Goal: Task Accomplishment & Management: Use online tool/utility

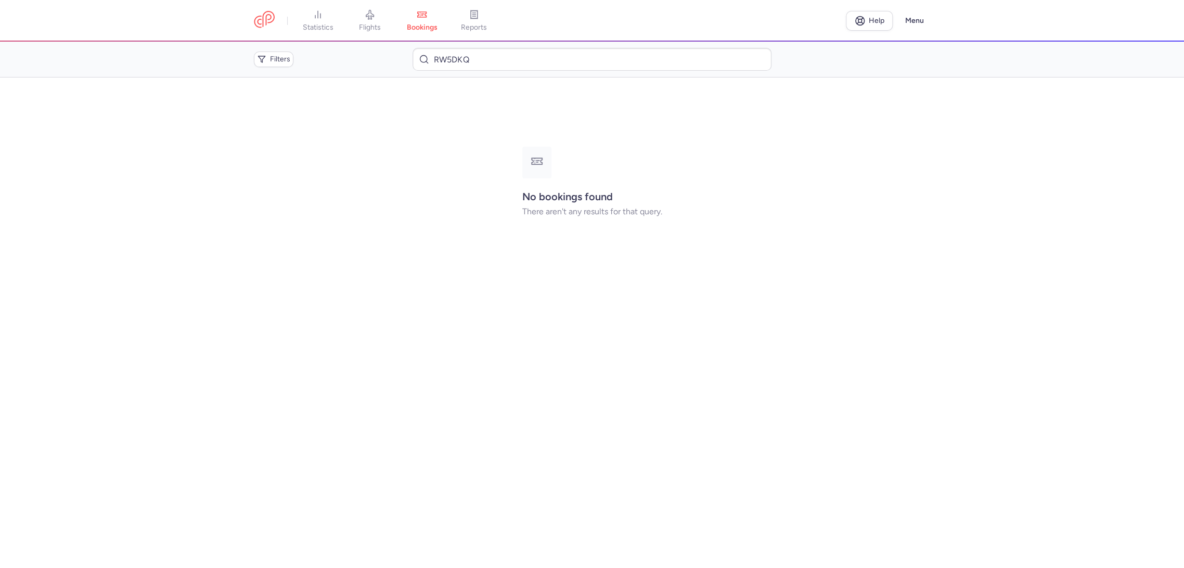
click at [374, 23] on span "flights" at bounding box center [370, 27] width 22 height 9
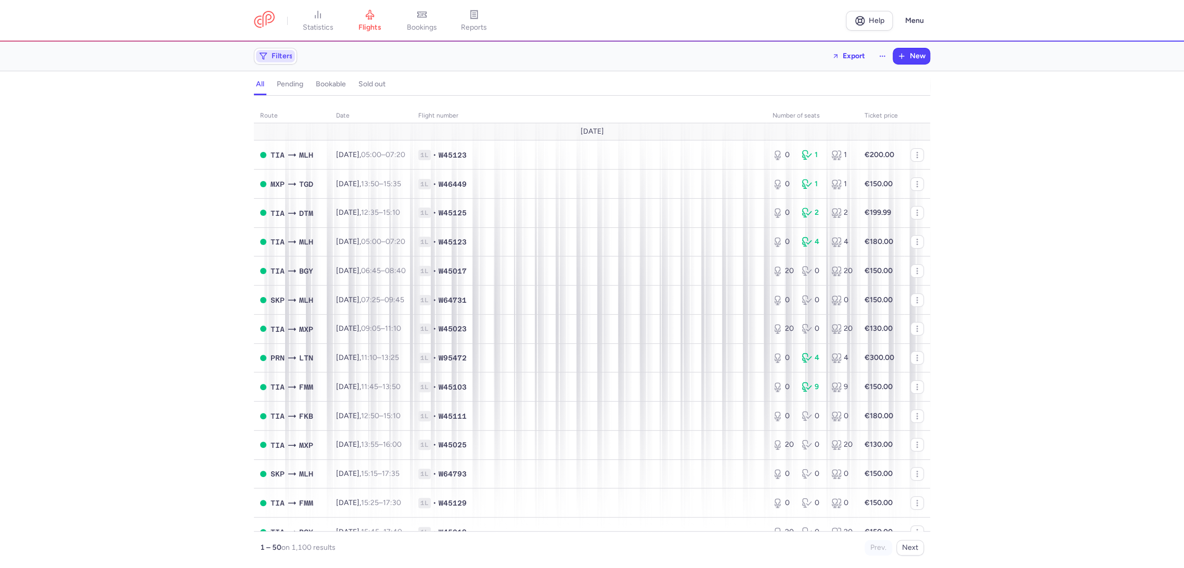
click at [280, 55] on span "Filters" at bounding box center [281, 56] width 21 height 8
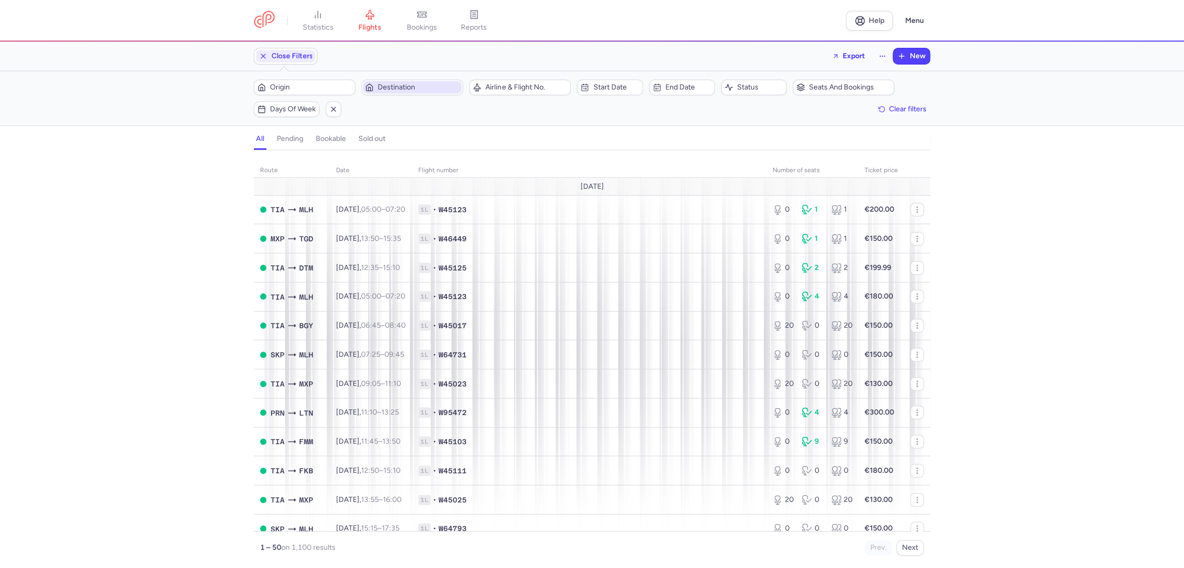
click at [411, 86] on span "Destination" at bounding box center [419, 87] width 82 height 8
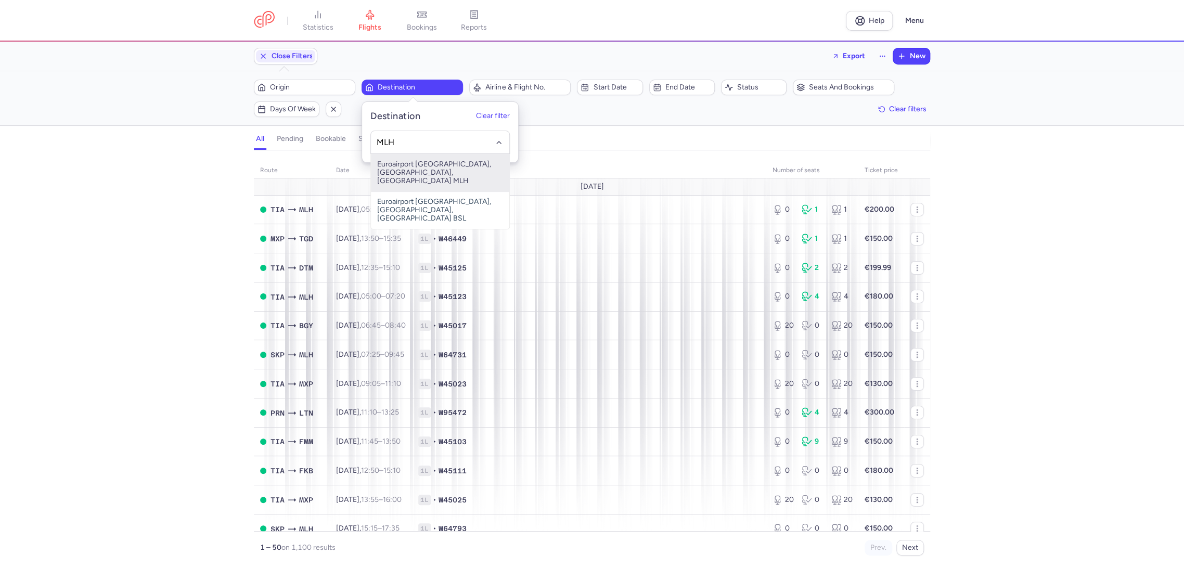
click at [420, 162] on span "Euroairport [GEOGRAPHIC_DATA], [GEOGRAPHIC_DATA], [GEOGRAPHIC_DATA] MLH" at bounding box center [440, 172] width 138 height 37
type input "MLH"
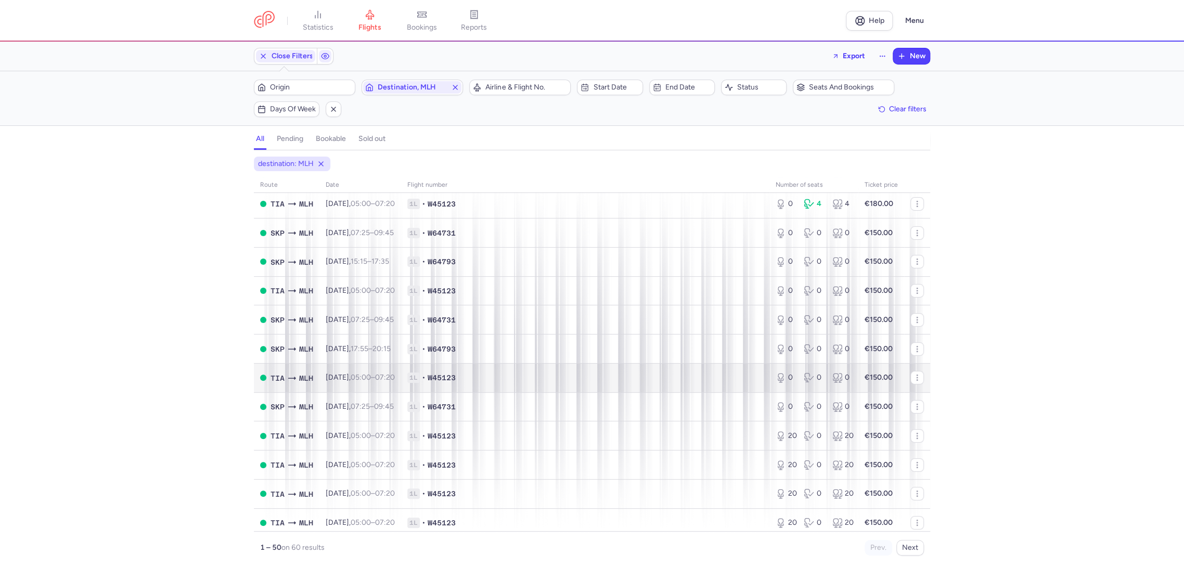
scroll to position [173, 0]
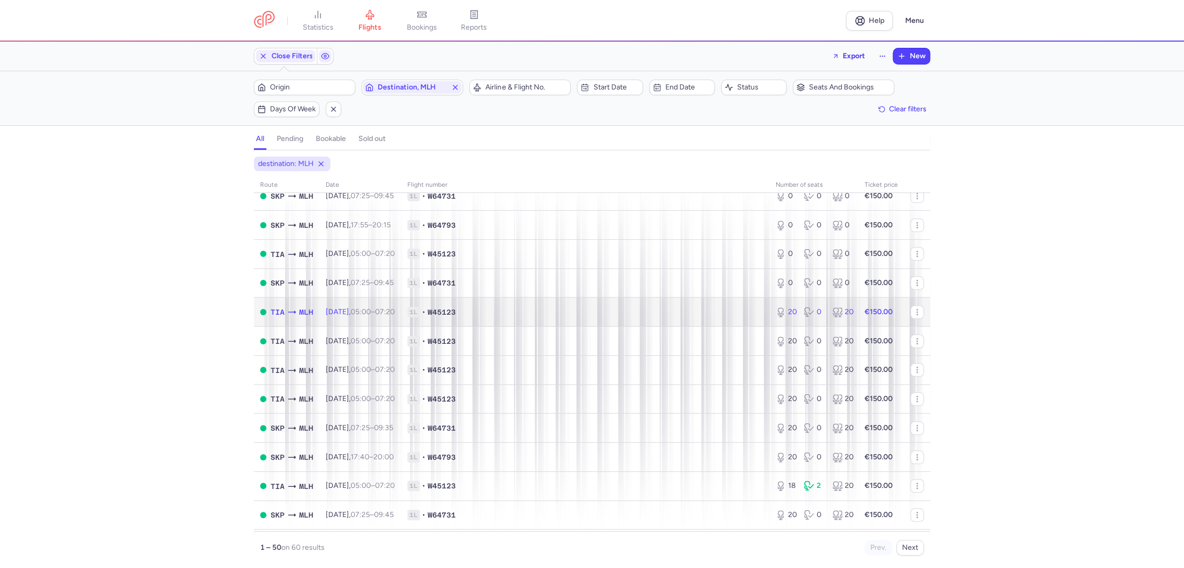
click at [672, 315] on span "1L • W45123" at bounding box center [585, 312] width 356 height 10
select select "days"
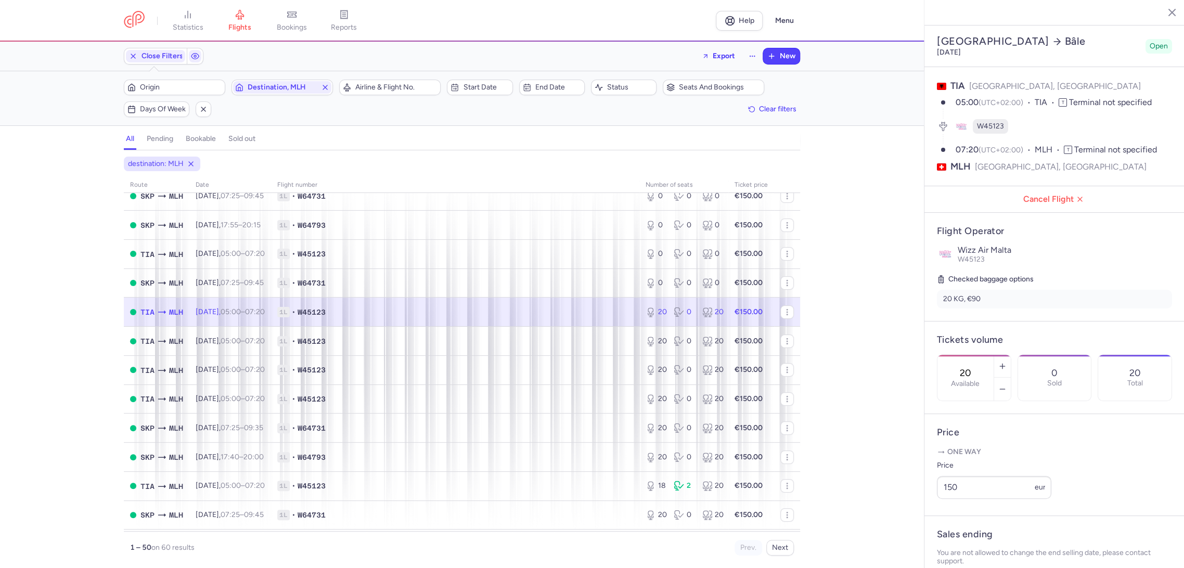
click at [978, 367] on input "20" at bounding box center [965, 372] width 25 height 11
click at [953, 550] on span "Save changes" at bounding box center [970, 547] width 51 height 9
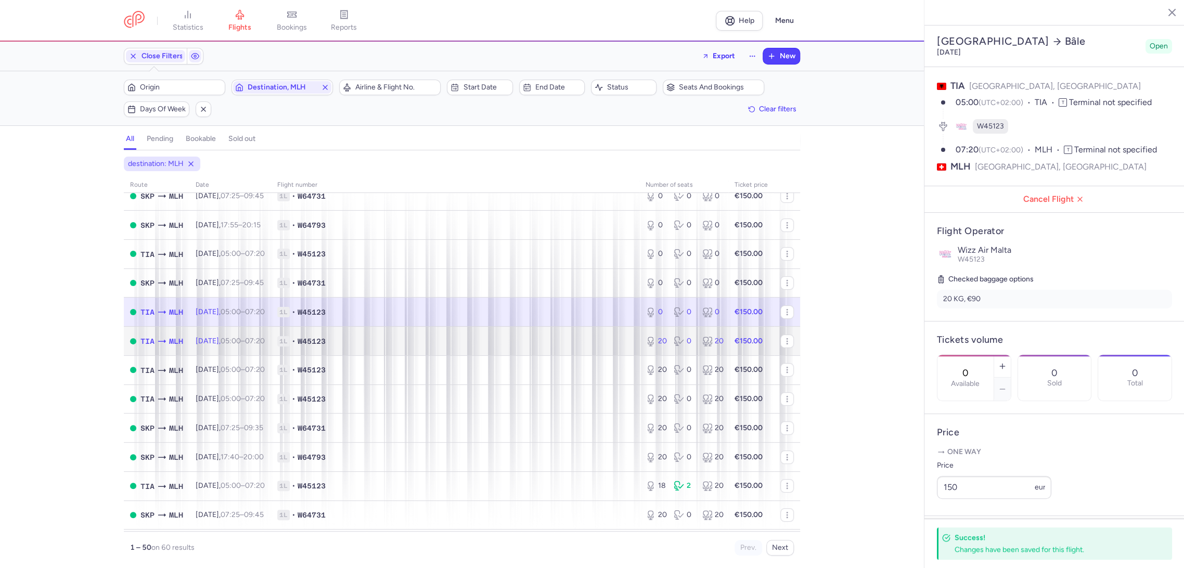
click at [557, 339] on span "1L • W45123" at bounding box center [455, 341] width 356 height 10
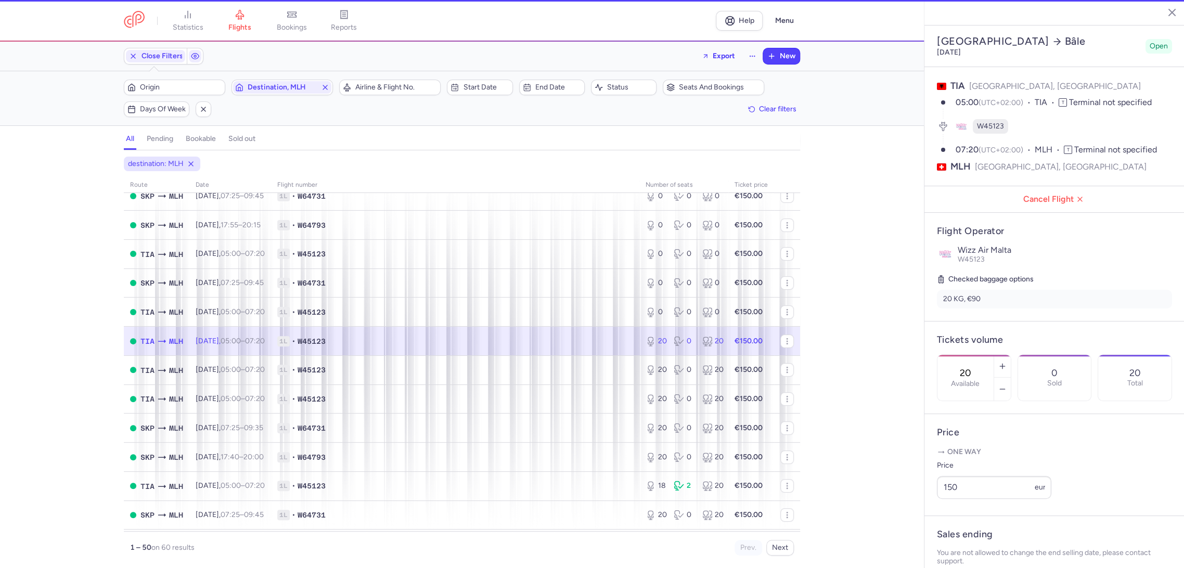
click at [978, 367] on input "20" at bounding box center [965, 372] width 25 height 11
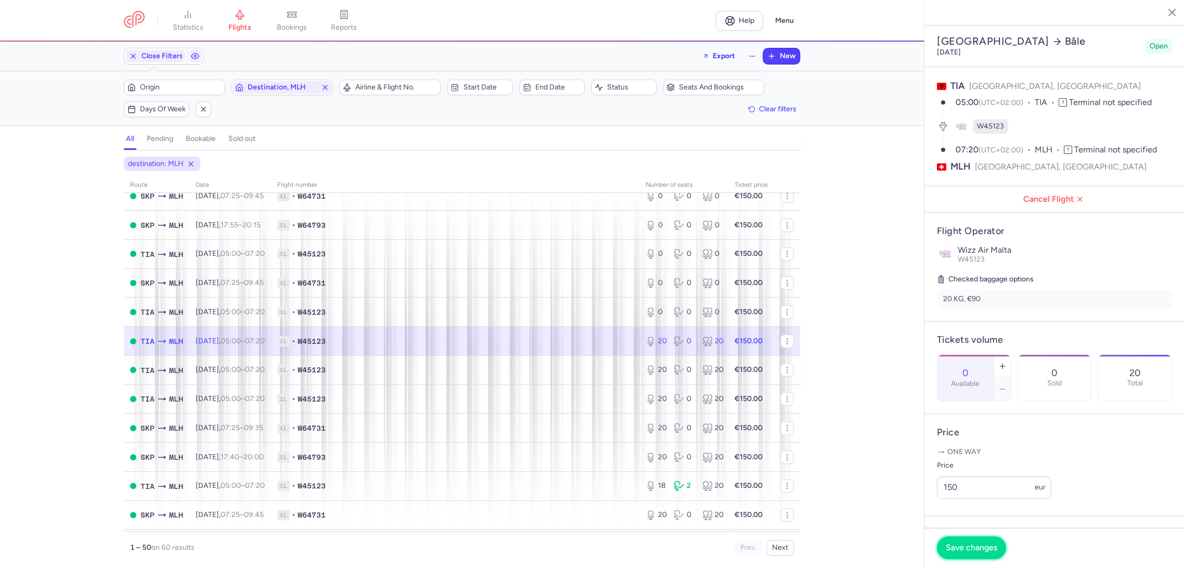
click at [969, 556] on button "Save changes" at bounding box center [971, 547] width 69 height 23
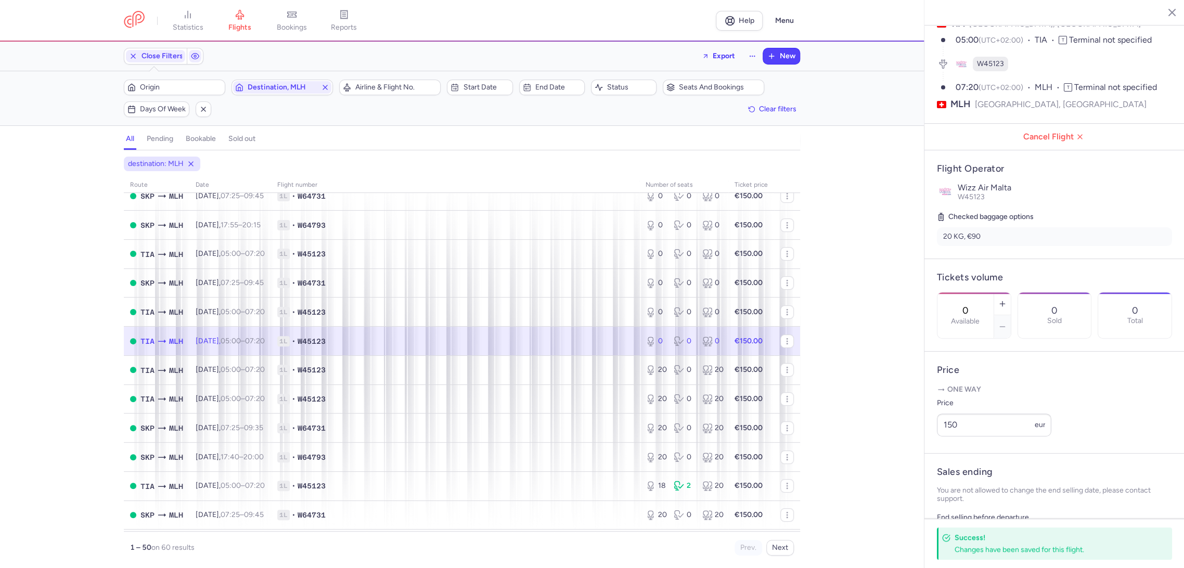
scroll to position [173, 0]
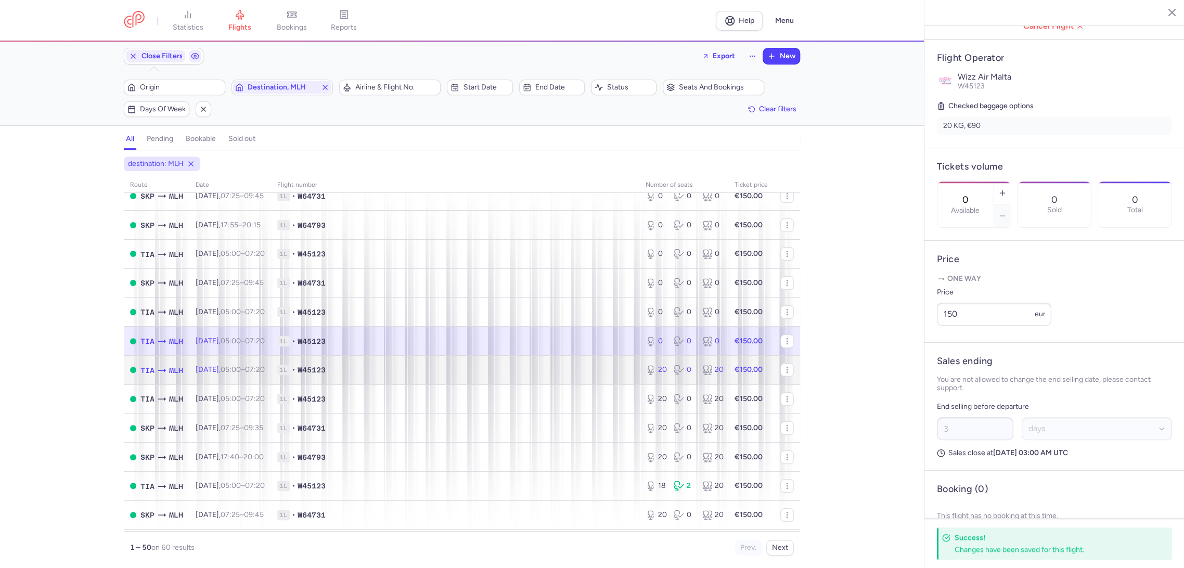
click at [595, 369] on span "1L • W45123" at bounding box center [455, 370] width 356 height 10
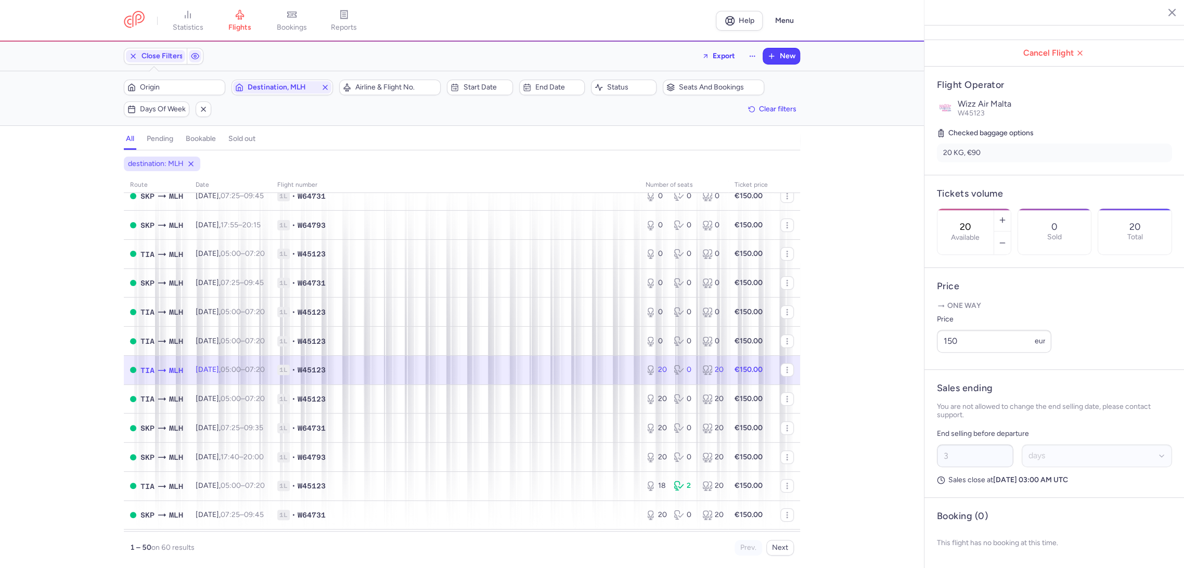
click at [978, 221] on input "20" at bounding box center [965, 226] width 25 height 11
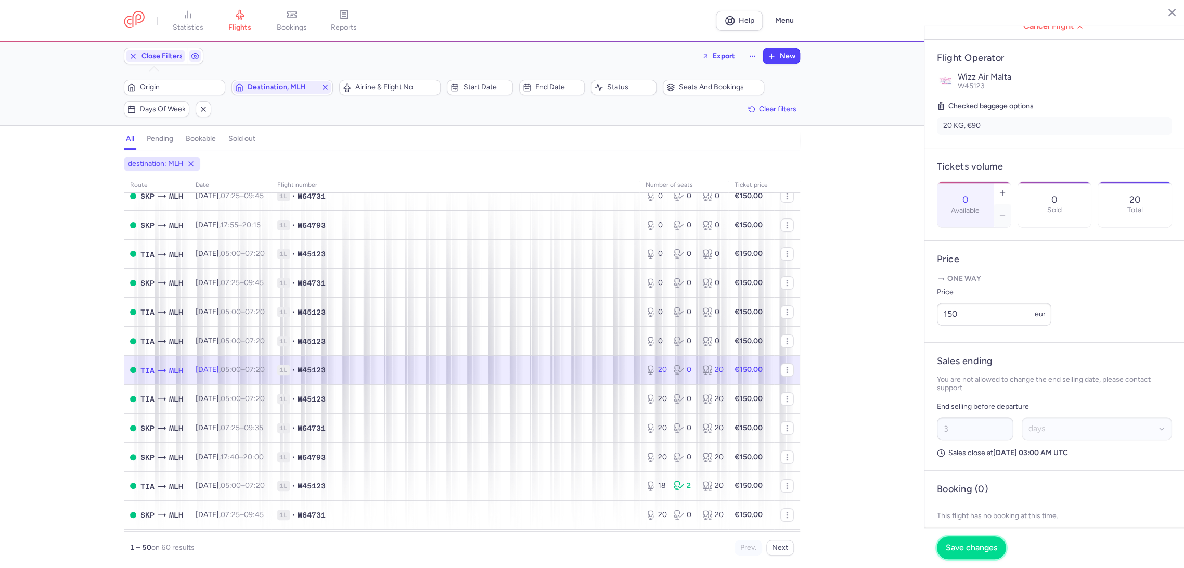
click at [958, 544] on span "Save changes" at bounding box center [970, 547] width 51 height 9
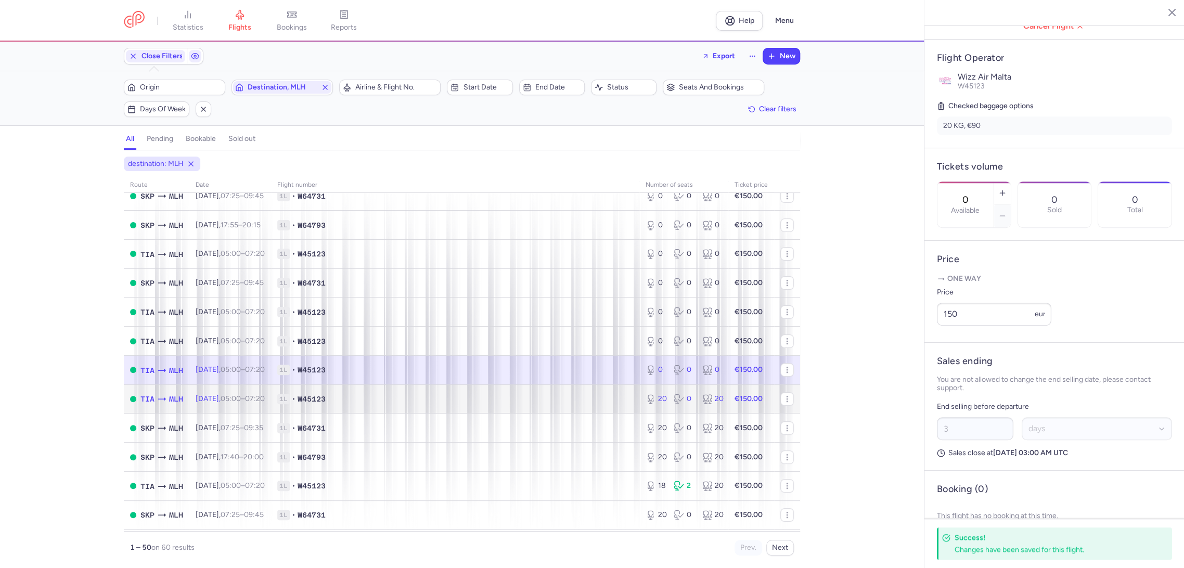
click at [574, 398] on span "1L • W45123" at bounding box center [455, 399] width 356 height 10
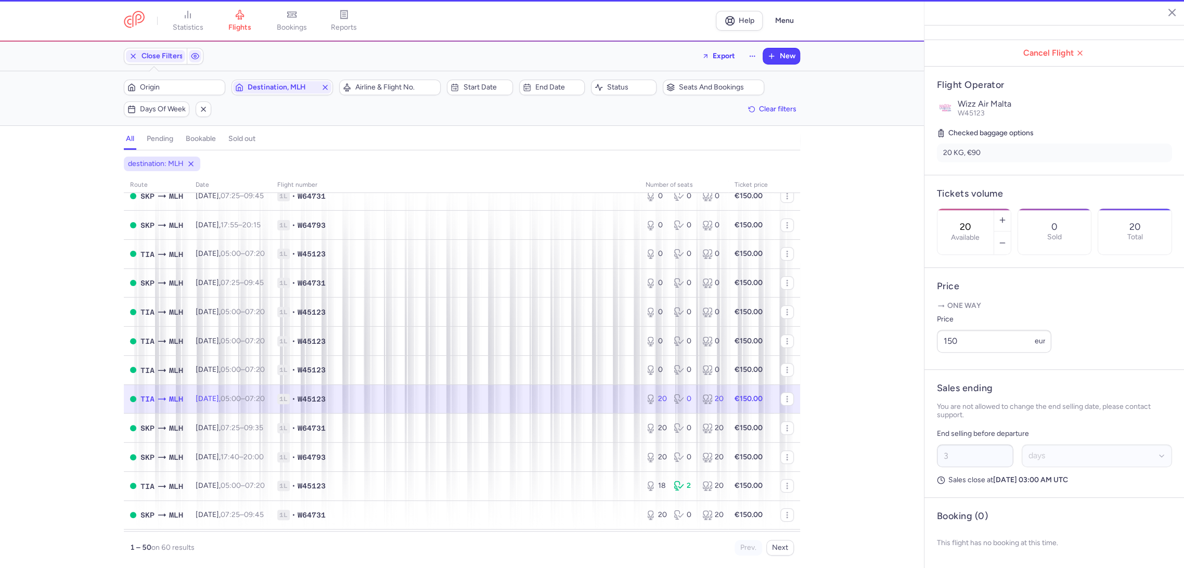
click at [970, 233] on label "Available" at bounding box center [965, 237] width 29 height 8
click at [970, 221] on input "20" at bounding box center [965, 226] width 25 height 11
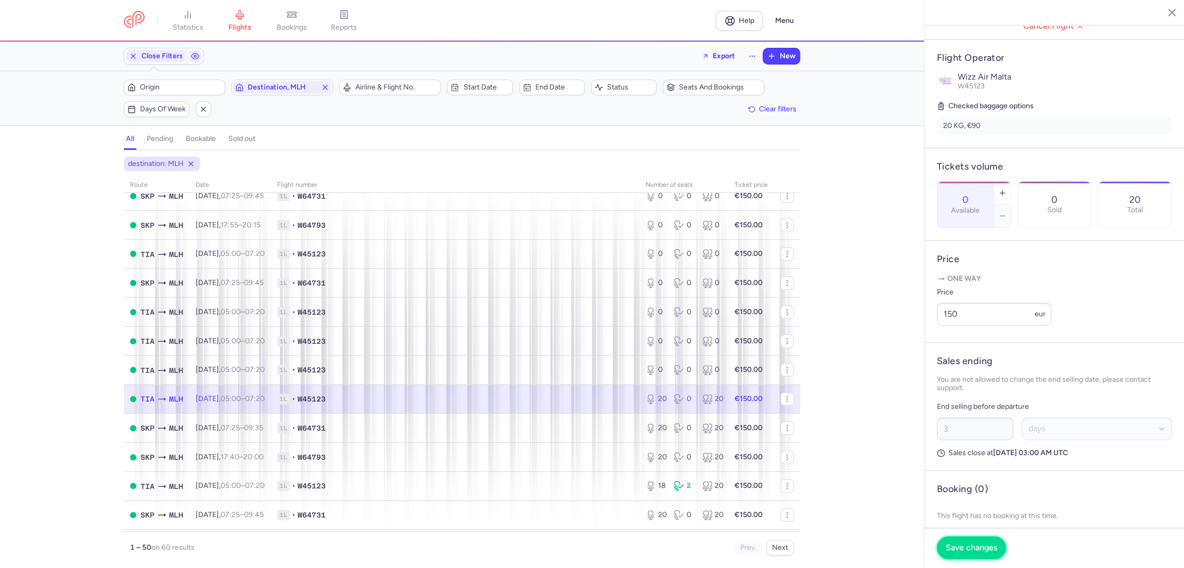
drag, startPoint x: 957, startPoint y: 547, endPoint x: 941, endPoint y: 542, distance: 17.4
click at [955, 545] on span "Save changes" at bounding box center [970, 547] width 51 height 9
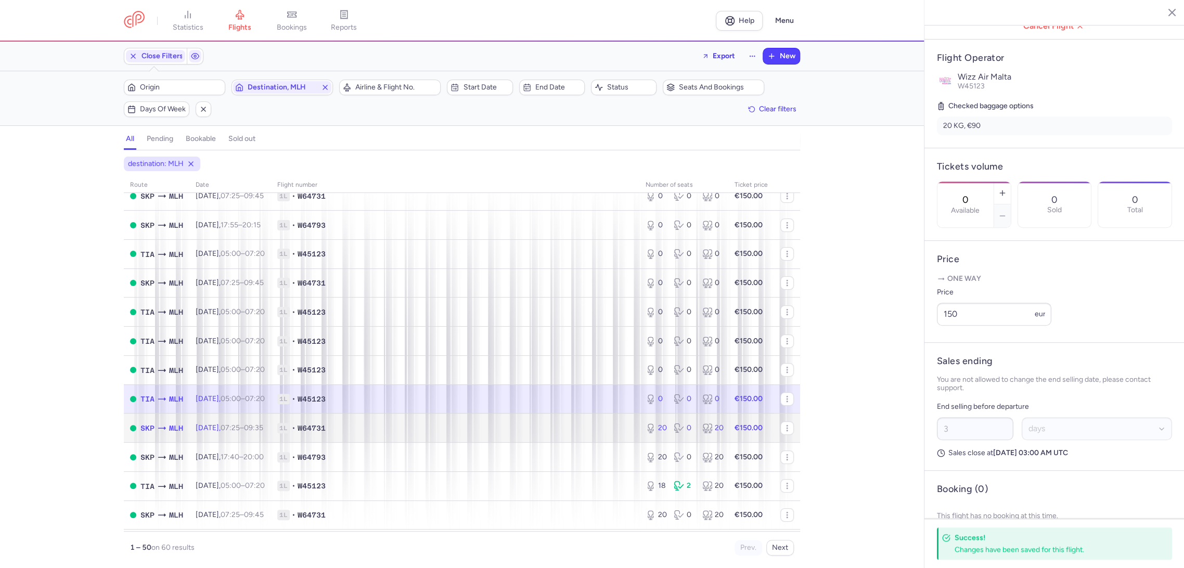
click at [562, 435] on td "1L • W64731" at bounding box center [455, 427] width 368 height 29
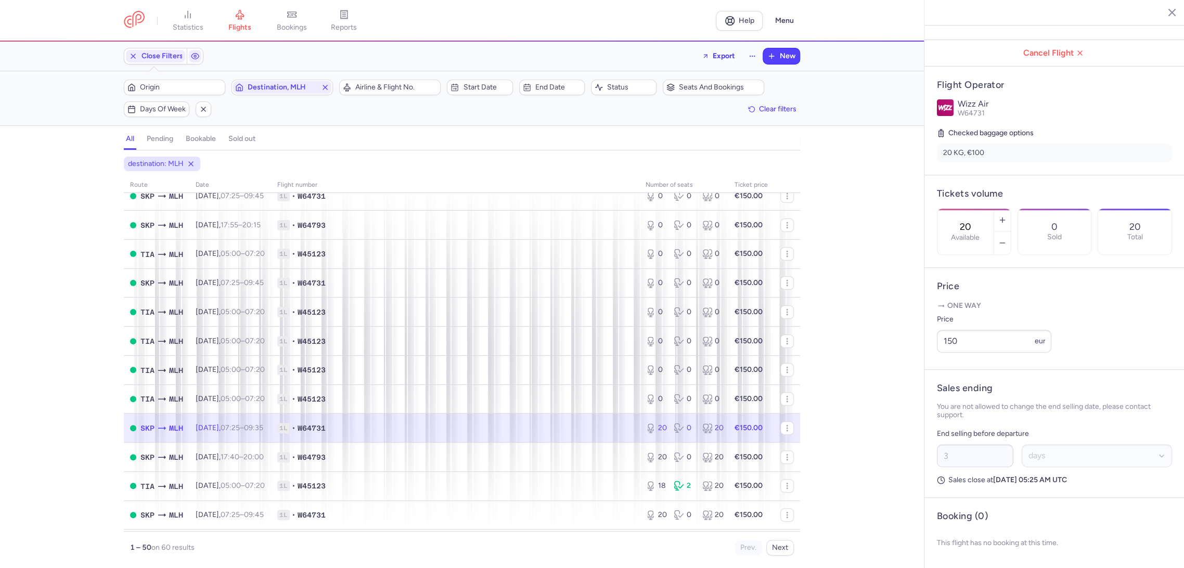
click at [978, 221] on input "20" at bounding box center [965, 226] width 25 height 11
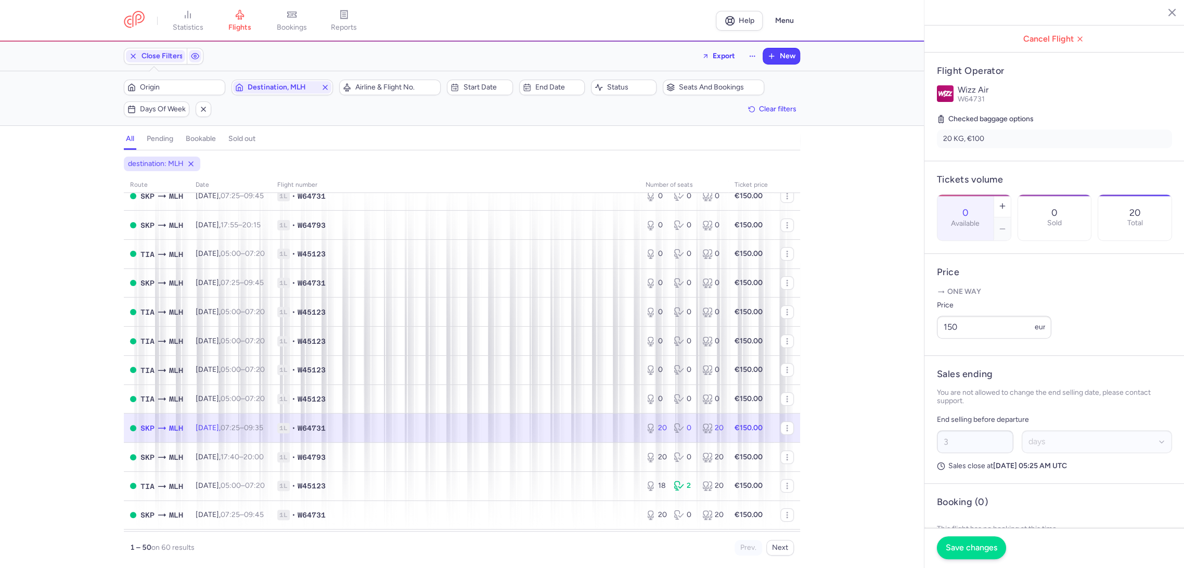
click at [959, 537] on footer "Save changes" at bounding box center [1054, 548] width 260 height 40
click at [953, 541] on button "Save changes" at bounding box center [971, 548] width 69 height 23
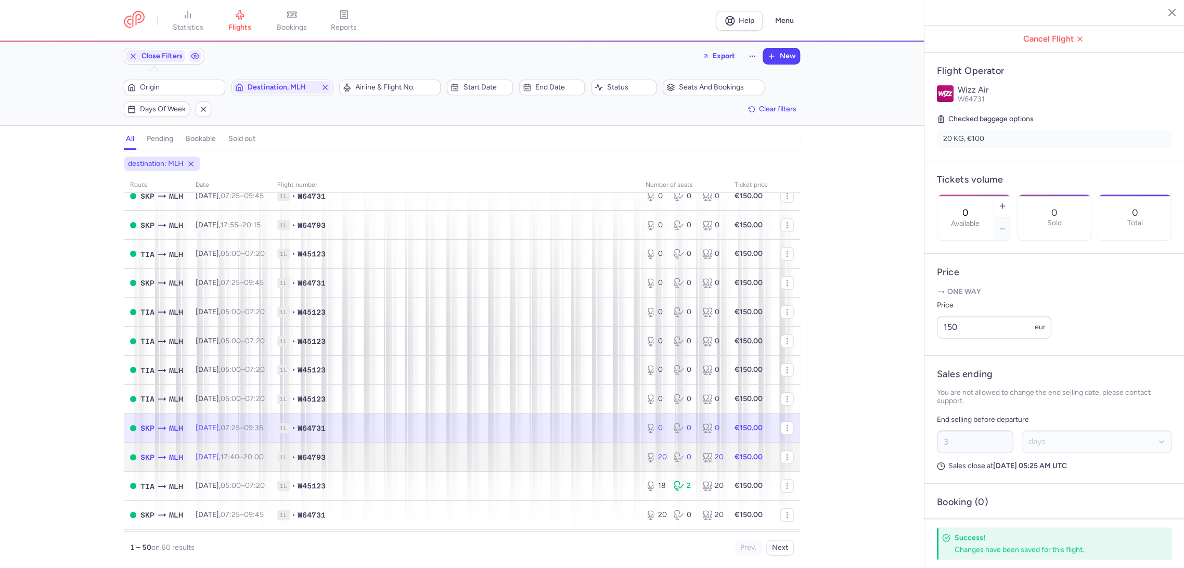
click at [558, 445] on td "1L • W64793" at bounding box center [455, 457] width 368 height 29
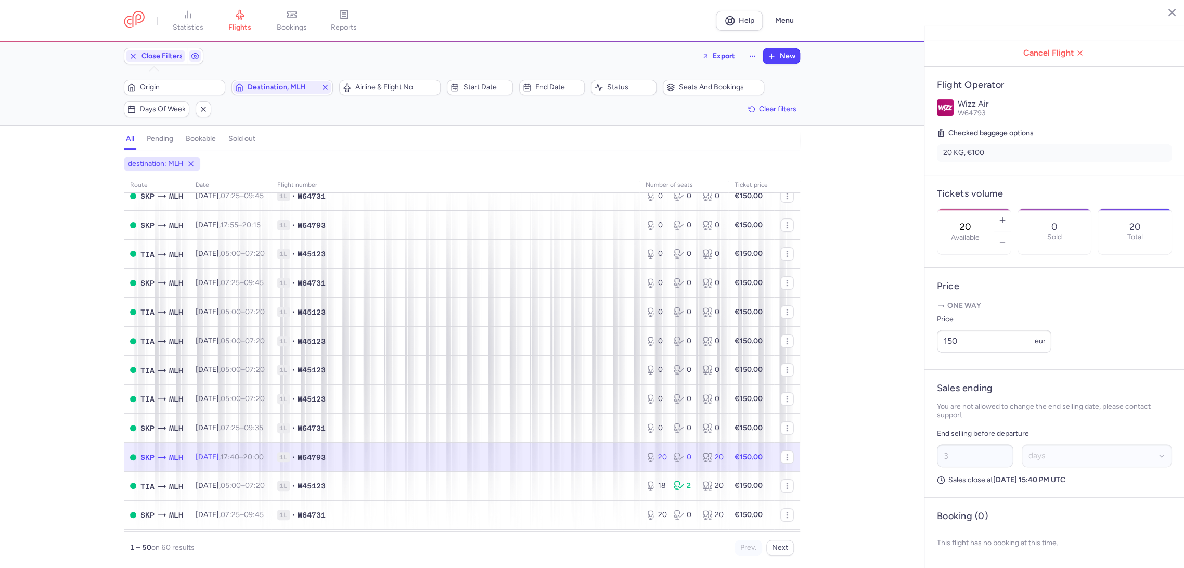
click at [990, 175] on article "Tickets volume 20 Available 0 Sold 20 Total" at bounding box center [1054, 221] width 260 height 93
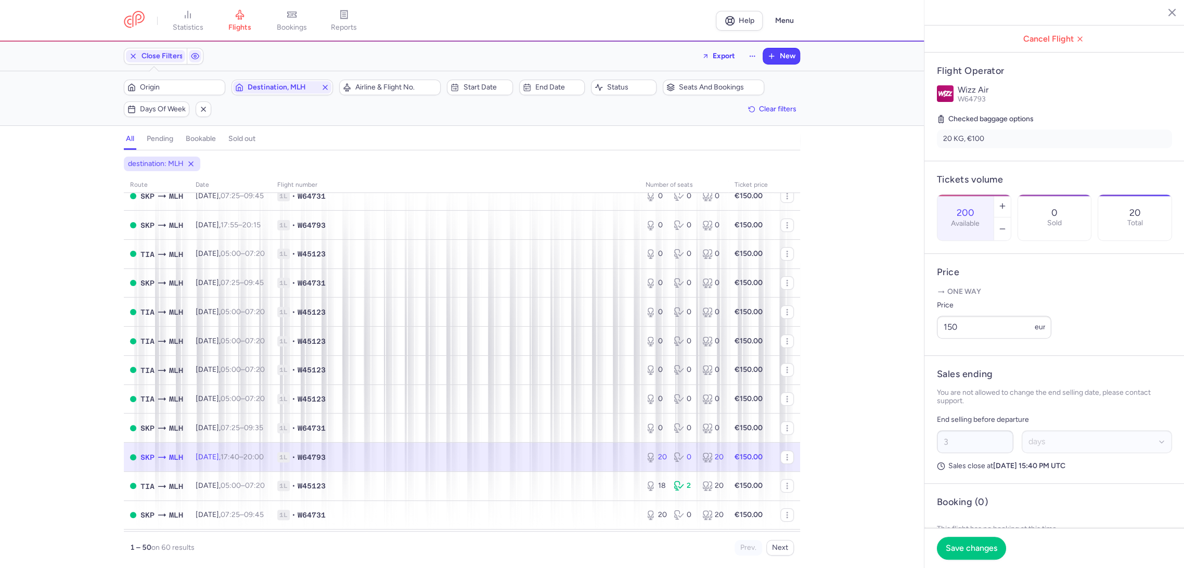
click at [978, 207] on input "200" at bounding box center [965, 212] width 25 height 11
click at [970, 549] on span "Save changes" at bounding box center [970, 547] width 51 height 9
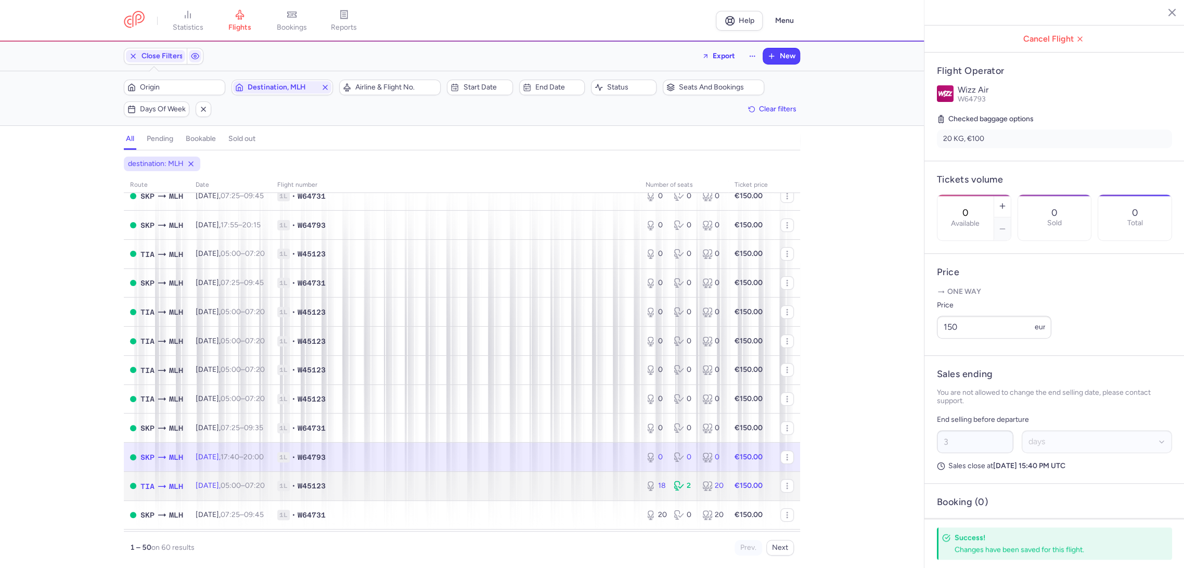
drag, startPoint x: 579, startPoint y: 492, endPoint x: 593, endPoint y: 487, distance: 14.8
click at [579, 492] on td "1L • W45123" at bounding box center [455, 485] width 368 height 29
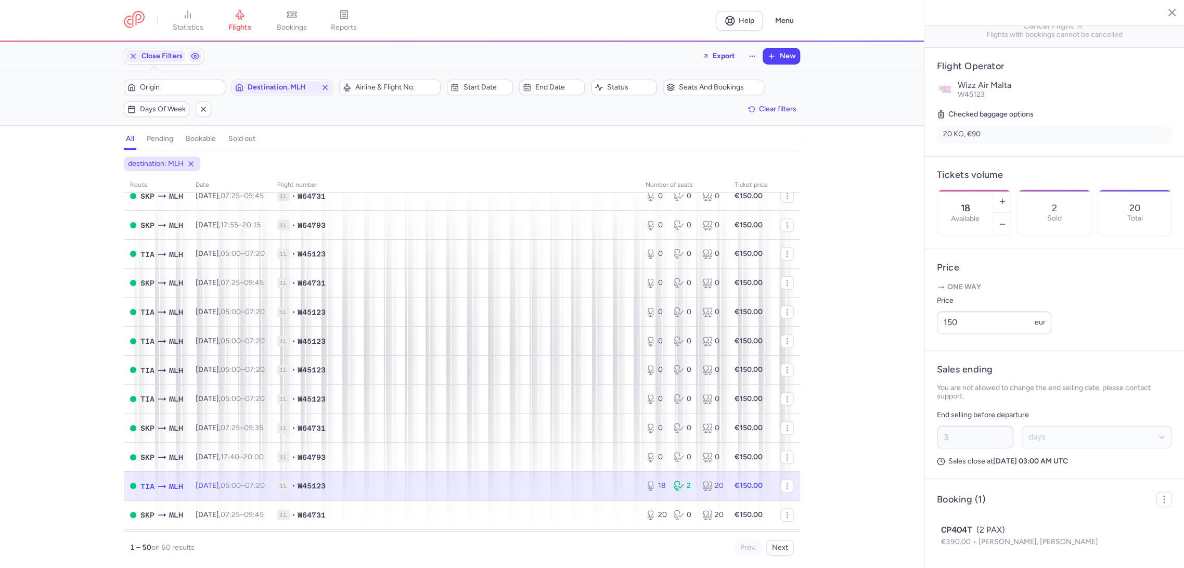
click at [980, 190] on div "18 Available" at bounding box center [965, 213] width 56 height 46
drag, startPoint x: 963, startPoint y: 548, endPoint x: 803, endPoint y: 510, distance: 164.6
click at [963, 548] on span "Save changes" at bounding box center [970, 547] width 51 height 9
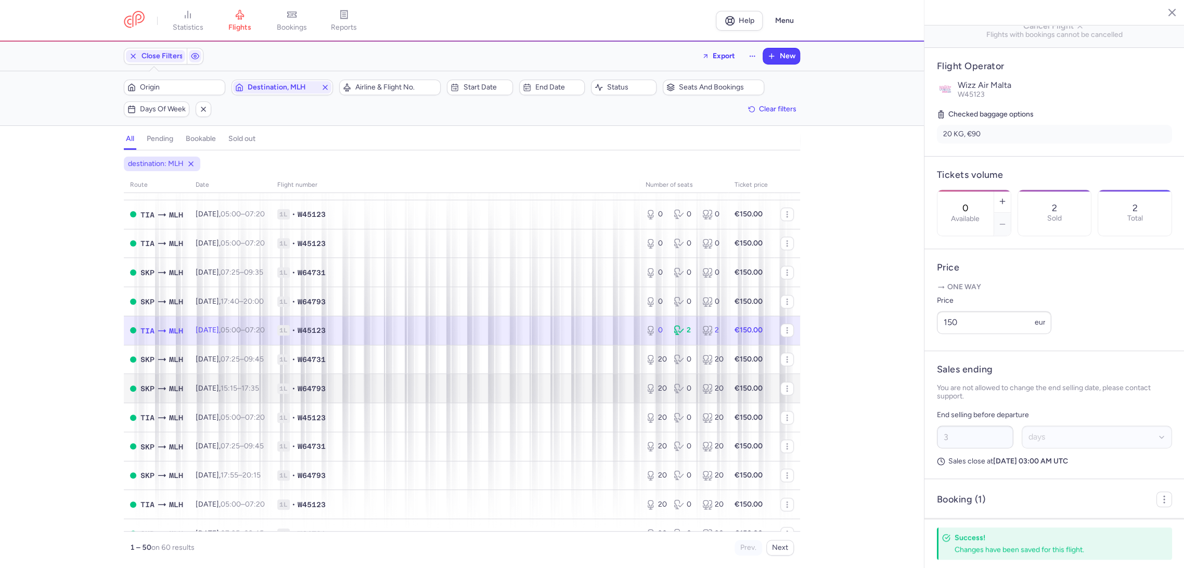
scroll to position [346, 0]
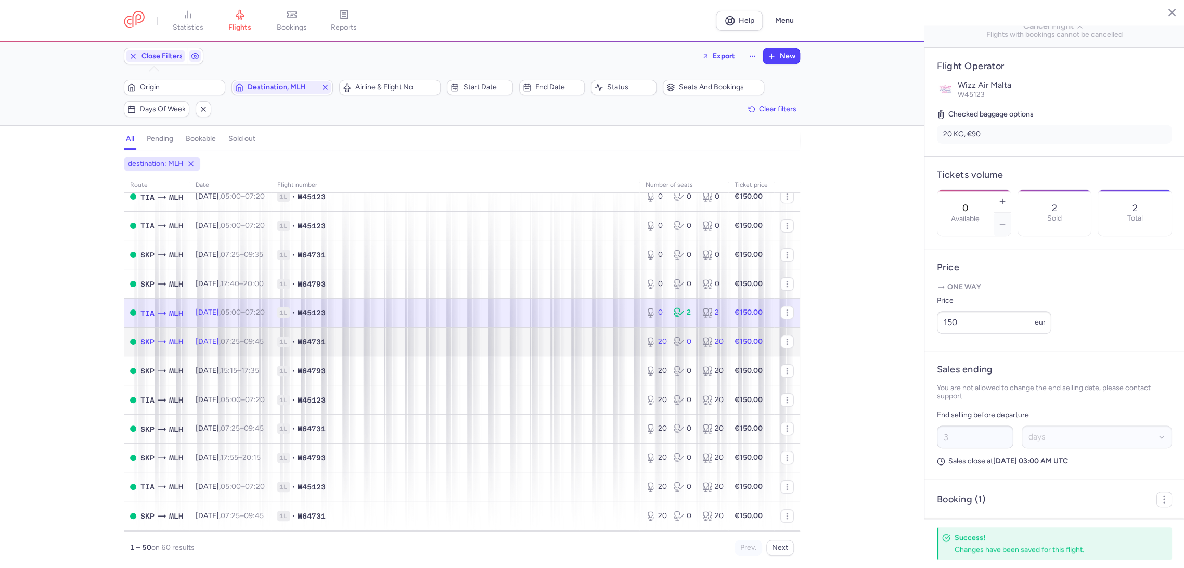
click at [566, 342] on span "1L • W64731" at bounding box center [455, 341] width 356 height 10
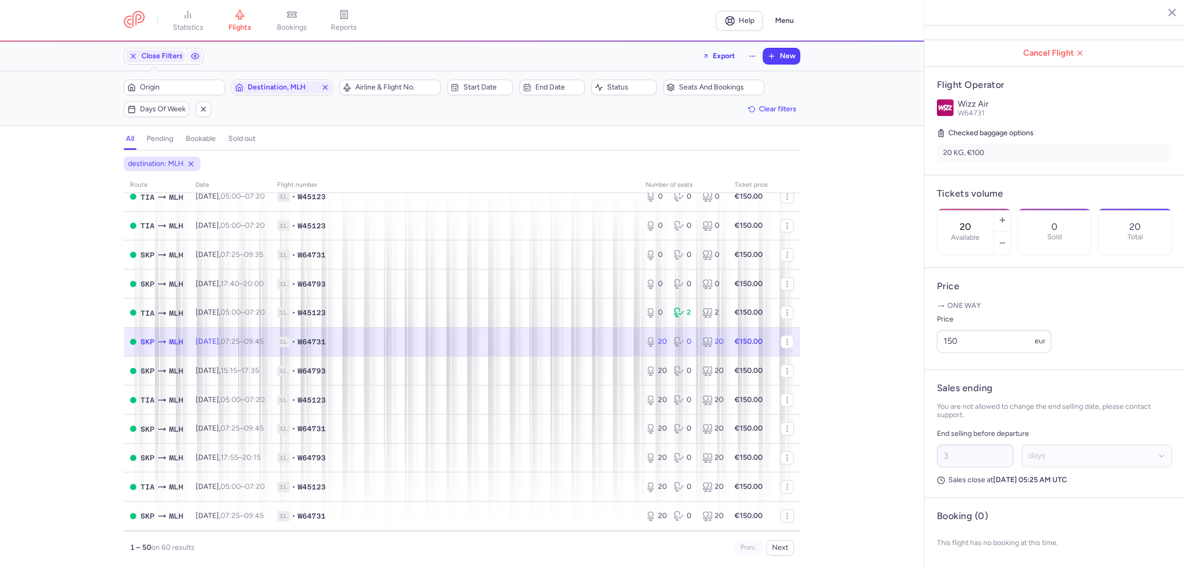
click at [978, 221] on input "20" at bounding box center [965, 226] width 25 height 11
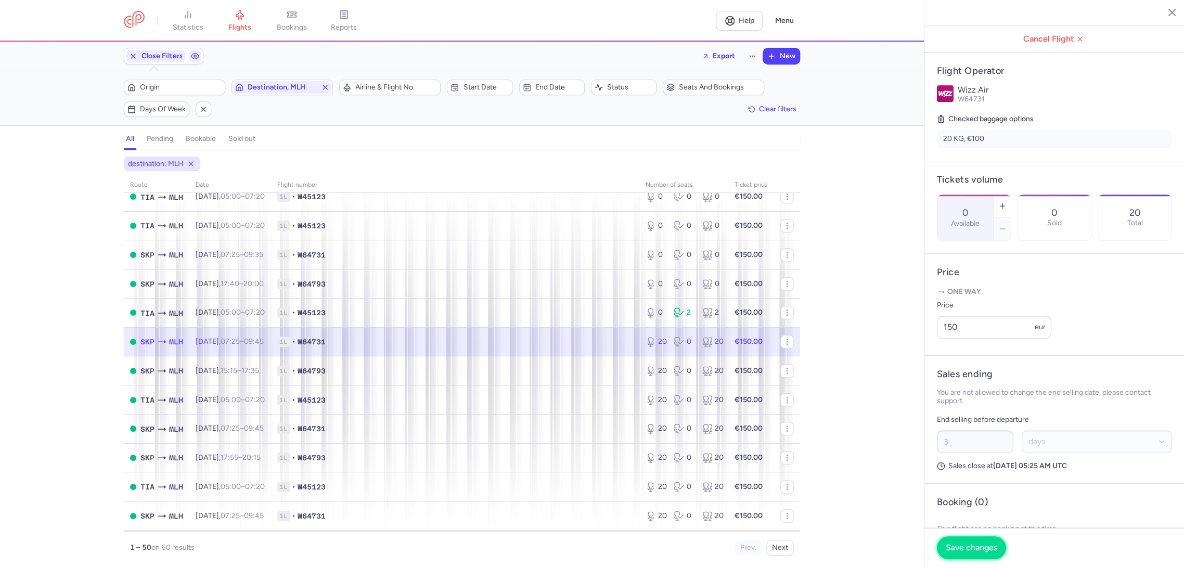
drag, startPoint x: 963, startPoint y: 552, endPoint x: 929, endPoint y: 537, distance: 36.3
click at [962, 552] on span "Save changes" at bounding box center [970, 547] width 51 height 9
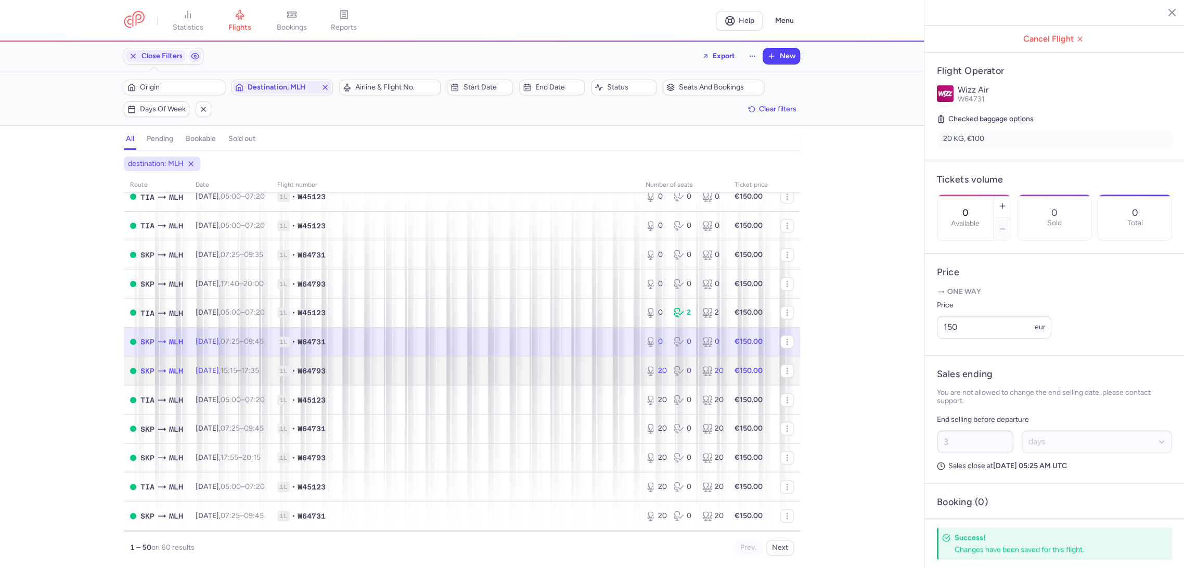
drag, startPoint x: 589, startPoint y: 375, endPoint x: 633, endPoint y: 358, distance: 46.9
click at [589, 375] on td "1L • W64793" at bounding box center [455, 370] width 368 height 29
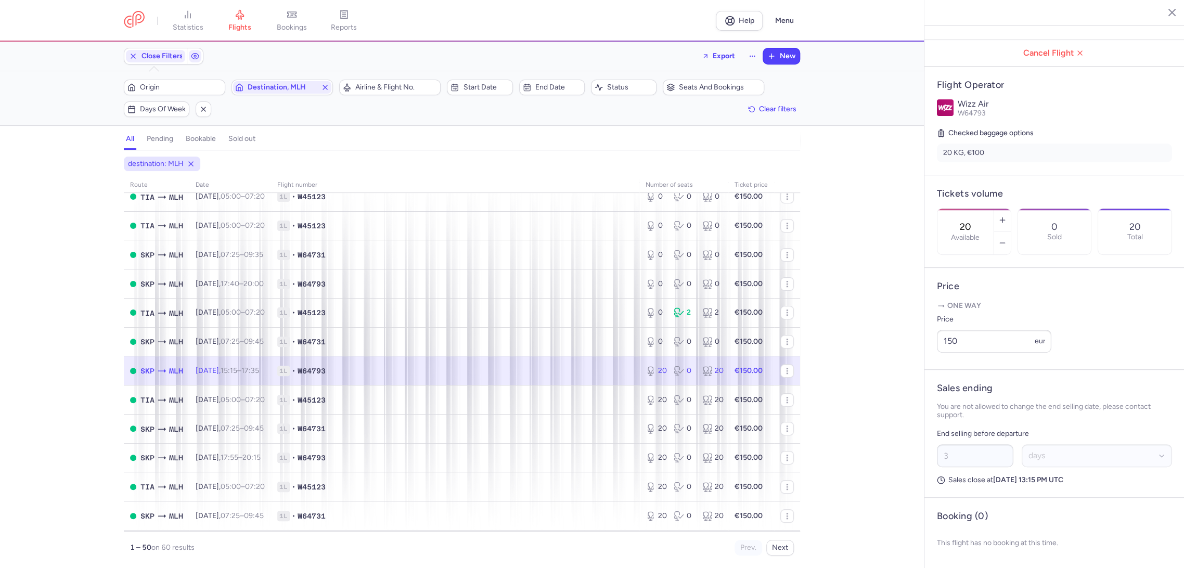
click at [993, 209] on div "20 Available" at bounding box center [965, 232] width 56 height 46
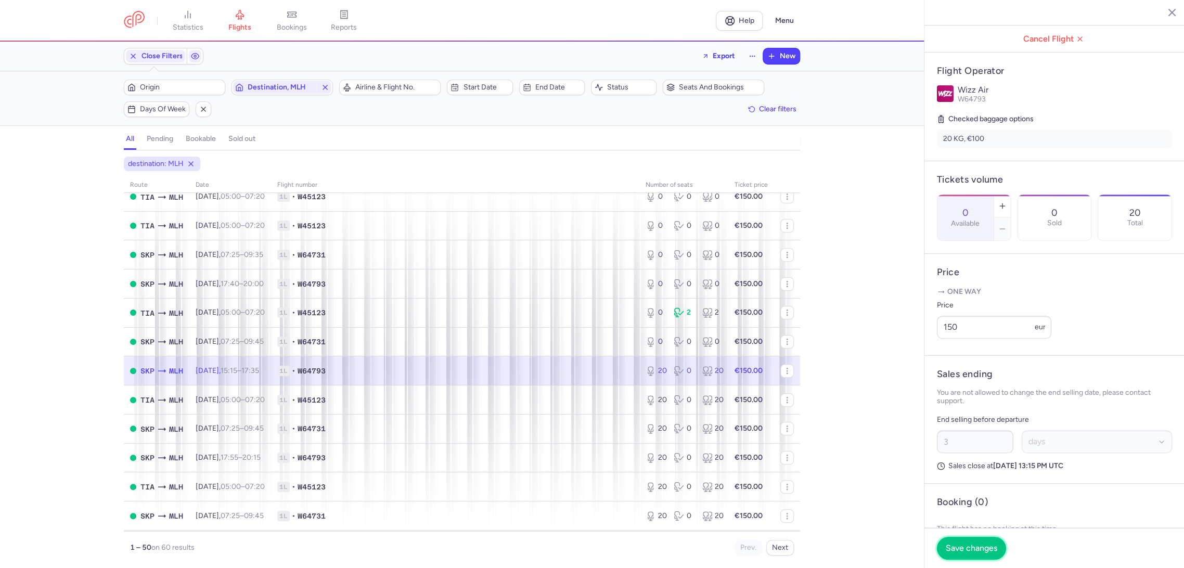
drag, startPoint x: 971, startPoint y: 544, endPoint x: 862, endPoint y: 514, distance: 113.4
click at [970, 544] on span "Save changes" at bounding box center [970, 547] width 51 height 9
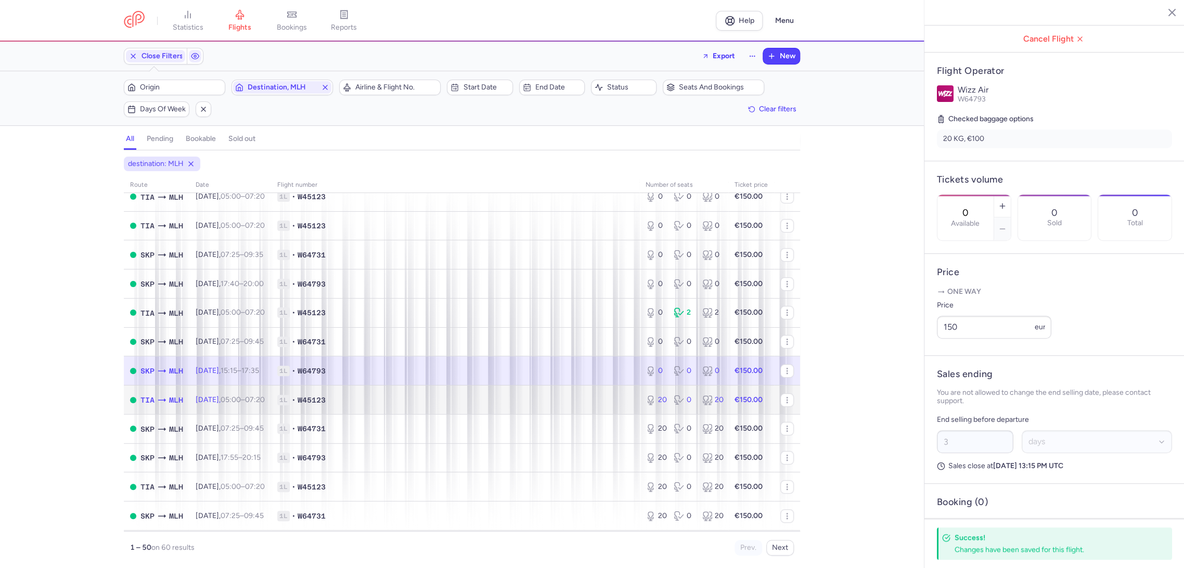
click at [553, 387] on td "1L • W45123" at bounding box center [455, 399] width 368 height 29
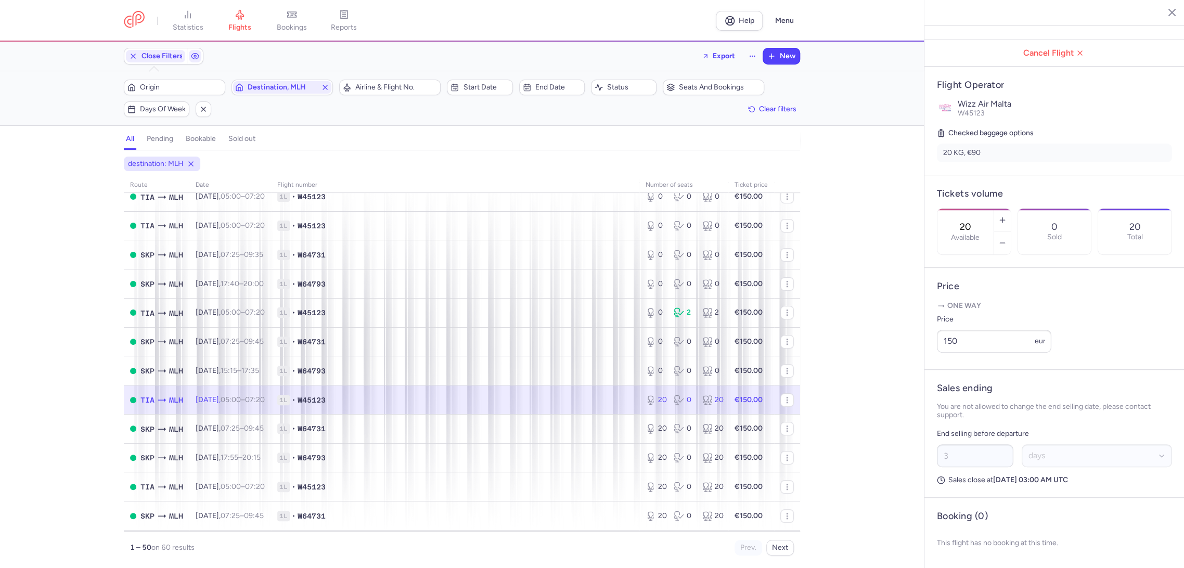
click at [976, 233] on label "Available" at bounding box center [965, 237] width 29 height 8
click at [976, 221] on input "20" at bounding box center [965, 226] width 25 height 11
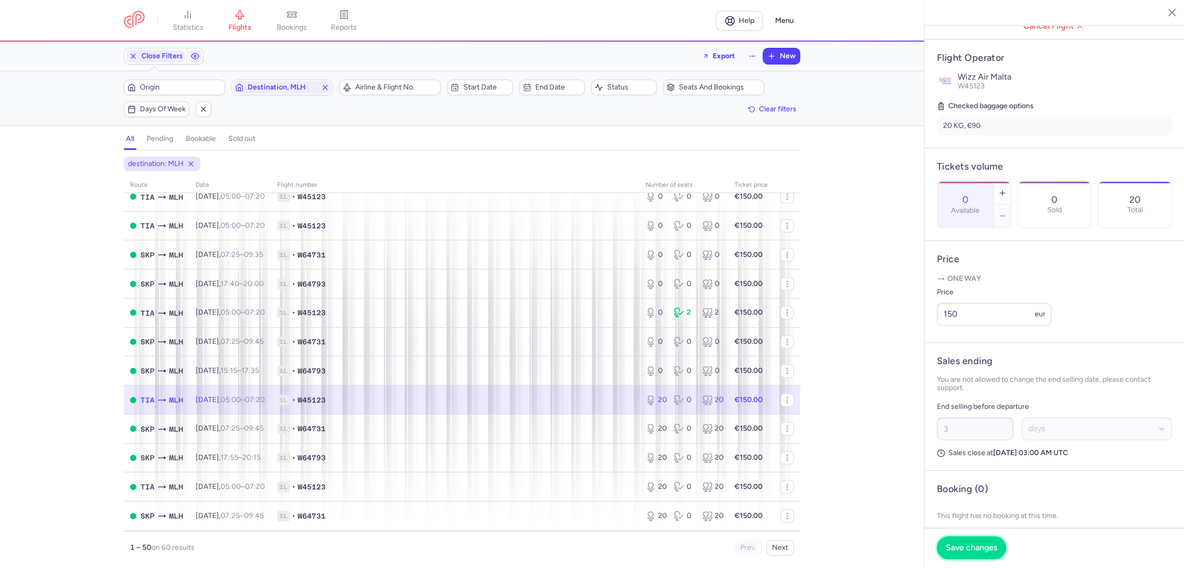
click at [959, 540] on button "Save changes" at bounding box center [971, 547] width 69 height 23
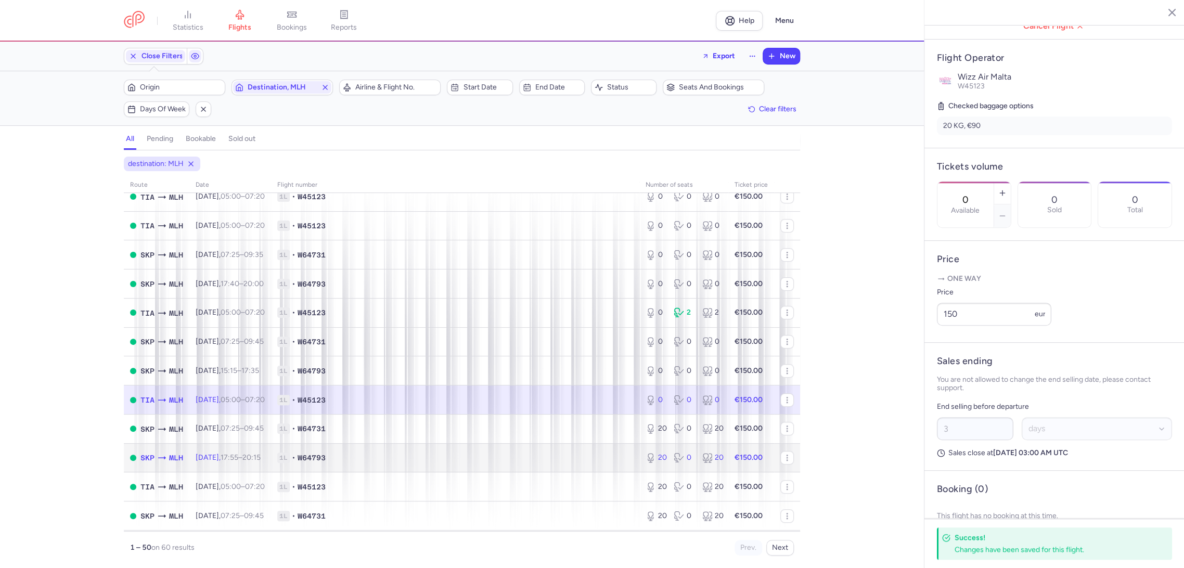
click at [581, 445] on td "1L • W64793" at bounding box center [455, 457] width 368 height 29
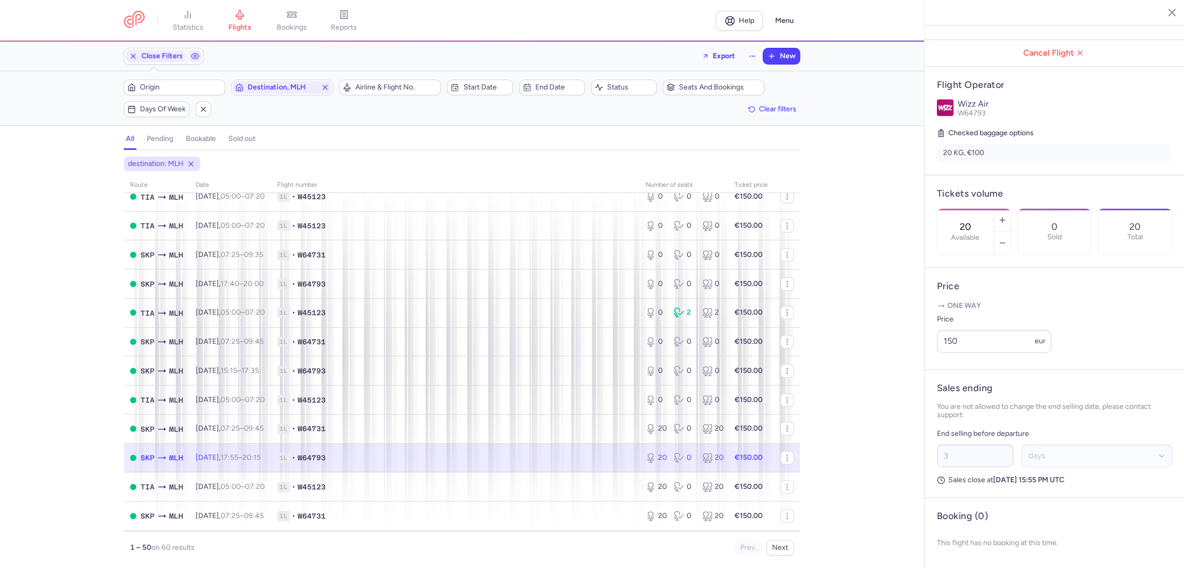
click at [978, 221] on input "20" at bounding box center [965, 226] width 25 height 11
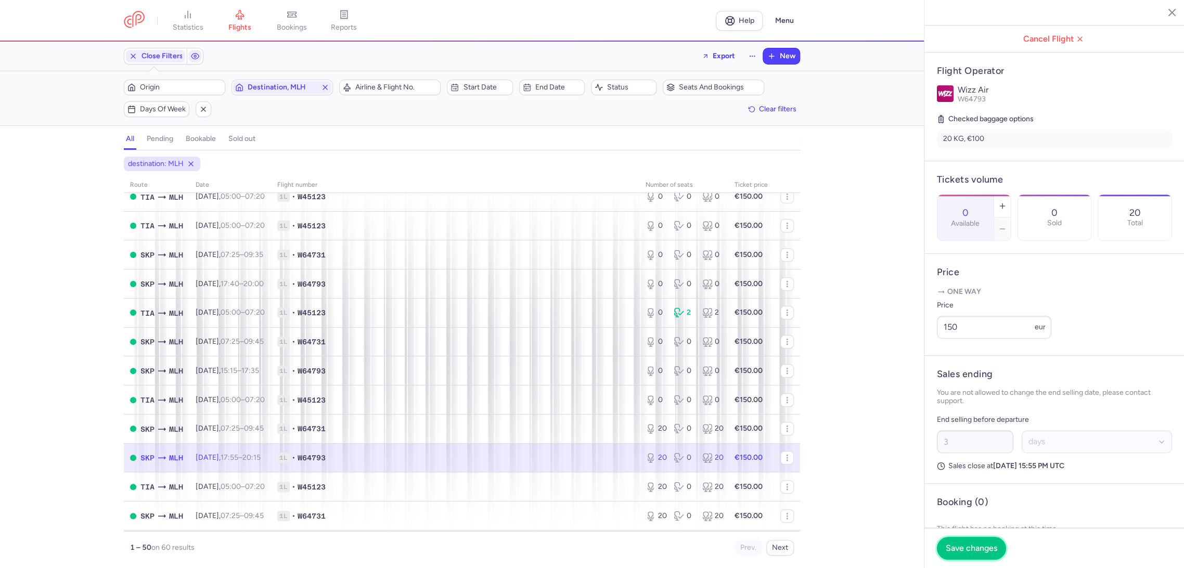
drag, startPoint x: 962, startPoint y: 543, endPoint x: 845, endPoint y: 516, distance: 119.7
click at [957, 543] on span "Save changes" at bounding box center [970, 547] width 51 height 9
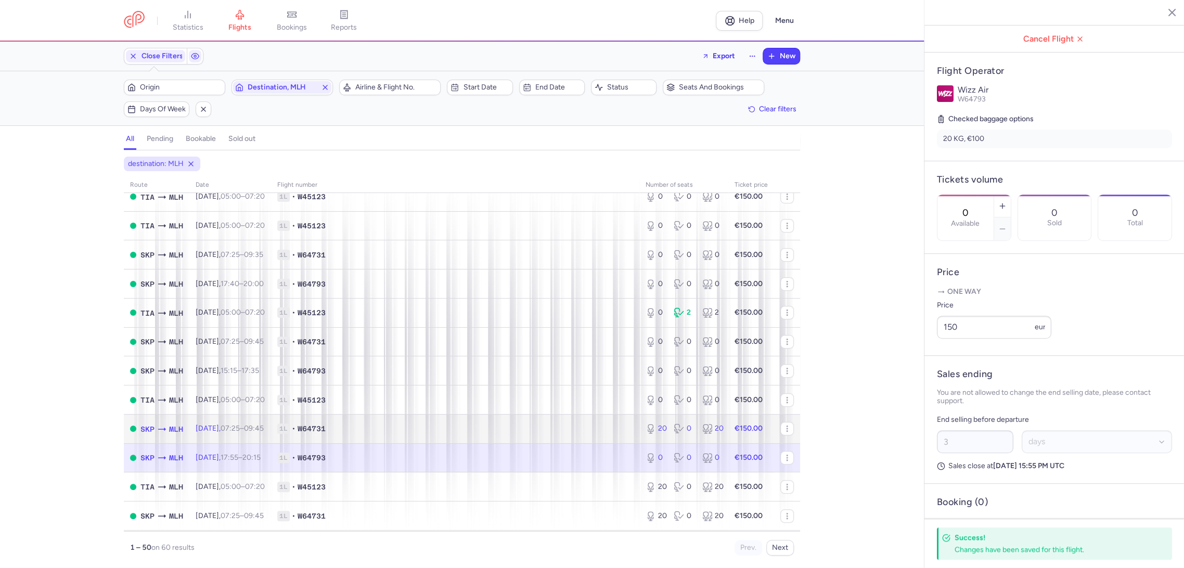
click at [557, 435] on td "1L • W64731" at bounding box center [455, 428] width 368 height 29
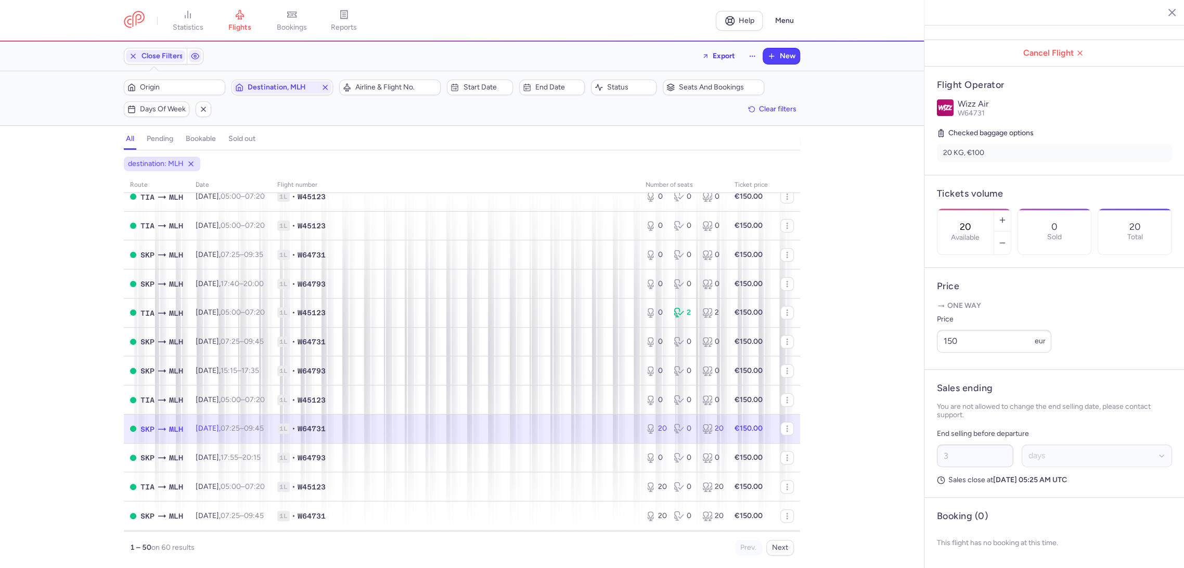
click at [974, 221] on input "20" at bounding box center [965, 226] width 25 height 11
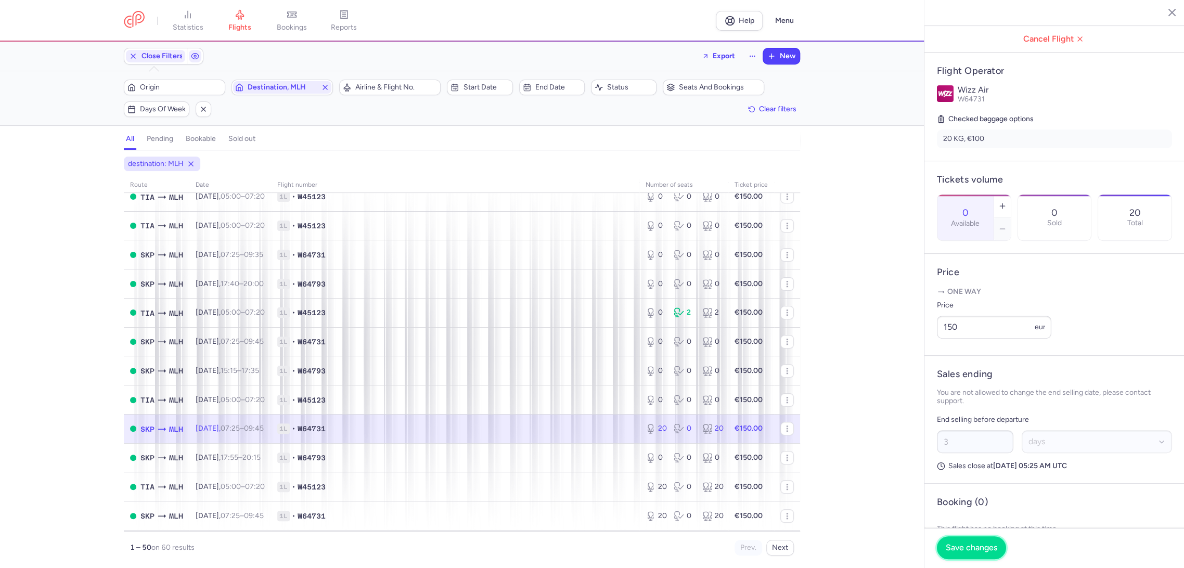
click at [959, 540] on button "Save changes" at bounding box center [971, 547] width 69 height 23
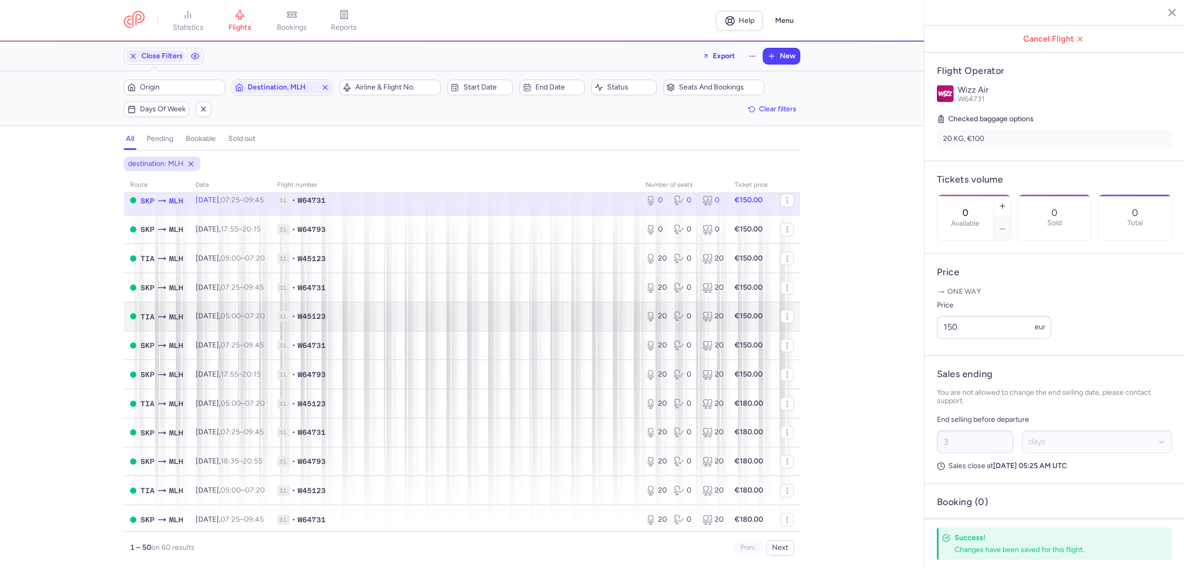
scroll to position [578, 0]
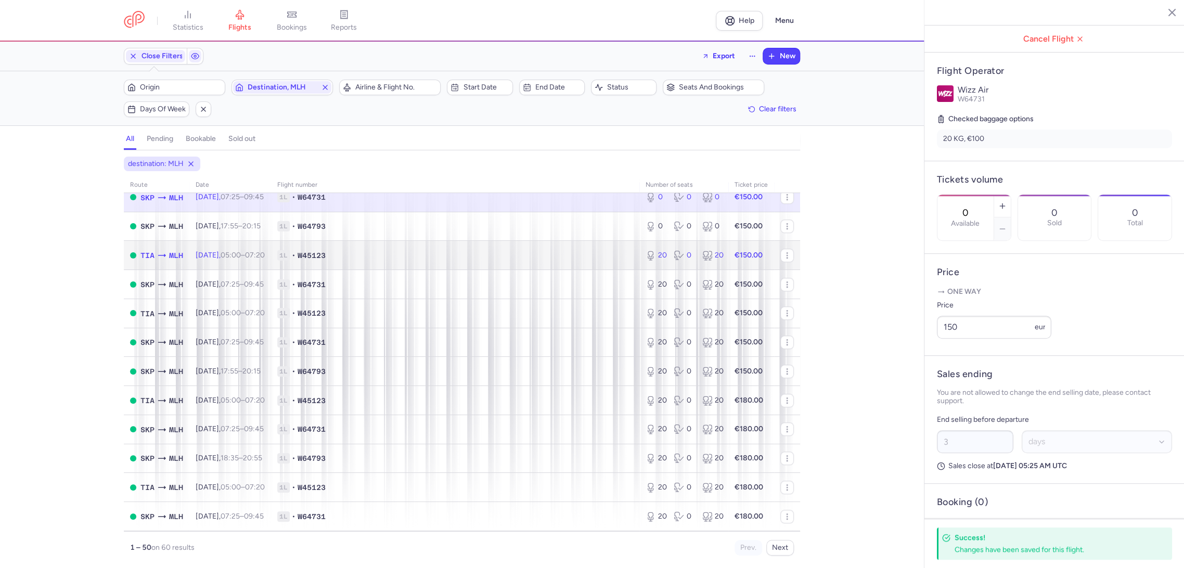
click at [584, 259] on span "1L • W45123" at bounding box center [455, 255] width 356 height 10
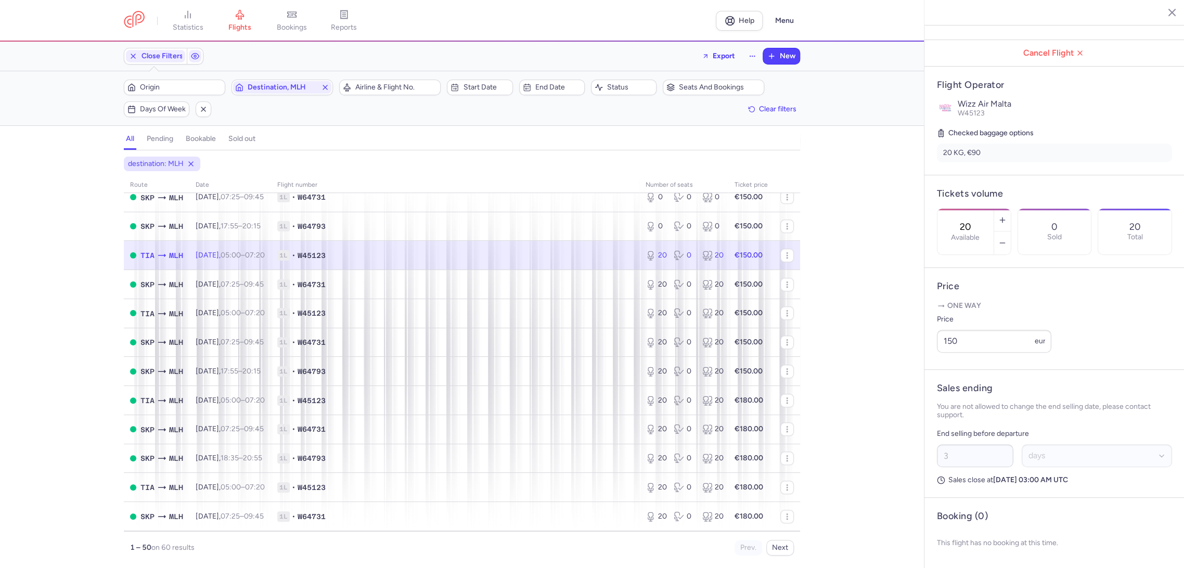
click at [978, 221] on input "20" at bounding box center [965, 226] width 25 height 11
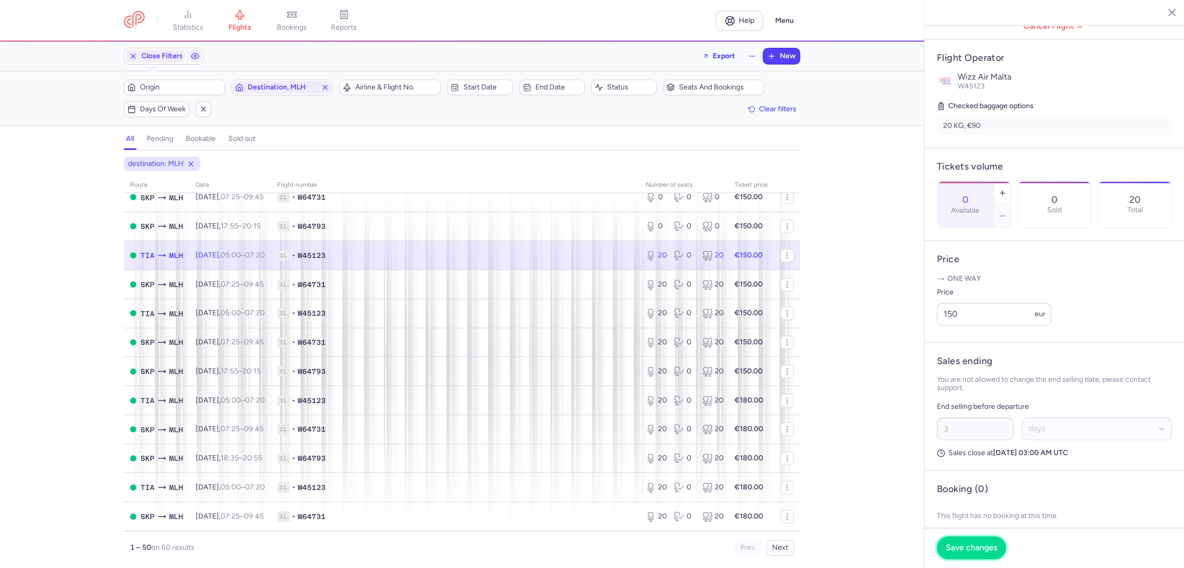
click at [966, 547] on span "Save changes" at bounding box center [970, 547] width 51 height 9
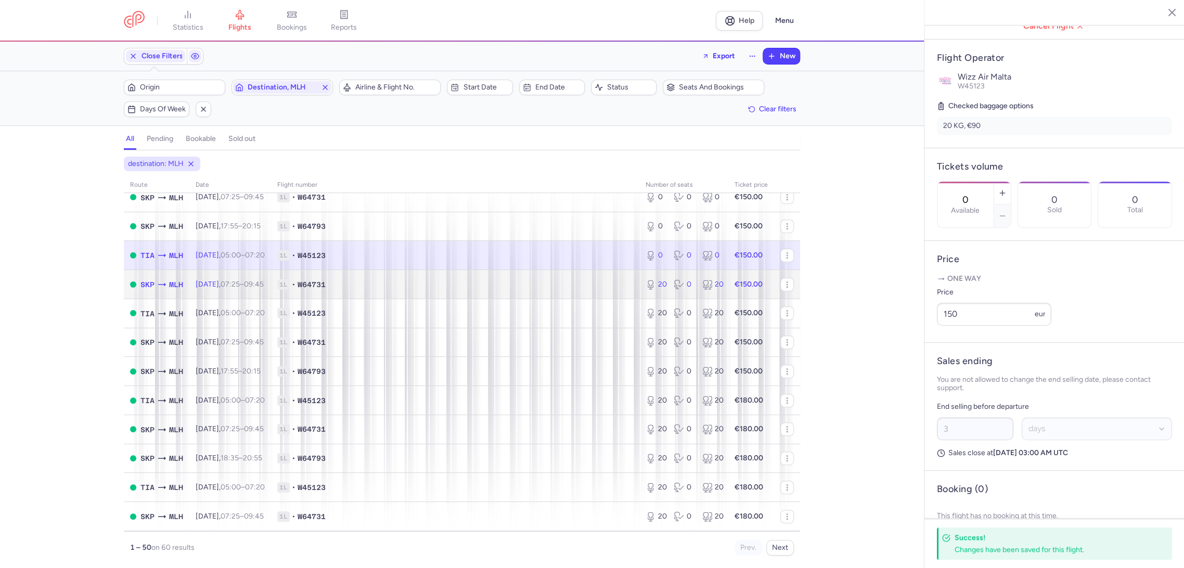
click at [581, 282] on span "1L • W64731" at bounding box center [455, 284] width 356 height 10
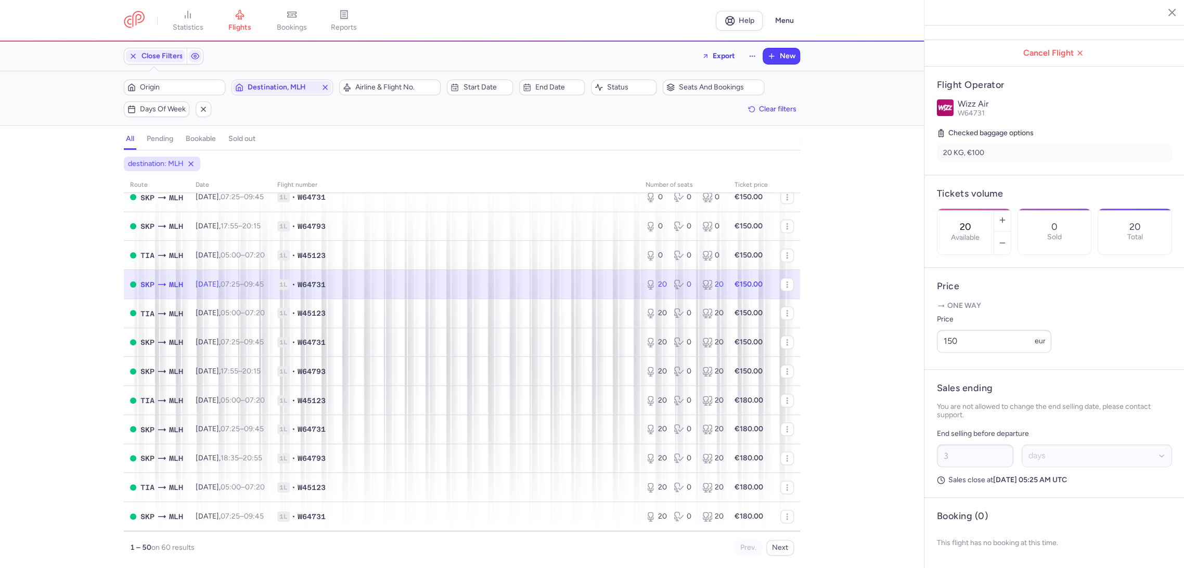
click at [993, 209] on div "20 Available" at bounding box center [965, 232] width 56 height 46
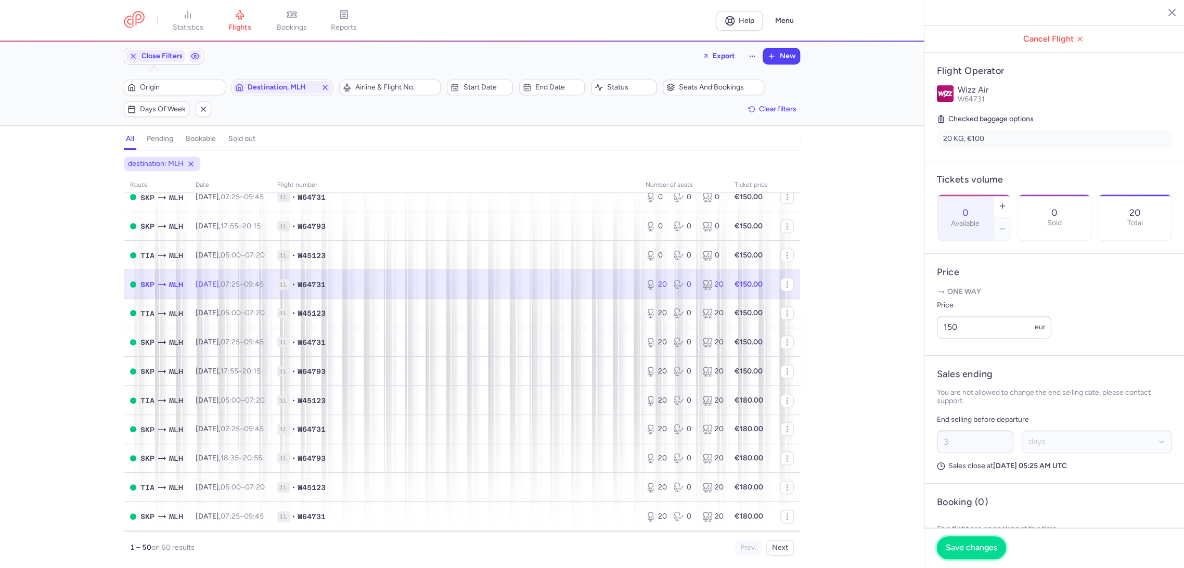
click at [962, 553] on button "Save changes" at bounding box center [971, 547] width 69 height 23
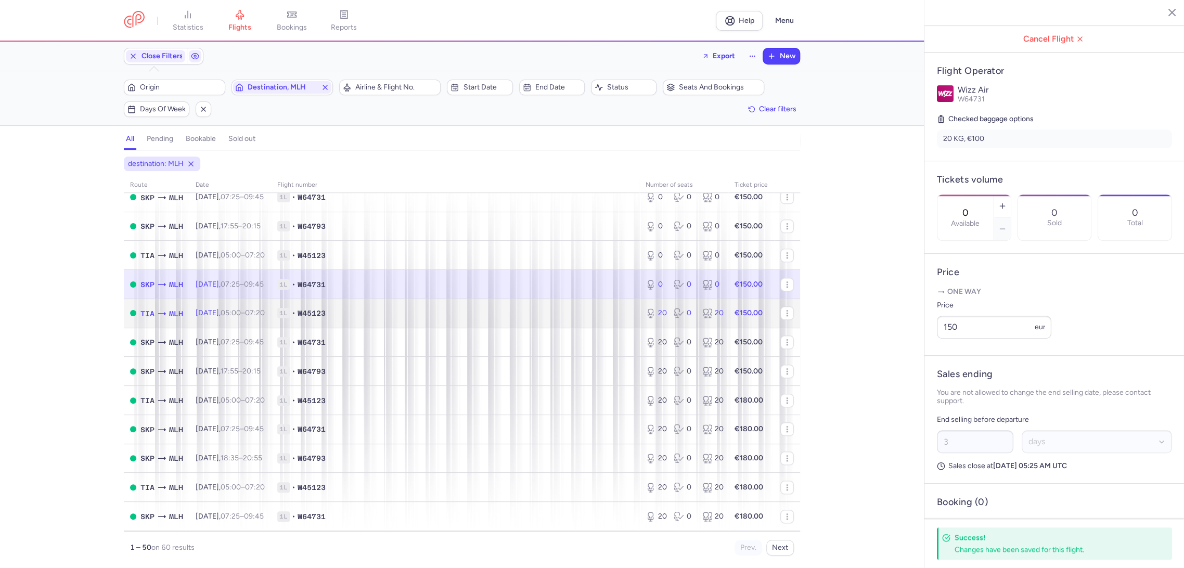
click at [600, 323] on td "1L • W45123" at bounding box center [455, 312] width 368 height 29
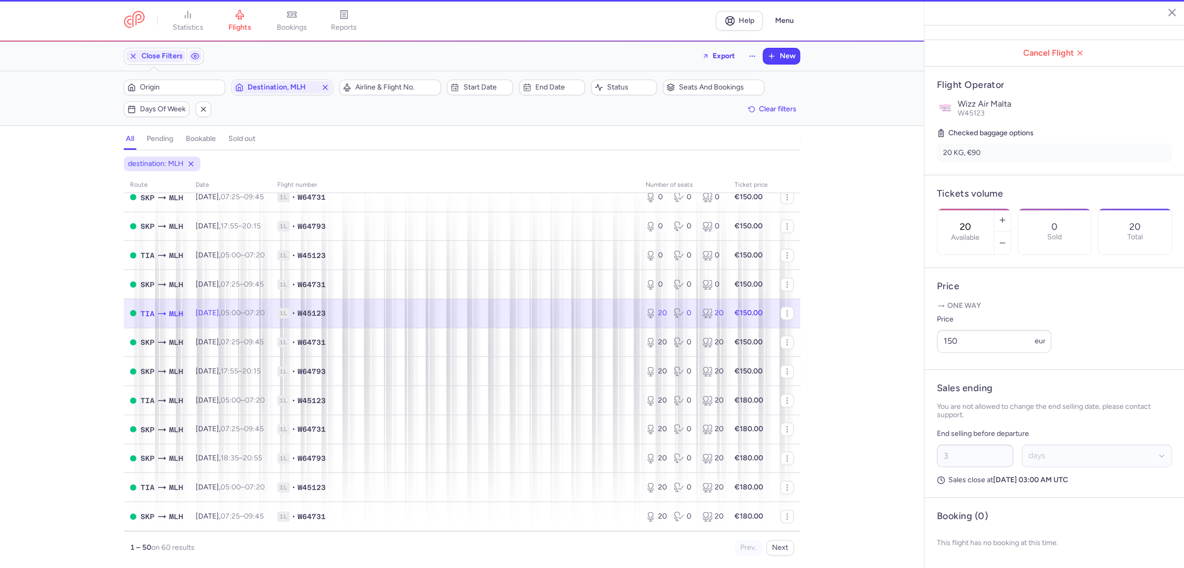
click at [979, 233] on label "Available" at bounding box center [965, 237] width 29 height 8
click at [978, 221] on input "20" at bounding box center [965, 226] width 25 height 11
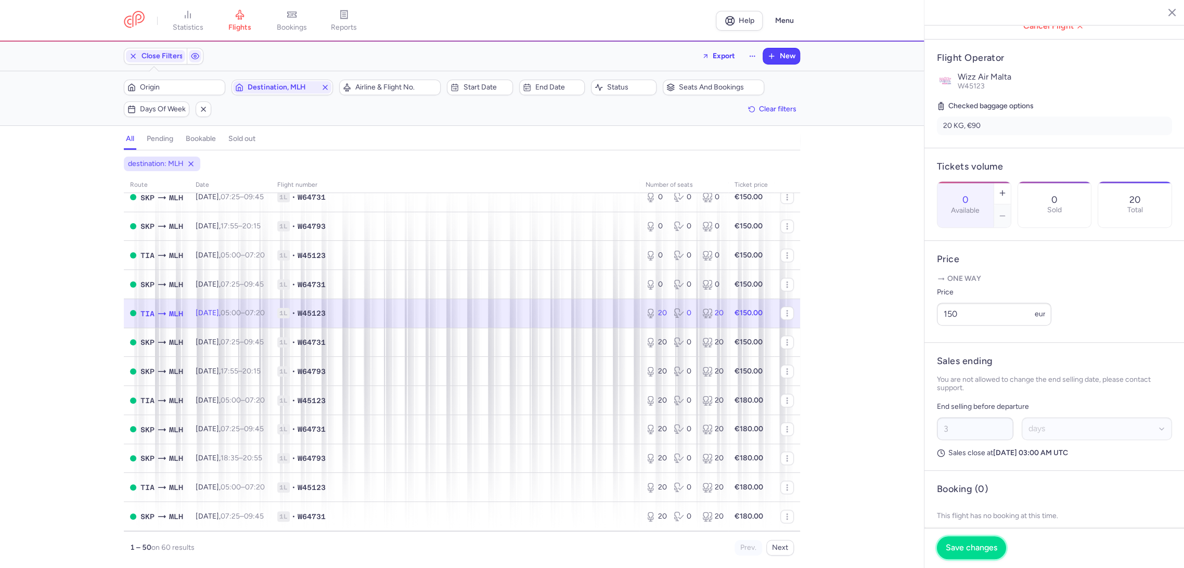
click at [970, 542] on button "Save changes" at bounding box center [971, 547] width 69 height 23
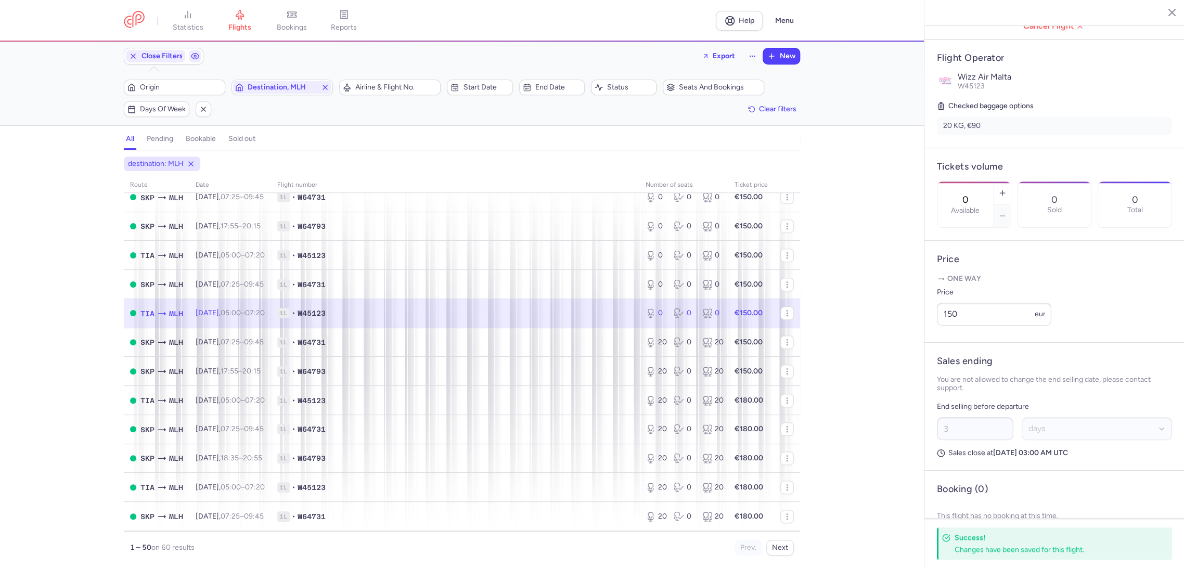
click at [66, 313] on div "destination: MLH route date Flight number number of seats Ticket price [DATE] T…" at bounding box center [462, 362] width 924 height 411
drag, startPoint x: 545, startPoint y: 341, endPoint x: 553, endPoint y: 342, distance: 8.4
click at [548, 342] on span "1L • W64731" at bounding box center [455, 342] width 356 height 10
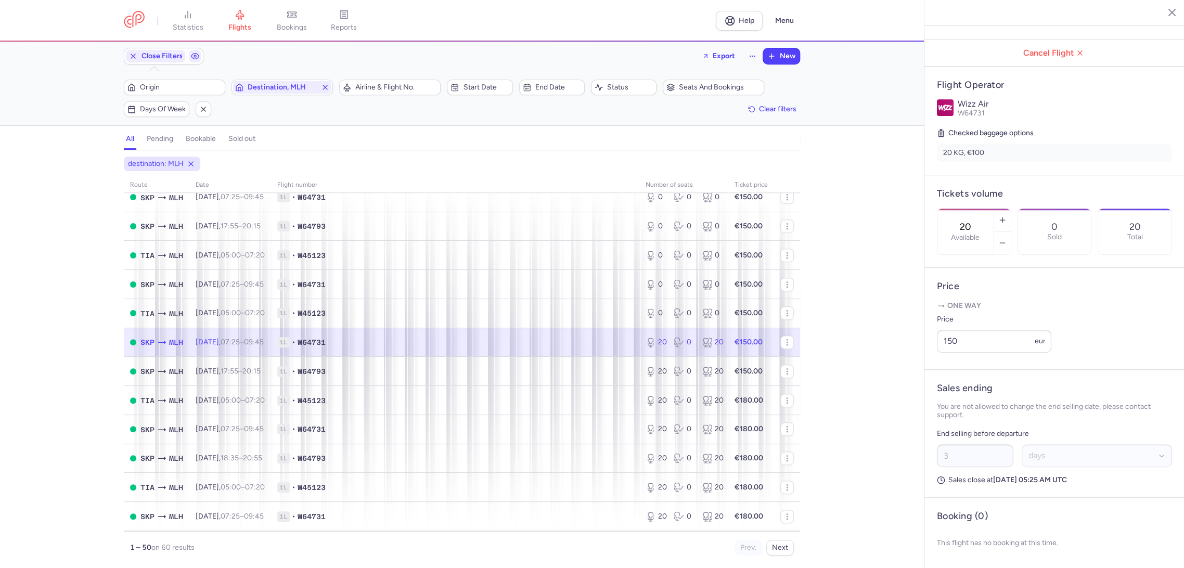
click at [978, 221] on input "20" at bounding box center [965, 226] width 25 height 11
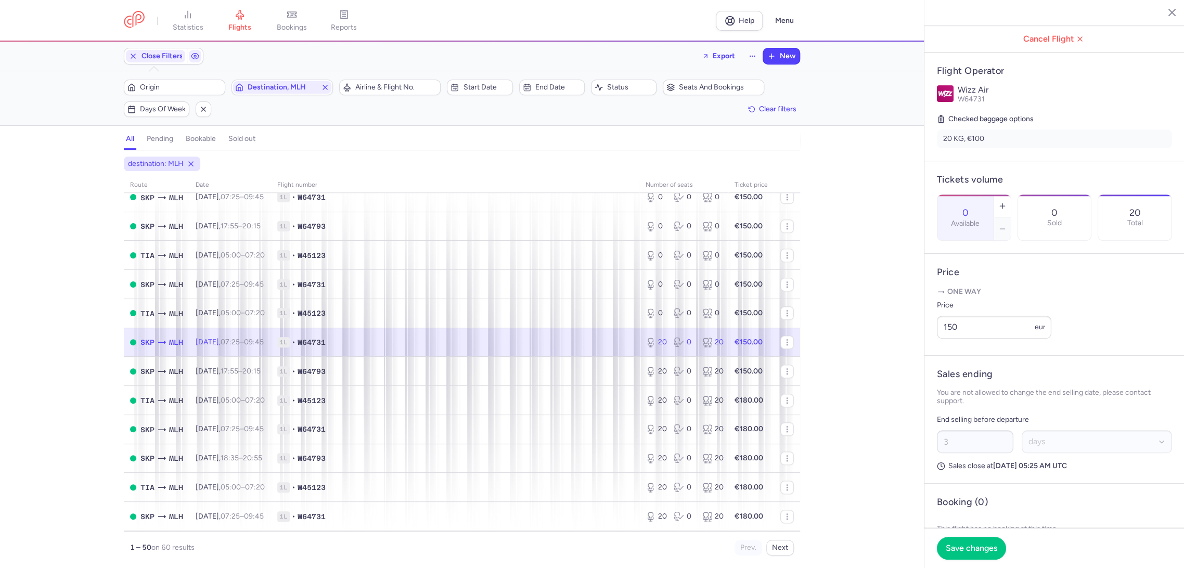
click at [955, 563] on footer "Save changes" at bounding box center [1054, 548] width 260 height 40
click at [965, 541] on button "Save changes" at bounding box center [971, 548] width 69 height 23
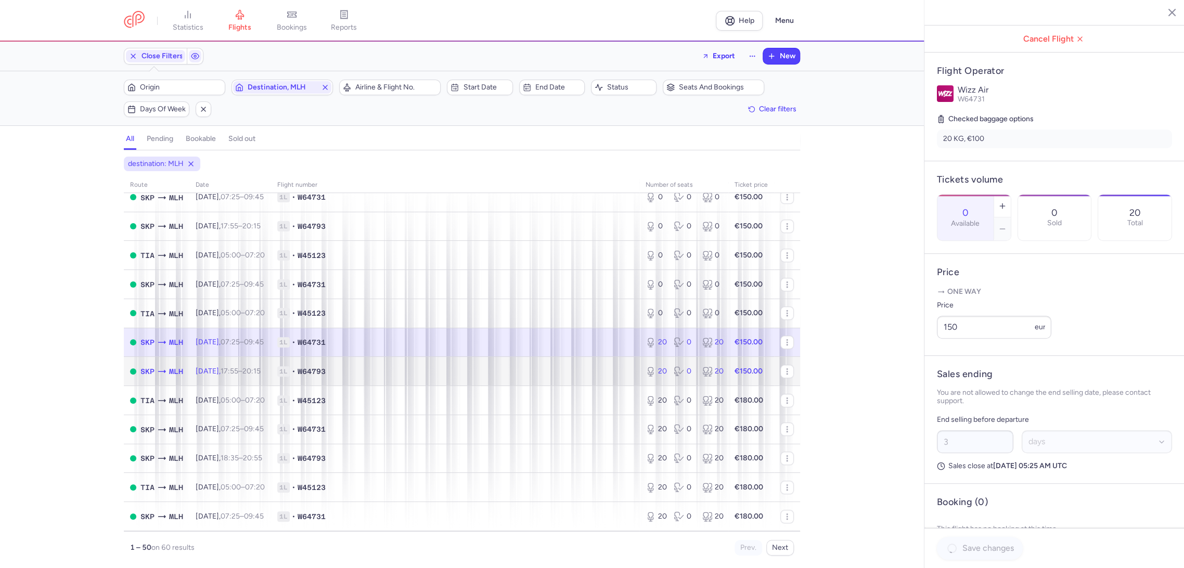
click at [581, 365] on td "1L • W64793" at bounding box center [455, 371] width 368 height 29
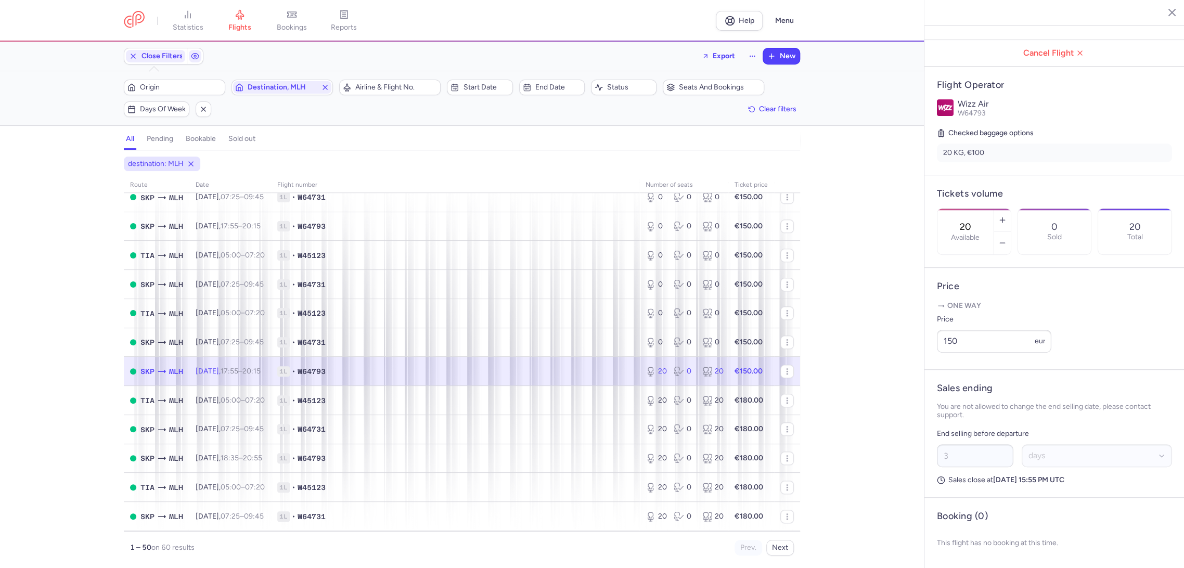
click at [978, 221] on input "20" at bounding box center [965, 226] width 25 height 11
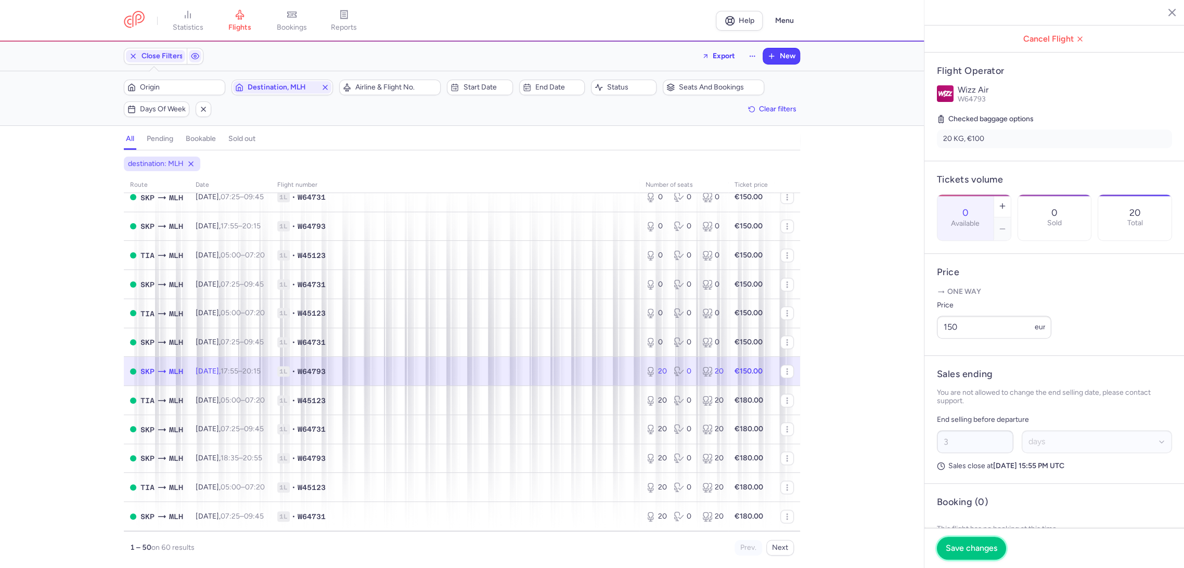
drag, startPoint x: 956, startPoint y: 546, endPoint x: 895, endPoint y: 520, distance: 66.2
click at [955, 546] on span "Save changes" at bounding box center [970, 547] width 51 height 9
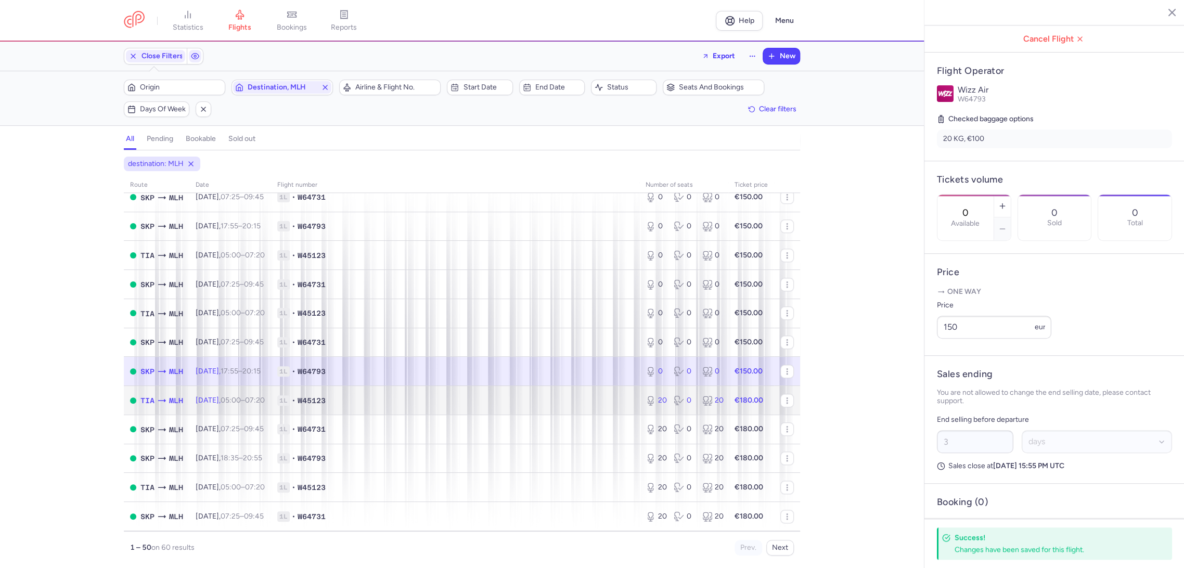
click at [599, 393] on td "1L • W45123" at bounding box center [455, 400] width 368 height 29
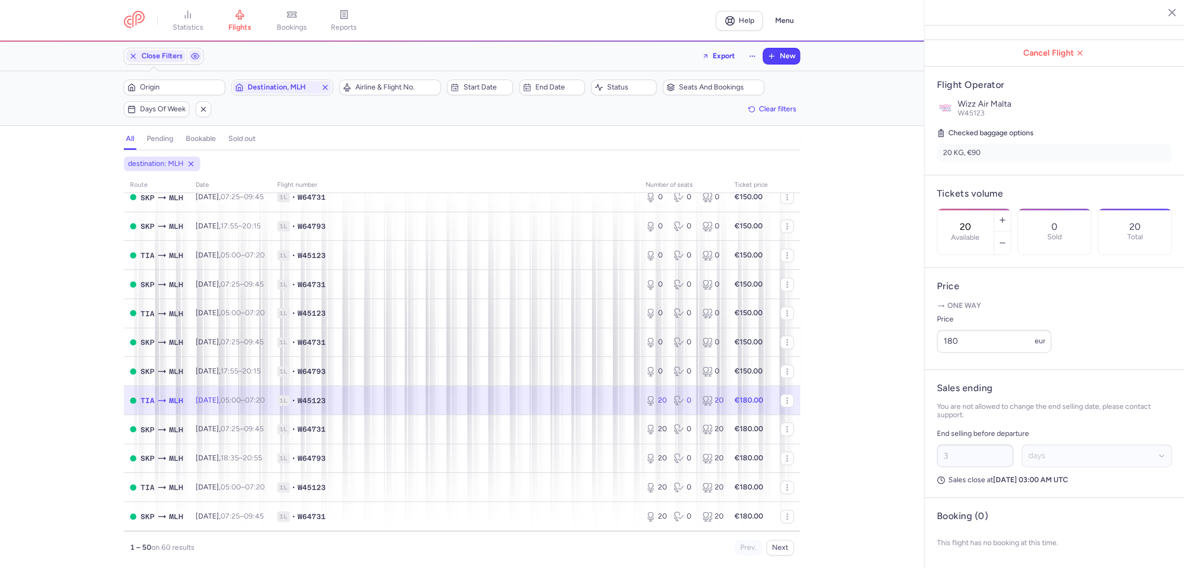
click at [978, 221] on input "20" at bounding box center [965, 226] width 25 height 11
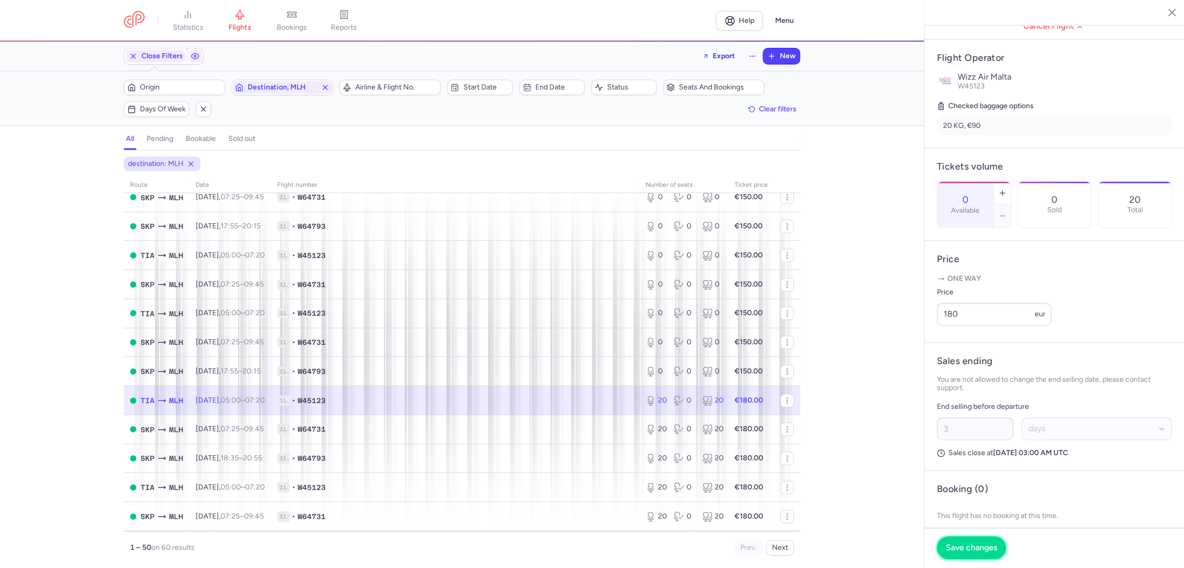
click at [962, 549] on span "Save changes" at bounding box center [970, 547] width 51 height 9
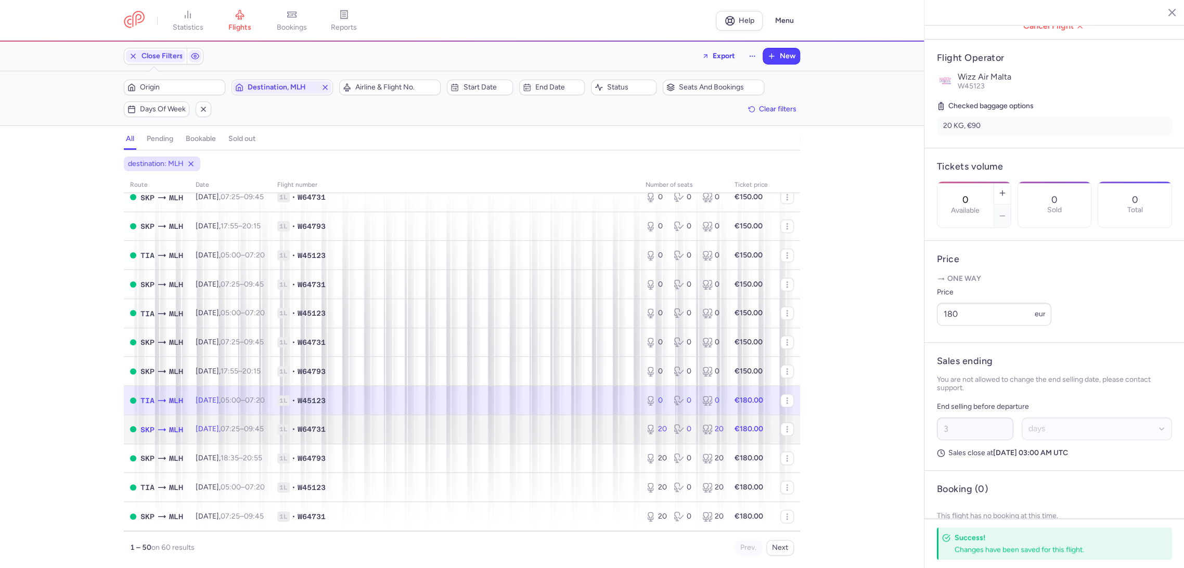
click at [577, 421] on td "1L • W64731" at bounding box center [455, 428] width 368 height 29
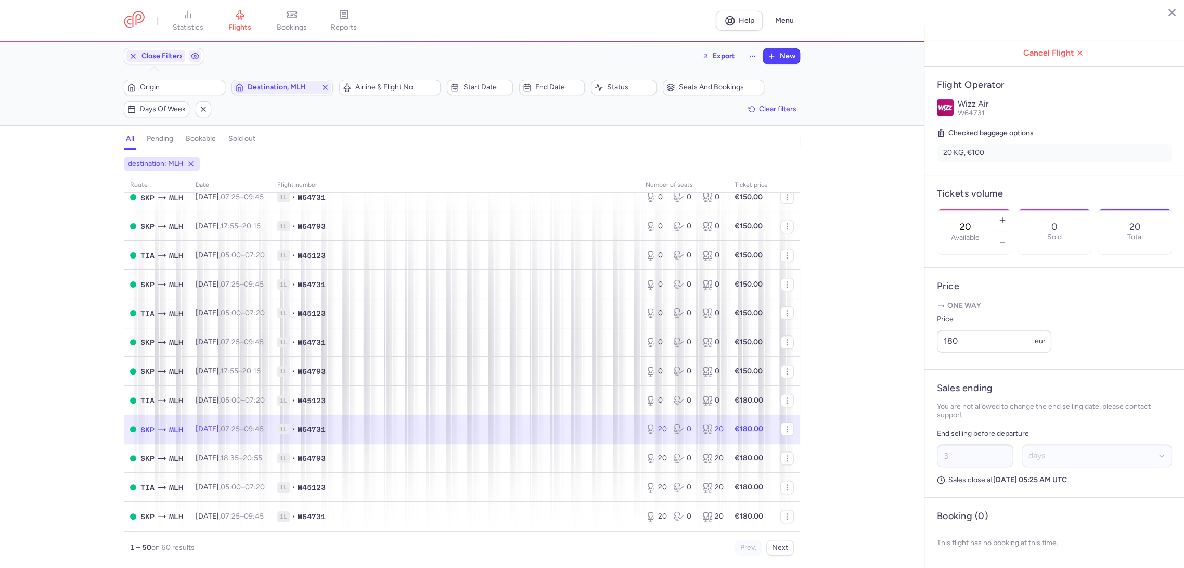
click at [978, 221] on input "20" at bounding box center [965, 226] width 25 height 11
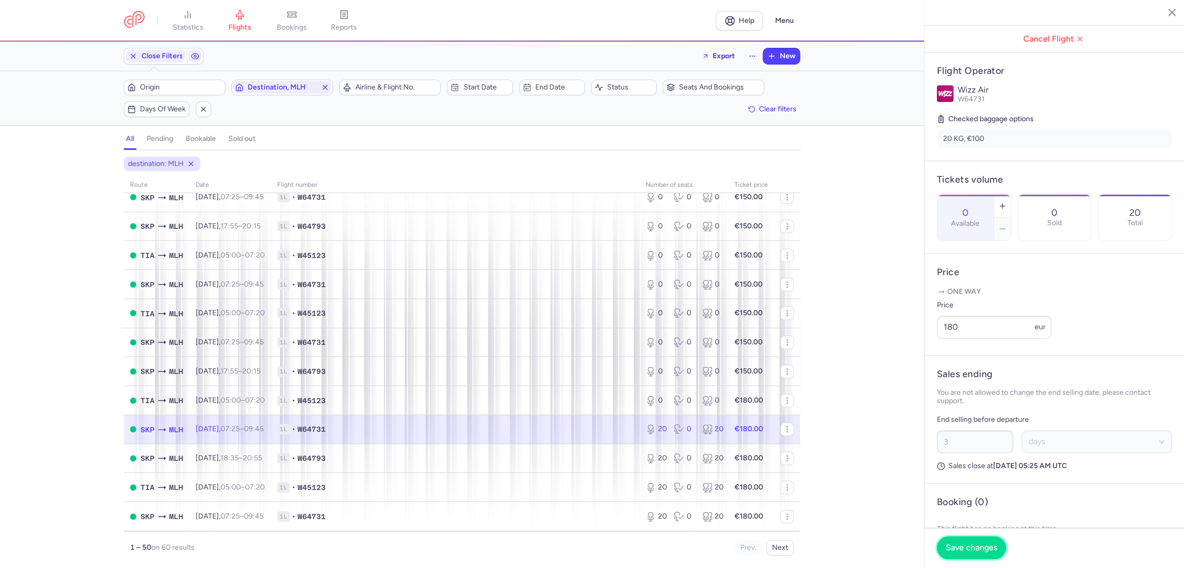
click at [953, 548] on span "Save changes" at bounding box center [970, 547] width 51 height 9
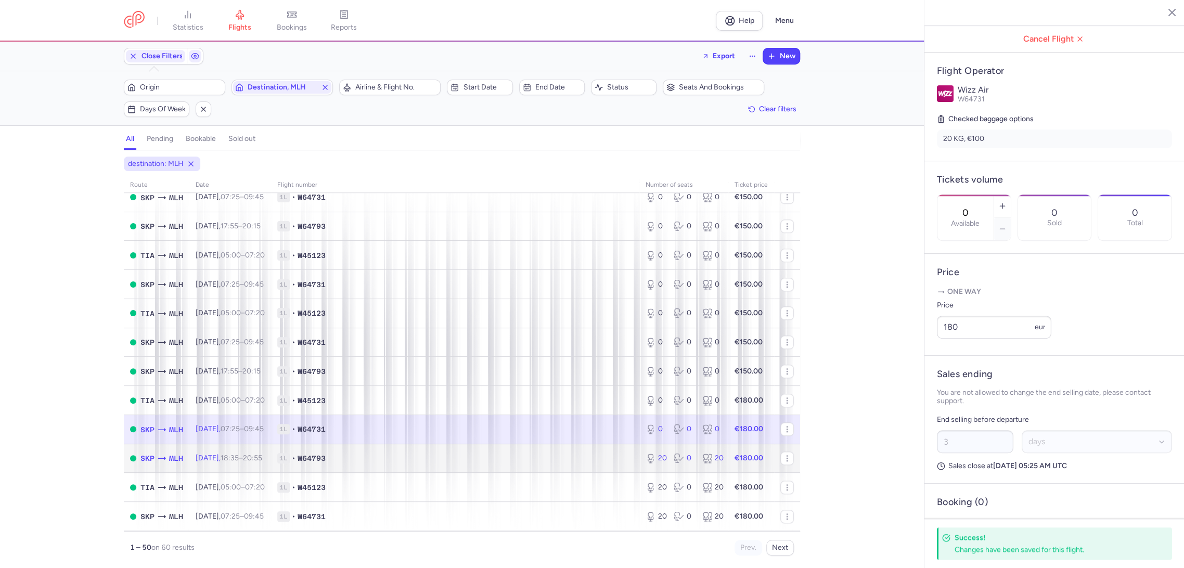
click at [553, 450] on td "1L • W64793" at bounding box center [455, 458] width 368 height 29
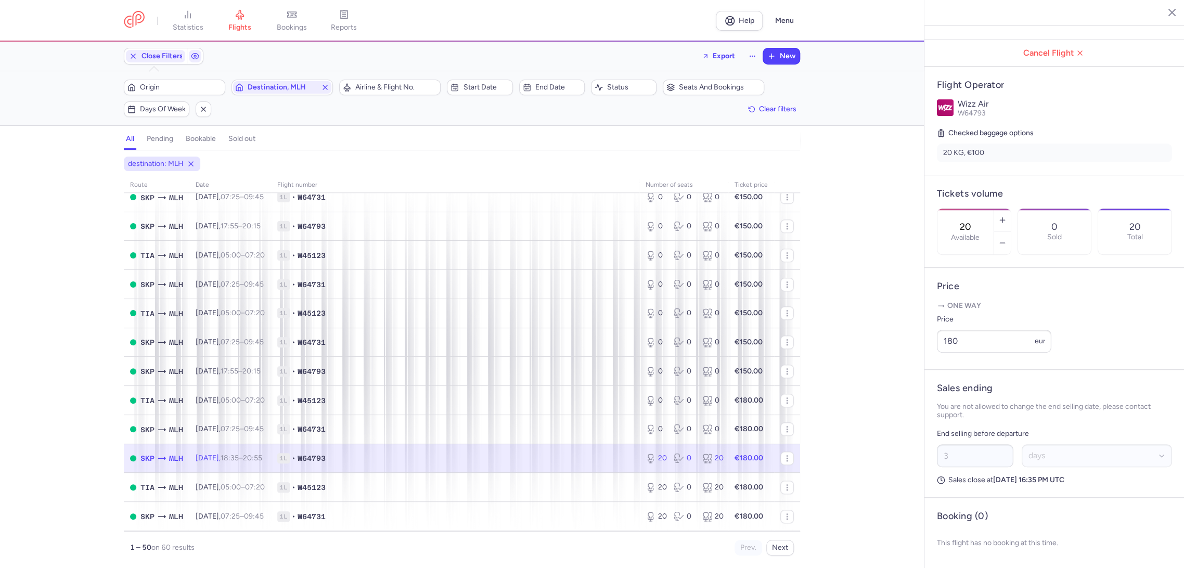
click at [978, 221] on input "20" at bounding box center [965, 226] width 25 height 11
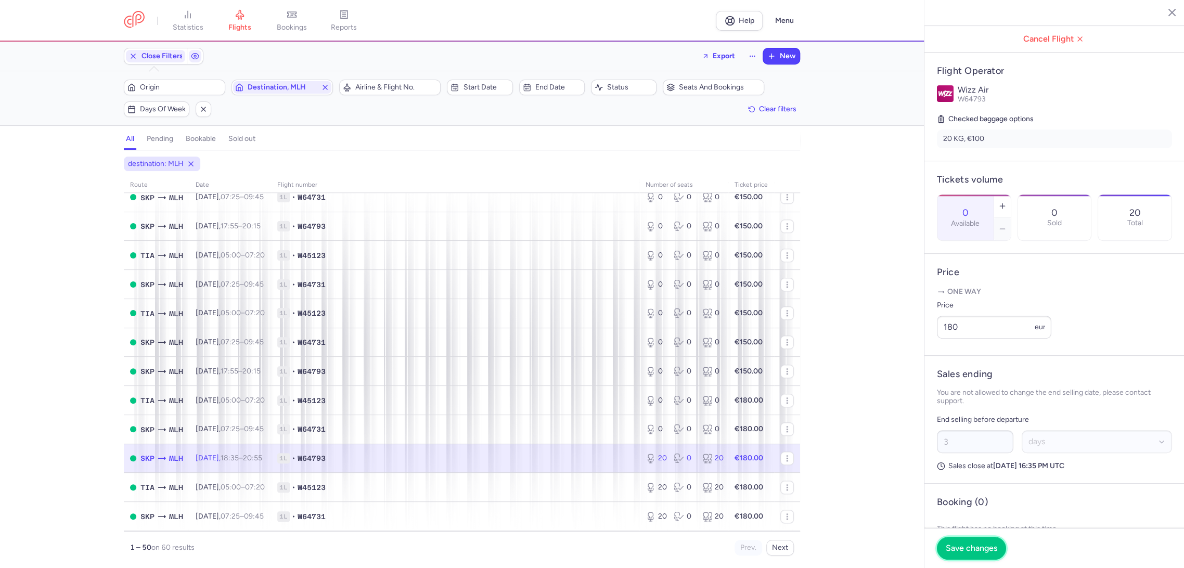
drag, startPoint x: 970, startPoint y: 553, endPoint x: 918, endPoint y: 538, distance: 54.5
click at [968, 552] on button "Save changes" at bounding box center [971, 548] width 69 height 23
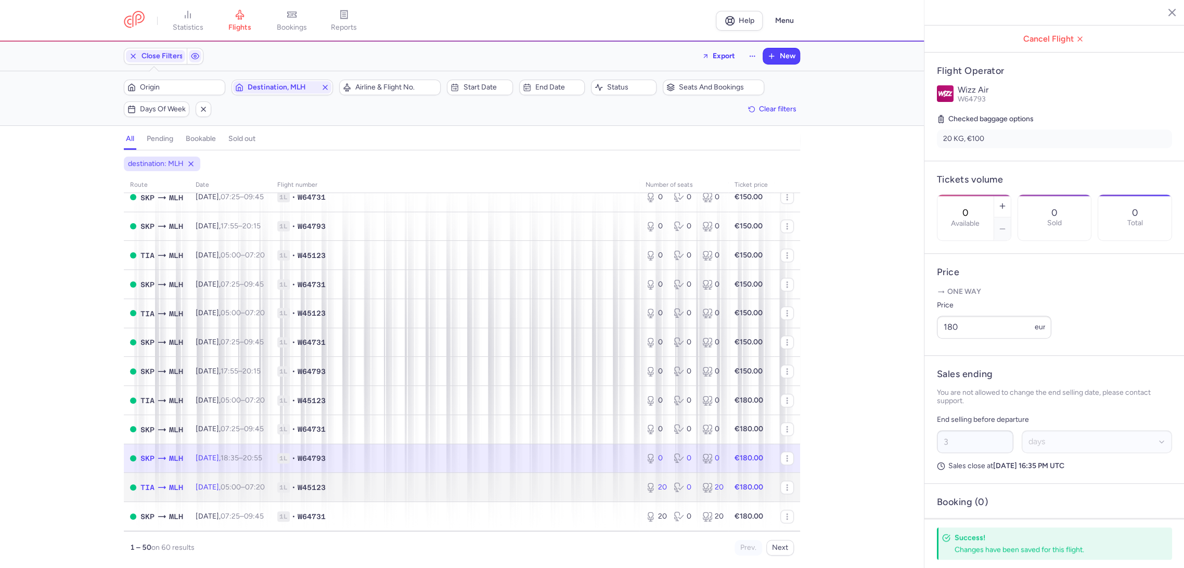
click at [606, 491] on span "1L • W45123" at bounding box center [455, 487] width 356 height 10
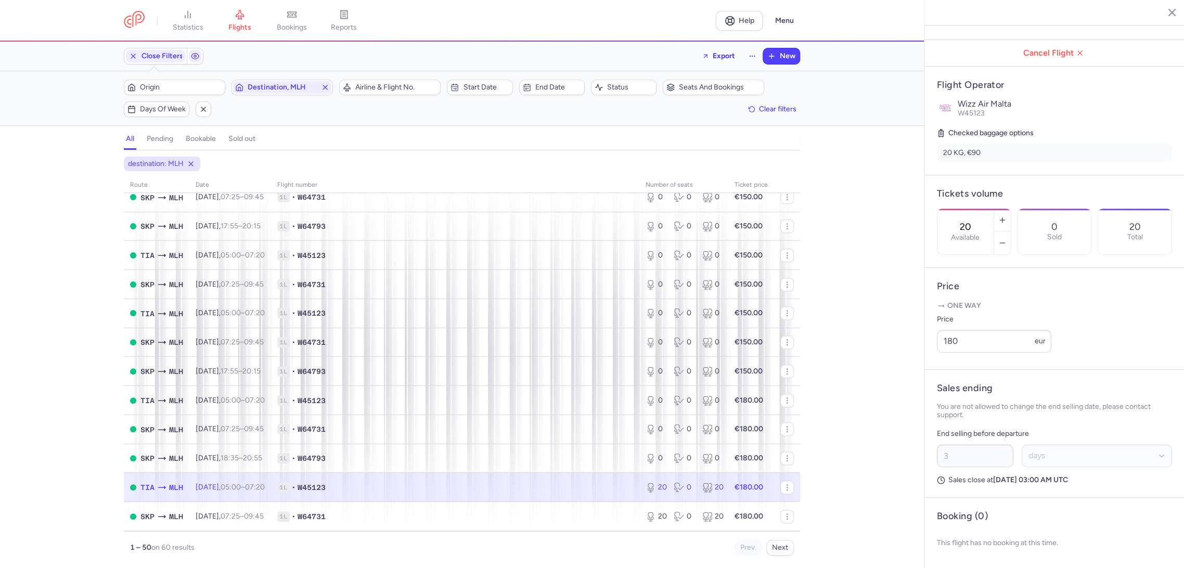
click at [973, 233] on label "Available" at bounding box center [965, 237] width 29 height 8
click at [973, 221] on input "20" at bounding box center [965, 226] width 25 height 11
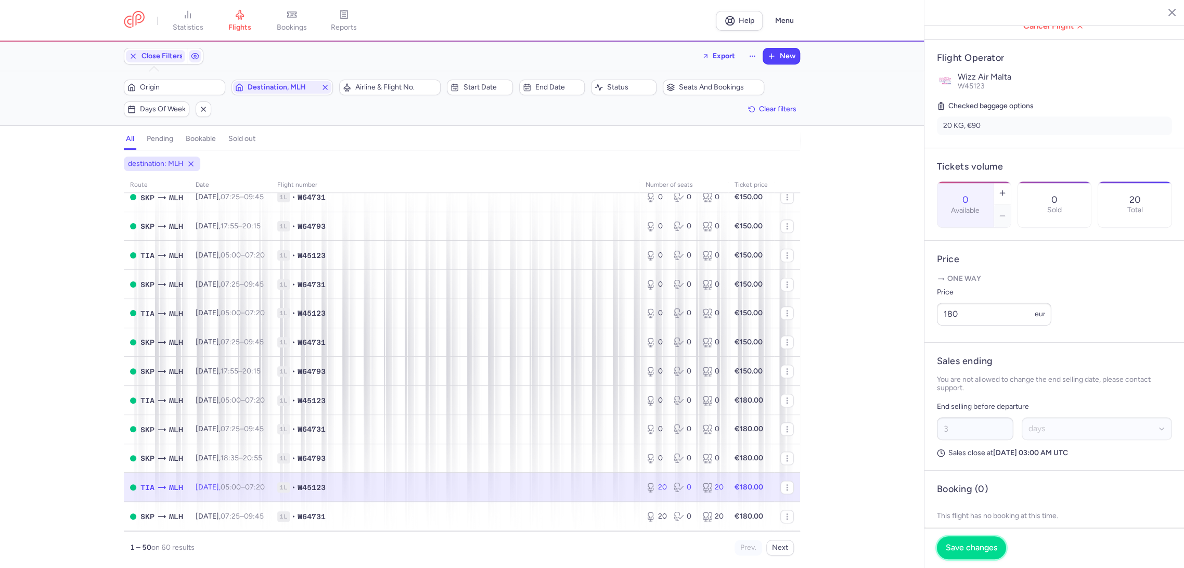
click at [962, 544] on span "Save changes" at bounding box center [970, 547] width 51 height 9
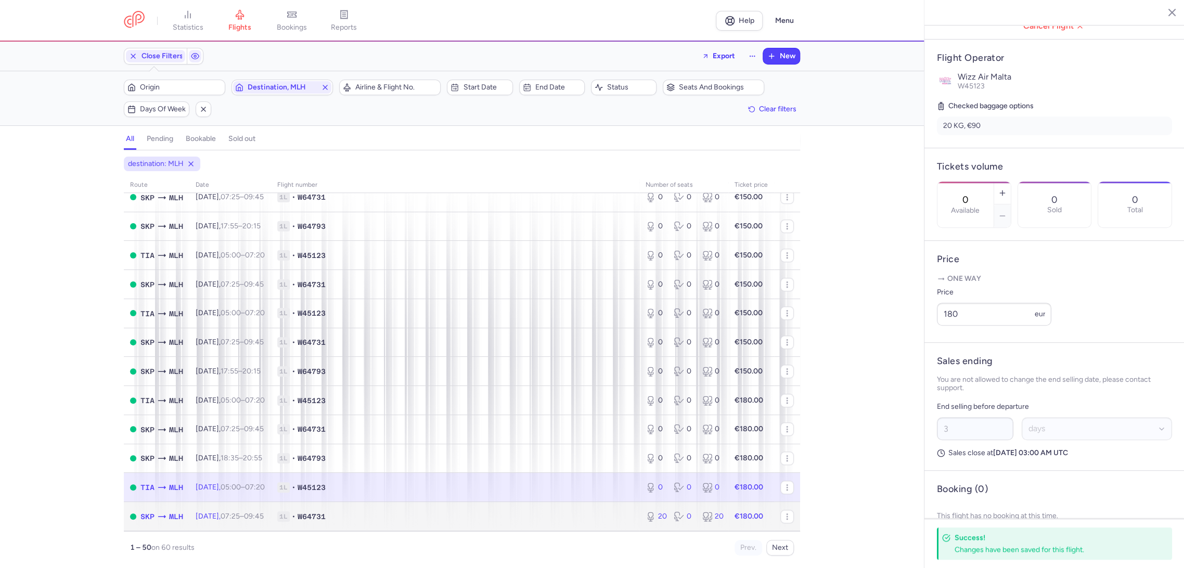
click at [560, 514] on span "1L • W64731" at bounding box center [455, 516] width 356 height 10
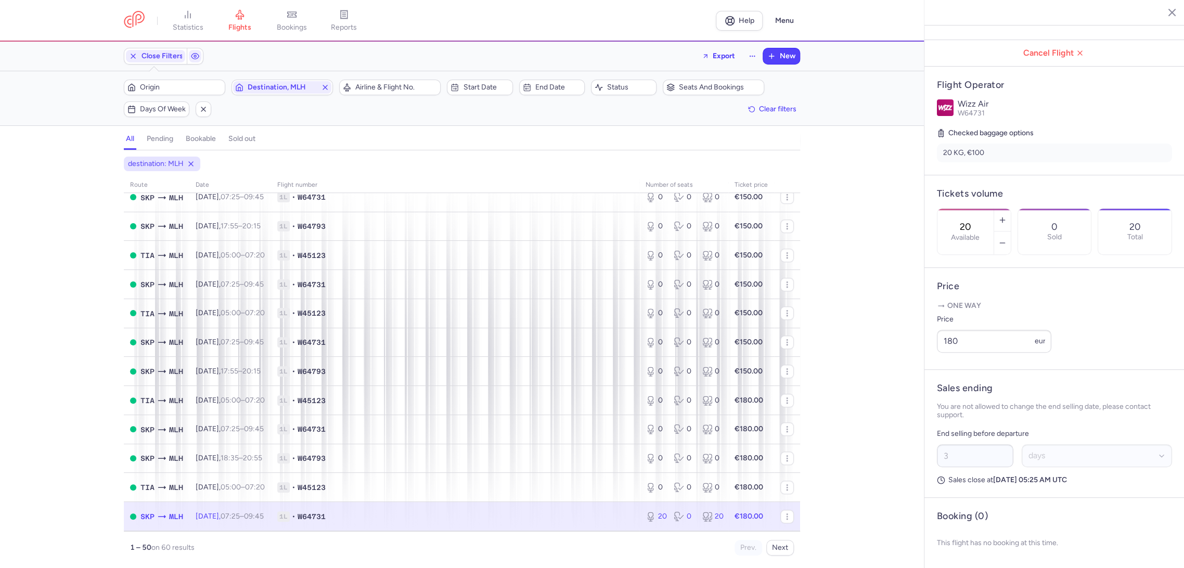
click at [978, 221] on input "20" at bounding box center [965, 226] width 25 height 11
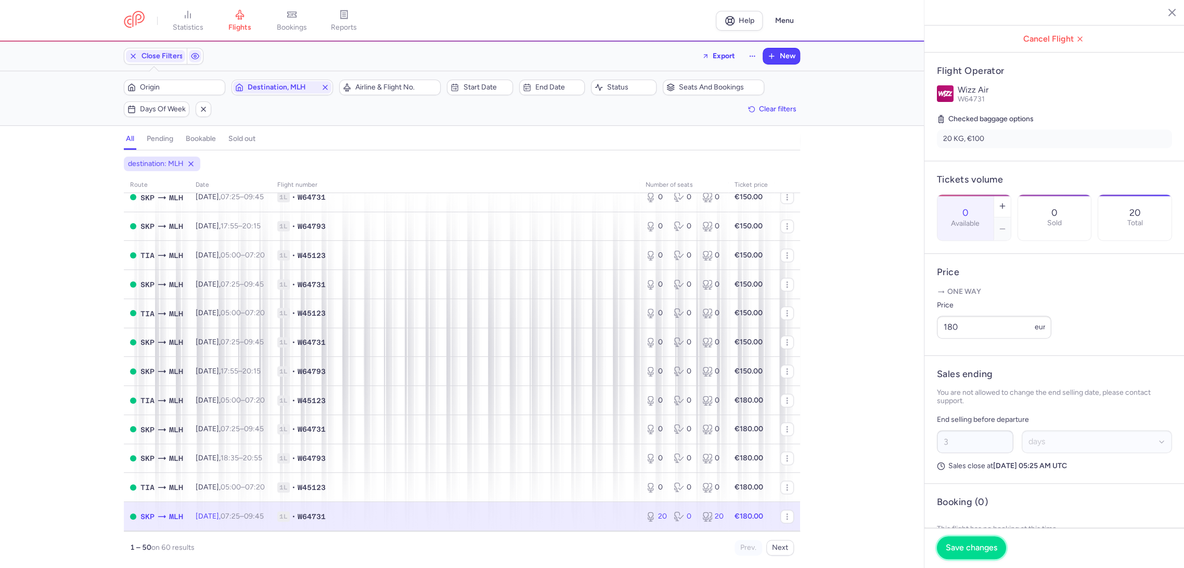
click at [961, 551] on span "Save changes" at bounding box center [970, 547] width 51 height 9
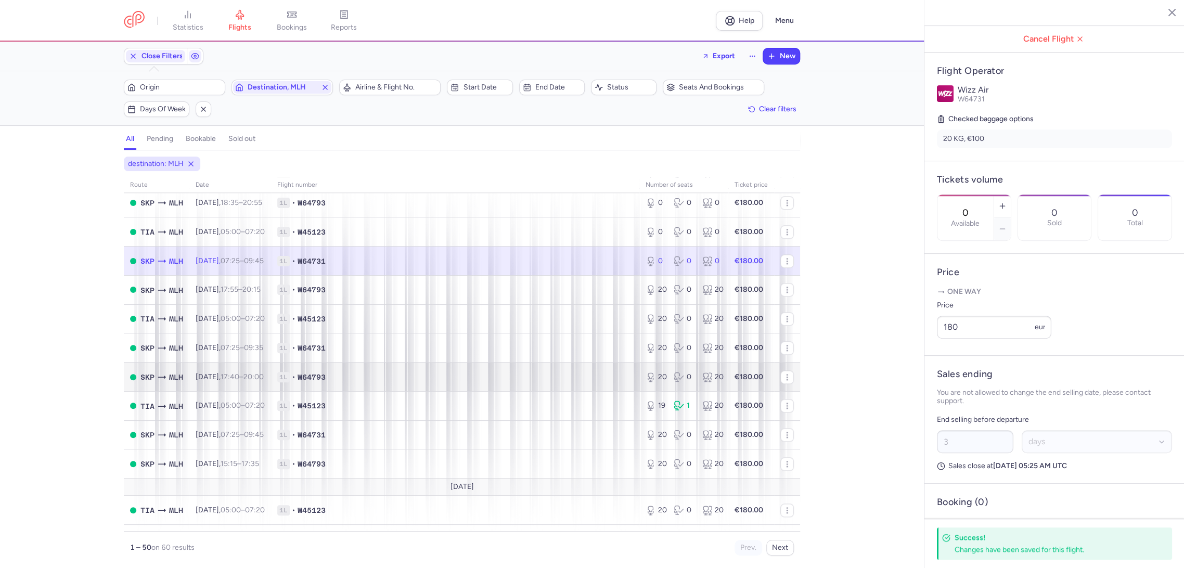
scroll to position [866, 0]
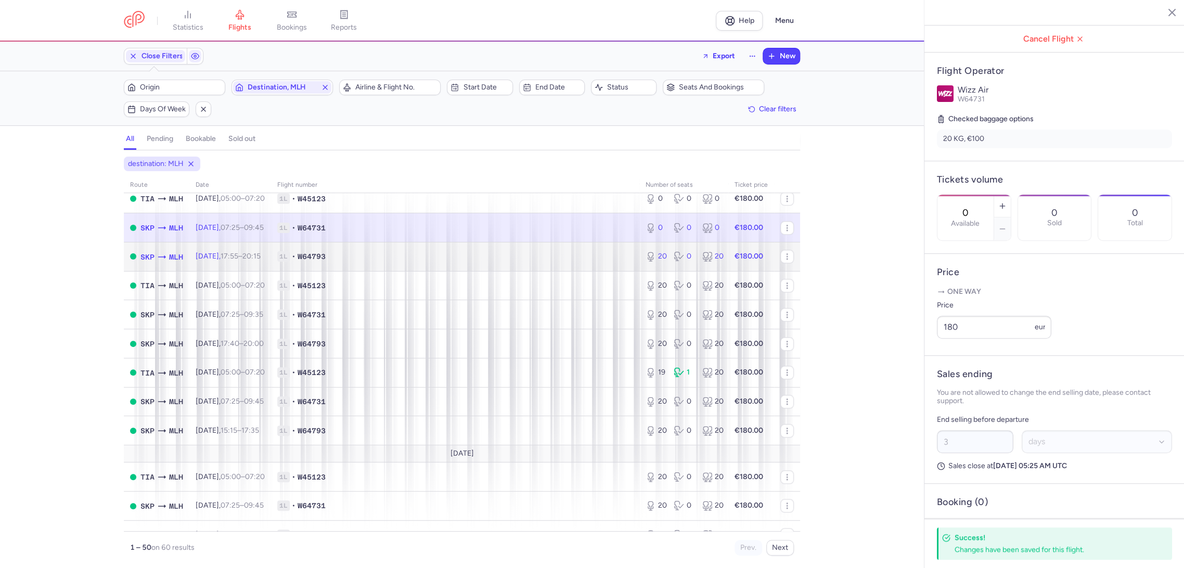
click at [585, 255] on span "1L • W64793" at bounding box center [455, 256] width 356 height 10
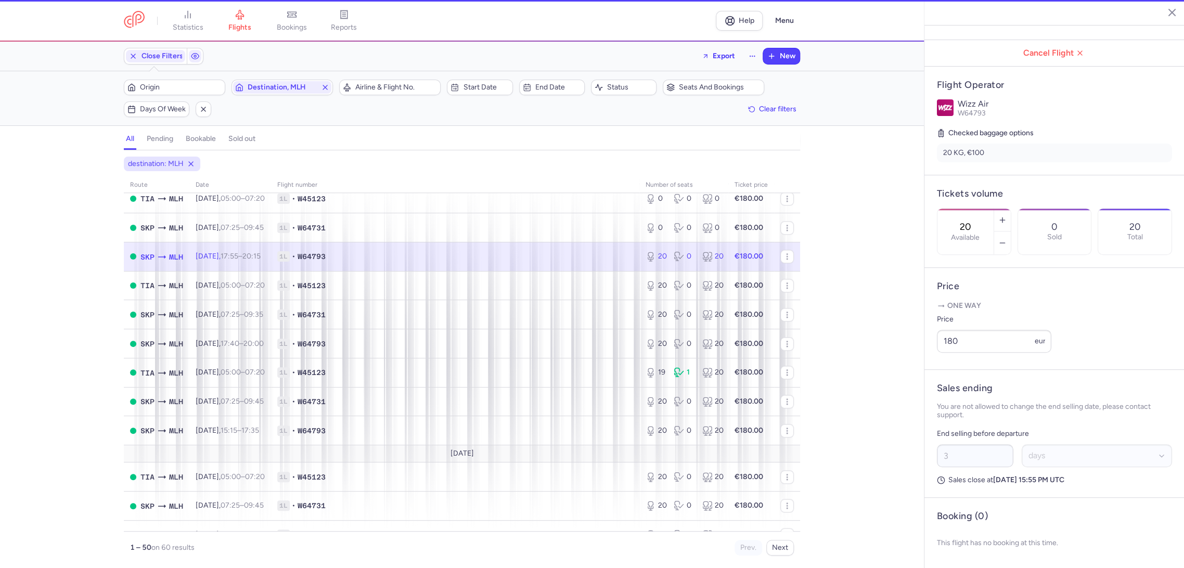
click at [993, 209] on div "20 Available" at bounding box center [965, 232] width 56 height 46
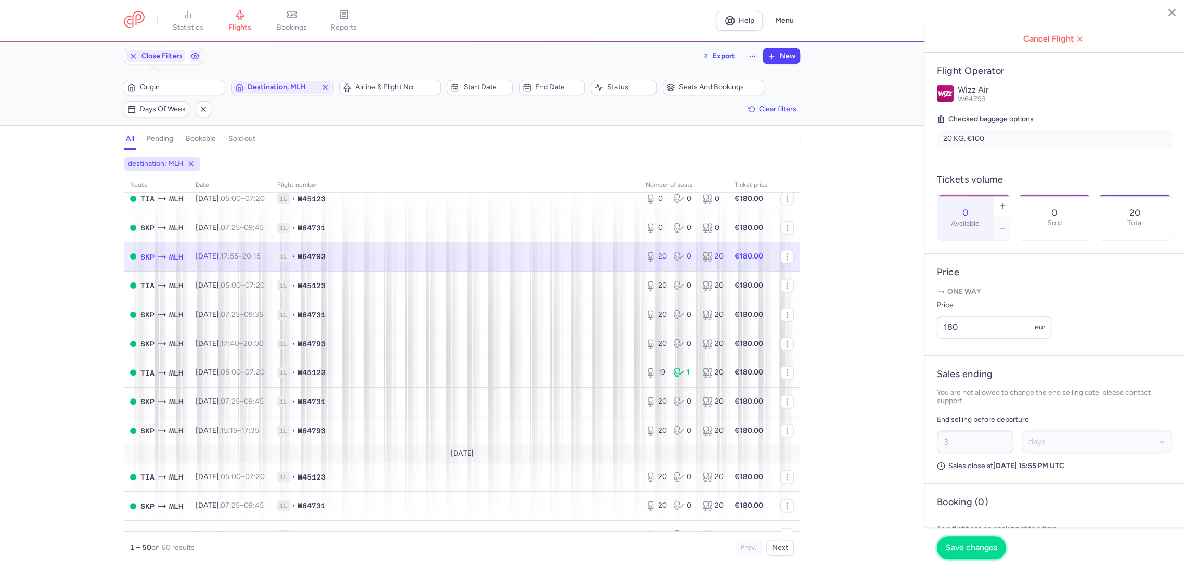
click at [972, 544] on span "Save changes" at bounding box center [970, 547] width 51 height 9
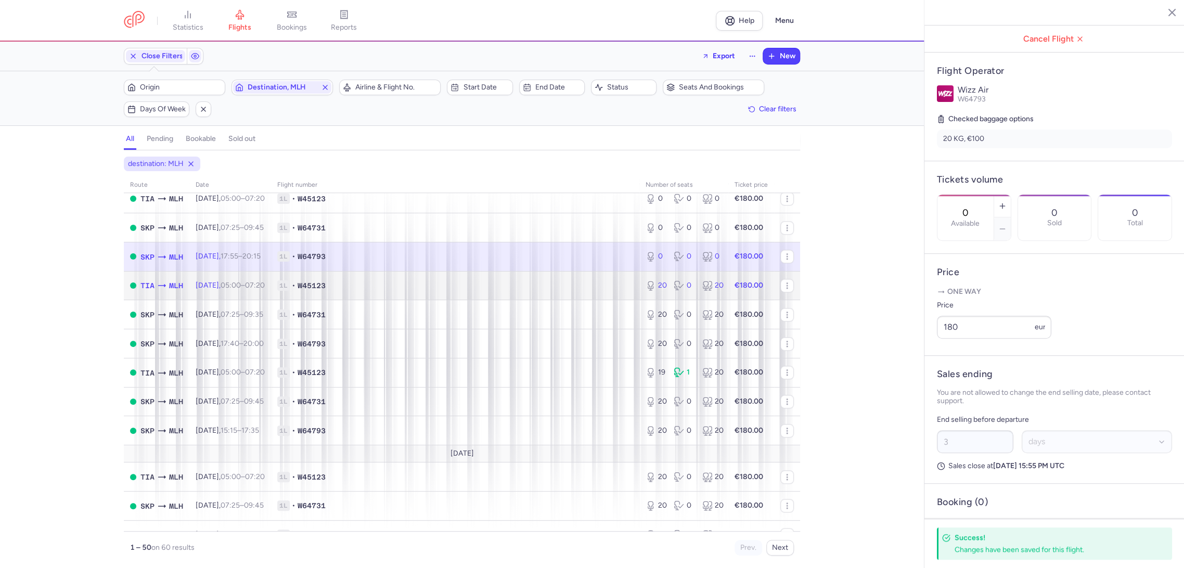
click at [599, 280] on span "1L • W45123" at bounding box center [455, 285] width 356 height 10
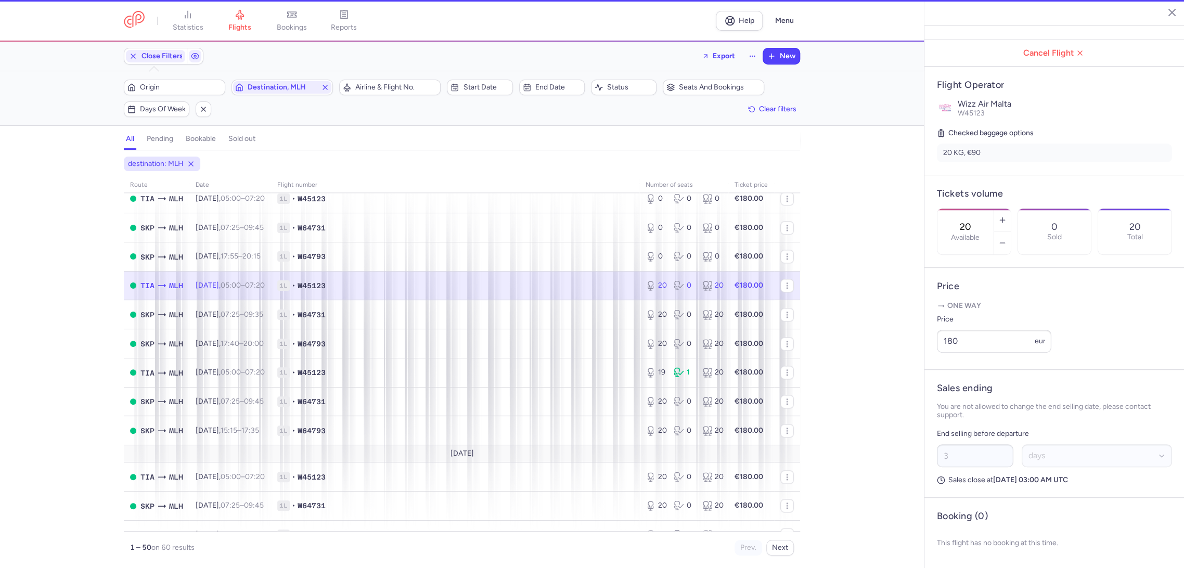
click at [965, 209] on div "20 Available" at bounding box center [965, 232] width 56 height 46
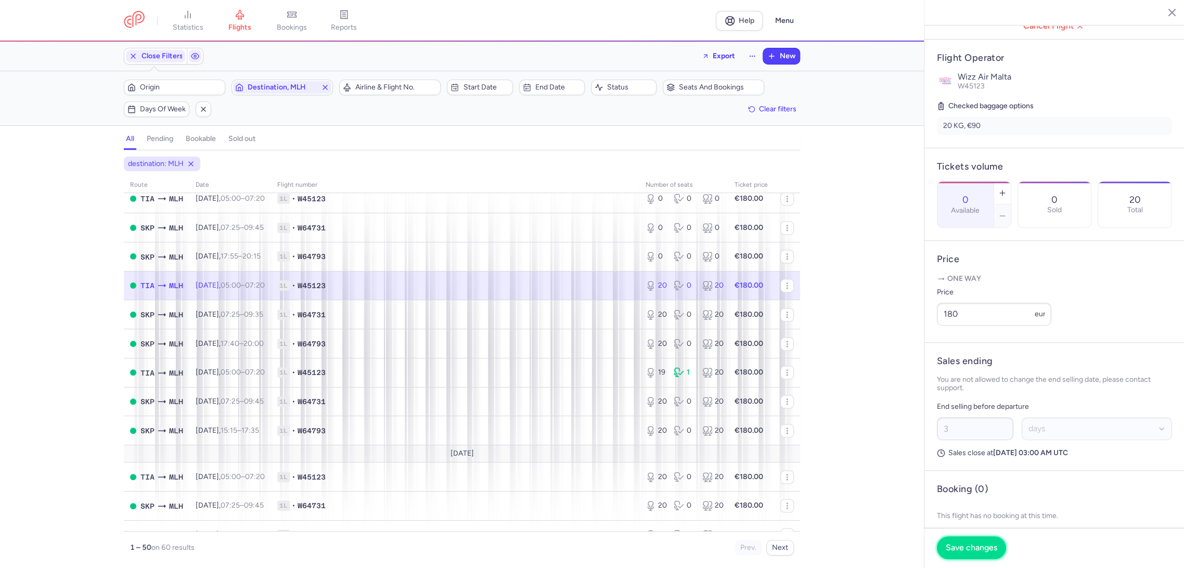
click at [955, 552] on span "Save changes" at bounding box center [970, 547] width 51 height 9
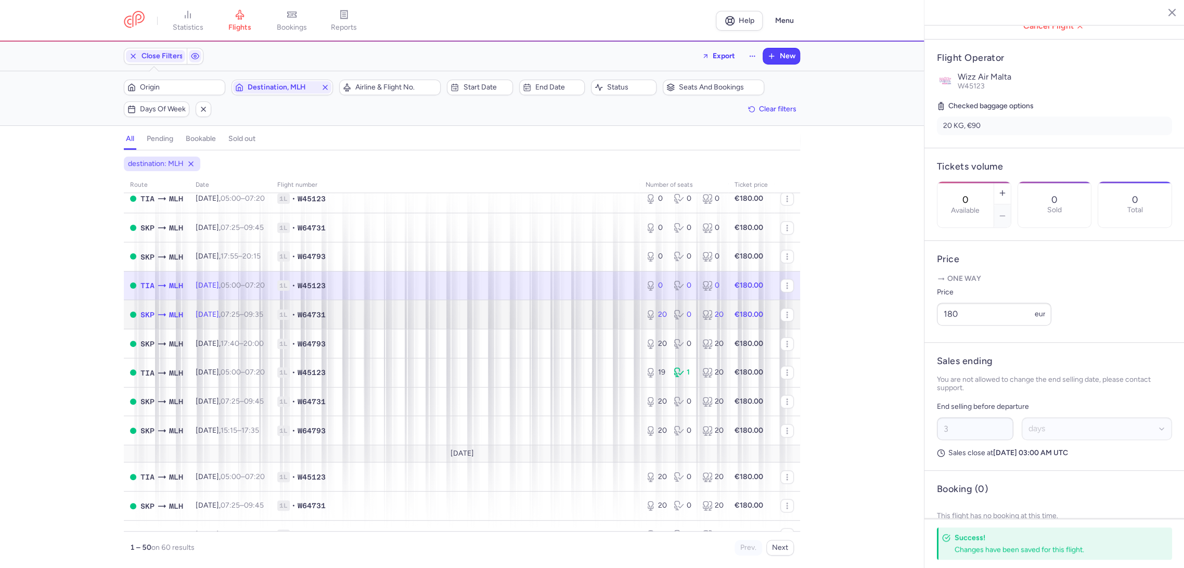
click at [607, 317] on span "1L • W64731" at bounding box center [455, 314] width 356 height 10
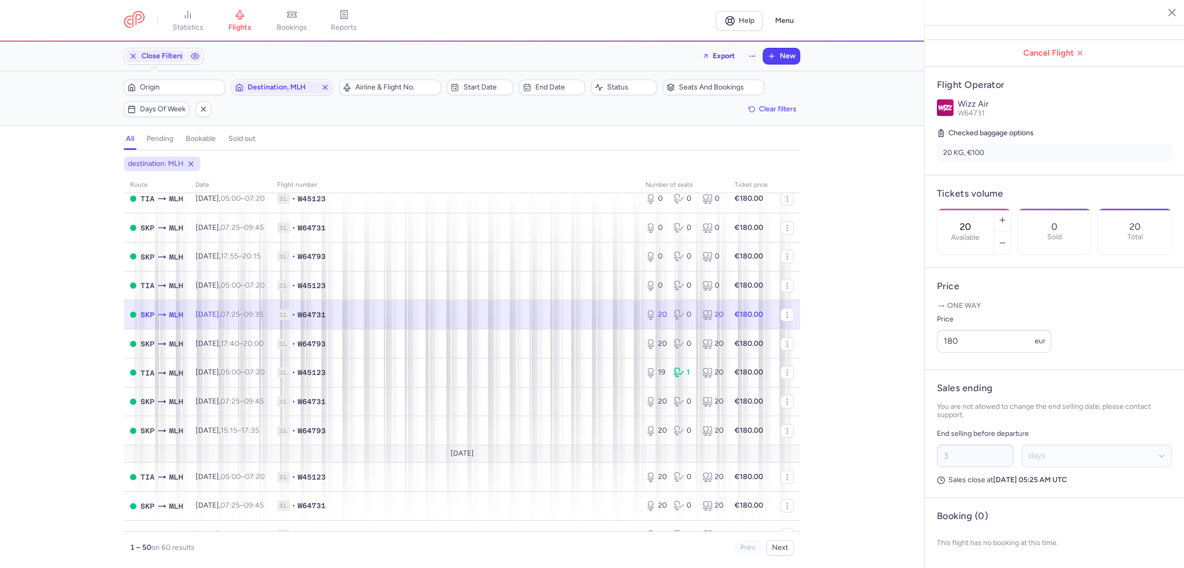
click at [960, 209] on div "20 Available" at bounding box center [965, 232] width 56 height 46
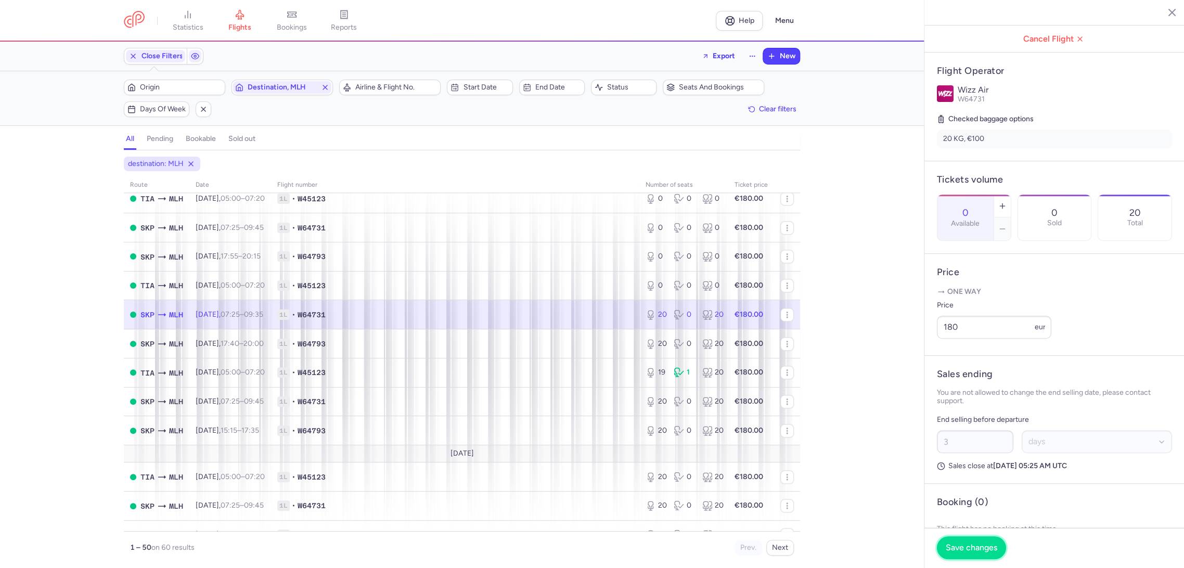
click at [965, 546] on span "Save changes" at bounding box center [970, 547] width 51 height 9
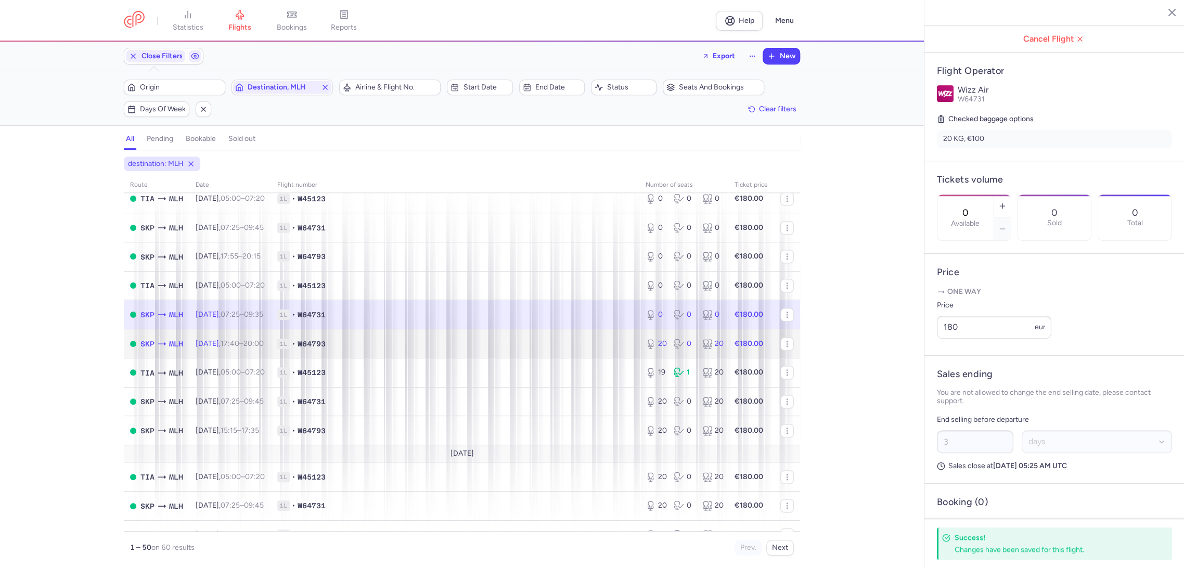
click at [608, 347] on span "1L • W64793" at bounding box center [455, 344] width 356 height 10
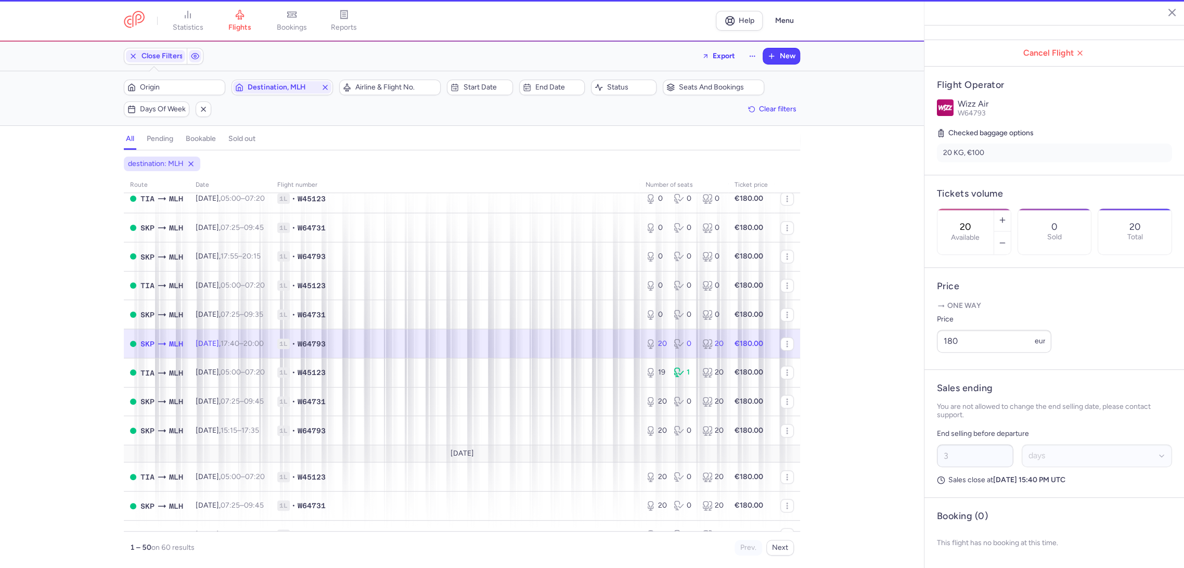
click at [981, 208] on div "20 Available" at bounding box center [974, 231] width 74 height 47
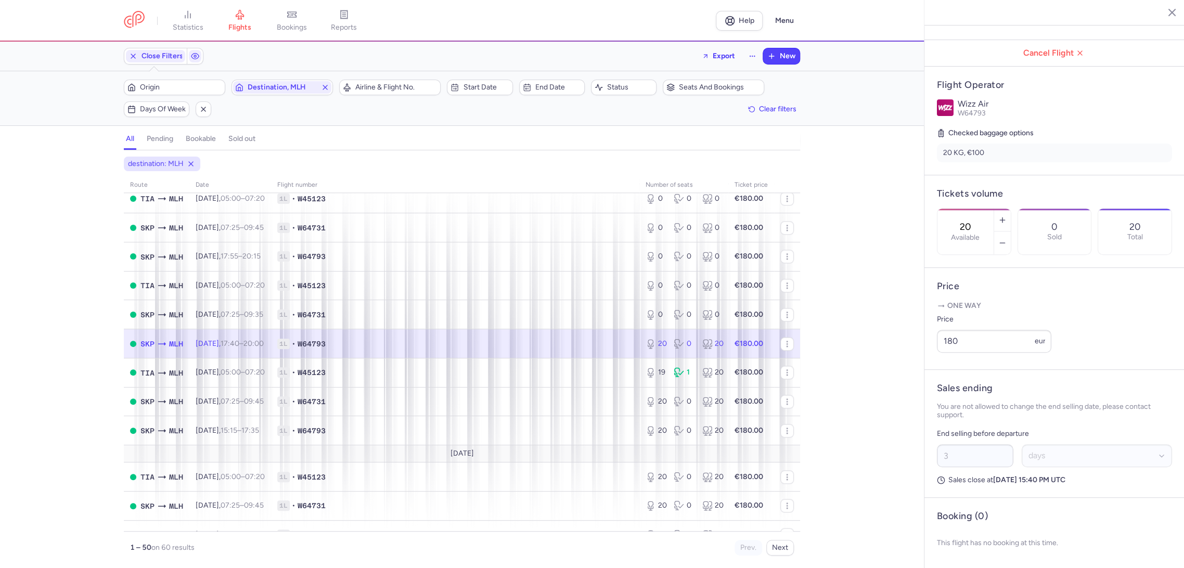
click at [978, 221] on input "20" at bounding box center [965, 226] width 25 height 11
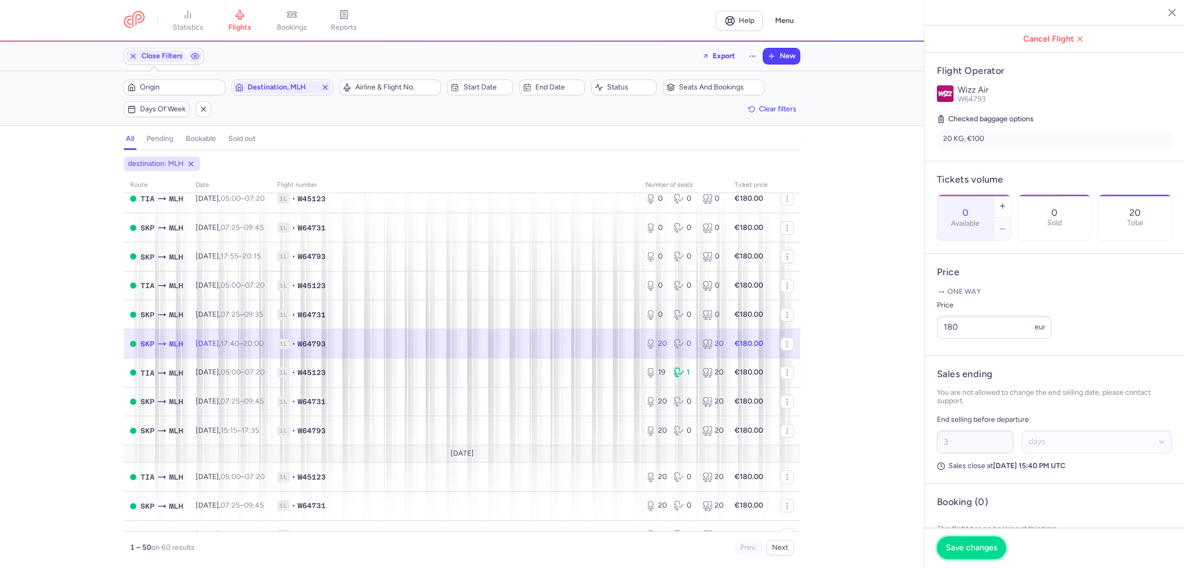
click at [965, 548] on span "Save changes" at bounding box center [970, 547] width 51 height 9
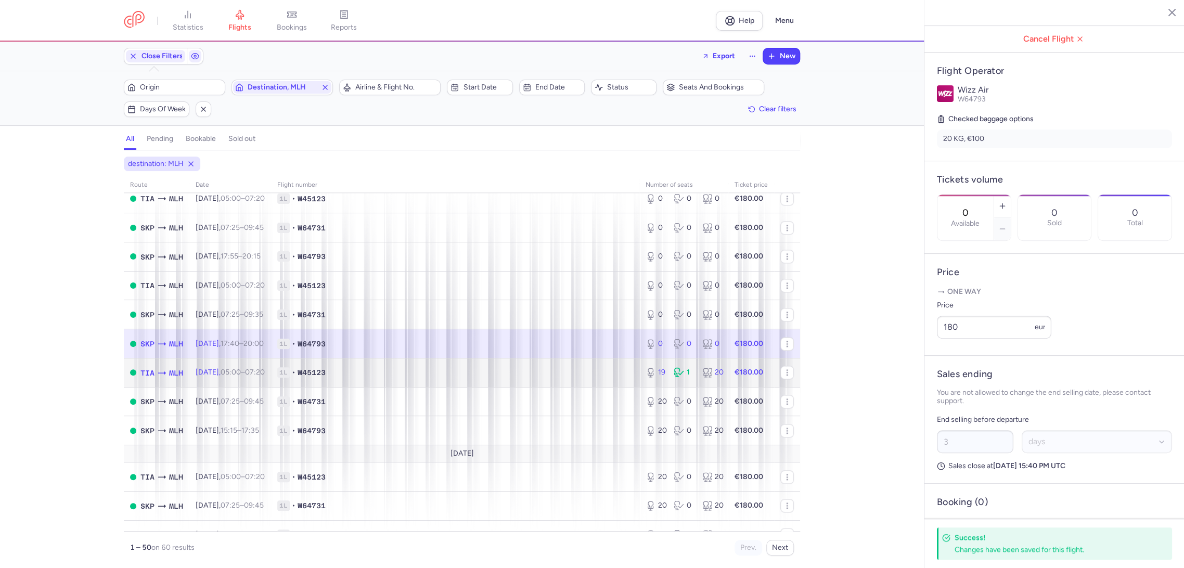
click at [616, 378] on td "1L • W45123" at bounding box center [455, 372] width 368 height 29
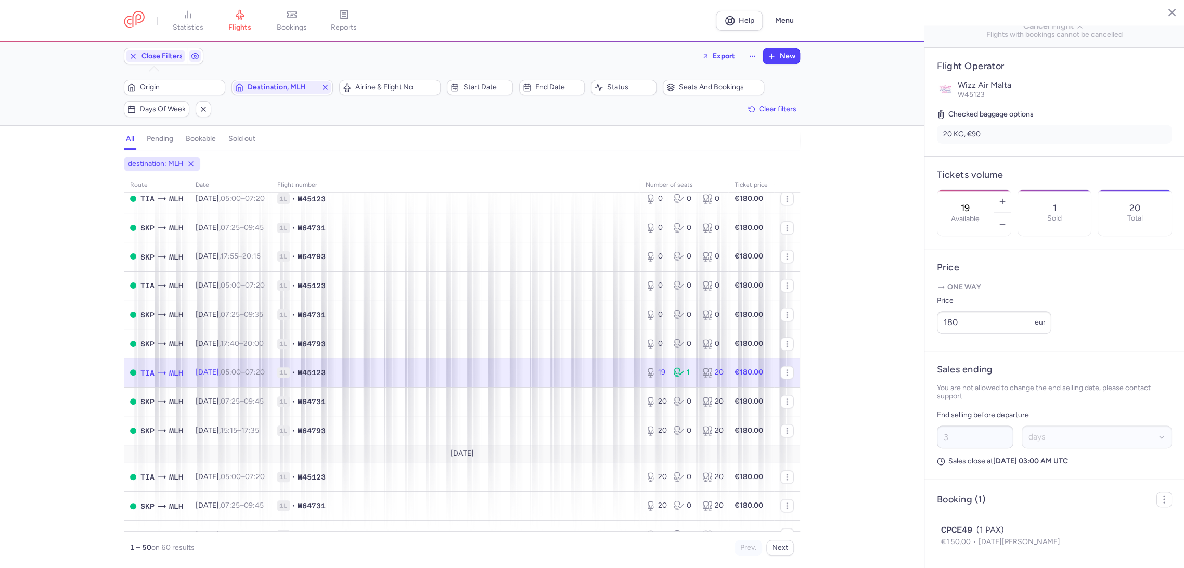
click at [988, 190] on div "19 Available" at bounding box center [965, 213] width 56 height 46
click at [966, 548] on span "Save changes" at bounding box center [970, 547] width 51 height 9
click at [589, 393] on td "1L • W64731" at bounding box center [455, 401] width 368 height 29
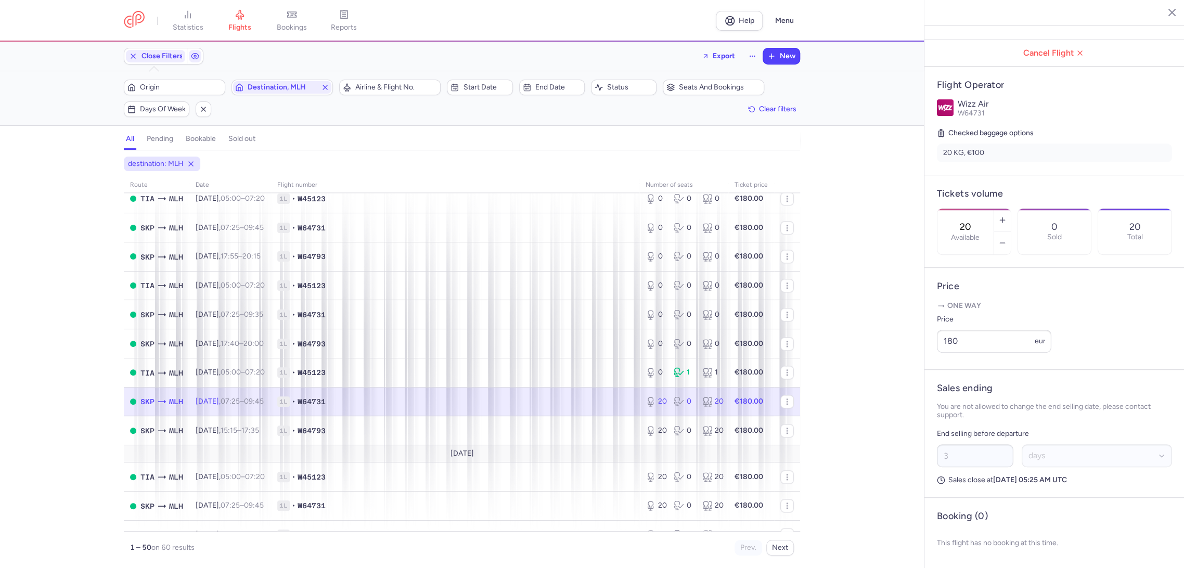
click at [978, 221] on input "20" at bounding box center [965, 226] width 25 height 11
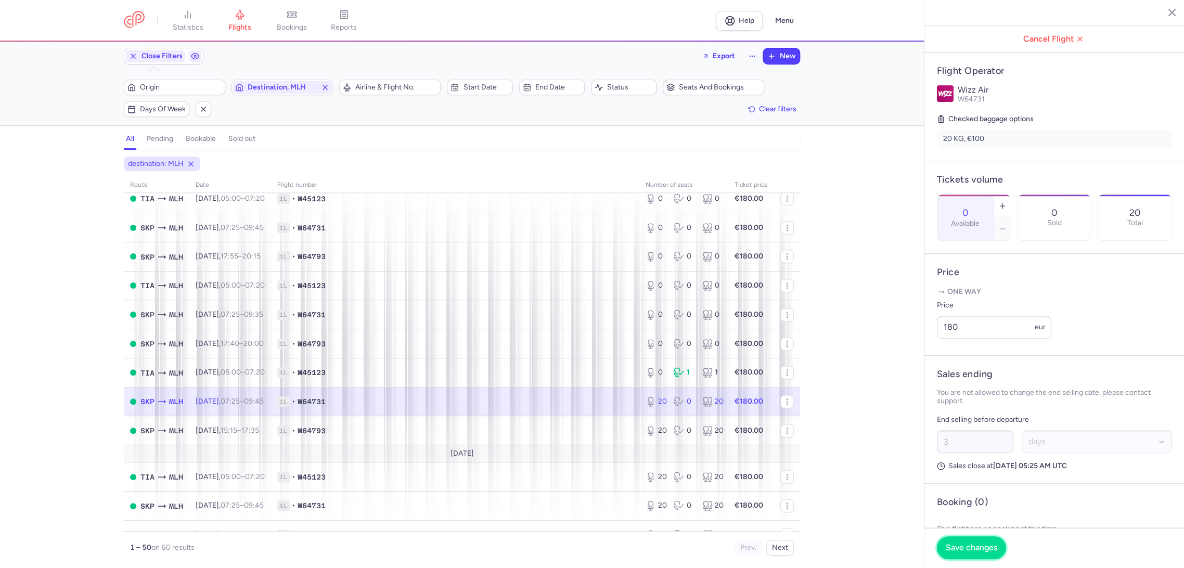
drag, startPoint x: 961, startPoint y: 545, endPoint x: 714, endPoint y: 463, distance: 260.2
click at [961, 545] on span "Save changes" at bounding box center [970, 547] width 51 height 9
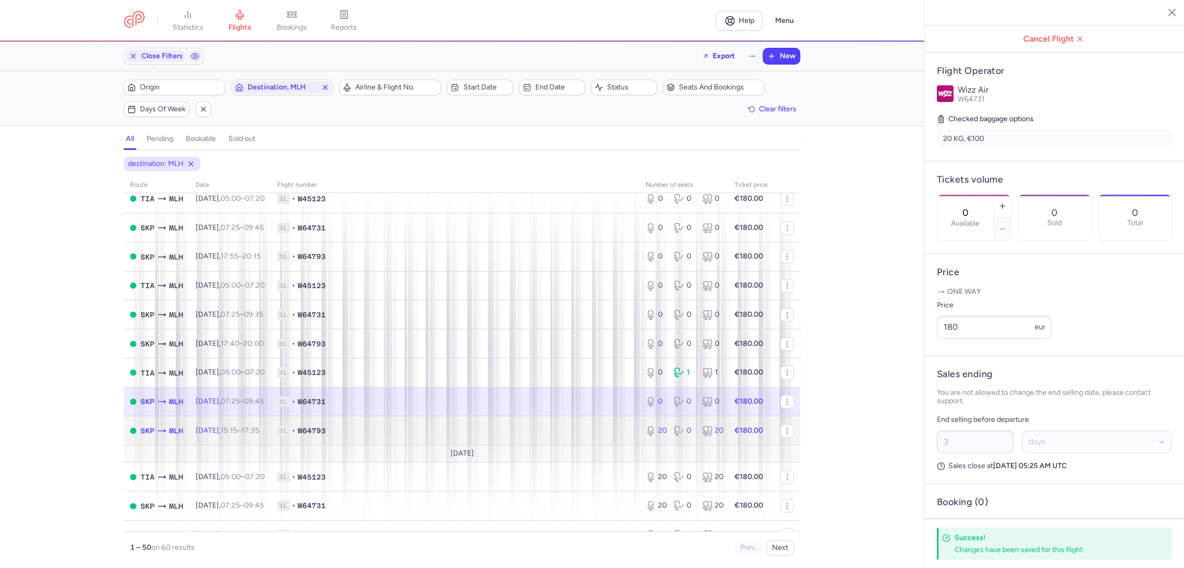
click at [586, 430] on span "1L • W64793" at bounding box center [455, 430] width 356 height 10
type input "20"
type input "13"
select select "hours"
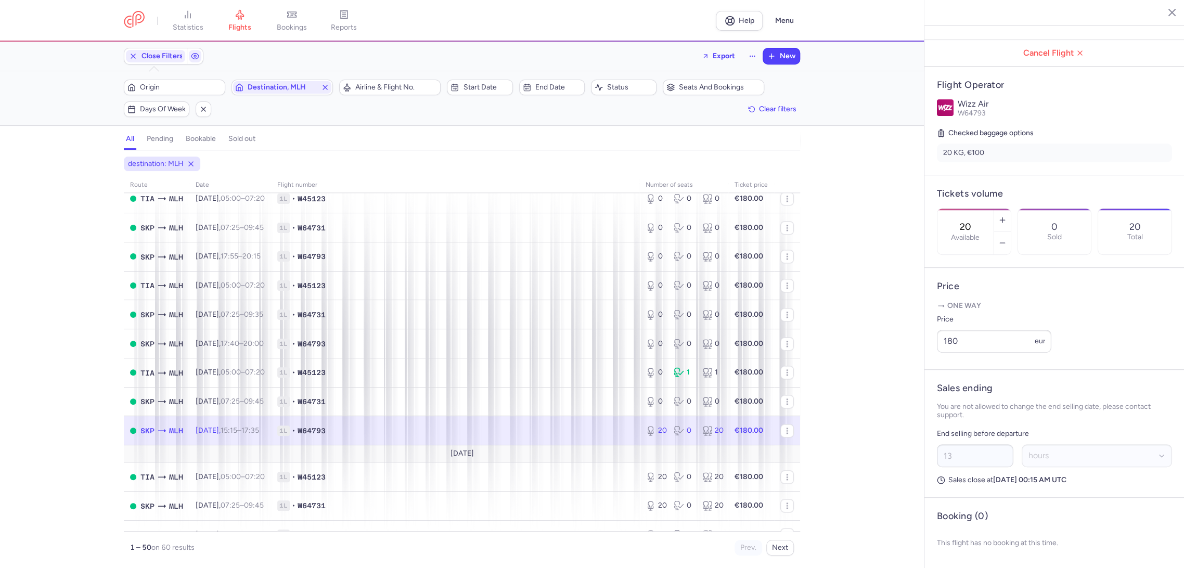
click at [967, 209] on div "20 Available" at bounding box center [965, 232] width 56 height 46
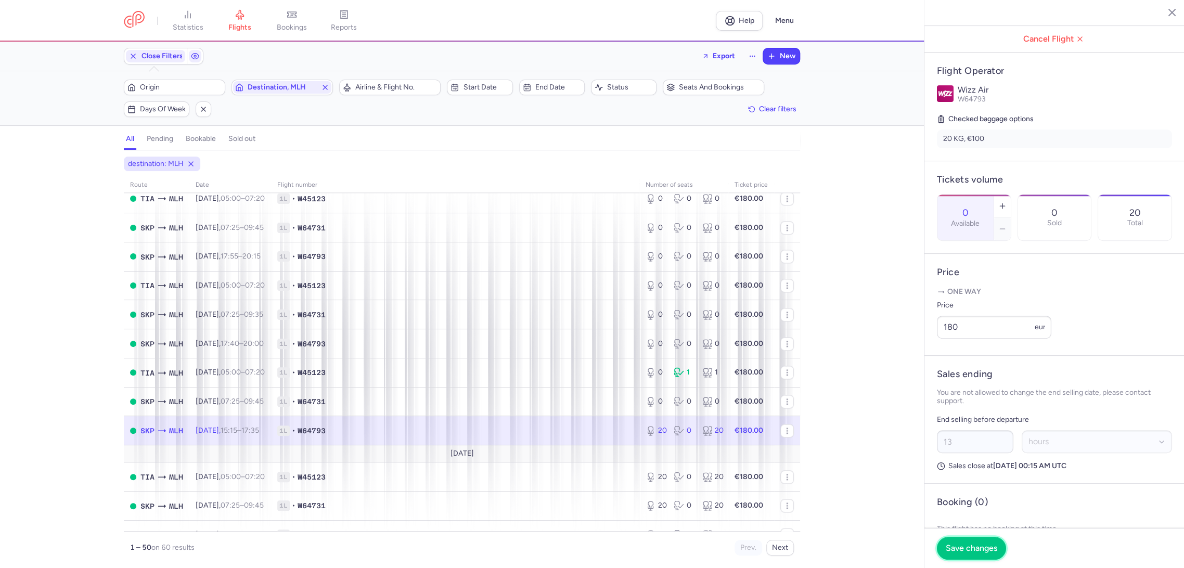
click at [966, 540] on button "Save changes" at bounding box center [971, 548] width 69 height 23
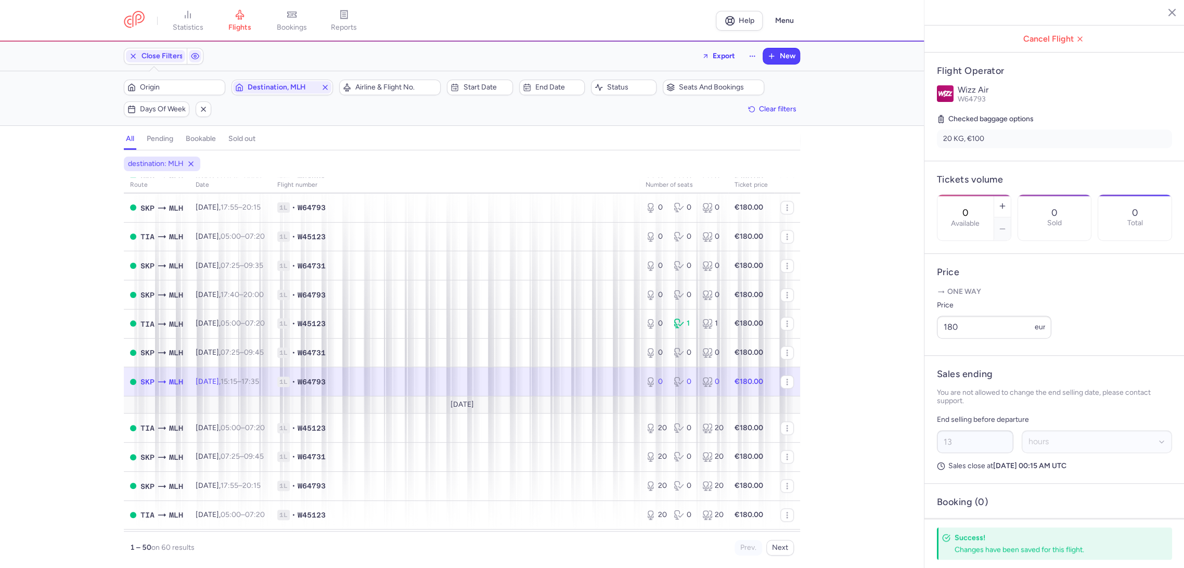
scroll to position [1040, 0]
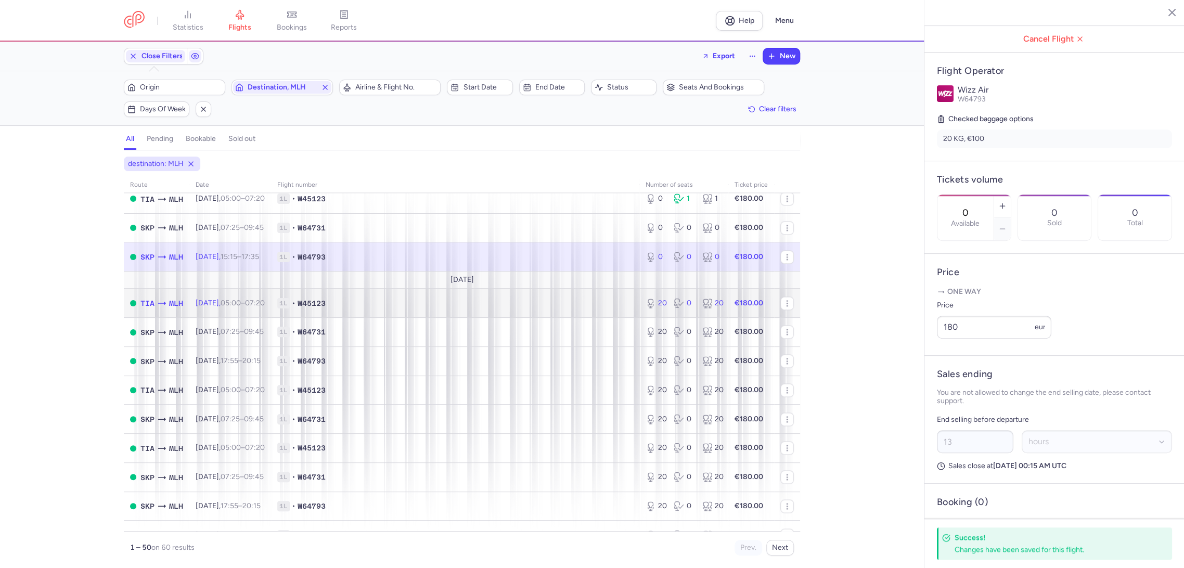
click at [593, 307] on span "1L • W45123" at bounding box center [455, 303] width 356 height 10
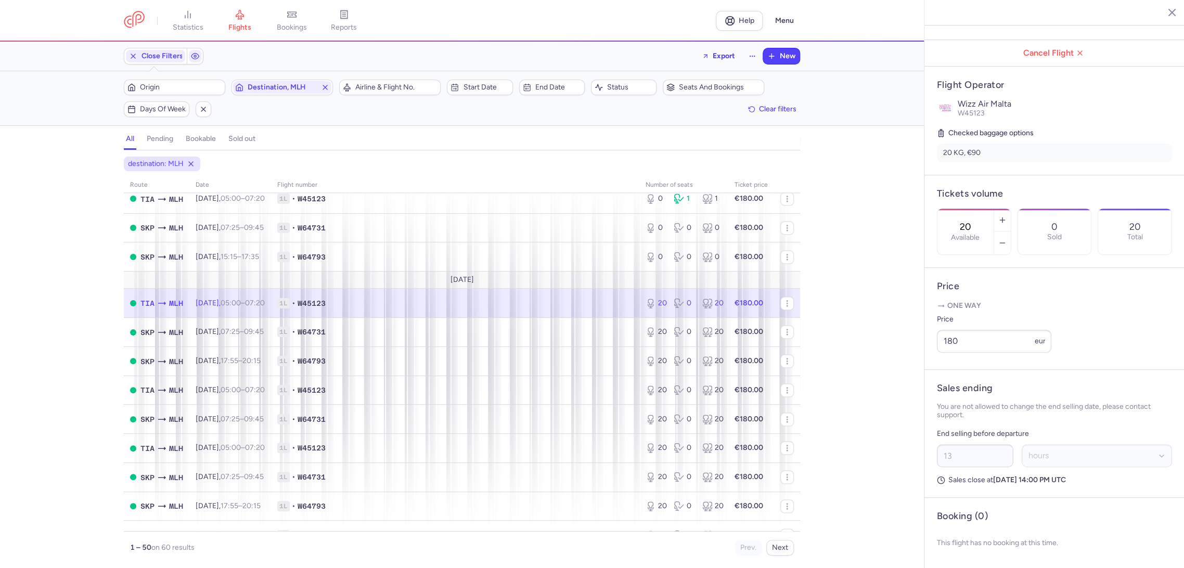
click at [978, 221] on input "20" at bounding box center [965, 226] width 25 height 11
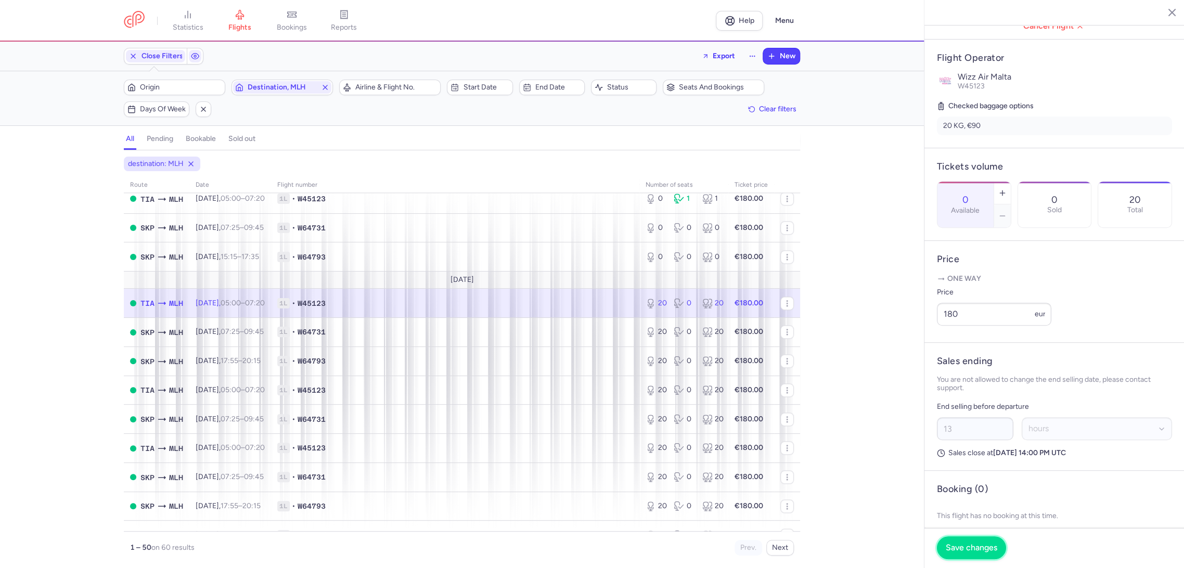
click at [968, 545] on span "Save changes" at bounding box center [970, 547] width 51 height 9
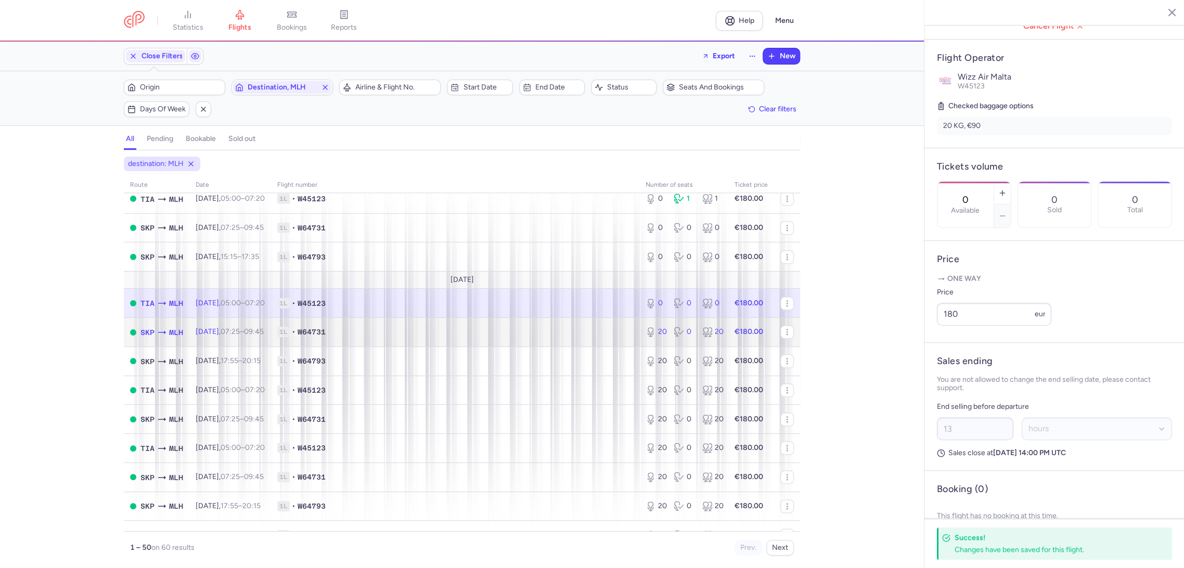
click at [547, 323] on td "1L • W64731" at bounding box center [455, 332] width 368 height 29
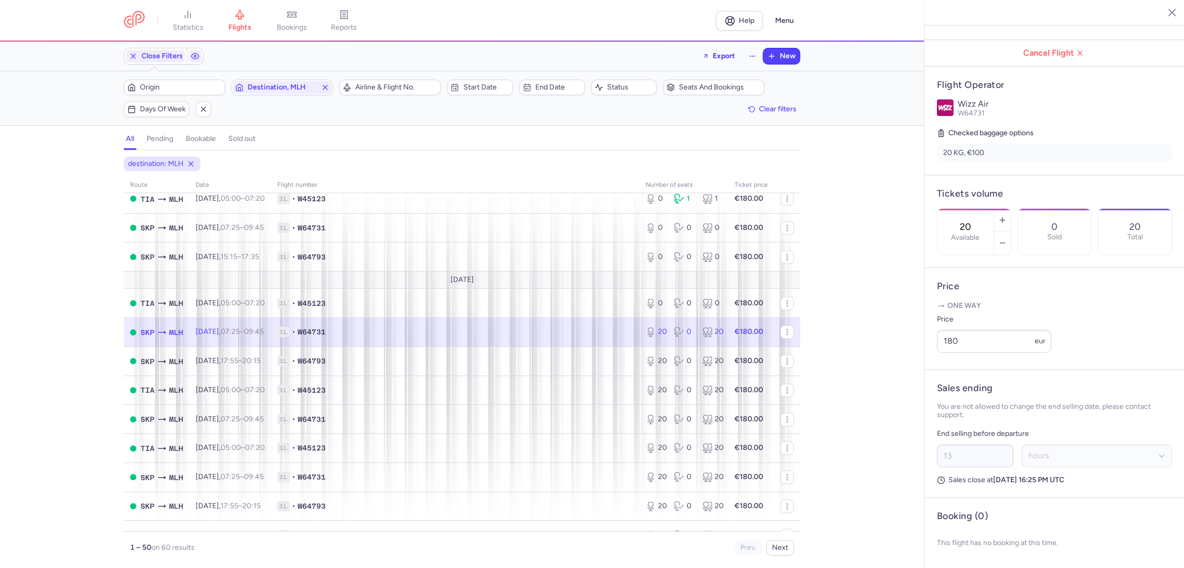
click at [978, 221] on input "20" at bounding box center [965, 226] width 25 height 11
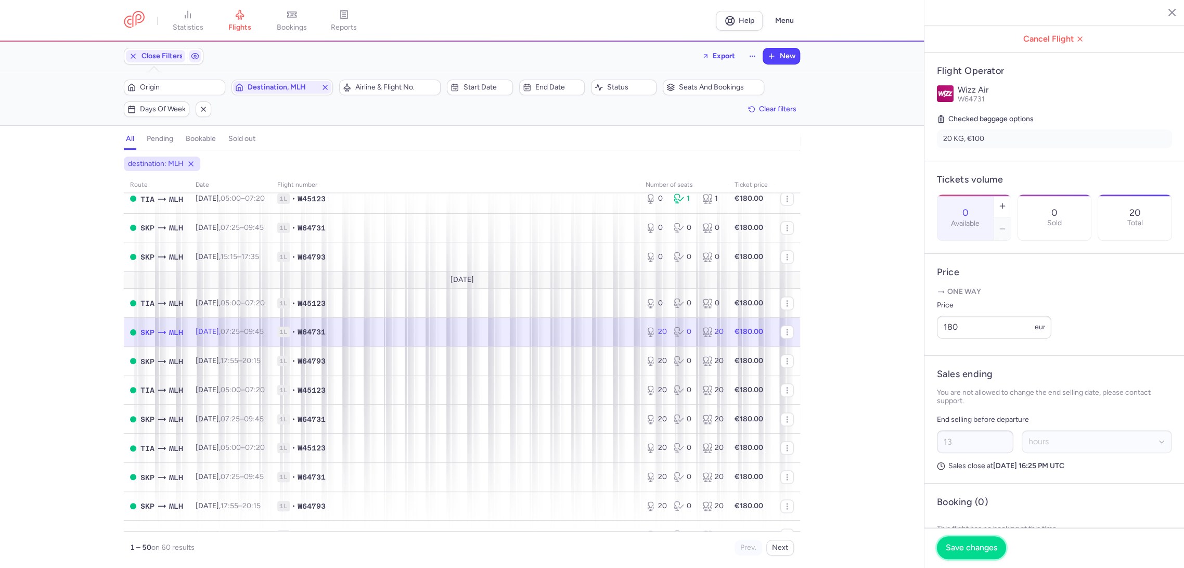
click at [969, 537] on button "Save changes" at bounding box center [971, 547] width 69 height 23
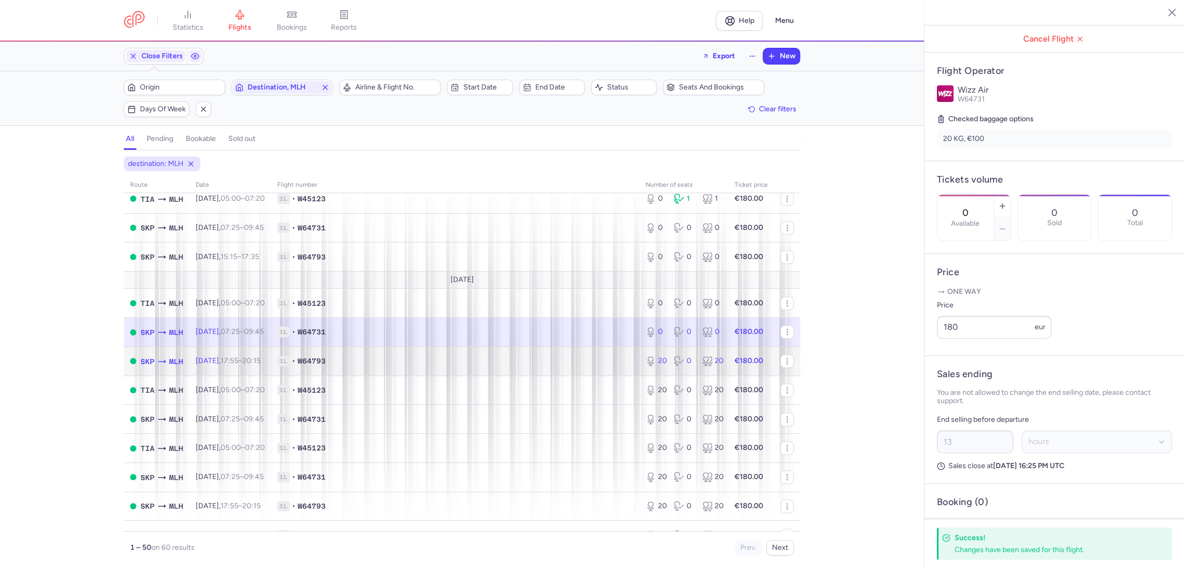
click at [547, 347] on td "1L • W64793" at bounding box center [455, 360] width 368 height 29
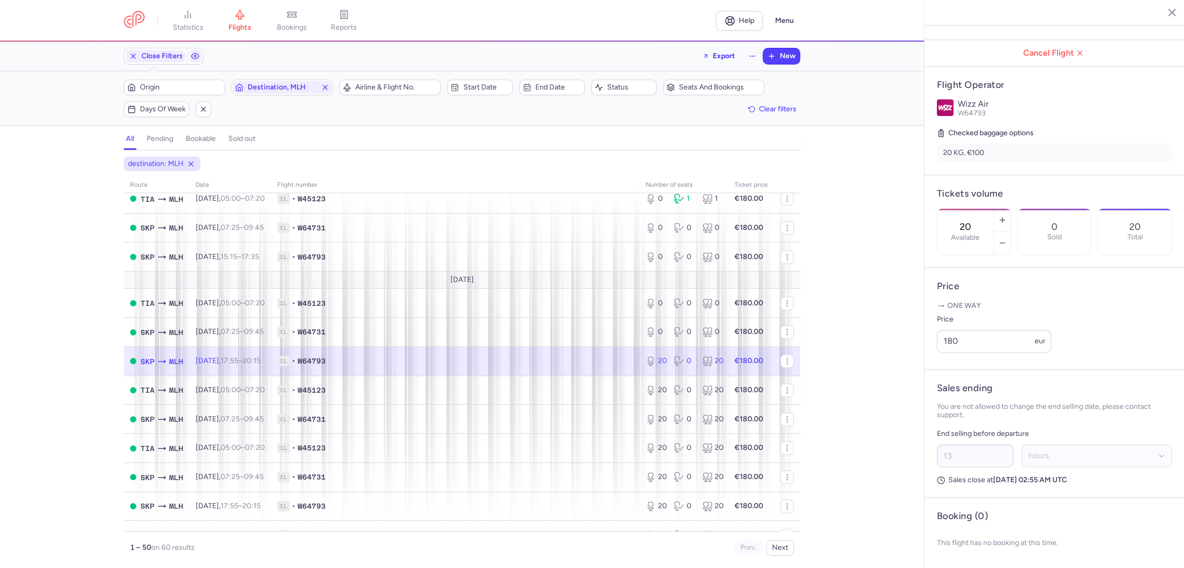
click at [970, 233] on label "Available" at bounding box center [965, 237] width 29 height 8
click at [970, 221] on input "20" at bounding box center [965, 226] width 25 height 11
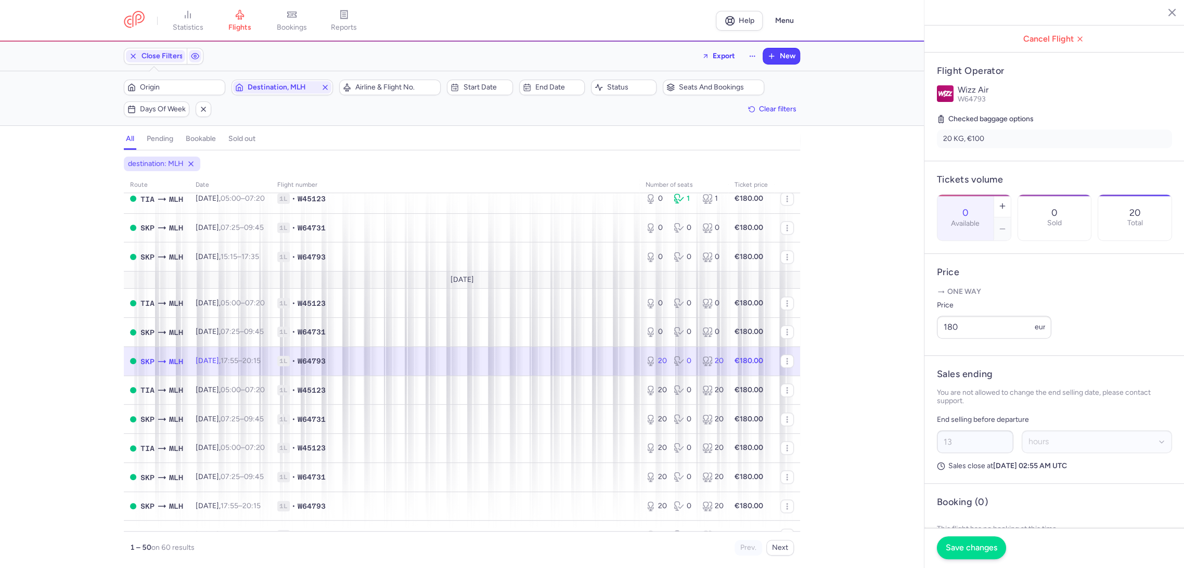
type input "0"
click at [965, 549] on span "Save changes" at bounding box center [970, 547] width 51 height 9
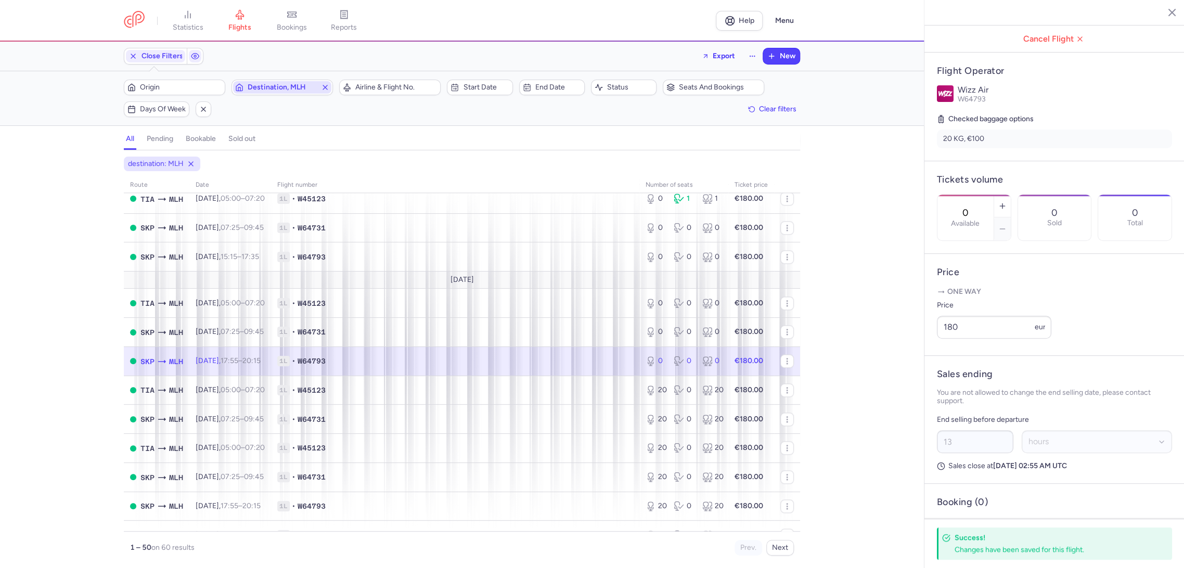
click at [272, 88] on span "Destination, MLH" at bounding box center [282, 87] width 69 height 8
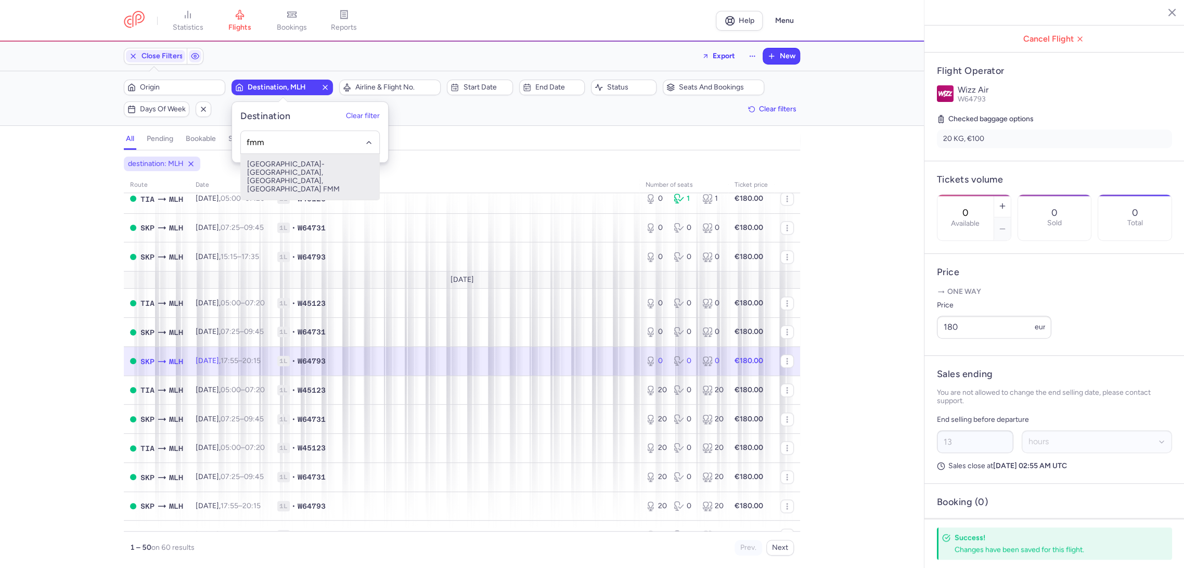
drag, startPoint x: 305, startPoint y: 166, endPoint x: 369, endPoint y: 164, distance: 63.5
click at [306, 166] on span "[GEOGRAPHIC_DATA]-[GEOGRAPHIC_DATA], [GEOGRAPHIC_DATA], [GEOGRAPHIC_DATA] FMM" at bounding box center [310, 177] width 138 height 46
type input "fmm"
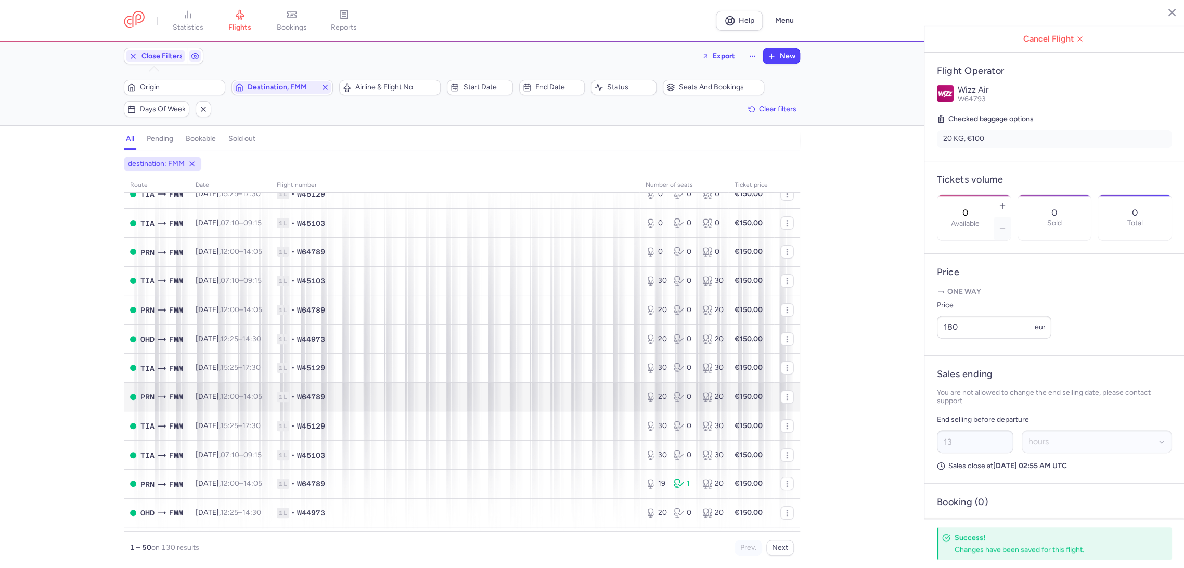
scroll to position [231, 0]
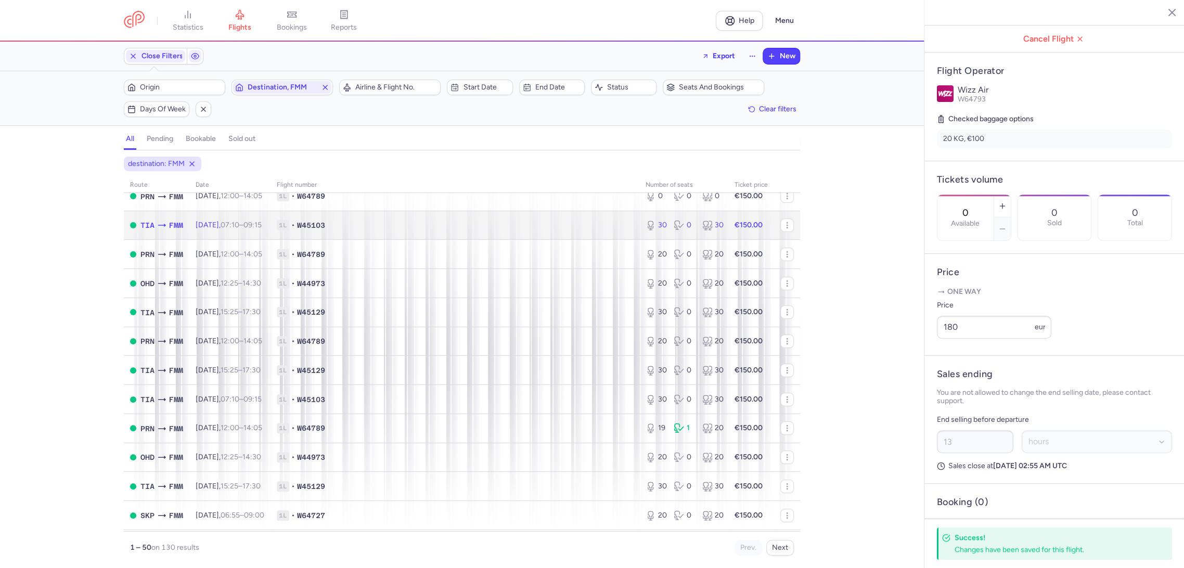
click at [568, 228] on span "1L • W45103" at bounding box center [455, 225] width 356 height 10
type input "30"
type input "3"
select select "days"
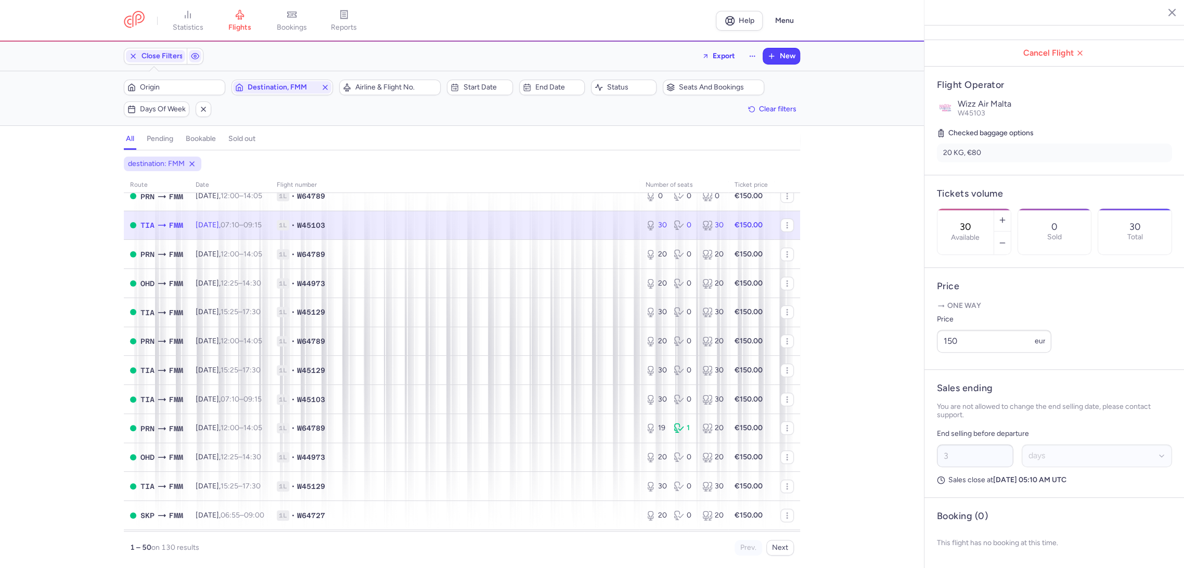
click at [979, 233] on label "Available" at bounding box center [965, 237] width 29 height 8
click at [978, 221] on input "30" at bounding box center [965, 226] width 25 height 11
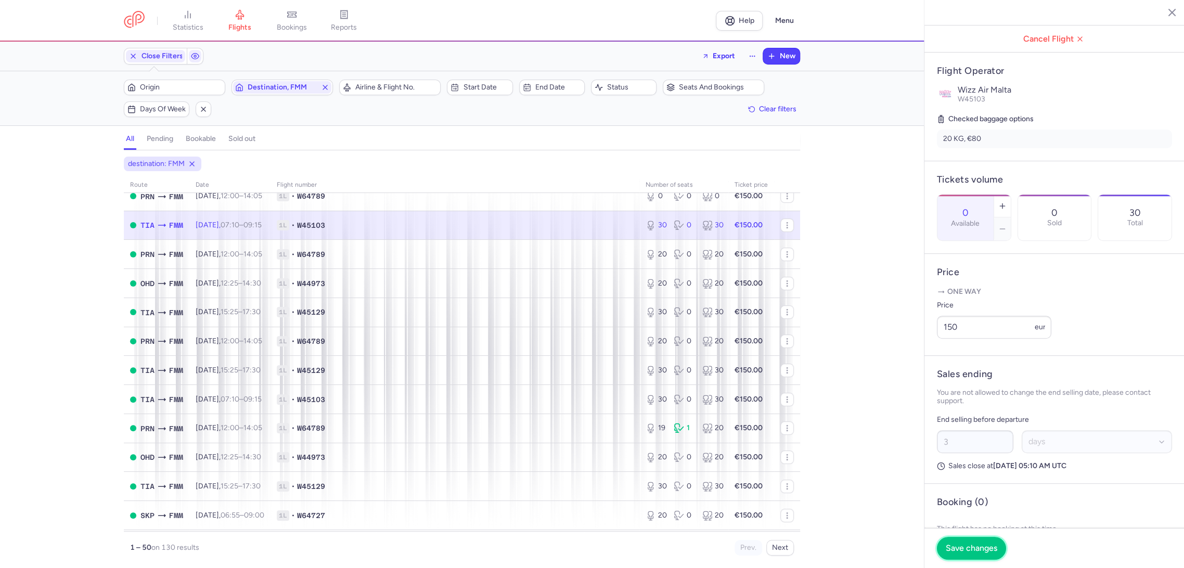
drag, startPoint x: 959, startPoint y: 549, endPoint x: 930, endPoint y: 517, distance: 43.4
click at [960, 548] on span "Save changes" at bounding box center [970, 547] width 51 height 9
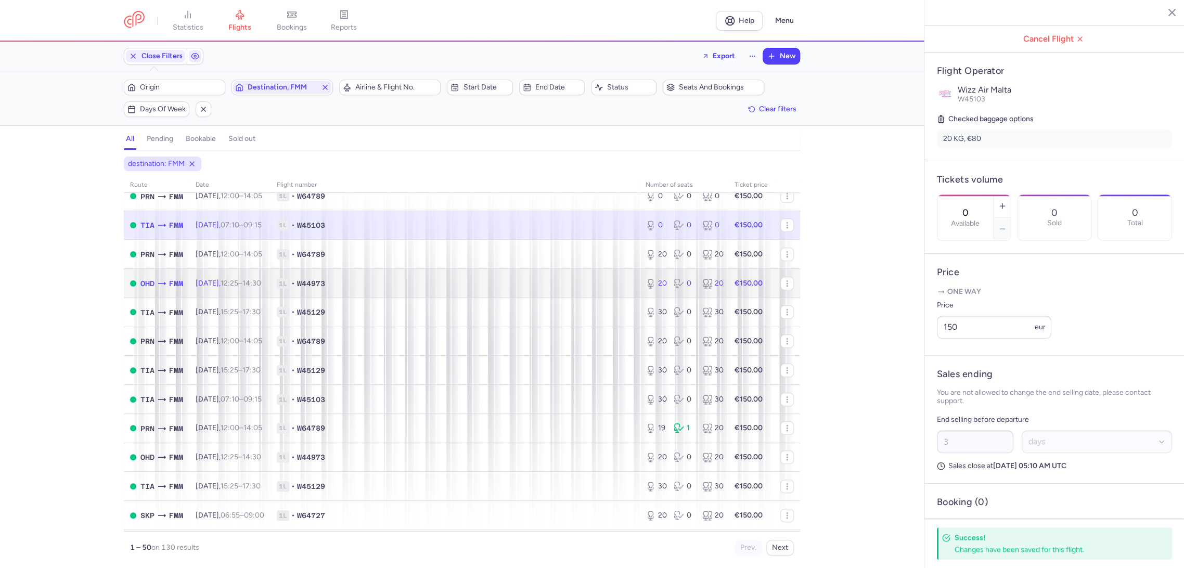
click at [599, 269] on td "1L • W44973" at bounding box center [454, 283] width 369 height 29
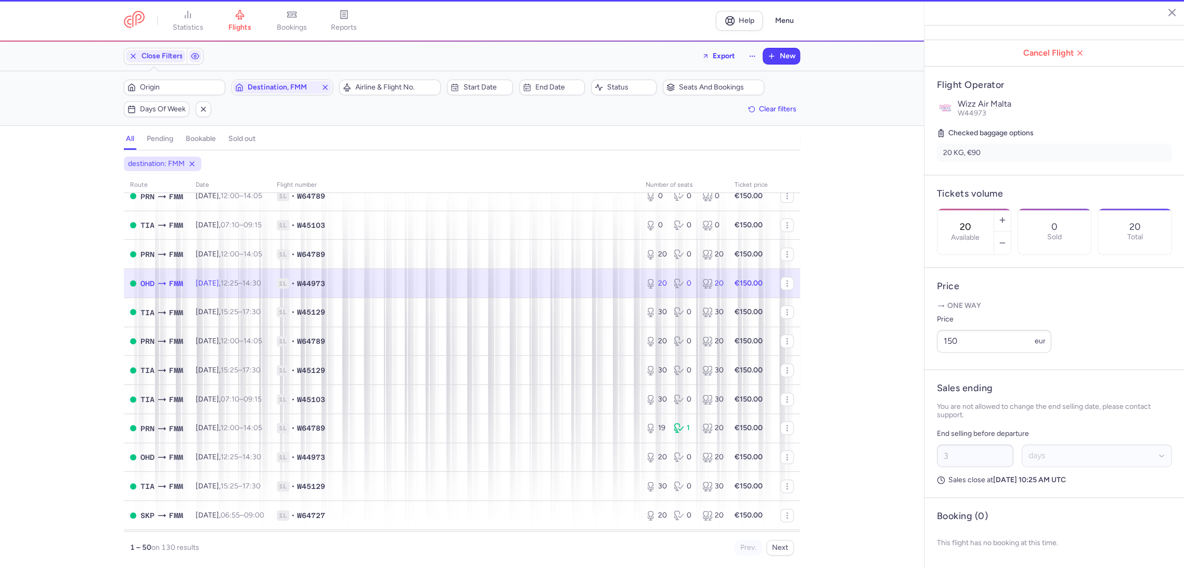
click at [972, 221] on input "20" at bounding box center [965, 226] width 25 height 11
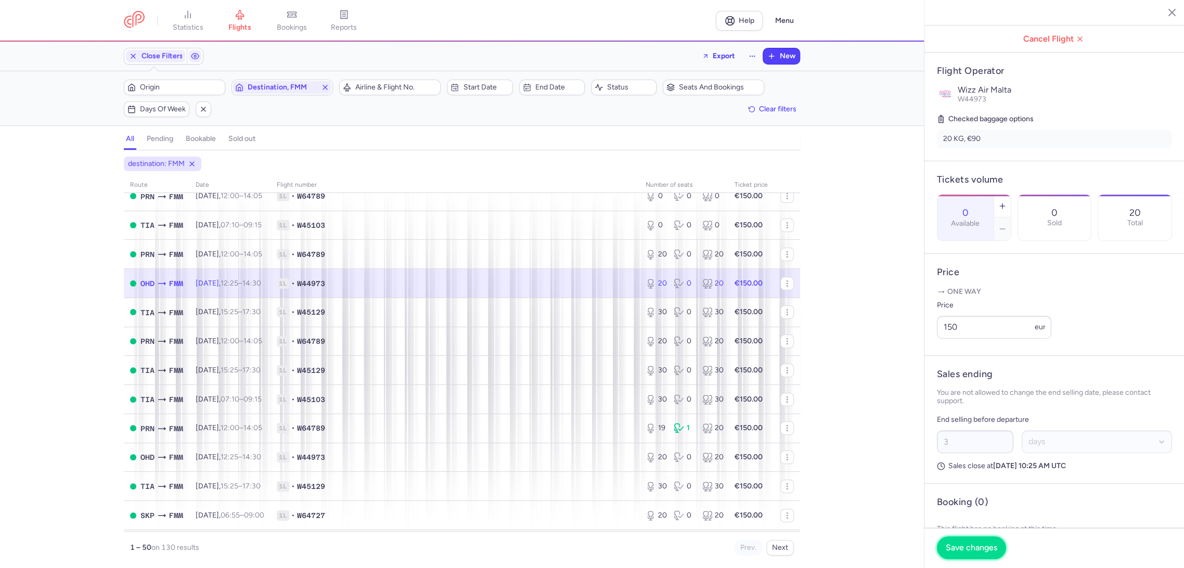
drag, startPoint x: 964, startPoint y: 542, endPoint x: 957, endPoint y: 542, distance: 6.8
click at [961, 542] on button "Save changes" at bounding box center [971, 547] width 69 height 23
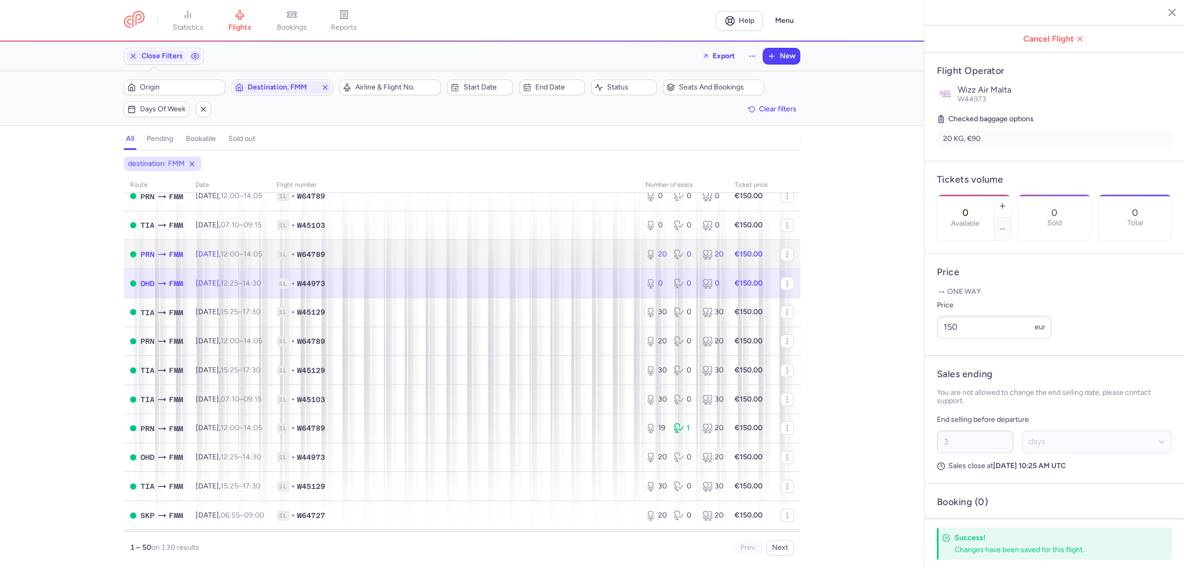
click at [547, 244] on td "1L • W64789" at bounding box center [454, 254] width 369 height 29
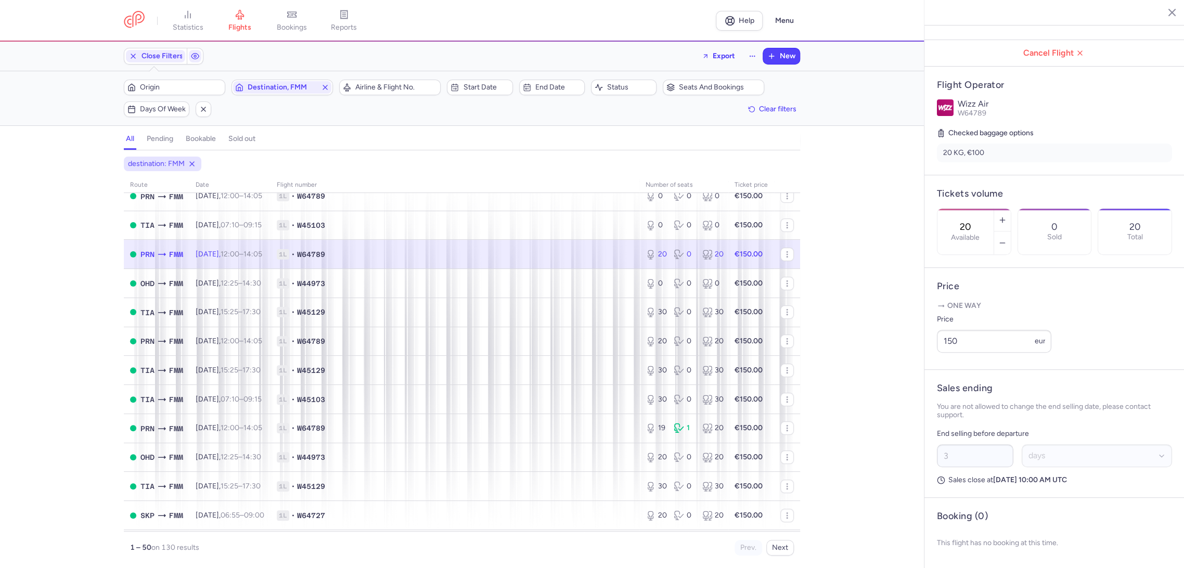
drag, startPoint x: 975, startPoint y: 171, endPoint x: 967, endPoint y: 196, distance: 26.2
click at [975, 221] on input "20" at bounding box center [965, 226] width 25 height 11
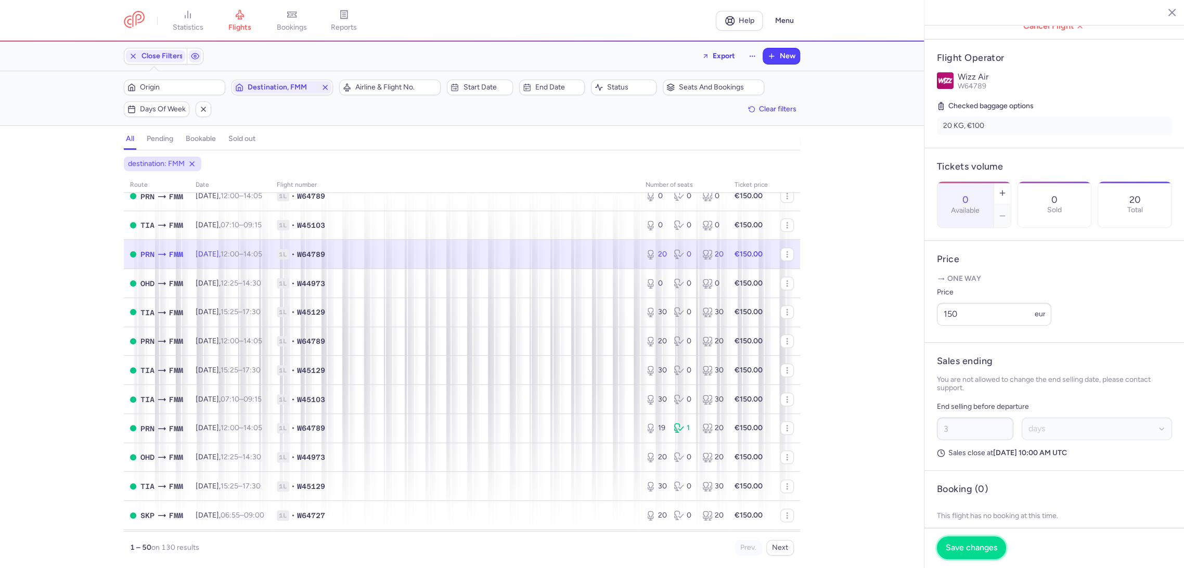
click at [961, 552] on span "Save changes" at bounding box center [970, 547] width 51 height 9
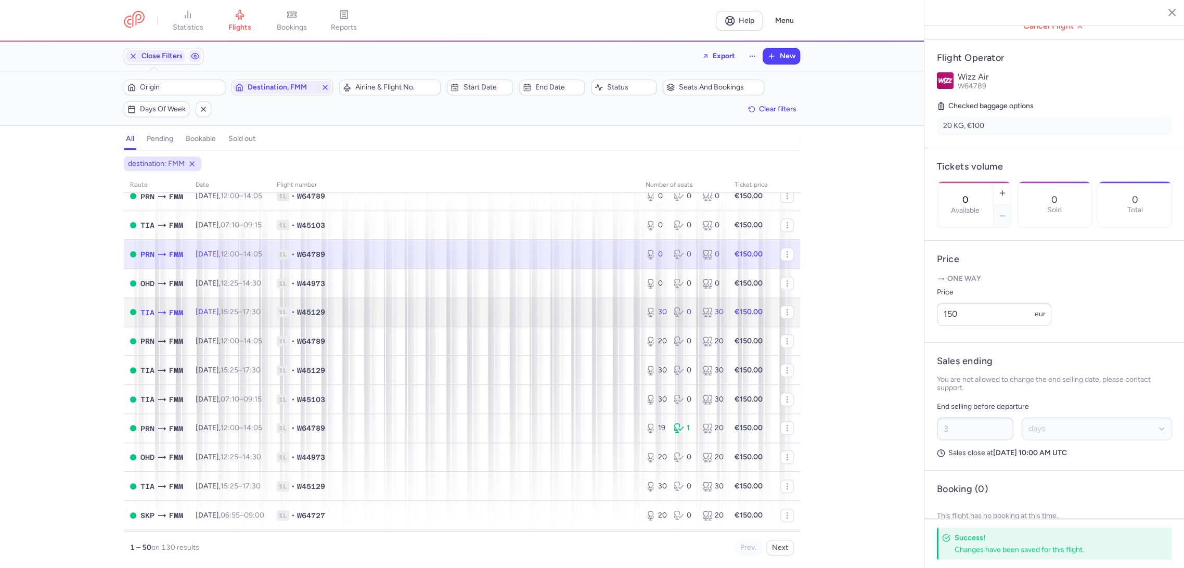
click at [591, 315] on span "1L • W45129" at bounding box center [455, 312] width 356 height 10
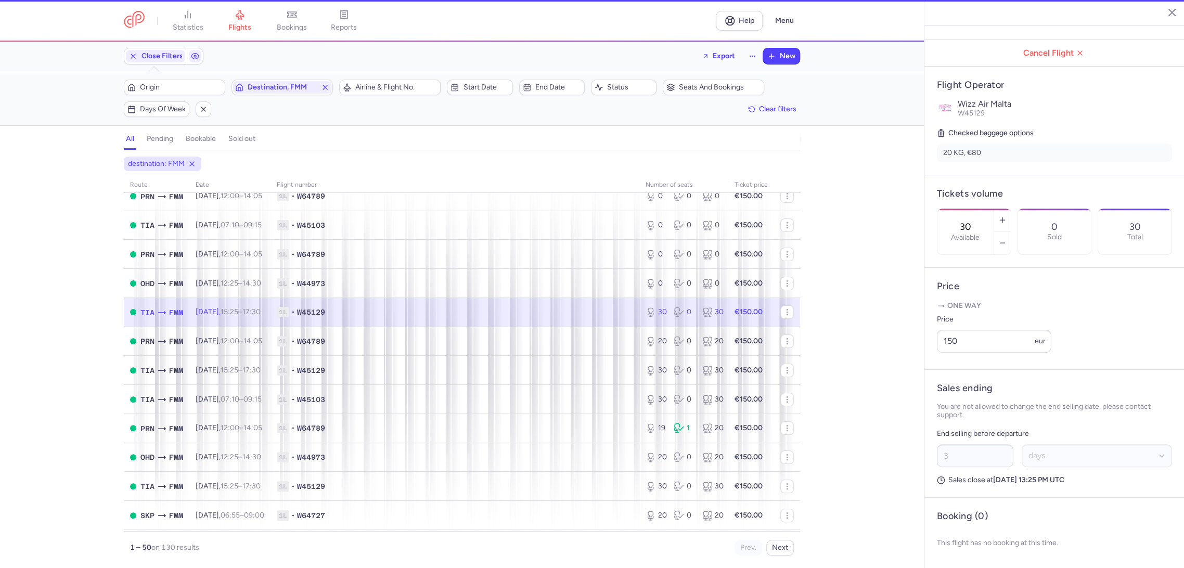
drag, startPoint x: 981, startPoint y: 170, endPoint x: 977, endPoint y: 180, distance: 11.2
click at [978, 221] on input "30" at bounding box center [965, 226] width 25 height 11
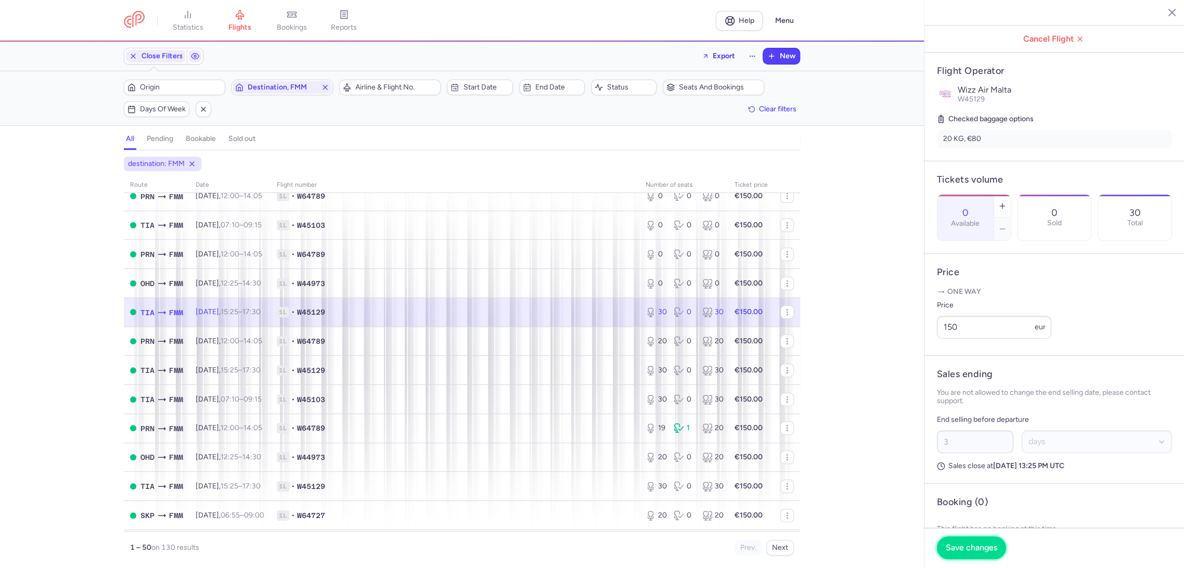
drag, startPoint x: 968, startPoint y: 546, endPoint x: 929, endPoint y: 515, distance: 49.9
click at [966, 546] on span "Save changes" at bounding box center [970, 547] width 51 height 9
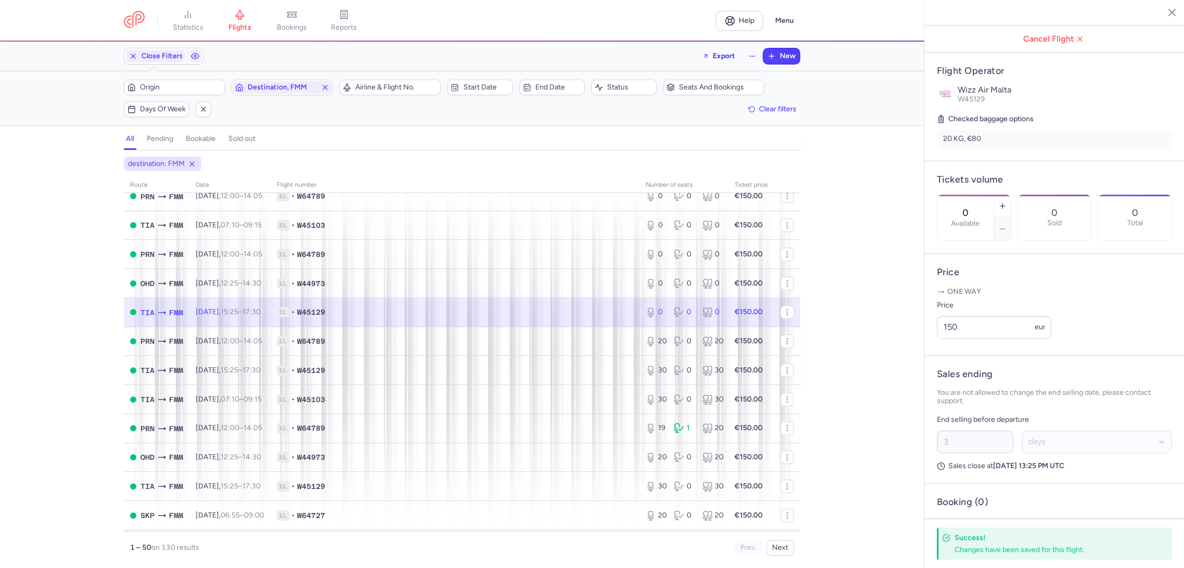
click at [728, 321] on td "1L • W45129" at bounding box center [751, 311] width 46 height 29
click at [571, 341] on span "1L • W64789" at bounding box center [455, 341] width 356 height 10
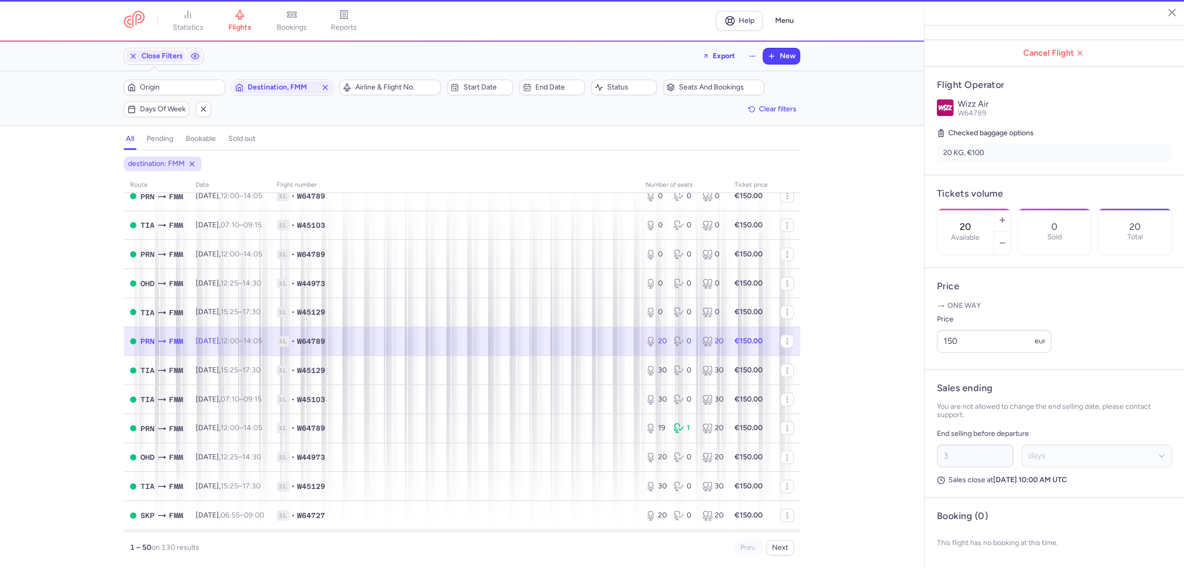
click at [969, 209] on div "20 Available" at bounding box center [965, 232] width 56 height 46
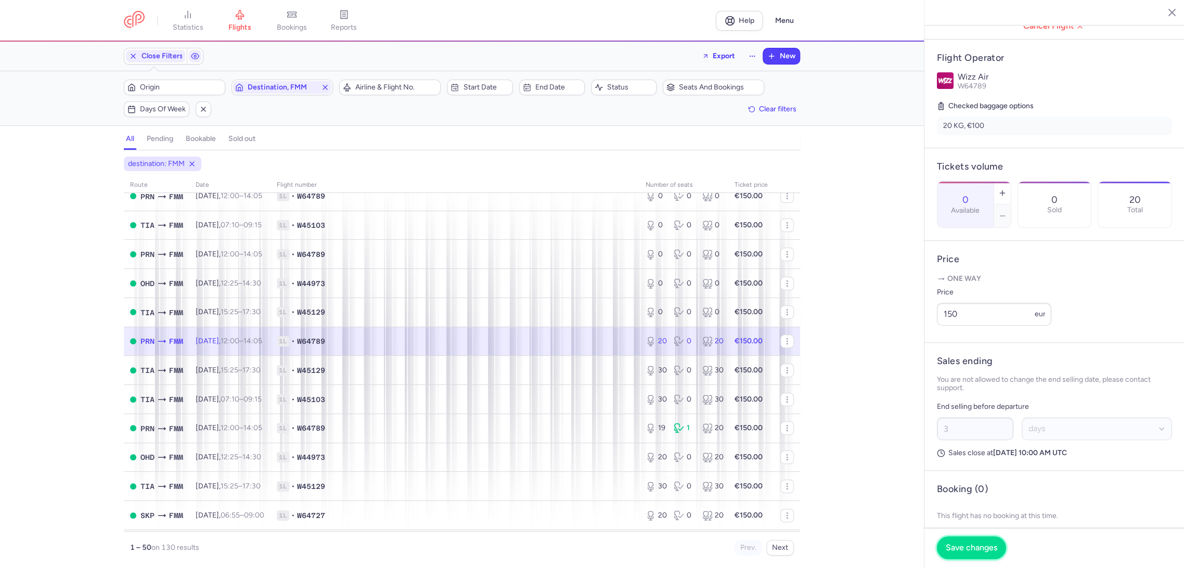
click at [963, 541] on button "Save changes" at bounding box center [971, 547] width 69 height 23
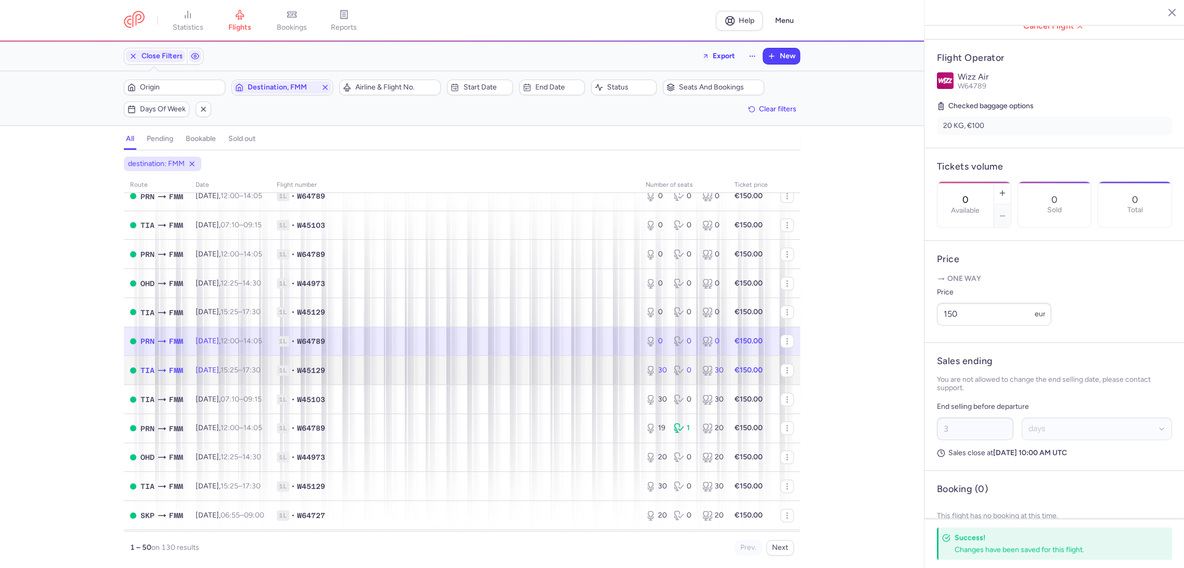
click at [579, 358] on td "1L • W45129" at bounding box center [454, 370] width 369 height 29
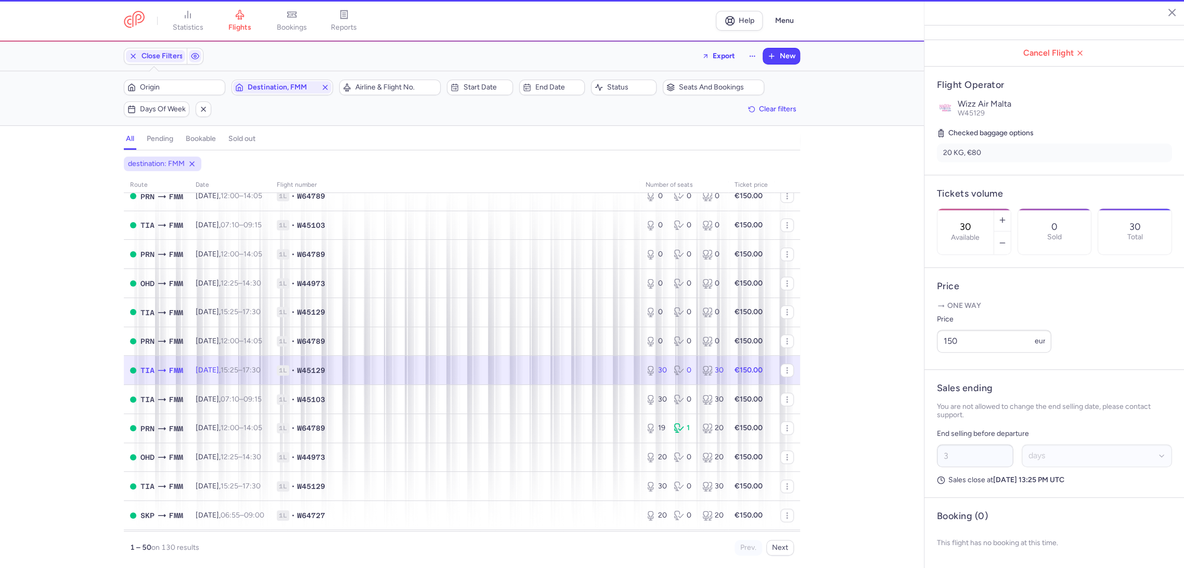
click at [971, 233] on label "Available" at bounding box center [965, 237] width 29 height 8
click at [971, 221] on input "30" at bounding box center [965, 226] width 25 height 11
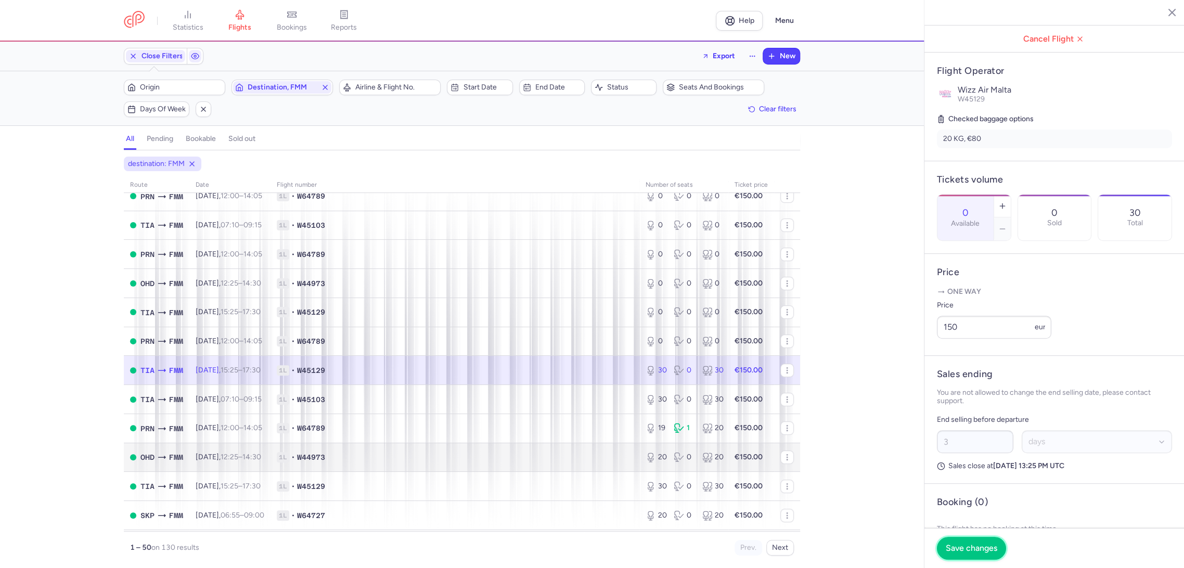
drag, startPoint x: 959, startPoint y: 544, endPoint x: 745, endPoint y: 469, distance: 227.0
click at [958, 544] on span "Save changes" at bounding box center [970, 547] width 51 height 9
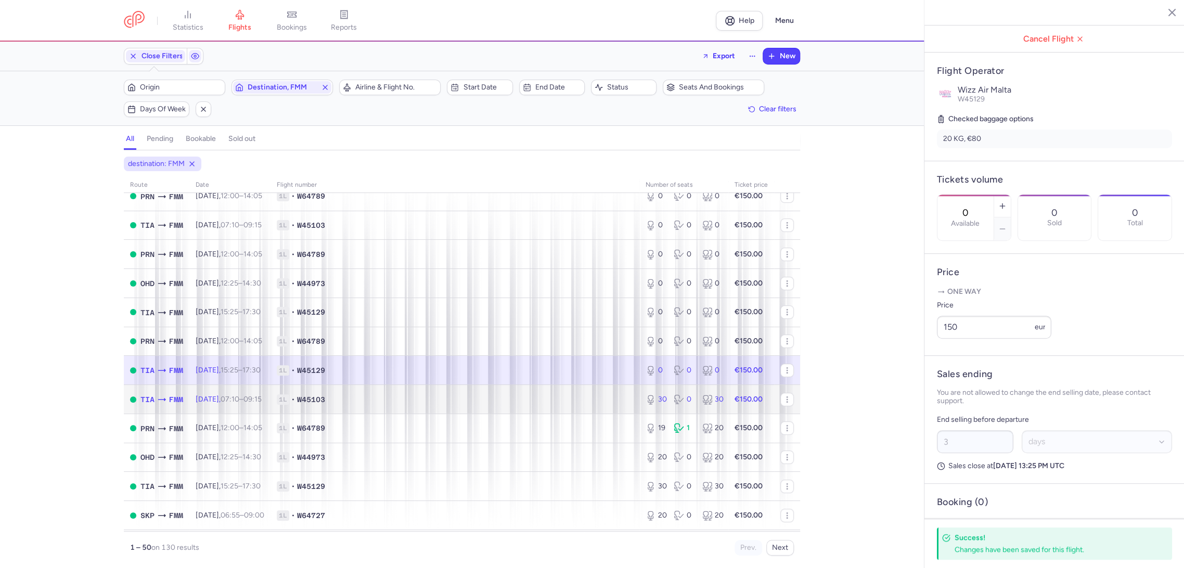
click at [560, 404] on td "1L • W45103" at bounding box center [454, 399] width 369 height 29
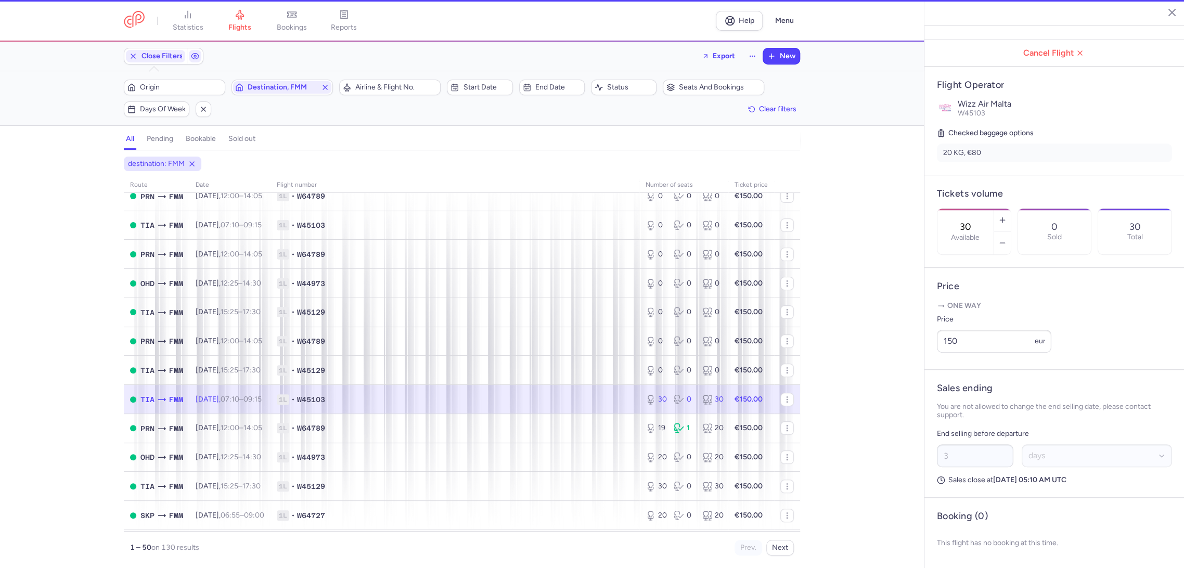
click at [975, 221] on input "30" at bounding box center [965, 226] width 25 height 11
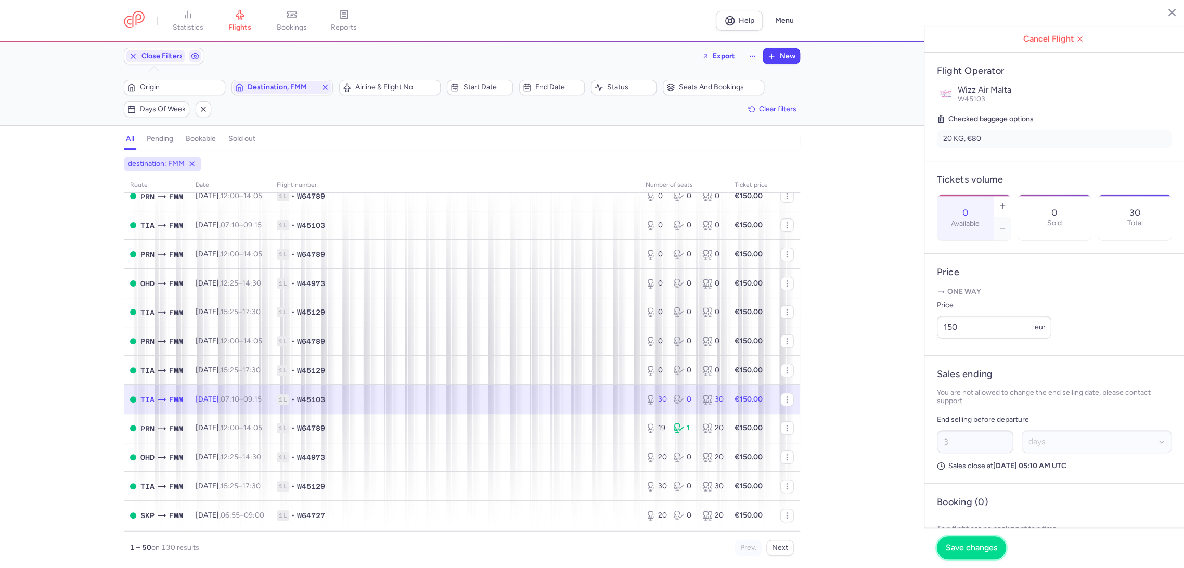
click at [959, 544] on span "Save changes" at bounding box center [970, 547] width 51 height 9
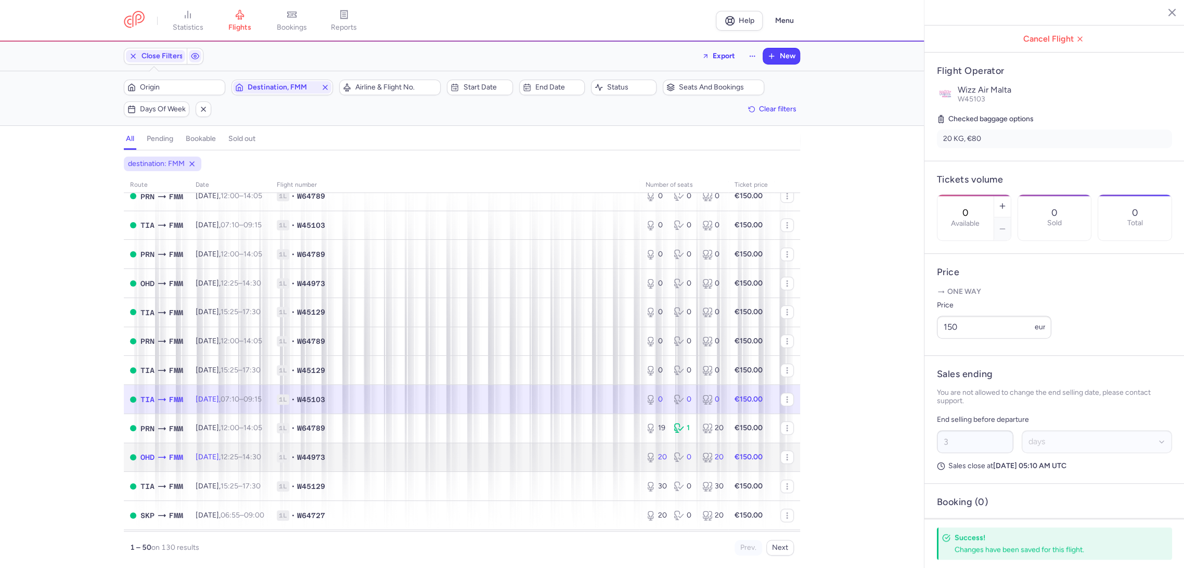
click at [603, 447] on td "1L • W44973" at bounding box center [454, 457] width 369 height 29
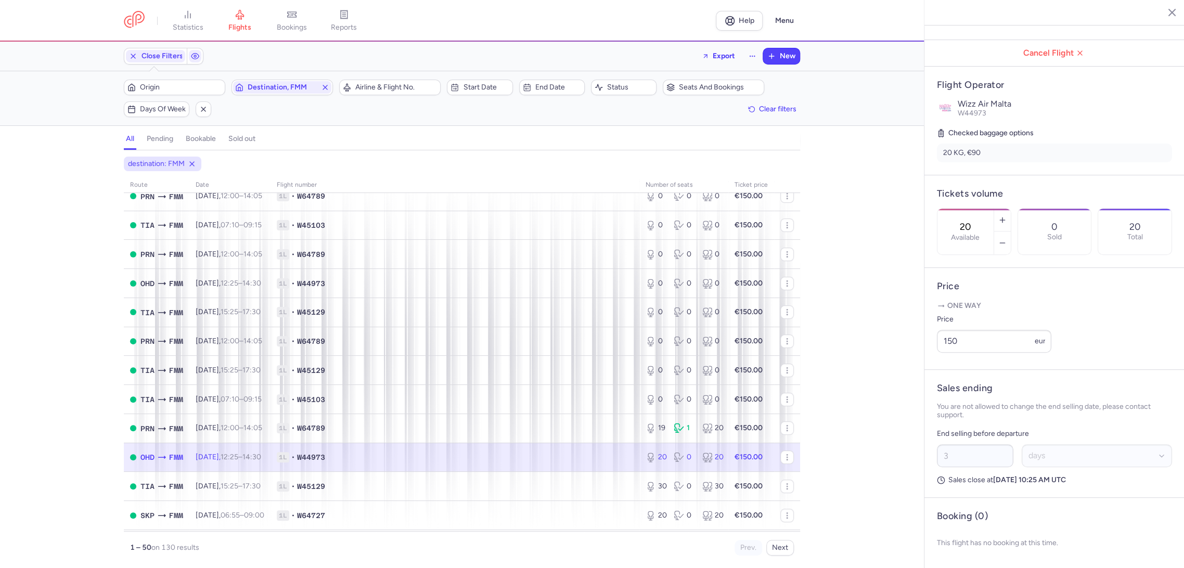
click at [975, 233] on label "Available" at bounding box center [965, 237] width 29 height 8
click at [975, 221] on input "20" at bounding box center [965, 226] width 25 height 11
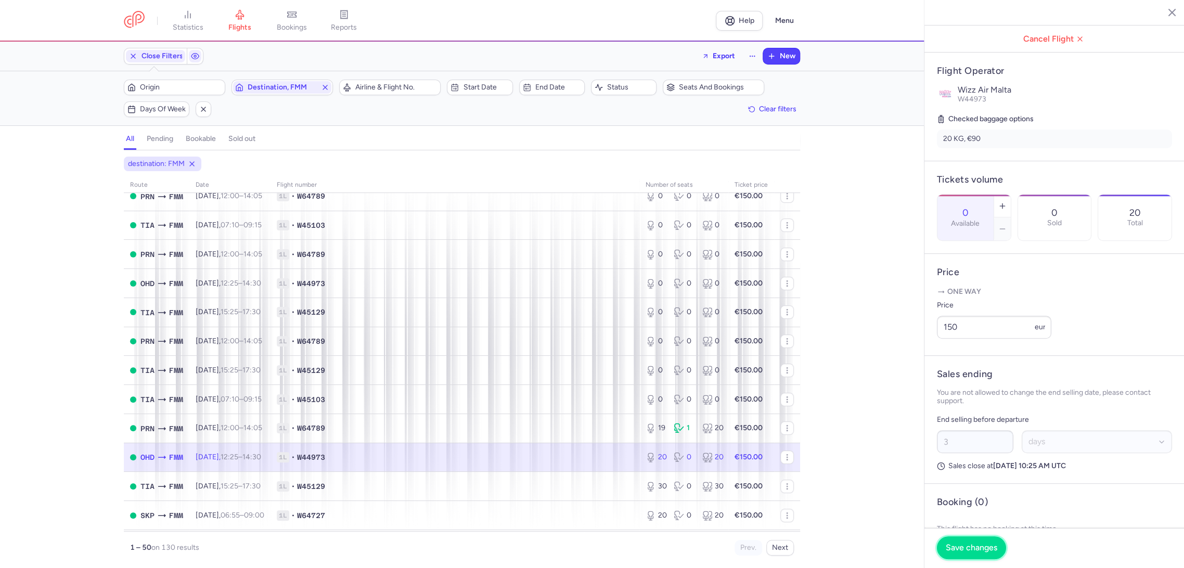
click at [964, 548] on span "Save changes" at bounding box center [970, 547] width 51 height 9
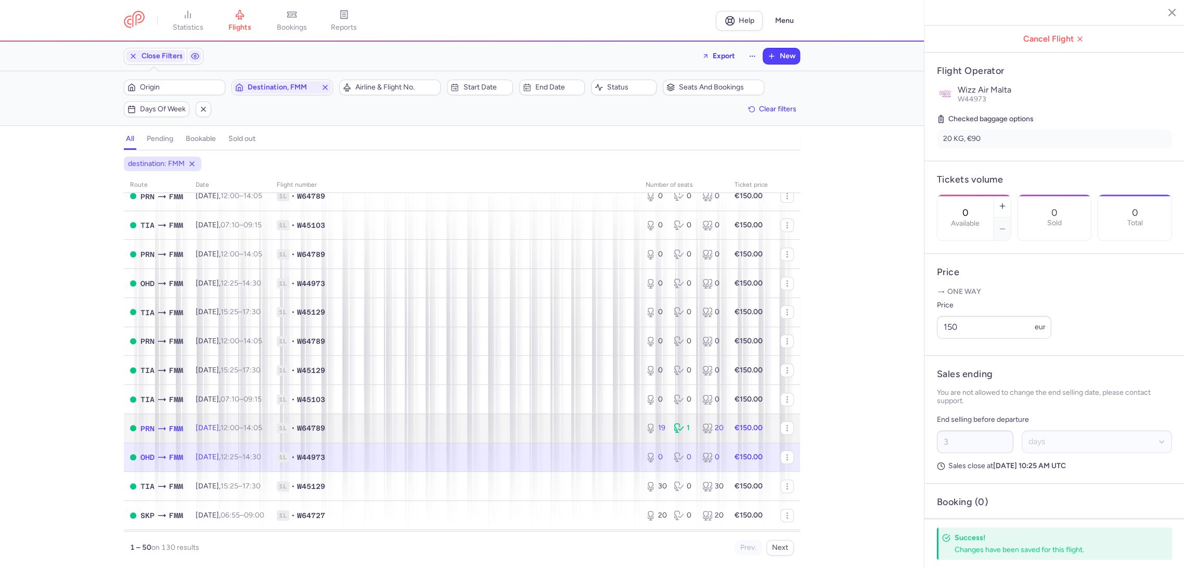
click at [575, 426] on span "1L • W64789" at bounding box center [455, 428] width 356 height 10
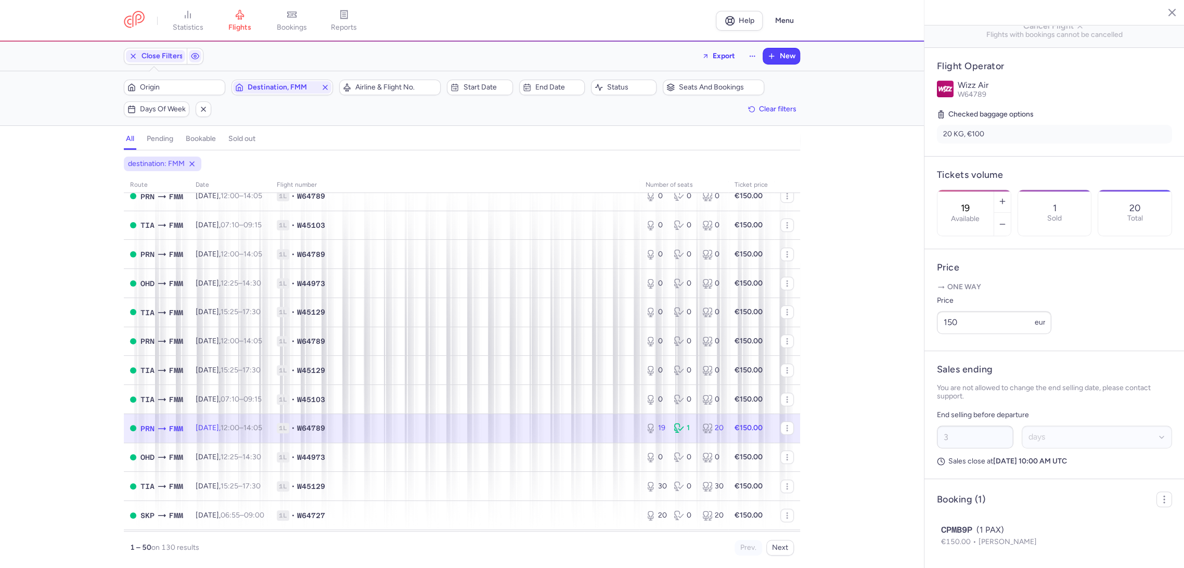
click at [978, 202] on input "19" at bounding box center [965, 207] width 25 height 11
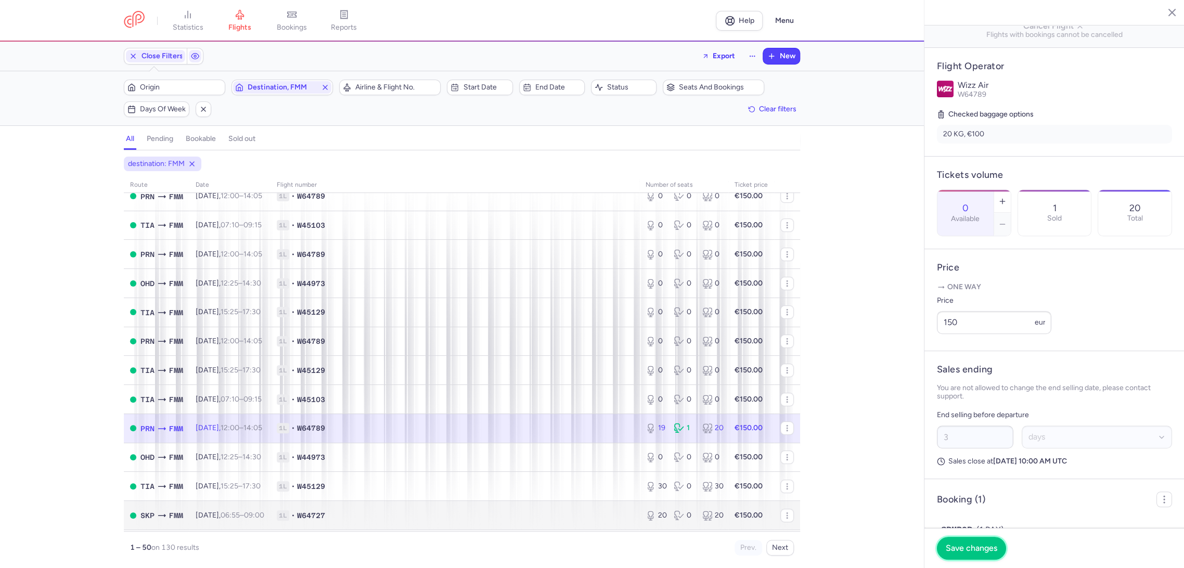
drag, startPoint x: 966, startPoint y: 546, endPoint x: 754, endPoint y: 517, distance: 214.2
click at [965, 546] on span "Save changes" at bounding box center [970, 547] width 51 height 9
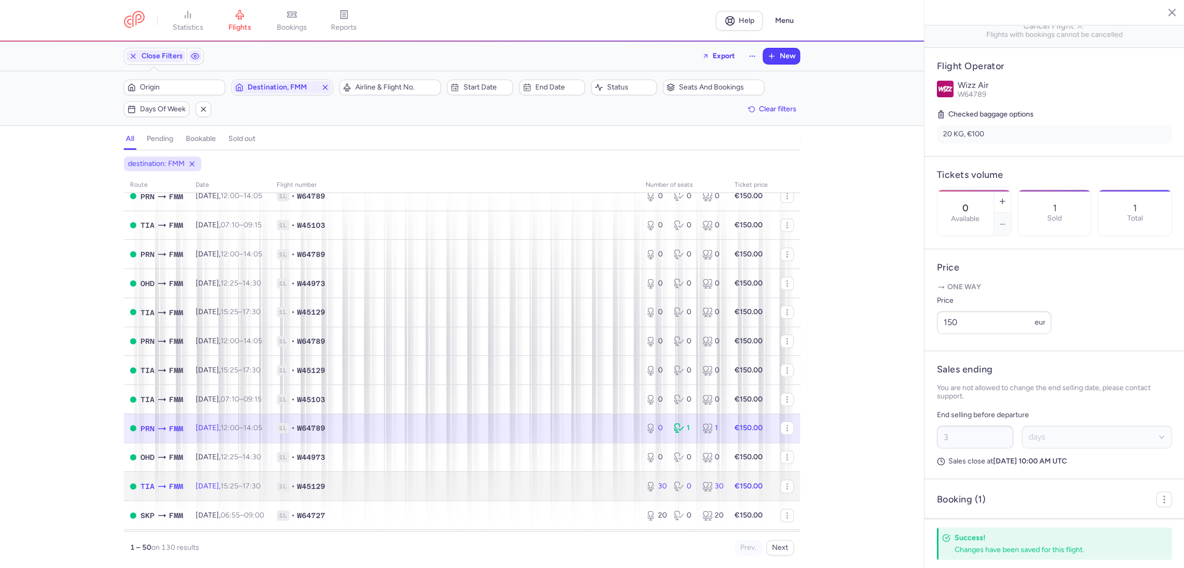
click at [607, 484] on span "1L • W45129" at bounding box center [455, 486] width 356 height 10
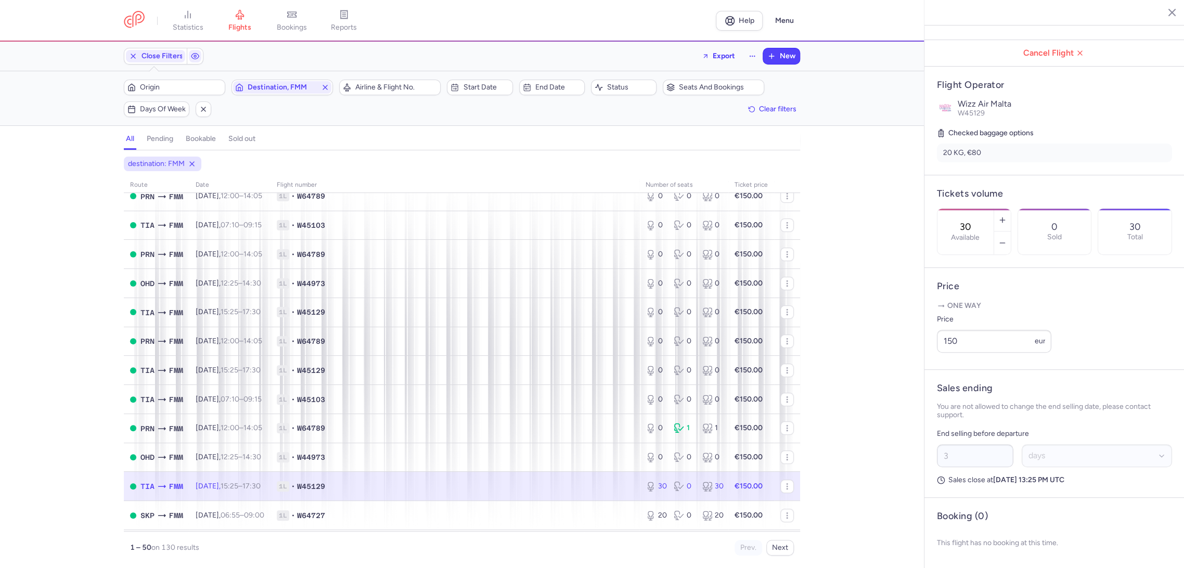
click at [993, 209] on div "30 Available" at bounding box center [965, 232] width 56 height 46
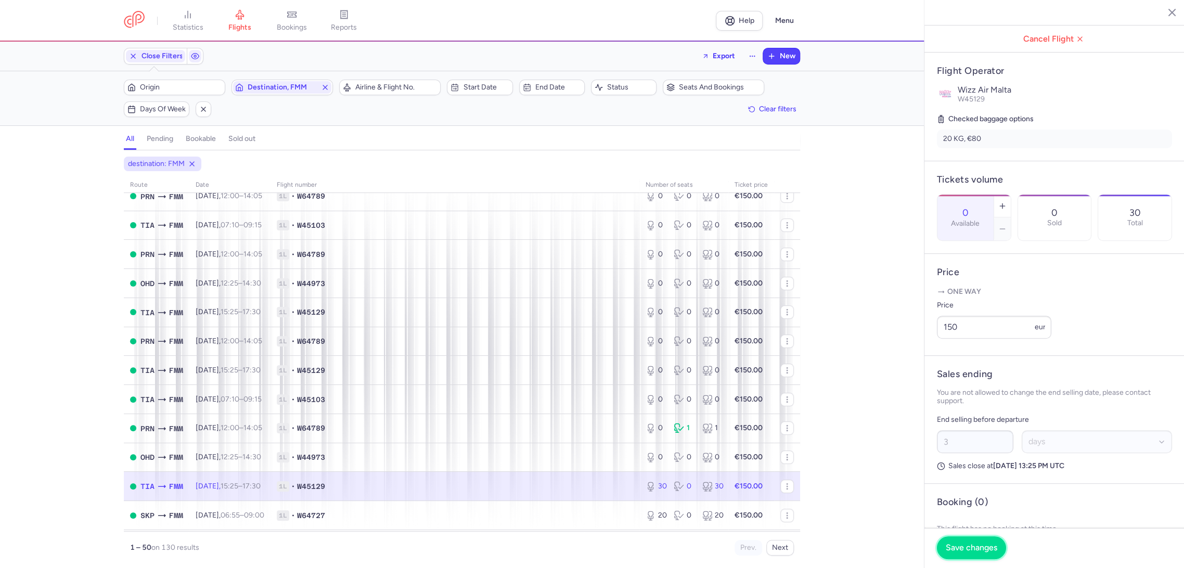
drag, startPoint x: 965, startPoint y: 551, endPoint x: 776, endPoint y: 511, distance: 192.6
click at [961, 550] on span "Save changes" at bounding box center [970, 547] width 51 height 9
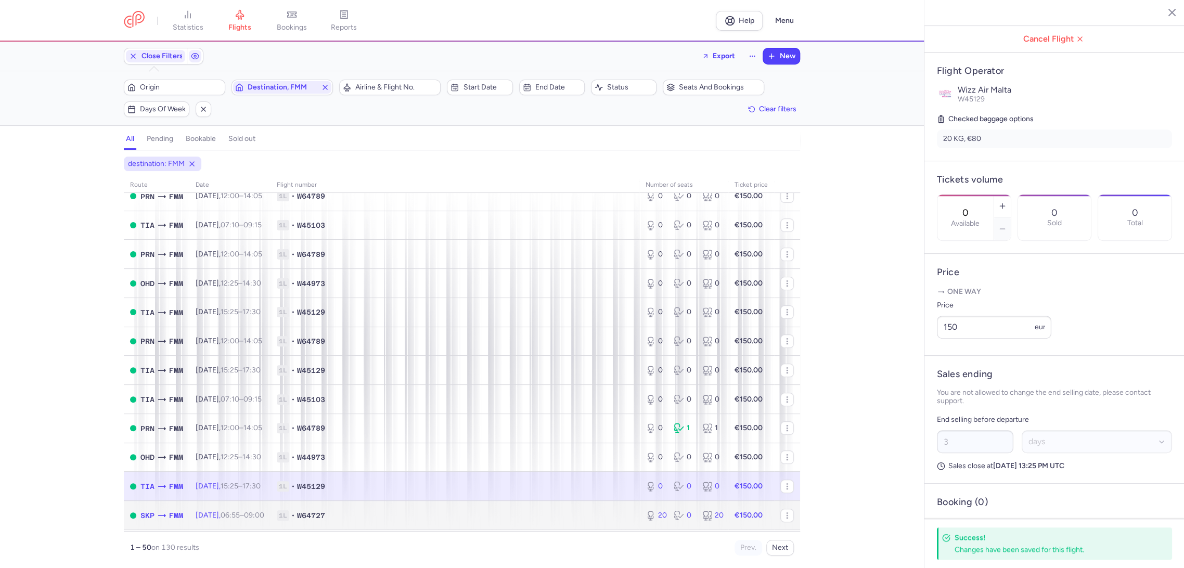
click at [586, 507] on td "1L • W64727" at bounding box center [454, 515] width 369 height 29
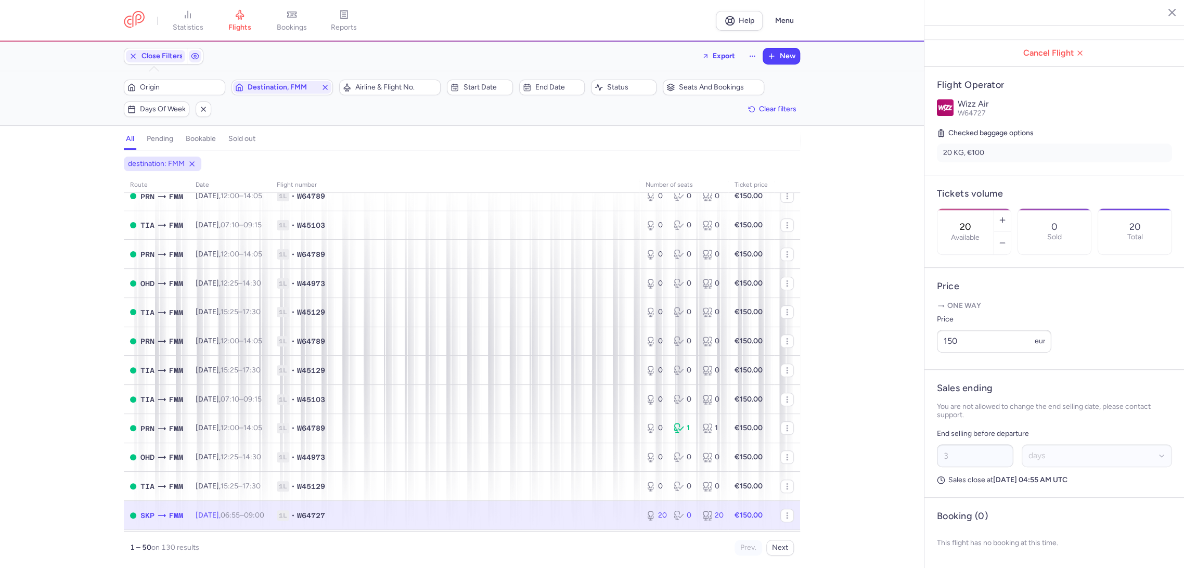
click at [978, 221] on input "20" at bounding box center [965, 226] width 25 height 11
click at [961, 543] on span "Save changes" at bounding box center [970, 547] width 51 height 9
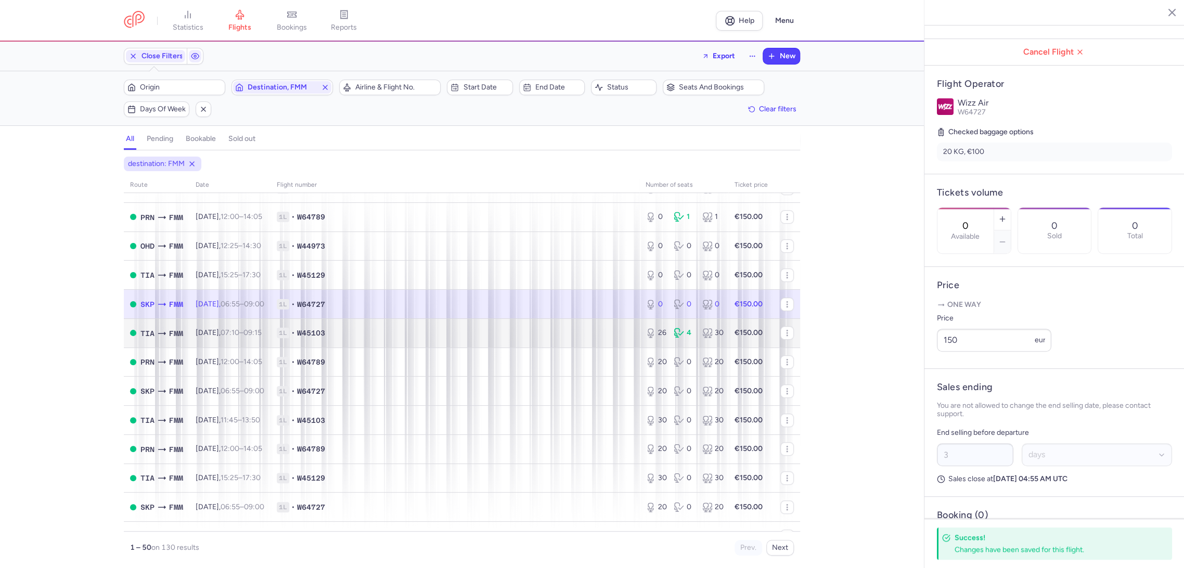
scroll to position [462, 0]
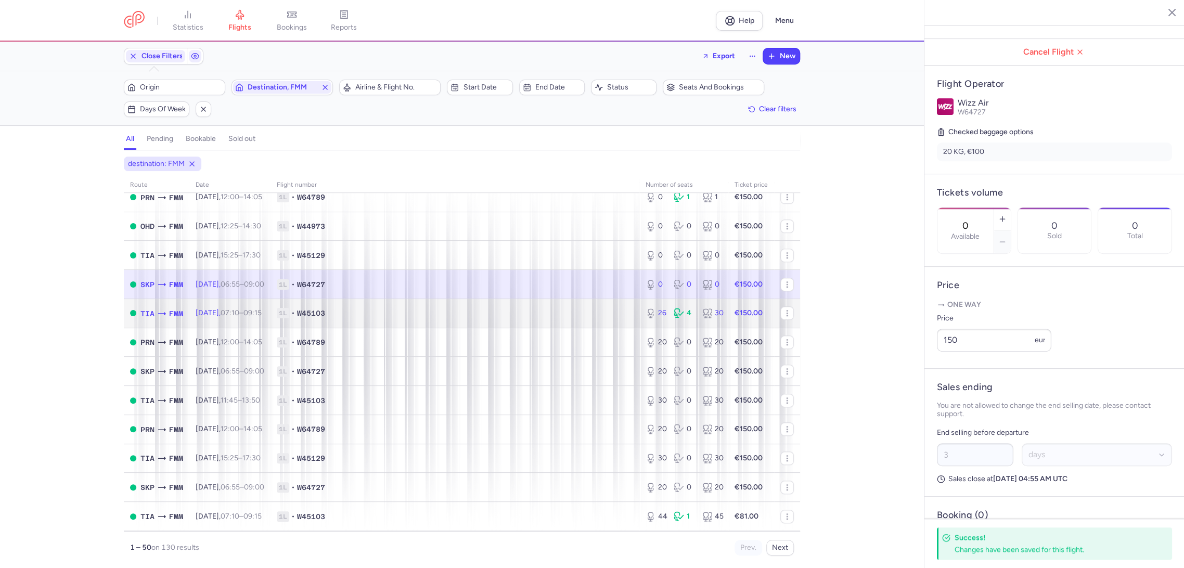
click at [604, 304] on td "1L • W45103" at bounding box center [454, 312] width 369 height 29
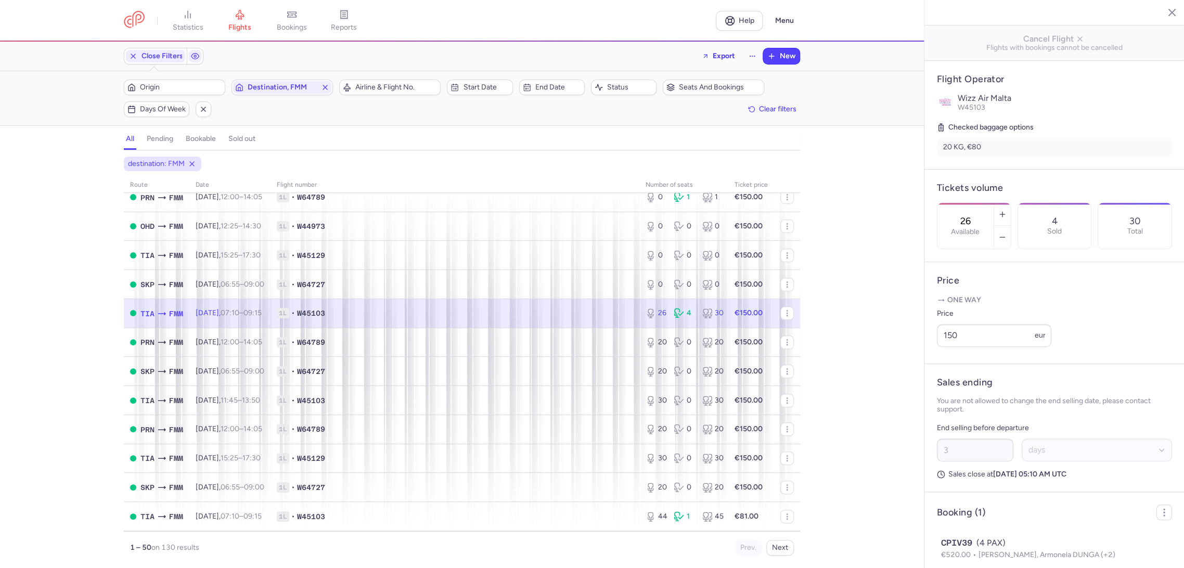
drag, startPoint x: 989, startPoint y: 189, endPoint x: 982, endPoint y: 202, distance: 14.7
click at [979, 228] on label "Available" at bounding box center [965, 232] width 29 height 8
click at [978, 215] on input "26" at bounding box center [965, 220] width 25 height 11
click at [957, 544] on span "Save changes" at bounding box center [970, 547] width 51 height 9
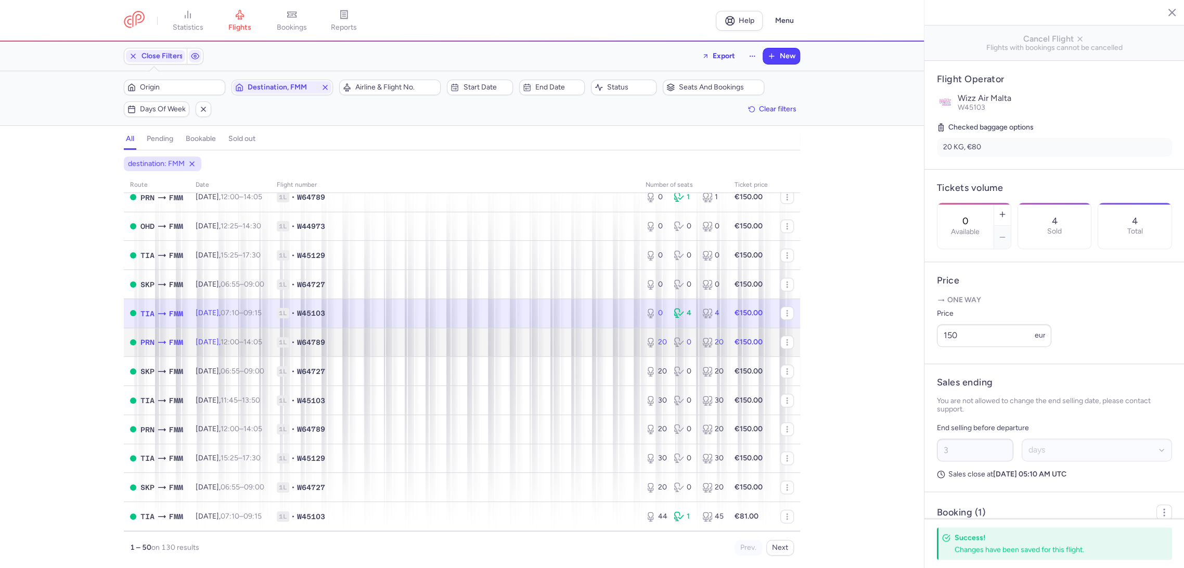
click at [598, 340] on span "1L • W64789" at bounding box center [455, 342] width 356 height 10
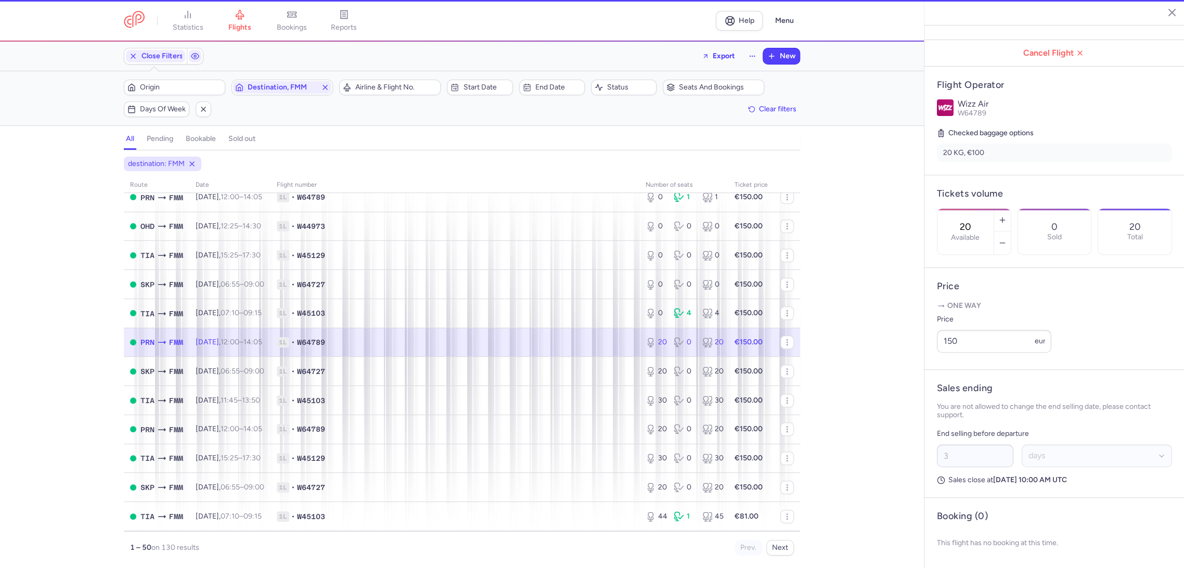
click at [984, 209] on div "20 Available" at bounding box center [965, 232] width 56 height 46
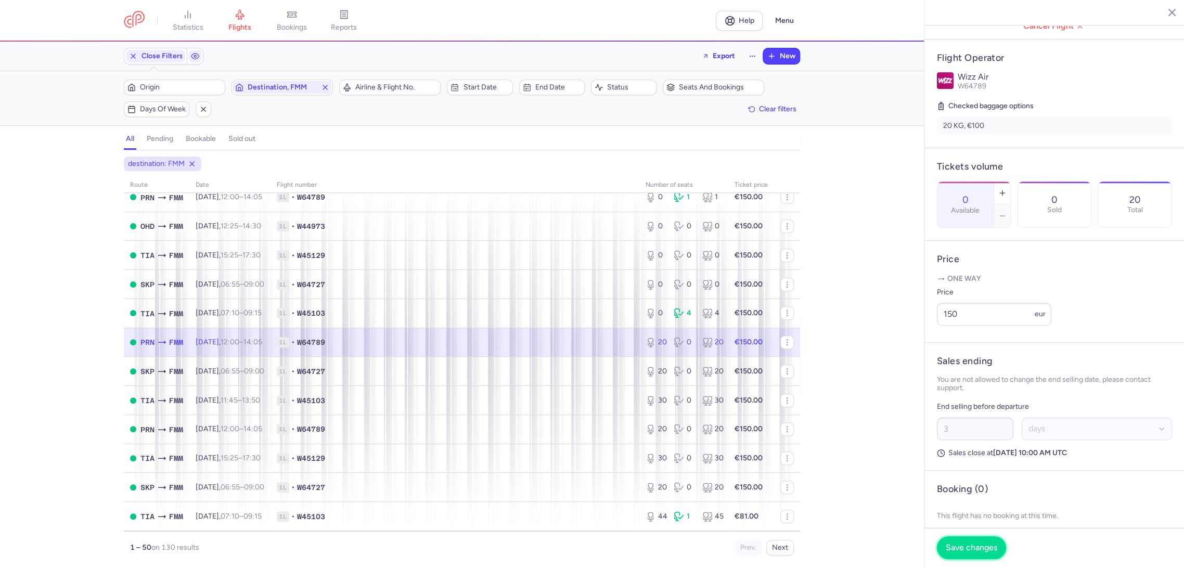
drag, startPoint x: 954, startPoint y: 540, endPoint x: 758, endPoint y: 410, distance: 235.4
click at [952, 538] on button "Save changes" at bounding box center [971, 547] width 69 height 23
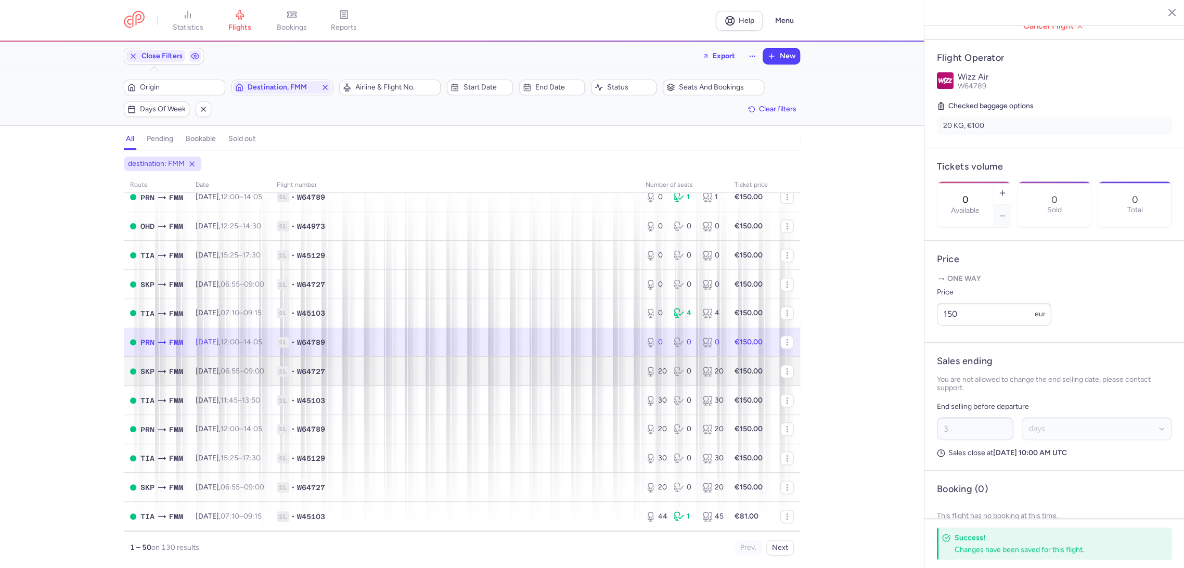
drag, startPoint x: 547, startPoint y: 346, endPoint x: 546, endPoint y: 356, distance: 9.9
click at [546, 346] on span "1L • W64789" at bounding box center [455, 342] width 356 height 10
click at [559, 370] on span "1L • W64727" at bounding box center [455, 371] width 356 height 10
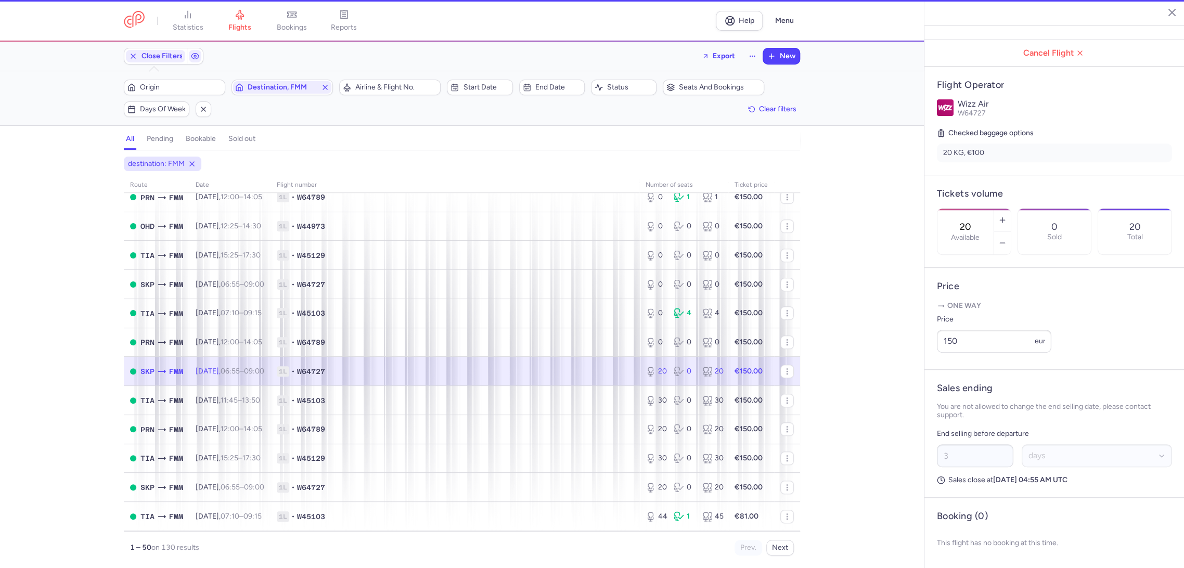
click at [978, 209] on div "20 Available" at bounding box center [965, 232] width 56 height 46
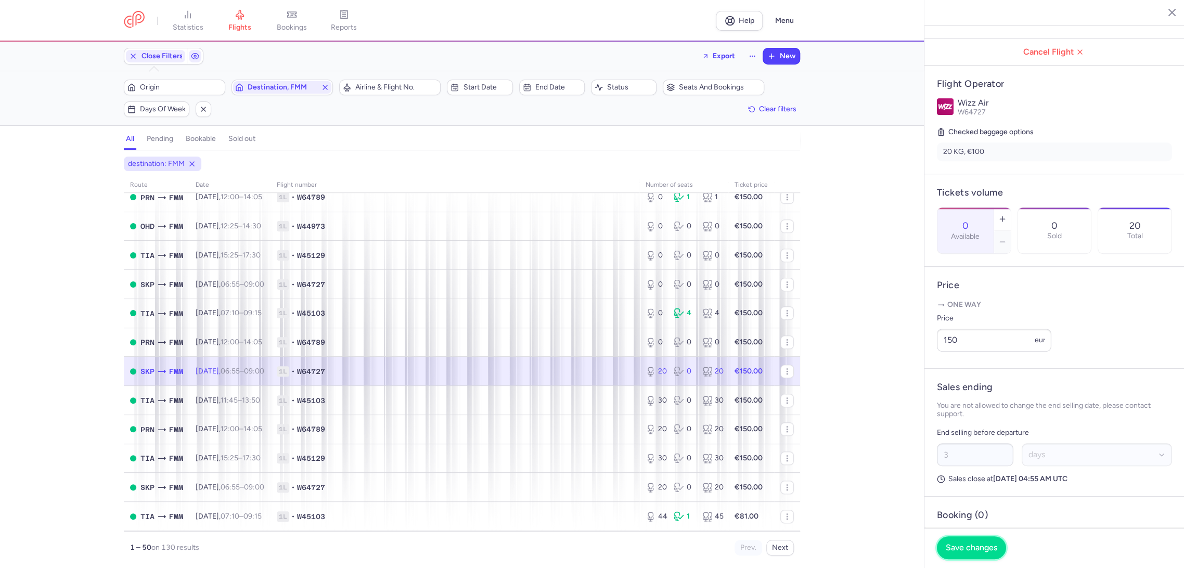
click at [948, 543] on span "Save changes" at bounding box center [970, 547] width 51 height 9
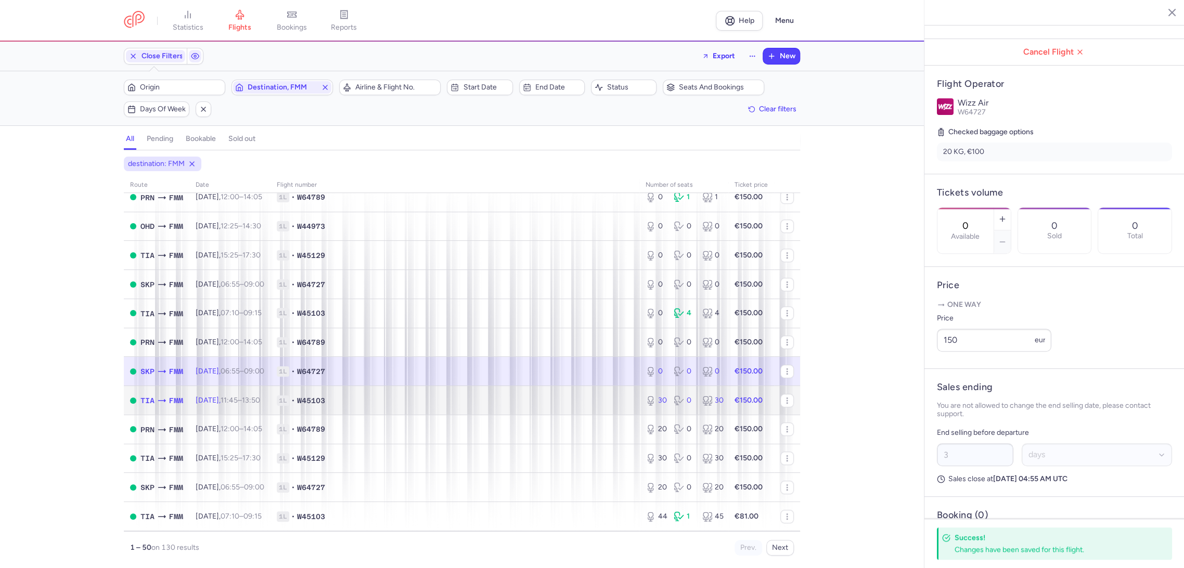
click at [560, 392] on td "1L • W45103" at bounding box center [454, 400] width 369 height 29
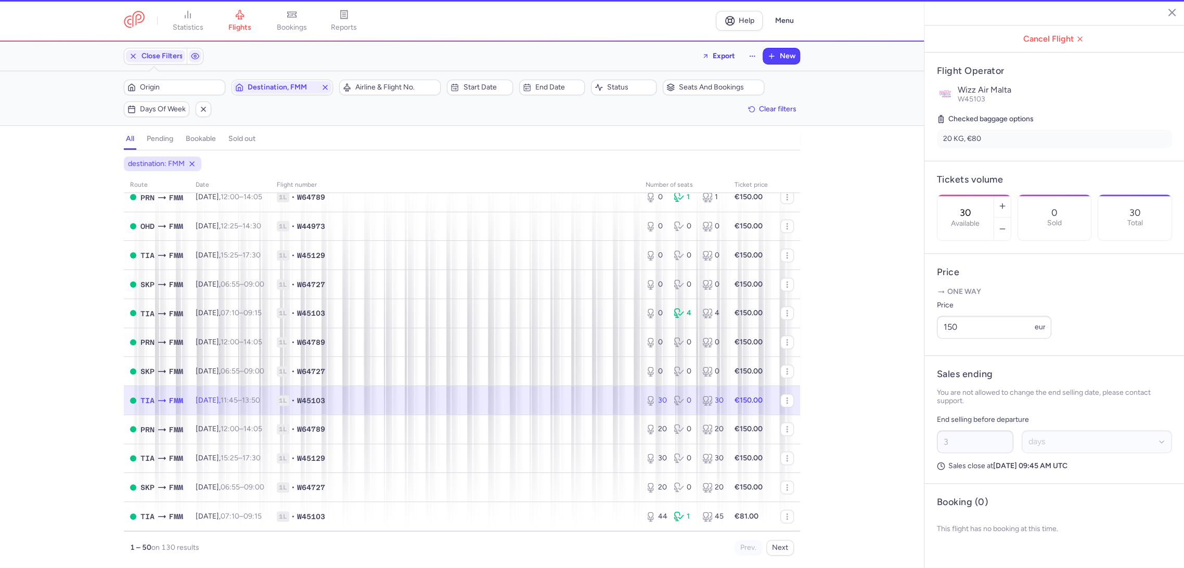
click at [988, 194] on div "30 Available" at bounding box center [965, 217] width 56 height 46
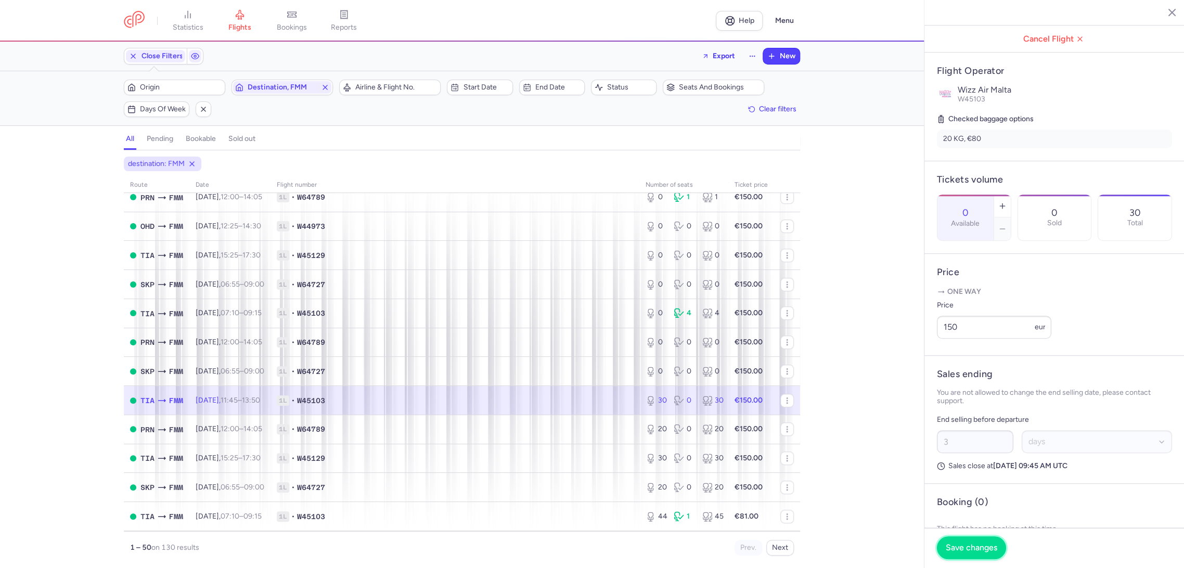
drag, startPoint x: 966, startPoint y: 552, endPoint x: 881, endPoint y: 503, distance: 98.0
click at [965, 552] on span "Save changes" at bounding box center [970, 547] width 51 height 9
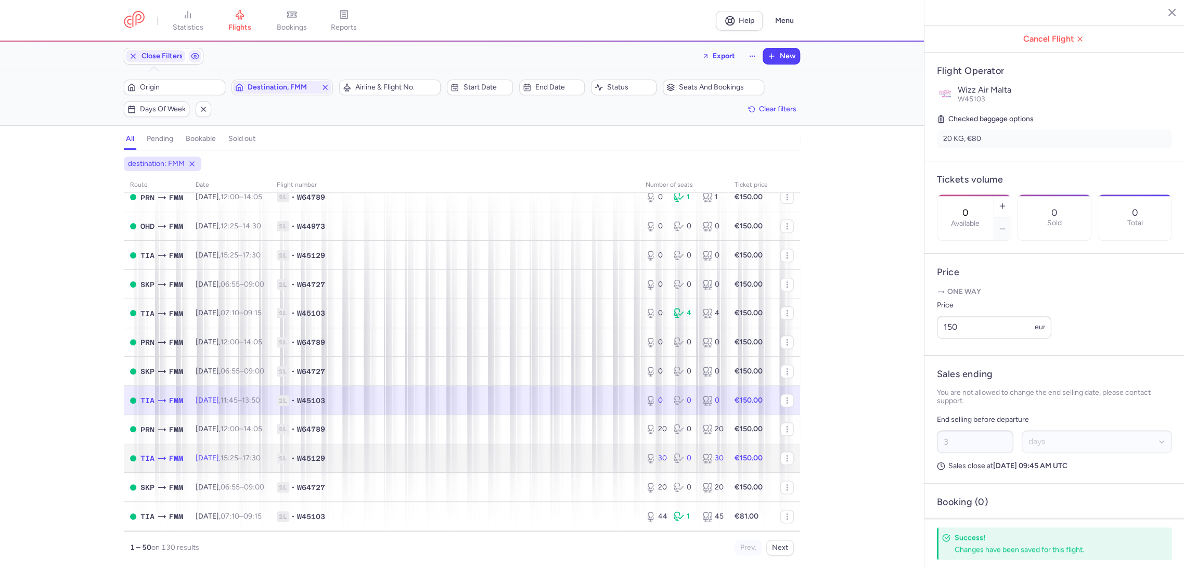
click at [602, 446] on td "1L • W45129" at bounding box center [454, 458] width 369 height 29
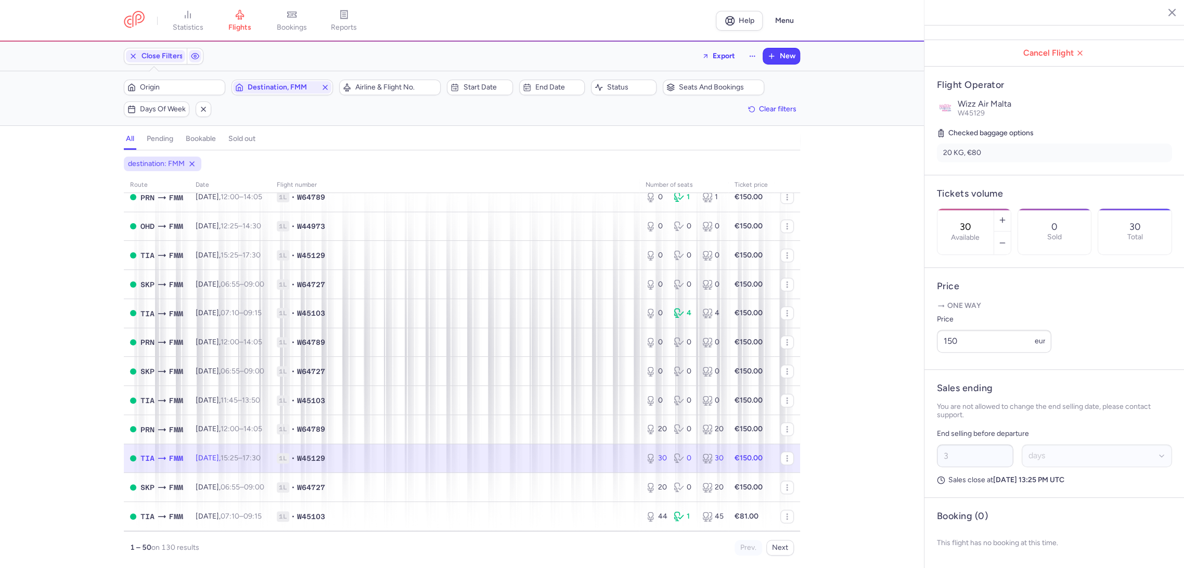
click at [978, 221] on input "30" at bounding box center [965, 226] width 25 height 11
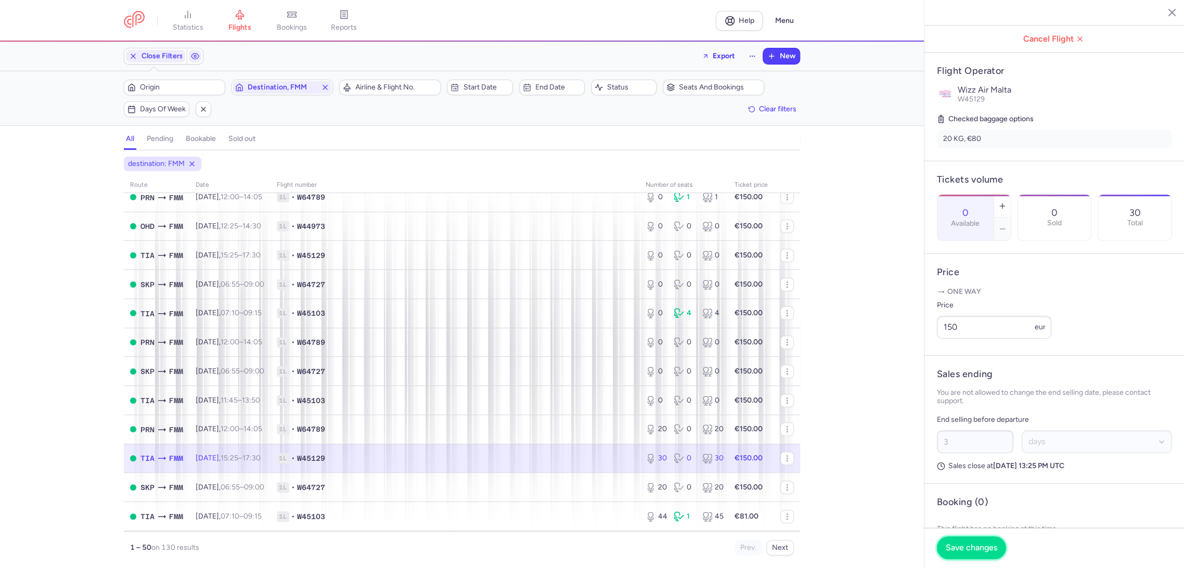
click at [954, 545] on span "Save changes" at bounding box center [970, 547] width 51 height 9
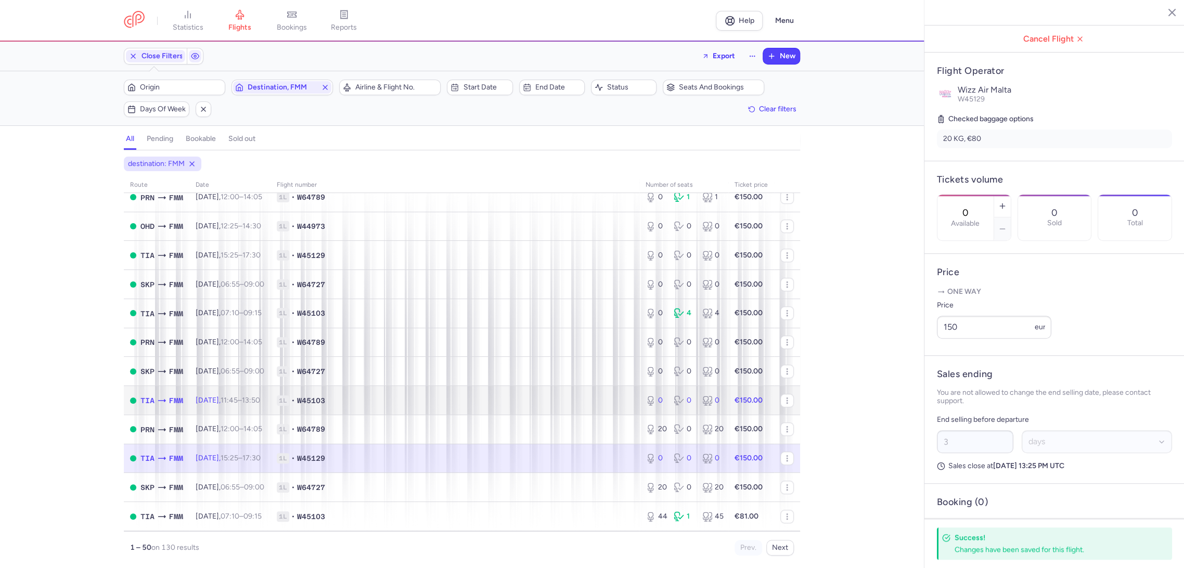
click at [580, 401] on span "1L • W45103" at bounding box center [455, 400] width 356 height 10
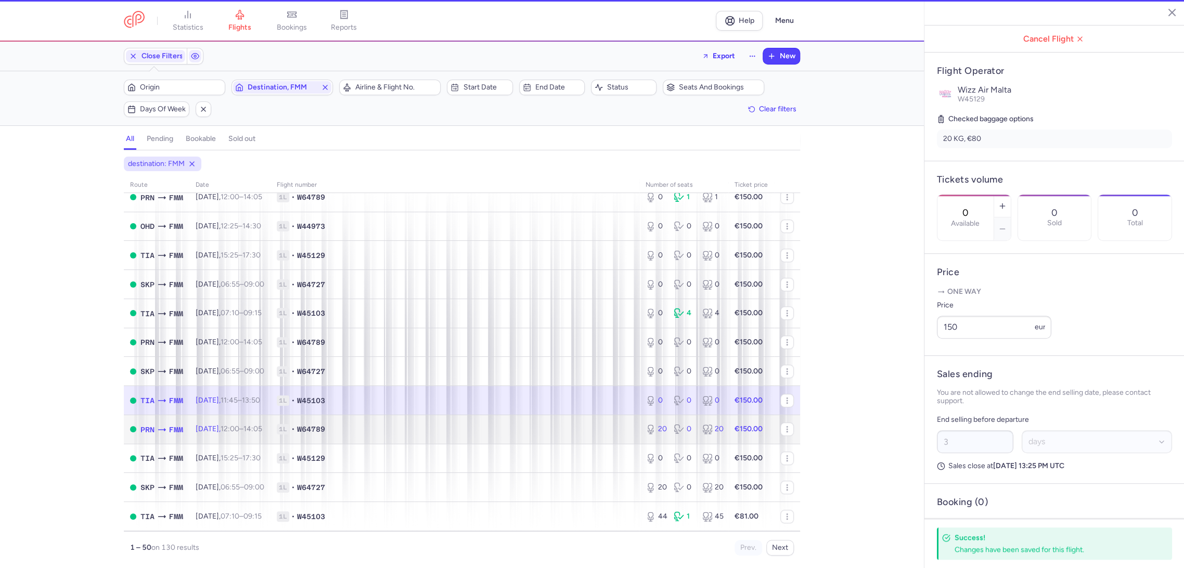
click at [581, 423] on td "1L • W64789" at bounding box center [454, 428] width 369 height 29
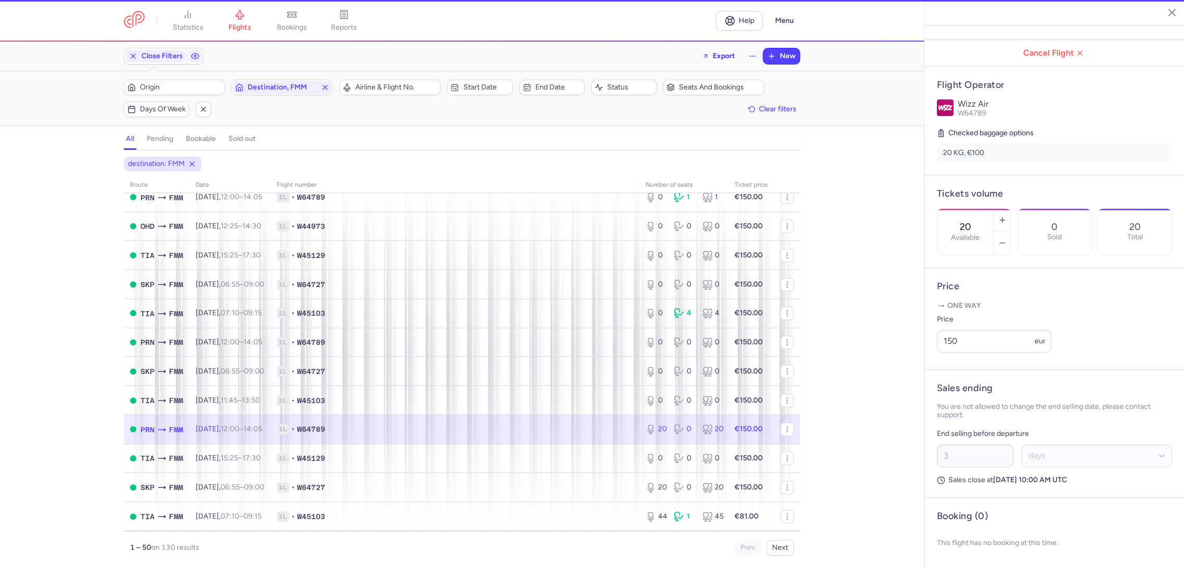
click at [993, 209] on div "20 Available" at bounding box center [965, 232] width 56 height 46
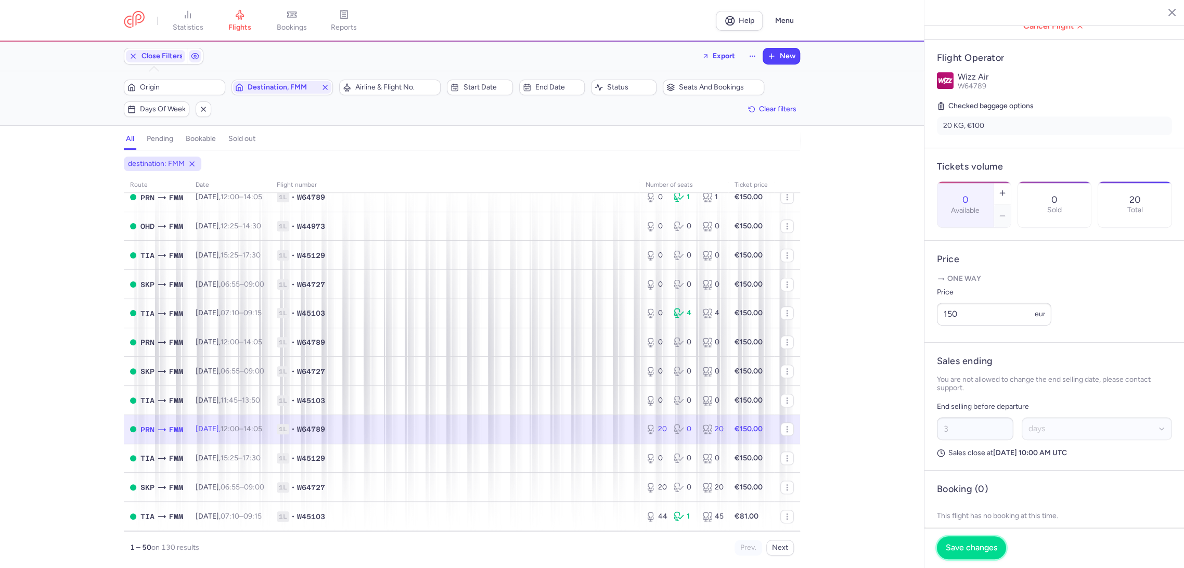
click at [966, 544] on span "Save changes" at bounding box center [970, 547] width 51 height 9
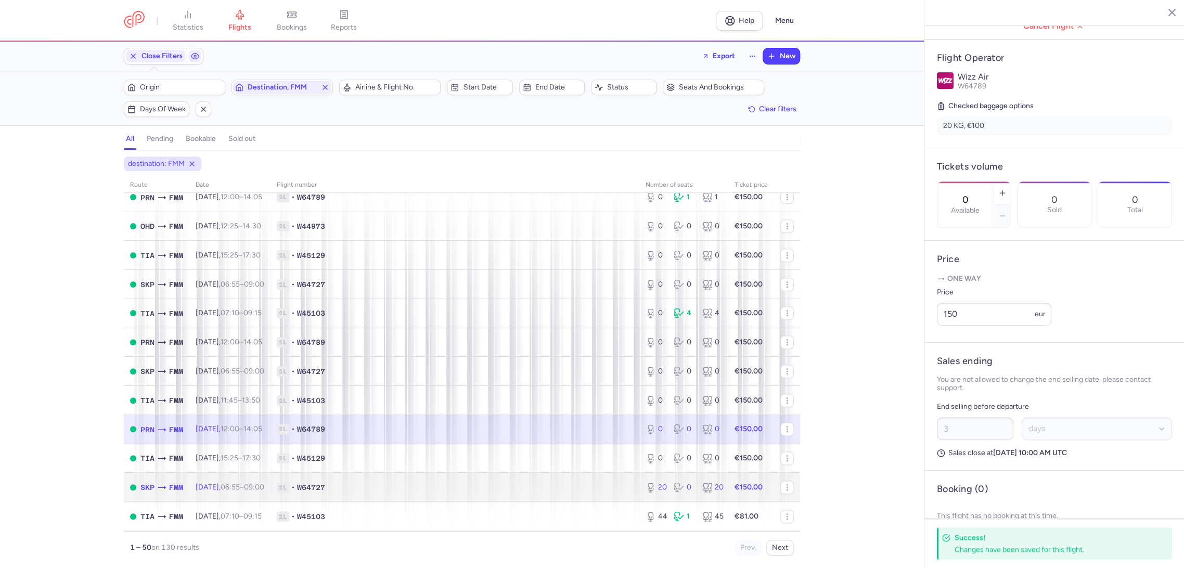
click at [550, 486] on span "1L • W64727" at bounding box center [455, 487] width 356 height 10
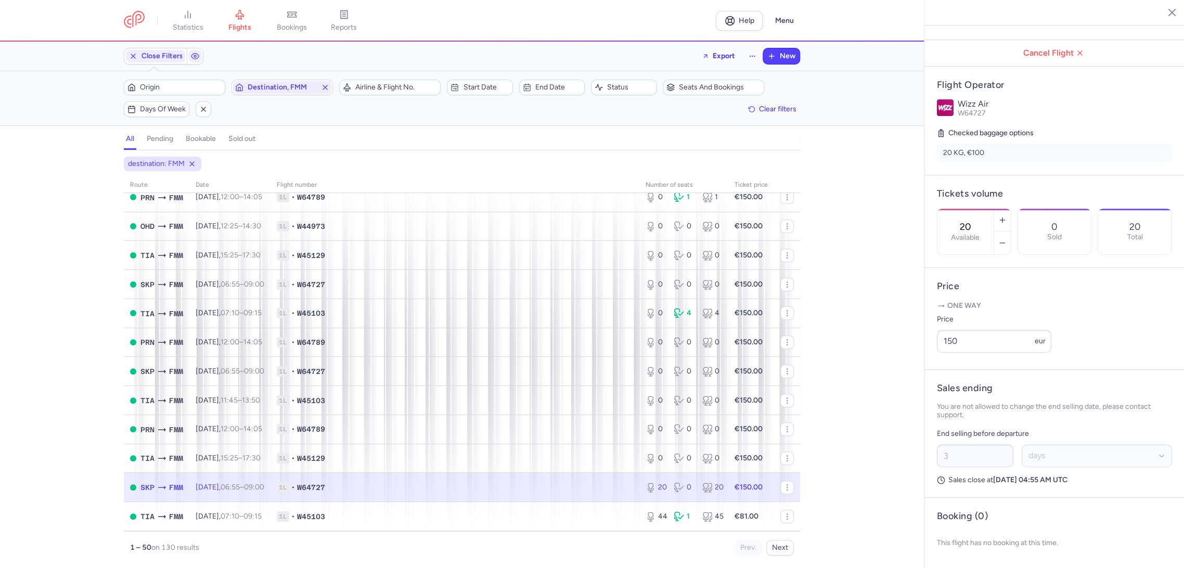
click at [993, 209] on div "20 Available" at bounding box center [965, 232] width 56 height 46
click at [943, 548] on button "Save changes" at bounding box center [971, 547] width 69 height 23
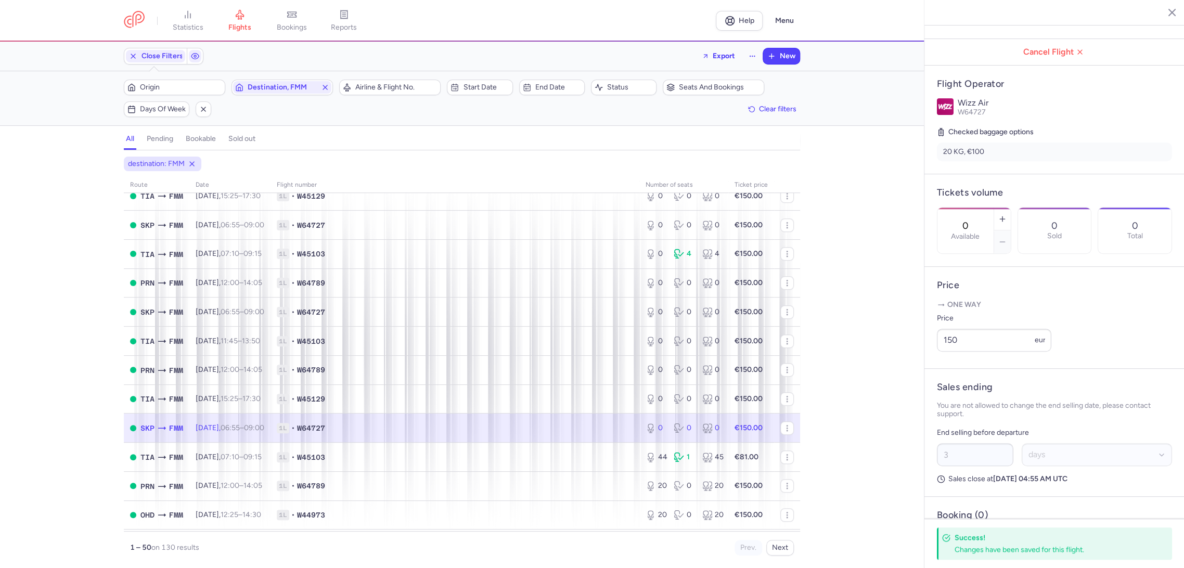
scroll to position [578, 0]
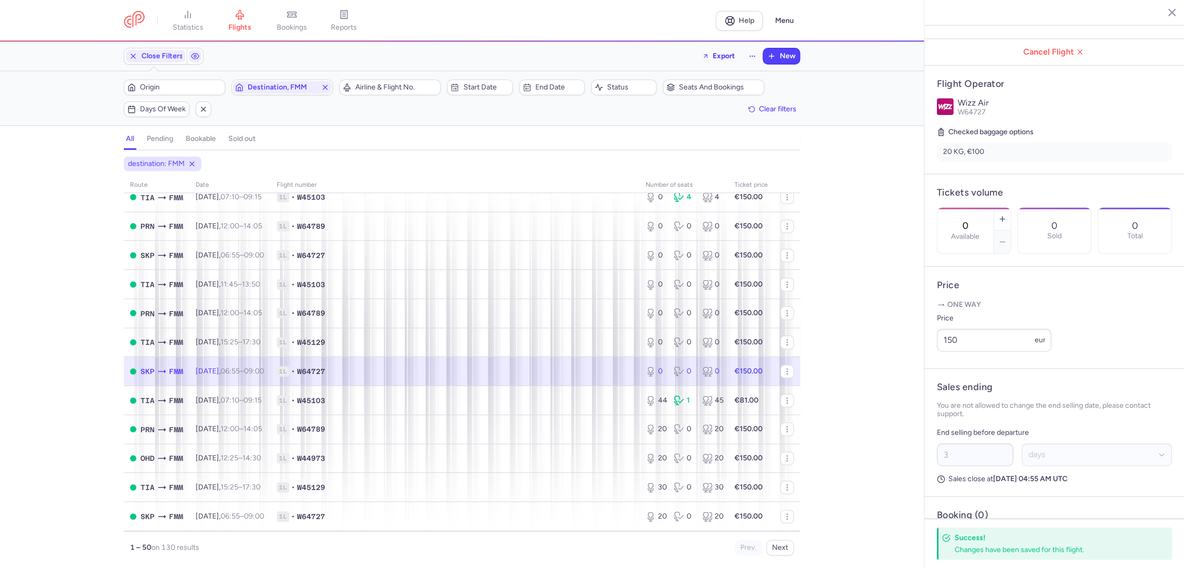
drag, startPoint x: 36, startPoint y: 308, endPoint x: 93, endPoint y: 262, distance: 73.2
click at [36, 309] on div "destination: FMM route date Flight number number of seats Ticket price [DATE] T…" at bounding box center [462, 362] width 924 height 411
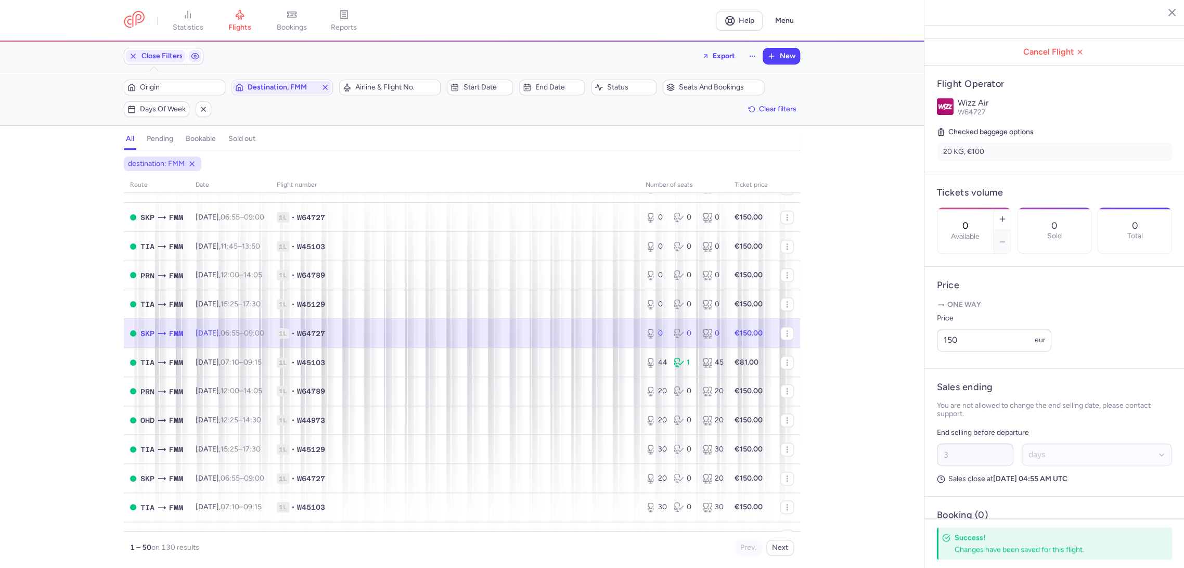
scroll to position [635, 0]
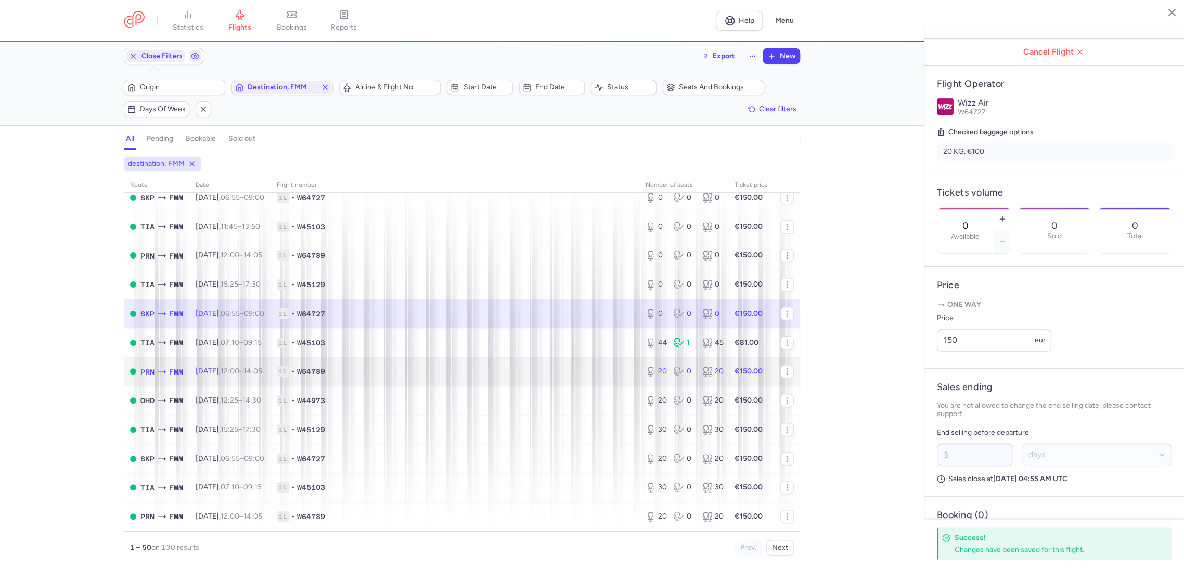
click at [606, 371] on span "1L • W64789" at bounding box center [455, 371] width 356 height 10
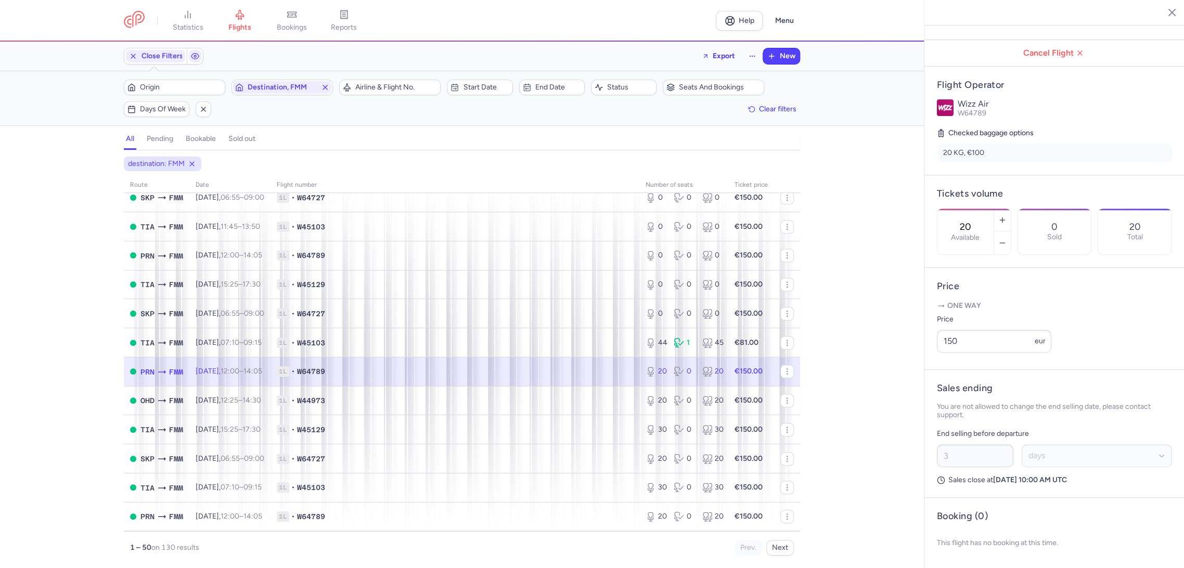
click at [979, 233] on label "Available" at bounding box center [965, 237] width 29 height 8
click at [978, 221] on input "20" at bounding box center [965, 226] width 25 height 11
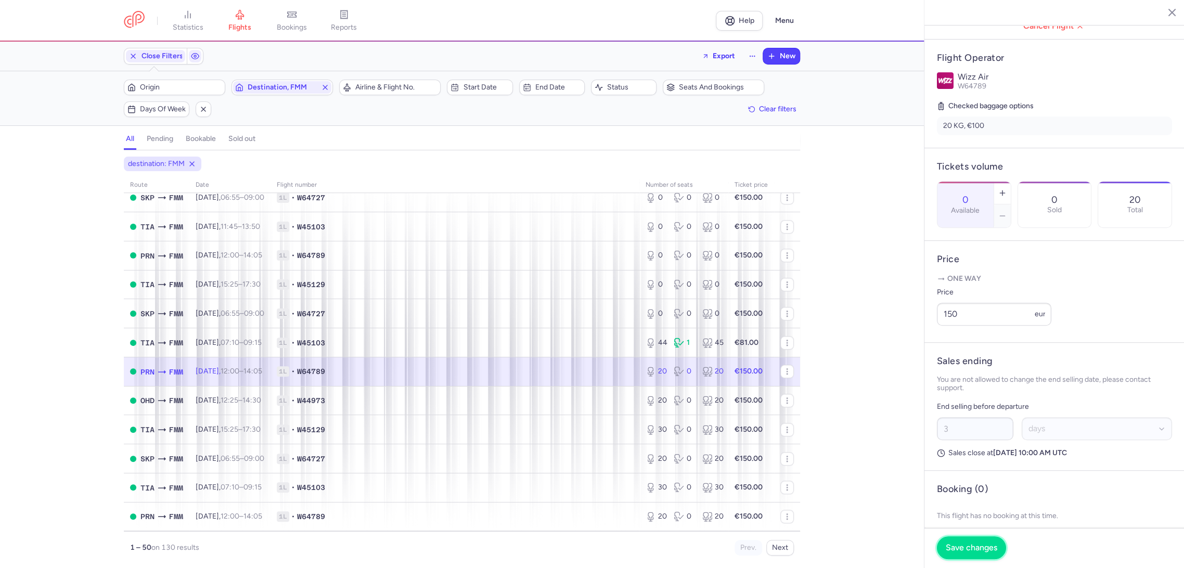
click at [965, 549] on span "Save changes" at bounding box center [970, 547] width 51 height 9
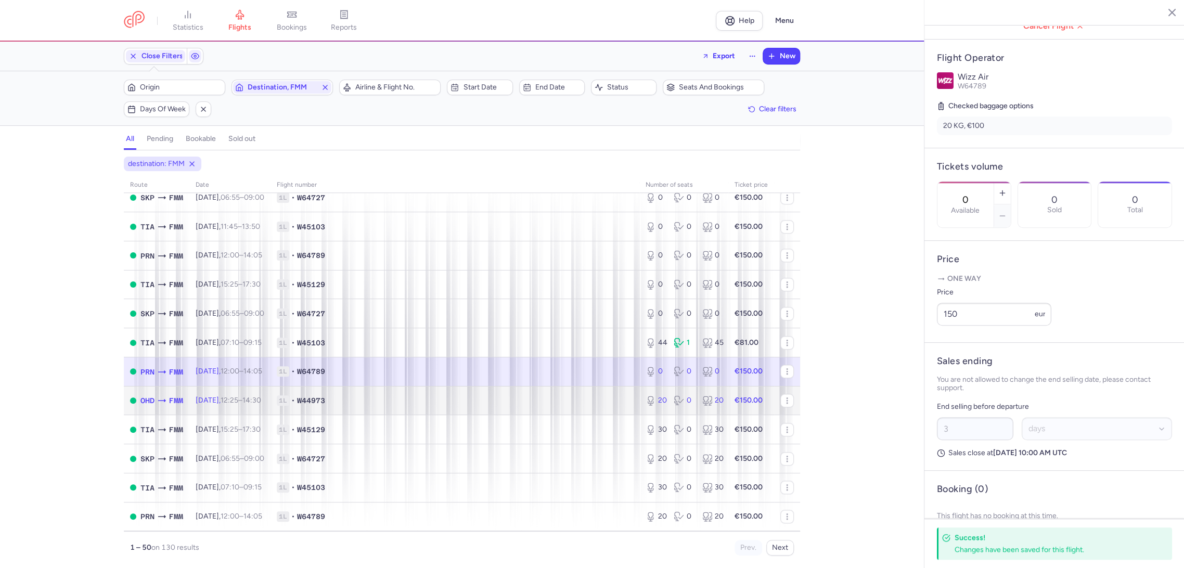
click at [621, 412] on td "1L • W44973" at bounding box center [454, 400] width 369 height 29
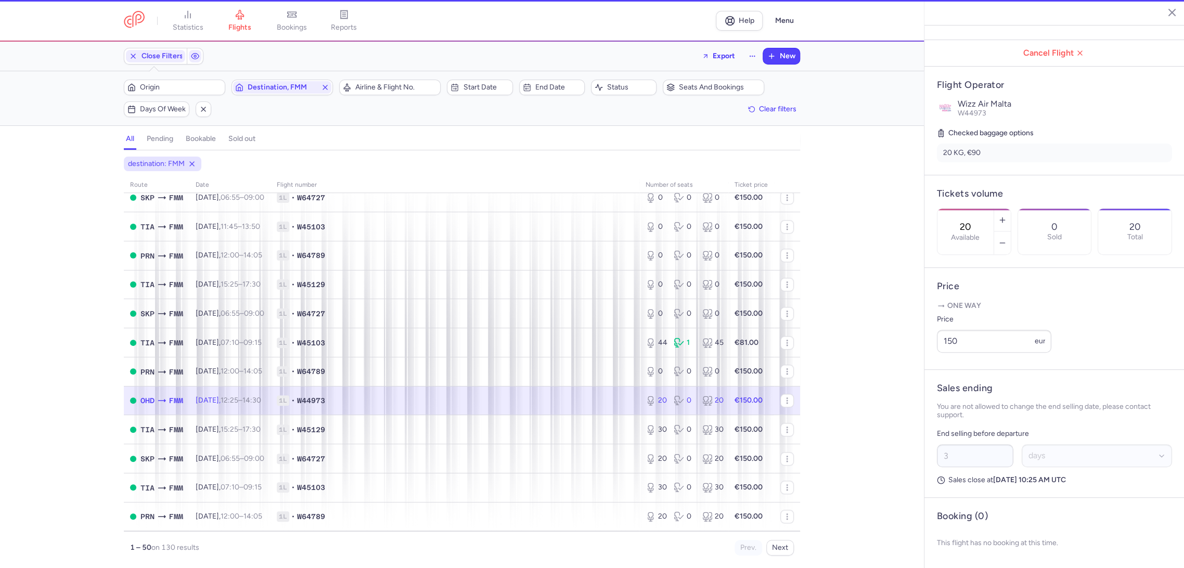
click at [974, 221] on input "20" at bounding box center [965, 226] width 25 height 11
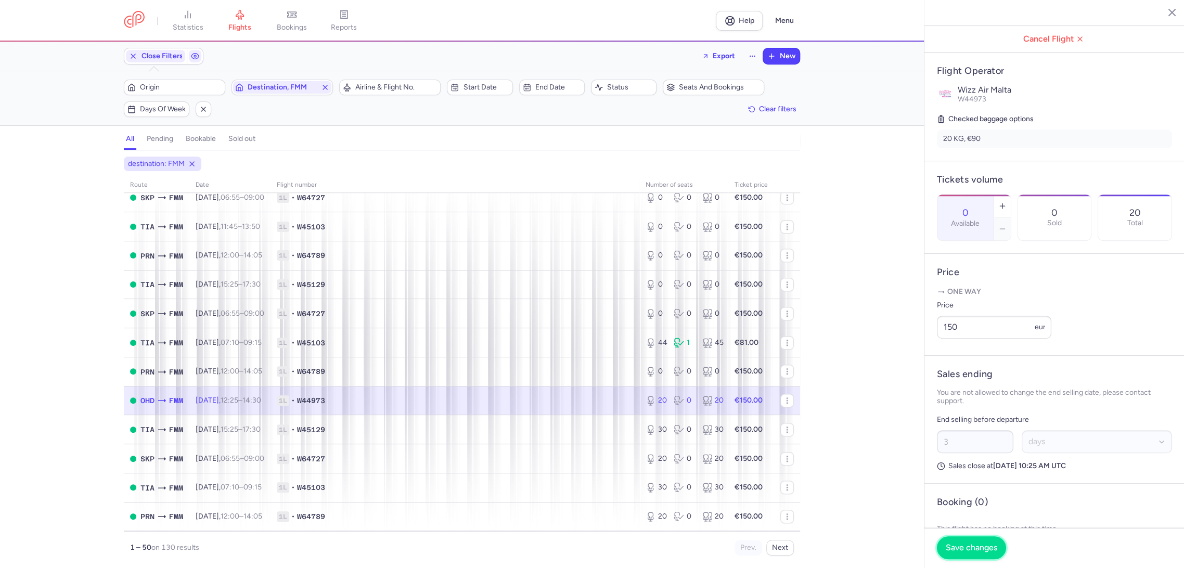
drag, startPoint x: 962, startPoint y: 546, endPoint x: 782, endPoint y: 475, distance: 192.8
click at [961, 546] on span "Save changes" at bounding box center [970, 547] width 51 height 9
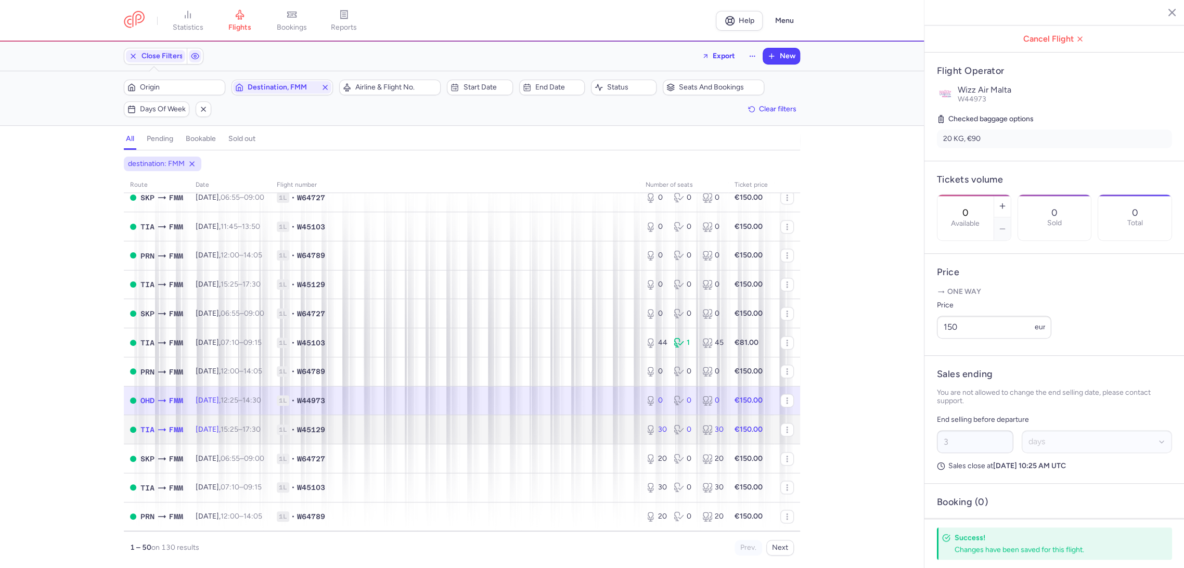
click at [603, 440] on td "1L • W45129" at bounding box center [454, 429] width 369 height 29
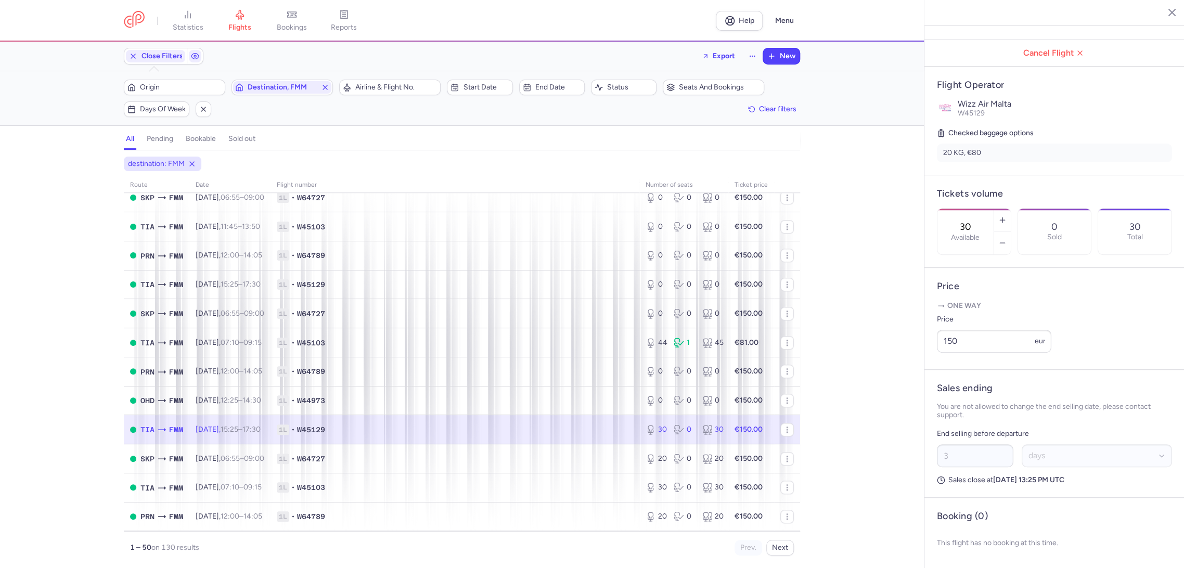
click at [978, 221] on input "30" at bounding box center [965, 226] width 25 height 11
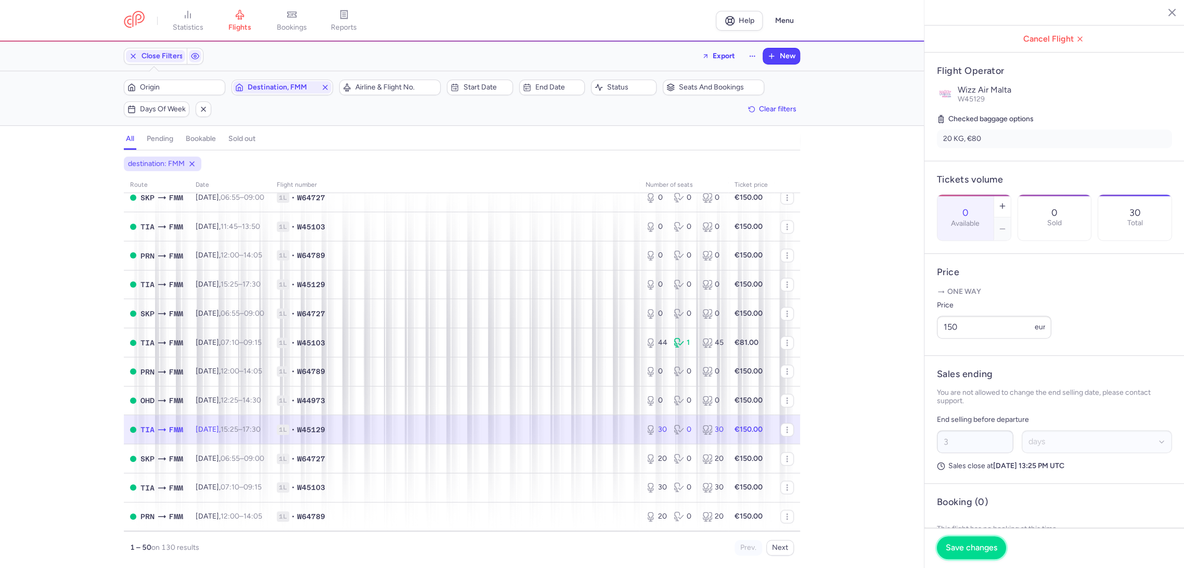
click at [955, 548] on span "Save changes" at bounding box center [970, 547] width 51 height 9
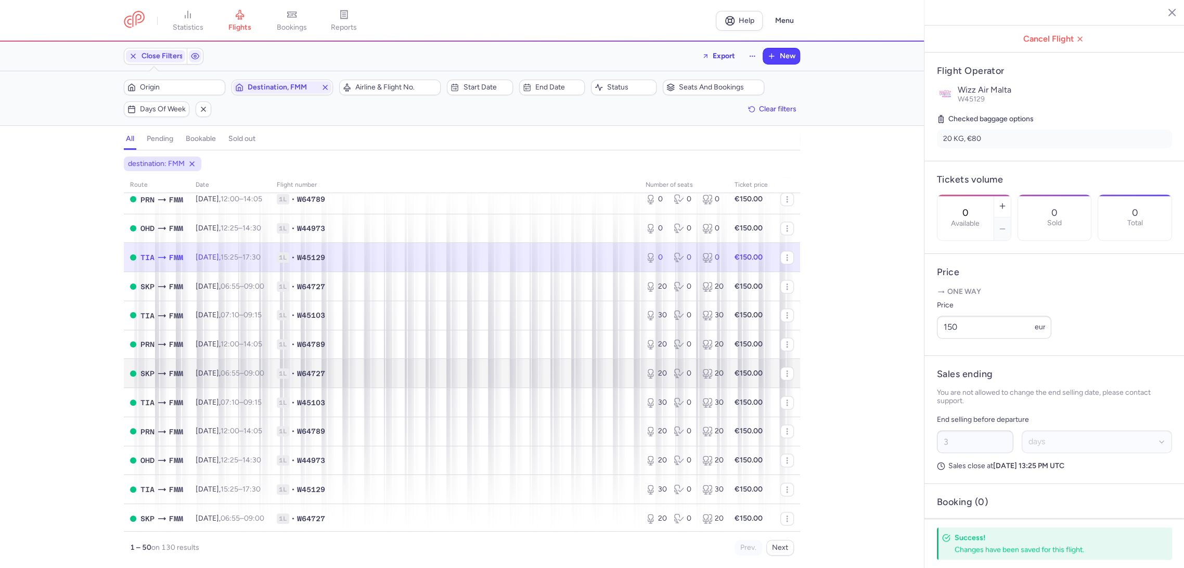
scroll to position [809, 0]
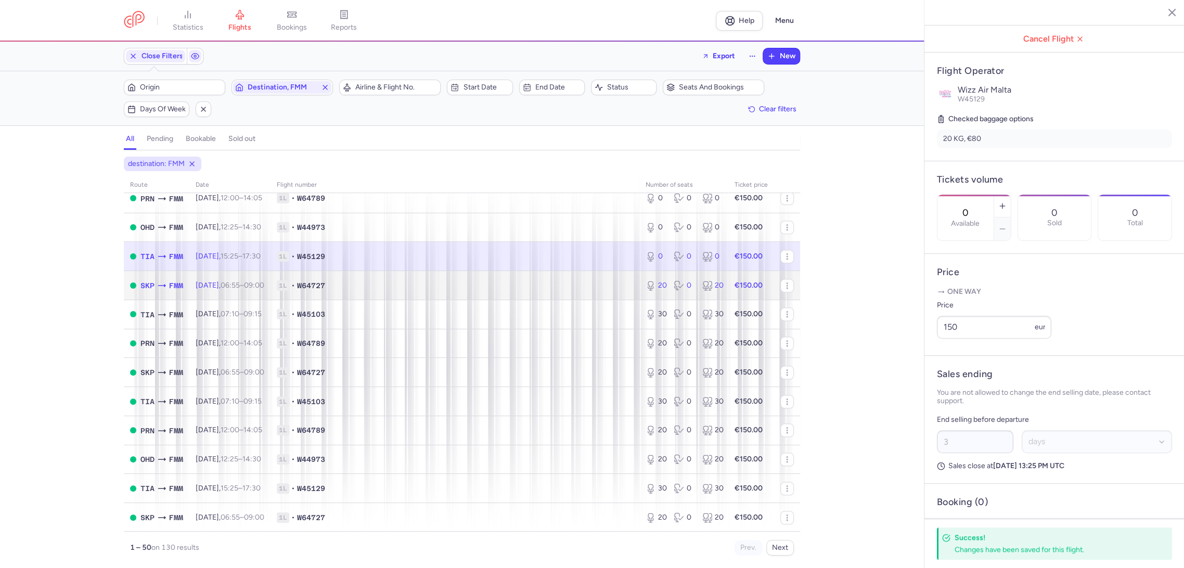
click at [591, 293] on td "1L • W64727" at bounding box center [454, 285] width 369 height 29
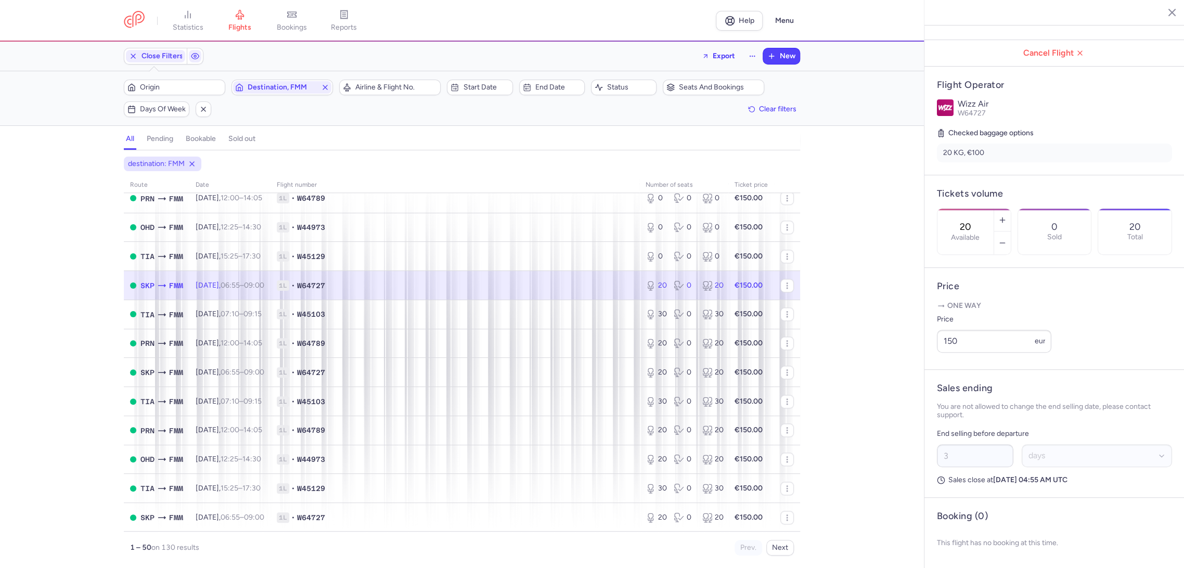
click at [978, 221] on input "20" at bounding box center [965, 226] width 25 height 11
click at [963, 552] on button "Save changes" at bounding box center [971, 547] width 69 height 23
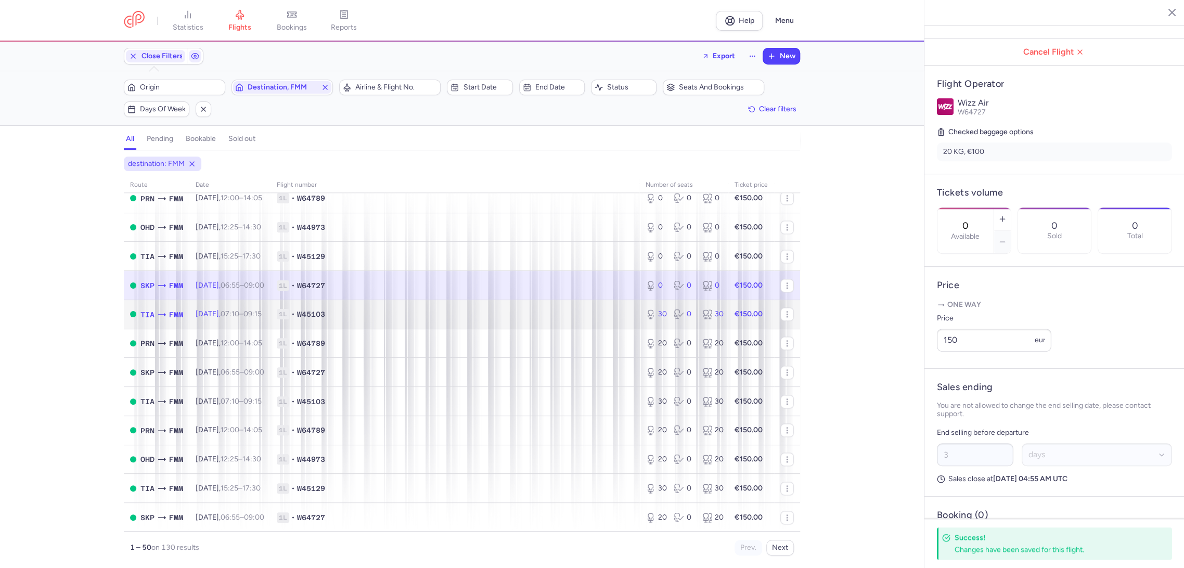
click at [584, 307] on td "1L • W45103" at bounding box center [454, 314] width 369 height 29
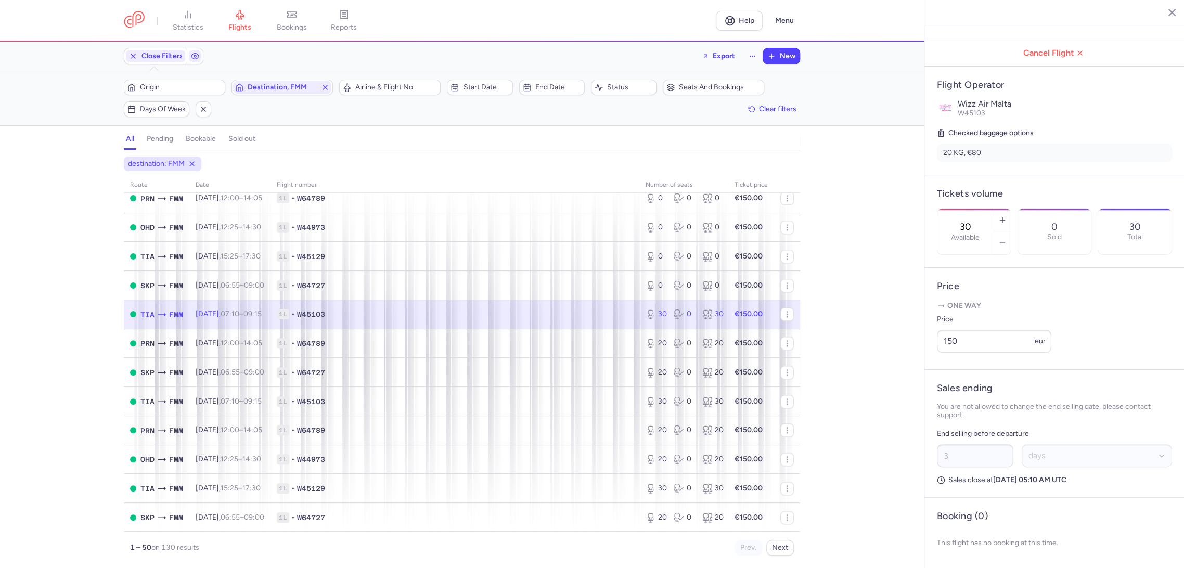
click at [978, 221] on input "30" at bounding box center [965, 226] width 25 height 11
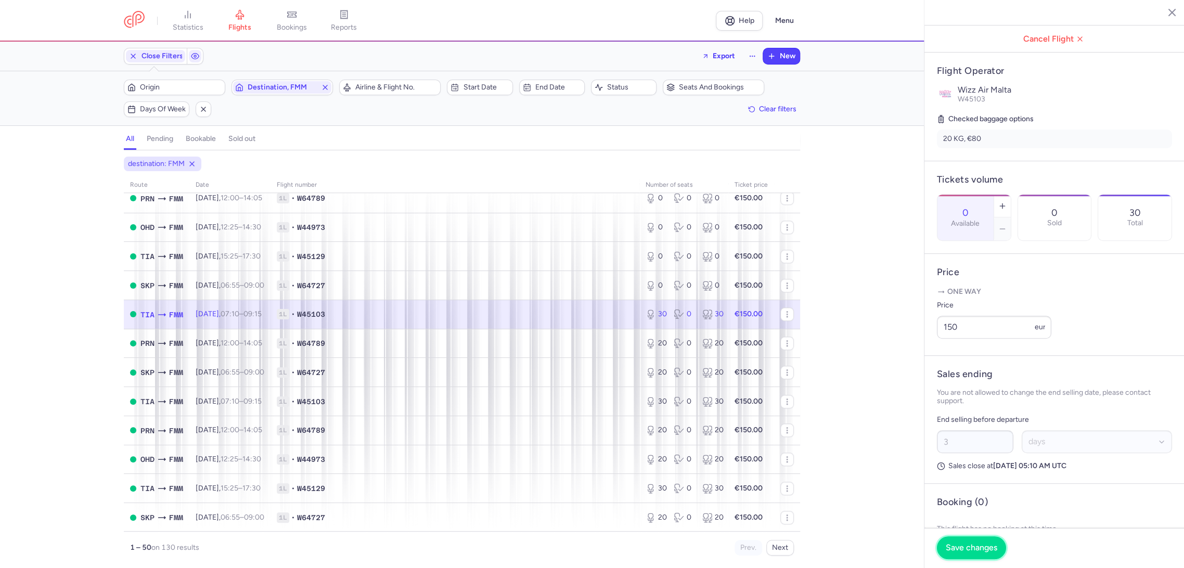
drag, startPoint x: 966, startPoint y: 553, endPoint x: 960, endPoint y: 551, distance: 6.4
click at [965, 553] on button "Save changes" at bounding box center [971, 547] width 69 height 23
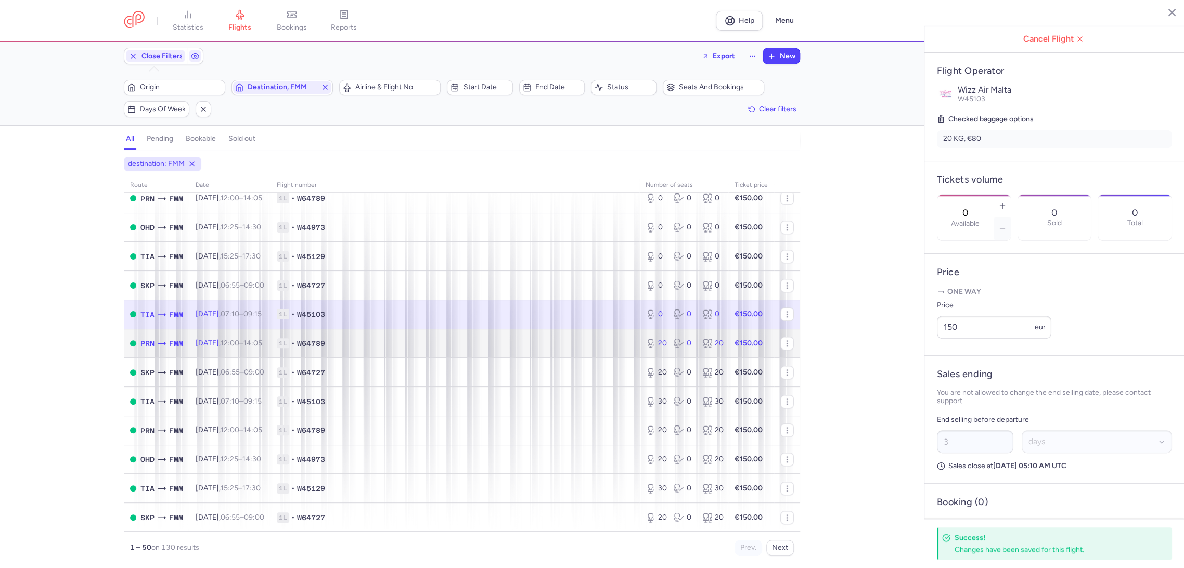
click at [606, 340] on span "1L • W64789" at bounding box center [455, 343] width 356 height 10
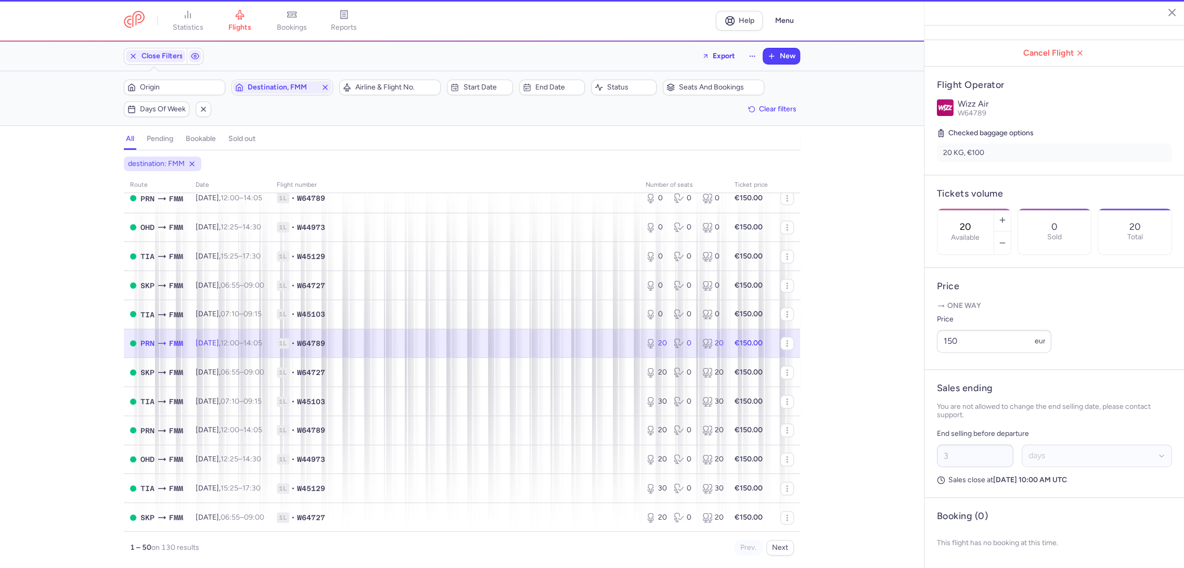
click at [993, 209] on div "20 Available" at bounding box center [965, 232] width 56 height 46
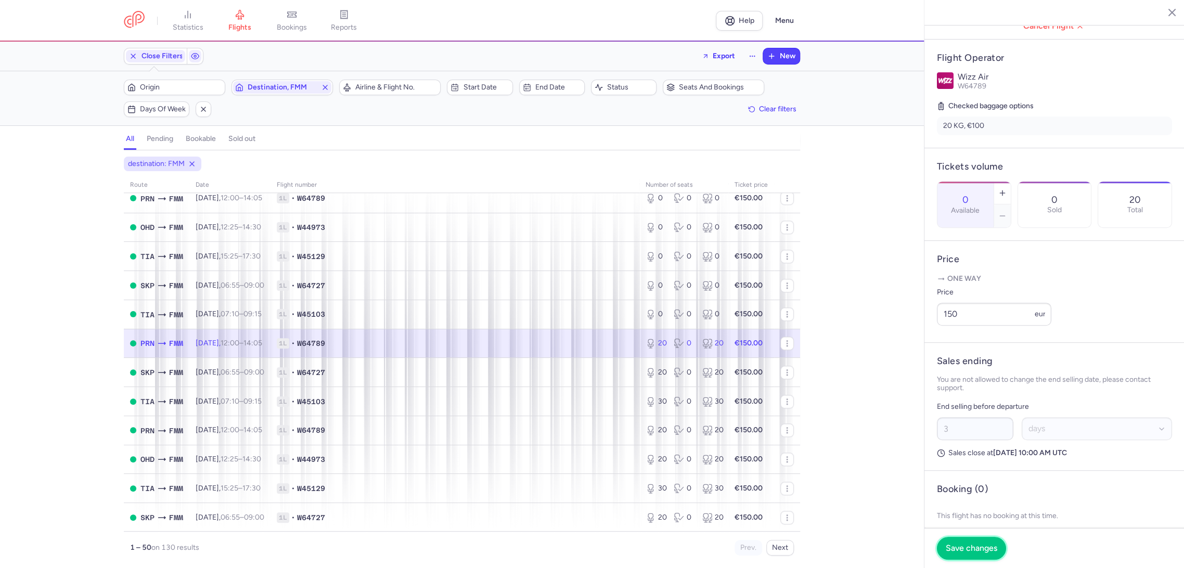
drag, startPoint x: 957, startPoint y: 537, endPoint x: 935, endPoint y: 536, distance: 21.9
click at [953, 539] on button "Save changes" at bounding box center [971, 548] width 69 height 23
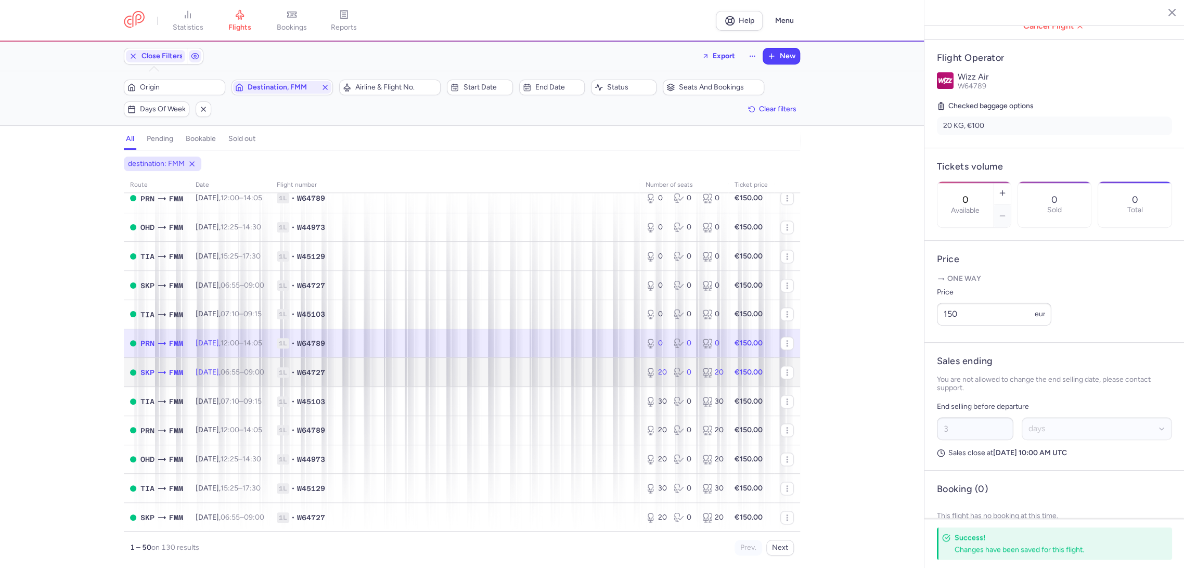
click at [596, 380] on td "1L • W64727" at bounding box center [454, 372] width 369 height 29
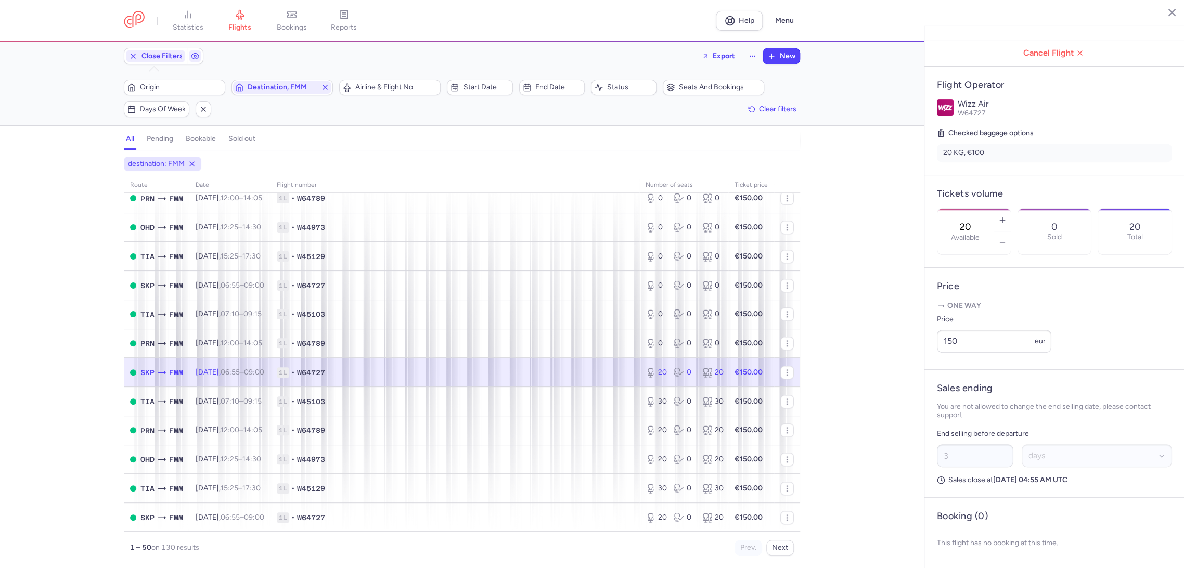
click at [978, 221] on input "20" at bounding box center [965, 226] width 25 height 11
click at [962, 544] on span "Save changes" at bounding box center [970, 547] width 51 height 9
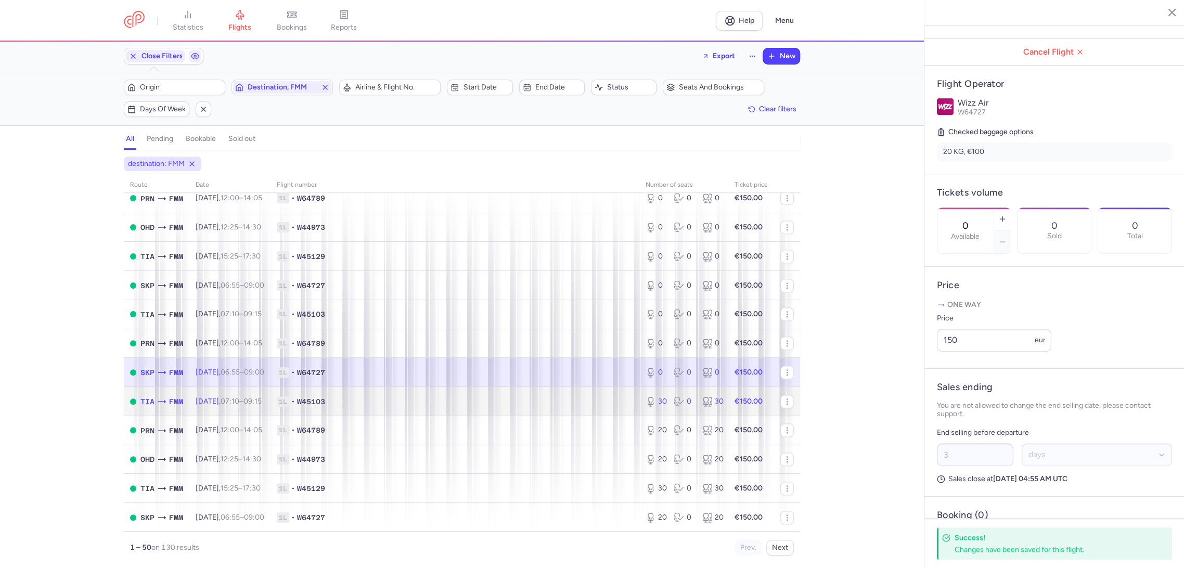
click at [593, 393] on td "1L • W45103" at bounding box center [454, 401] width 369 height 29
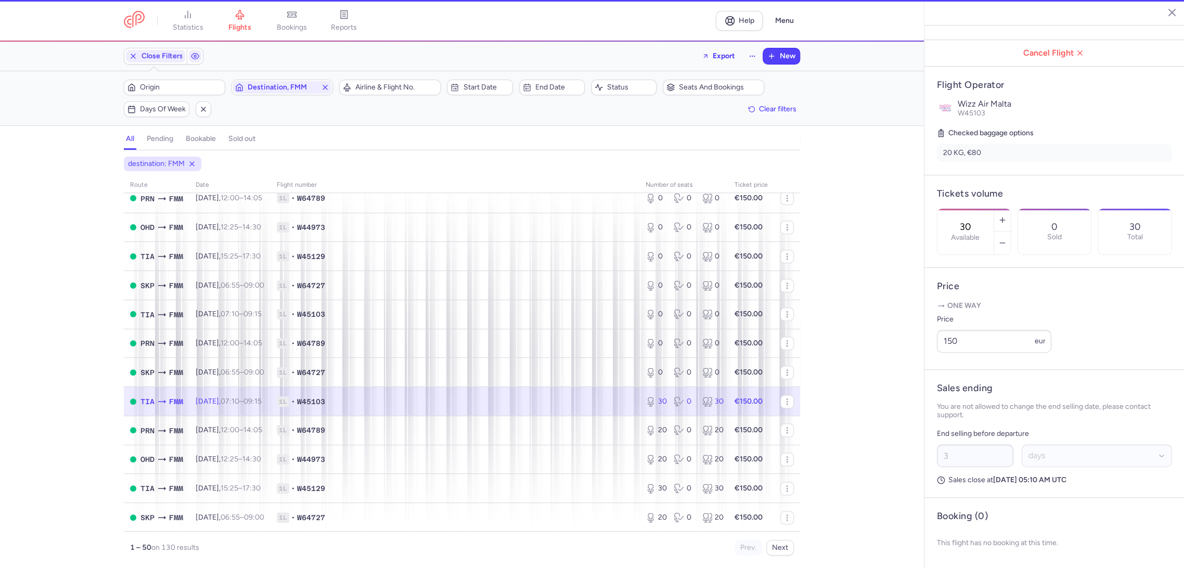
click at [978, 221] on input "30" at bounding box center [965, 226] width 25 height 11
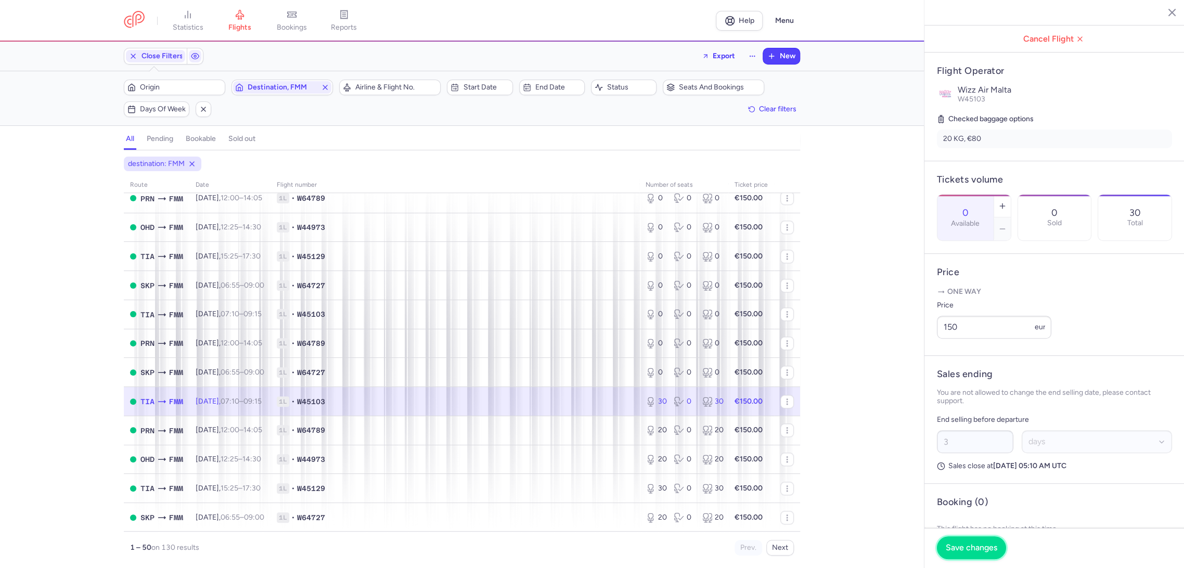
click at [957, 543] on span "Save changes" at bounding box center [970, 547] width 51 height 9
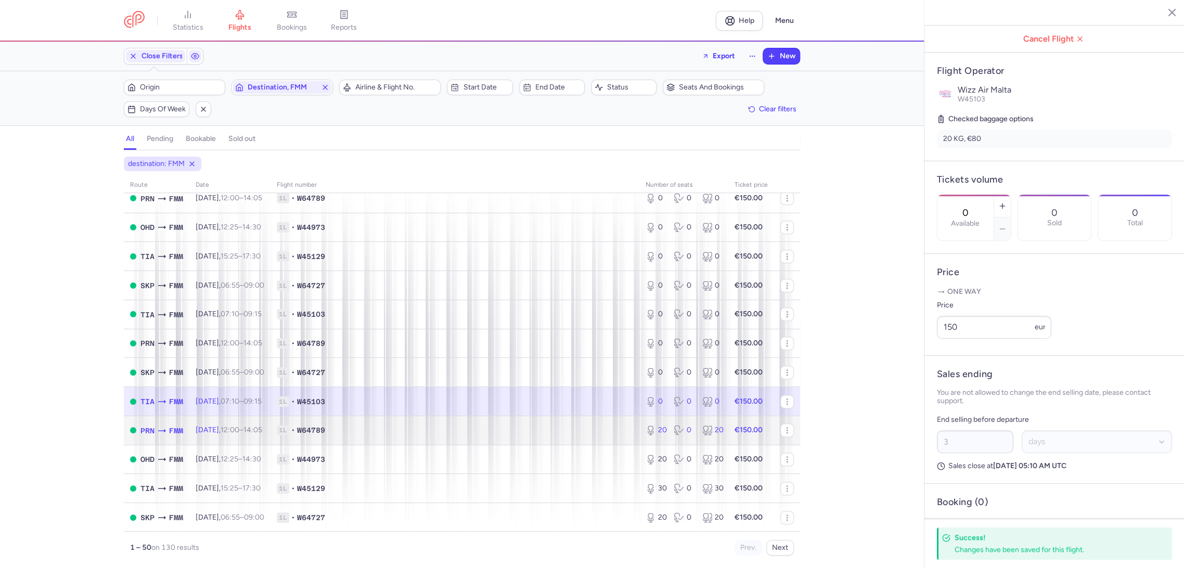
click at [517, 431] on span "1L • W64789" at bounding box center [455, 430] width 356 height 10
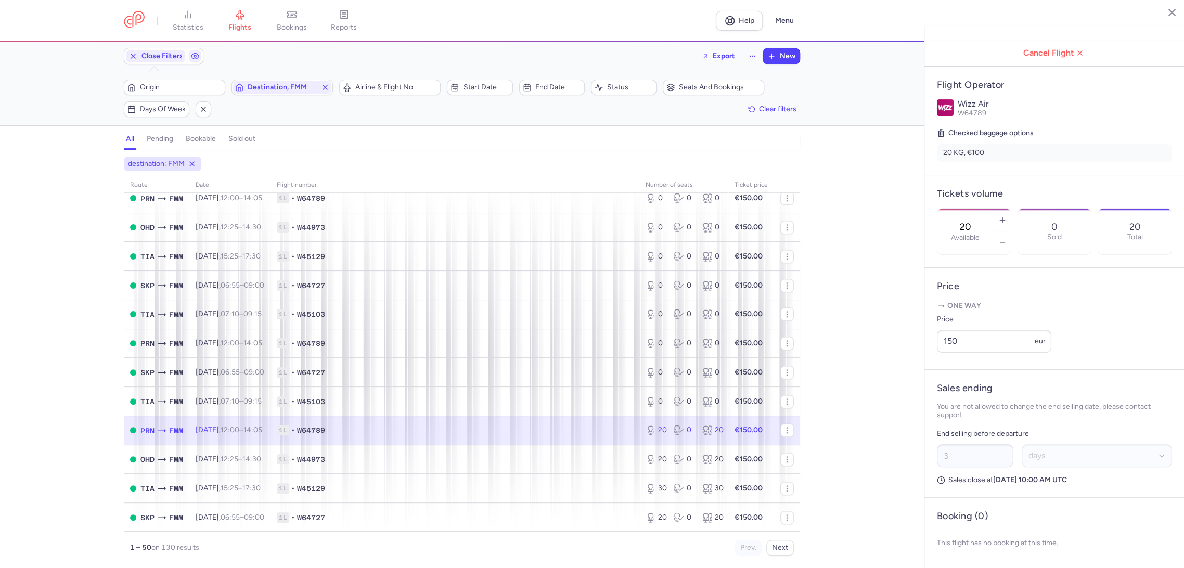
click at [978, 221] on input "20" at bounding box center [965, 226] width 25 height 11
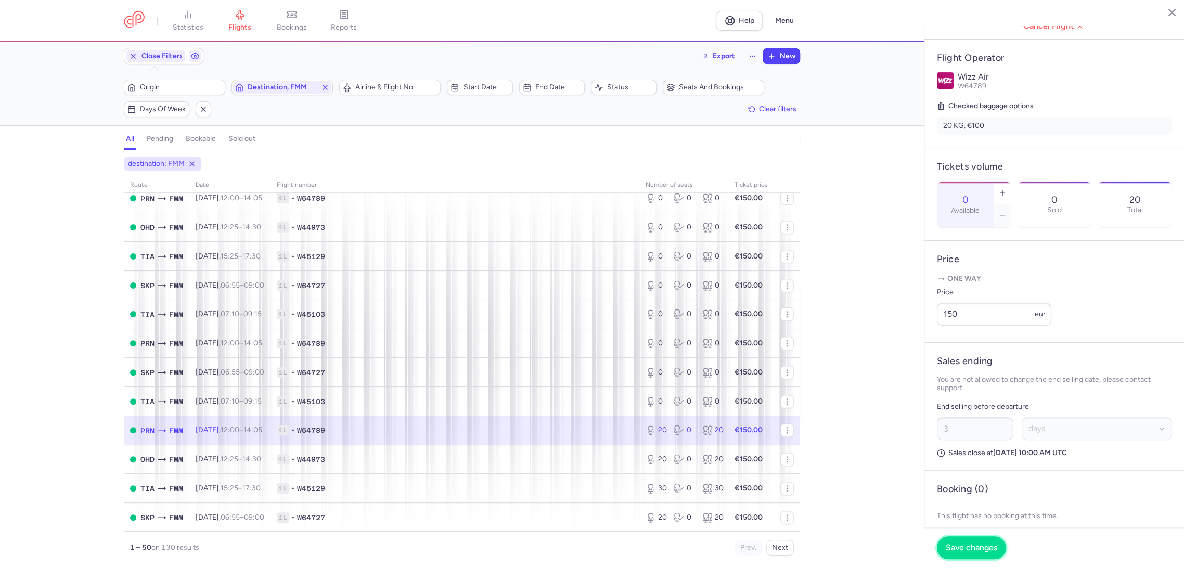
click at [960, 547] on span "Save changes" at bounding box center [970, 547] width 51 height 9
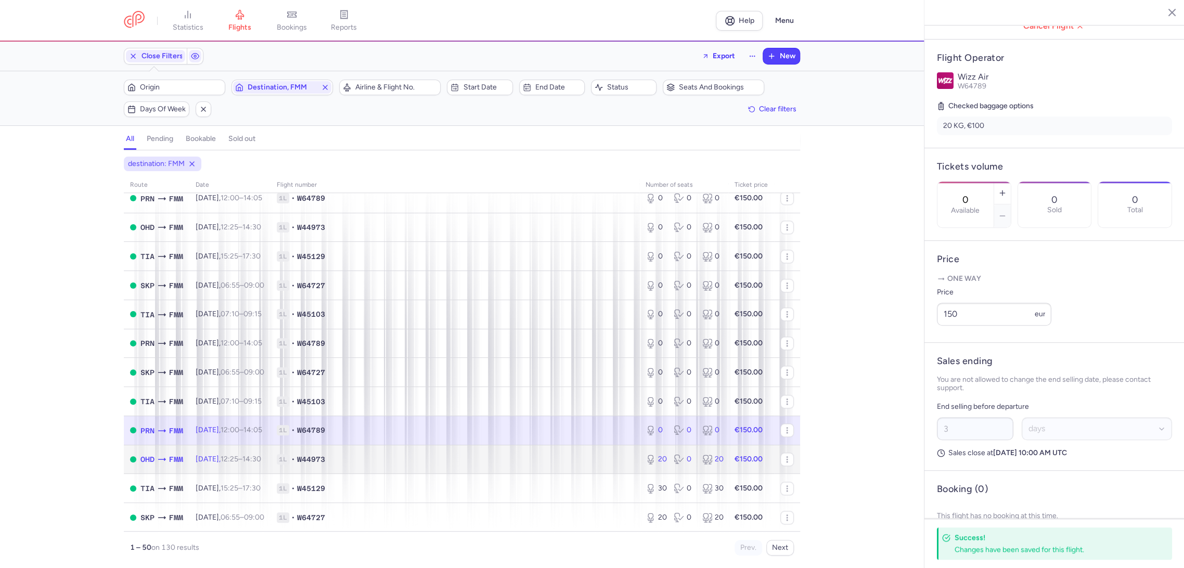
click at [577, 456] on span "1L • W44973" at bounding box center [455, 459] width 356 height 10
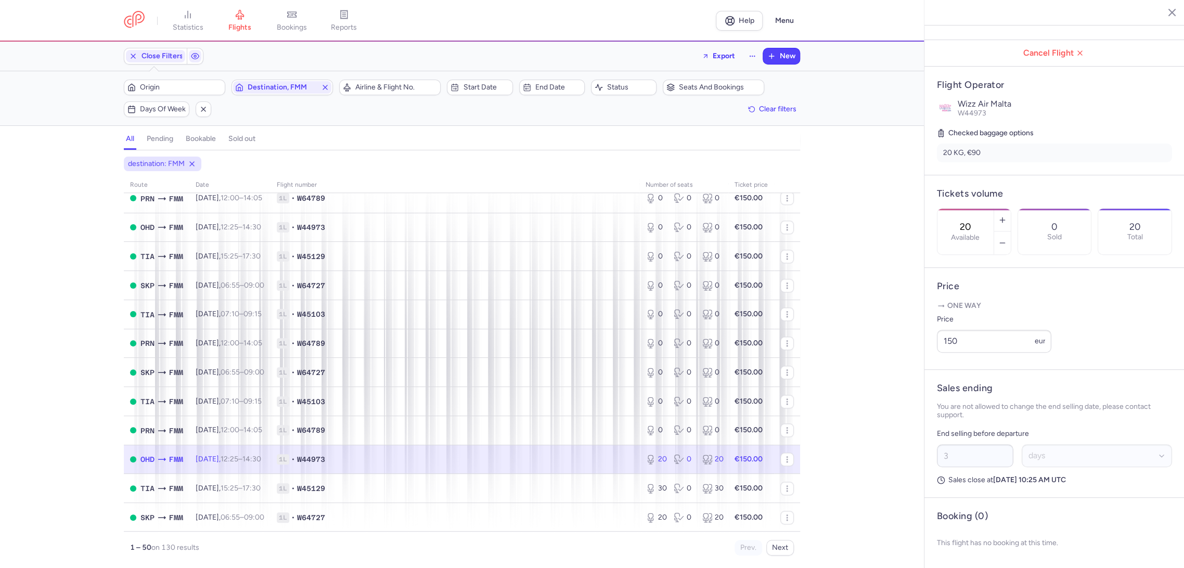
click at [974, 221] on input "20" at bounding box center [965, 226] width 25 height 11
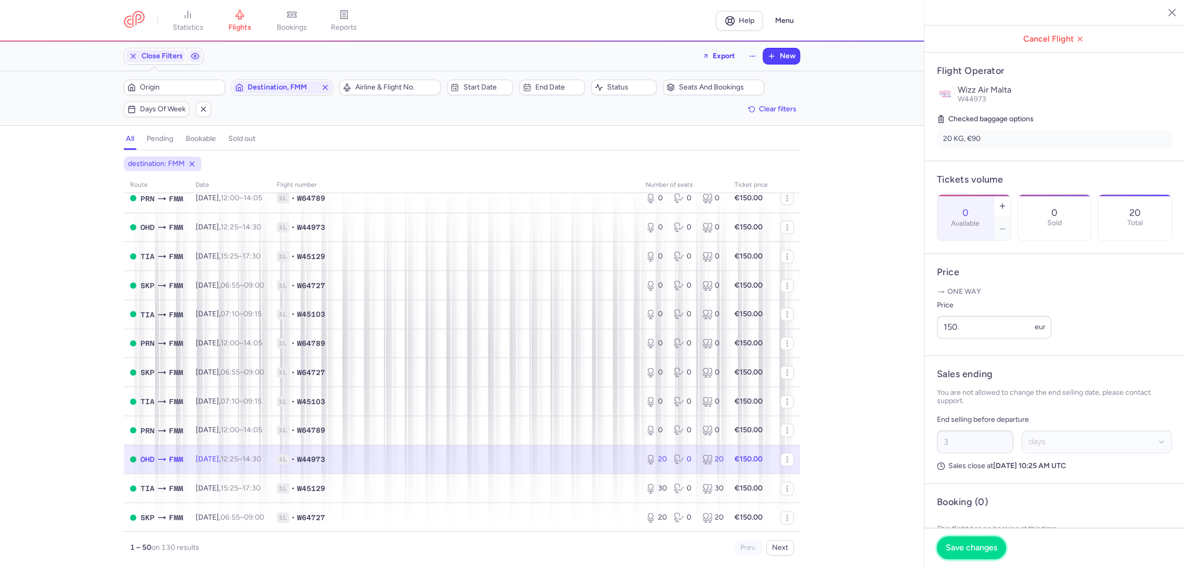
click at [956, 542] on button "Save changes" at bounding box center [971, 547] width 69 height 23
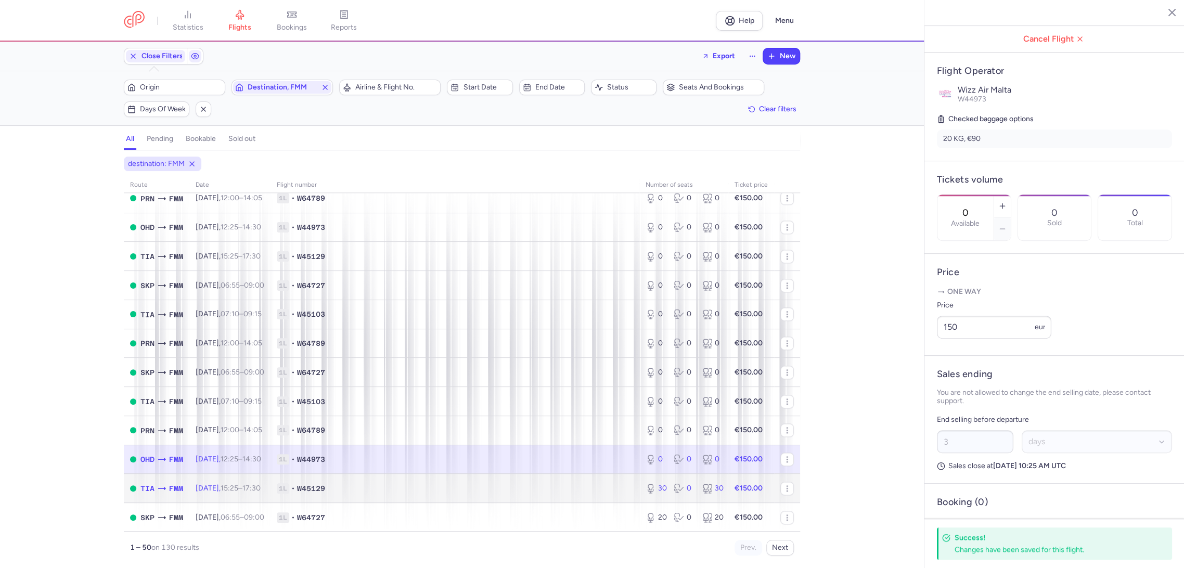
click at [588, 490] on span "1L • W45129" at bounding box center [455, 488] width 356 height 10
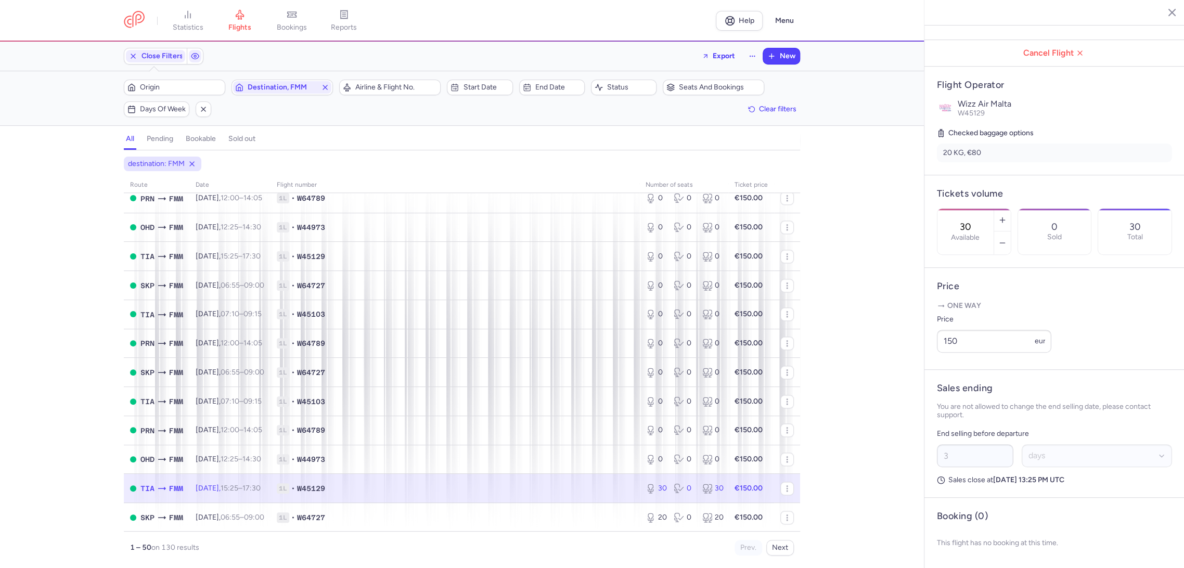
click at [978, 221] on input "30" at bounding box center [965, 226] width 25 height 11
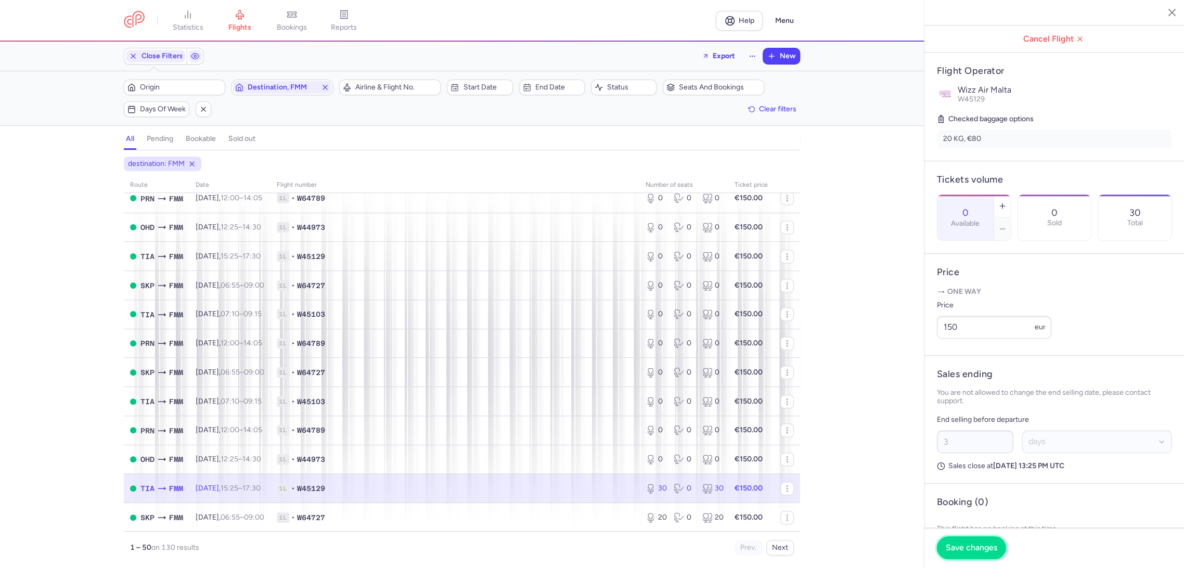
click at [946, 541] on button "Save changes" at bounding box center [971, 547] width 69 height 23
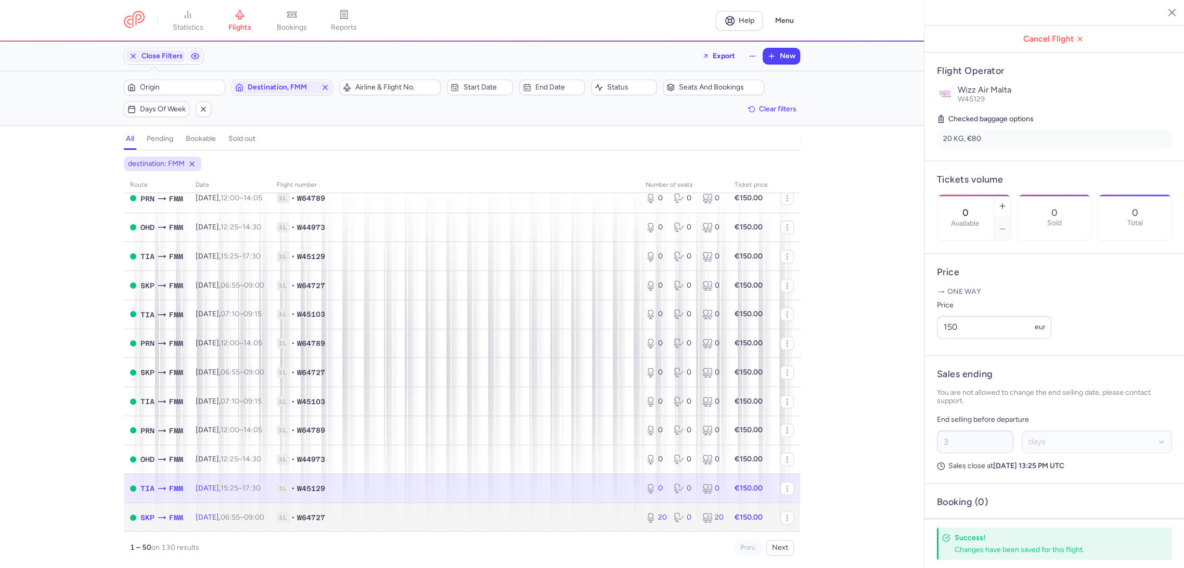
click at [607, 508] on td "1L • W64727" at bounding box center [454, 517] width 369 height 29
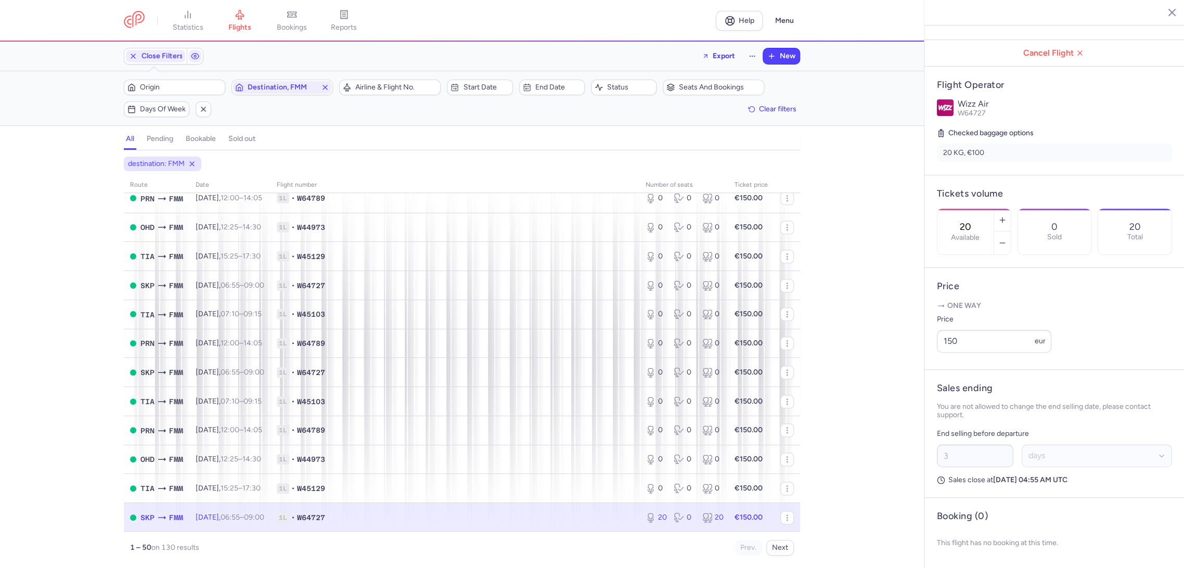
click at [993, 209] on div "20 Available" at bounding box center [965, 232] width 56 height 46
drag, startPoint x: 956, startPoint y: 544, endPoint x: 853, endPoint y: 472, distance: 126.2
click at [955, 544] on span "Save changes" at bounding box center [970, 547] width 51 height 9
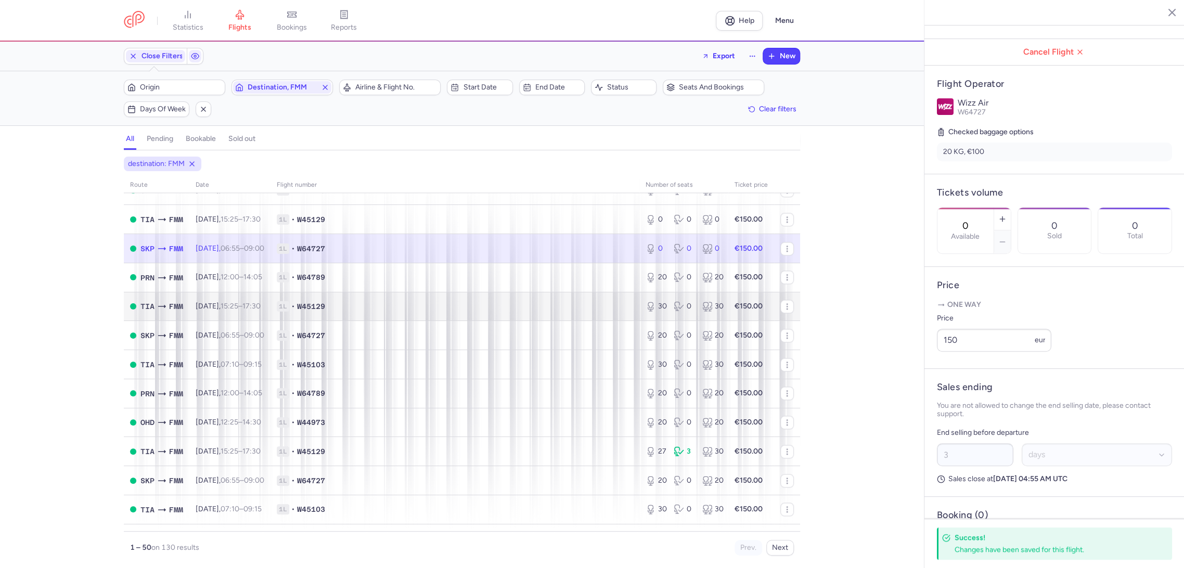
scroll to position [1098, 0]
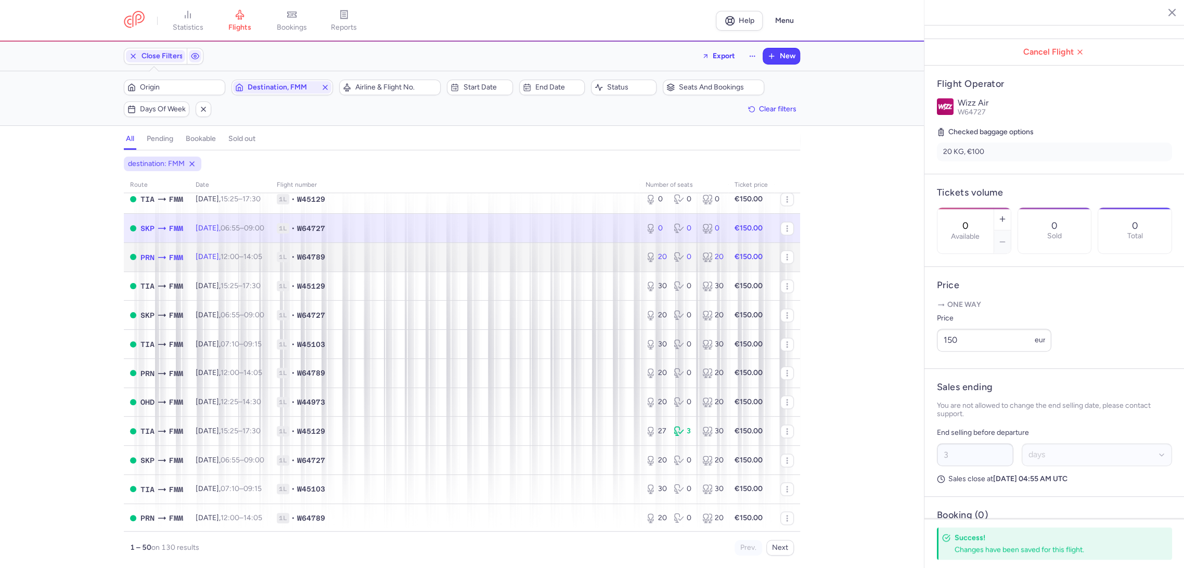
click at [581, 259] on span "1L • W64789" at bounding box center [455, 257] width 356 height 10
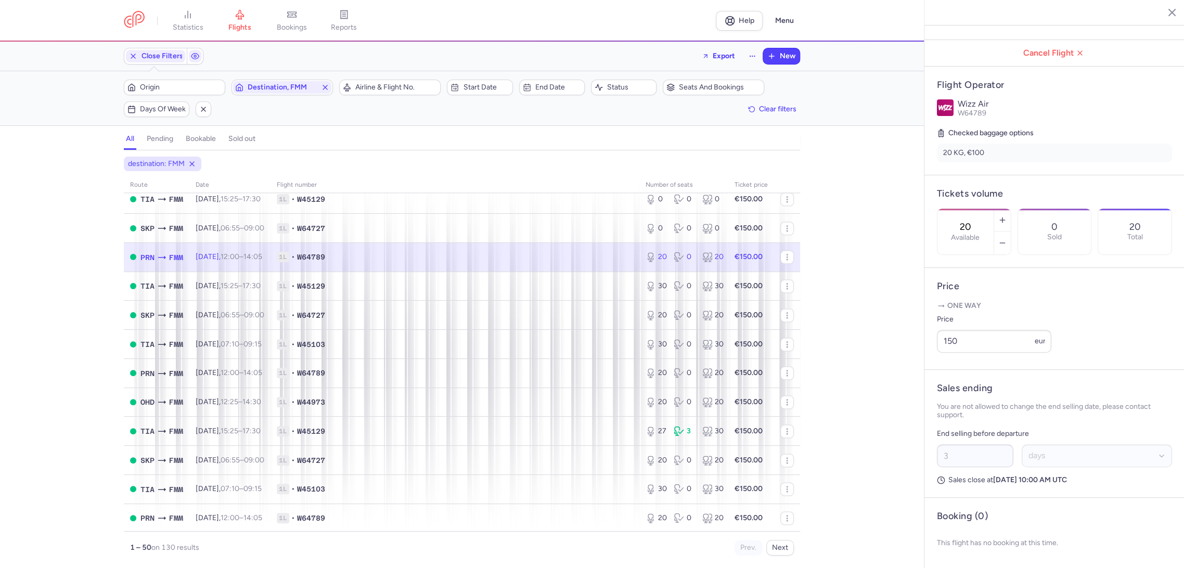
drag, startPoint x: 980, startPoint y: 180, endPoint x: 985, endPoint y: 179, distance: 5.7
click at [979, 233] on label "Available" at bounding box center [965, 237] width 29 height 8
click at [978, 221] on input "20" at bounding box center [965, 226] width 25 height 11
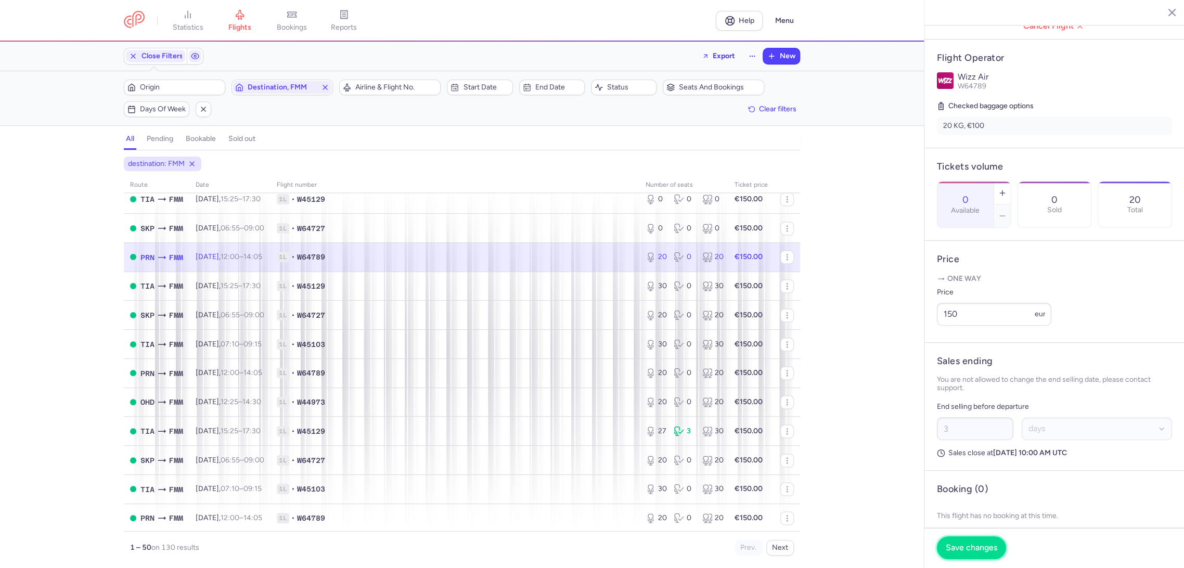
drag, startPoint x: 970, startPoint y: 549, endPoint x: 834, endPoint y: 487, distance: 149.2
click at [969, 549] on span "Save changes" at bounding box center [970, 547] width 51 height 9
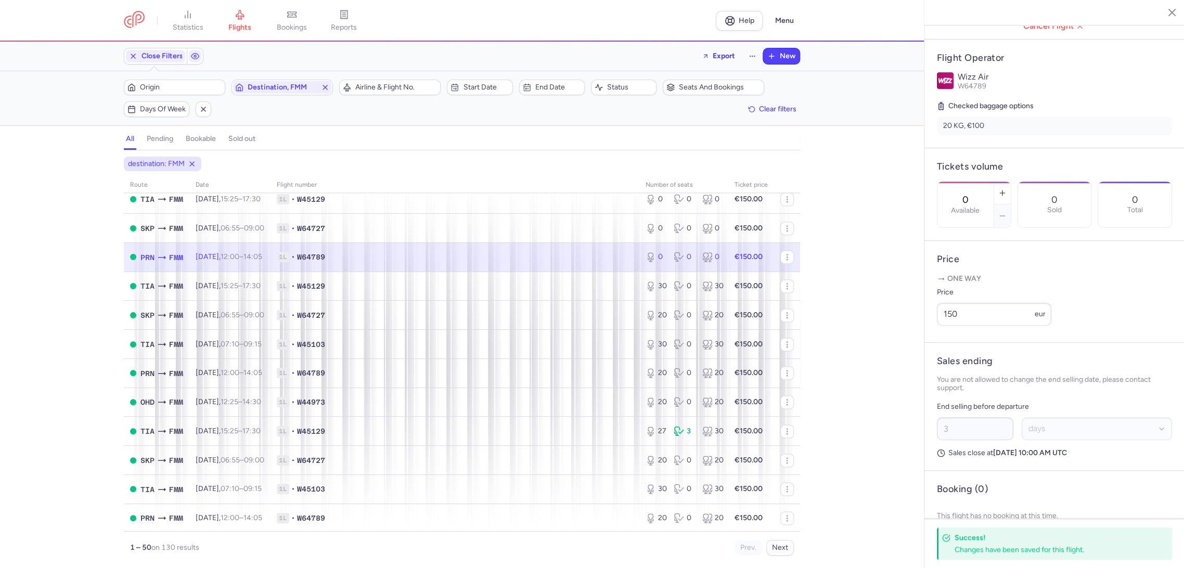
click at [728, 271] on td "1L • W64789" at bounding box center [751, 256] width 46 height 29
click at [613, 284] on span "1L • W45129" at bounding box center [455, 286] width 356 height 10
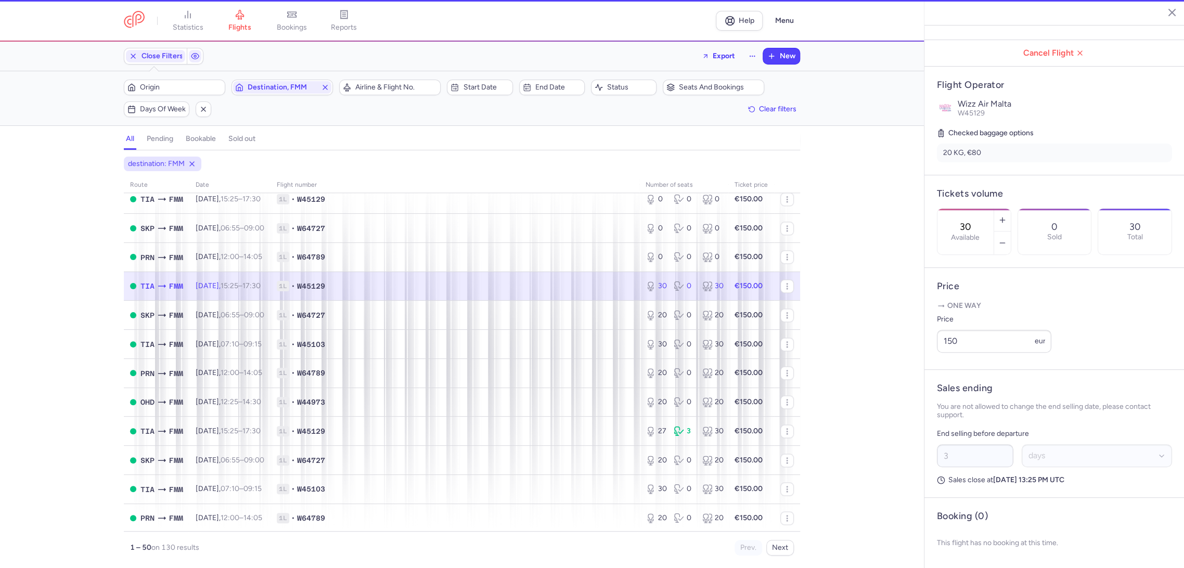
click at [993, 209] on div "30 Available" at bounding box center [965, 232] width 56 height 46
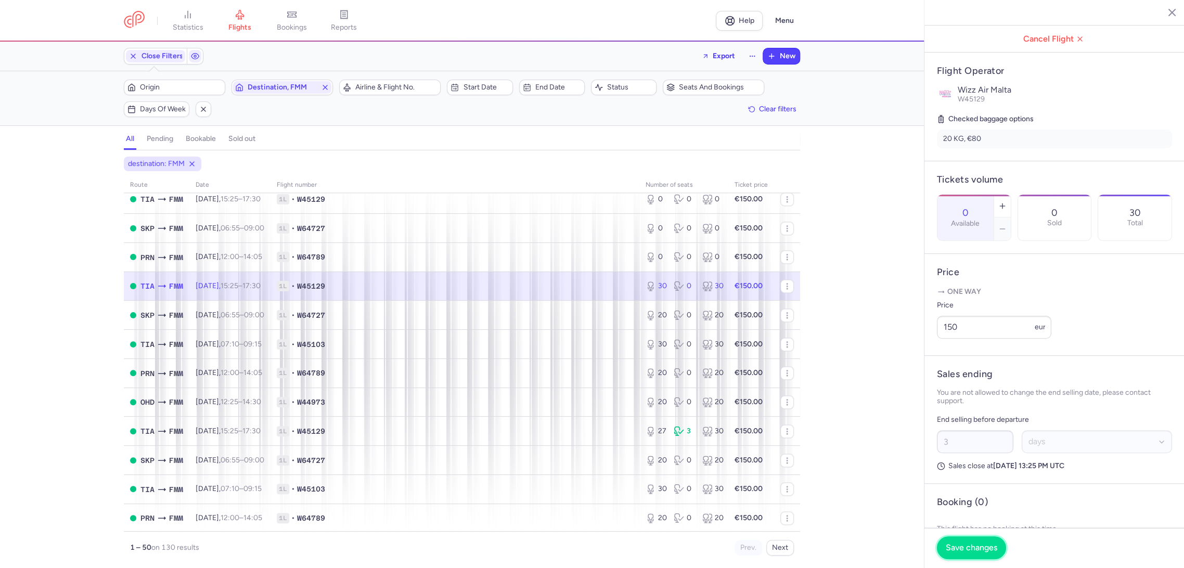
drag, startPoint x: 955, startPoint y: 544, endPoint x: 949, endPoint y: 540, distance: 7.8
click at [953, 543] on span "Save changes" at bounding box center [970, 547] width 51 height 9
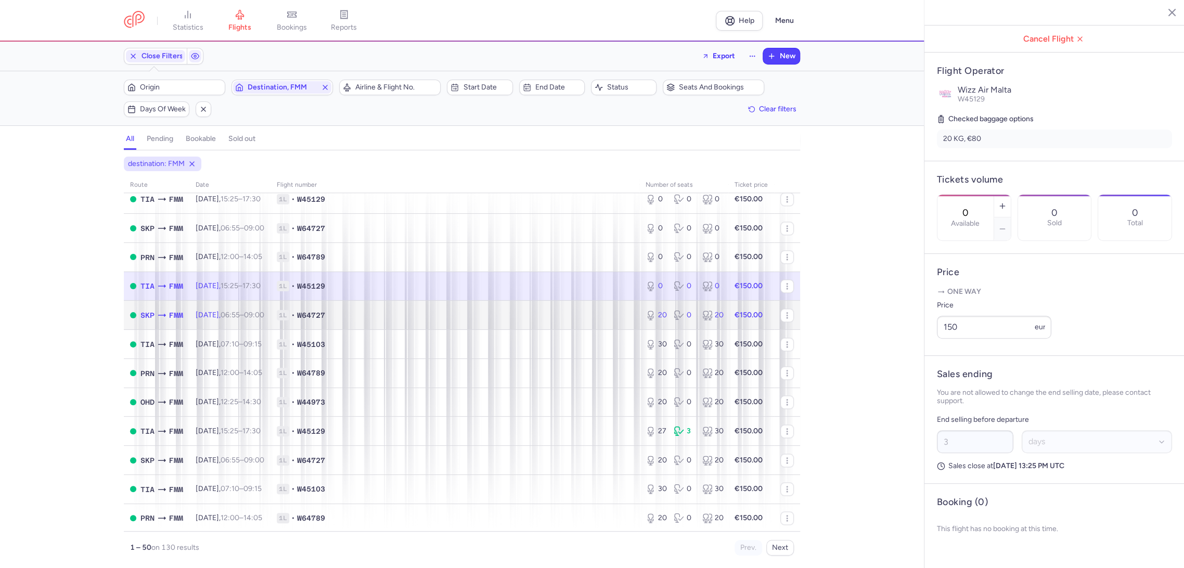
click at [592, 307] on td "1L • W64727" at bounding box center [454, 315] width 369 height 29
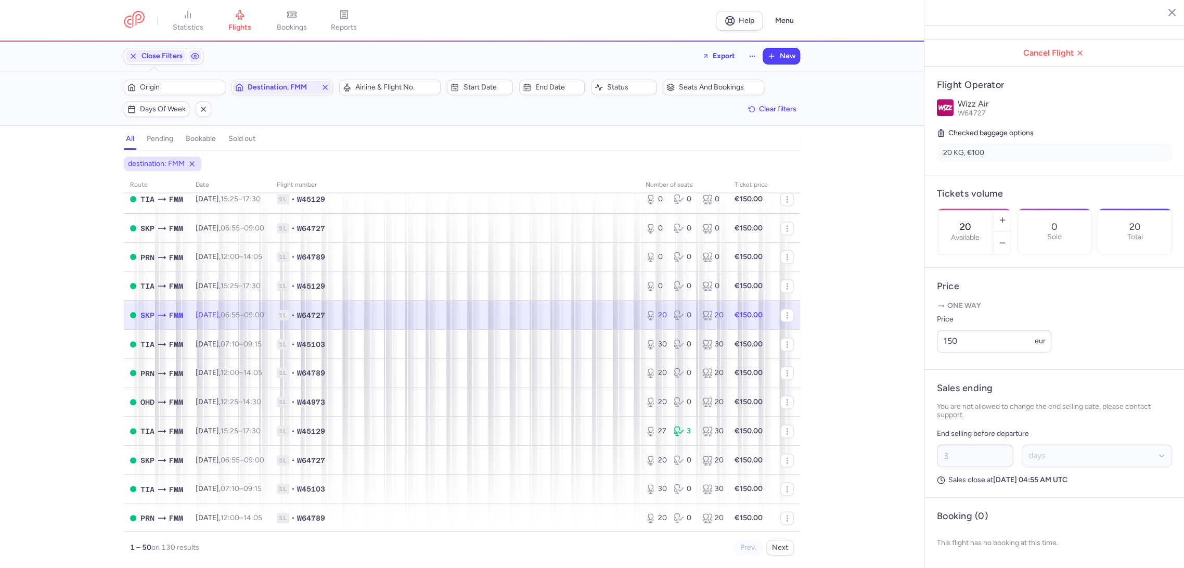
click at [993, 209] on div "20 Available" at bounding box center [965, 232] width 56 height 46
drag, startPoint x: 944, startPoint y: 540, endPoint x: 906, endPoint y: 510, distance: 48.5
click at [944, 540] on button "Save changes" at bounding box center [971, 547] width 69 height 23
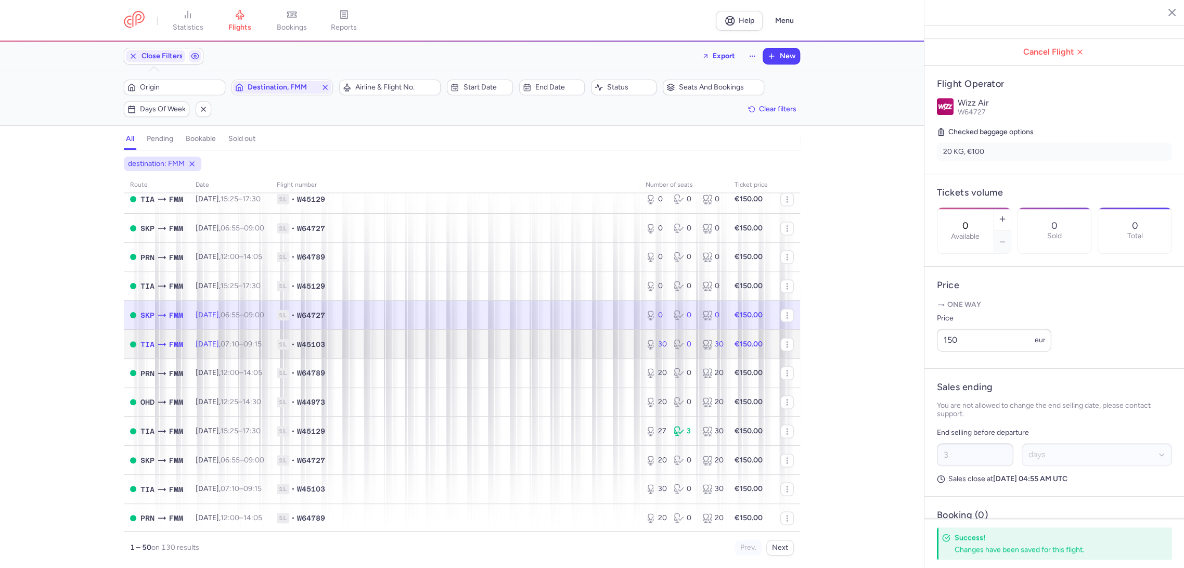
click at [586, 345] on span "1L • W45103" at bounding box center [455, 344] width 356 height 10
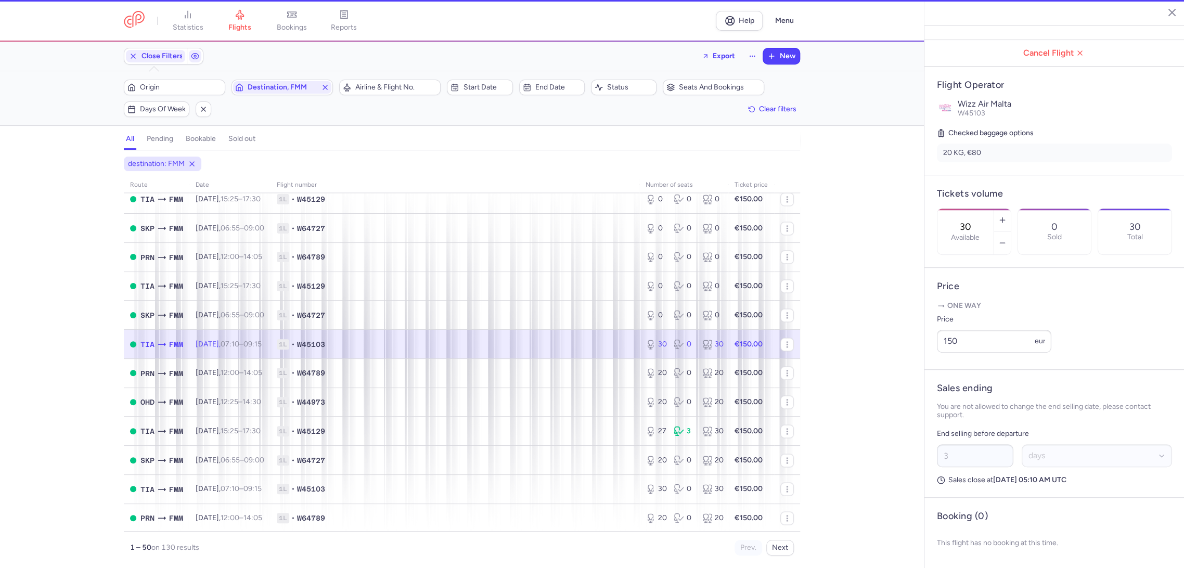
click at [978, 233] on label "Available" at bounding box center [965, 237] width 29 height 8
click at [978, 221] on input "30" at bounding box center [965, 226] width 25 height 11
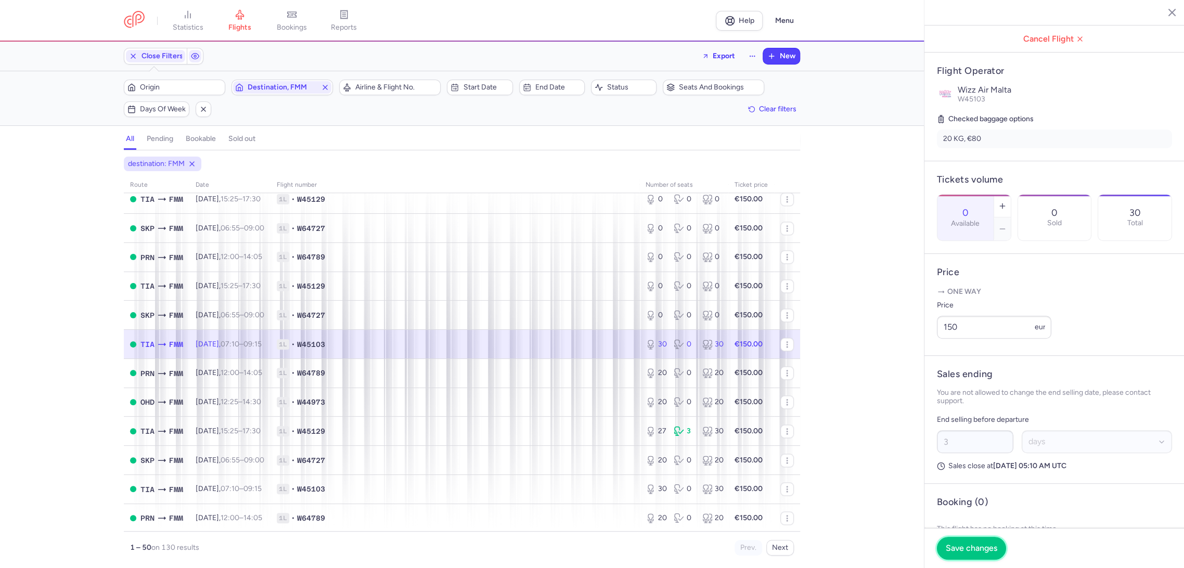
drag, startPoint x: 955, startPoint y: 550, endPoint x: 932, endPoint y: 541, distance: 25.2
click at [952, 550] on span "Save changes" at bounding box center [970, 547] width 51 height 9
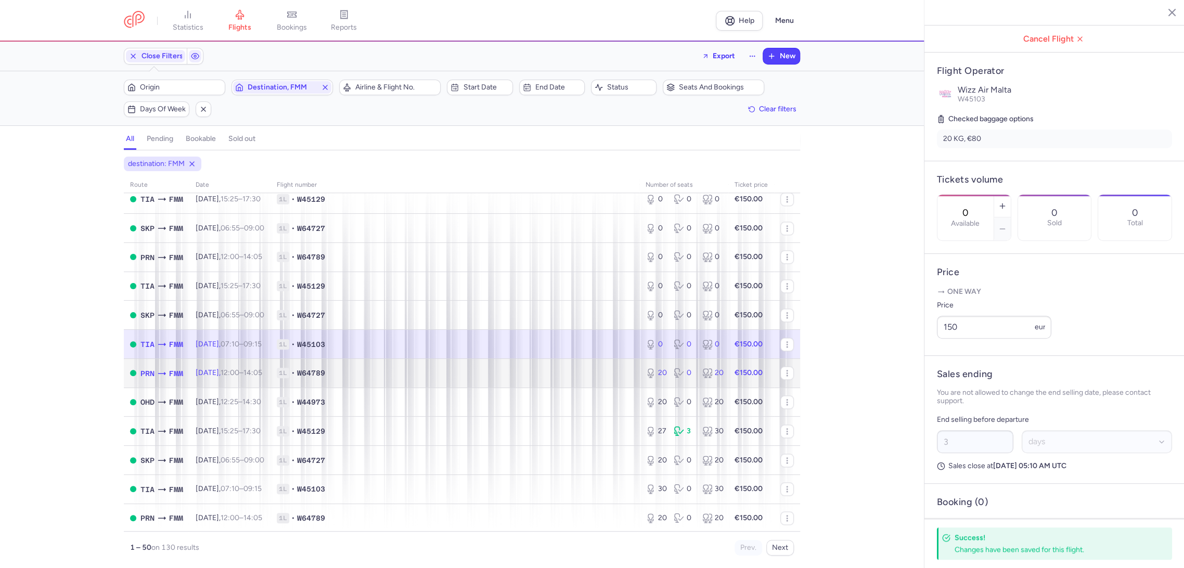
drag, startPoint x: 624, startPoint y: 361, endPoint x: 682, endPoint y: 349, distance: 59.5
click at [624, 361] on td "1L • W64789" at bounding box center [454, 372] width 369 height 29
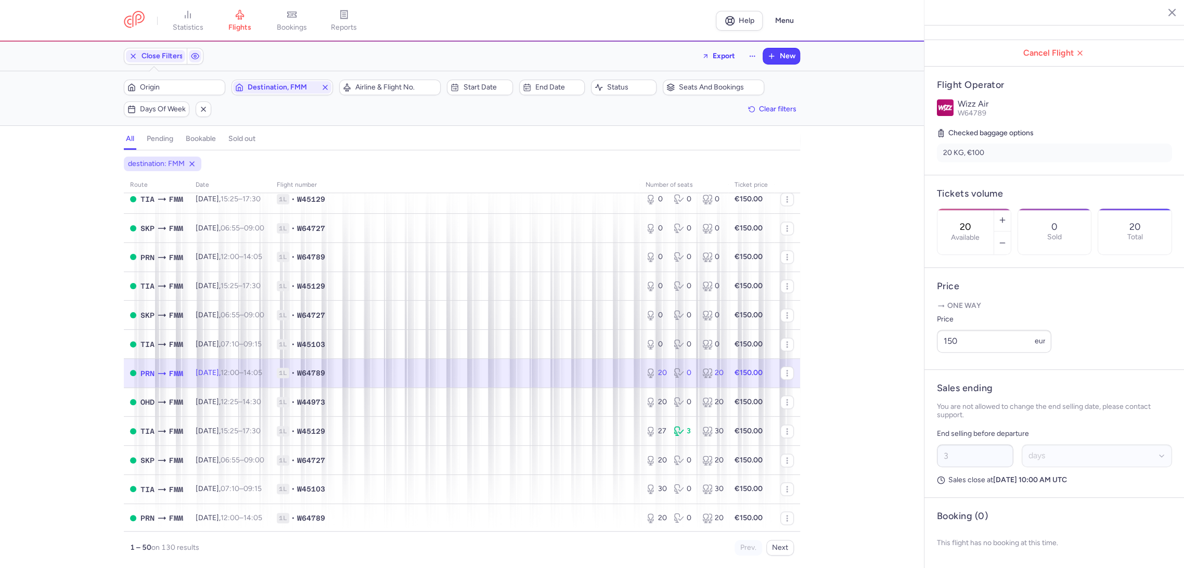
click at [993, 209] on div "20 Available" at bounding box center [965, 232] width 56 height 46
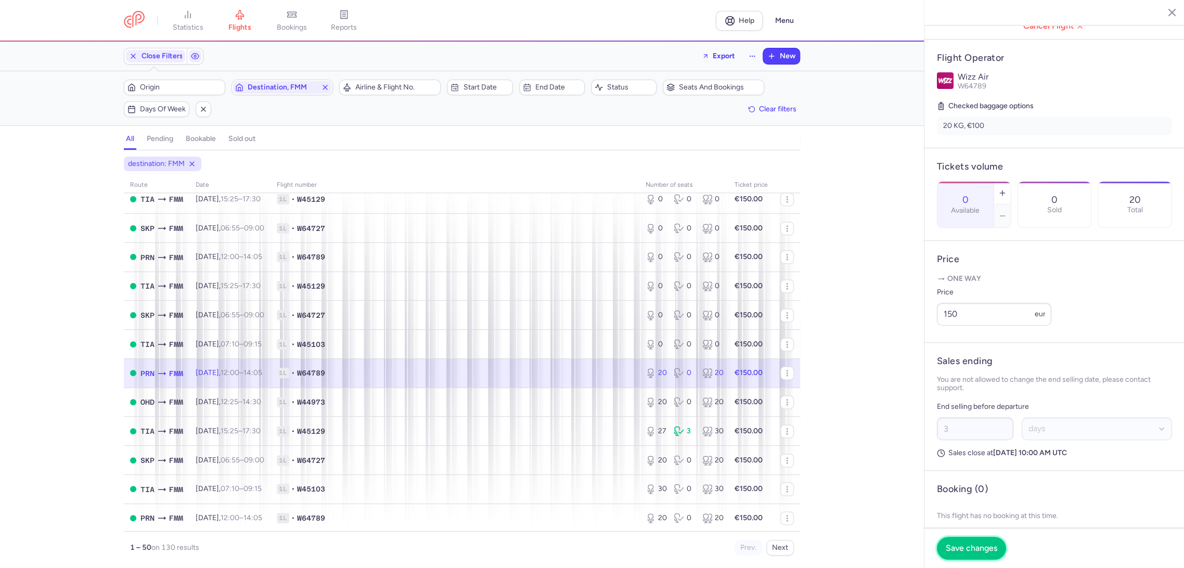
drag, startPoint x: 967, startPoint y: 552, endPoint x: 862, endPoint y: 503, distance: 116.6
click at [964, 551] on button "Save changes" at bounding box center [971, 548] width 69 height 23
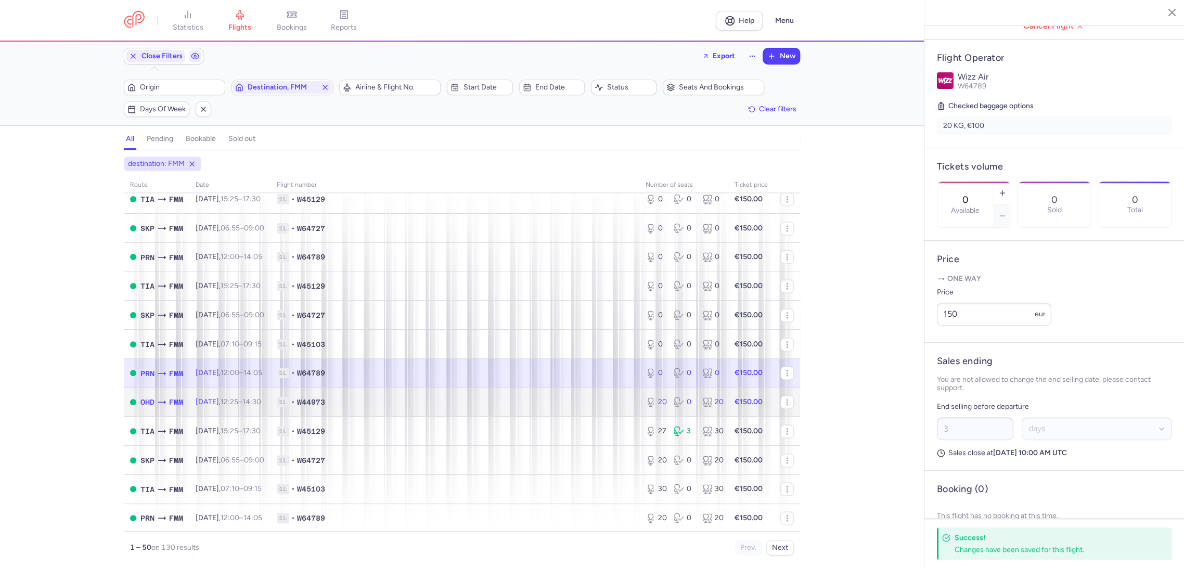
click at [639, 416] on td "20 0 20" at bounding box center [683, 401] width 89 height 29
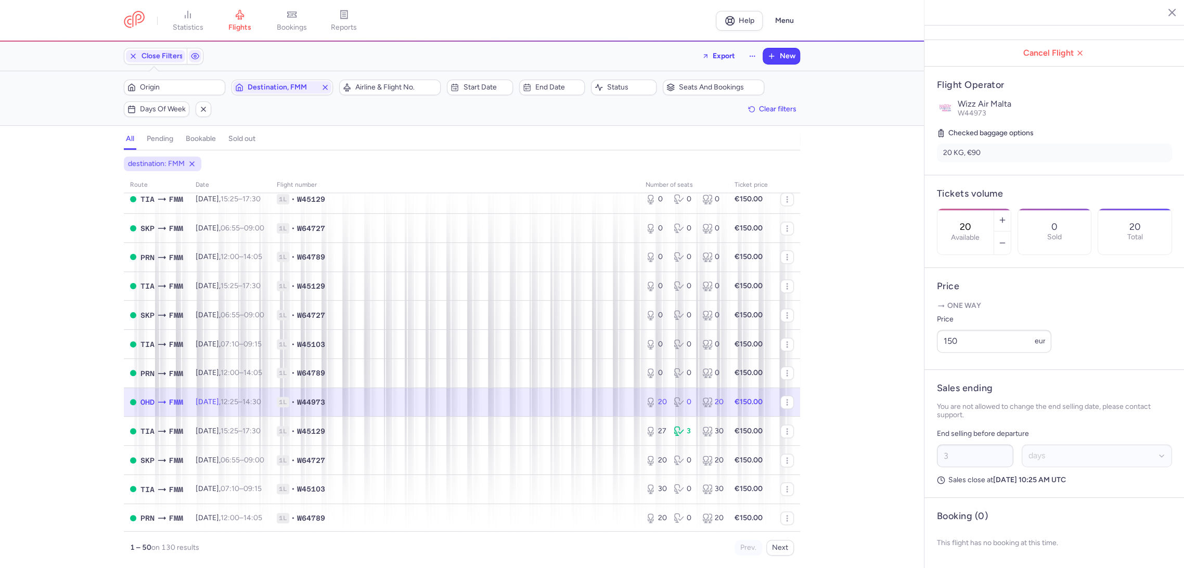
click at [993, 209] on div "20 Available" at bounding box center [965, 232] width 56 height 46
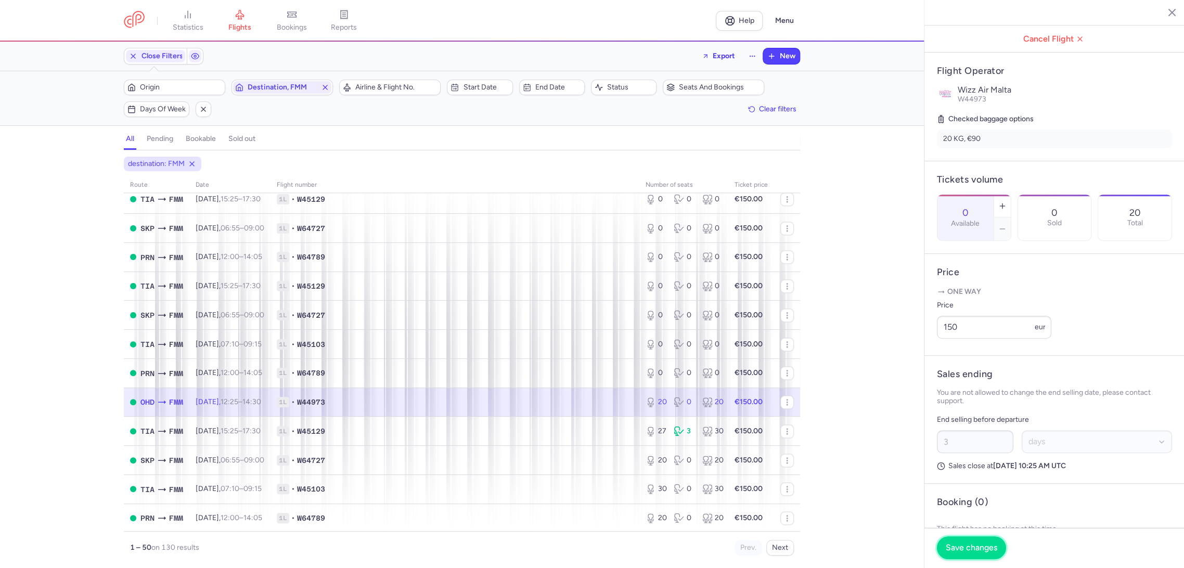
click at [963, 543] on span "Save changes" at bounding box center [970, 547] width 51 height 9
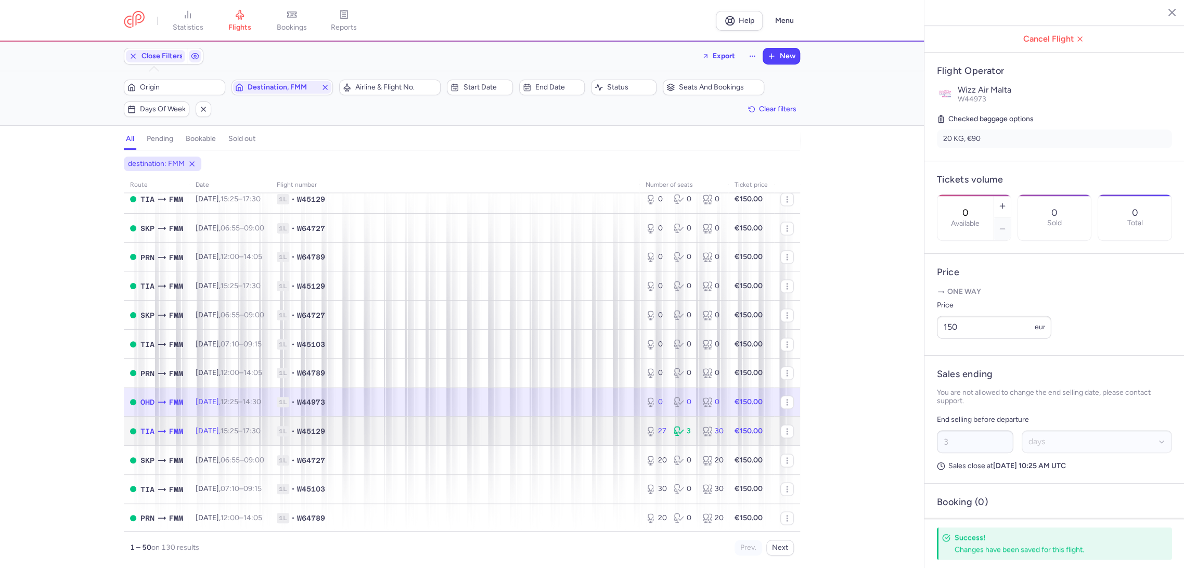
click at [587, 423] on td "1L • W45129" at bounding box center [454, 431] width 369 height 29
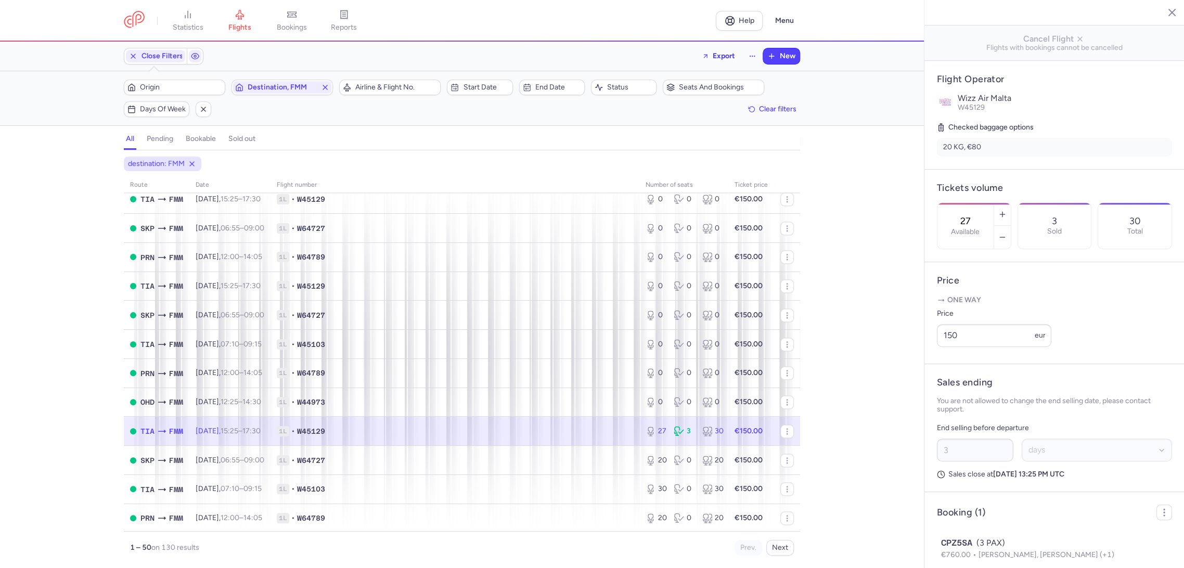
click at [978, 215] on input "27" at bounding box center [965, 220] width 25 height 11
drag, startPoint x: 969, startPoint y: 541, endPoint x: 820, endPoint y: 486, distance: 158.8
click at [968, 541] on button "Save changes" at bounding box center [971, 548] width 69 height 23
click at [728, 444] on td "1L • W45129" at bounding box center [751, 431] width 46 height 29
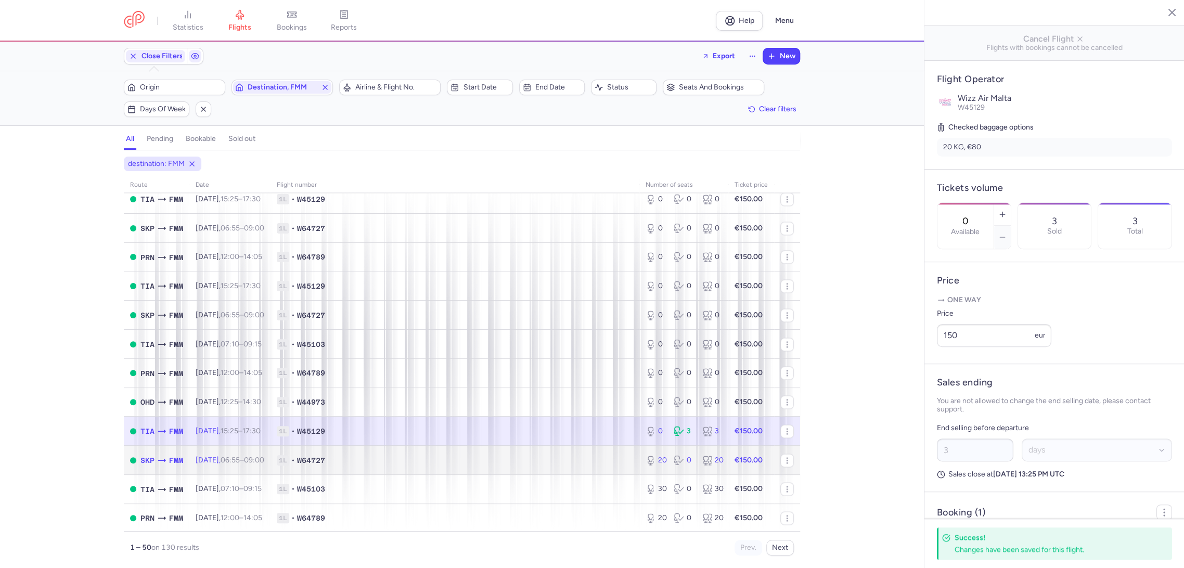
click at [603, 456] on span "1L • W64727" at bounding box center [455, 460] width 356 height 10
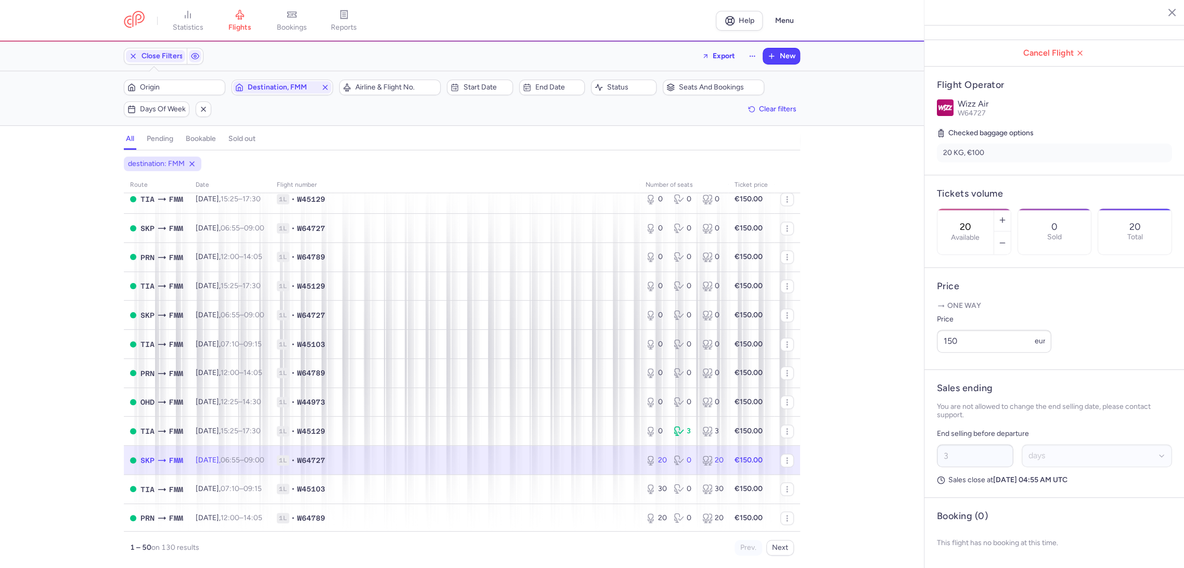
click at [964, 209] on div "20 Available" at bounding box center [965, 232] width 56 height 46
drag, startPoint x: 954, startPoint y: 543, endPoint x: 898, endPoint y: 537, distance: 56.5
click at [953, 543] on span "Save changes" at bounding box center [970, 547] width 51 height 9
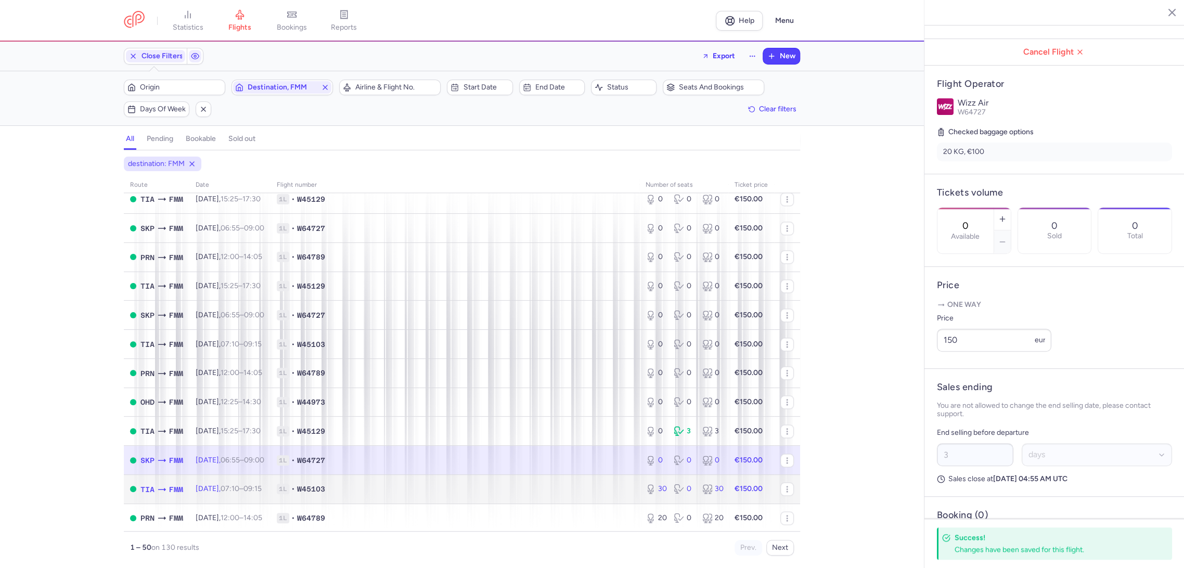
click at [589, 494] on span "1L • W45103" at bounding box center [455, 489] width 356 height 10
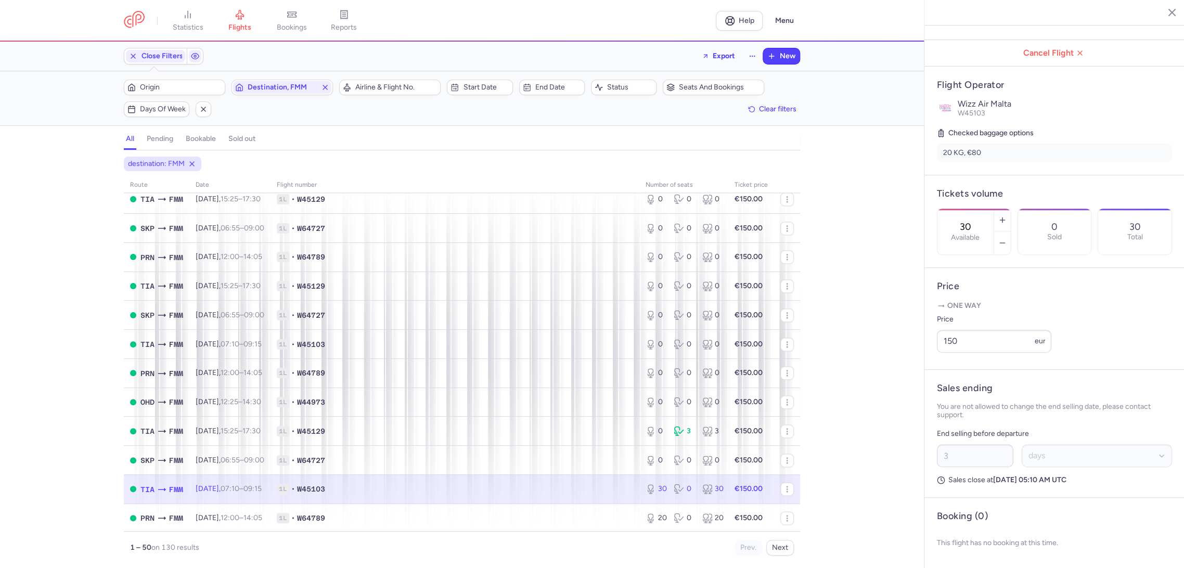
click at [981, 209] on div "30 Available" at bounding box center [965, 232] width 56 height 46
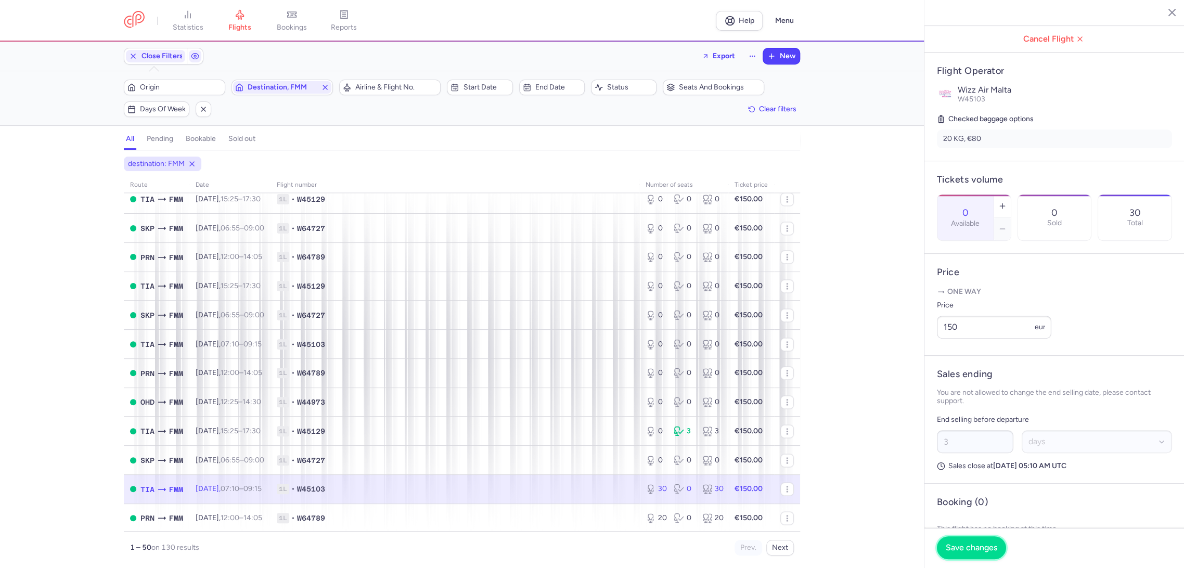
click at [953, 554] on button "Save changes" at bounding box center [971, 547] width 69 height 23
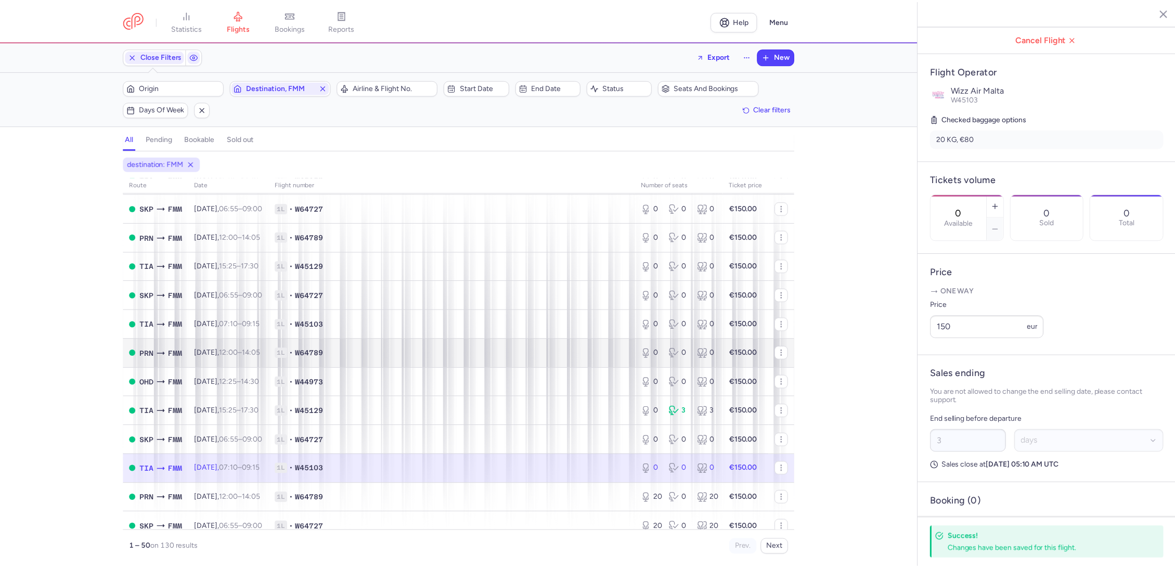
scroll to position [1128, 0]
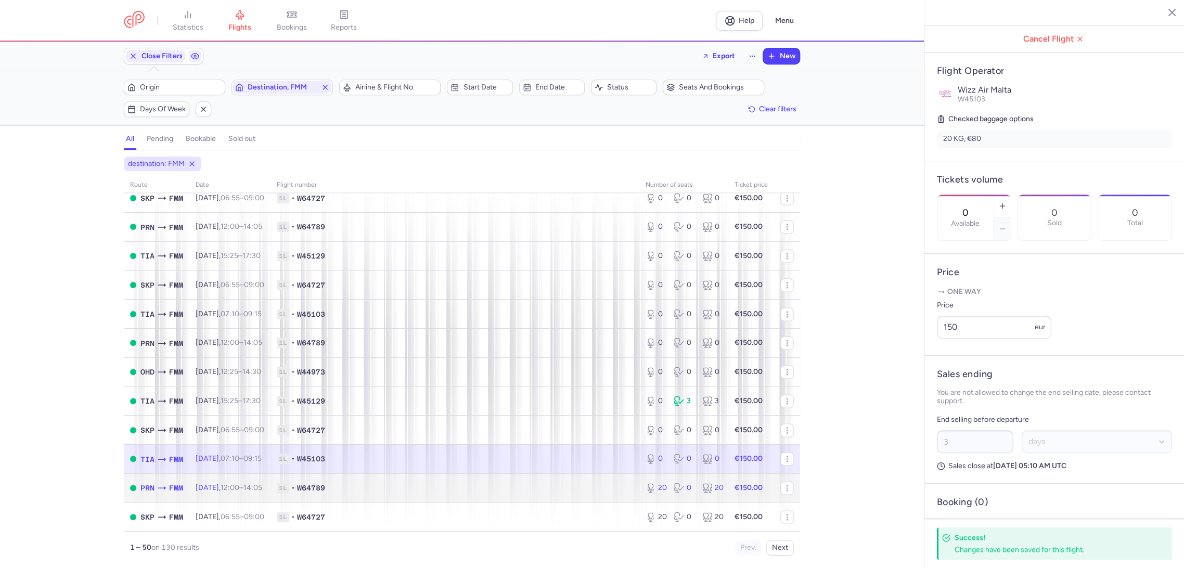
click at [580, 501] on td "1L • W64789" at bounding box center [454, 487] width 369 height 29
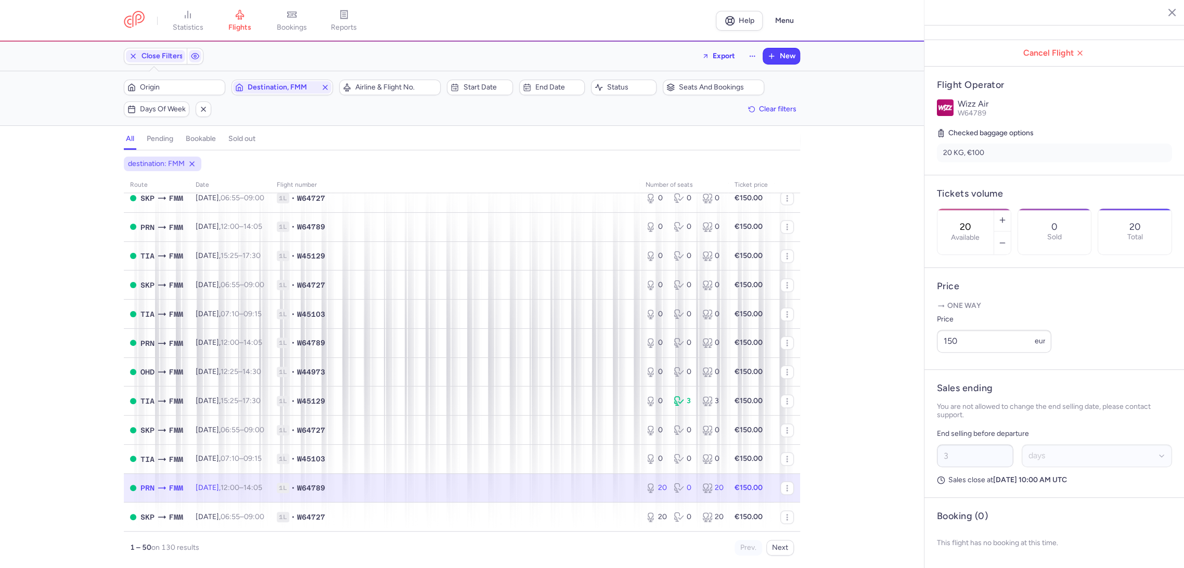
click at [1010, 175] on article "Tickets volume 20 Available 0 Sold 20 Total" at bounding box center [1054, 221] width 260 height 93
click at [978, 221] on input "20" at bounding box center [965, 226] width 25 height 11
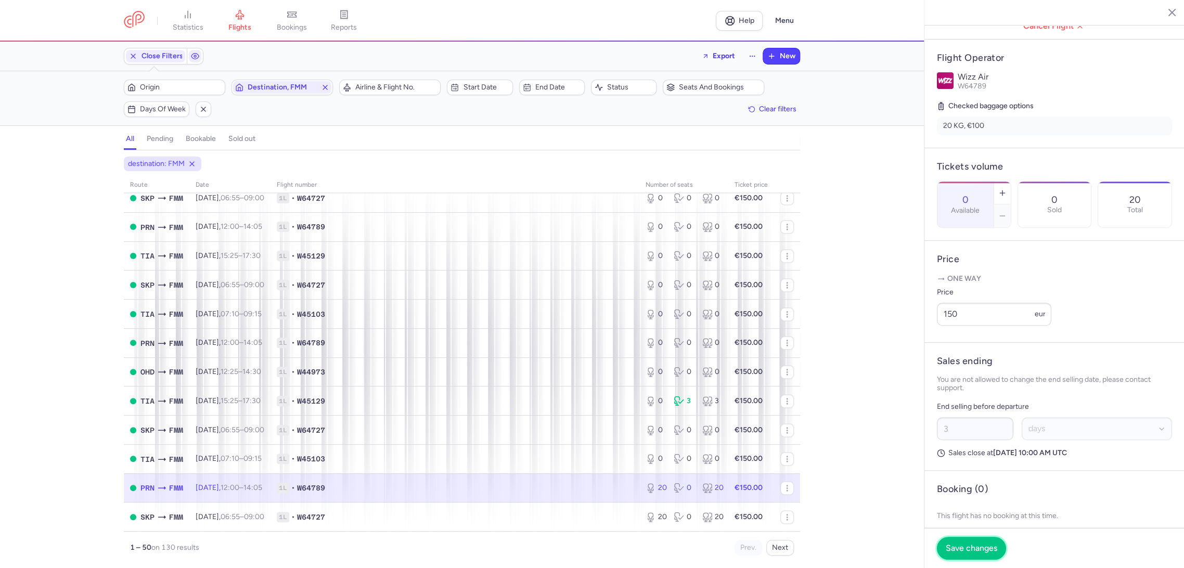
drag, startPoint x: 953, startPoint y: 548, endPoint x: 886, endPoint y: 534, distance: 68.0
click at [947, 546] on span "Save changes" at bounding box center [970, 547] width 51 height 9
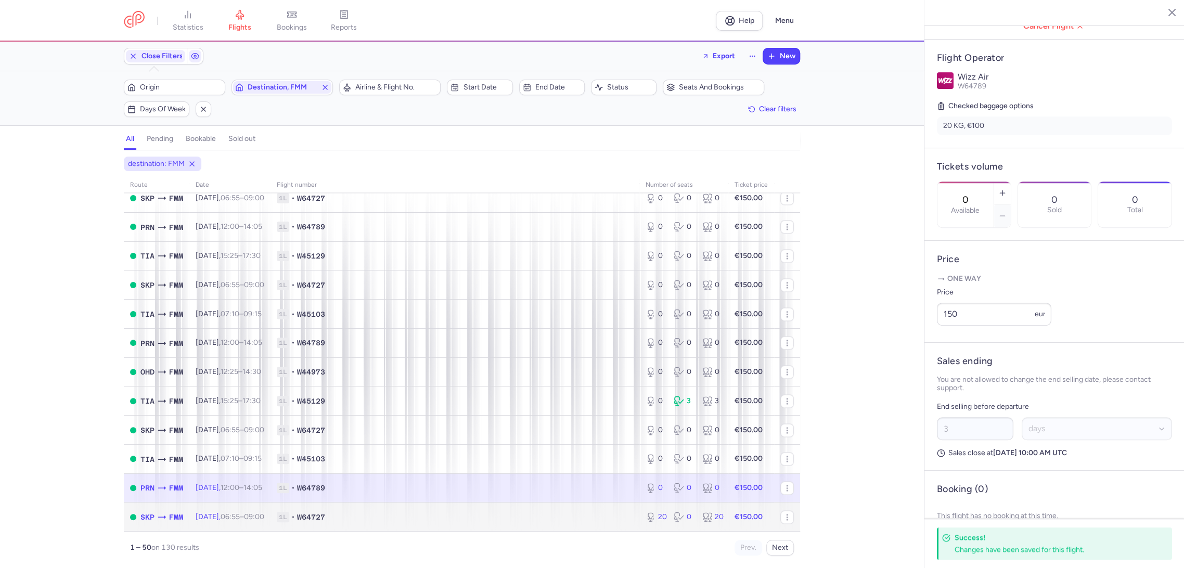
click at [590, 512] on span "1L • W64727" at bounding box center [455, 517] width 356 height 10
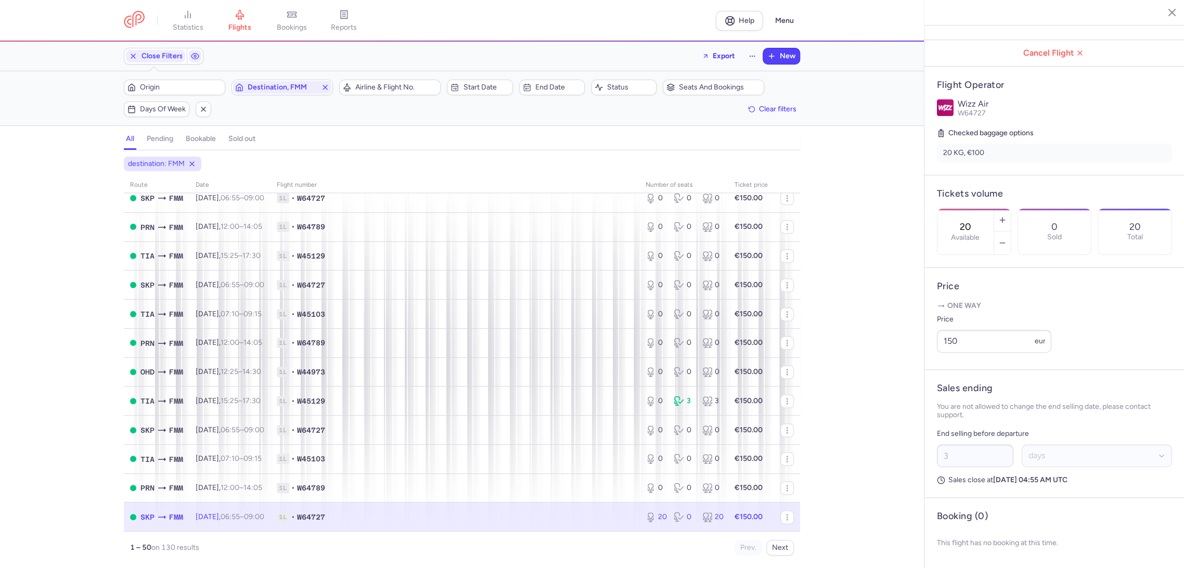
click at [978, 221] on input "20" at bounding box center [965, 226] width 25 height 11
click at [958, 543] on span "Save changes" at bounding box center [970, 547] width 51 height 9
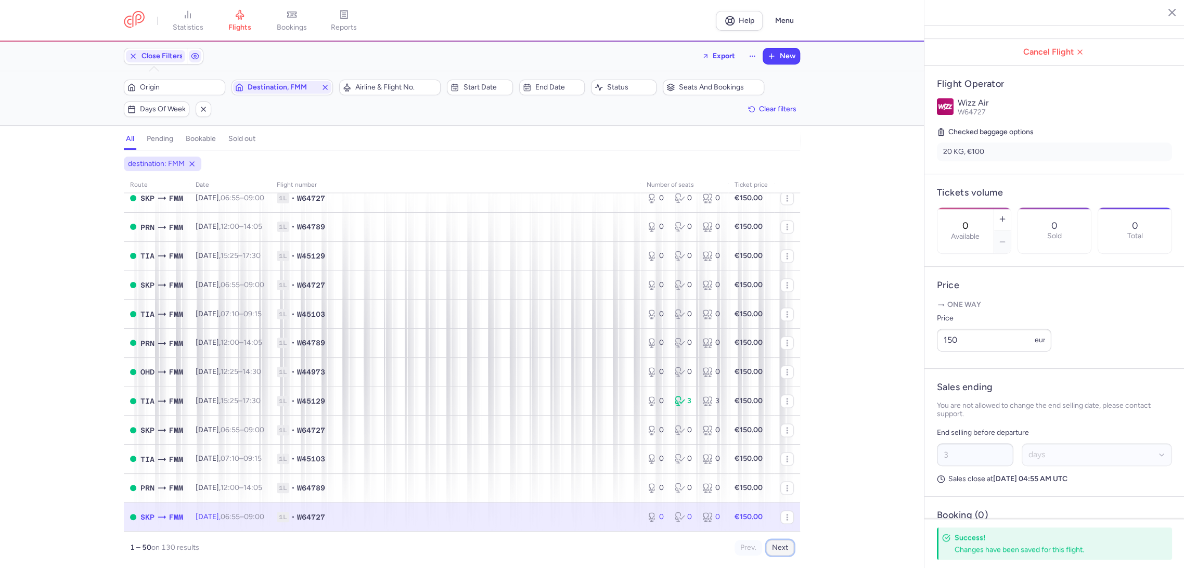
click at [781, 549] on button "Next" at bounding box center [780, 548] width 28 height 16
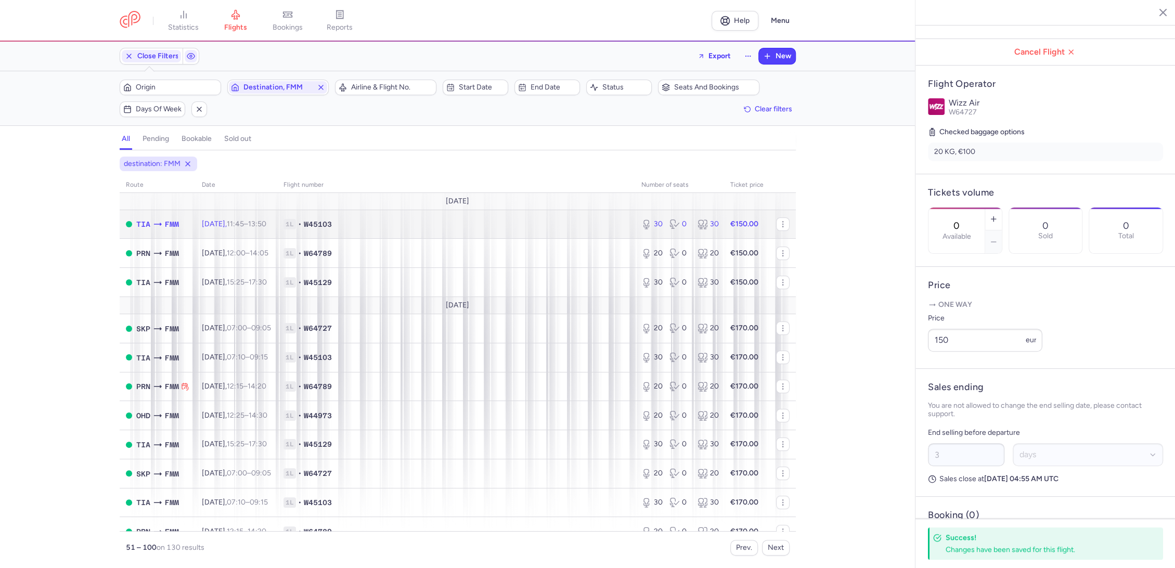
click at [592, 214] on td "1L • W45103" at bounding box center [456, 224] width 358 height 29
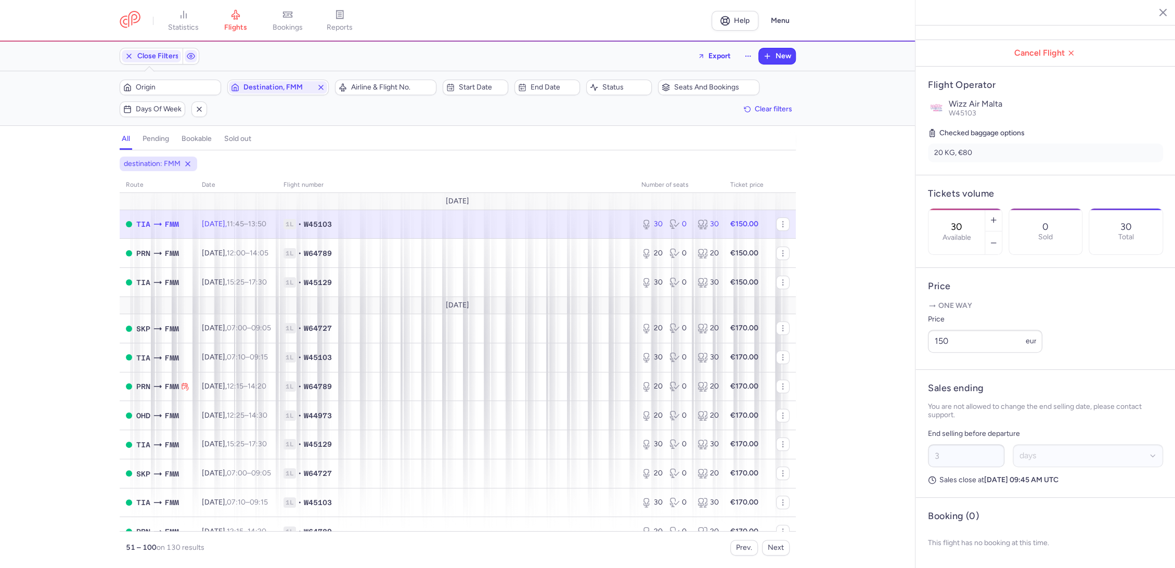
click at [984, 209] on div "30 Available" at bounding box center [956, 232] width 56 height 46
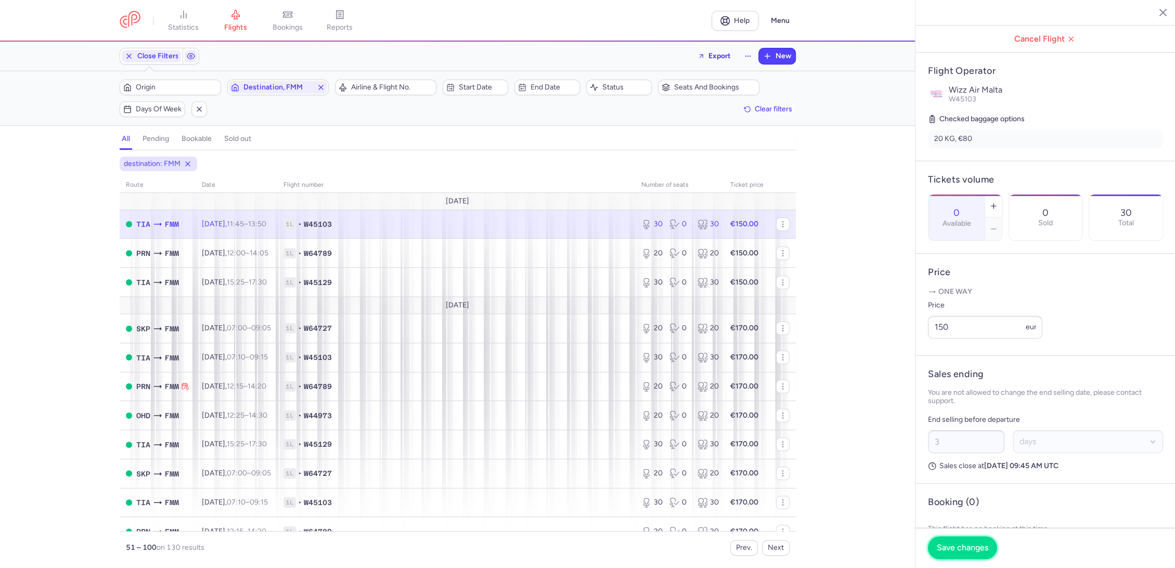
click at [944, 543] on span "Save changes" at bounding box center [962, 547] width 51 height 9
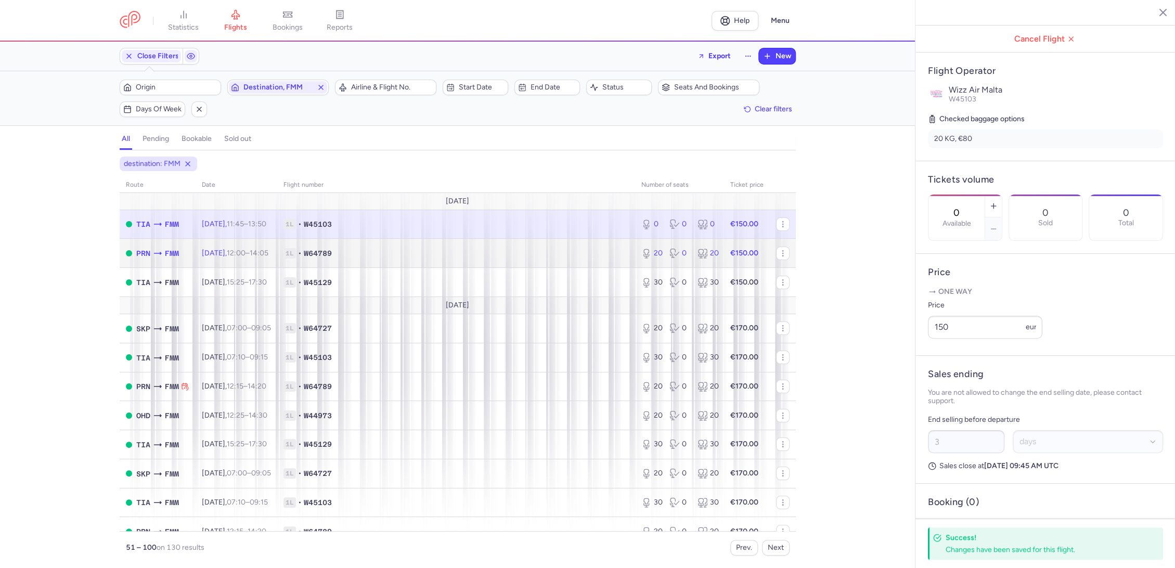
click at [601, 249] on span "1L • W64789" at bounding box center [455, 253] width 345 height 10
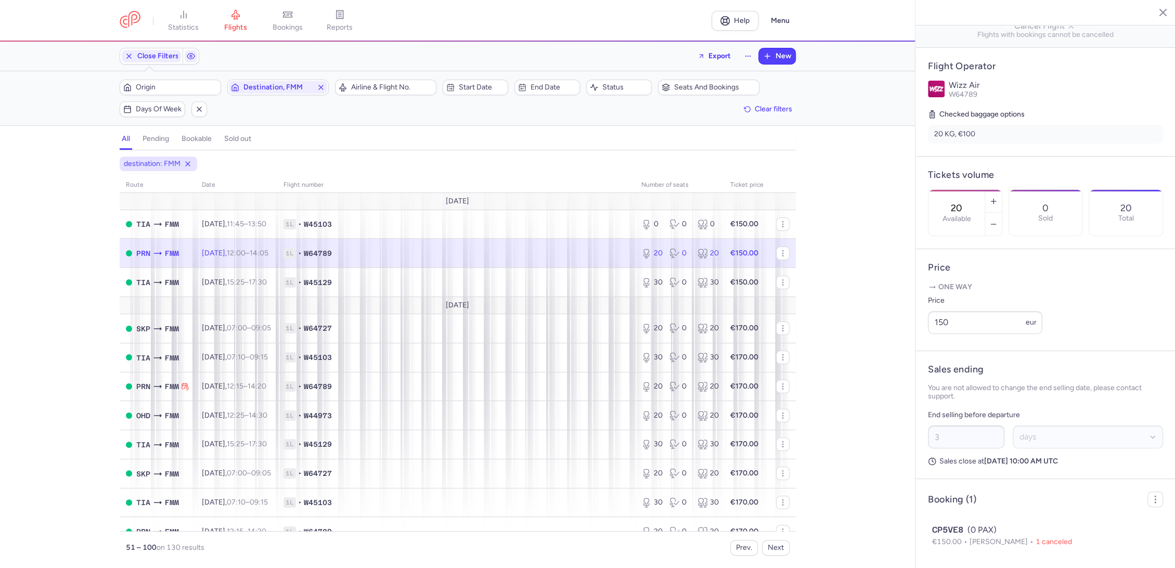
click at [969, 202] on input "20" at bounding box center [956, 207] width 25 height 11
drag, startPoint x: 953, startPoint y: 552, endPoint x: 835, endPoint y: 466, distance: 145.9
click at [952, 552] on span "Save changes" at bounding box center [962, 547] width 51 height 9
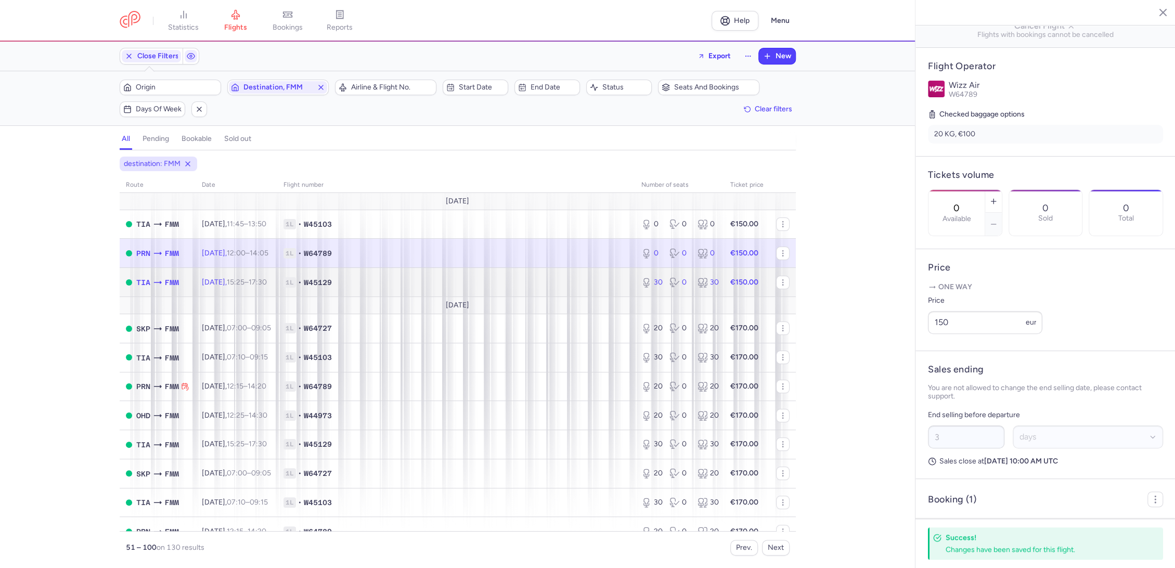
click at [587, 282] on span "1L • W45129" at bounding box center [455, 282] width 345 height 10
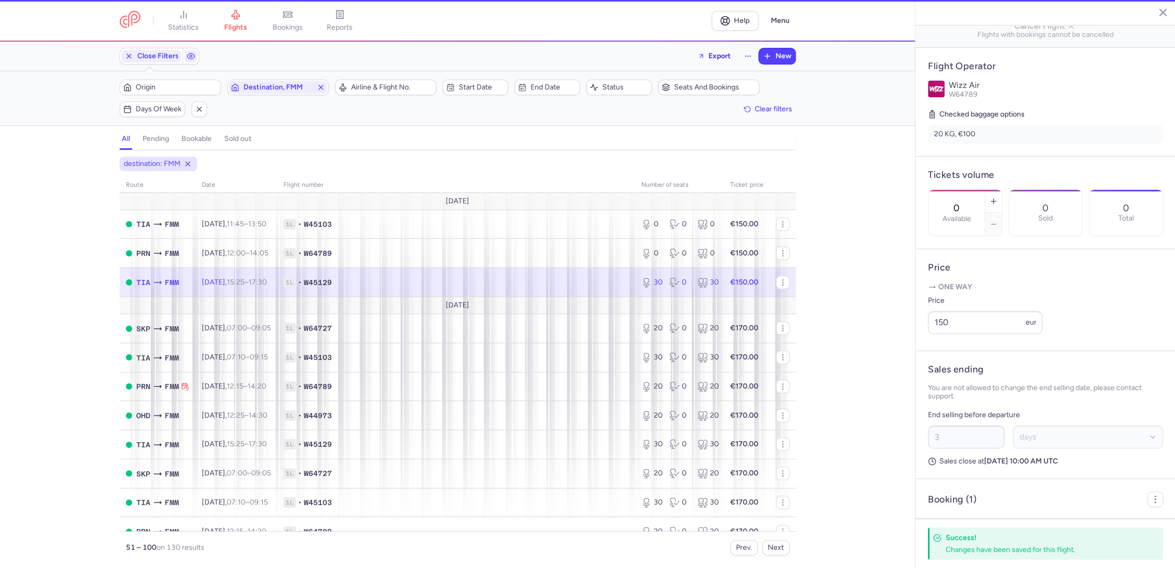
type input "30"
type input "13"
select select "hours"
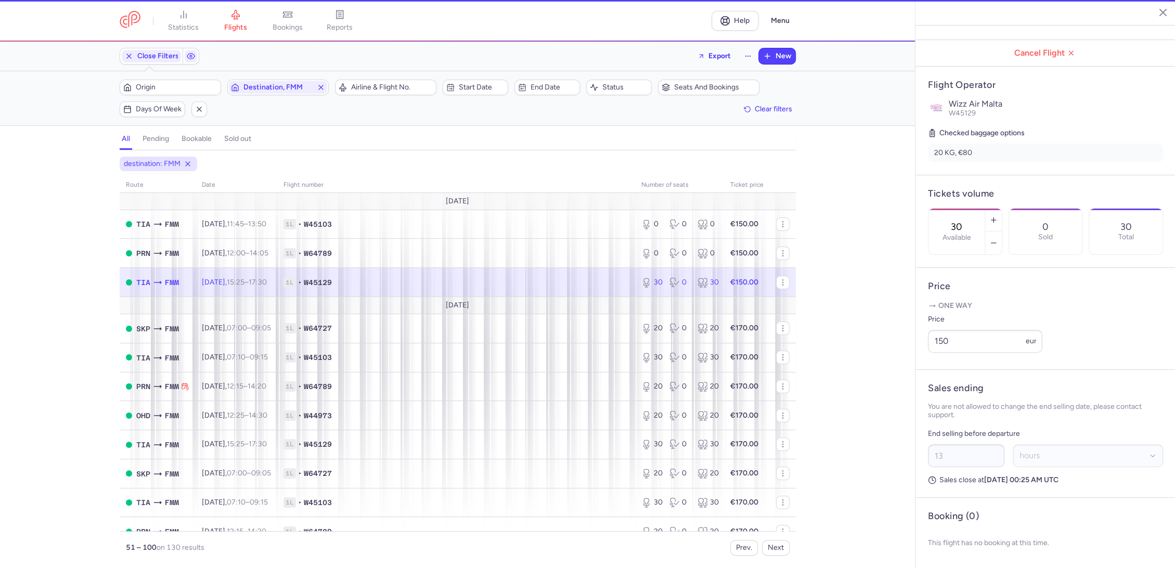
click at [969, 221] on input "30" at bounding box center [956, 226] width 25 height 11
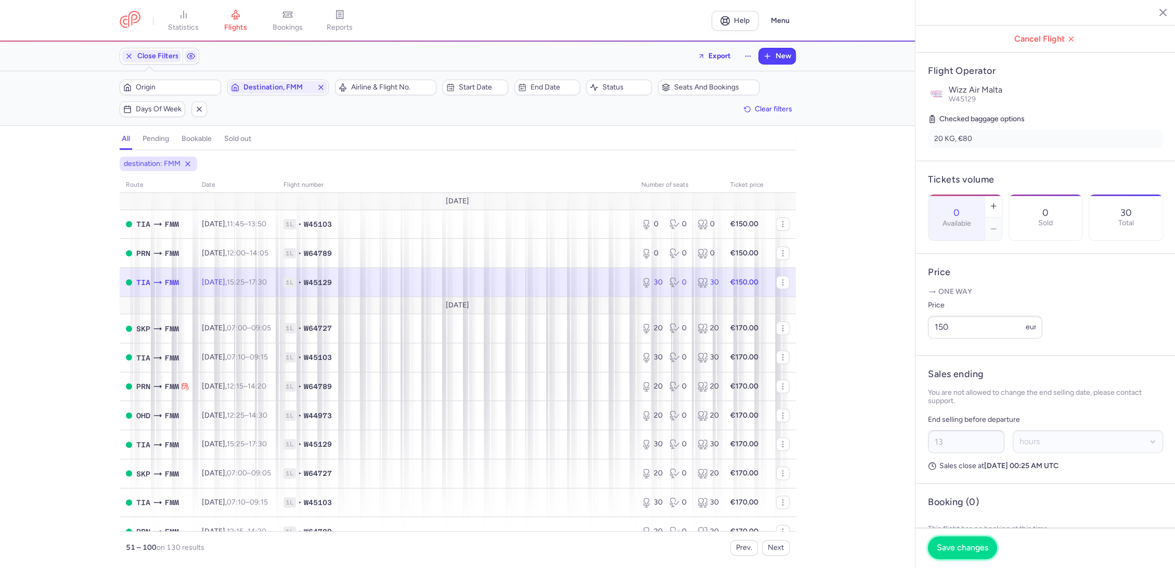
click at [940, 547] on span "Save changes" at bounding box center [962, 547] width 51 height 9
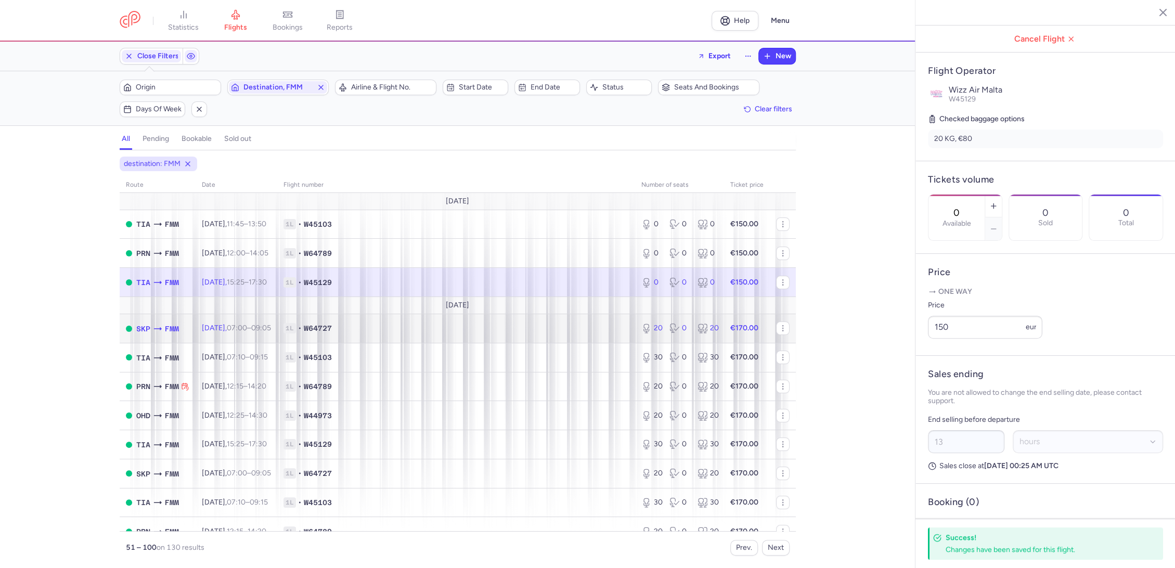
drag, startPoint x: 563, startPoint y: 334, endPoint x: 568, endPoint y: 322, distance: 12.8
click at [564, 334] on td "1L • W64727" at bounding box center [456, 328] width 358 height 29
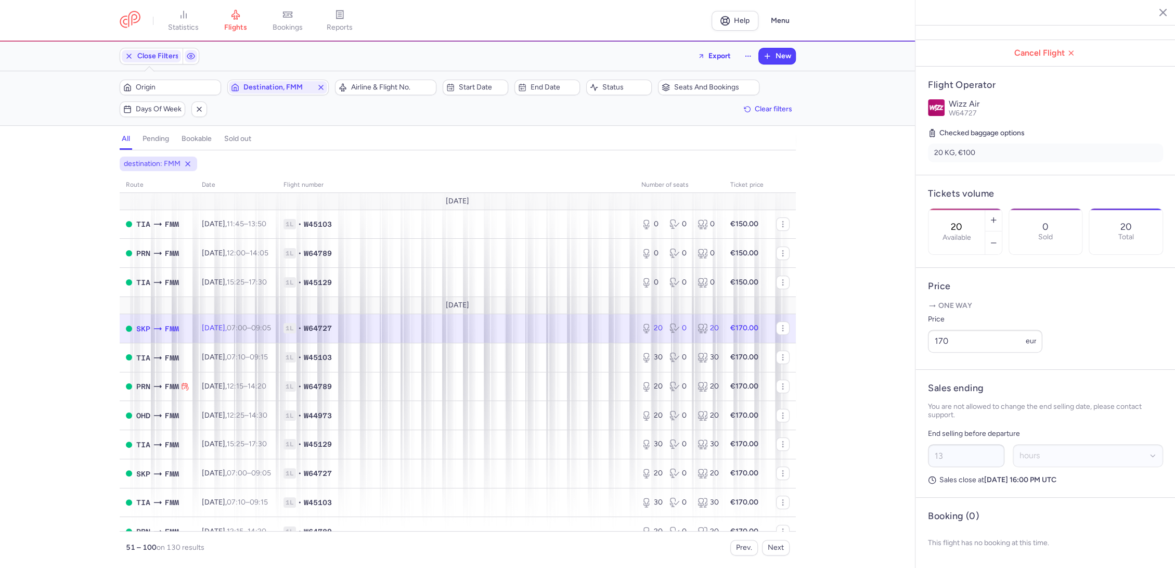
click at [984, 209] on div "20 Available" at bounding box center [956, 232] width 56 height 46
drag, startPoint x: 954, startPoint y: 552, endPoint x: 782, endPoint y: 499, distance: 180.0
click at [953, 552] on span "Save changes" at bounding box center [962, 547] width 51 height 9
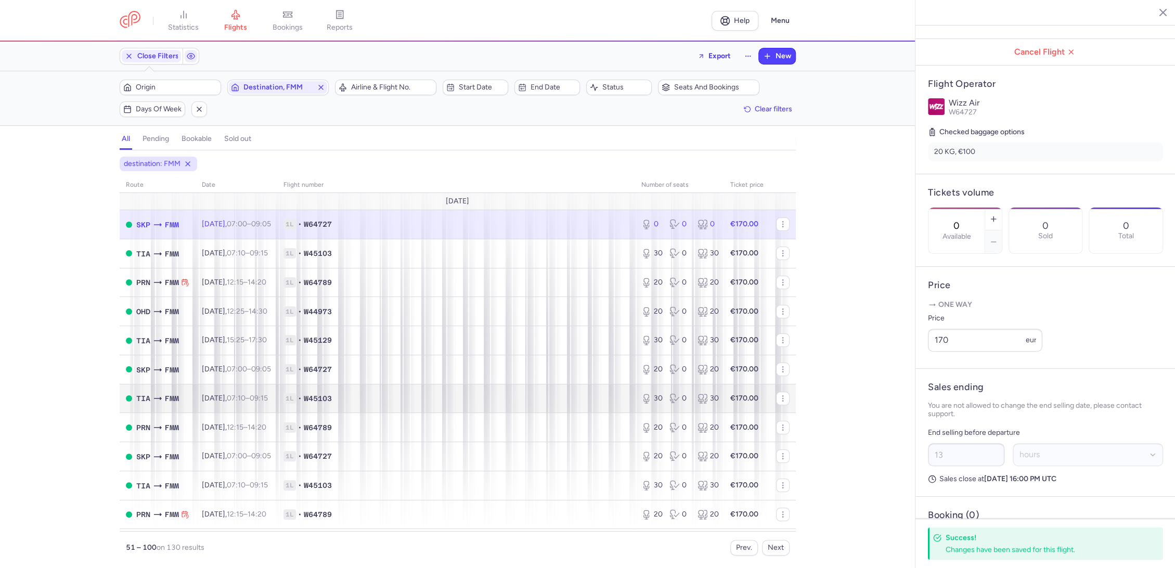
scroll to position [115, 0]
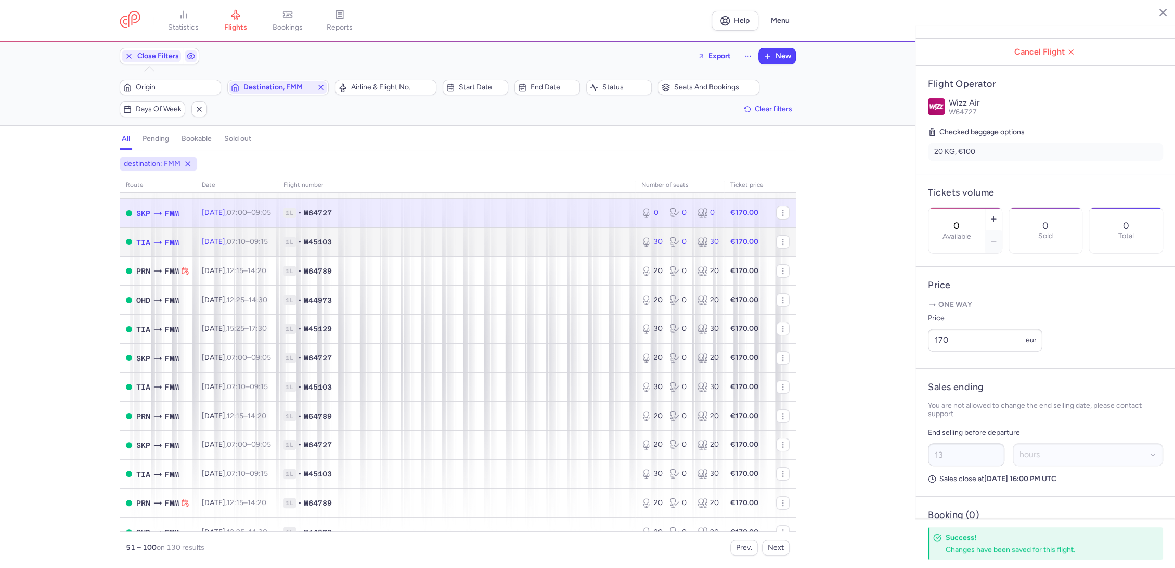
click at [550, 240] on span "1L • W45103" at bounding box center [455, 242] width 345 height 10
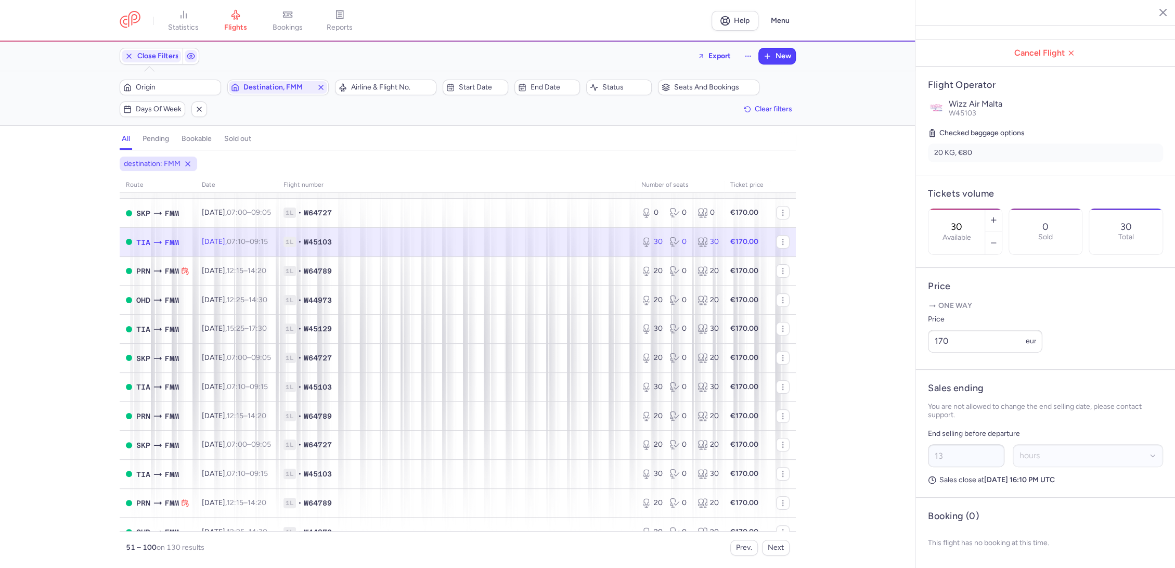
click at [969, 221] on input "30" at bounding box center [956, 226] width 25 height 11
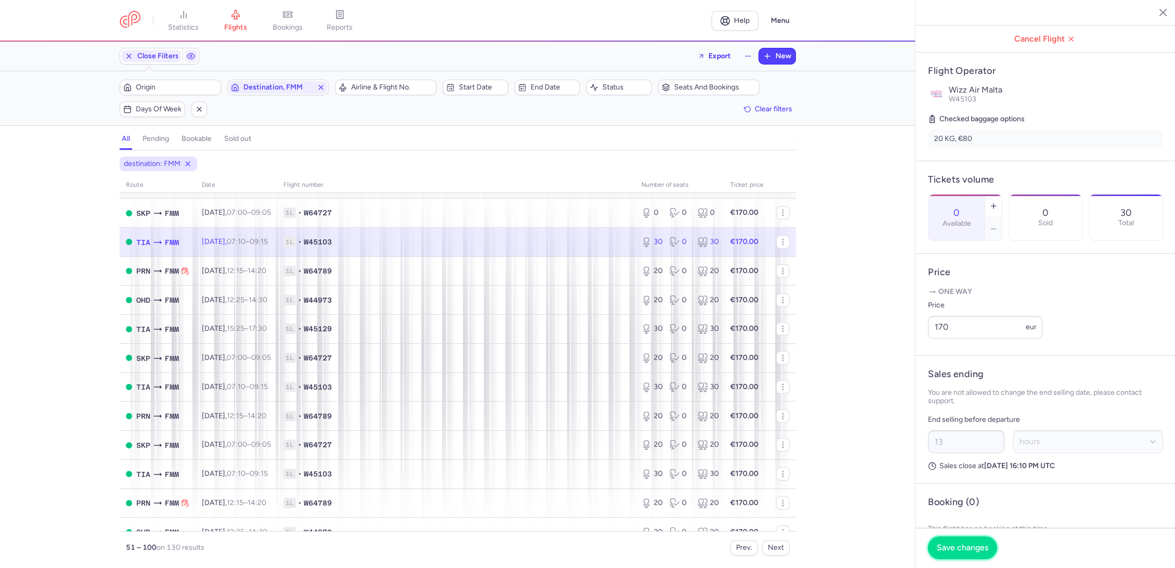
click at [958, 552] on span "Save changes" at bounding box center [962, 547] width 51 height 9
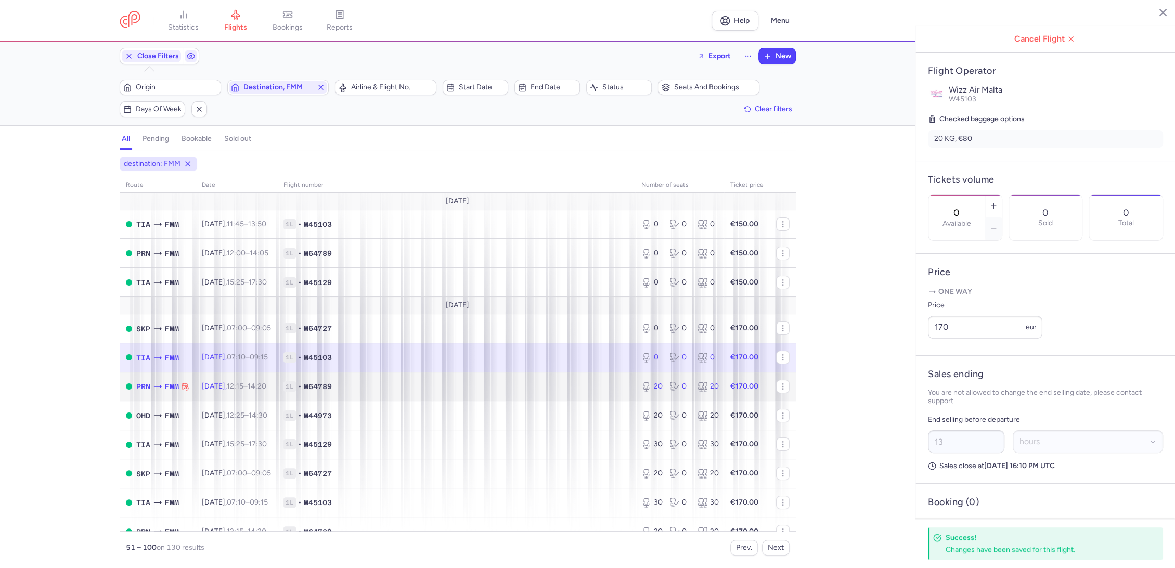
drag, startPoint x: 562, startPoint y: 395, endPoint x: 579, endPoint y: 390, distance: 17.4
click at [563, 395] on td "1L • W64789" at bounding box center [456, 386] width 358 height 29
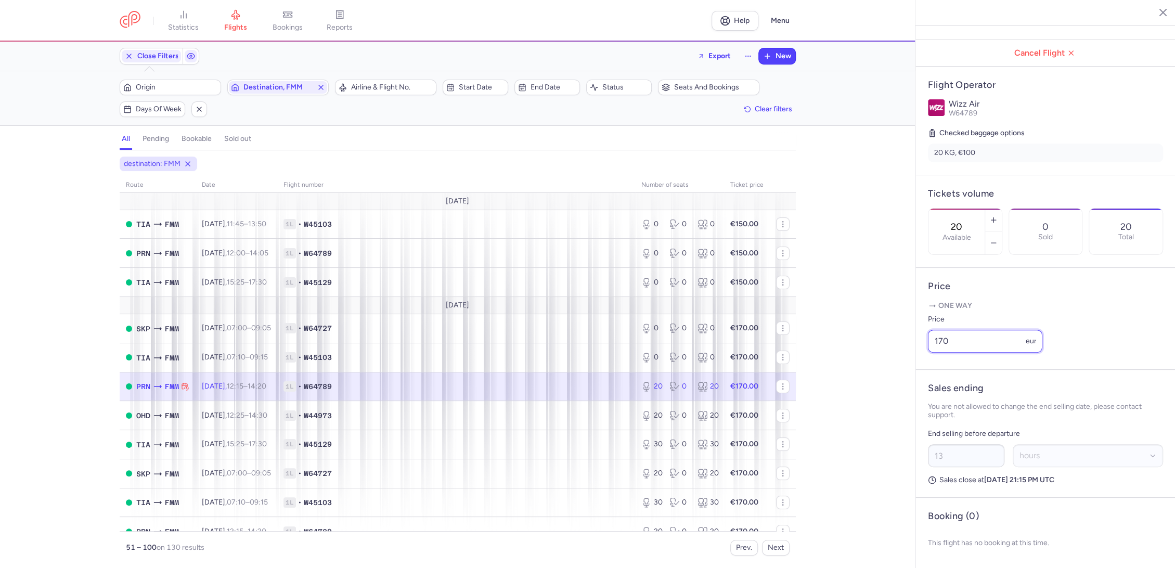
click at [978, 341] on input "170" at bounding box center [985, 341] width 114 height 23
click at [969, 221] on input "20" at bounding box center [956, 226] width 25 height 11
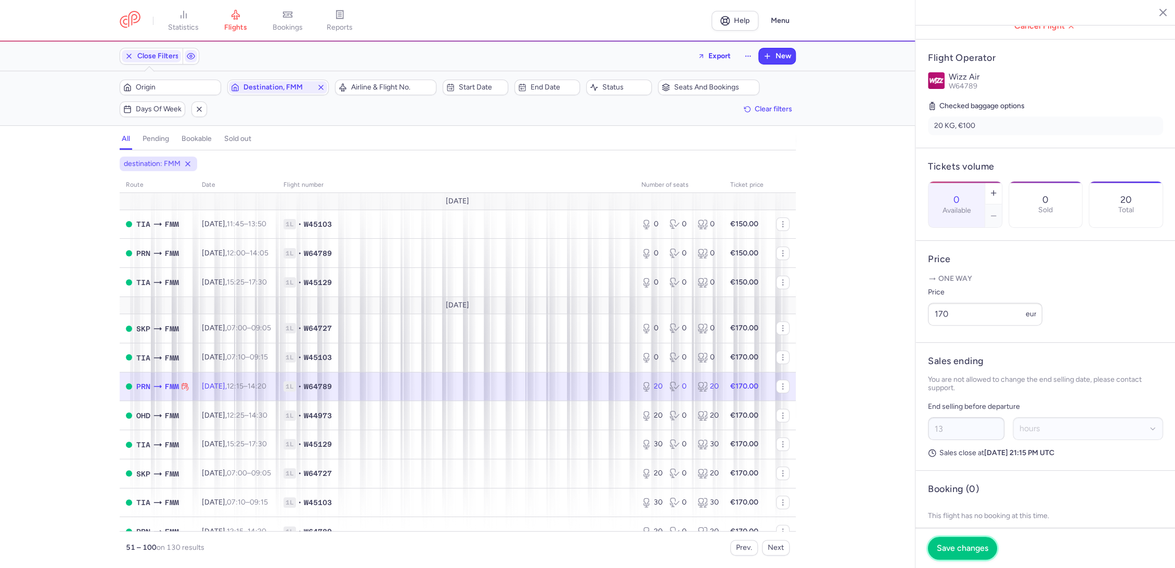
drag, startPoint x: 949, startPoint y: 553, endPoint x: 853, endPoint y: 519, distance: 102.1
click at [943, 551] on button "Save changes" at bounding box center [962, 548] width 69 height 23
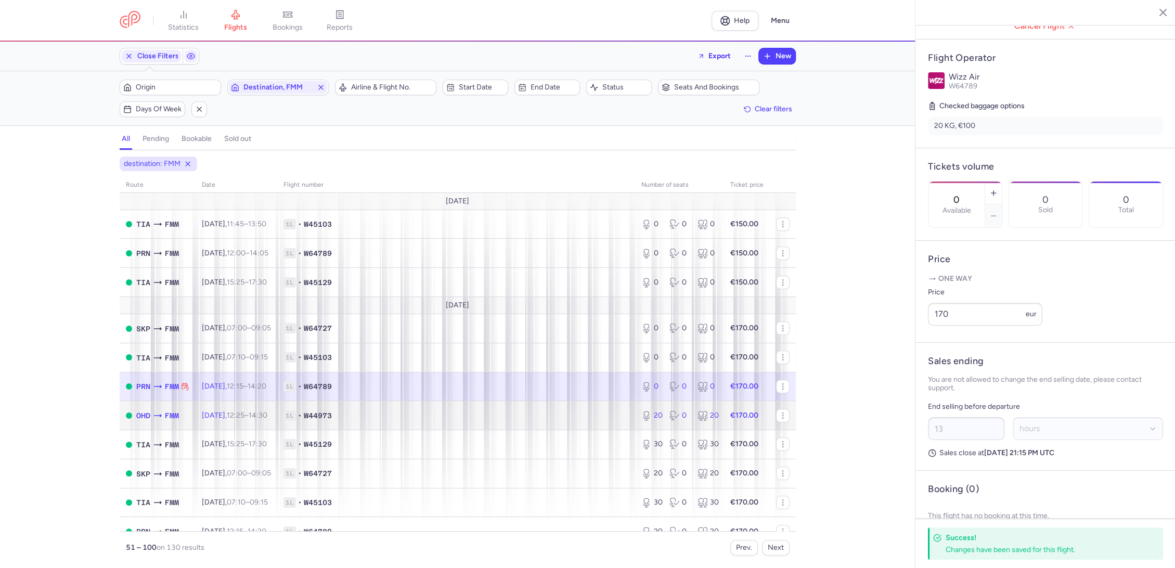
click at [576, 403] on td "1L • W44973" at bounding box center [456, 415] width 358 height 29
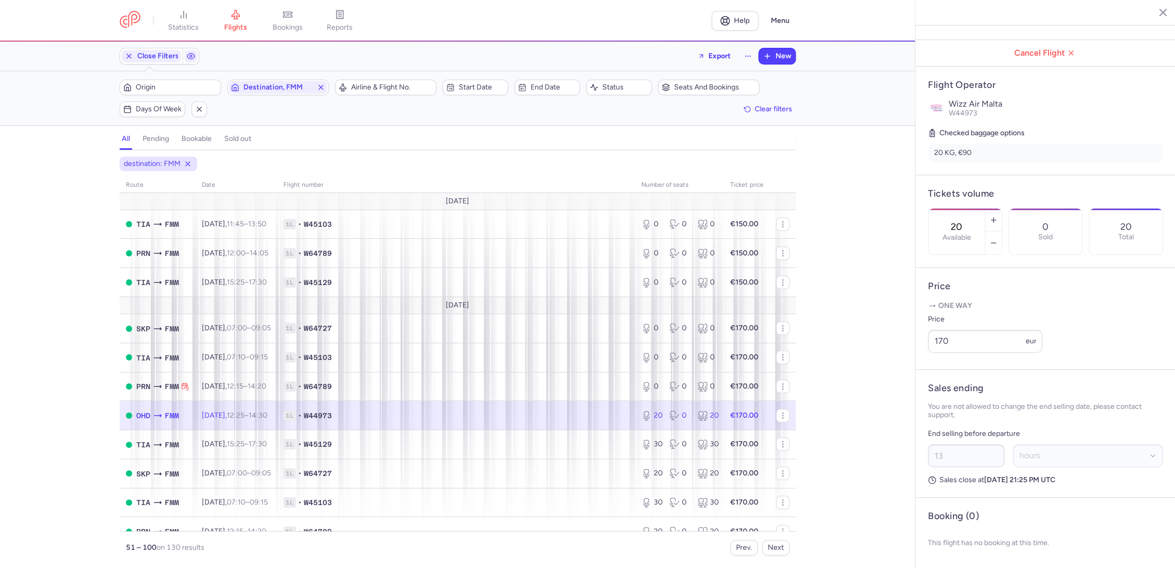
click at [984, 209] on div "20 Available" at bounding box center [956, 232] width 56 height 46
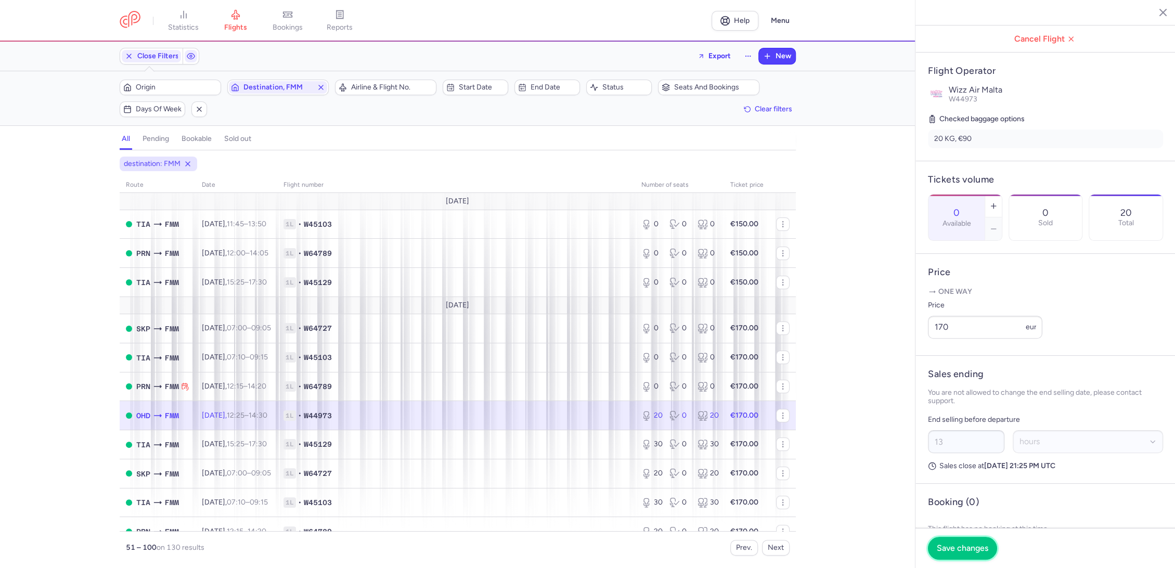
drag, startPoint x: 946, startPoint y: 550, endPoint x: 925, endPoint y: 547, distance: 21.5
click at [945, 550] on span "Save changes" at bounding box center [962, 547] width 51 height 9
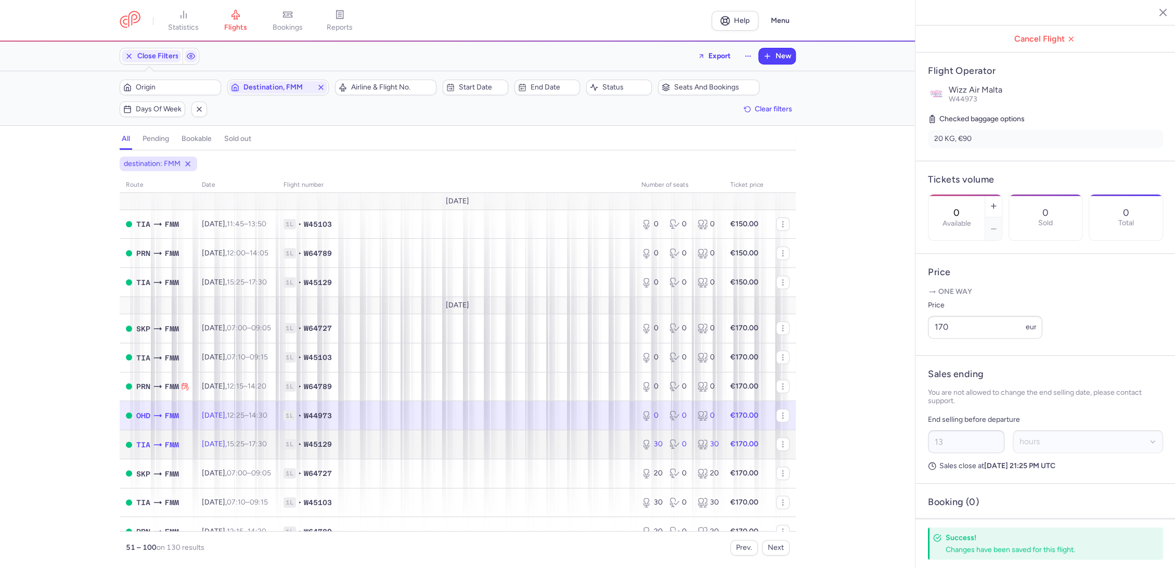
click at [605, 450] on td "1L • W45129" at bounding box center [456, 444] width 358 height 29
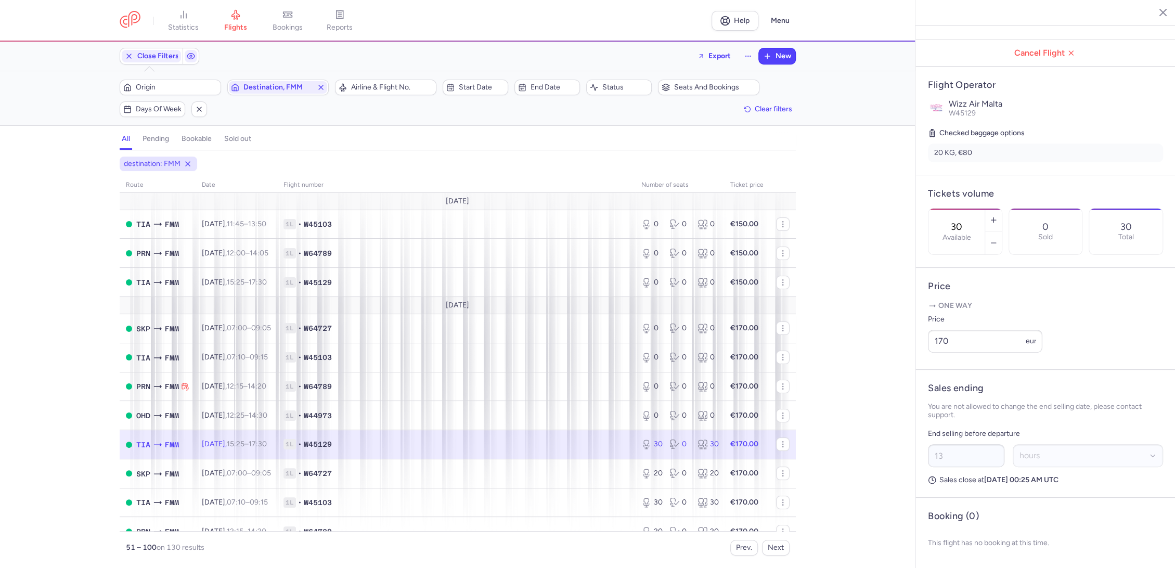
click at [961, 233] on label "Available" at bounding box center [956, 237] width 29 height 8
click at [961, 221] on input "30" at bounding box center [956, 226] width 25 height 11
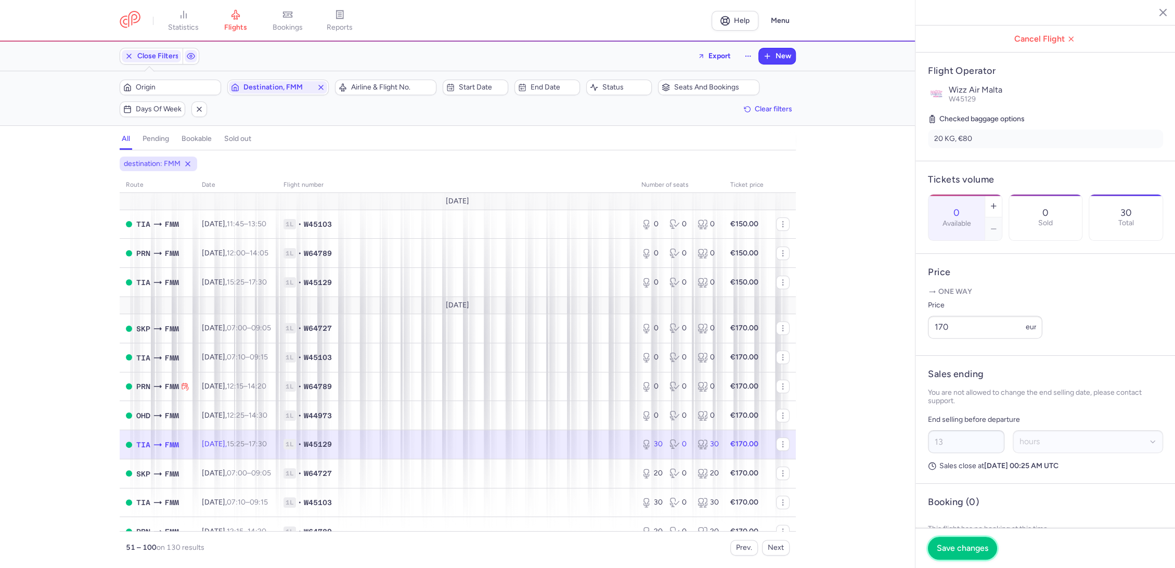
drag, startPoint x: 961, startPoint y: 558, endPoint x: 801, endPoint y: 525, distance: 163.0
click at [953, 555] on button "Save changes" at bounding box center [962, 548] width 69 height 23
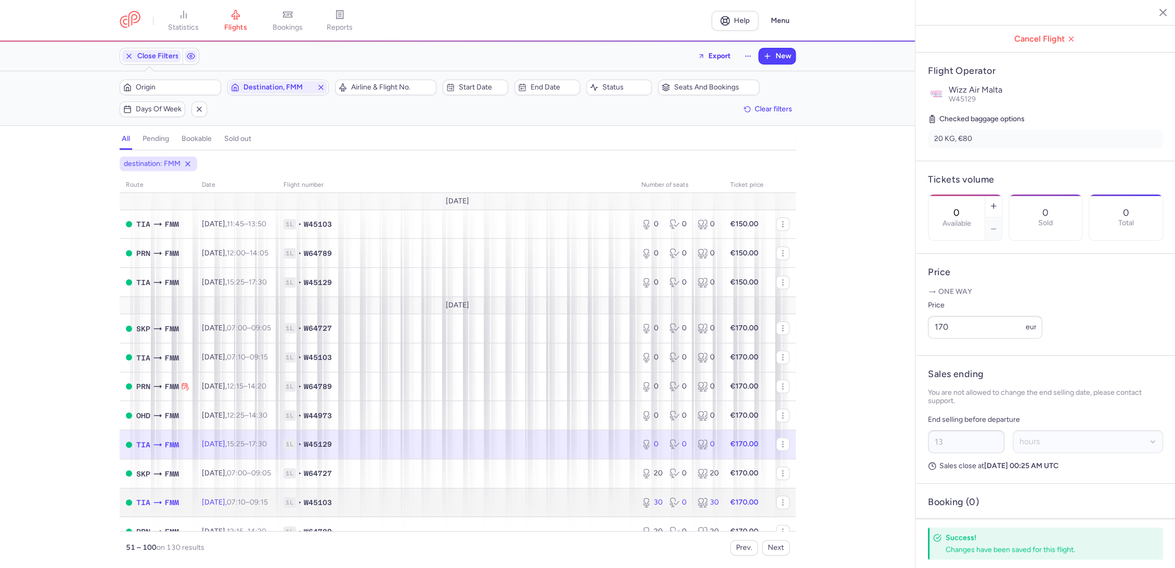
click at [561, 489] on td "1L • W45103" at bounding box center [456, 502] width 358 height 29
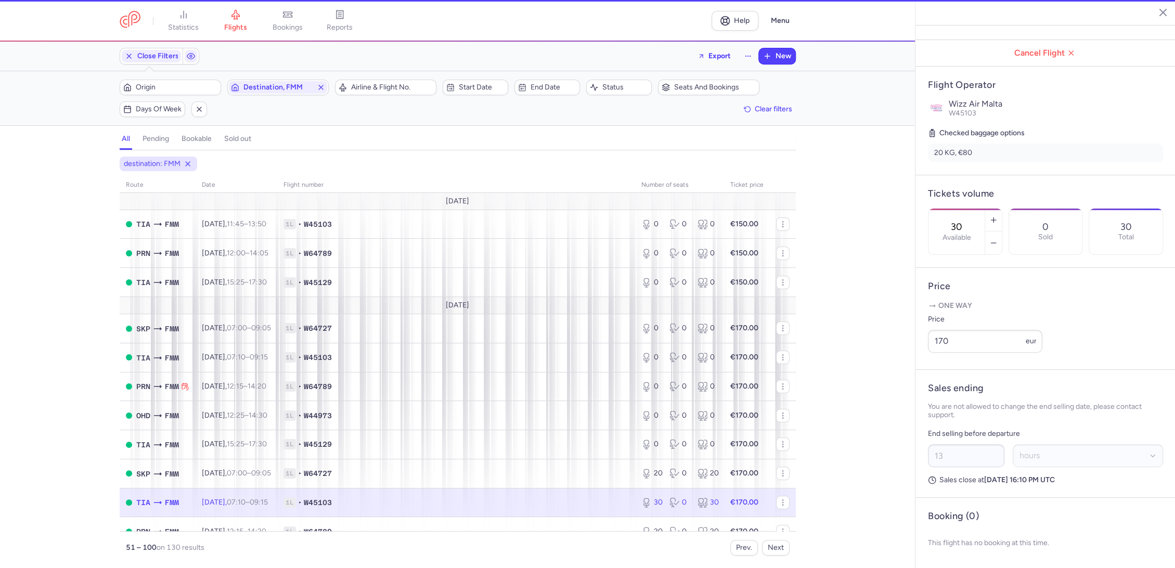
click at [983, 209] on div "30 Available" at bounding box center [956, 232] width 56 height 46
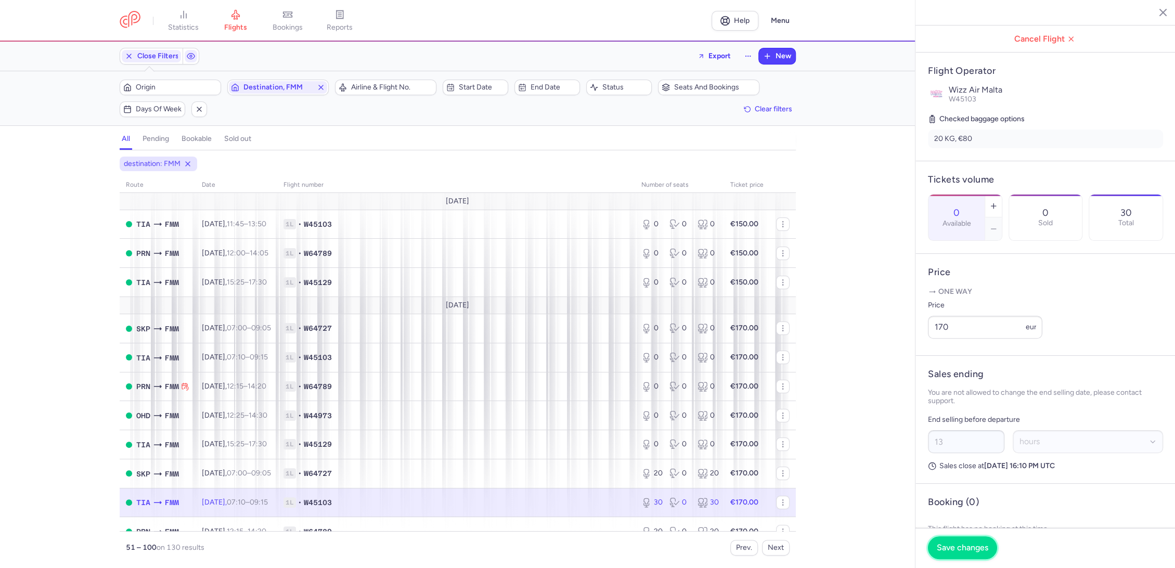
click at [957, 539] on button "Save changes" at bounding box center [962, 547] width 69 height 23
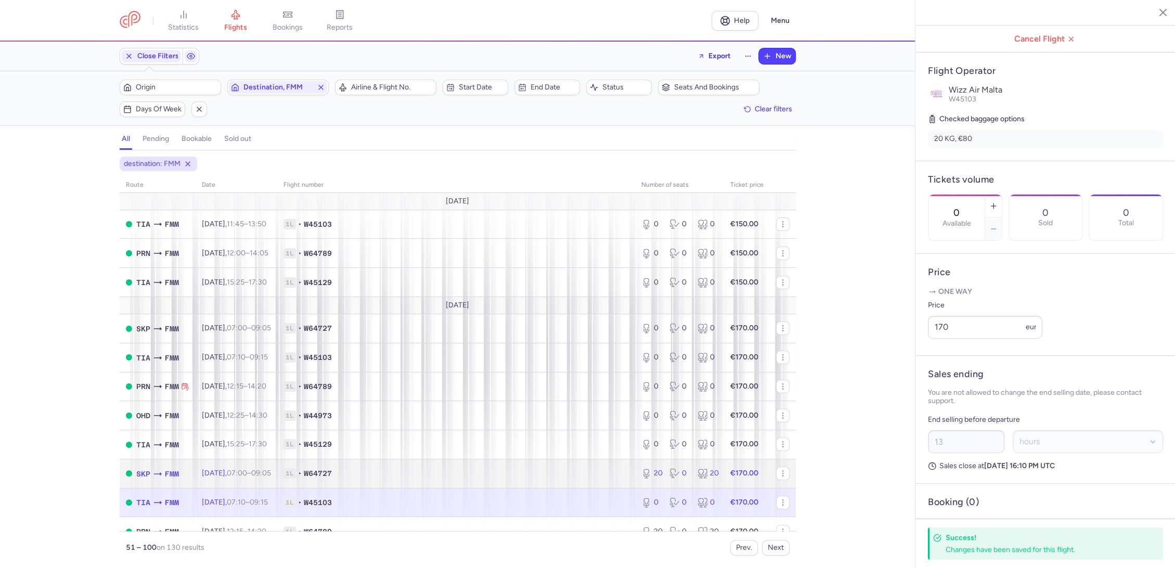
click at [622, 472] on td "1L • W64727" at bounding box center [456, 473] width 358 height 29
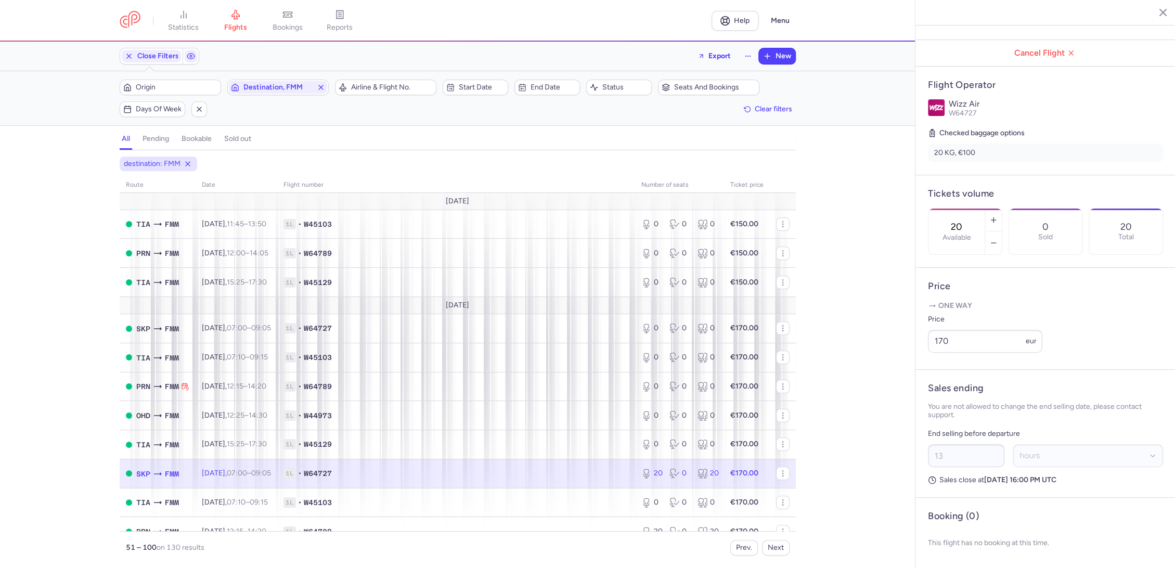
click at [984, 209] on div "20 Available" at bounding box center [956, 232] width 56 height 46
drag, startPoint x: 959, startPoint y: 551, endPoint x: 821, endPoint y: 471, distance: 159.4
click at [956, 550] on span "Save changes" at bounding box center [962, 547] width 51 height 9
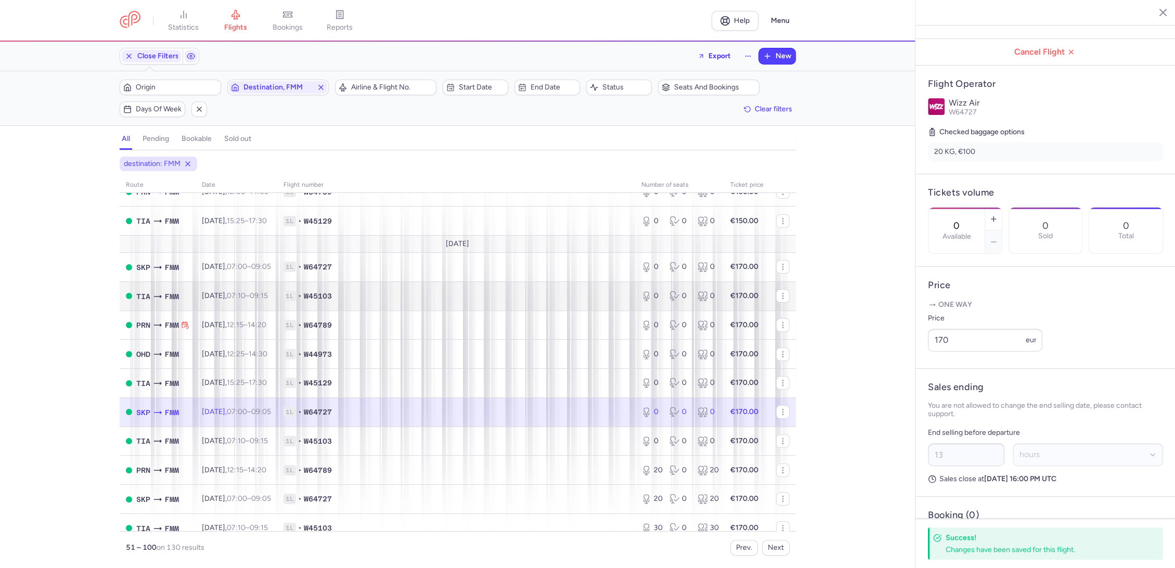
scroll to position [231, 0]
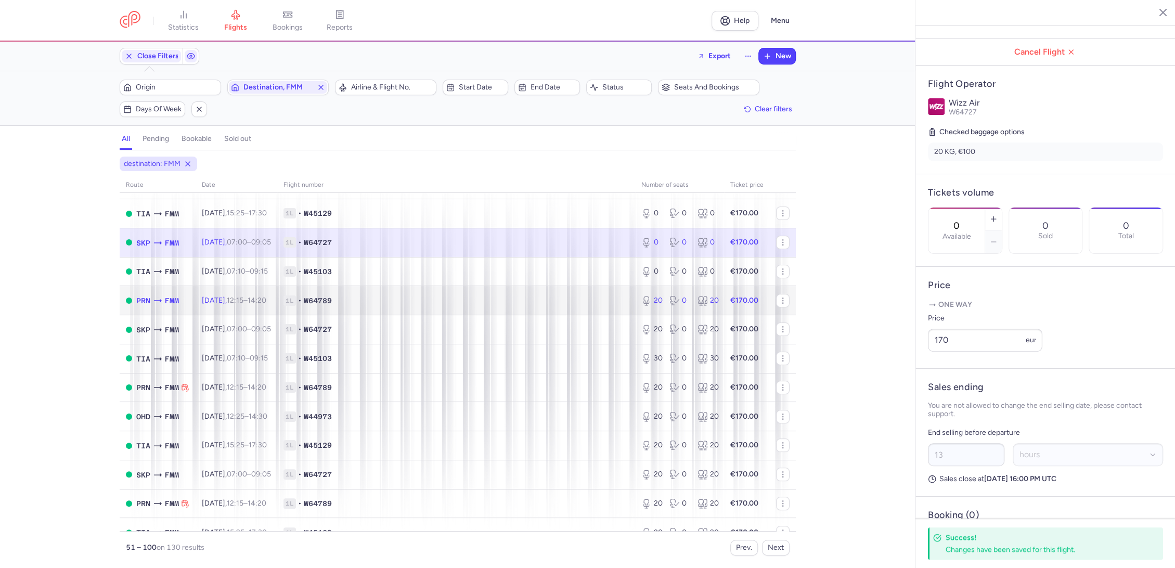
click at [599, 303] on span "1L • W64789" at bounding box center [455, 300] width 345 height 10
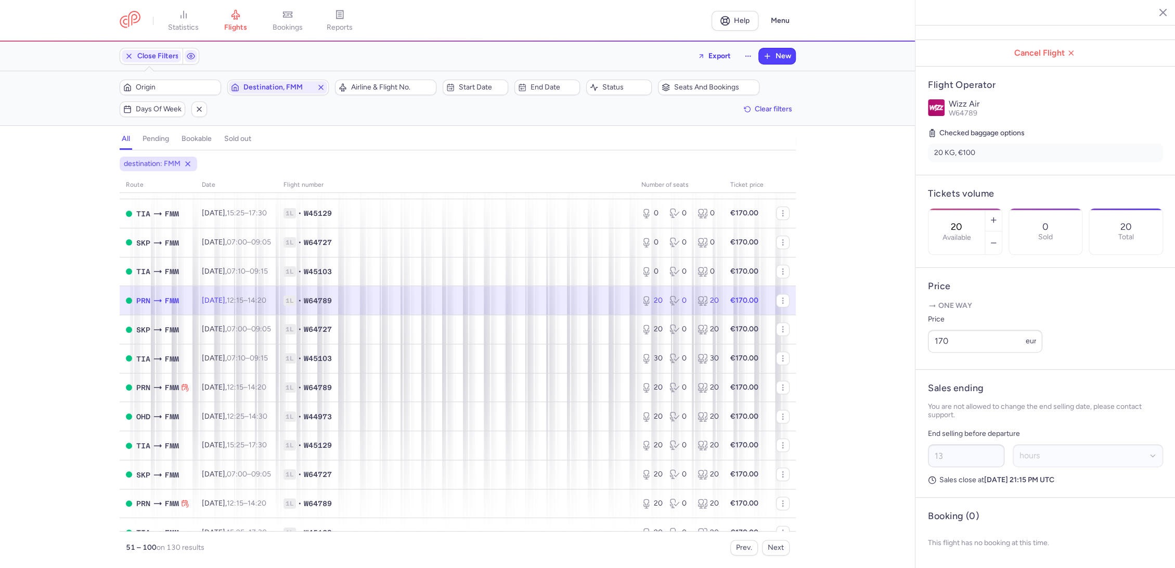
click at [969, 221] on input "20" at bounding box center [956, 226] width 25 height 11
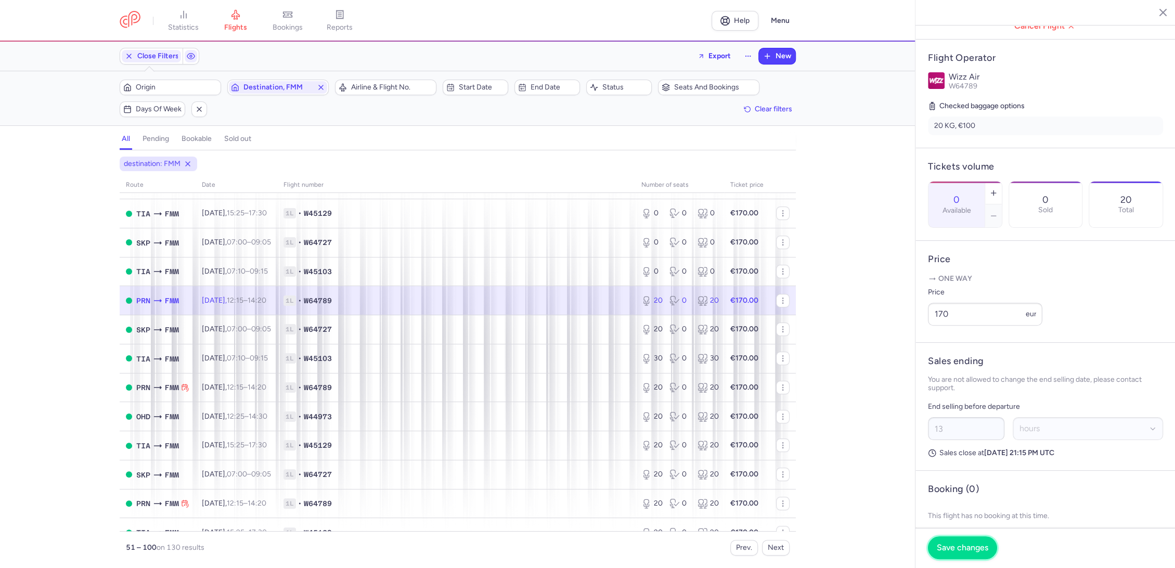
drag, startPoint x: 949, startPoint y: 543, endPoint x: 937, endPoint y: 536, distance: 14.3
click at [948, 543] on span "Save changes" at bounding box center [962, 547] width 51 height 9
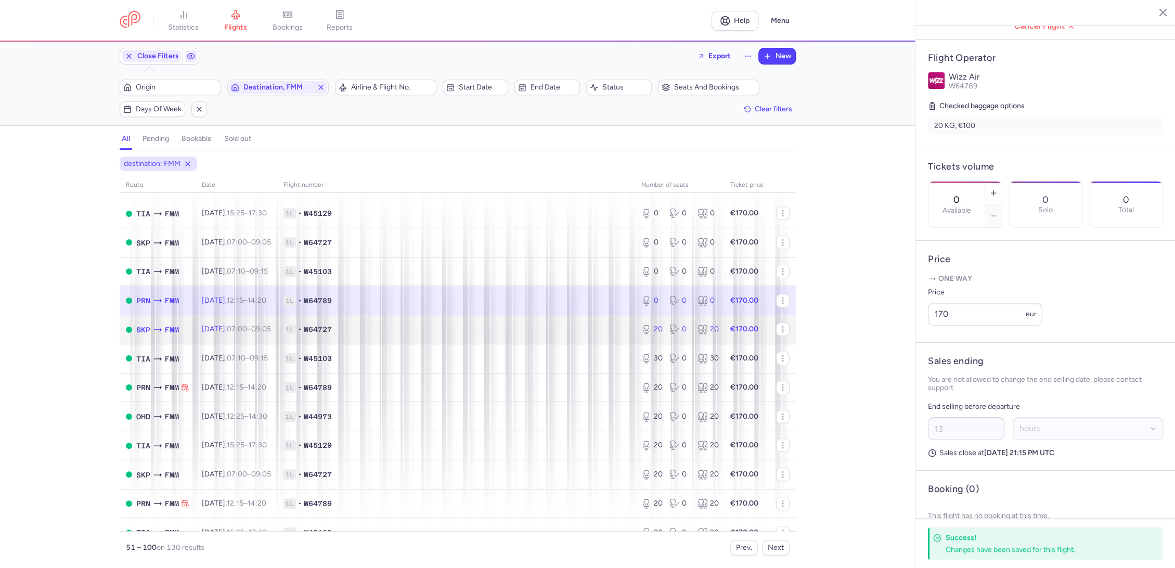
click at [533, 325] on span "1L • W64727" at bounding box center [455, 329] width 345 height 10
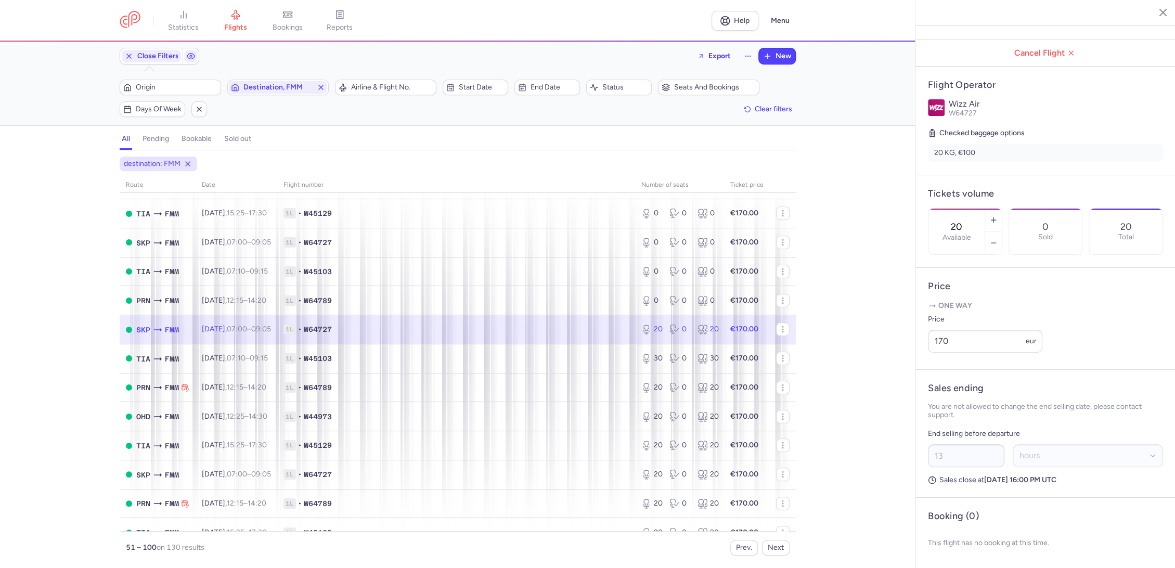
click at [984, 209] on div "20 Available" at bounding box center [956, 232] width 56 height 46
drag, startPoint x: 948, startPoint y: 544, endPoint x: 865, endPoint y: 509, distance: 89.5
click at [945, 543] on span "Save changes" at bounding box center [962, 547] width 51 height 9
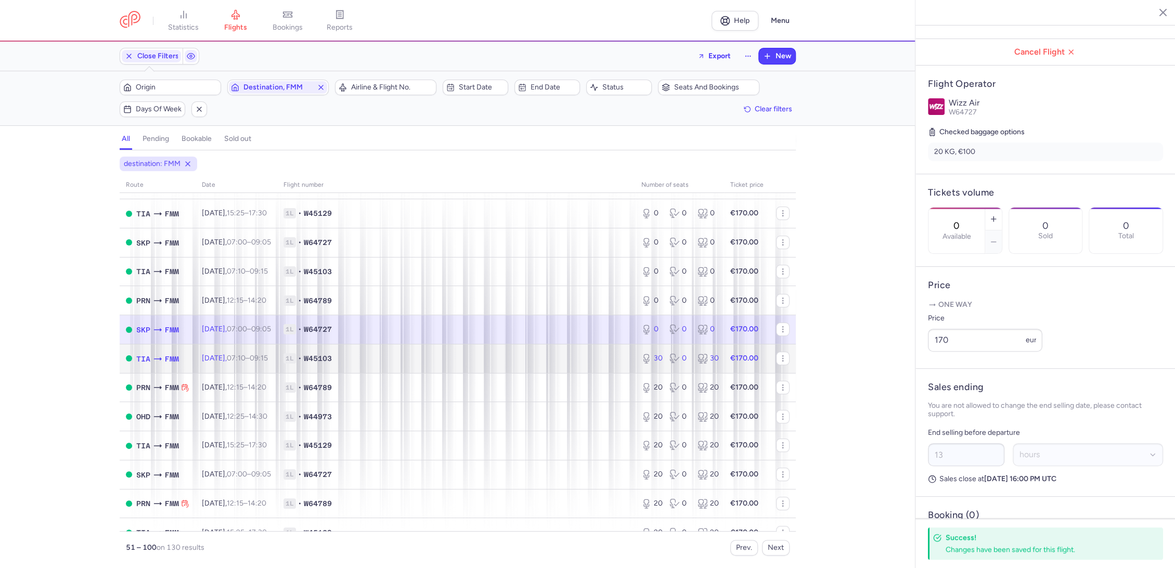
click at [594, 358] on span "1L • W45103" at bounding box center [455, 358] width 345 height 10
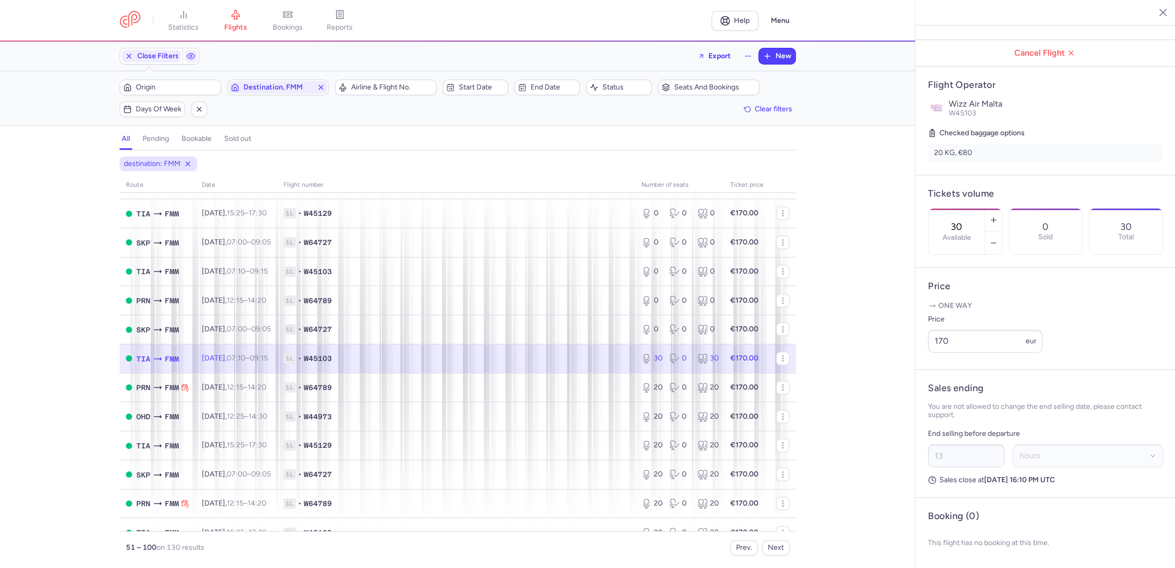
click at [970, 233] on label "Available" at bounding box center [956, 237] width 29 height 8
click at [969, 221] on input "30" at bounding box center [956, 226] width 25 height 11
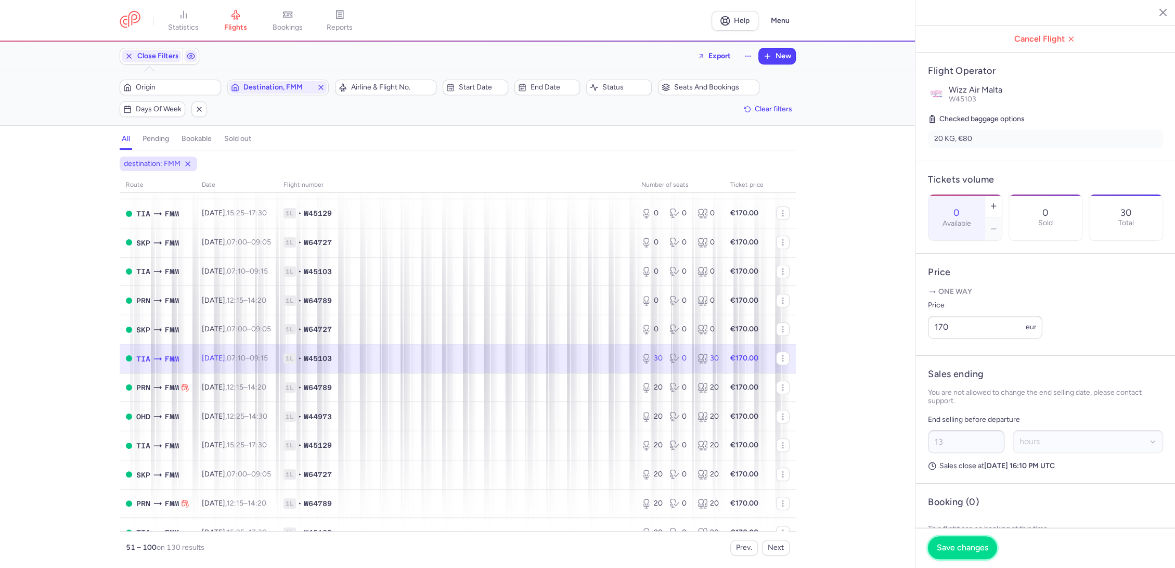
drag, startPoint x: 951, startPoint y: 554, endPoint x: 852, endPoint y: 507, distance: 109.3
click at [949, 553] on button "Save changes" at bounding box center [962, 548] width 69 height 23
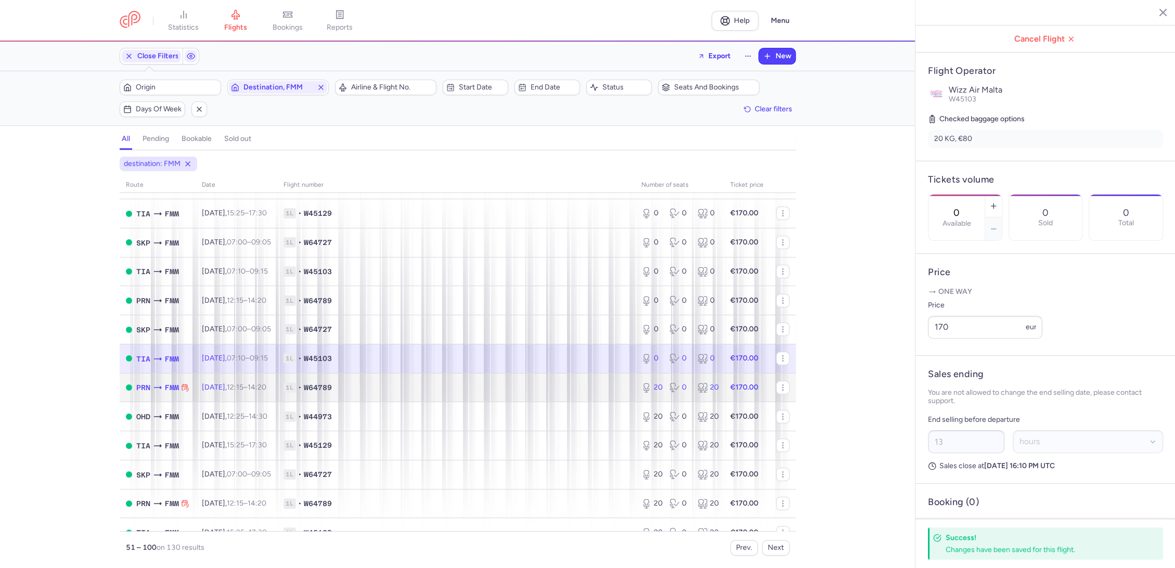
click at [554, 384] on span "1L • W64789" at bounding box center [455, 387] width 345 height 10
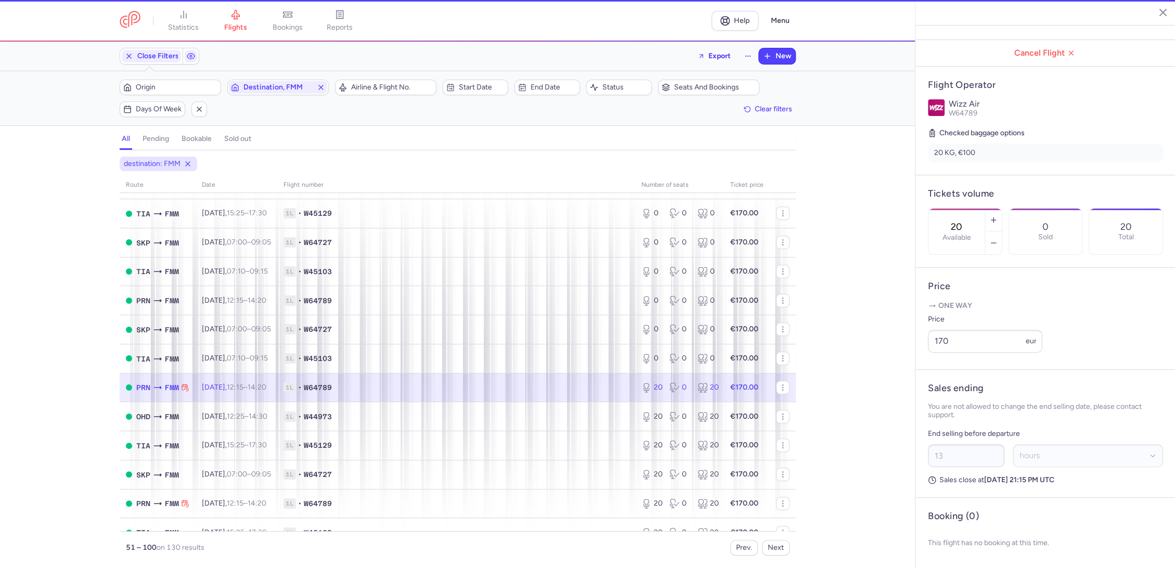
click at [969, 221] on input "20" at bounding box center [956, 226] width 25 height 11
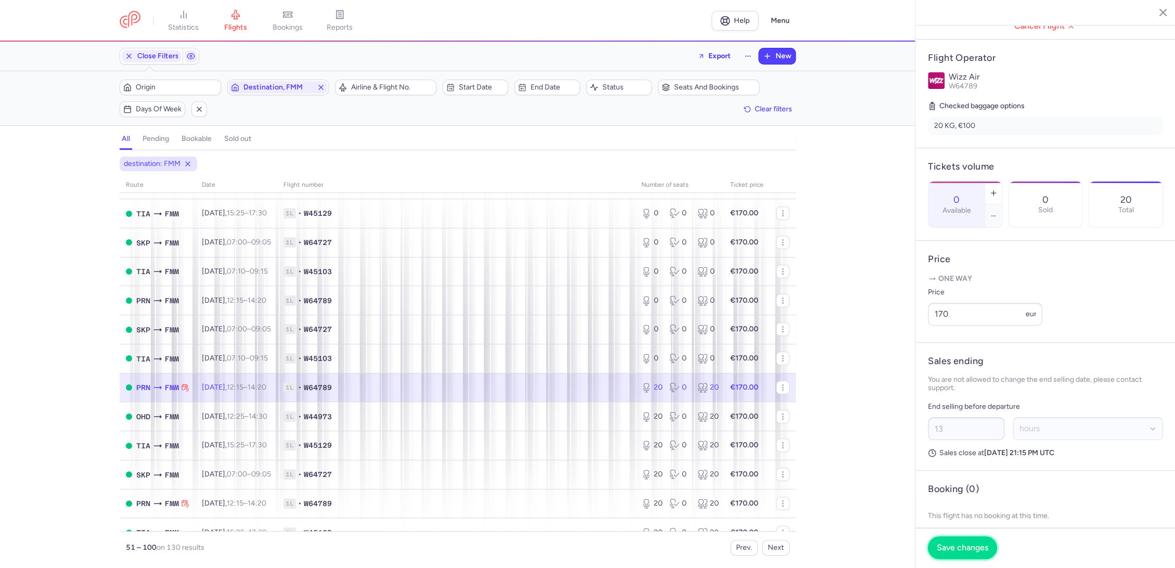
drag, startPoint x: 971, startPoint y: 539, endPoint x: 951, endPoint y: 546, distance: 21.9
click at [970, 540] on button "Save changes" at bounding box center [962, 547] width 69 height 23
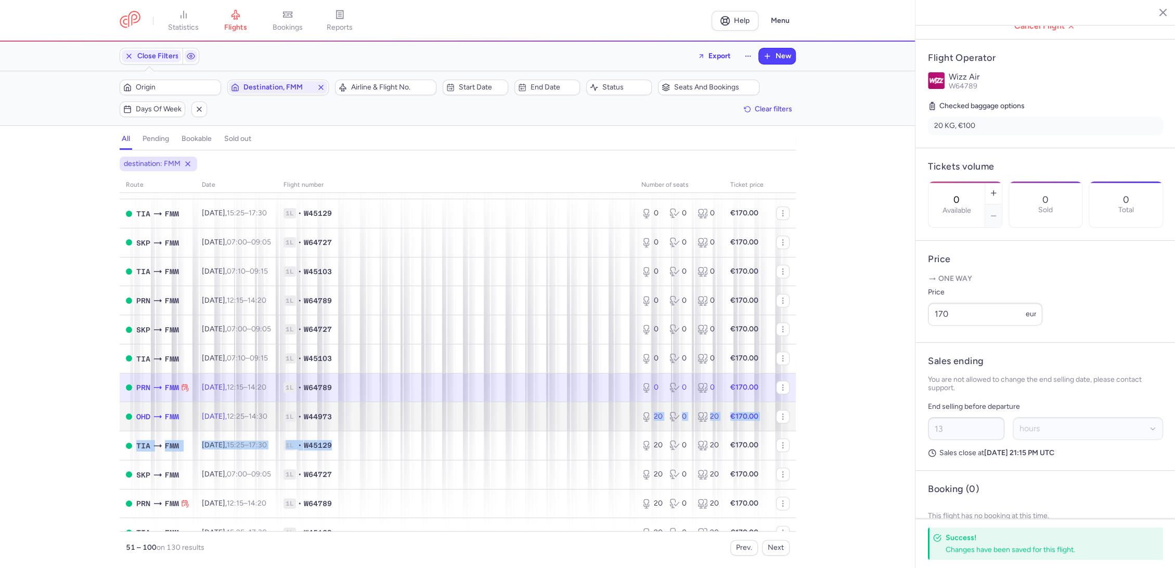
click at [603, 409] on td "1L • W44973" at bounding box center [456, 416] width 358 height 29
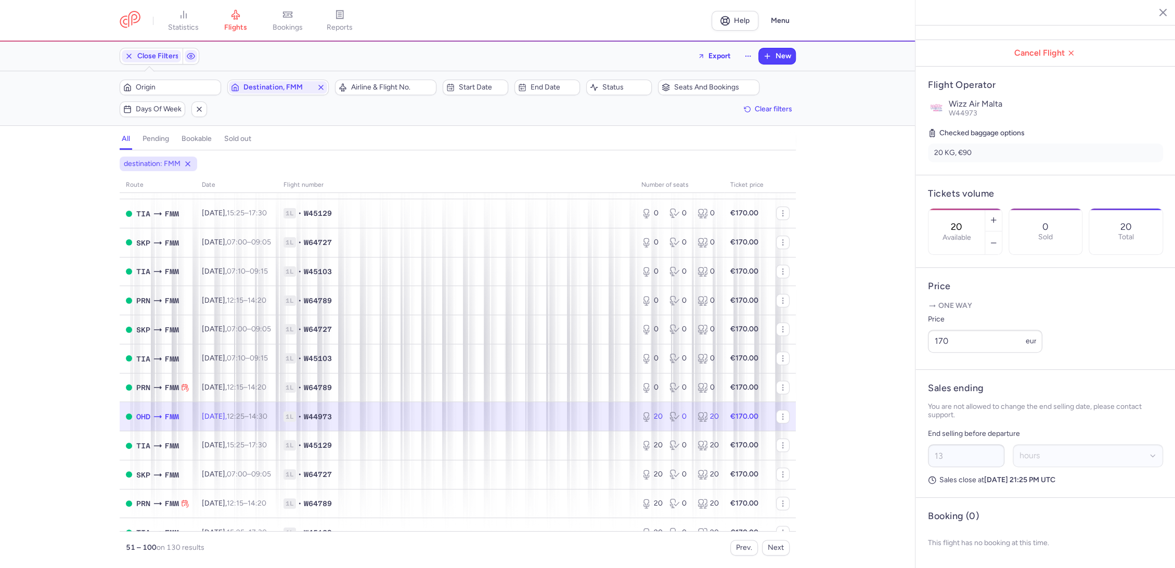
click at [969, 221] on input "20" at bounding box center [956, 226] width 25 height 11
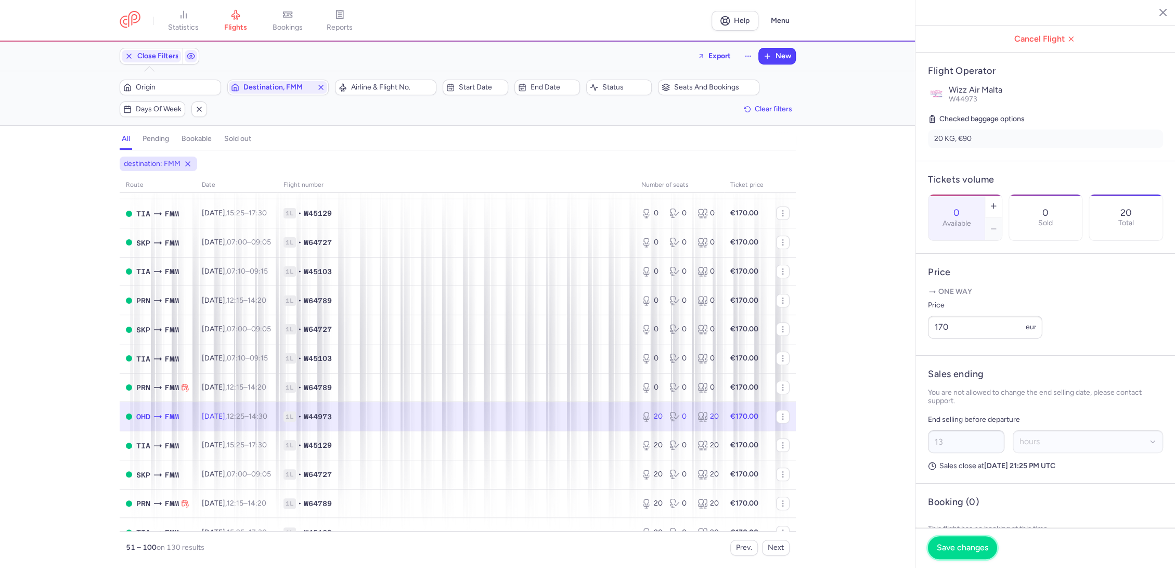
click at [959, 544] on span "Save changes" at bounding box center [962, 547] width 51 height 9
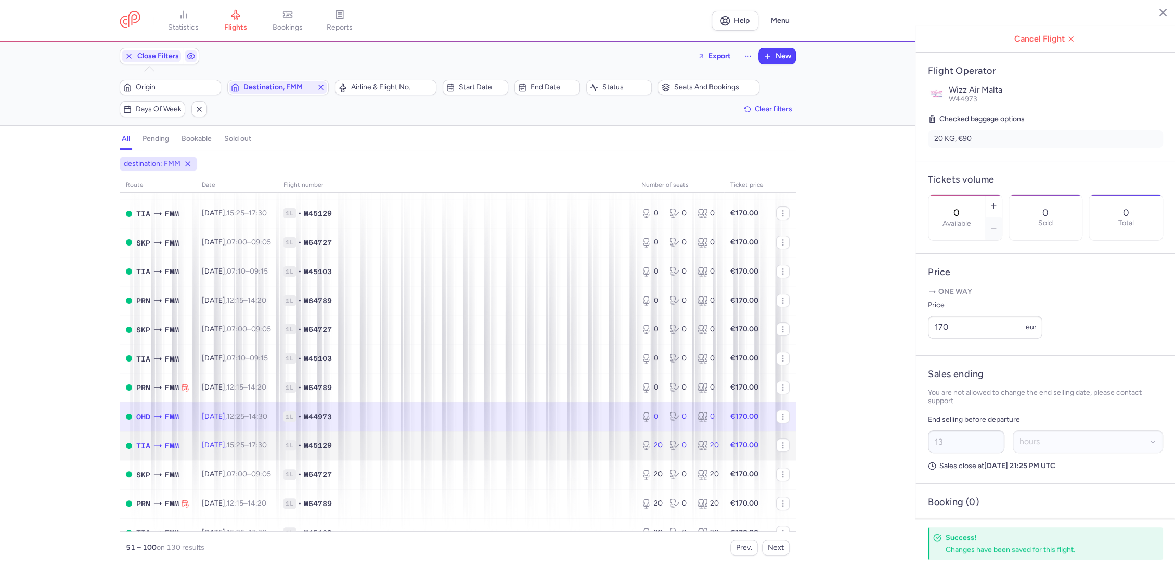
click at [565, 442] on span "1L • W45129" at bounding box center [455, 445] width 345 height 10
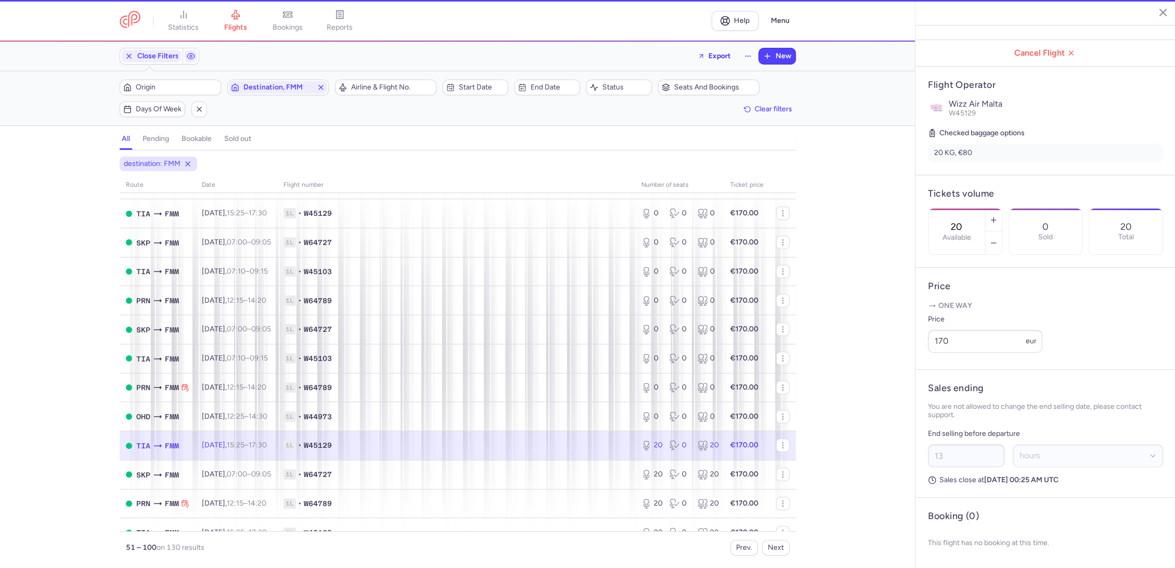
click at [969, 221] on input "20" at bounding box center [956, 226] width 25 height 11
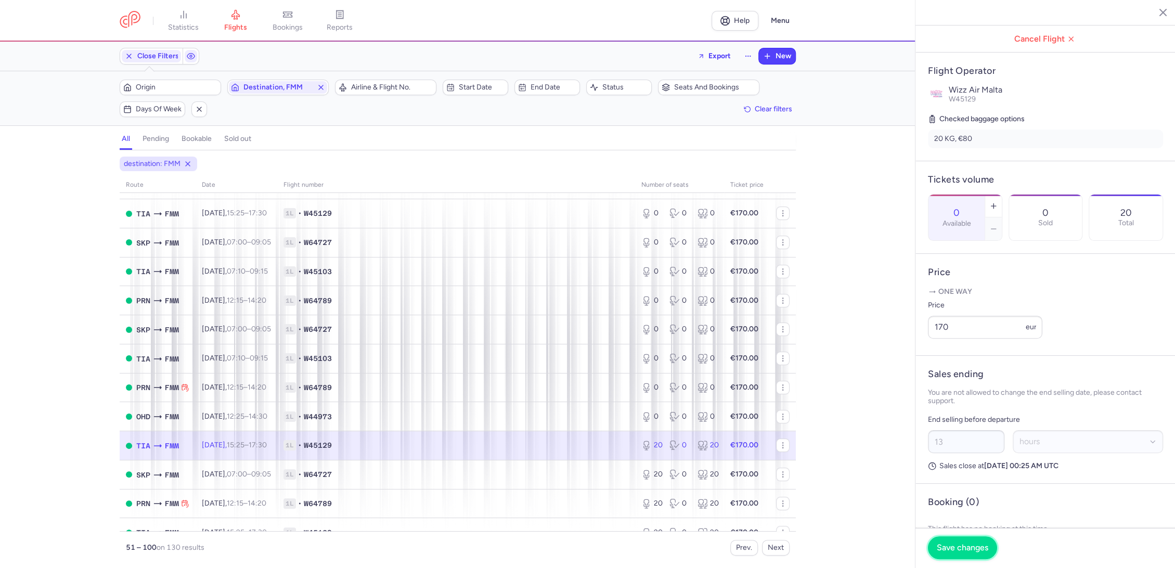
click at [948, 541] on button "Save changes" at bounding box center [962, 547] width 69 height 23
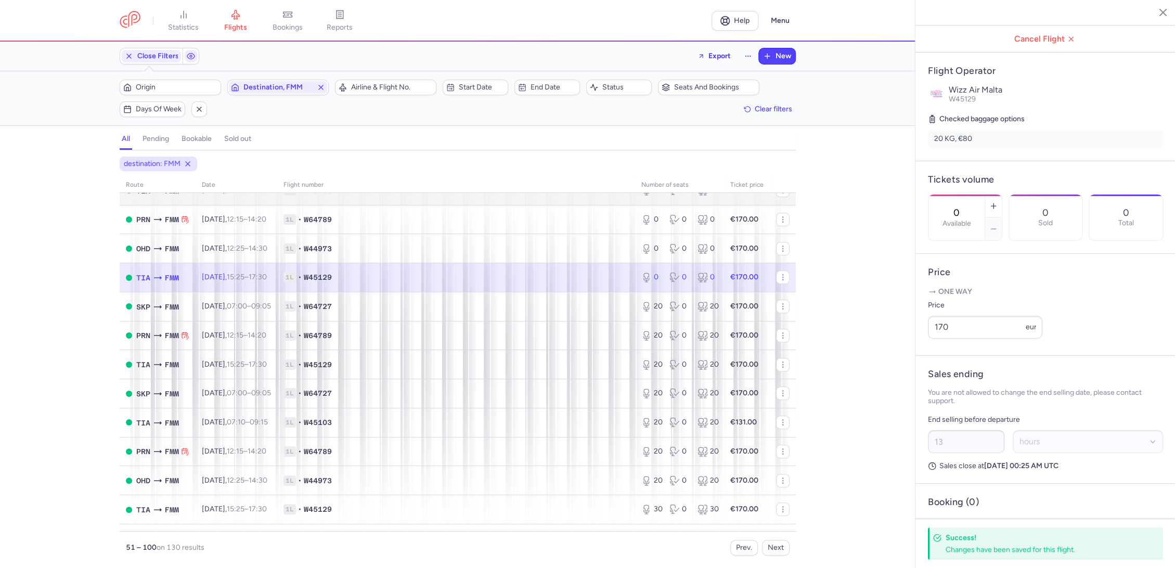
scroll to position [404, 0]
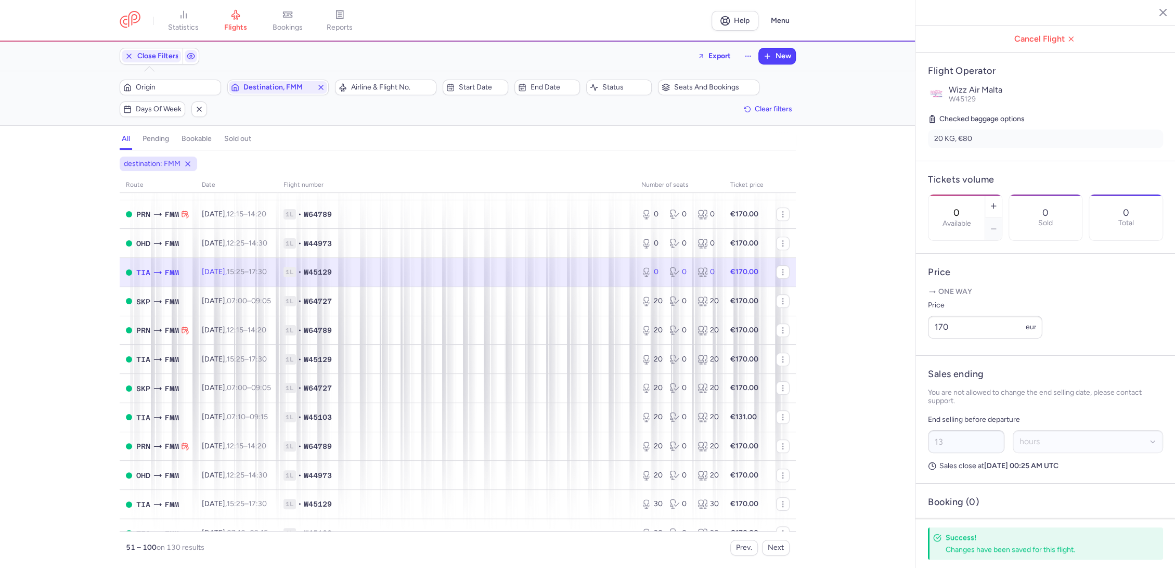
click at [724, 278] on td "1L • W45129" at bounding box center [747, 272] width 46 height 29
click at [570, 297] on span "1L • W64727" at bounding box center [455, 301] width 345 height 10
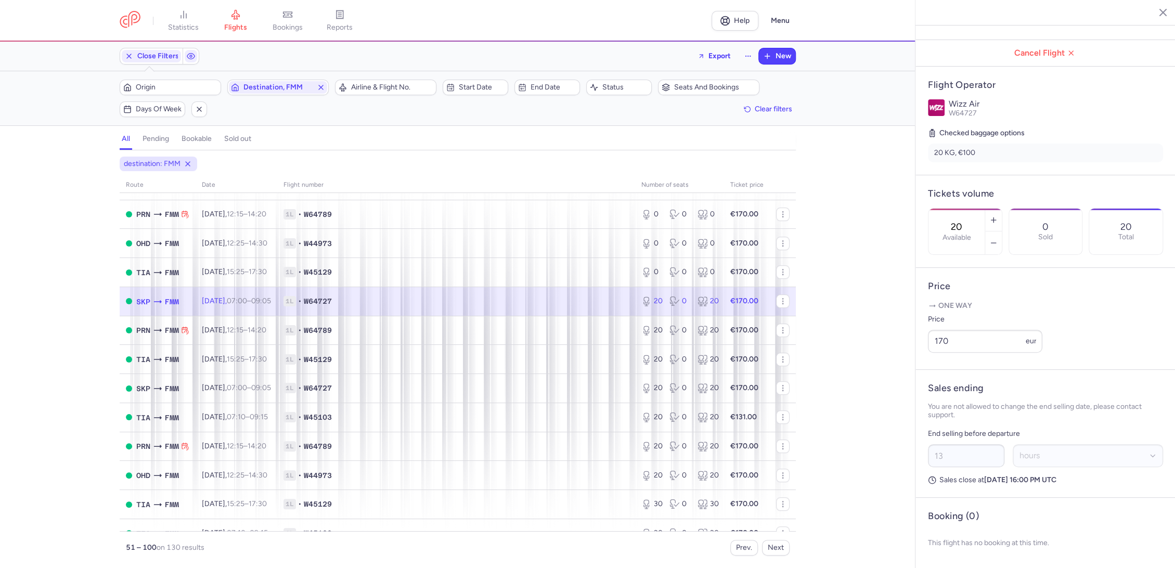
click at [970, 209] on div "20 Available" at bounding box center [956, 232] width 56 height 46
click at [969, 221] on input "20" at bounding box center [956, 226] width 25 height 11
click at [948, 546] on span "Save changes" at bounding box center [962, 547] width 51 height 9
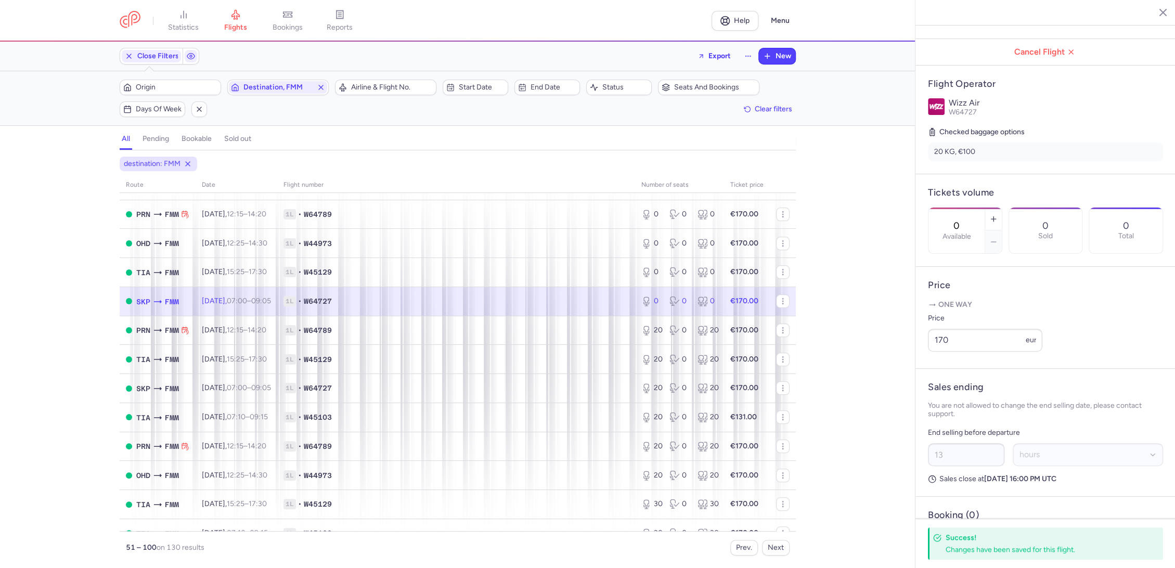
click at [1, 323] on div "destination: FMM route date Flight number number of seats Ticket price [DATE] T…" at bounding box center [457, 362] width 915 height 411
click at [587, 321] on td "1L • W64789" at bounding box center [456, 330] width 358 height 29
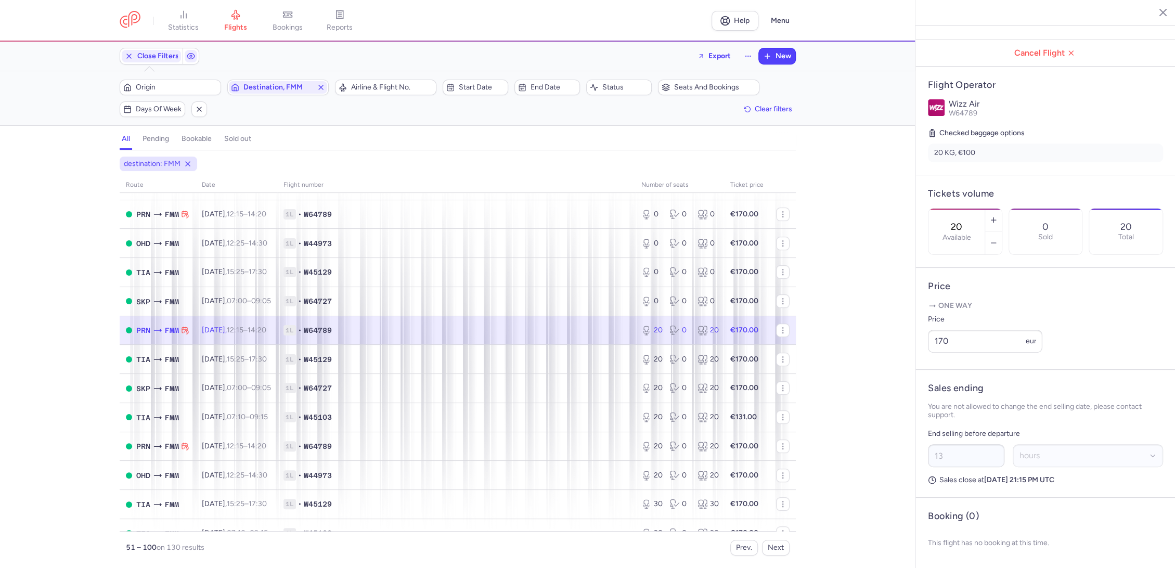
click at [957, 209] on div "20 Available" at bounding box center [956, 232] width 56 height 46
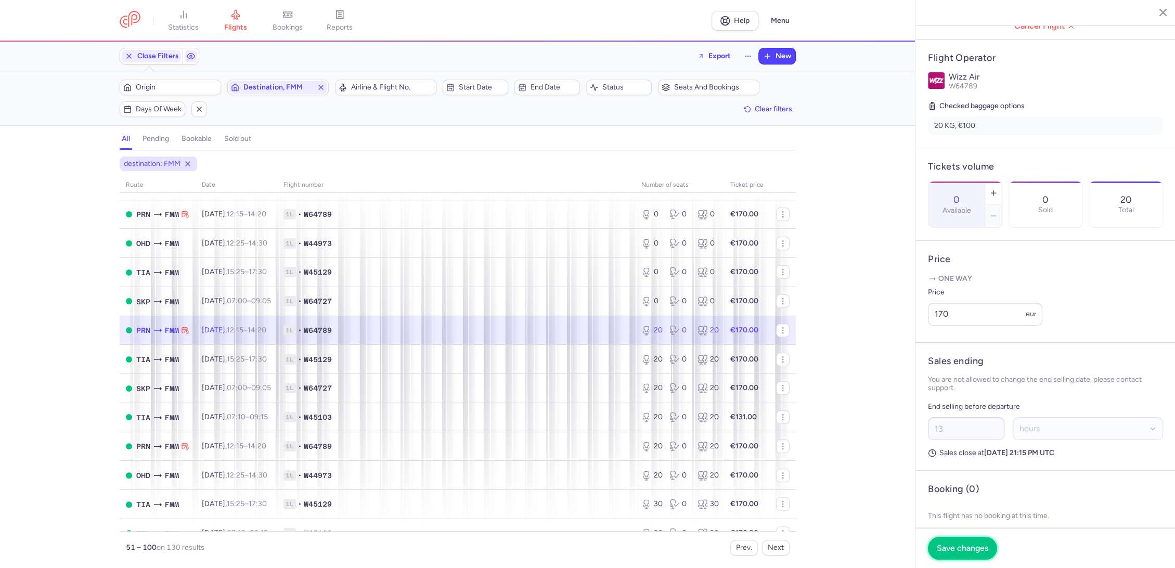
drag, startPoint x: 953, startPoint y: 544, endPoint x: 875, endPoint y: 503, distance: 87.9
click at [954, 544] on span "Save changes" at bounding box center [962, 547] width 51 height 9
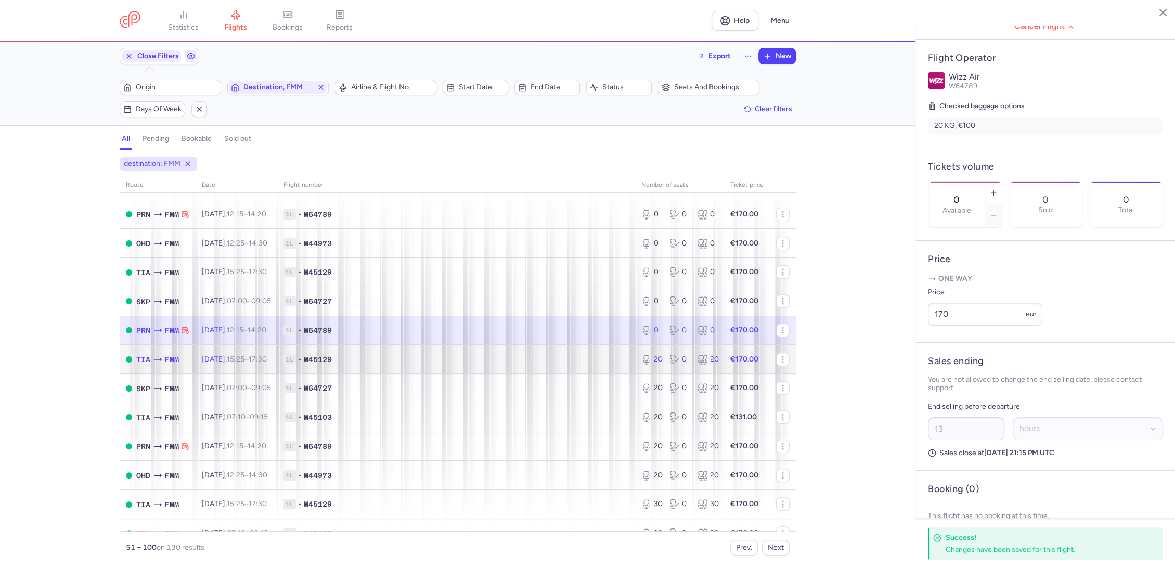
click at [618, 367] on td "1L • W45129" at bounding box center [456, 359] width 358 height 29
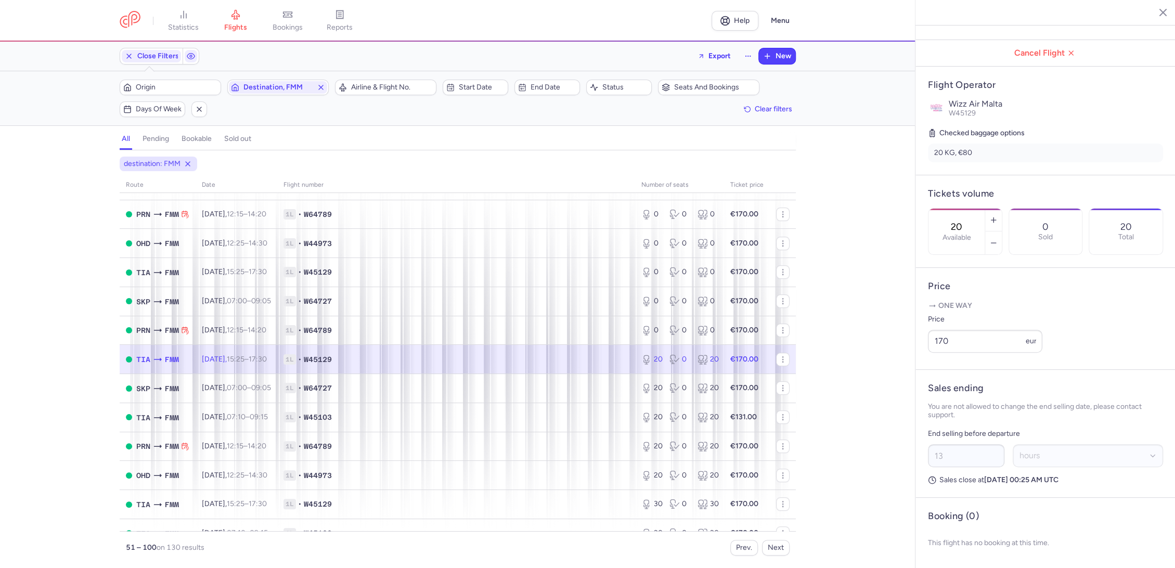
drag, startPoint x: 949, startPoint y: 171, endPoint x: 947, endPoint y: 206, distance: 35.4
click at [949, 209] on div "20 Available" at bounding box center [956, 232] width 56 height 46
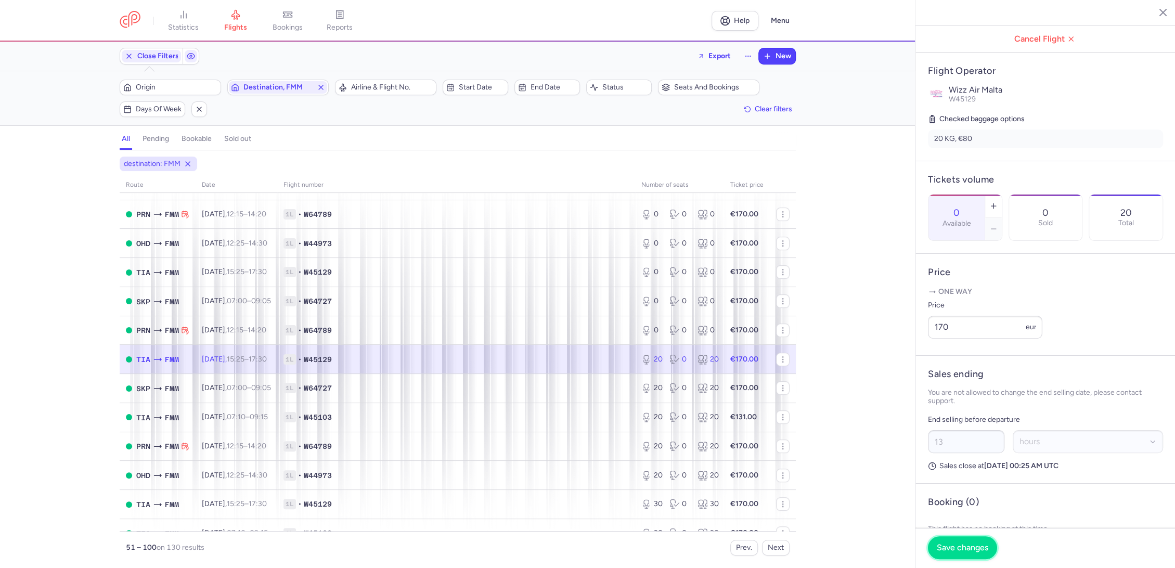
click at [952, 541] on button "Save changes" at bounding box center [962, 547] width 69 height 23
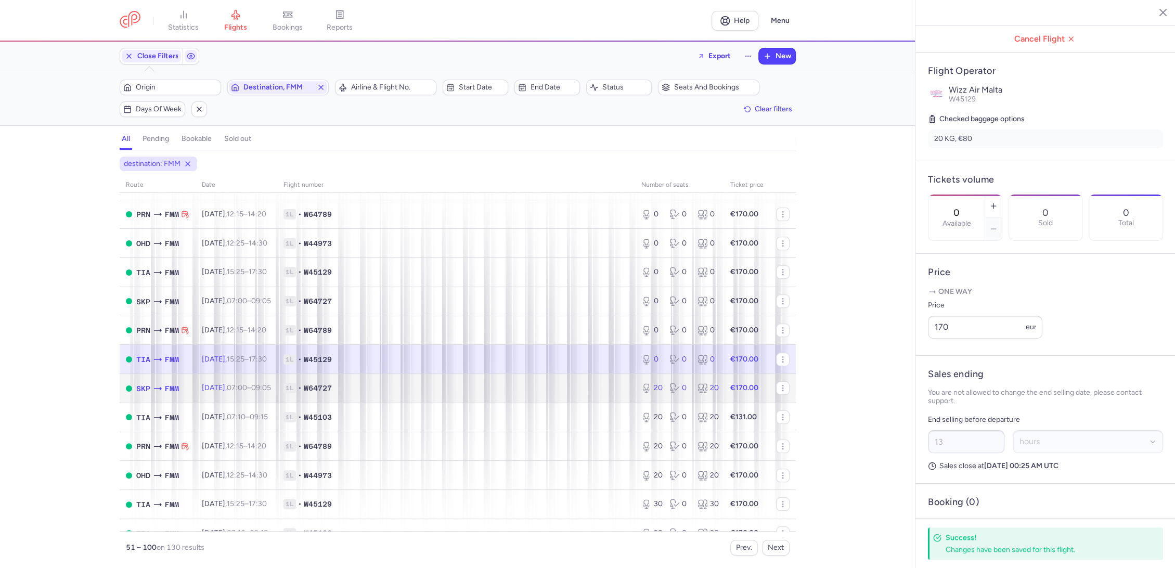
click at [606, 384] on span "1L • W64727" at bounding box center [455, 388] width 345 height 10
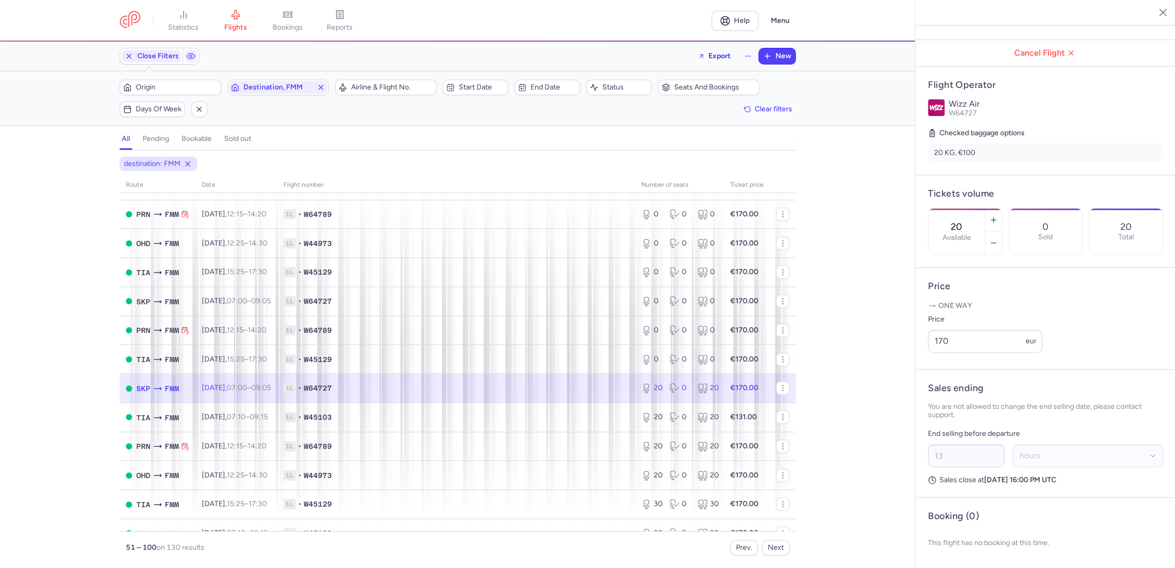
click at [970, 233] on label "Available" at bounding box center [956, 237] width 29 height 8
click at [969, 221] on input "20" at bounding box center [956, 226] width 25 height 11
drag, startPoint x: 944, startPoint y: 552, endPoint x: 823, endPoint y: 505, distance: 130.1
click at [943, 551] on span "Save changes" at bounding box center [962, 547] width 51 height 9
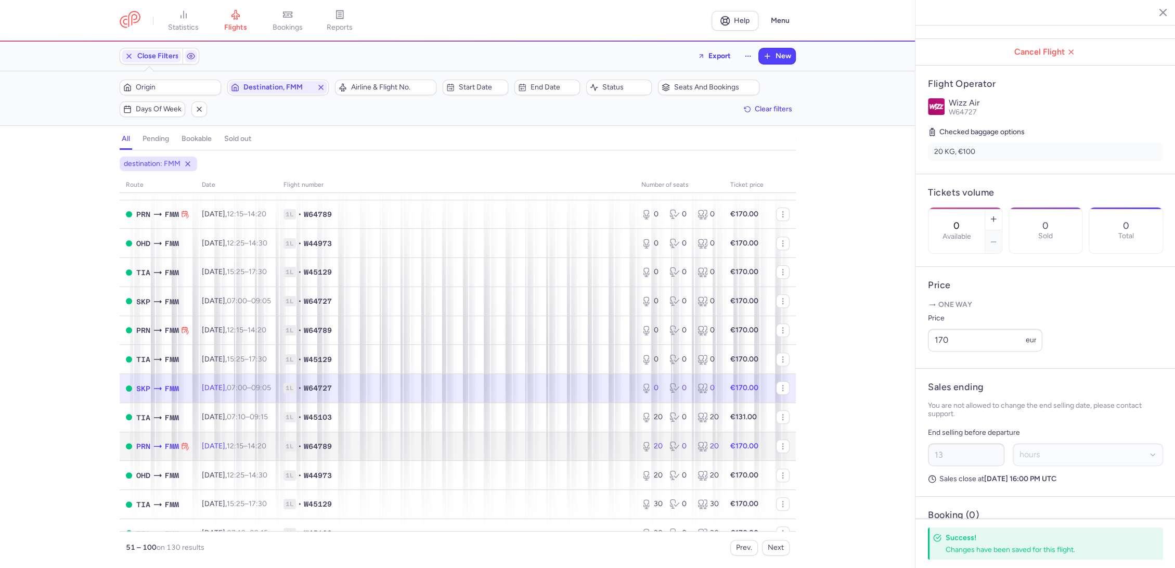
click at [580, 441] on span "1L • W64789" at bounding box center [455, 446] width 345 height 10
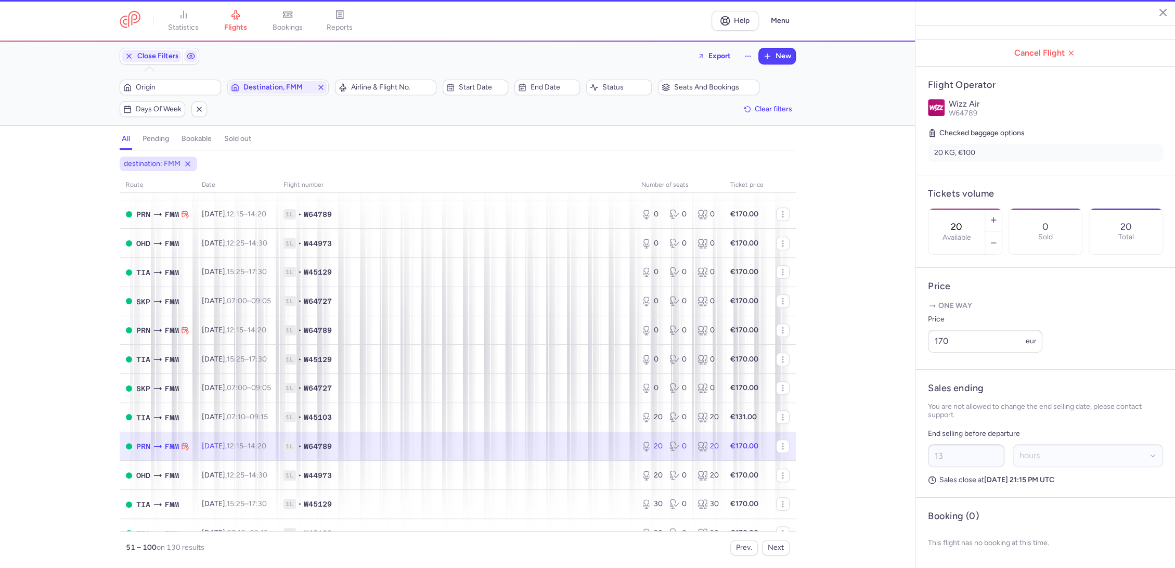
click at [969, 221] on input "20" at bounding box center [956, 226] width 25 height 11
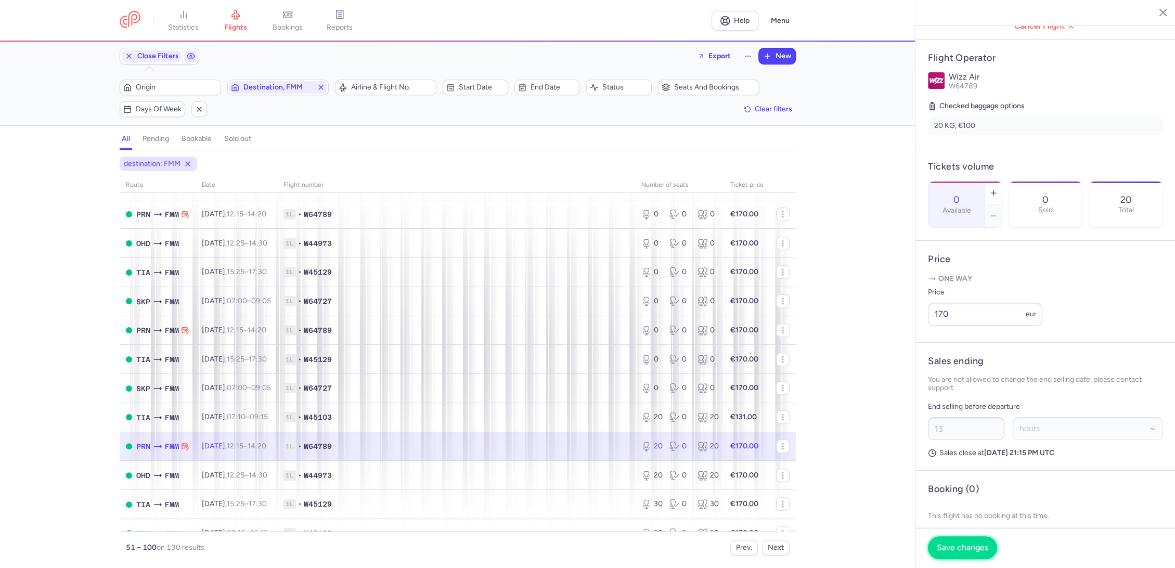
click at [942, 554] on button "Save changes" at bounding box center [962, 547] width 69 height 23
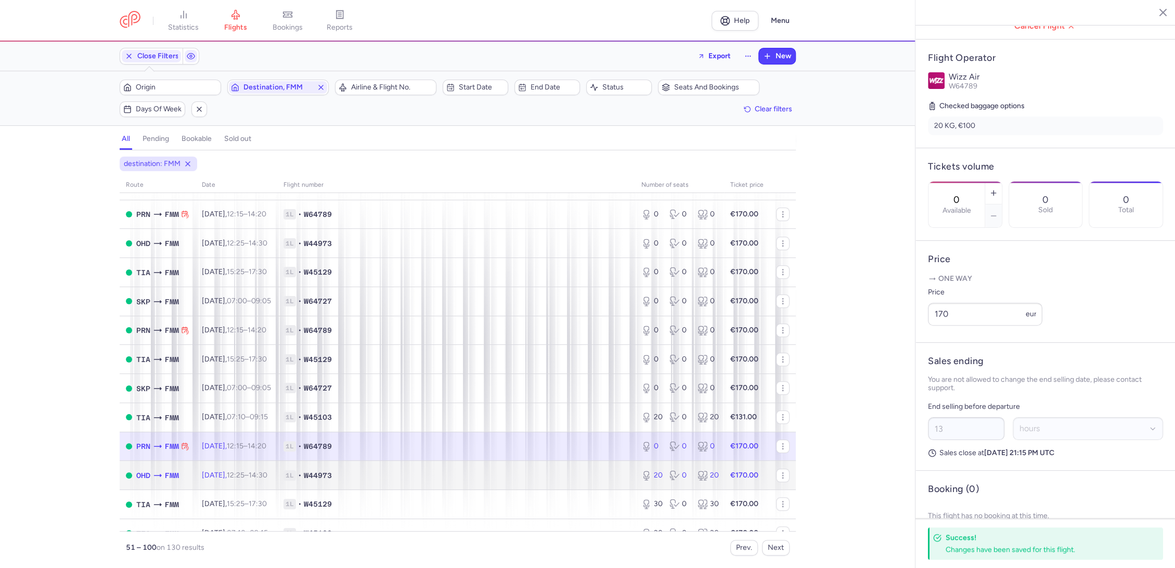
click at [574, 467] on td "1L • W44973" at bounding box center [456, 475] width 358 height 29
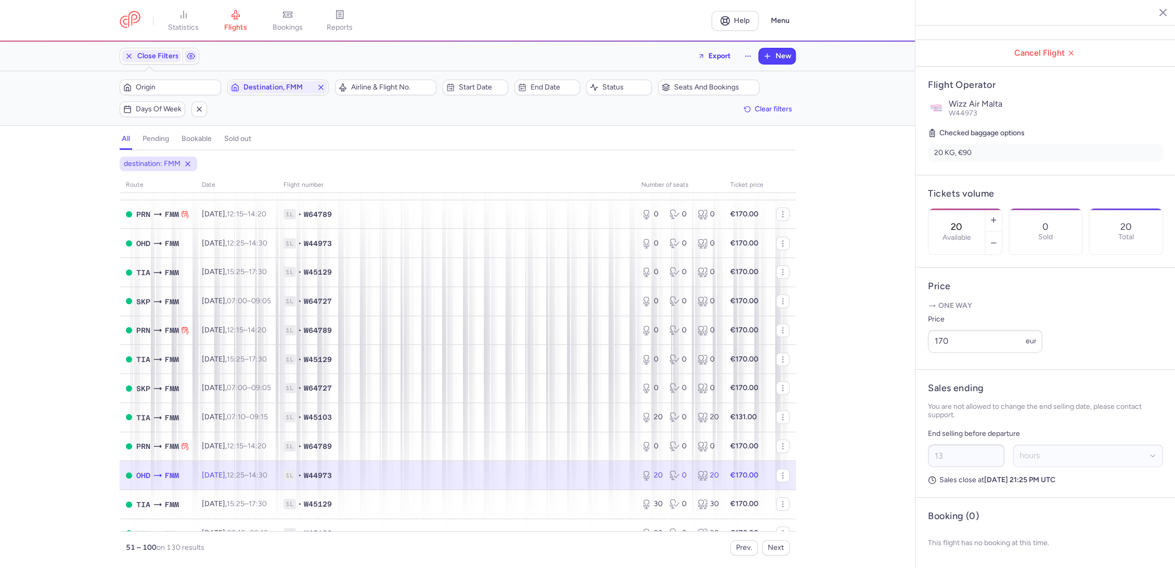
click at [969, 221] on input "20" at bounding box center [956, 226] width 25 height 11
click at [574, 449] on span "1L • W64789" at bounding box center [455, 446] width 345 height 10
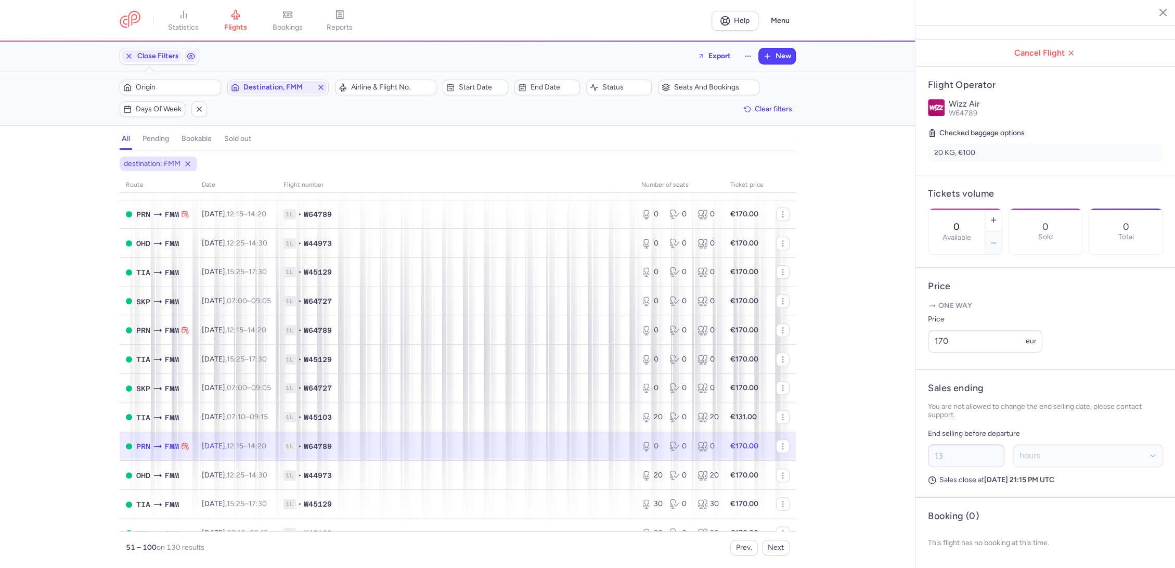
drag, startPoint x: 984, startPoint y: 178, endPoint x: 962, endPoint y: 177, distance: 21.8
click at [962, 221] on input "0" at bounding box center [956, 226] width 25 height 11
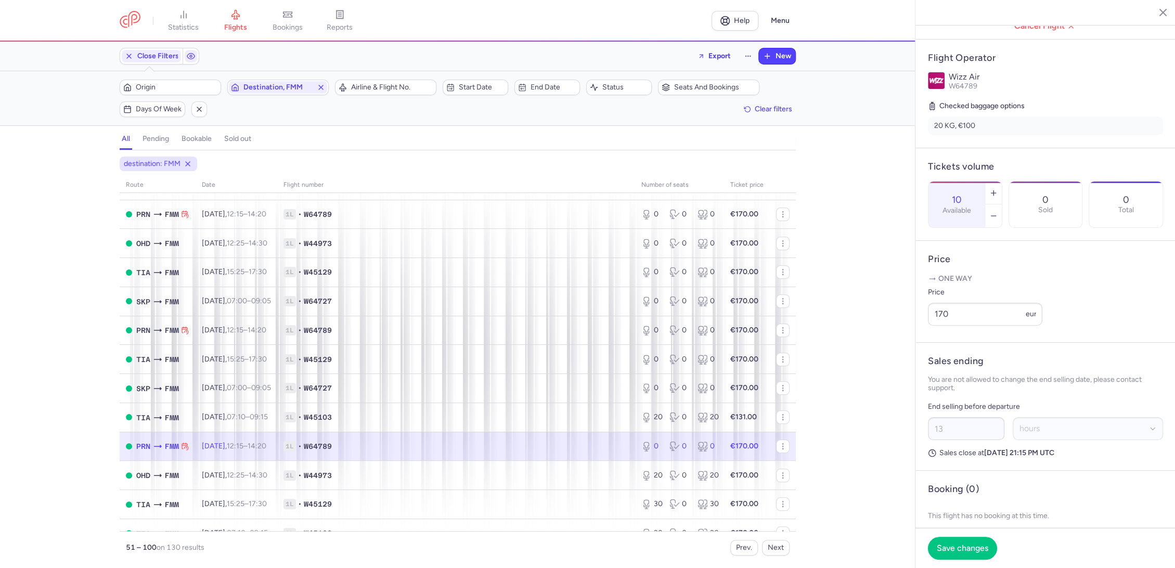
click at [969, 206] on label "Available" at bounding box center [956, 210] width 29 height 8
click at [969, 194] on input "10" at bounding box center [956, 199] width 25 height 11
click at [969, 206] on label "Available" at bounding box center [956, 210] width 29 height 8
click at [969, 194] on input "10" at bounding box center [956, 199] width 25 height 11
drag, startPoint x: 941, startPoint y: 546, endPoint x: 703, endPoint y: 437, distance: 262.0
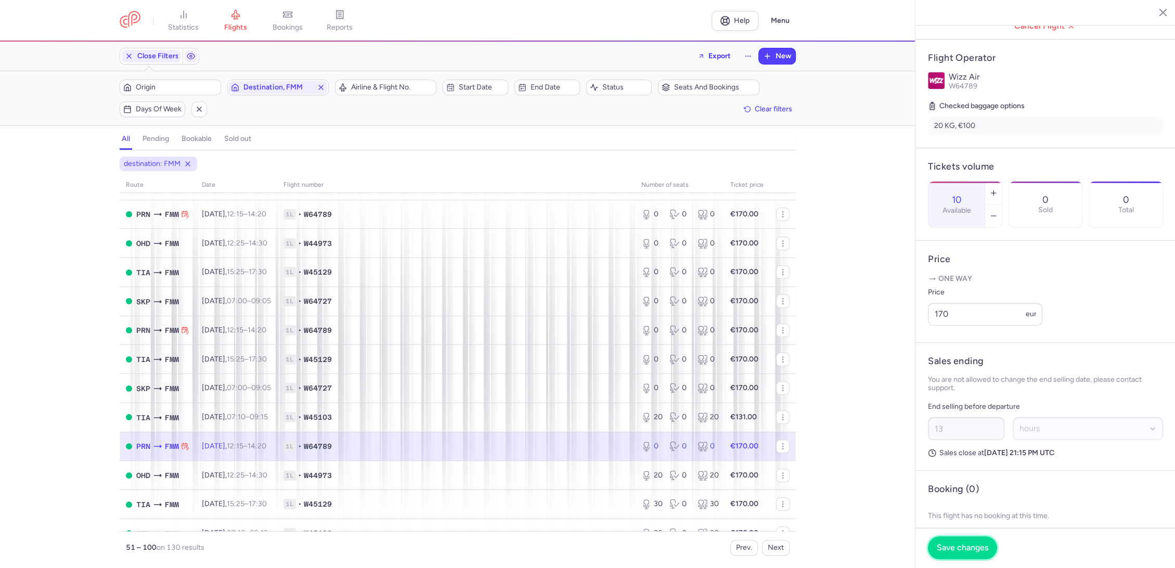
click at [941, 546] on span "Save changes" at bounding box center [962, 547] width 51 height 9
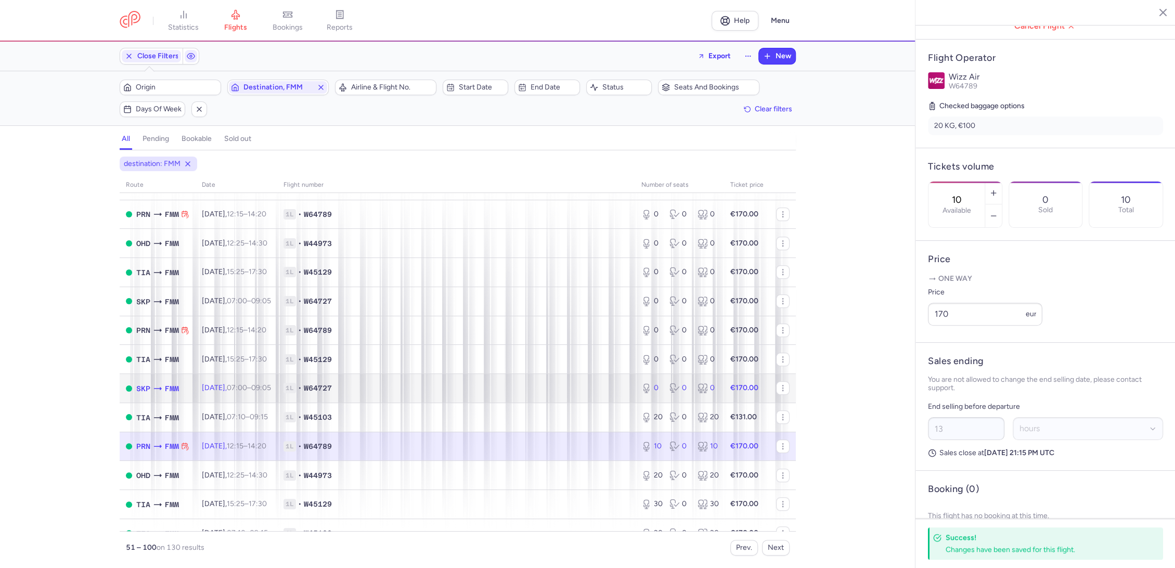
click at [587, 388] on span "1L • W64727" at bounding box center [455, 388] width 345 height 10
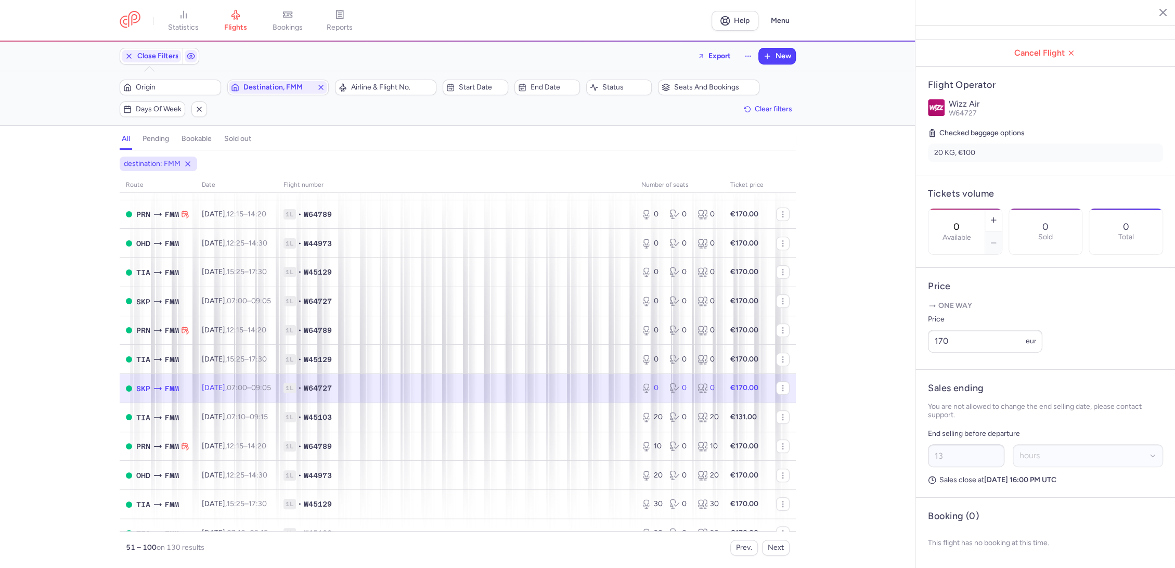
click at [969, 221] on input "0" at bounding box center [956, 226] width 25 height 11
paste input "1"
drag, startPoint x: 939, startPoint y: 546, endPoint x: 894, endPoint y: 492, distance: 69.0
click at [938, 546] on span "Save changes" at bounding box center [962, 547] width 51 height 9
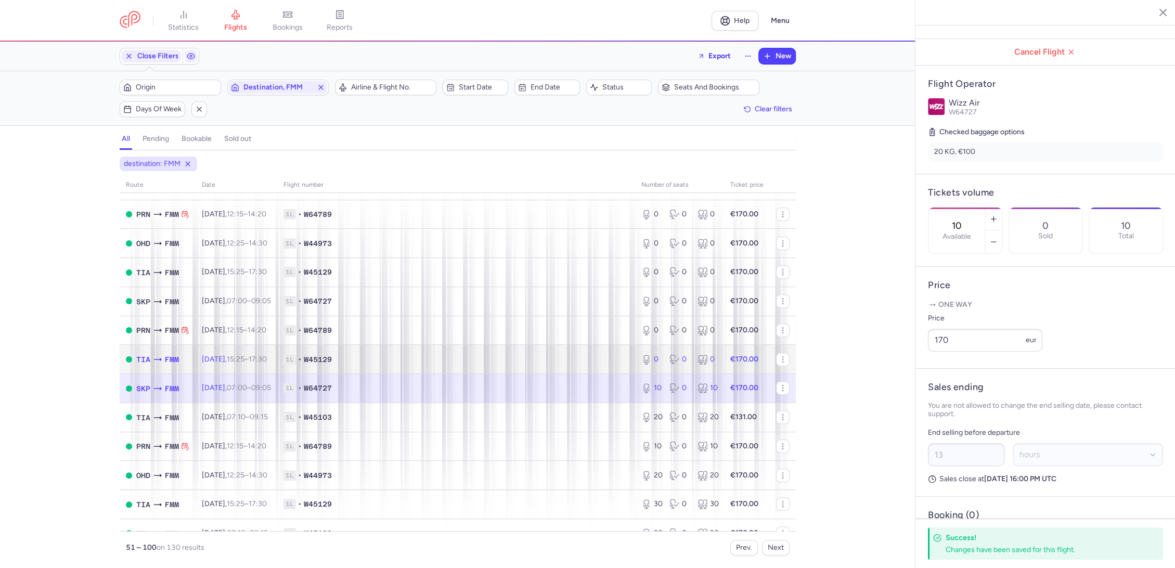
click at [601, 349] on td "1L • W45129" at bounding box center [456, 359] width 358 height 29
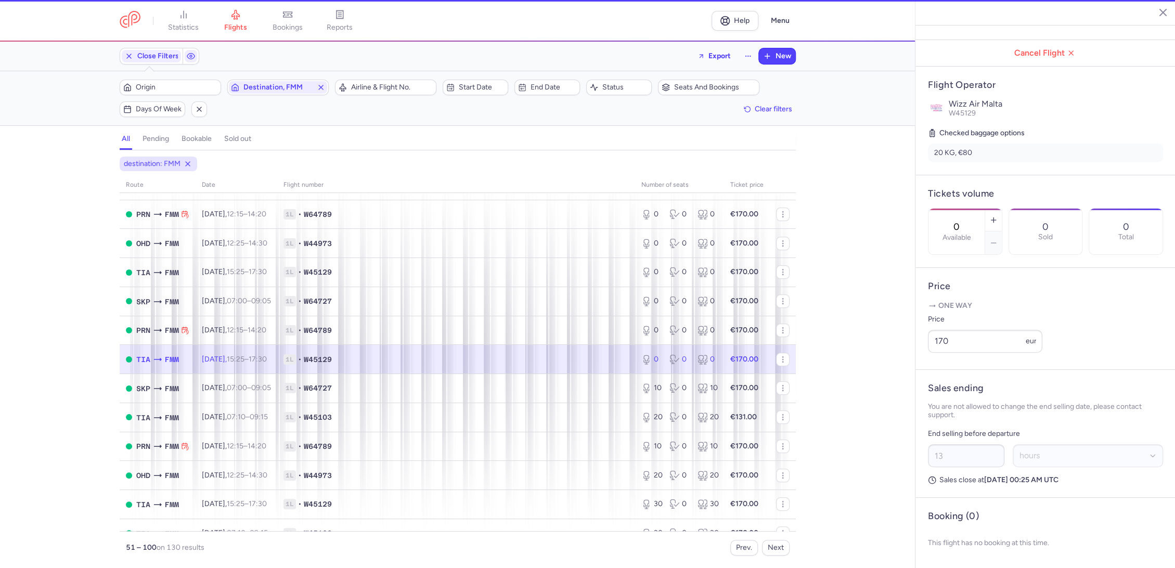
click at [969, 221] on input "0" at bounding box center [956, 226] width 25 height 11
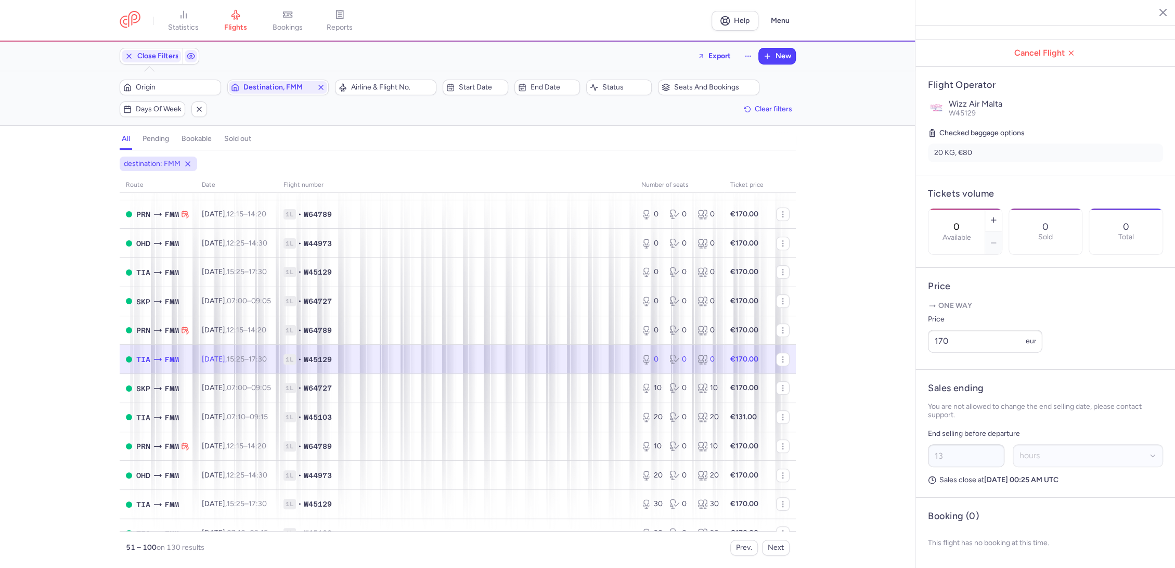
paste input "1"
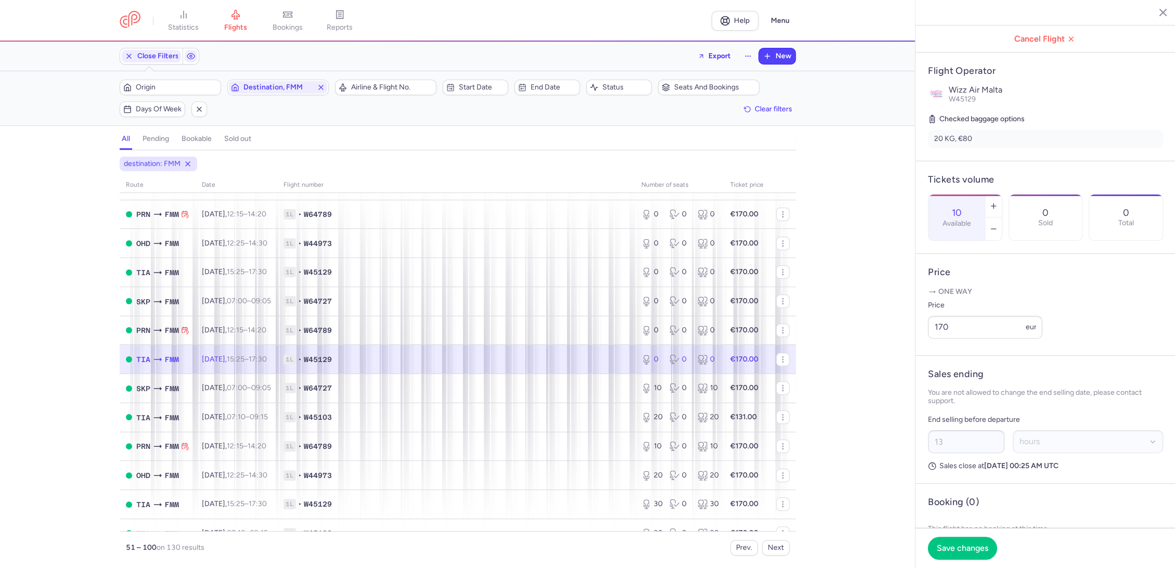
drag, startPoint x: 936, startPoint y: 567, endPoint x: 941, endPoint y: 552, distance: 16.4
click at [934, 566] on footer "Save changes" at bounding box center [1045, 548] width 260 height 40
drag, startPoint x: 943, startPoint y: 550, endPoint x: 789, endPoint y: 432, distance: 194.4
click at [943, 549] on span "Save changes" at bounding box center [962, 547] width 51 height 9
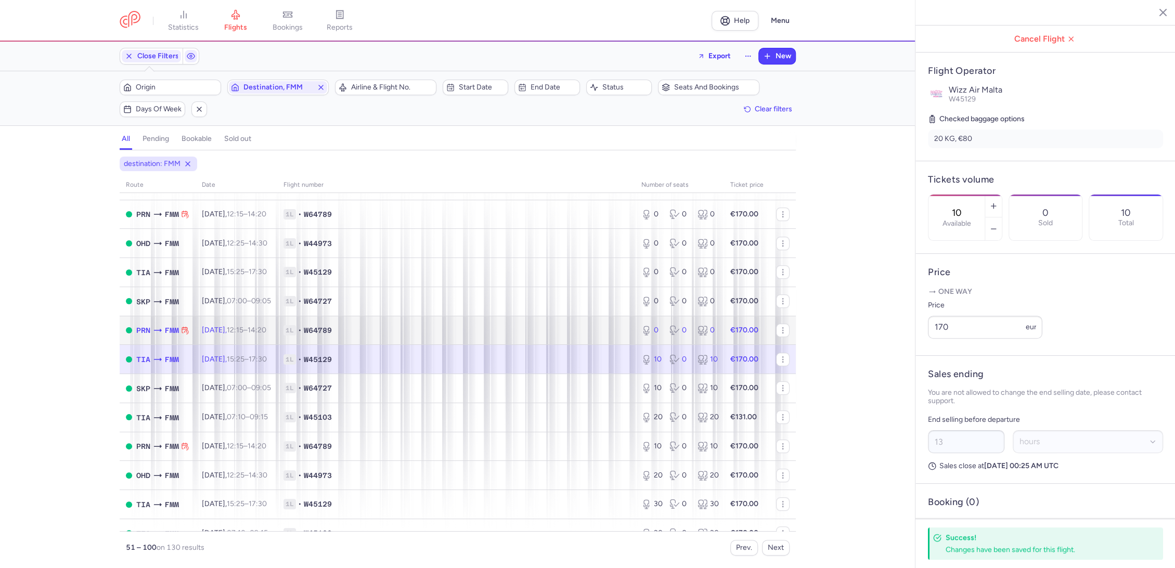
click at [595, 318] on td "1L • W64789" at bounding box center [456, 330] width 358 height 29
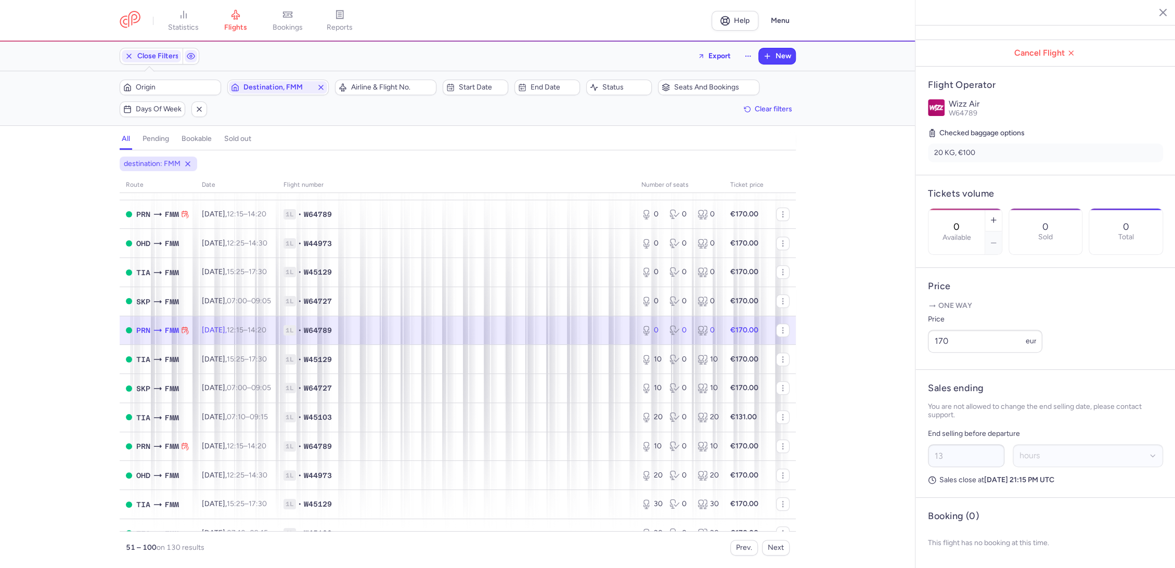
click at [984, 209] on div "0 Available" at bounding box center [956, 232] width 56 height 46
paste input "1"
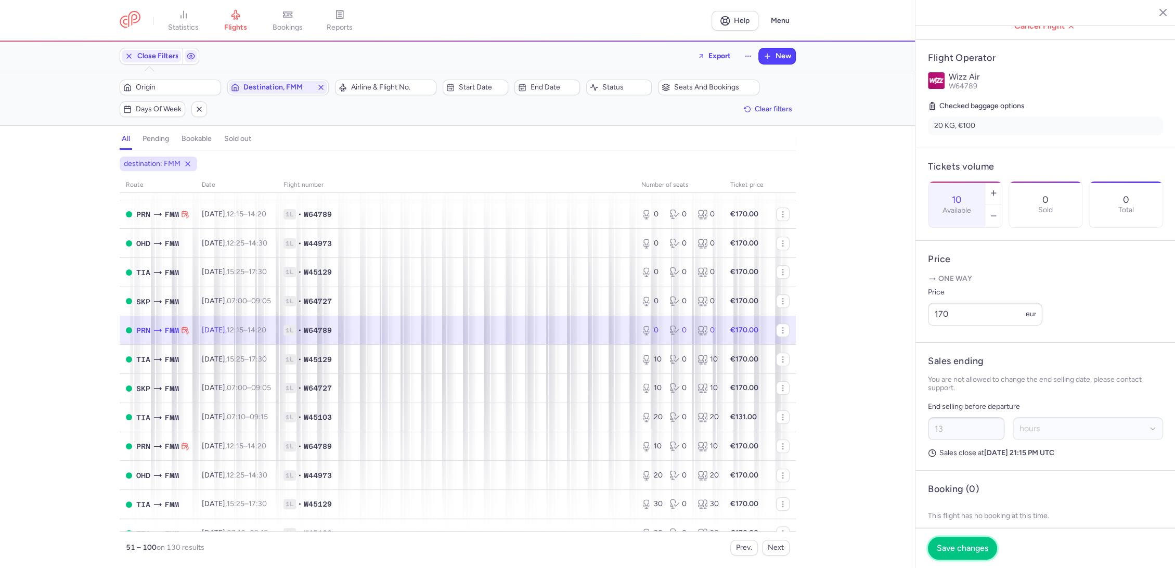
drag, startPoint x: 955, startPoint y: 544, endPoint x: 789, endPoint y: 404, distance: 218.1
click at [954, 544] on span "Save changes" at bounding box center [962, 547] width 51 height 9
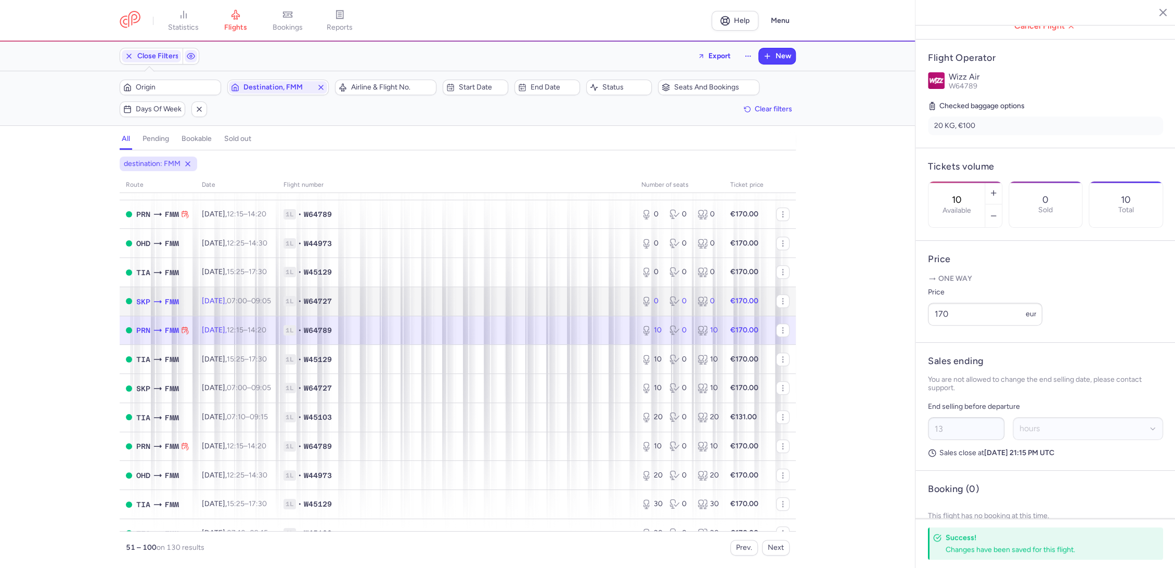
click at [601, 301] on span "1L • W64727" at bounding box center [455, 301] width 345 height 10
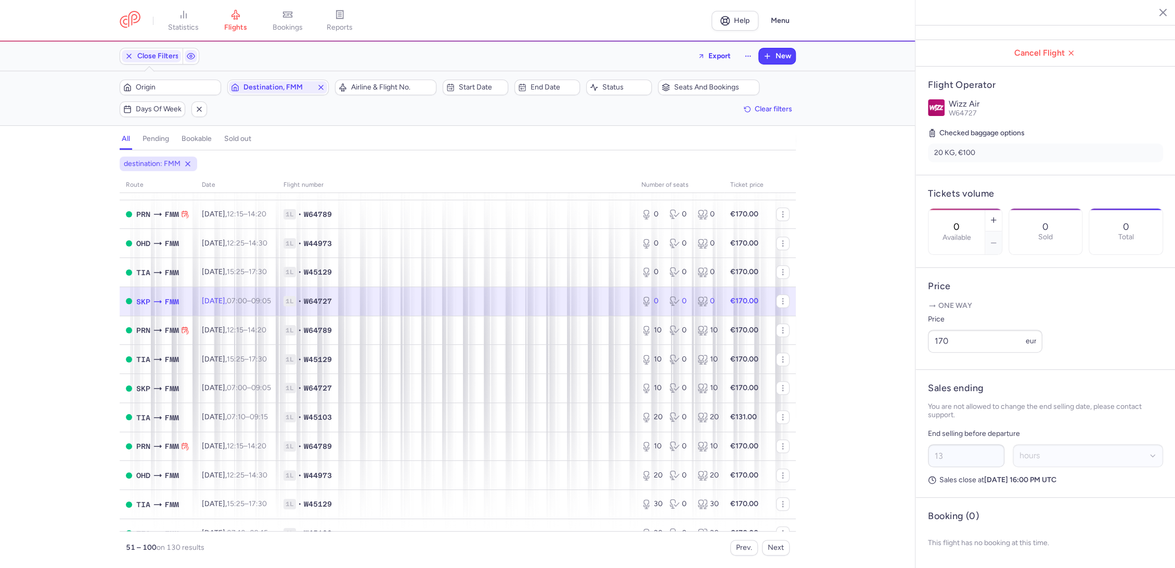
click at [984, 209] on div "0 Available" at bounding box center [956, 232] width 56 height 46
paste input "1"
click at [944, 543] on span "Save changes" at bounding box center [962, 547] width 51 height 9
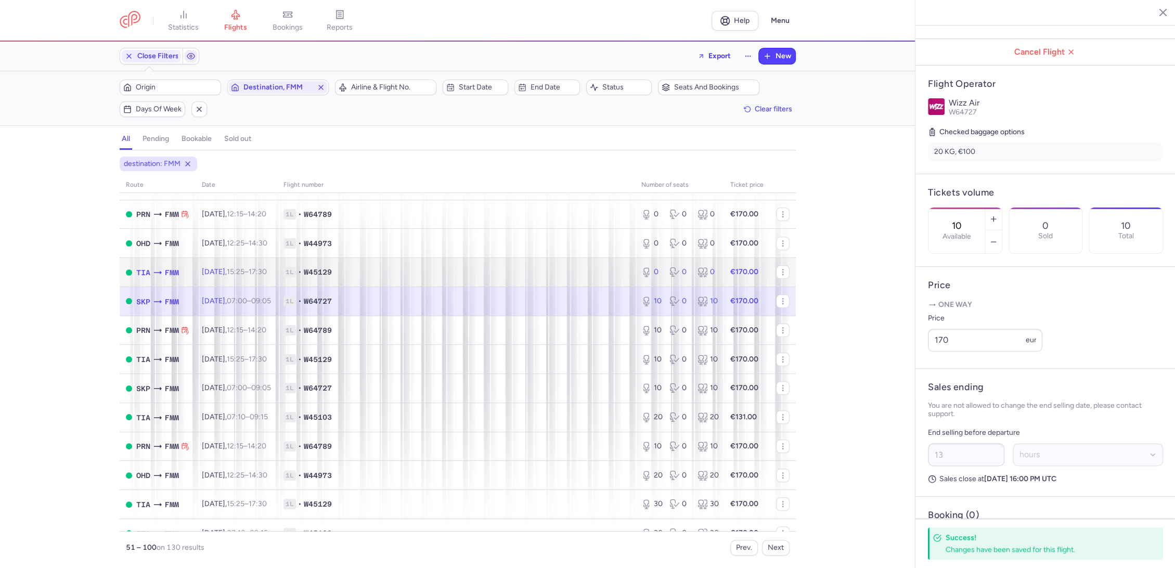
click at [602, 272] on span "1L • W45129" at bounding box center [455, 272] width 345 height 10
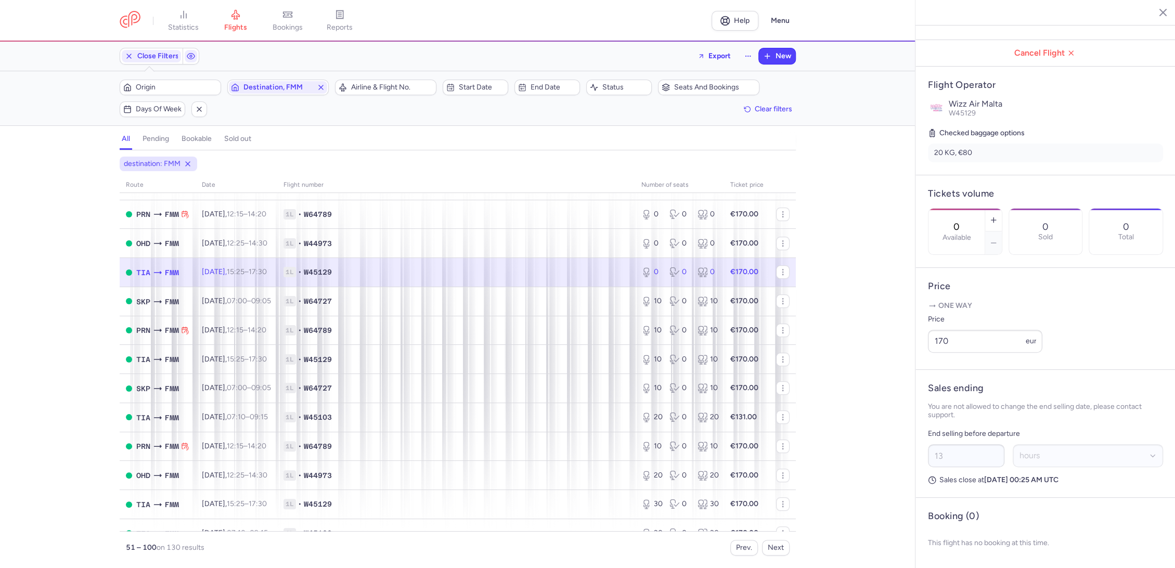
click at [984, 209] on div "0 Available" at bounding box center [956, 232] width 56 height 46
paste input "1"
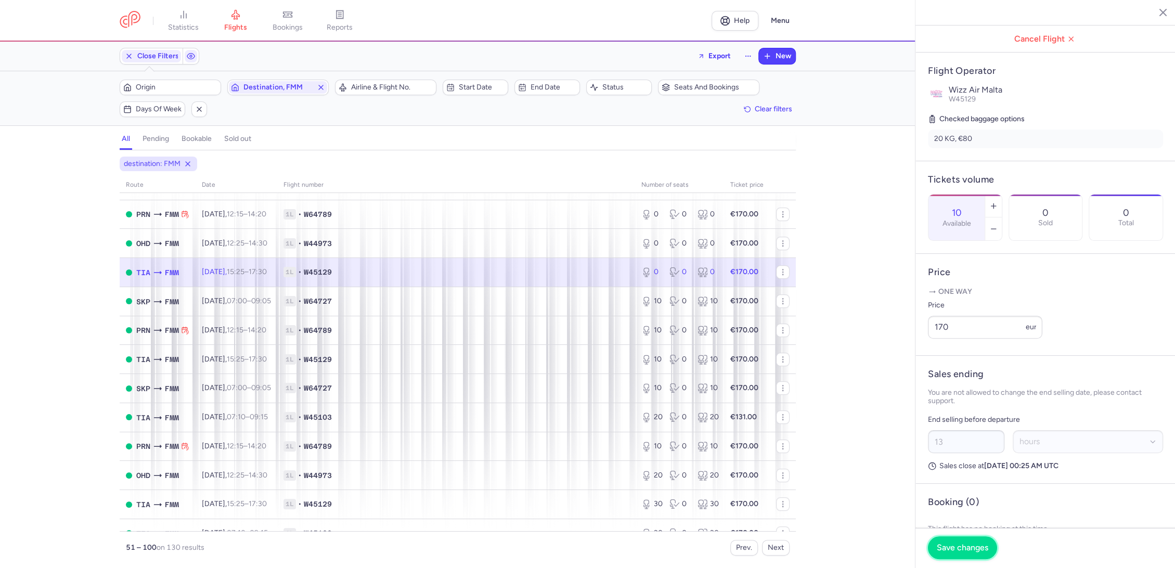
click at [941, 539] on button "Save changes" at bounding box center [962, 547] width 69 height 23
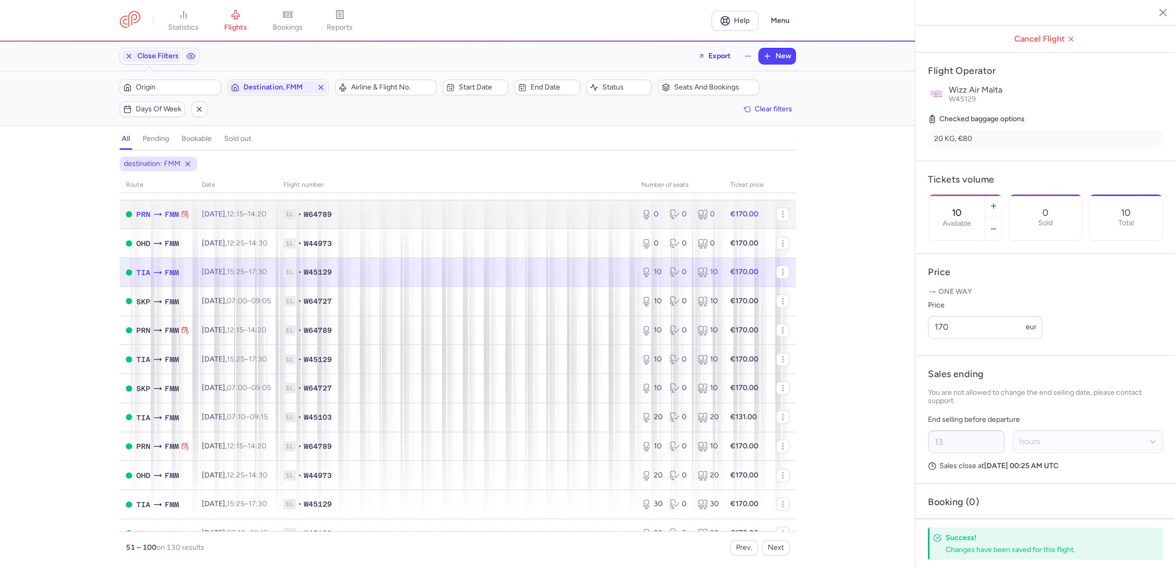
click at [547, 222] on td "1L • W64789" at bounding box center [456, 214] width 358 height 29
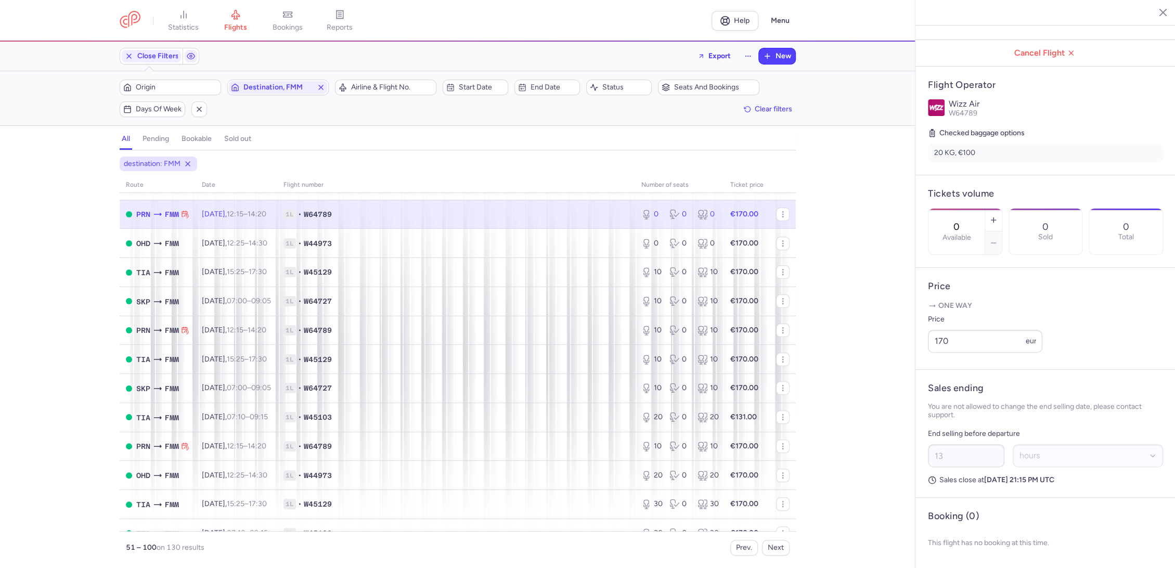
click at [984, 209] on div "0 Available" at bounding box center [956, 232] width 56 height 46
paste input "1"
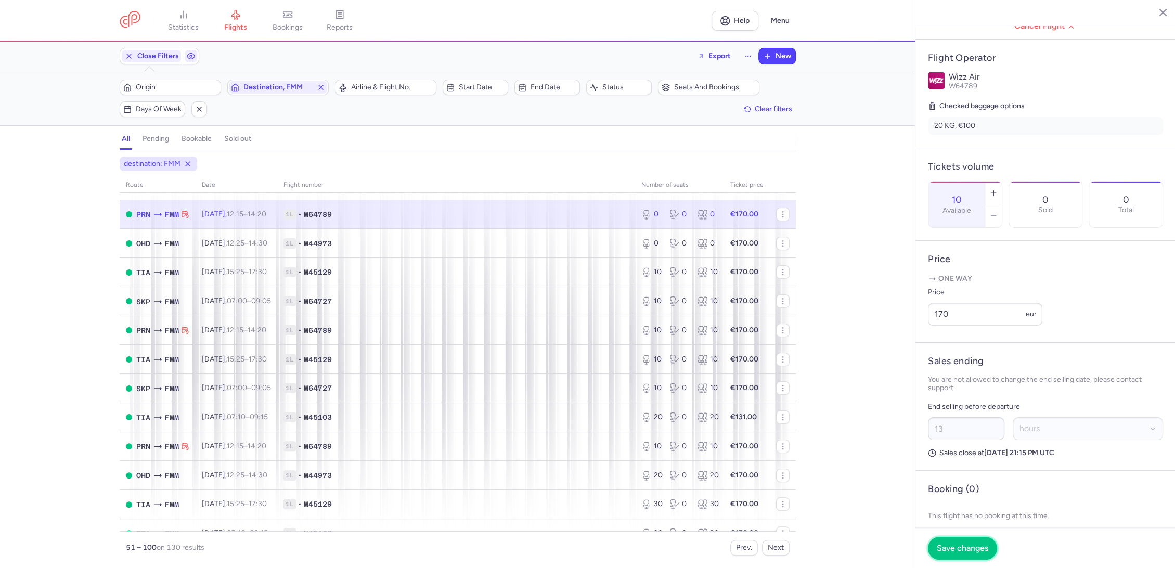
drag, startPoint x: 943, startPoint y: 549, endPoint x: 928, endPoint y: 541, distance: 16.5
click at [942, 549] on span "Save changes" at bounding box center [962, 547] width 51 height 9
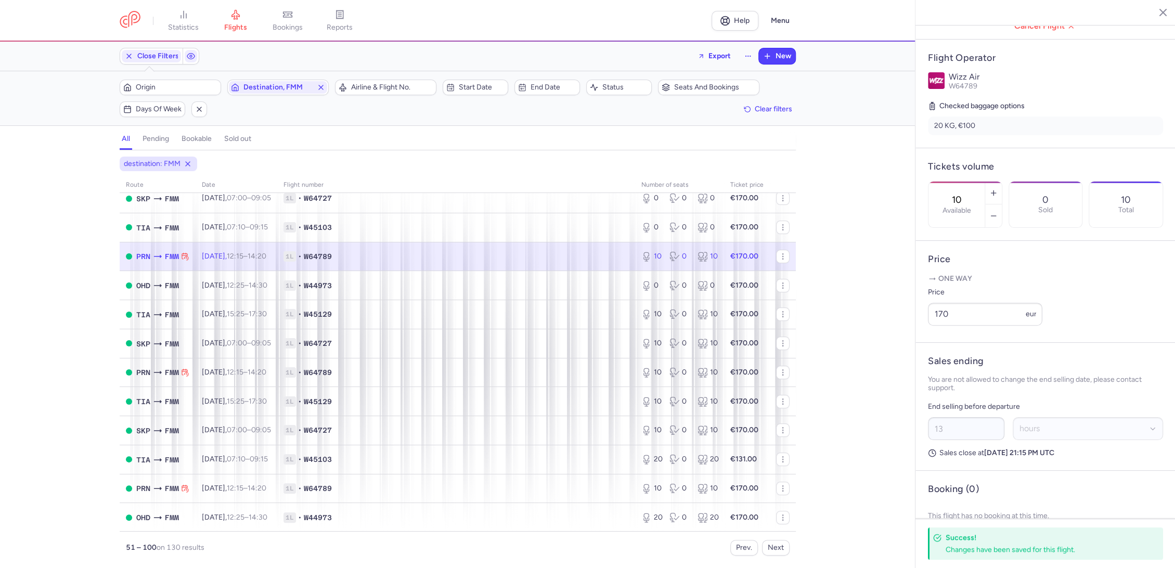
scroll to position [289, 0]
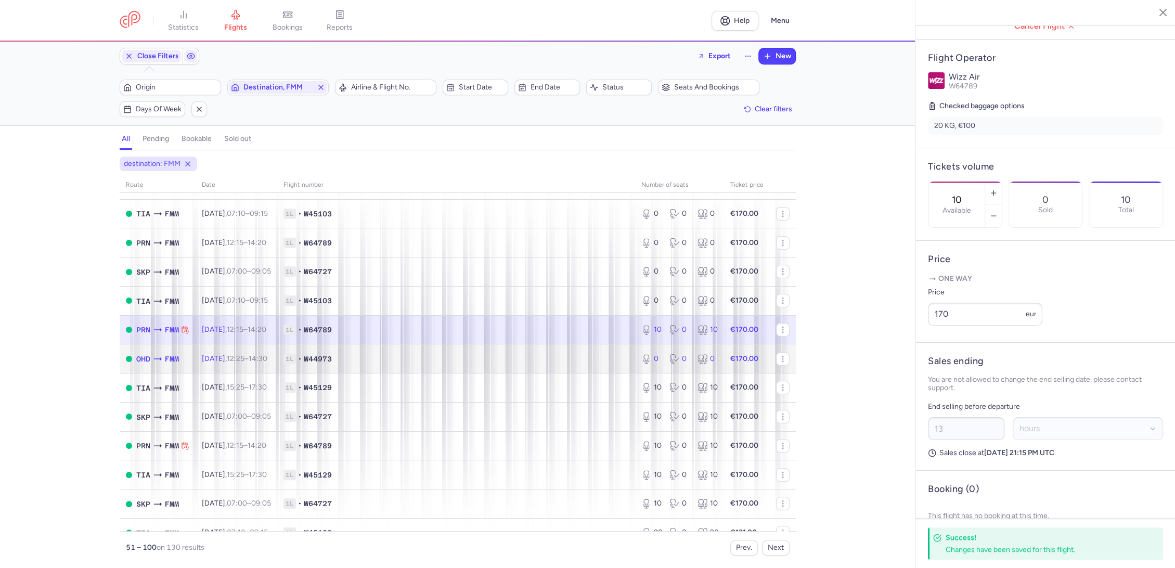
click at [538, 358] on span "1L • W44973" at bounding box center [455, 359] width 345 height 10
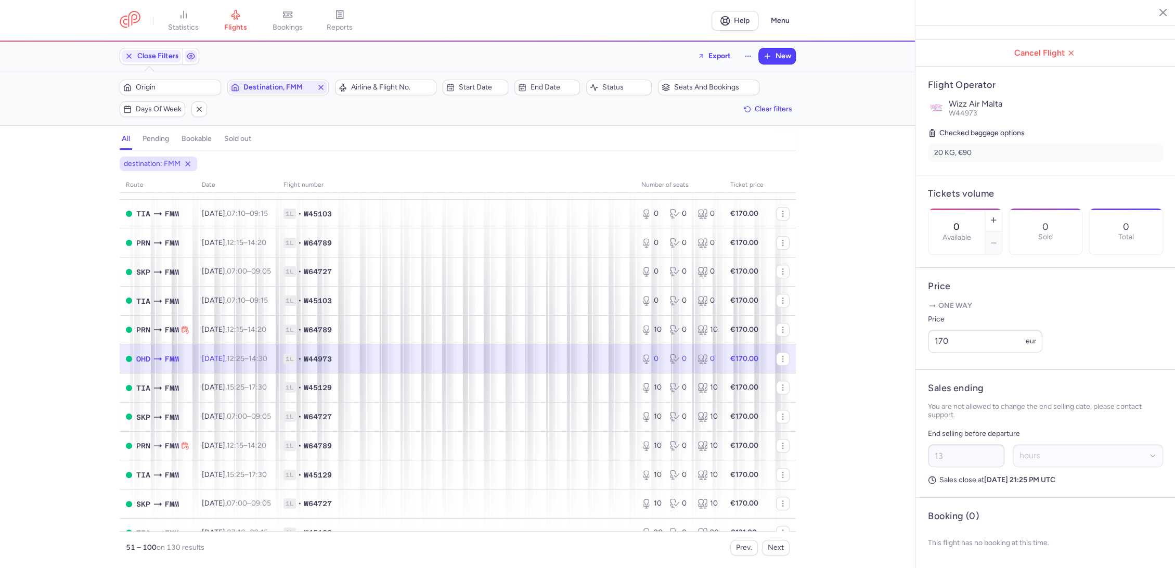
click at [969, 221] on input "0" at bounding box center [956, 226] width 25 height 11
paste input "1"
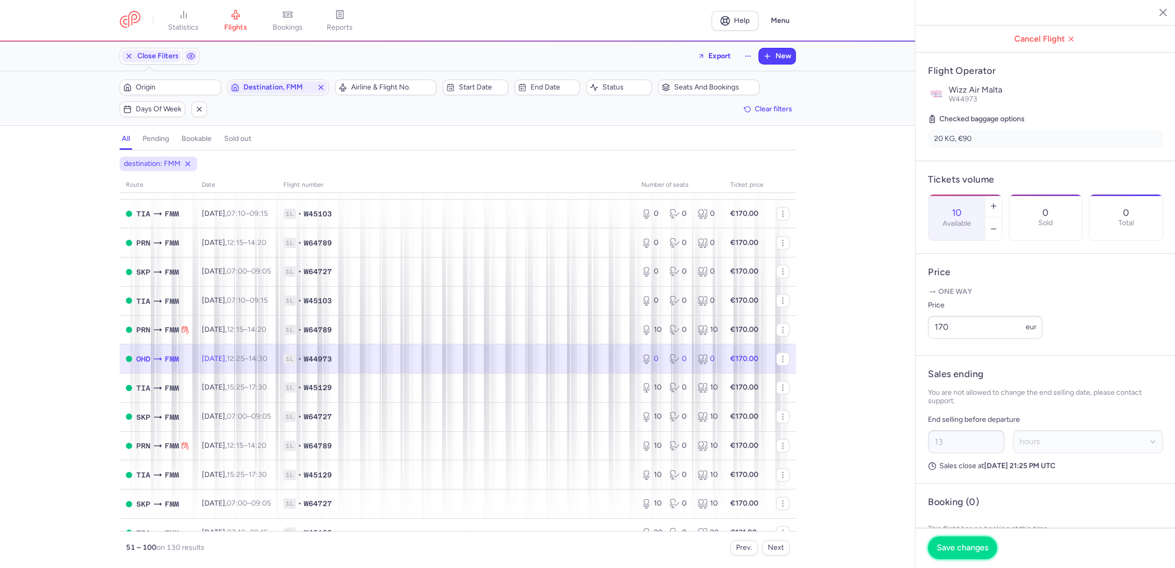
click at [951, 546] on span "Save changes" at bounding box center [962, 547] width 51 height 9
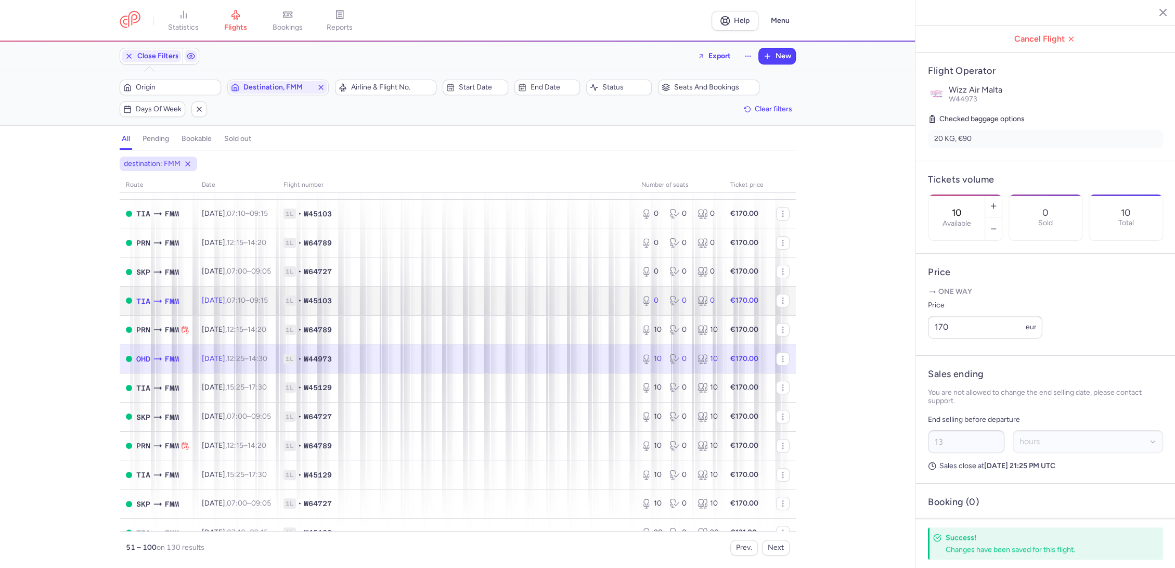
click at [555, 290] on td "1L • W45103" at bounding box center [456, 300] width 358 height 29
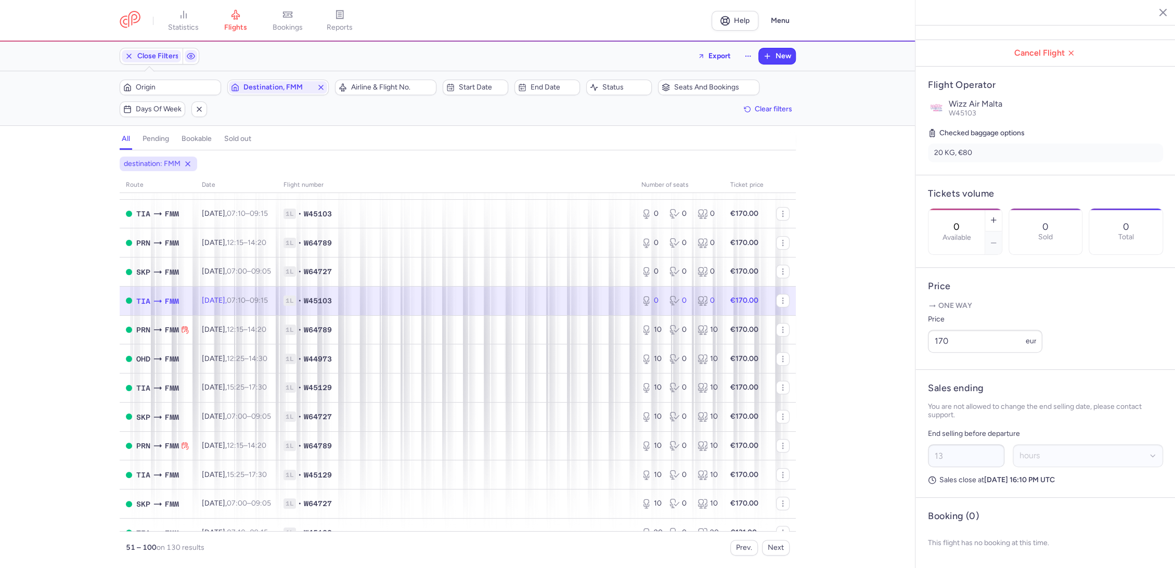
click at [957, 209] on div "0 Available" at bounding box center [956, 232] width 56 height 46
paste input "1"
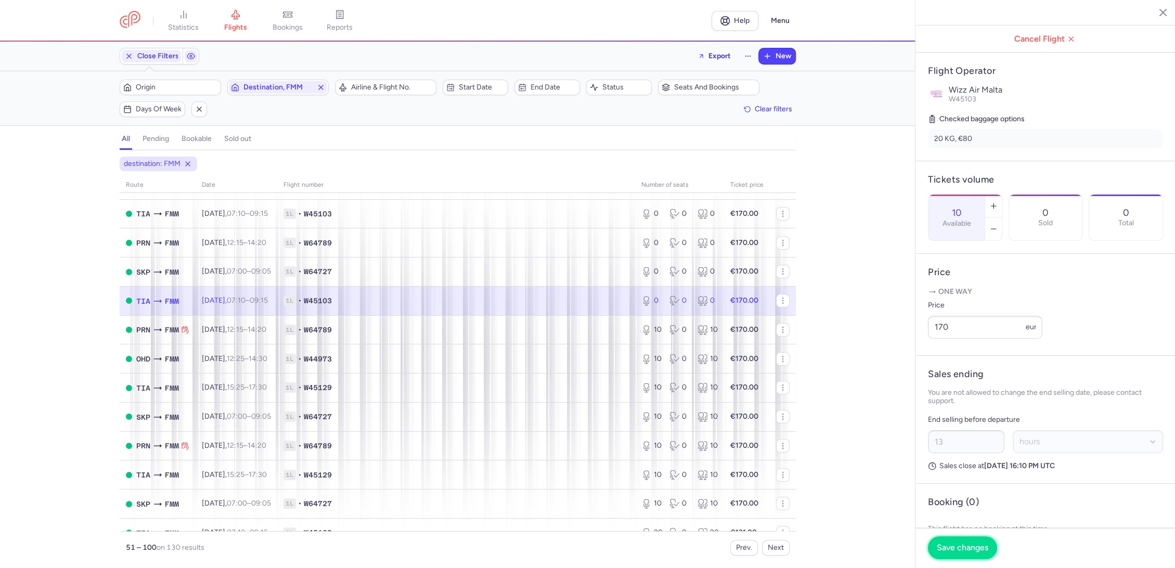
click at [952, 547] on span "Save changes" at bounding box center [962, 547] width 51 height 9
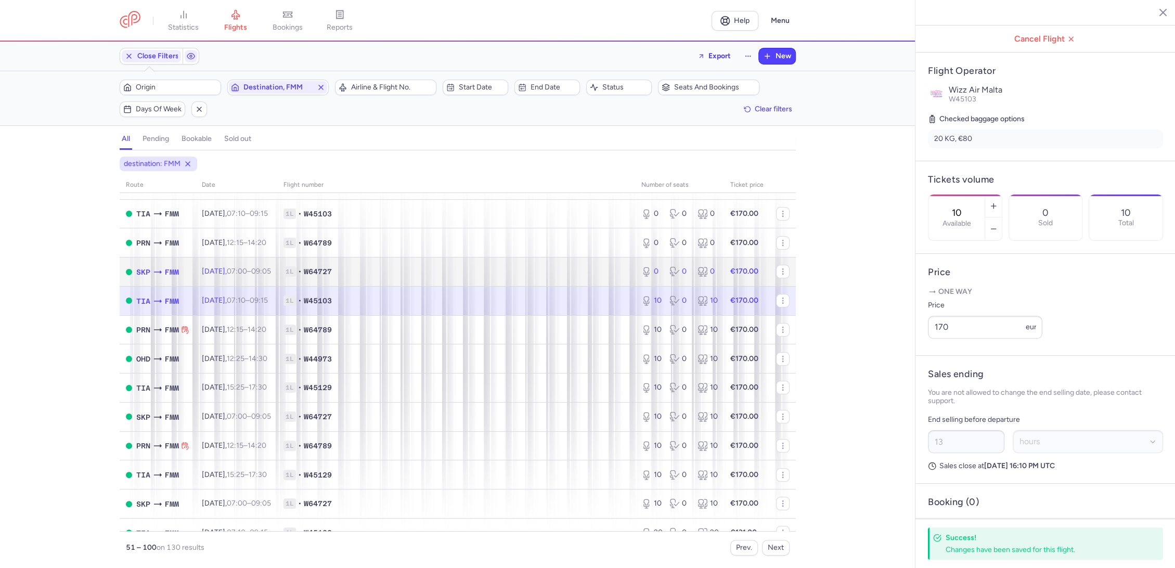
click at [569, 270] on span "1L • W64727" at bounding box center [455, 271] width 345 height 10
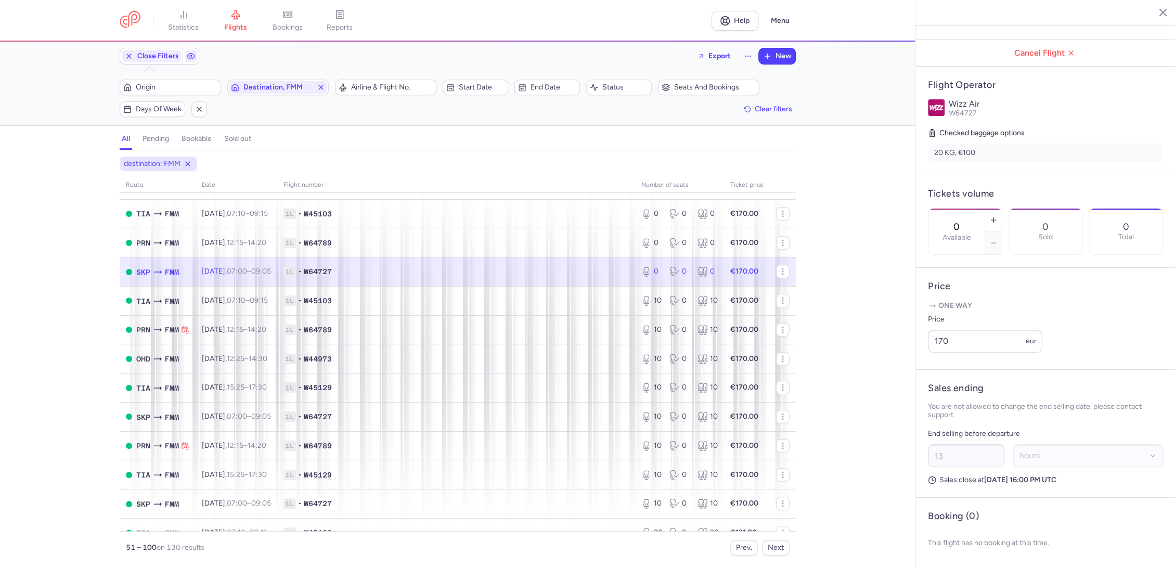
click at [969, 221] on input "0" at bounding box center [956, 226] width 25 height 11
paste input "1"
drag, startPoint x: 953, startPoint y: 545, endPoint x: 673, endPoint y: 357, distance: 336.8
click at [952, 545] on span "Save changes" at bounding box center [962, 547] width 51 height 9
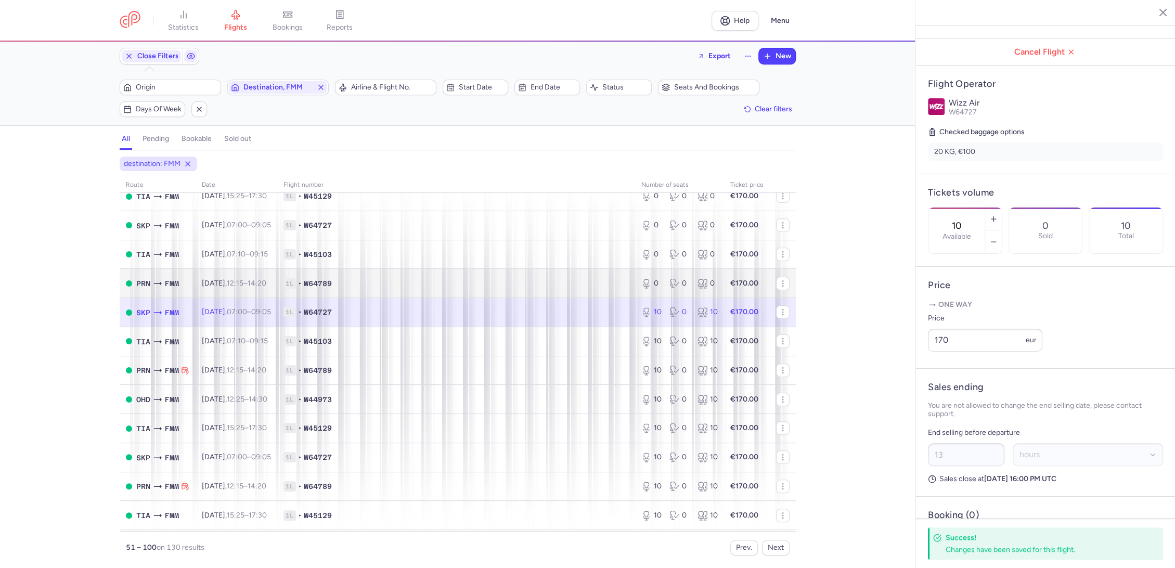
scroll to position [173, 0]
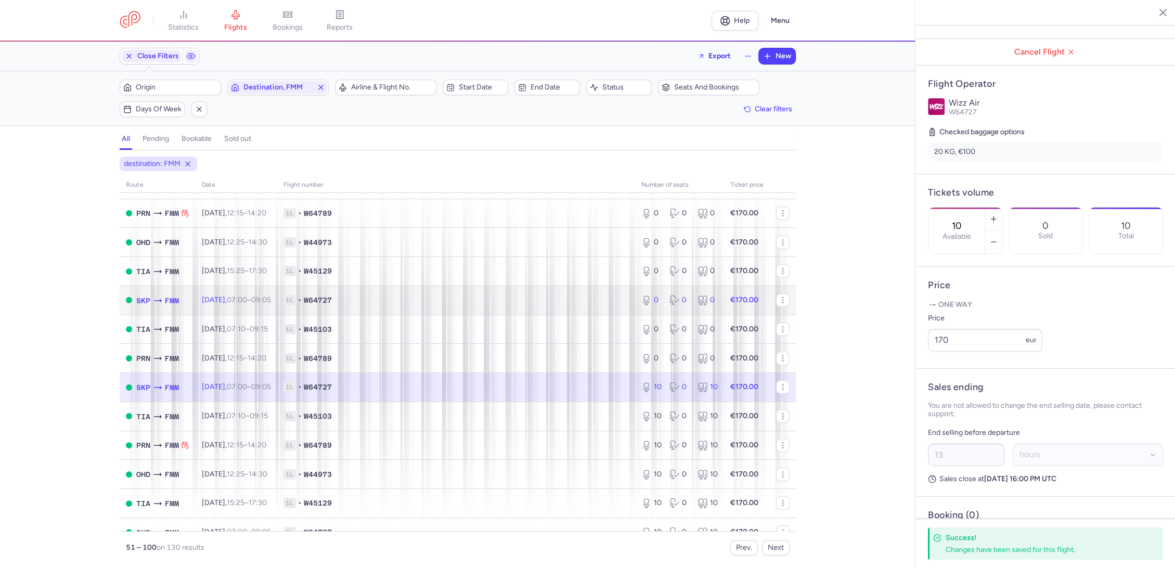
click at [516, 303] on span "1L • W64727" at bounding box center [455, 300] width 345 height 10
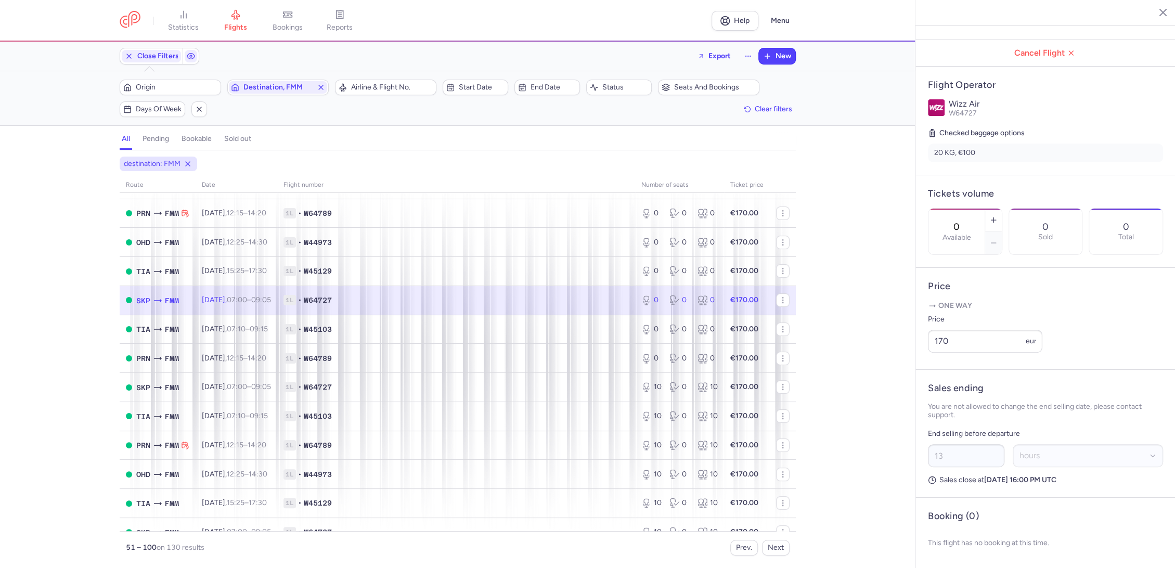
click at [973, 209] on div "0 Available" at bounding box center [956, 232] width 56 height 46
paste input "1"
click at [924, 535] on footer "Save changes" at bounding box center [1045, 548] width 260 height 40
drag, startPoint x: 944, startPoint y: 544, endPoint x: 692, endPoint y: 355, distance: 315.3
click at [943, 544] on span "Save changes" at bounding box center [962, 547] width 51 height 9
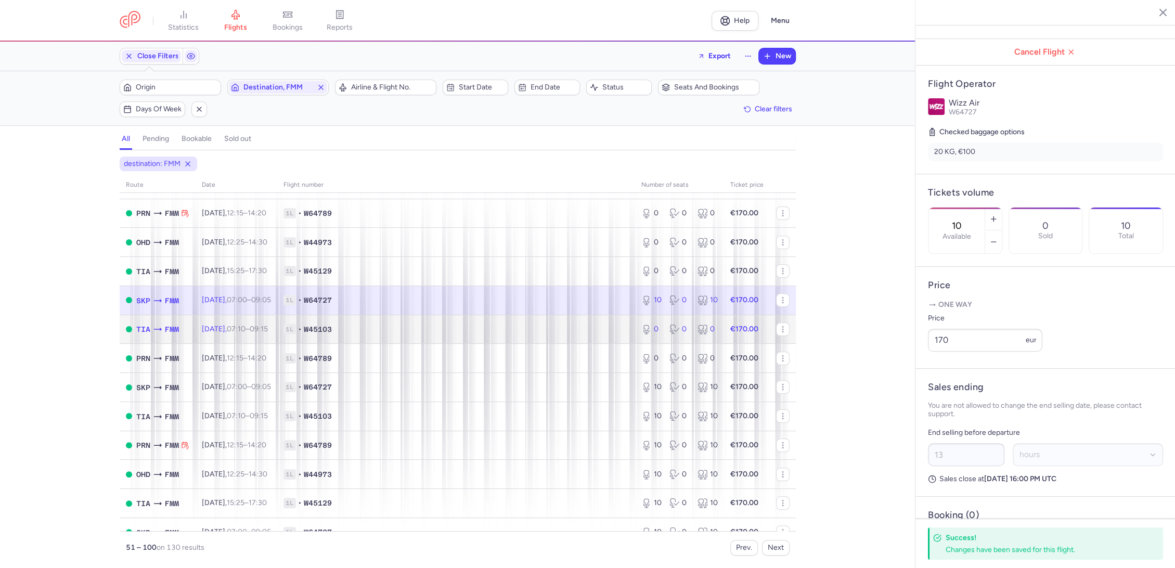
drag, startPoint x: 614, startPoint y: 323, endPoint x: 689, endPoint y: 313, distance: 75.6
click at [615, 324] on span "1L • W45103" at bounding box center [455, 329] width 345 height 10
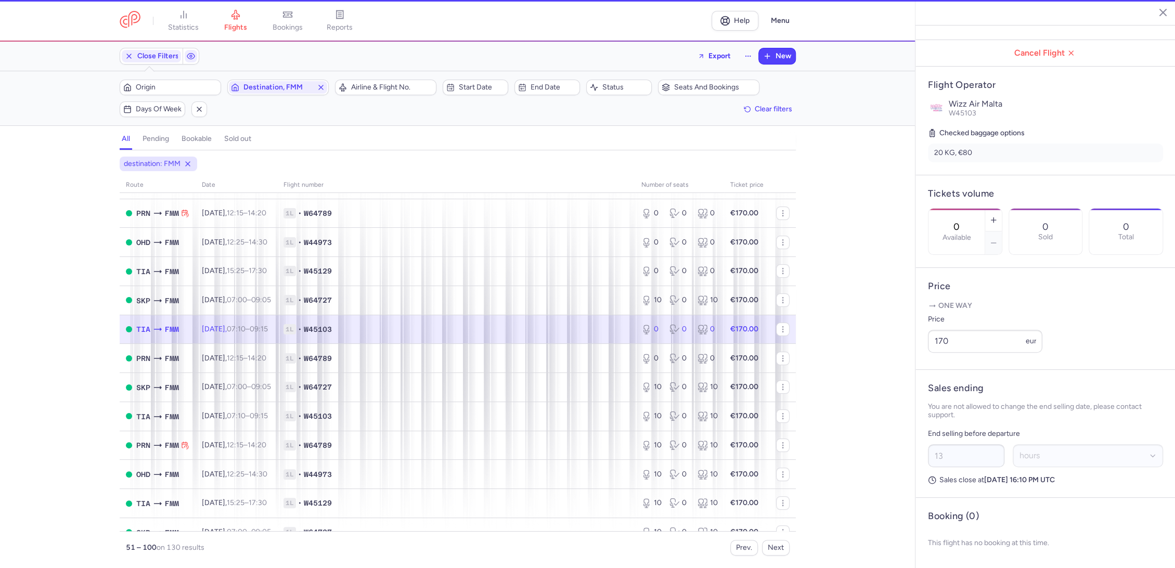
click at [968, 221] on input "0" at bounding box center [956, 226] width 25 height 11
paste input "1"
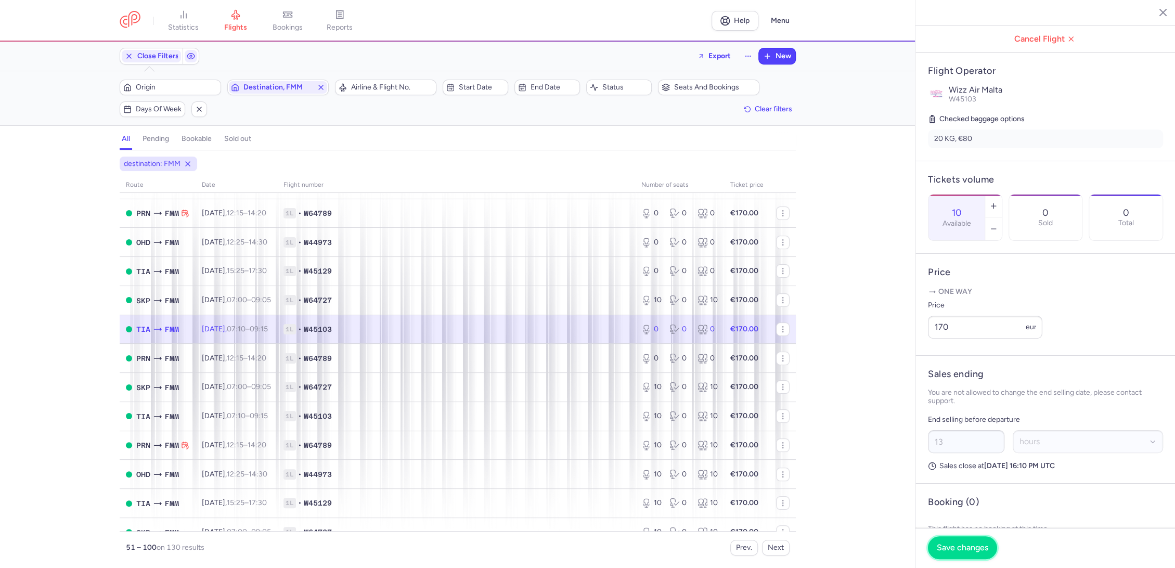
click at [940, 541] on button "Save changes" at bounding box center [962, 547] width 69 height 23
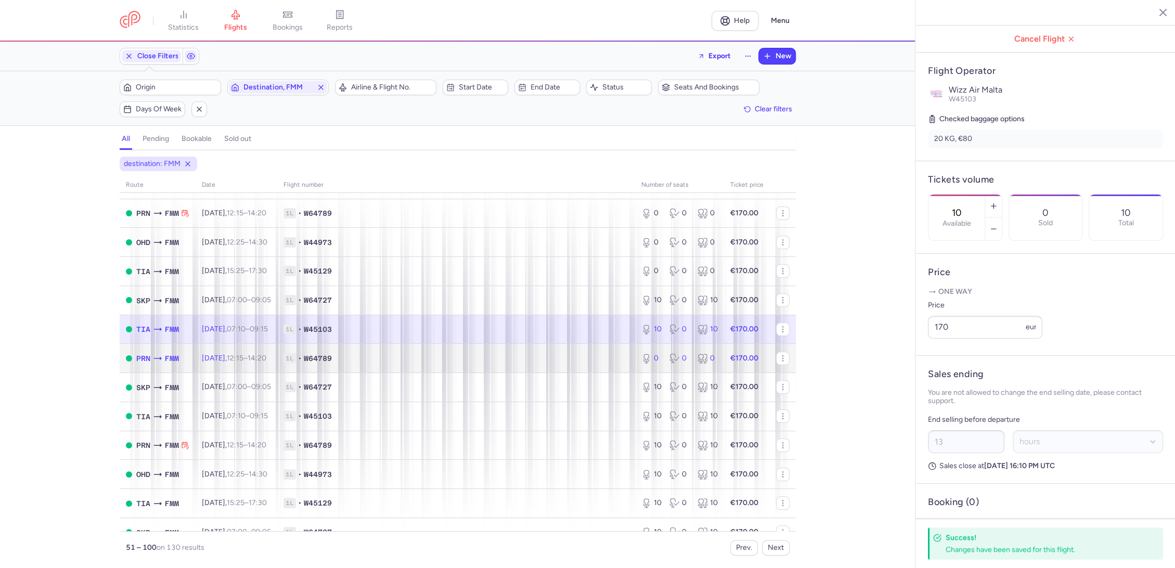
click at [595, 362] on span "1L • W64789" at bounding box center [455, 358] width 345 height 10
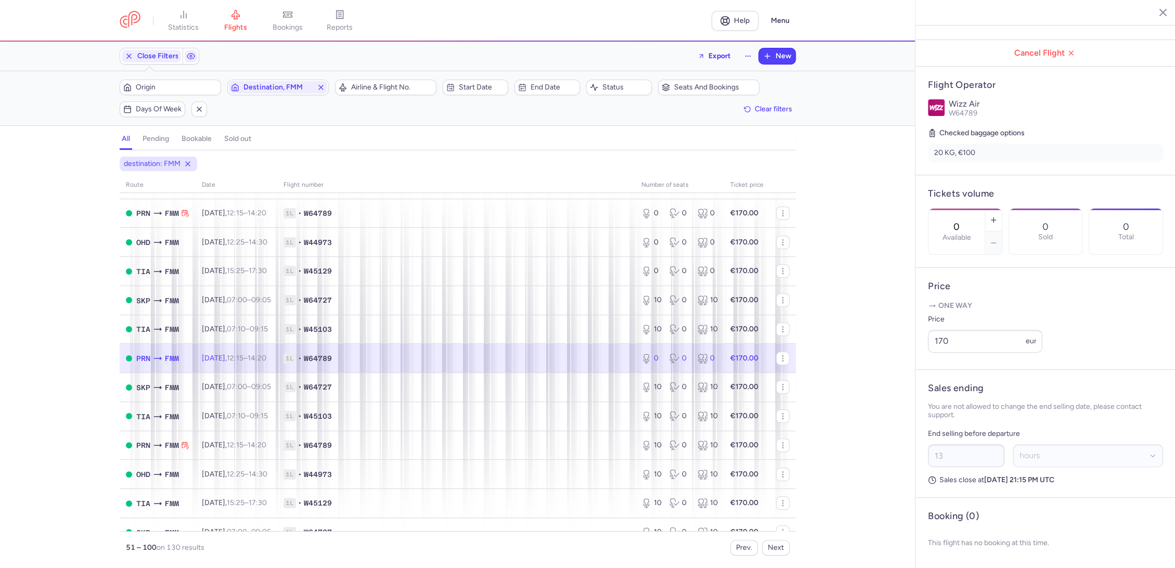
click at [967, 221] on input "0" at bounding box center [956, 226] width 25 height 11
paste input "1"
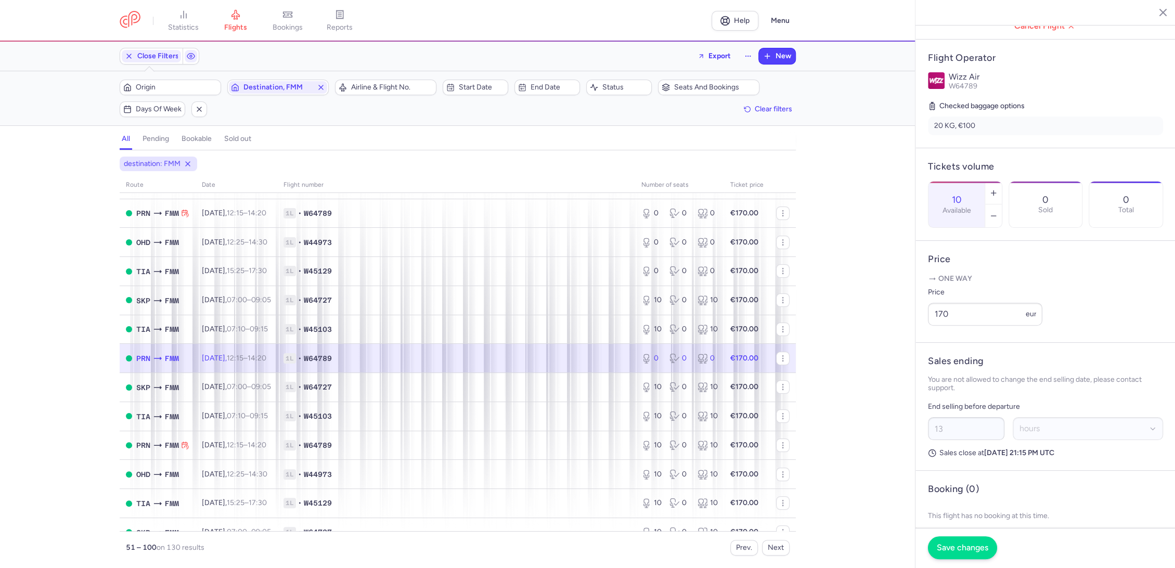
type input "10"
click at [955, 549] on span "Save changes" at bounding box center [962, 547] width 51 height 9
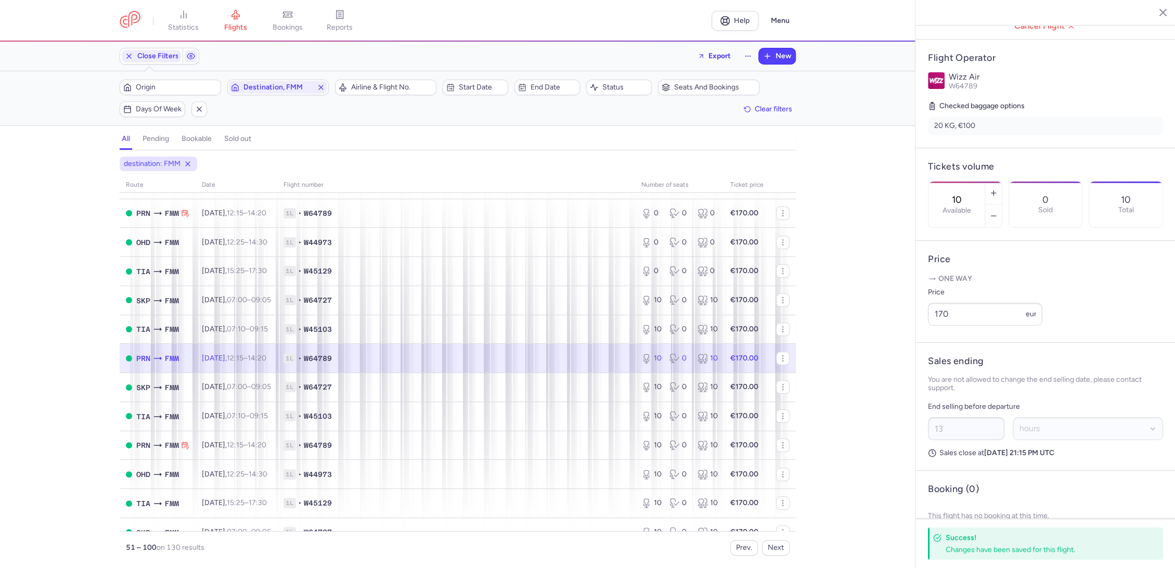
click at [8, 329] on div "destination: FMM route date Flight number number of seats Ticket price [DATE] T…" at bounding box center [457, 362] width 915 height 411
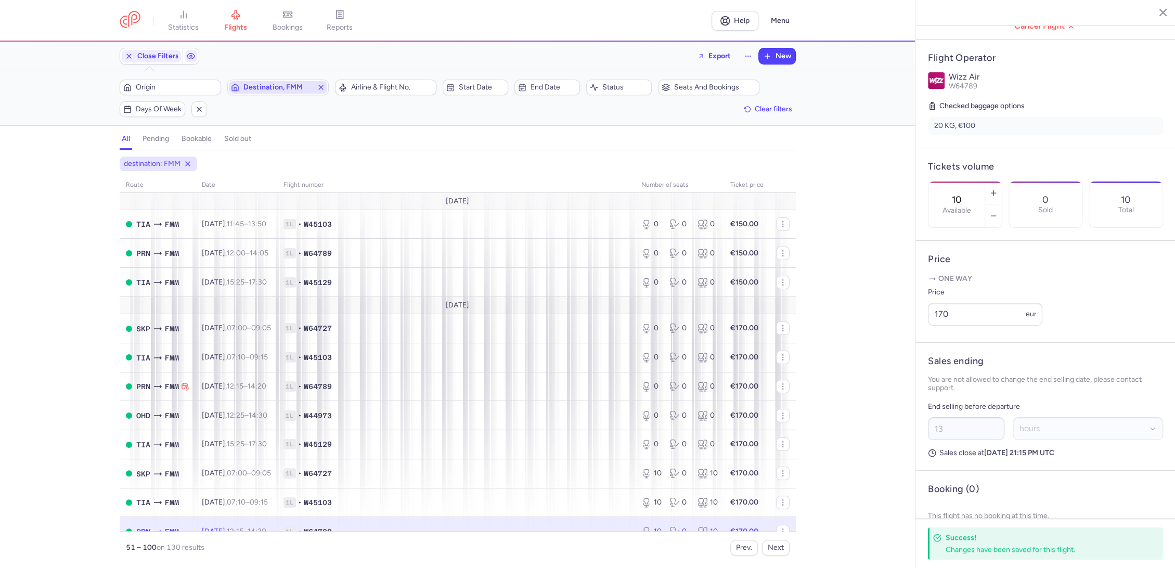
click at [318, 87] on icon "button" at bounding box center [321, 87] width 8 height 8
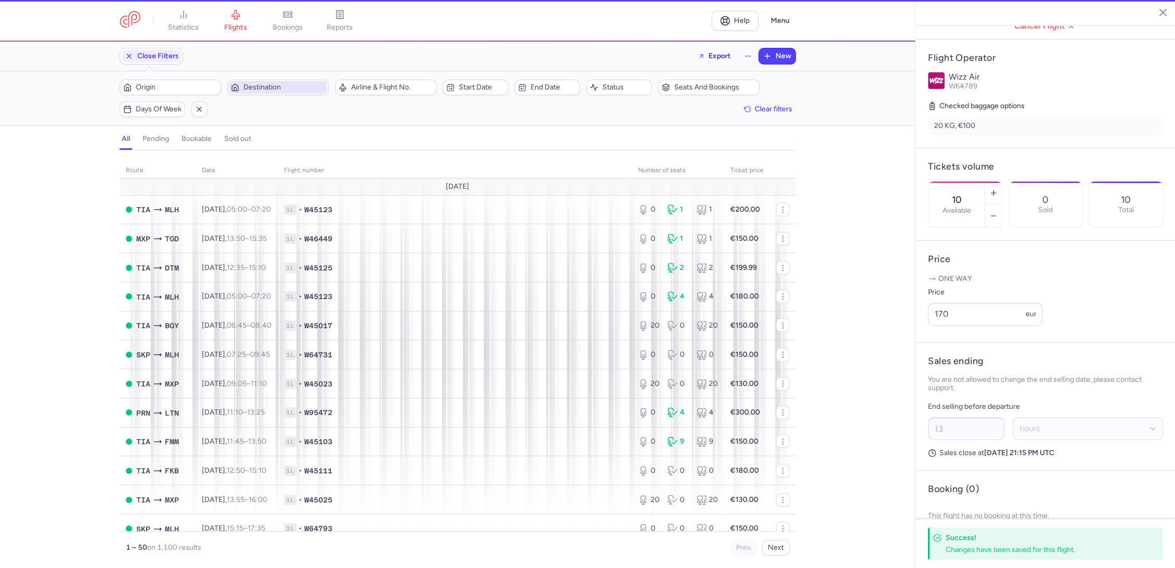
click at [265, 90] on span "Destination" at bounding box center [284, 87] width 82 height 8
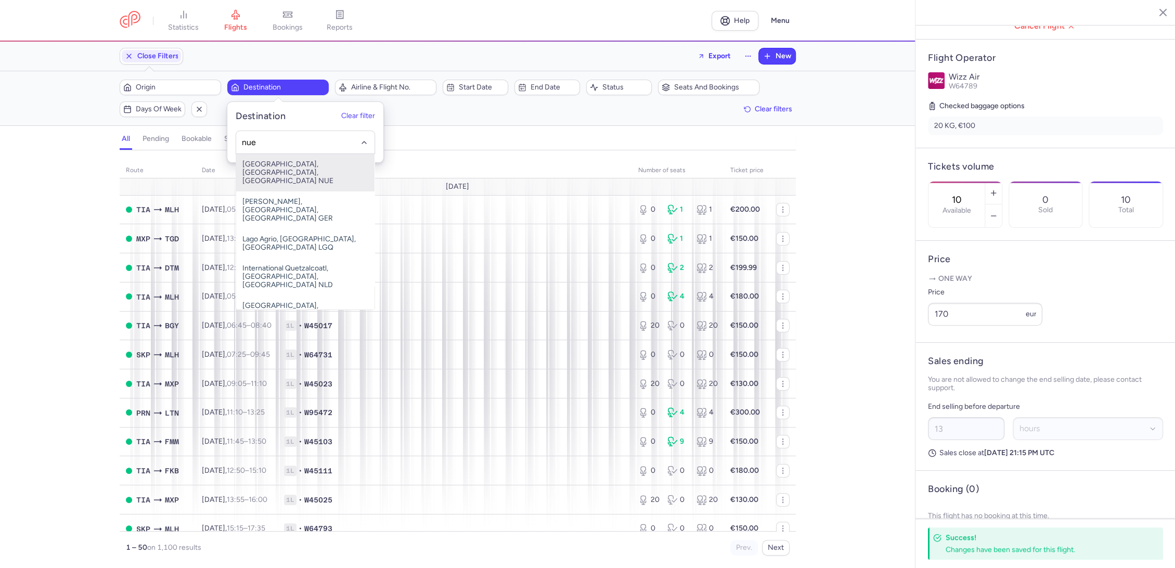
click at [282, 161] on span "[GEOGRAPHIC_DATA], [GEOGRAPHIC_DATA], [GEOGRAPHIC_DATA] NUE" at bounding box center [305, 172] width 138 height 37
type input "nue"
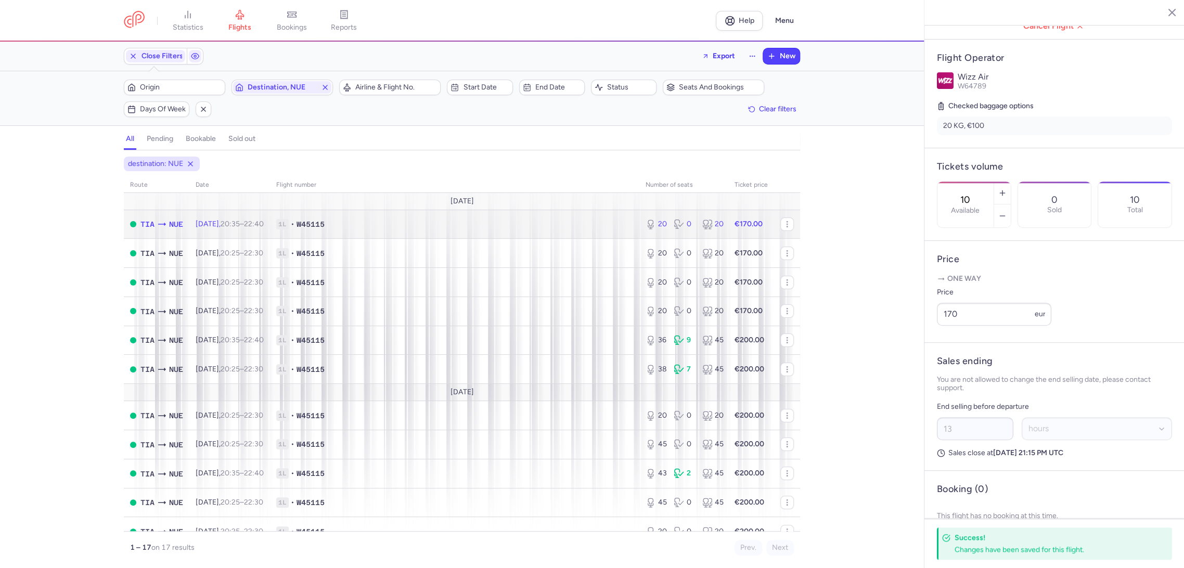
click at [580, 226] on span "1L • W45115" at bounding box center [454, 224] width 357 height 10
type input "20"
type input "3"
select select "days"
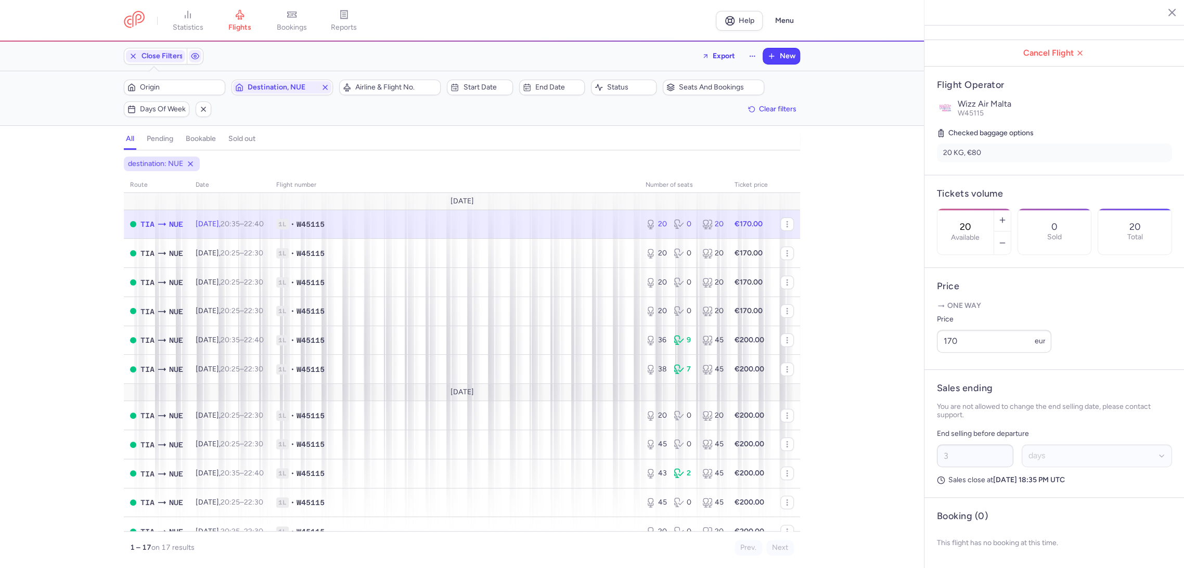
drag, startPoint x: 969, startPoint y: 180, endPoint x: 959, endPoint y: 199, distance: 21.4
click at [970, 233] on label "Available" at bounding box center [965, 237] width 29 height 8
click at [970, 221] on input "20" at bounding box center [965, 226] width 25 height 11
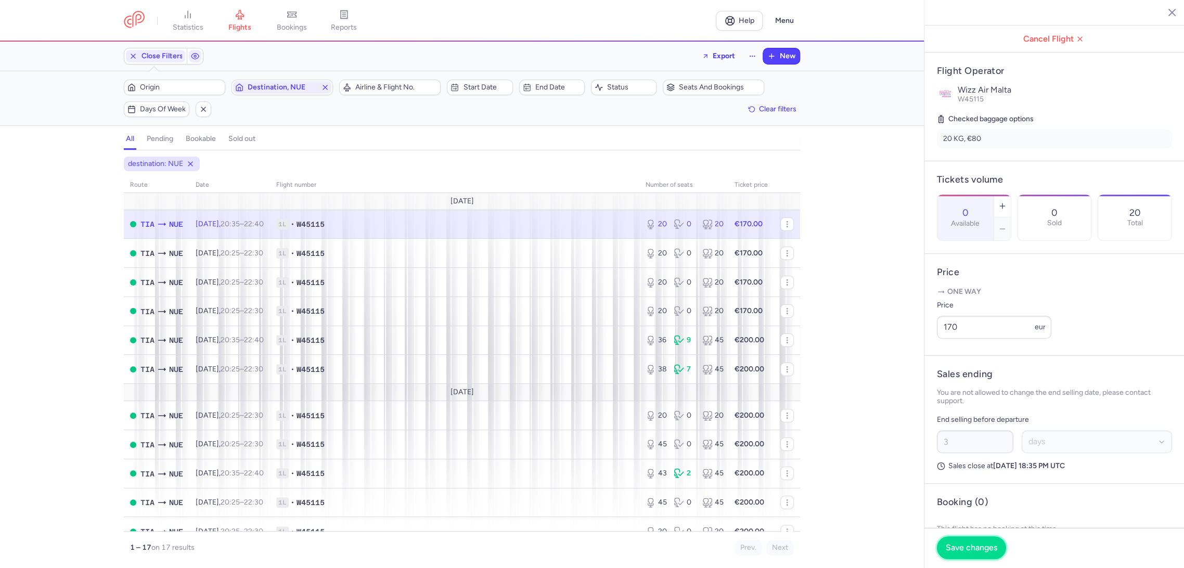
click at [954, 552] on button "Save changes" at bounding box center [971, 547] width 69 height 23
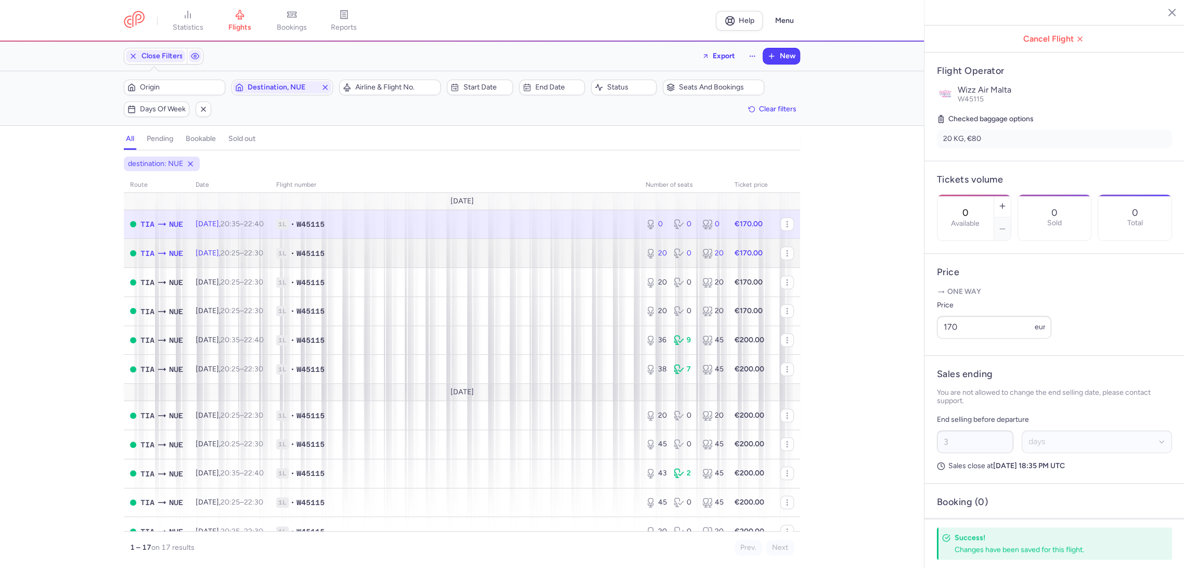
click at [573, 248] on span "1L • W45115" at bounding box center [454, 253] width 357 height 10
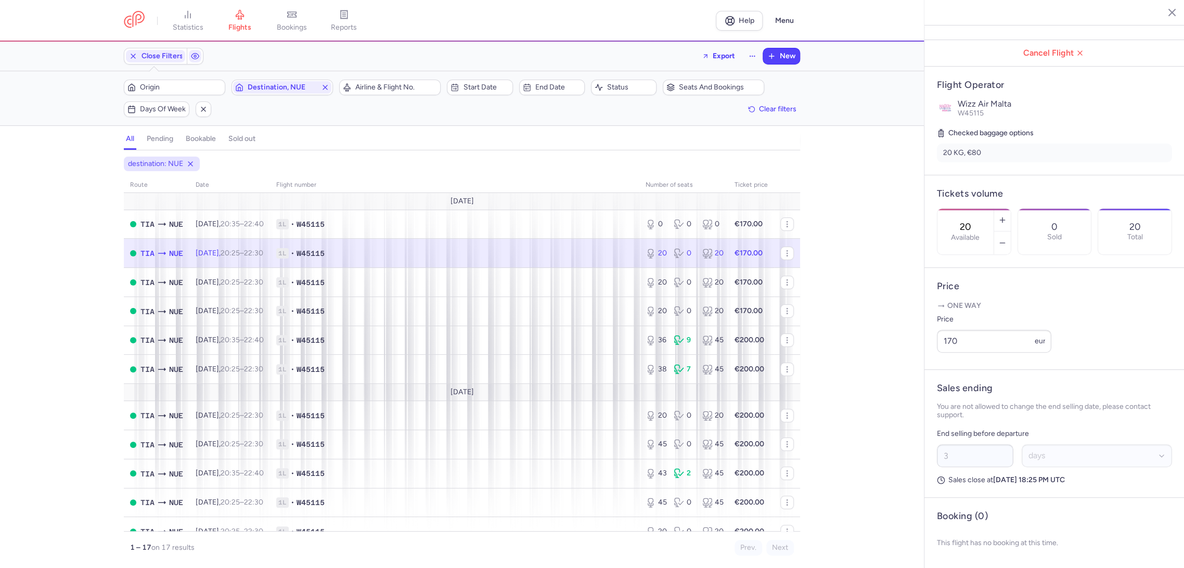
click at [978, 221] on input "20" at bounding box center [965, 226] width 25 height 11
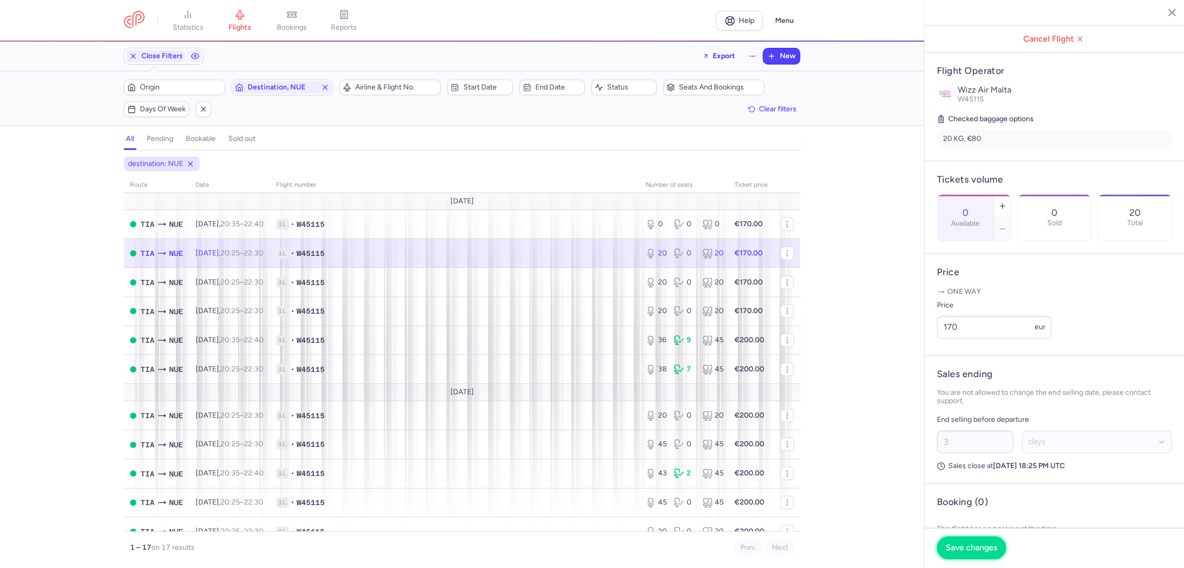
drag, startPoint x: 963, startPoint y: 546, endPoint x: 951, endPoint y: 535, distance: 16.6
click at [963, 546] on span "Save changes" at bounding box center [970, 547] width 51 height 9
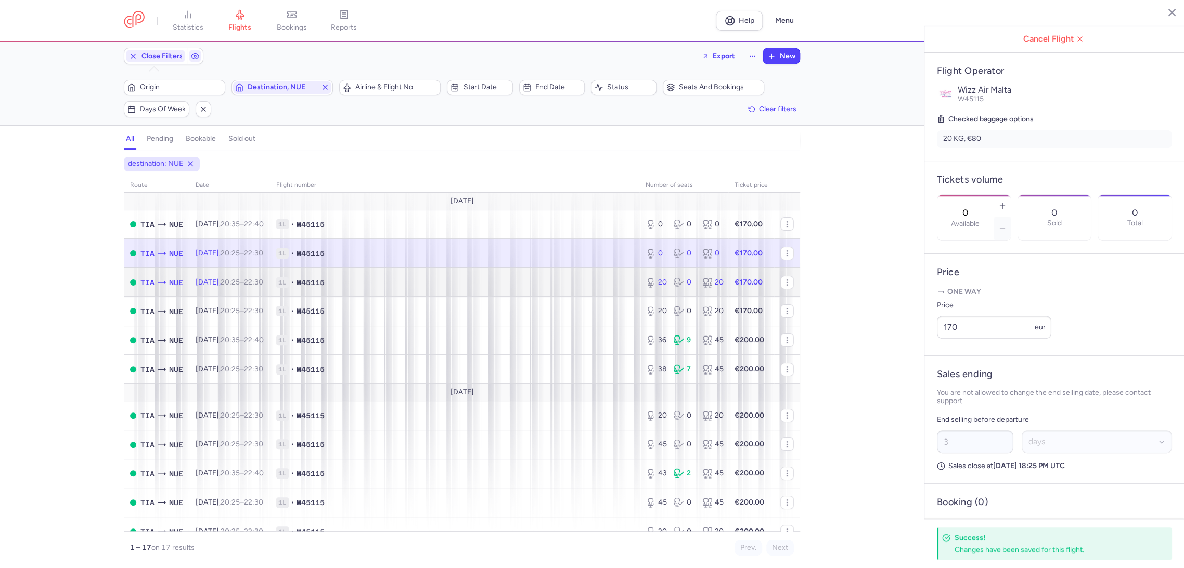
click at [587, 284] on span "1L • W45115" at bounding box center [454, 282] width 357 height 10
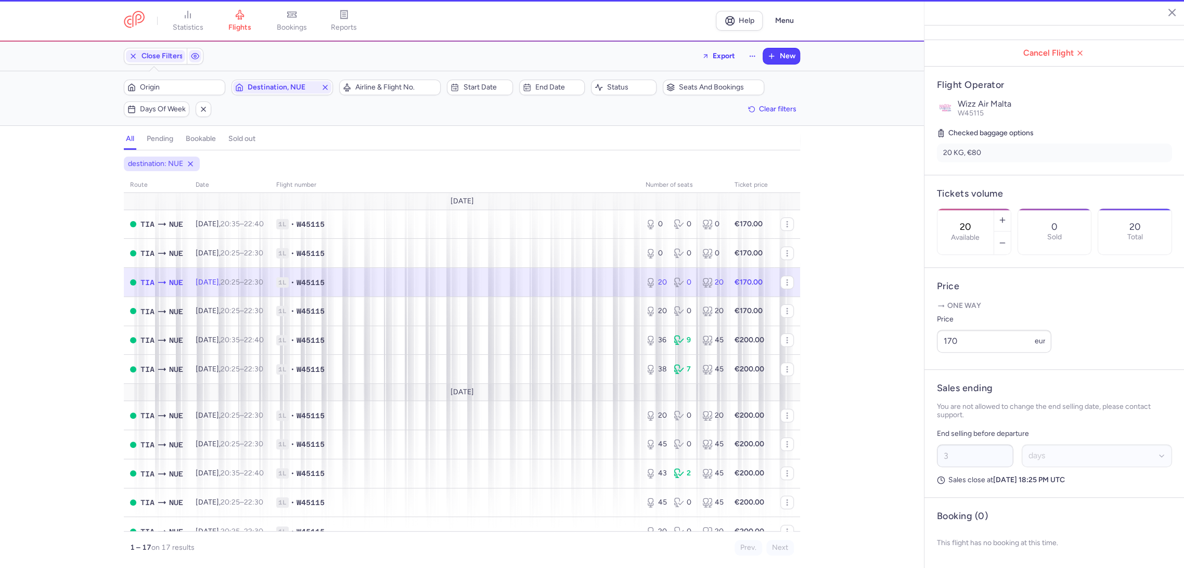
click at [969, 209] on div "20 Available" at bounding box center [965, 232] width 56 height 46
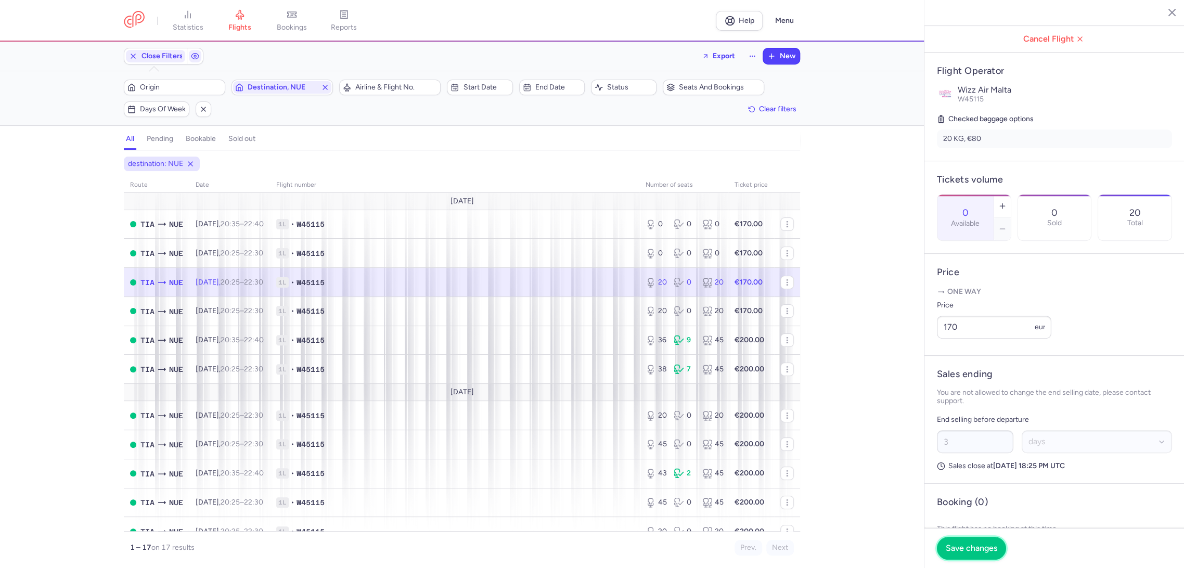
drag, startPoint x: 975, startPoint y: 559, endPoint x: 924, endPoint y: 536, distance: 56.6
click at [973, 559] on button "Save changes" at bounding box center [971, 548] width 69 height 23
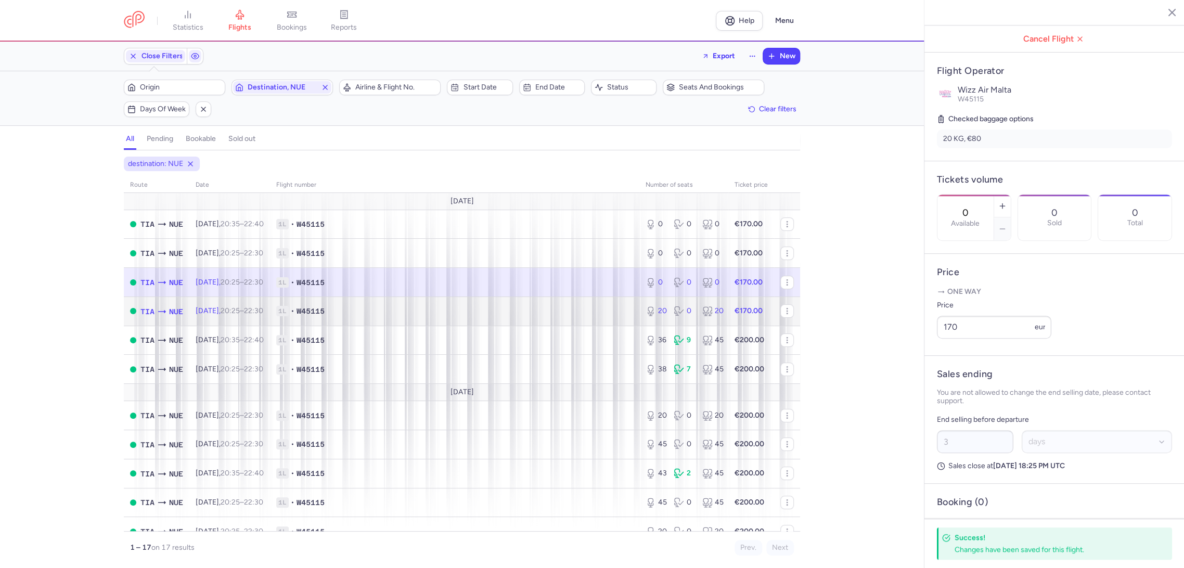
click at [593, 303] on td "1L • W45115" at bounding box center [454, 310] width 369 height 29
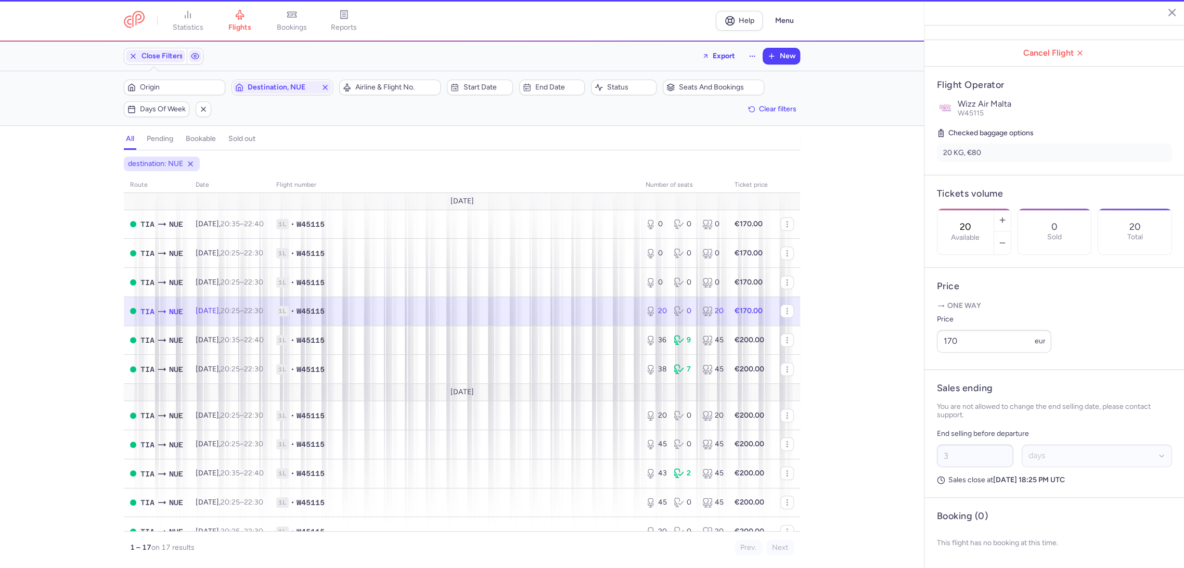
click at [968, 209] on div "20 Available" at bounding box center [965, 232] width 56 height 46
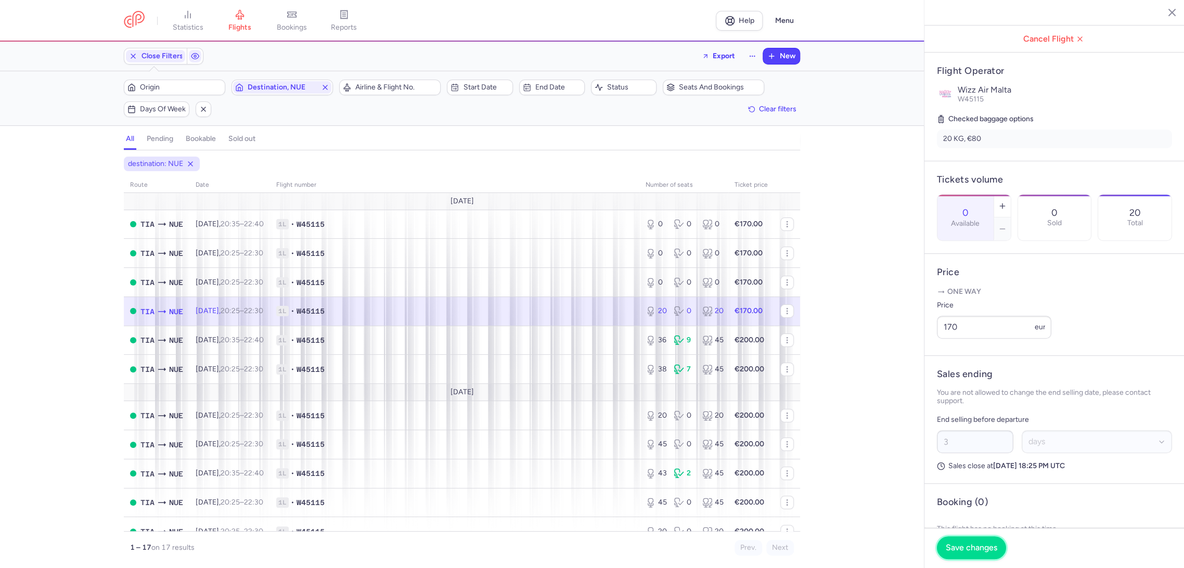
click at [957, 549] on span "Save changes" at bounding box center [970, 547] width 51 height 9
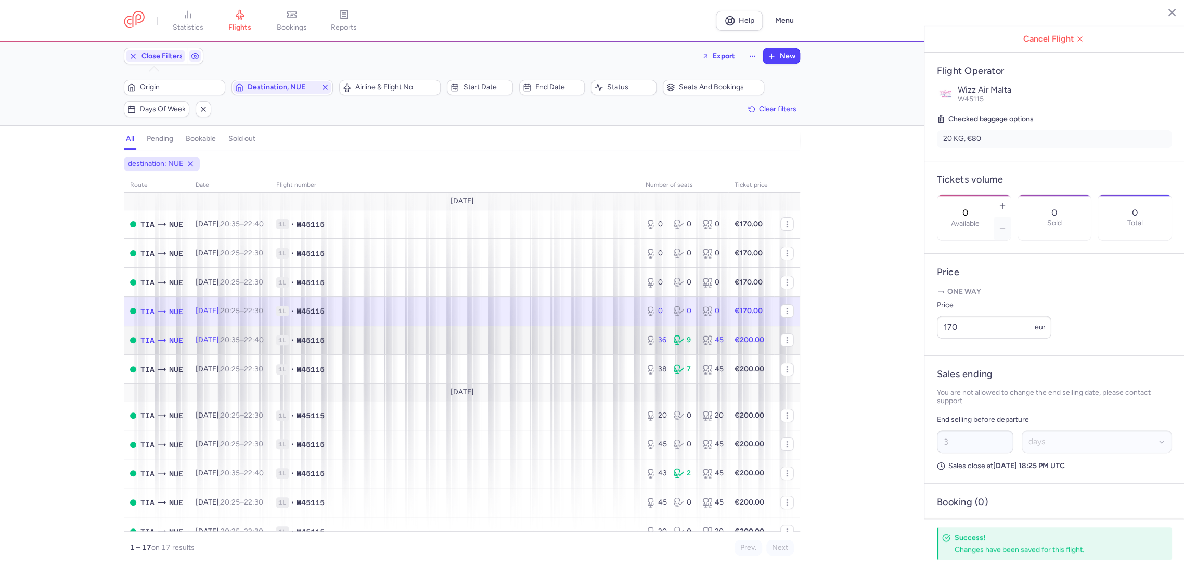
click at [594, 347] on td "1L • W45115" at bounding box center [454, 340] width 369 height 29
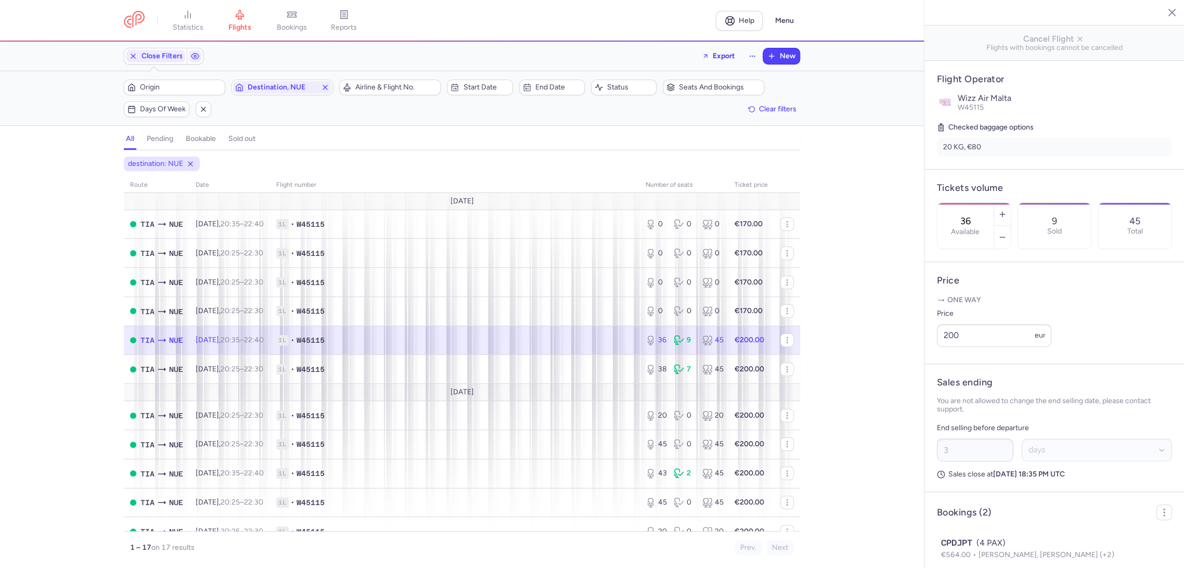
click at [982, 203] on div "36 Available" at bounding box center [965, 226] width 56 height 46
click at [952, 550] on span "Save changes" at bounding box center [970, 547] width 51 height 9
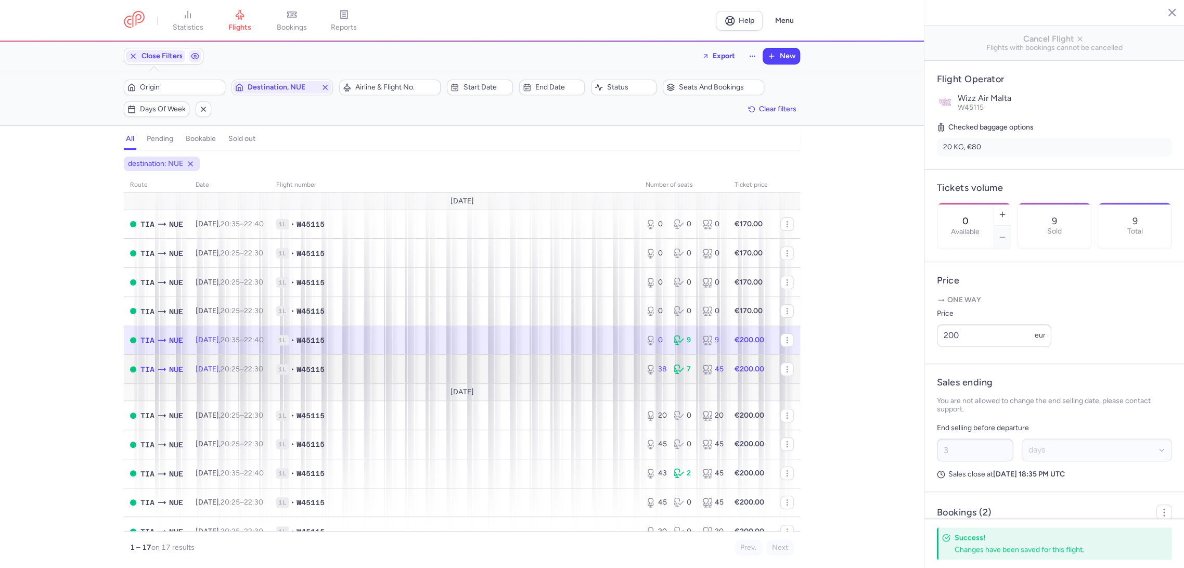
click at [599, 365] on span "1L • W45115" at bounding box center [454, 369] width 357 height 10
type input "38"
type input "13"
select select "hours"
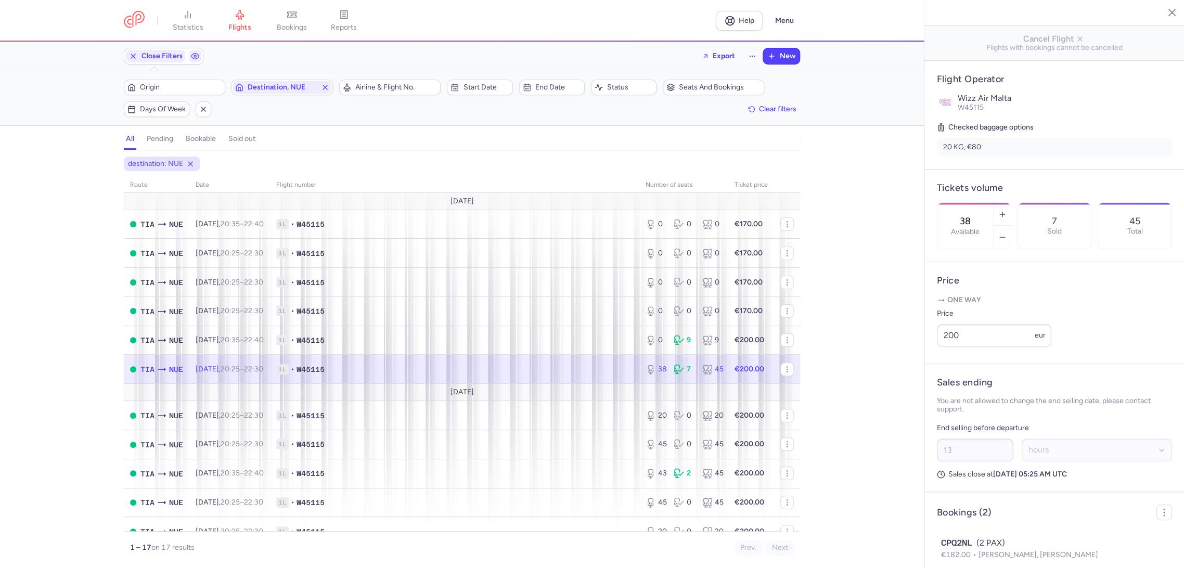
click at [978, 215] on input "38" at bounding box center [965, 220] width 25 height 11
click at [952, 546] on span "Save changes" at bounding box center [970, 547] width 51 height 9
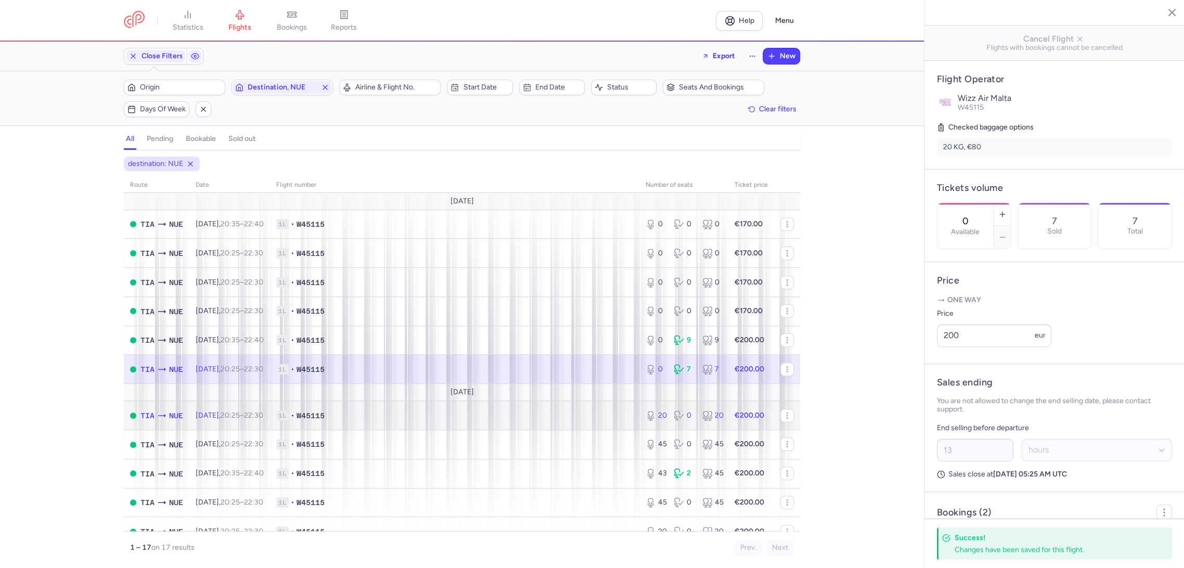
click at [579, 418] on span "1L • W45115" at bounding box center [454, 415] width 357 height 10
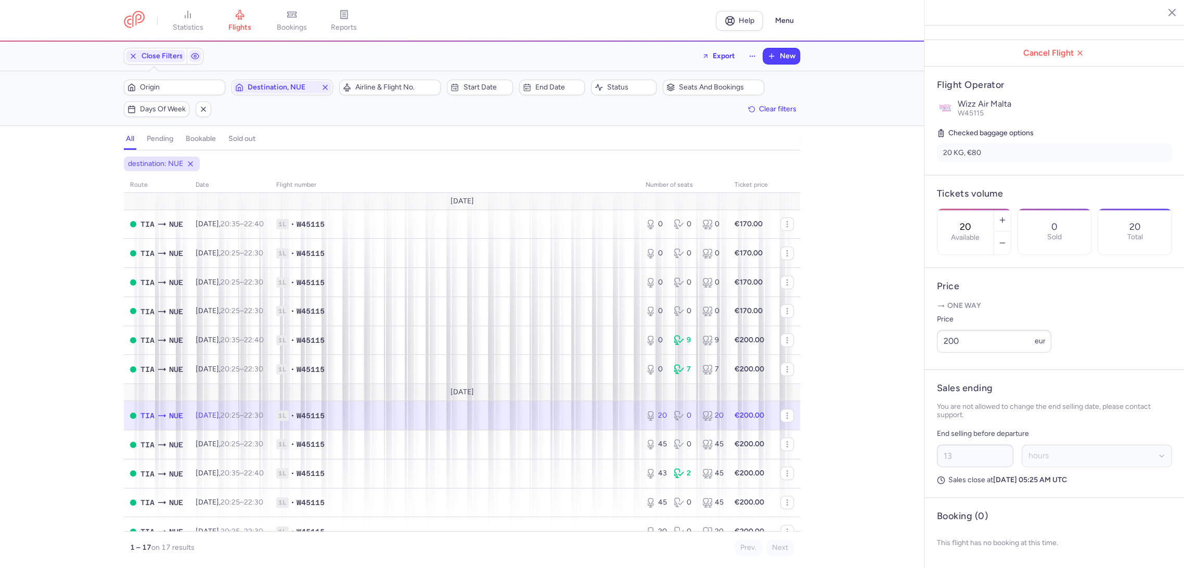
click at [993, 209] on div "20 Available" at bounding box center [965, 232] width 56 height 46
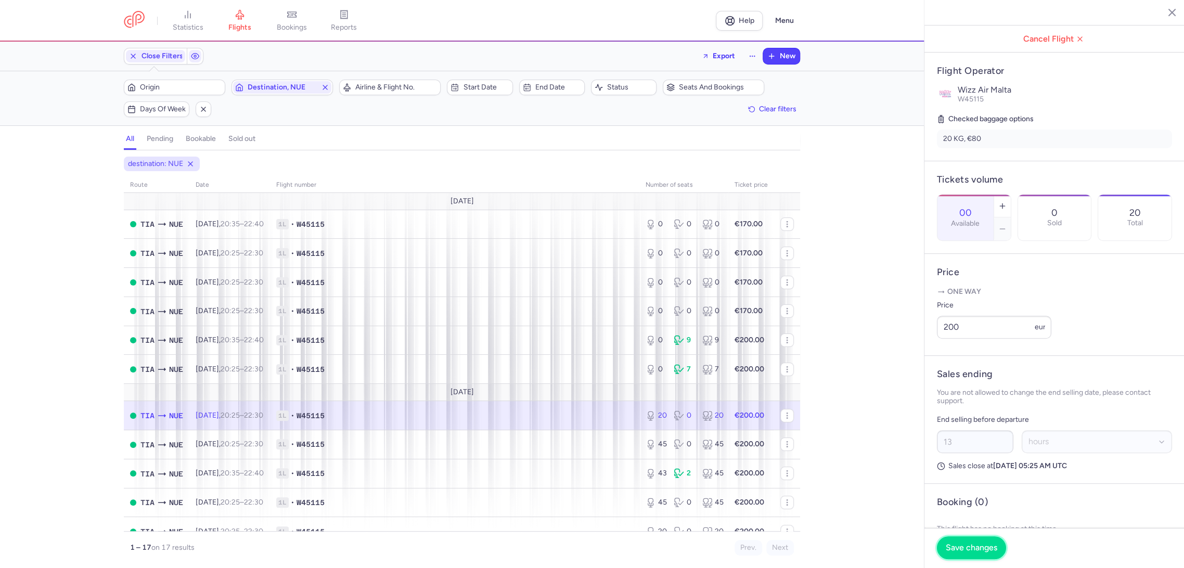
click at [952, 544] on span "Save changes" at bounding box center [970, 547] width 51 height 9
type input "0"
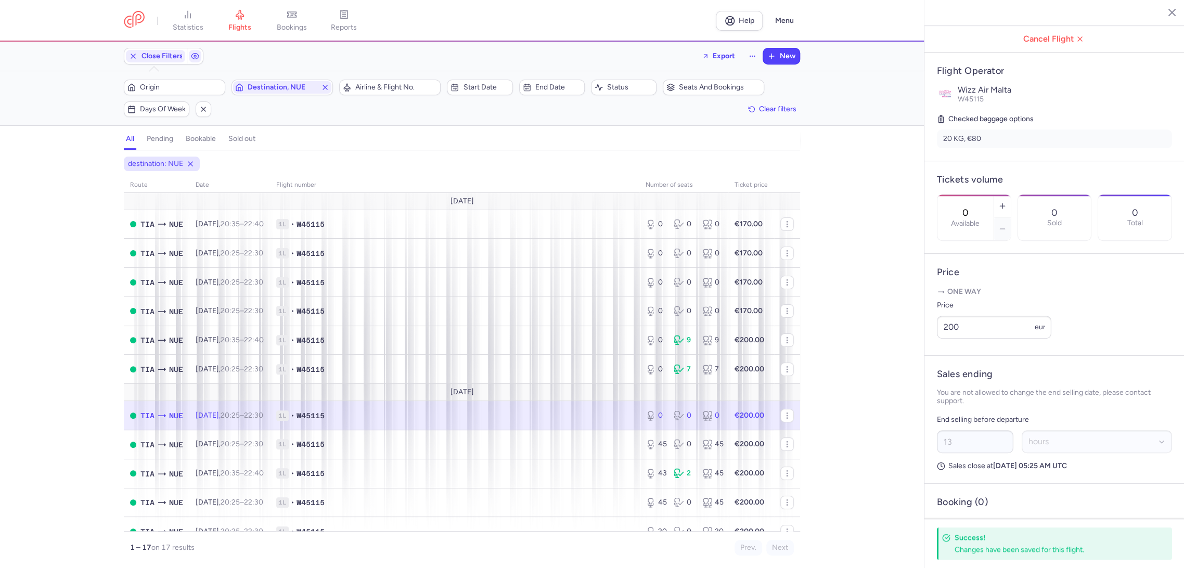
click at [15, 443] on div "destination: NUE route date Flight number number of seats Ticket price [DATE] T…" at bounding box center [462, 362] width 924 height 411
drag, startPoint x: 329, startPoint y: 87, endPoint x: 306, endPoint y: 86, distance: 22.4
click at [329, 87] on icon "button" at bounding box center [325, 87] width 8 height 8
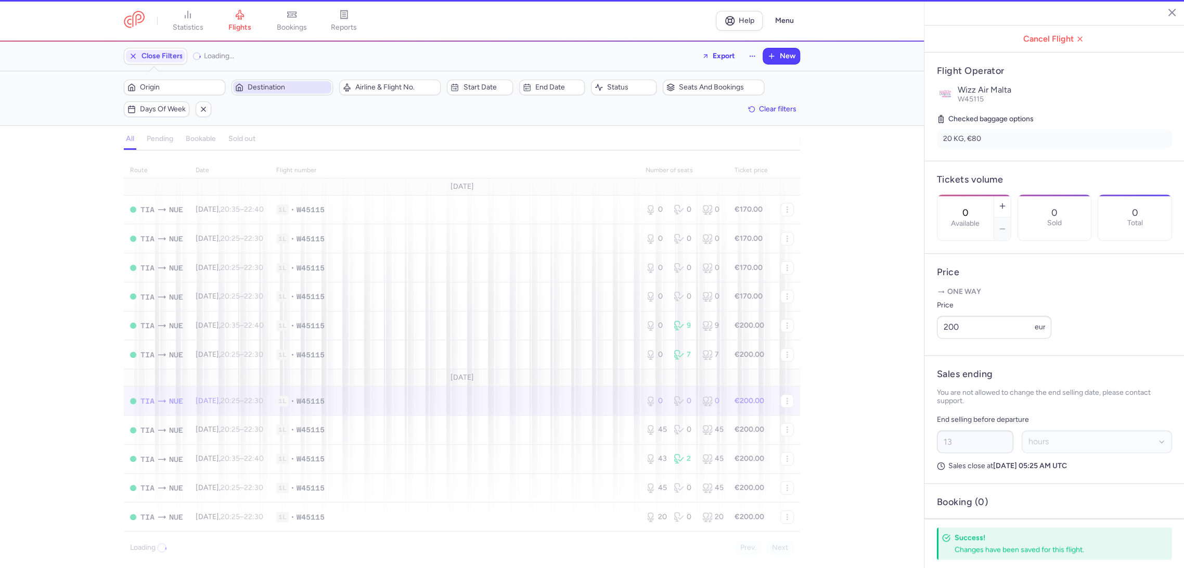
click at [300, 85] on span "Destination" at bounding box center [289, 87] width 82 height 8
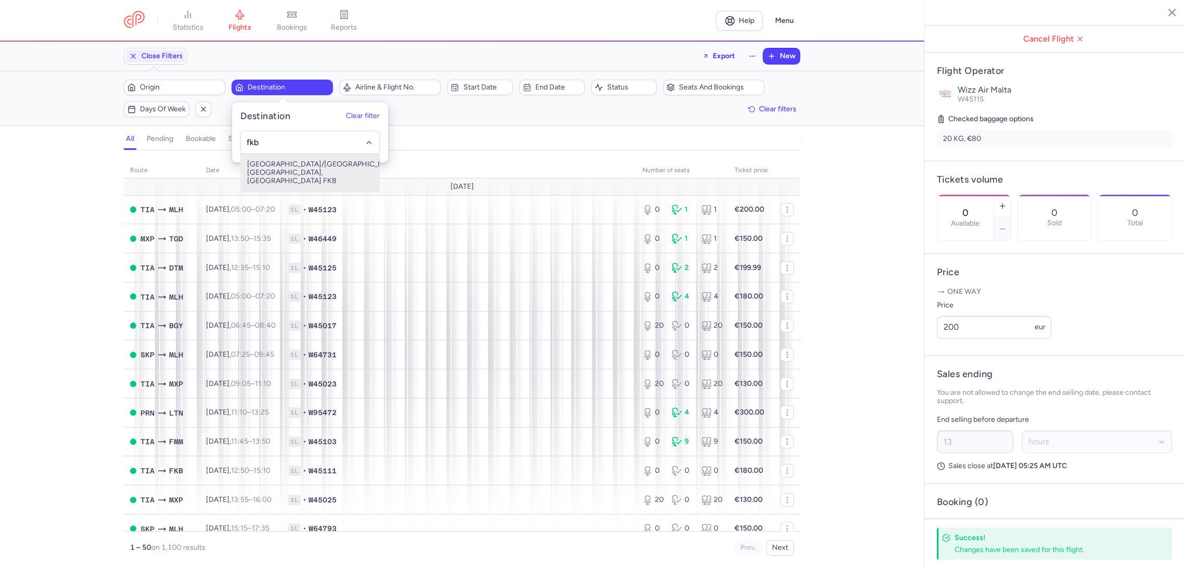
click at [321, 172] on span "[GEOGRAPHIC_DATA]/[GEOGRAPHIC_DATA], [GEOGRAPHIC_DATA], [GEOGRAPHIC_DATA] FKB" at bounding box center [310, 172] width 138 height 37
type input "fkb"
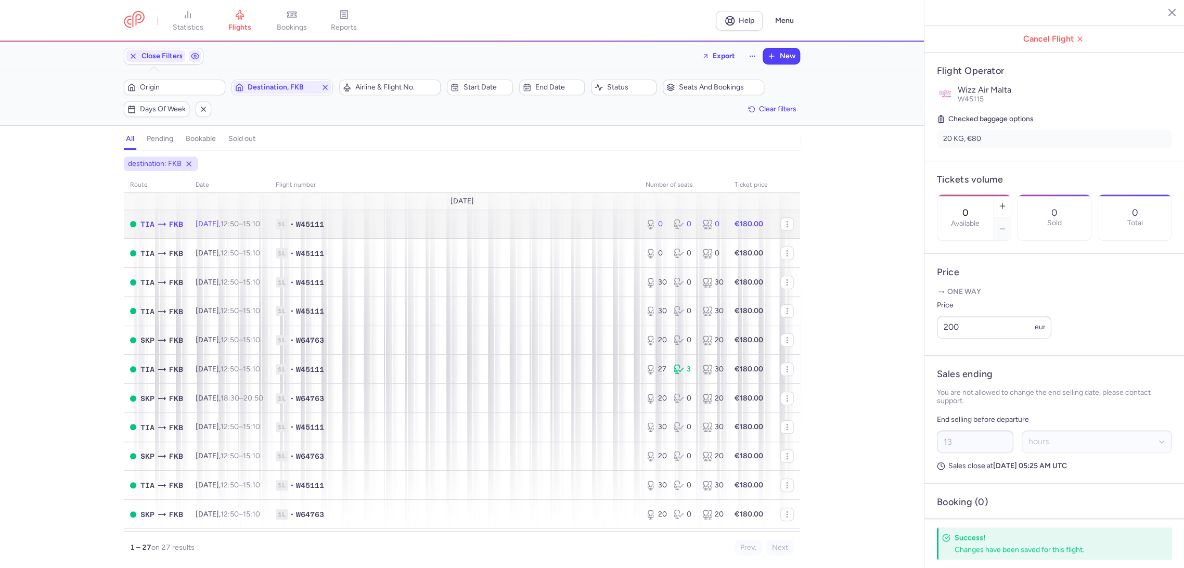
click at [520, 219] on span "1L • W45111" at bounding box center [454, 224] width 357 height 10
type input "3"
select select "days"
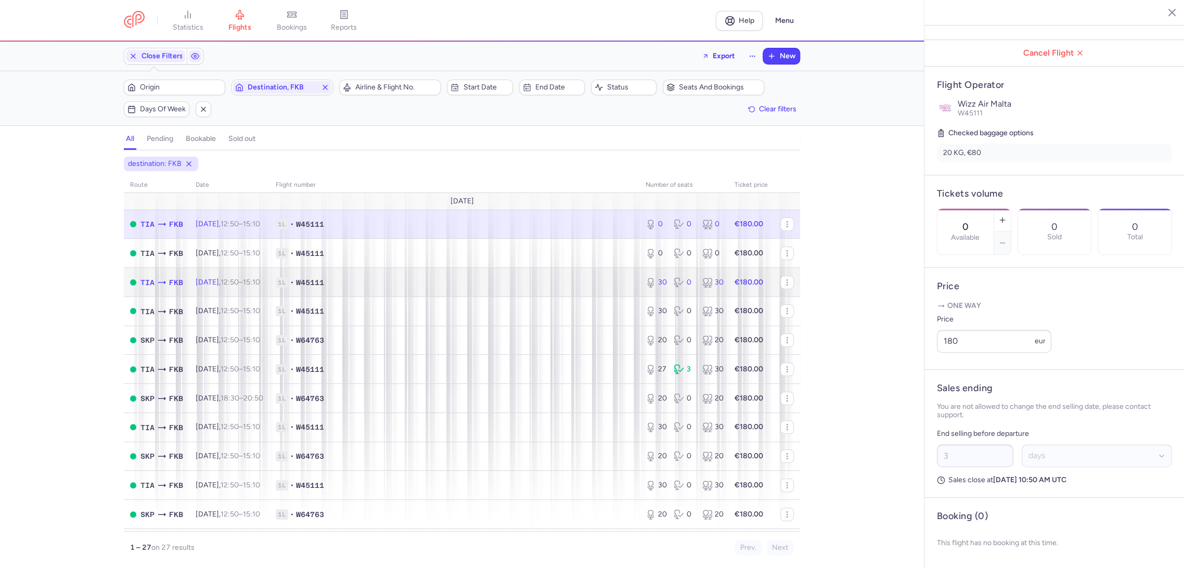
click at [568, 282] on span "1L • W45111" at bounding box center [454, 282] width 357 height 10
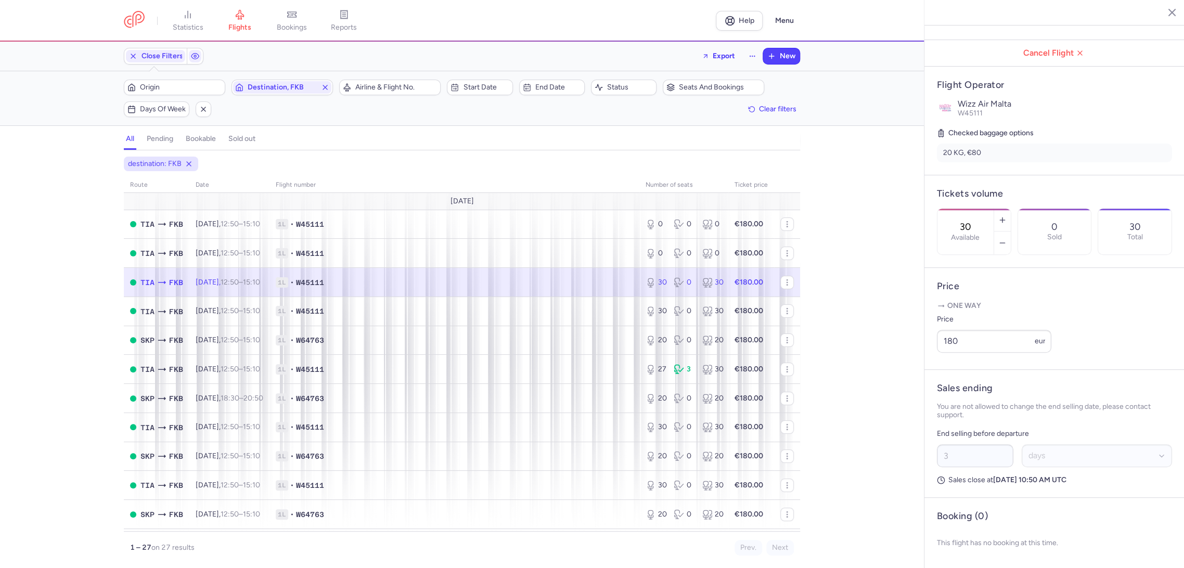
click at [957, 209] on div "30 Available" at bounding box center [965, 232] width 56 height 46
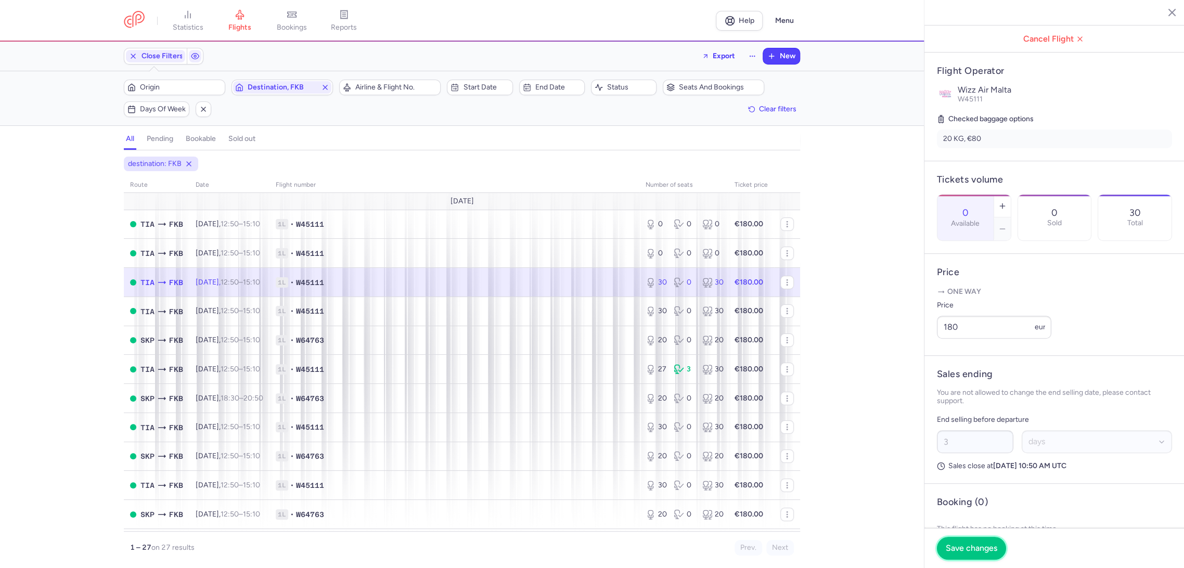
drag, startPoint x: 954, startPoint y: 548, endPoint x: 896, endPoint y: 507, distance: 71.6
click at [952, 548] on span "Save changes" at bounding box center [970, 547] width 51 height 9
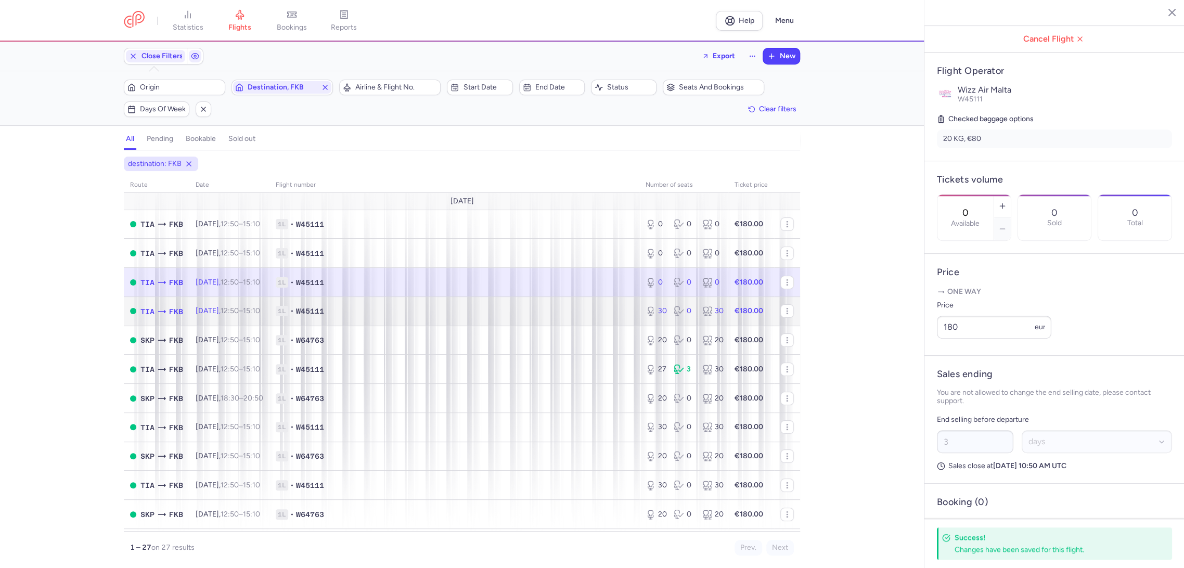
click at [556, 310] on span "1L • W45111" at bounding box center [454, 311] width 357 height 10
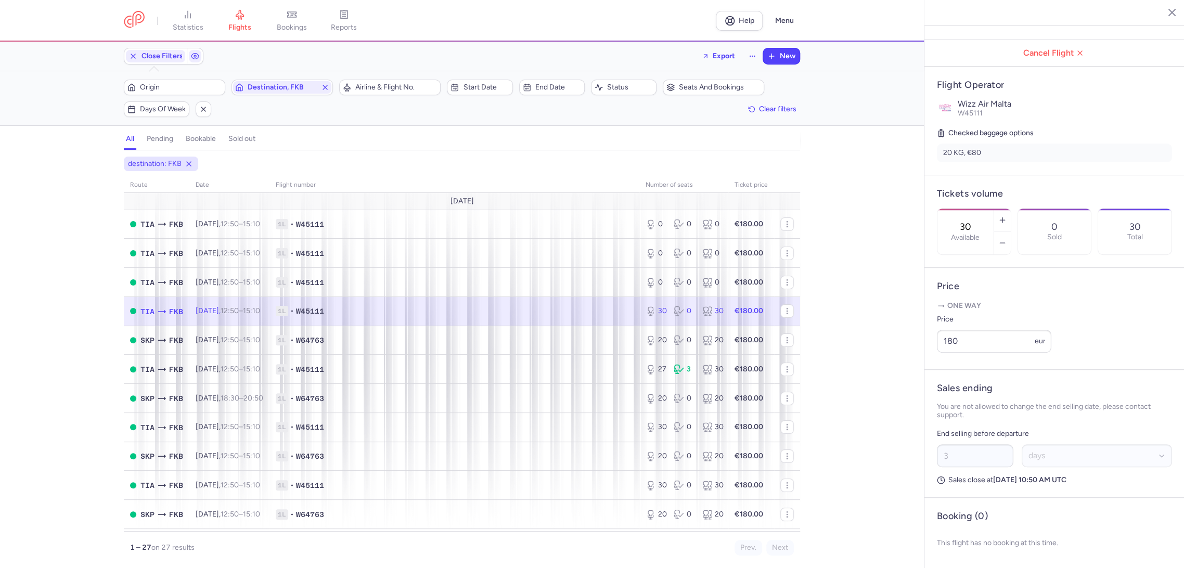
click at [978, 221] on input "30" at bounding box center [965, 226] width 25 height 11
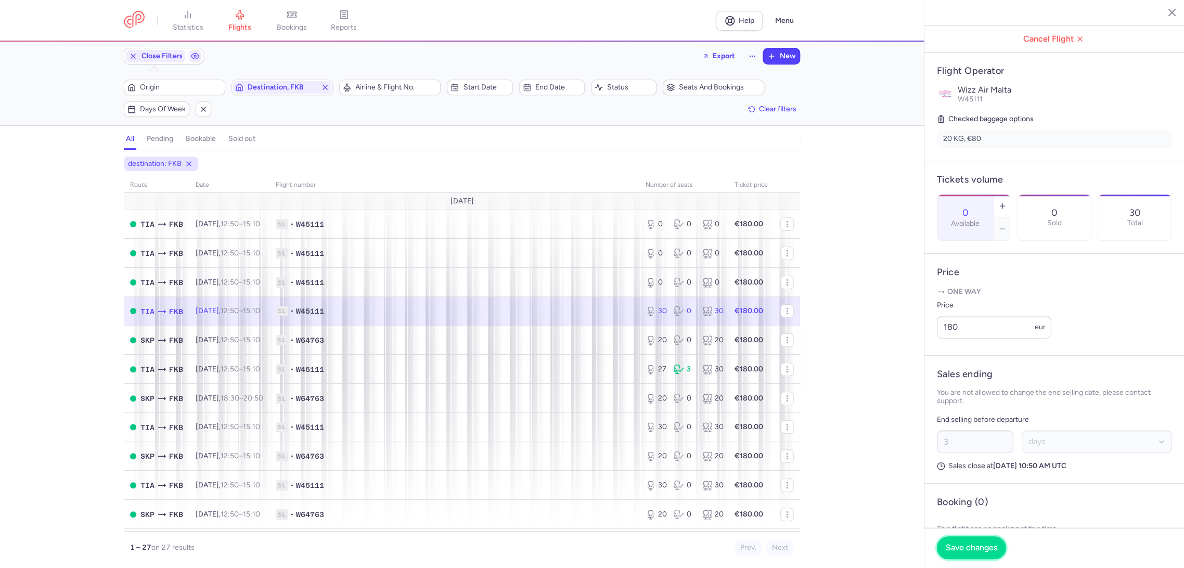
drag, startPoint x: 958, startPoint y: 552, endPoint x: 843, endPoint y: 471, distance: 141.0
click at [957, 552] on span "Save changes" at bounding box center [970, 547] width 51 height 9
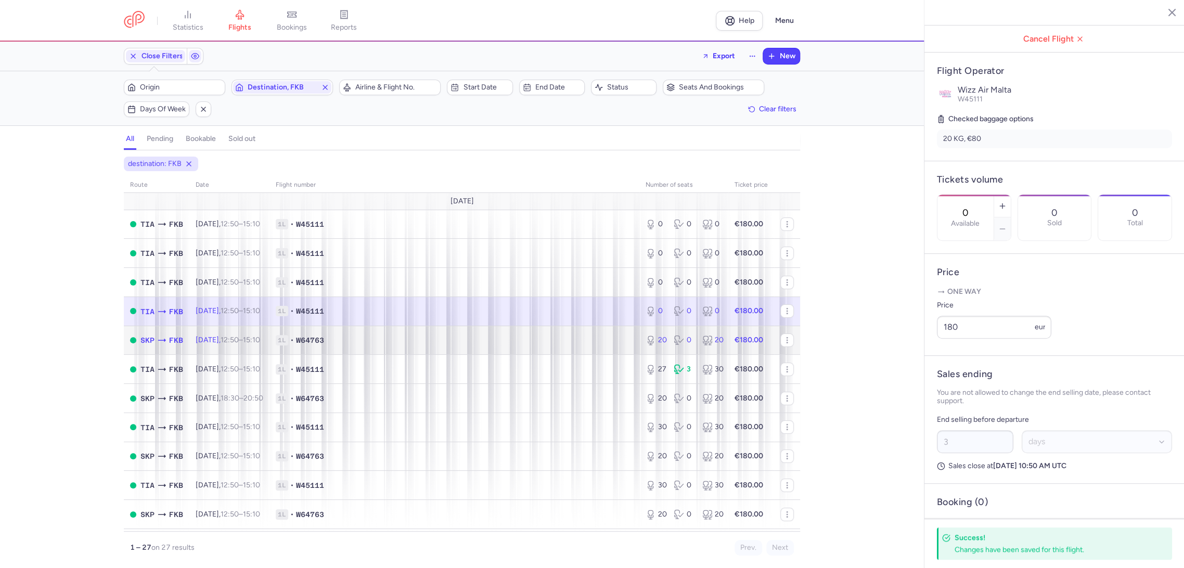
click at [591, 339] on span "1L • W64763" at bounding box center [454, 340] width 357 height 10
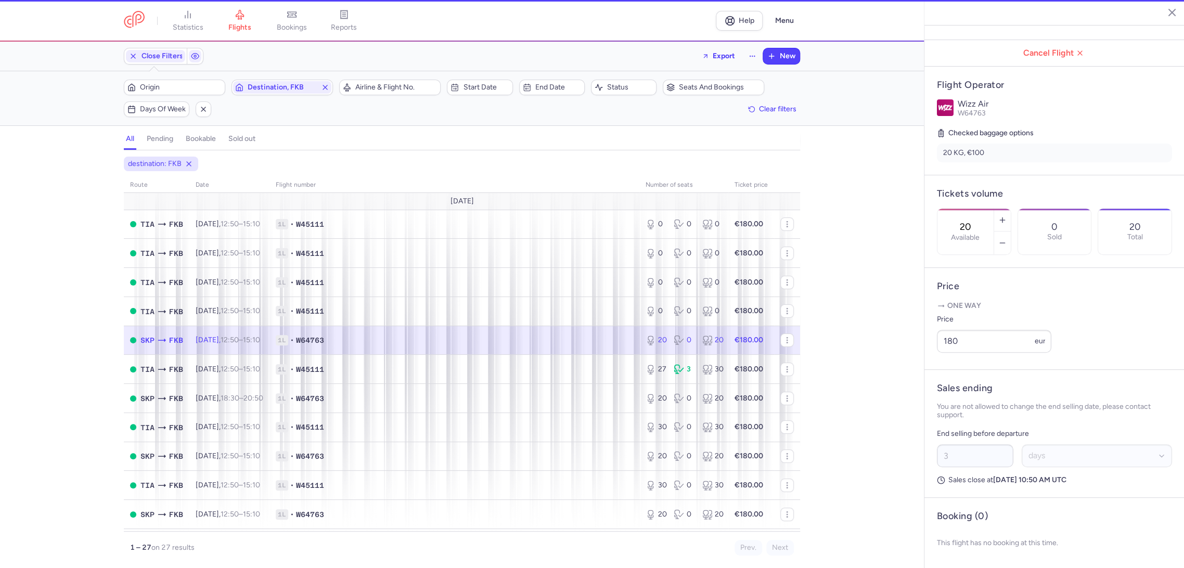
click at [978, 221] on input "20" at bounding box center [965, 226] width 25 height 11
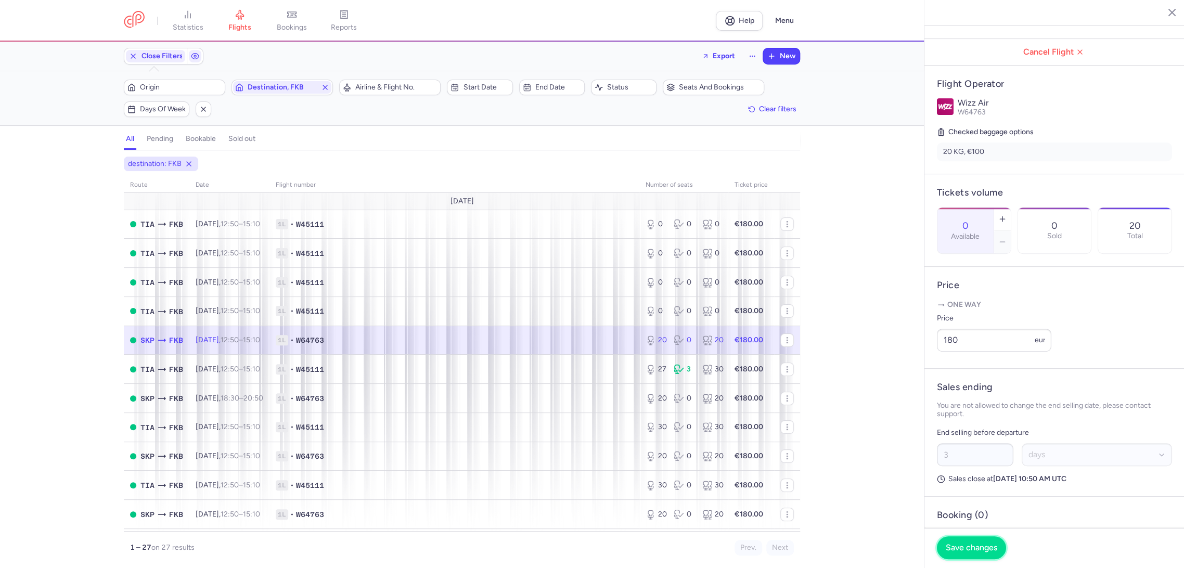
drag, startPoint x: 969, startPoint y: 556, endPoint x: 961, endPoint y: 550, distance: 10.8
click at [967, 555] on button "Save changes" at bounding box center [971, 547] width 69 height 23
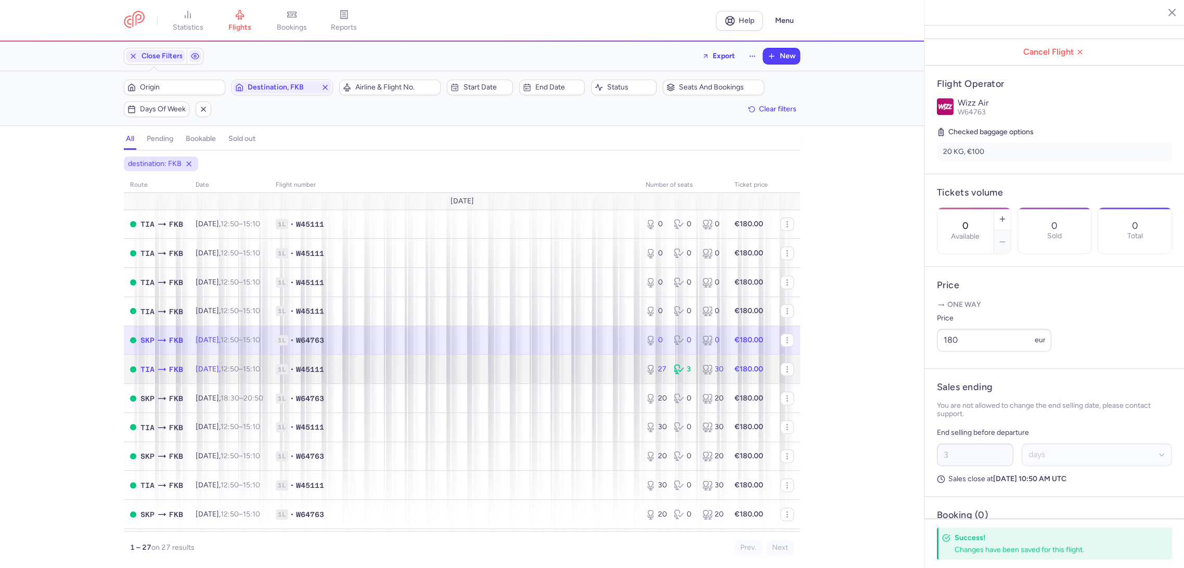
click at [580, 369] on span "1L • W45111" at bounding box center [454, 369] width 357 height 10
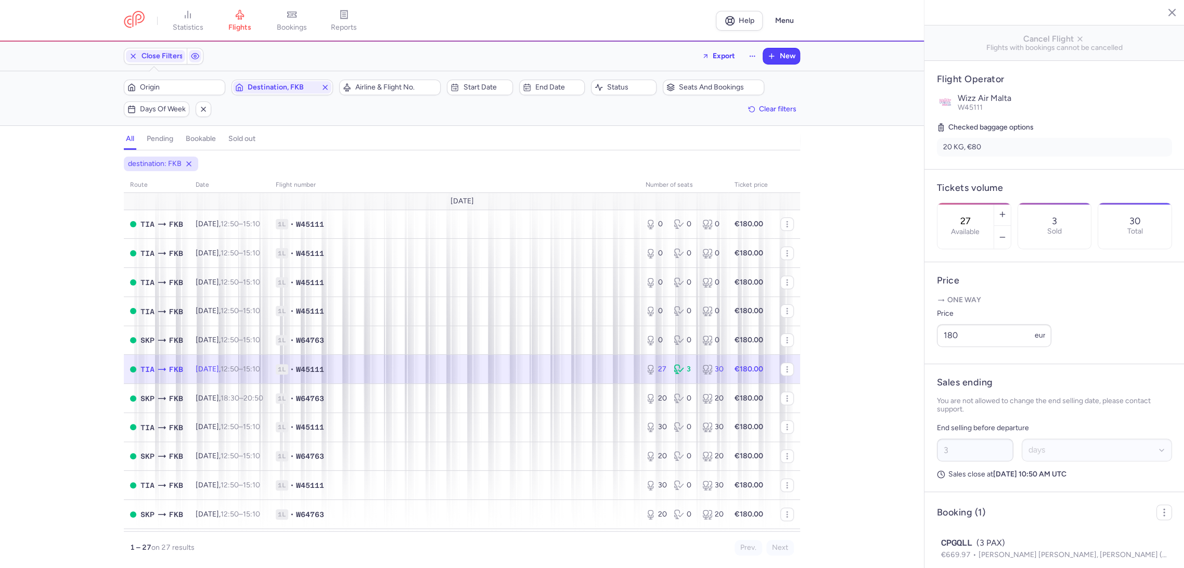
click at [979, 228] on label "Available" at bounding box center [965, 232] width 29 height 8
click at [978, 215] on input "27" at bounding box center [965, 220] width 25 height 11
click at [971, 548] on span "Save changes" at bounding box center [970, 547] width 51 height 9
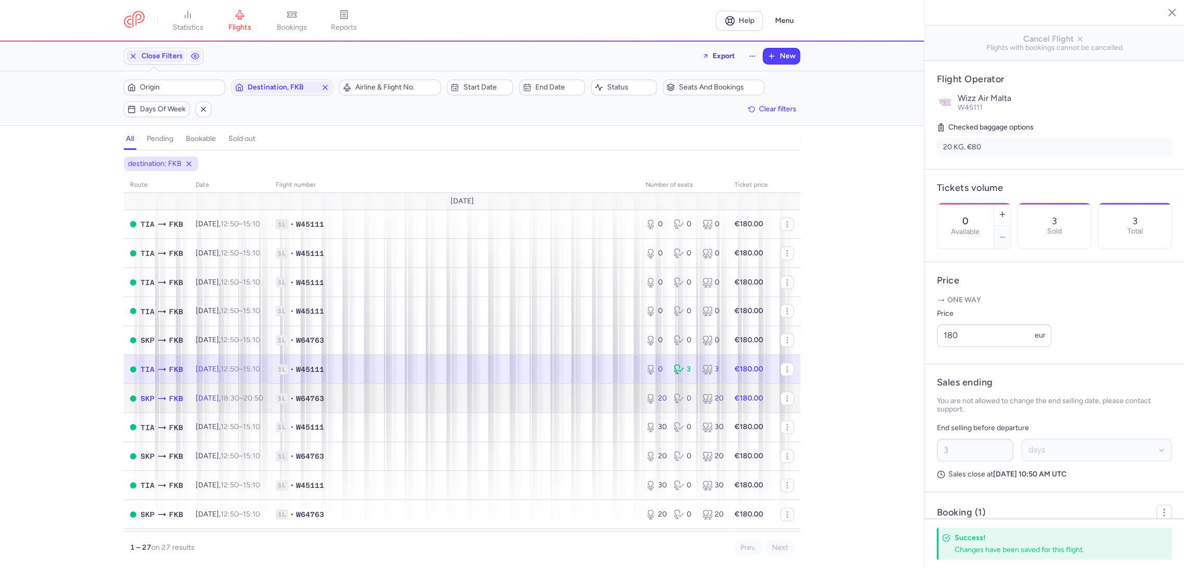
click at [618, 392] on td "1L • W64763" at bounding box center [454, 398] width 370 height 29
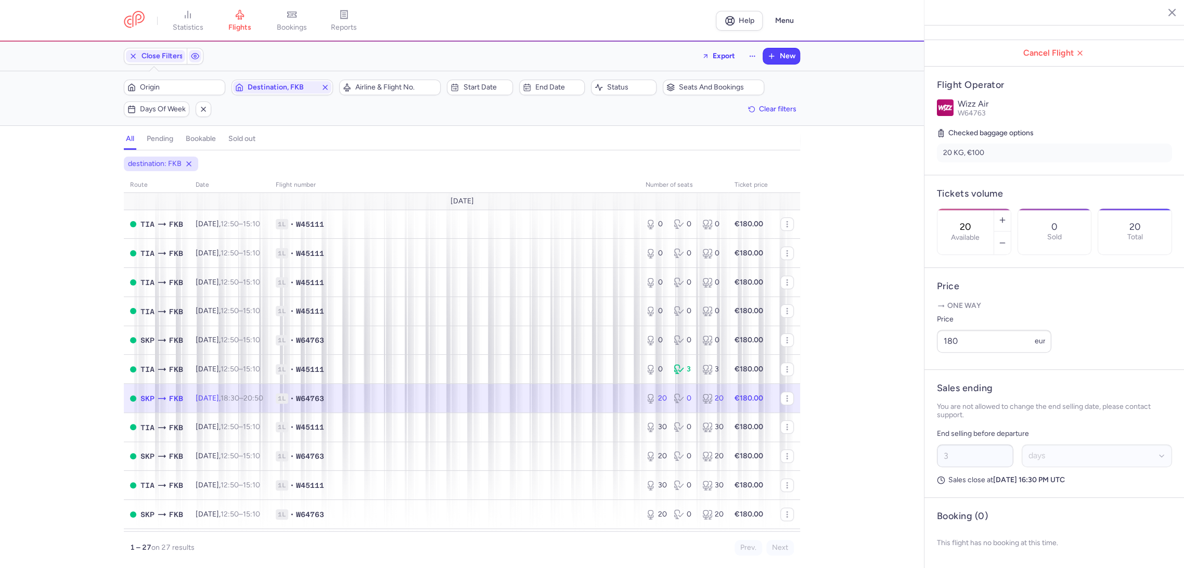
click at [978, 221] on input "20" at bounding box center [965, 226] width 25 height 11
click at [949, 540] on button "Save changes" at bounding box center [971, 547] width 69 height 23
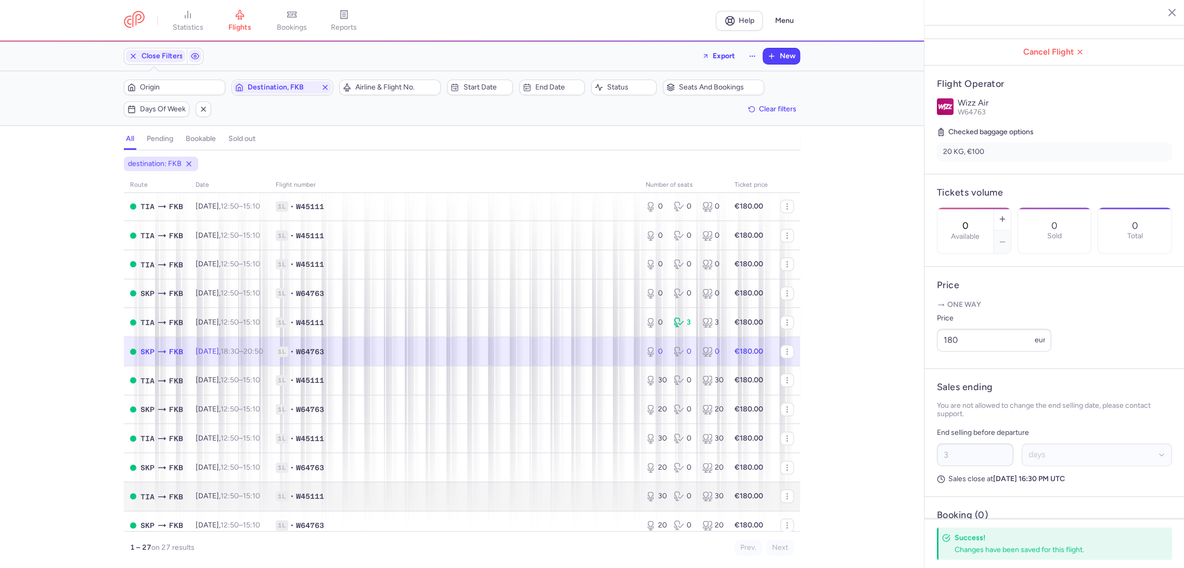
scroll to position [115, 0]
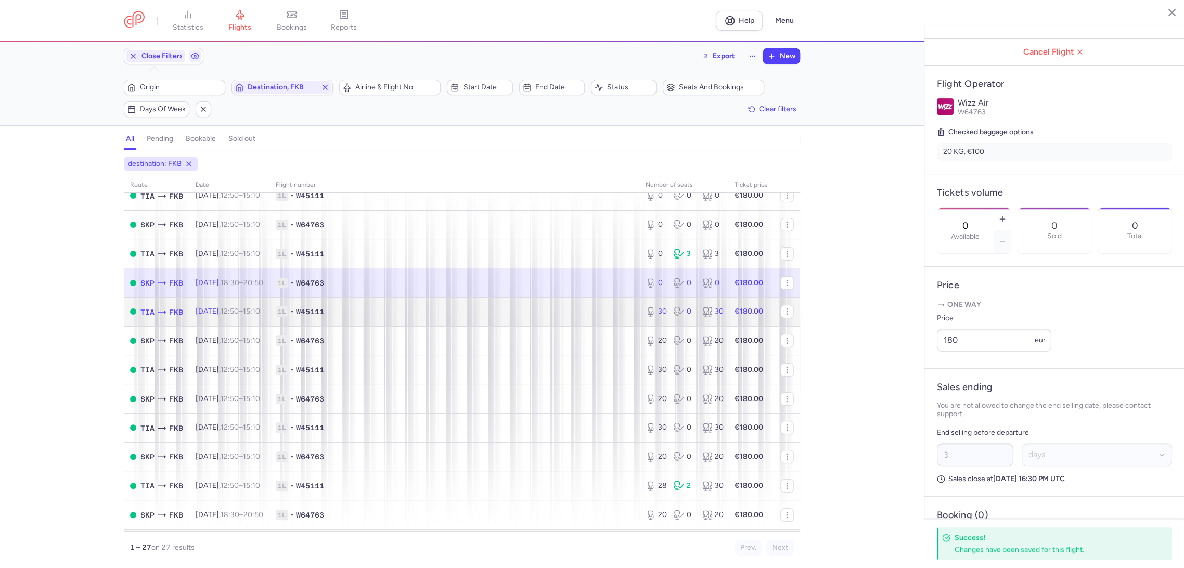
click at [541, 303] on td "1L • W45111" at bounding box center [454, 311] width 370 height 29
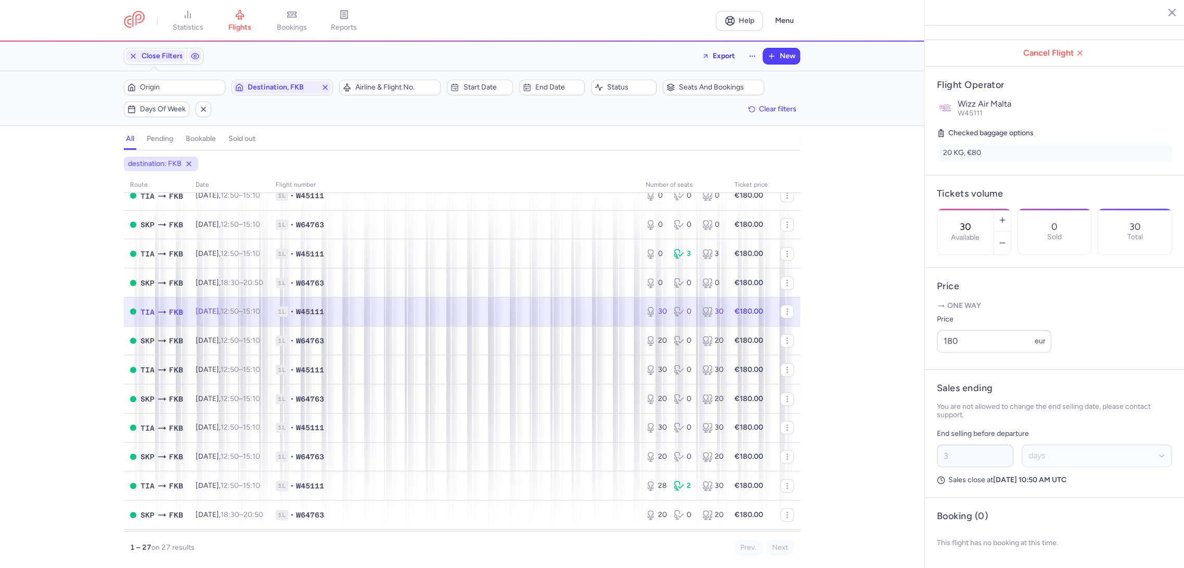
drag, startPoint x: 980, startPoint y: 174, endPoint x: 972, endPoint y: 190, distance: 17.9
click at [978, 221] on input "30" at bounding box center [965, 226] width 25 height 11
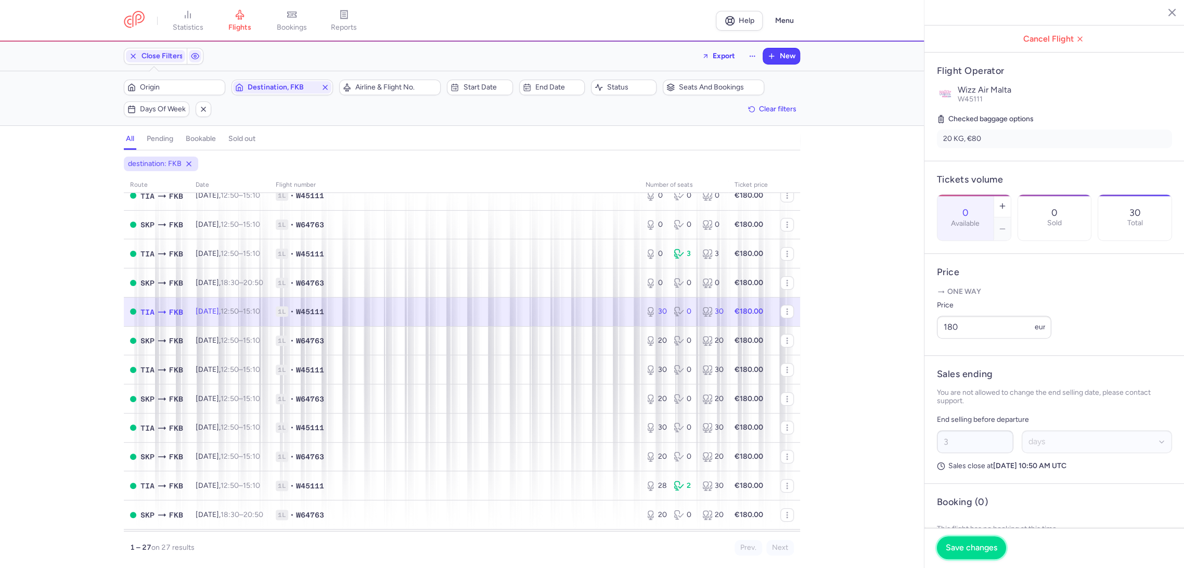
click at [959, 552] on button "Save changes" at bounding box center [971, 547] width 69 height 23
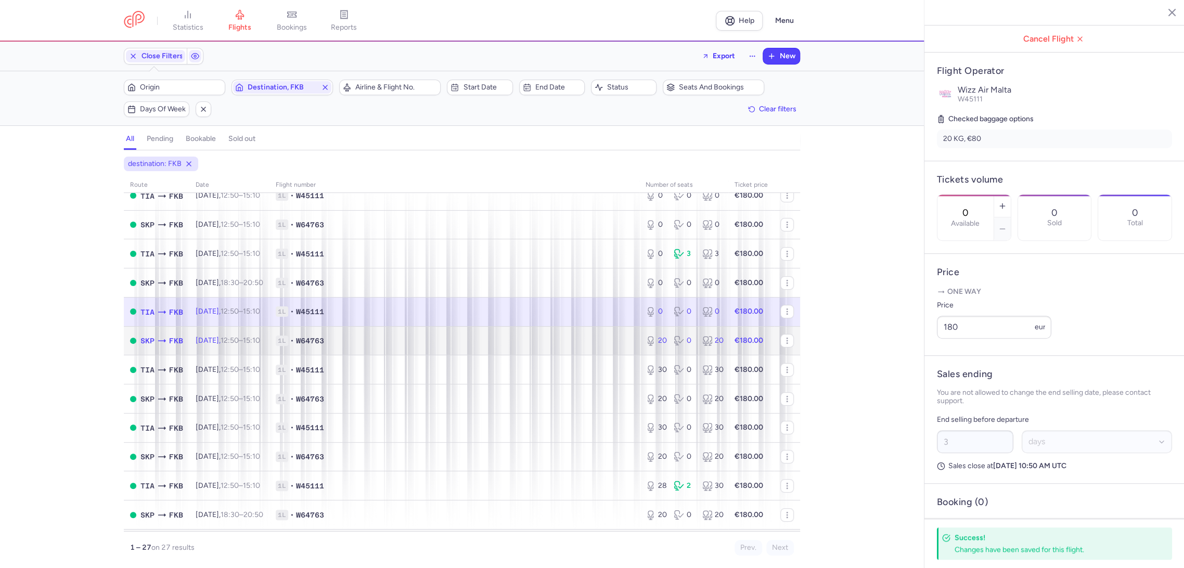
click at [592, 347] on td "1L • W64763" at bounding box center [454, 340] width 370 height 29
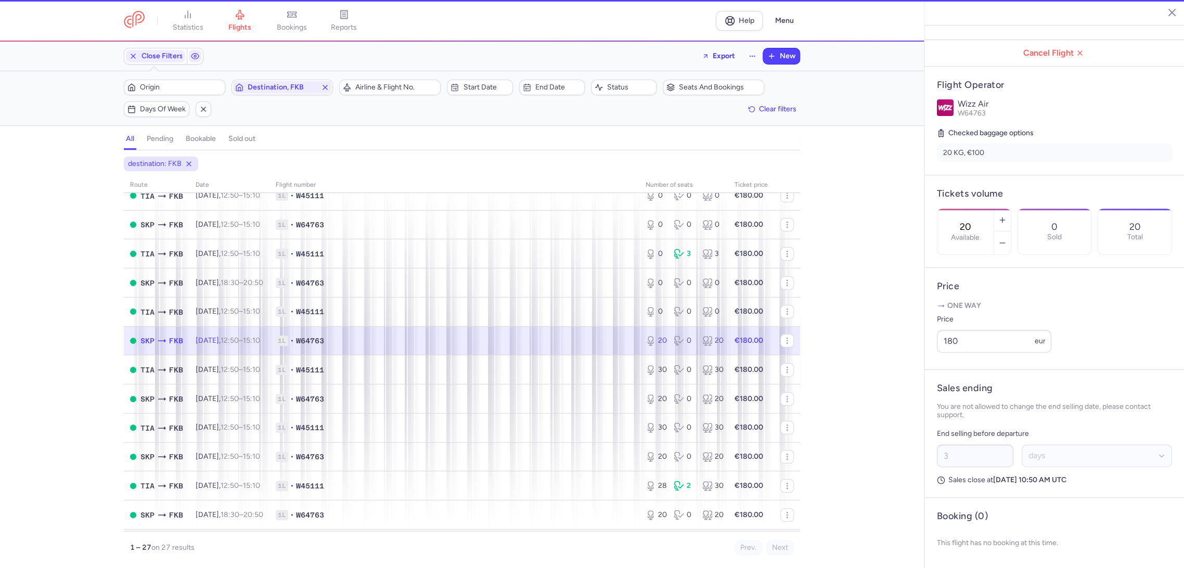
click at [993, 209] on div "20 Available" at bounding box center [965, 232] width 56 height 46
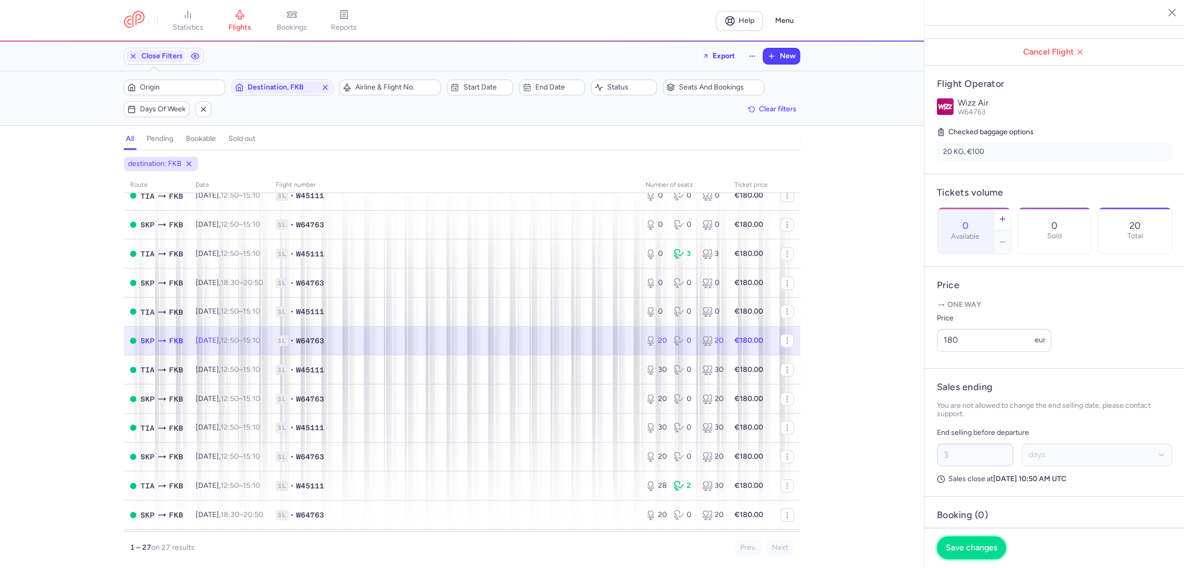
click at [957, 550] on span "Save changes" at bounding box center [970, 547] width 51 height 9
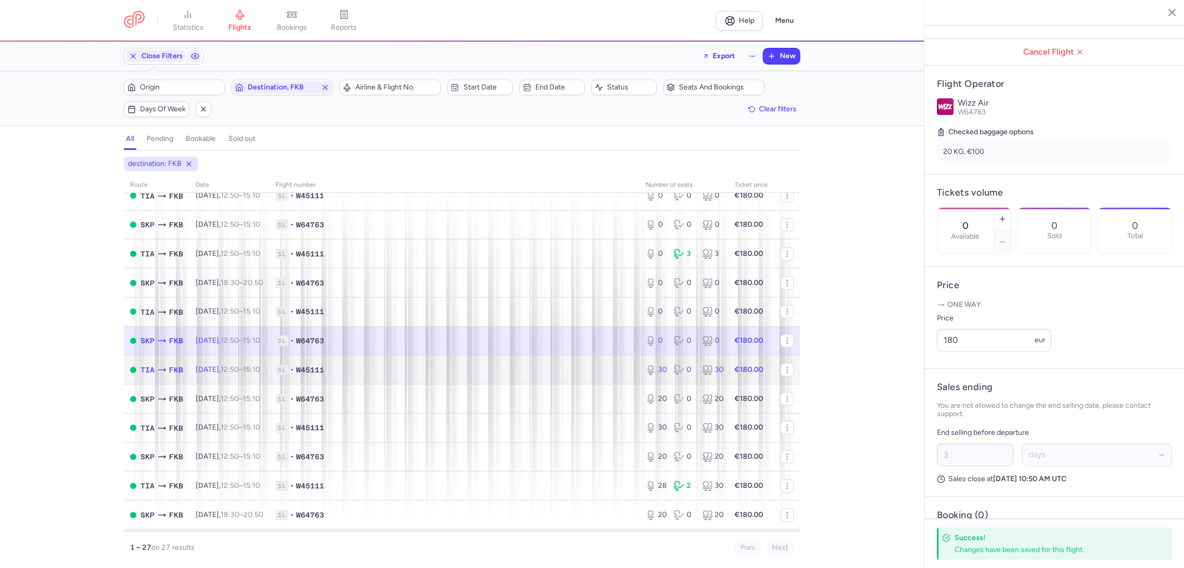
click at [562, 371] on span "1L • W45111" at bounding box center [454, 370] width 357 height 10
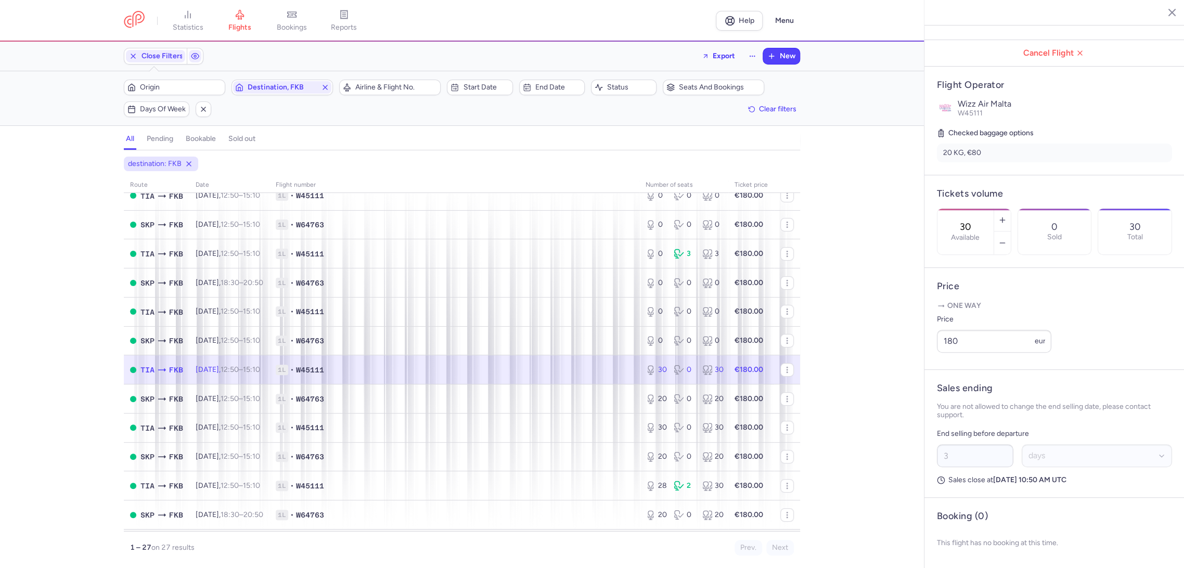
click at [977, 221] on input "30" at bounding box center [965, 226] width 25 height 11
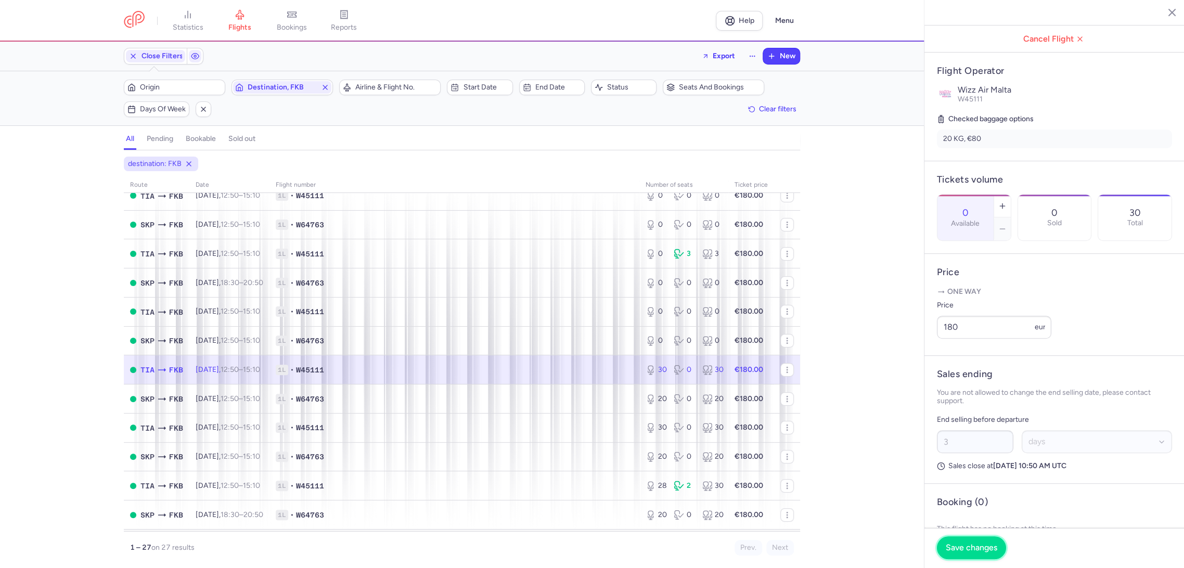
click at [955, 559] on button "Save changes" at bounding box center [971, 547] width 69 height 23
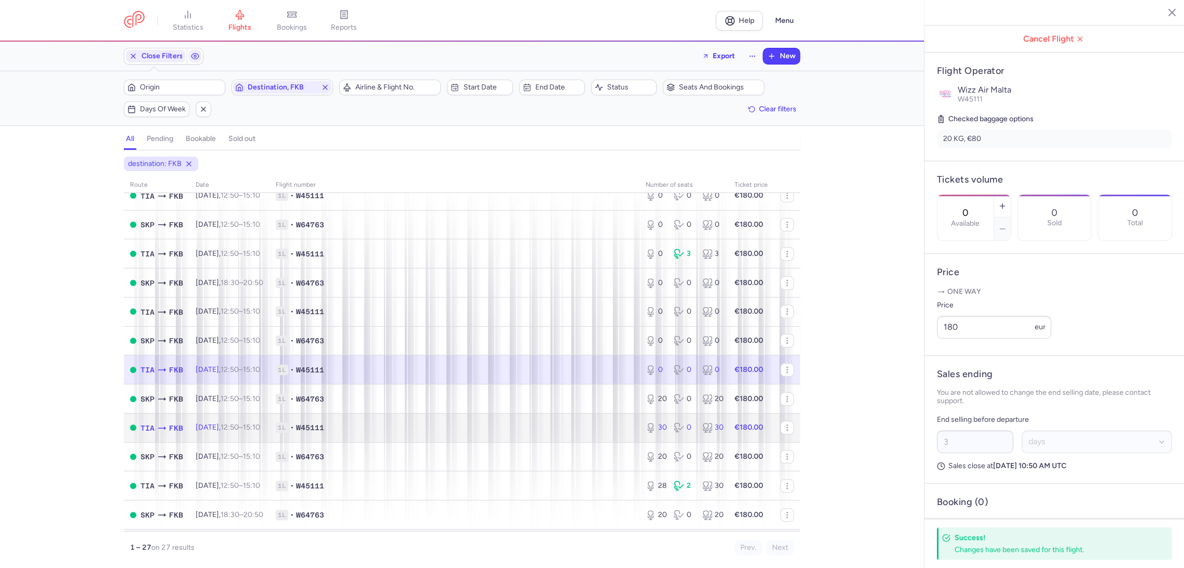
drag, startPoint x: 622, startPoint y: 429, endPoint x: 611, endPoint y: 406, distance: 25.6
click at [620, 426] on span "1L • W45111" at bounding box center [454, 427] width 357 height 10
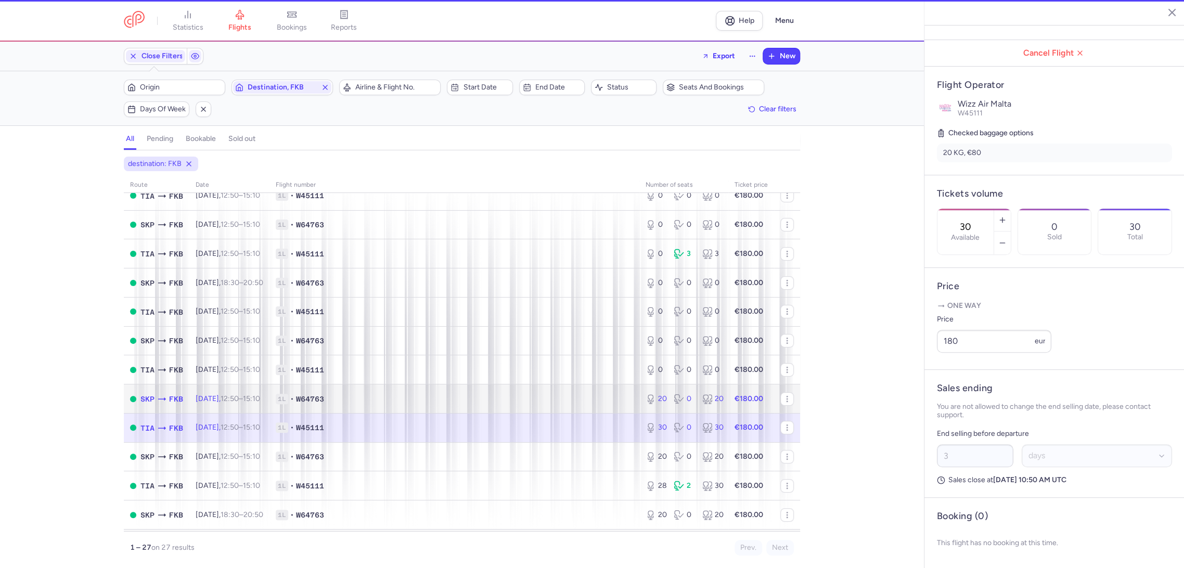
click at [611, 406] on td "1L • W64763" at bounding box center [454, 398] width 370 height 29
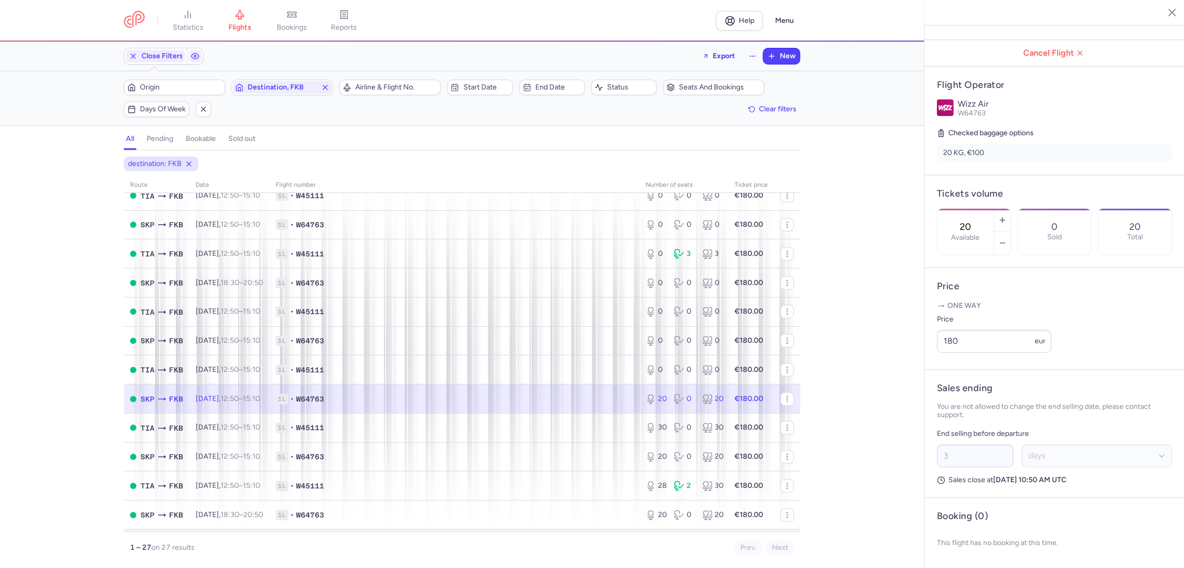
click at [978, 221] on input "20" at bounding box center [965, 226] width 25 height 11
click at [965, 554] on button "Save changes" at bounding box center [971, 547] width 69 height 23
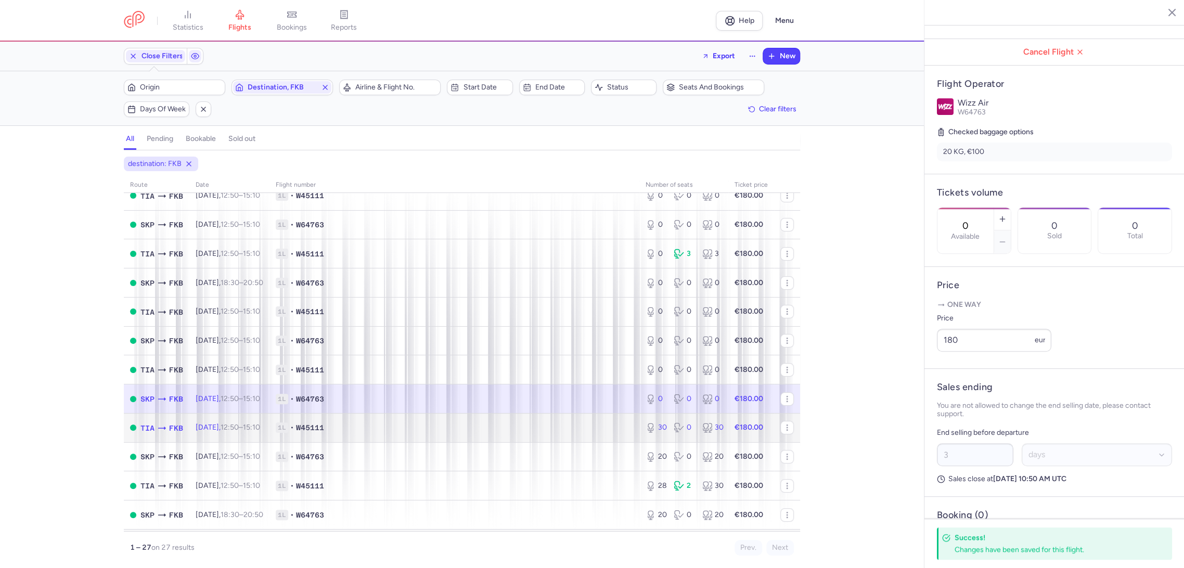
click at [598, 441] on td "1L • W45111" at bounding box center [454, 427] width 370 height 29
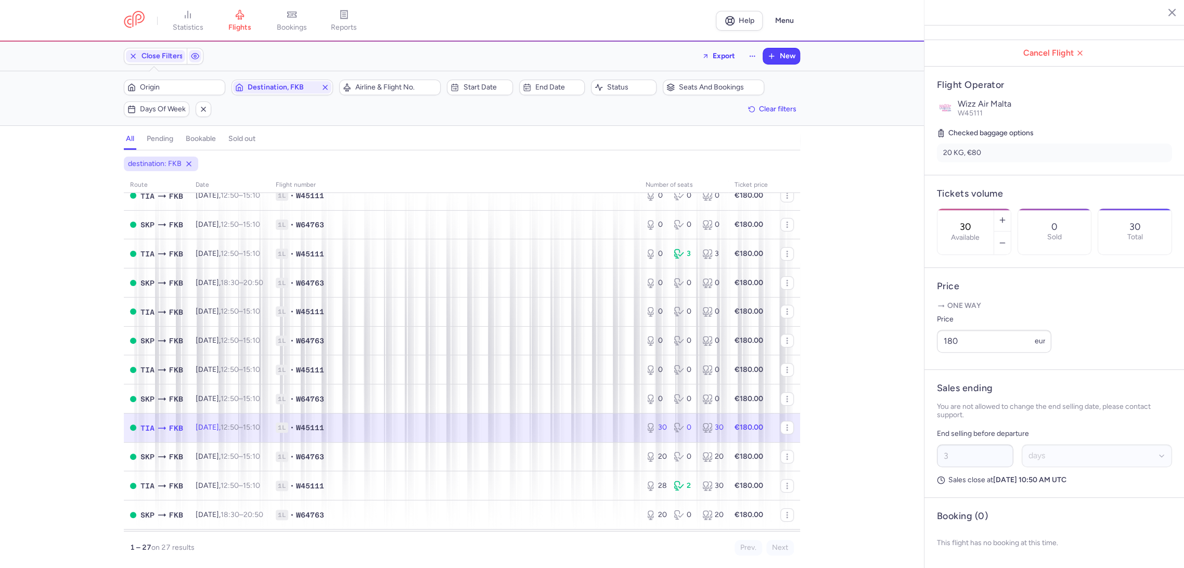
click at [993, 209] on div "30 Available" at bounding box center [965, 232] width 56 height 46
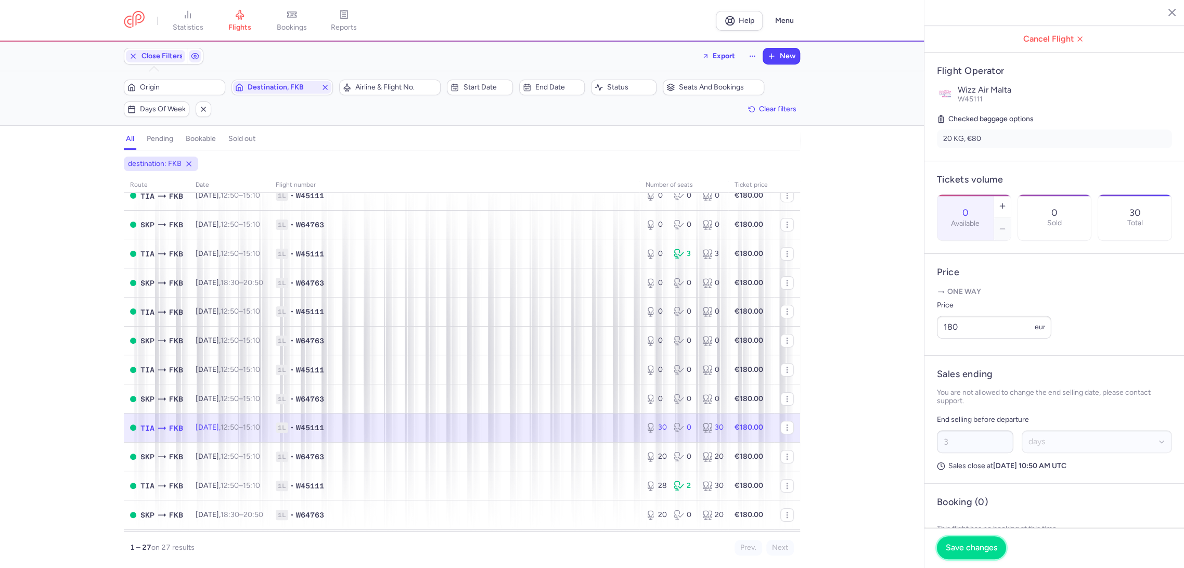
click at [969, 547] on span "Save changes" at bounding box center [970, 547] width 51 height 9
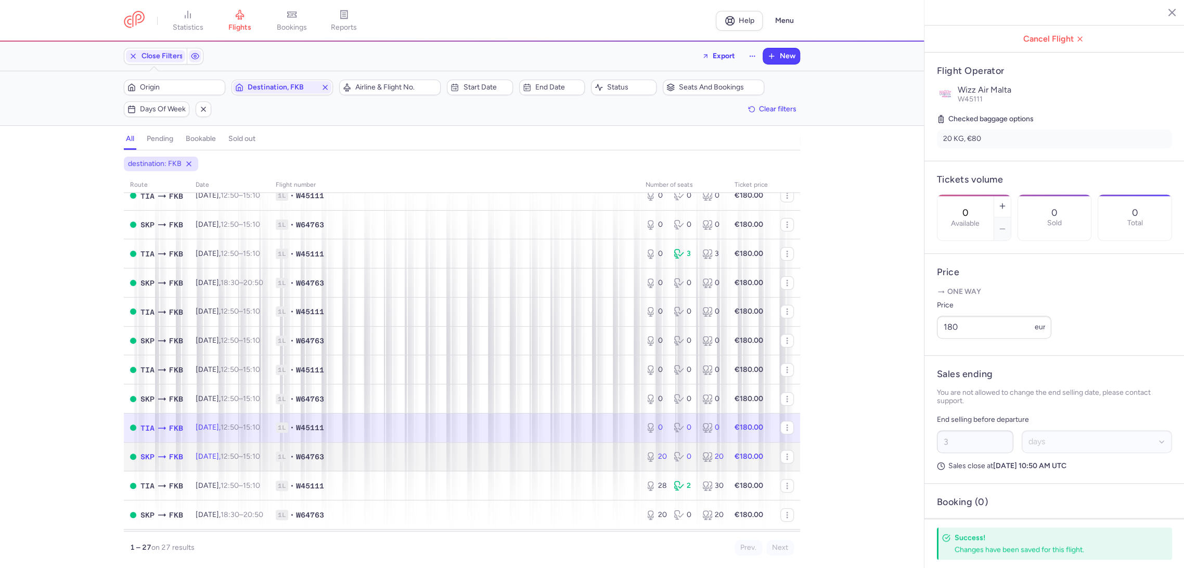
click at [616, 461] on span "1L • W64763" at bounding box center [454, 456] width 357 height 10
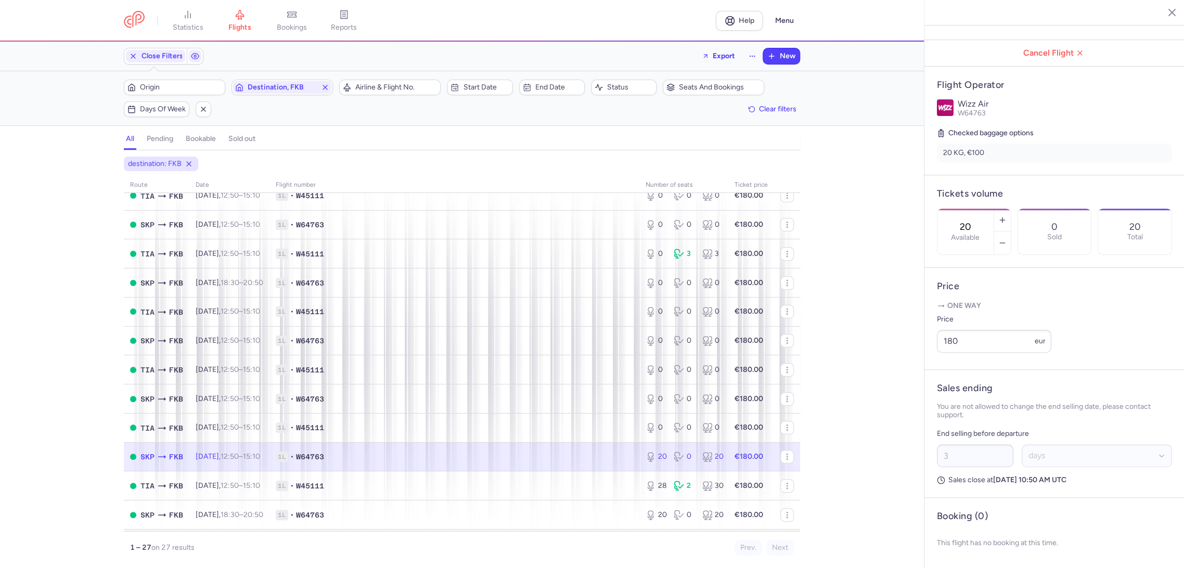
click at [978, 221] on input "20" at bounding box center [965, 226] width 25 height 11
drag, startPoint x: 970, startPoint y: 542, endPoint x: 806, endPoint y: 523, distance: 165.5
click at [970, 542] on button "Save changes" at bounding box center [971, 548] width 69 height 23
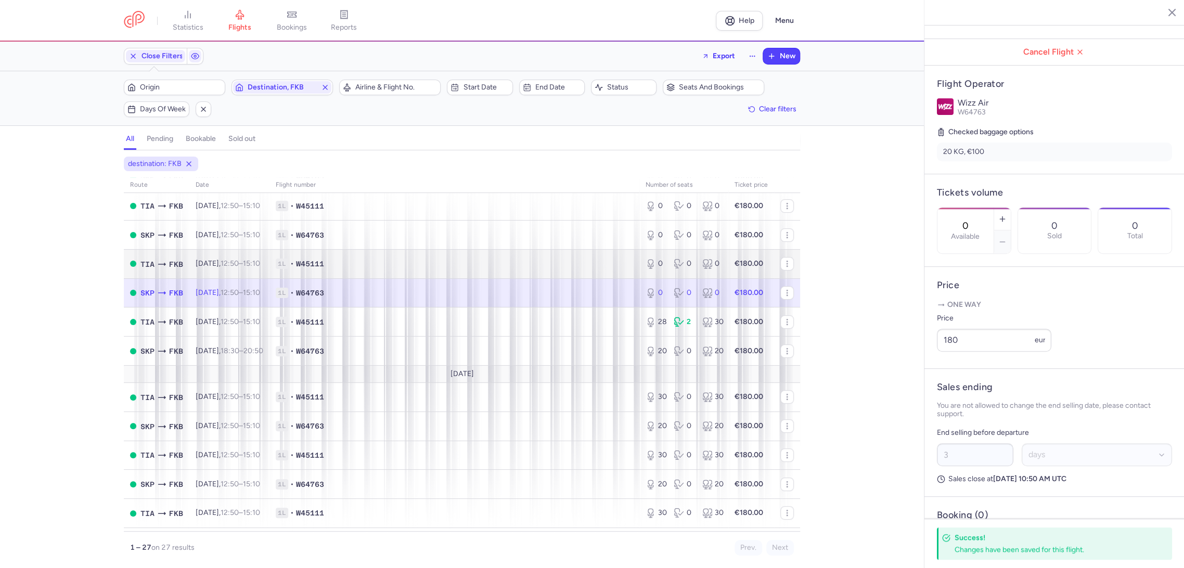
scroll to position [289, 0]
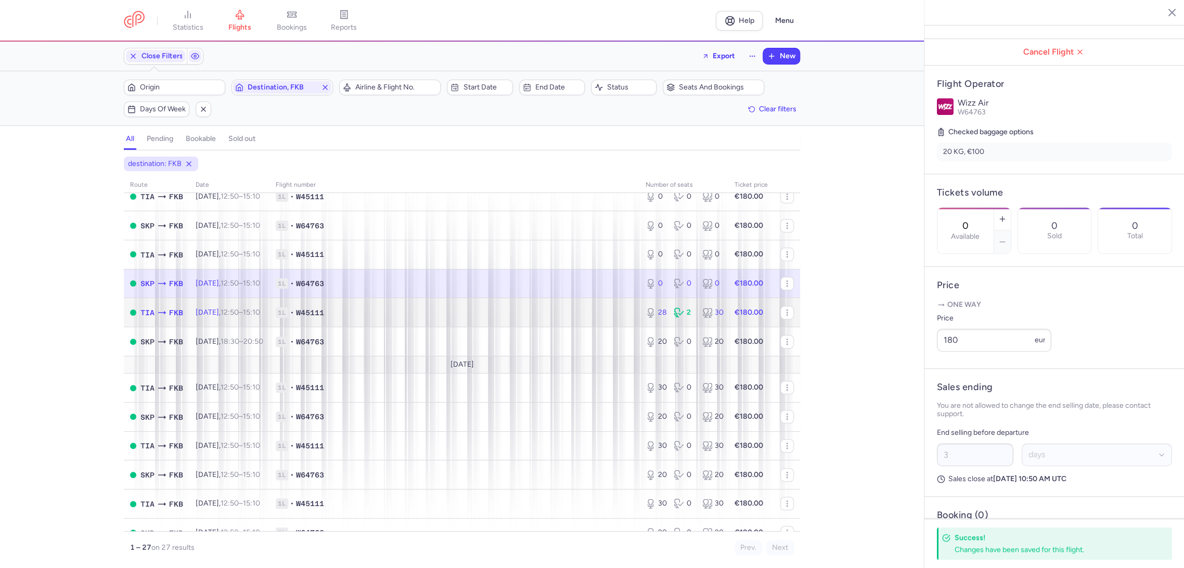
click at [614, 313] on span "1L • W45111" at bounding box center [454, 312] width 357 height 10
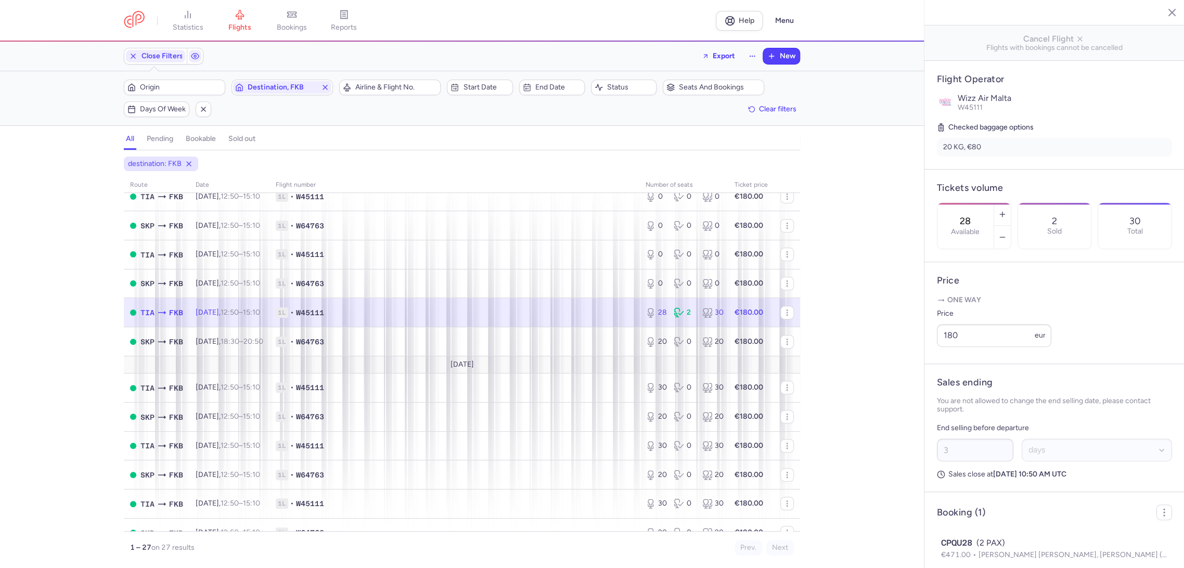
click at [970, 215] on input "28" at bounding box center [965, 220] width 25 height 11
click at [957, 551] on span "Save changes" at bounding box center [970, 547] width 51 height 9
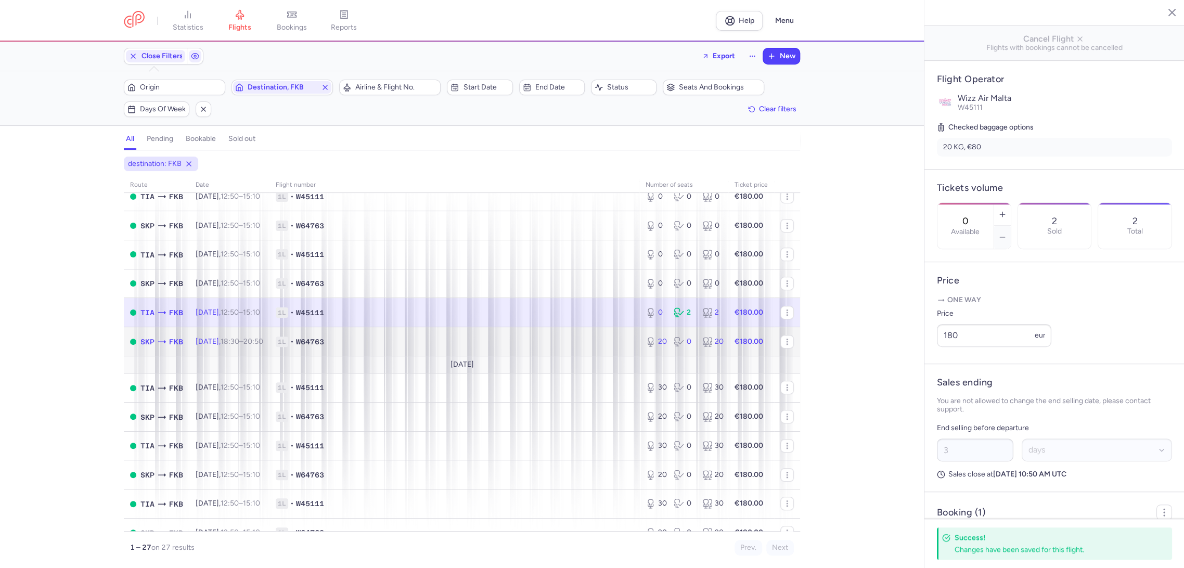
click at [596, 339] on span "1L • W64763" at bounding box center [454, 341] width 357 height 10
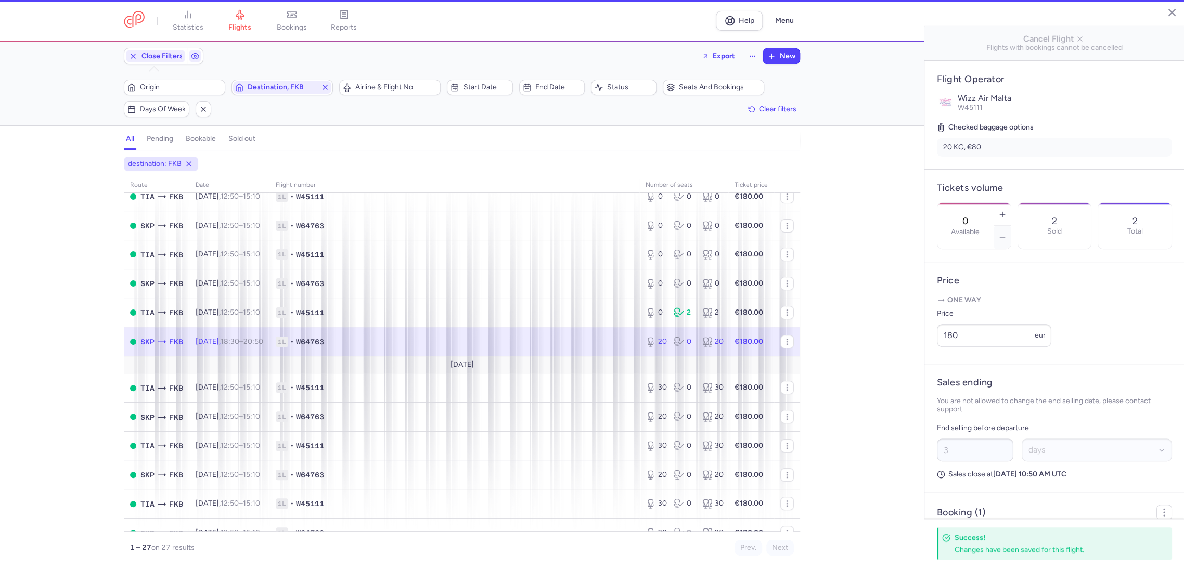
type input "20"
type input "13"
select select "hours"
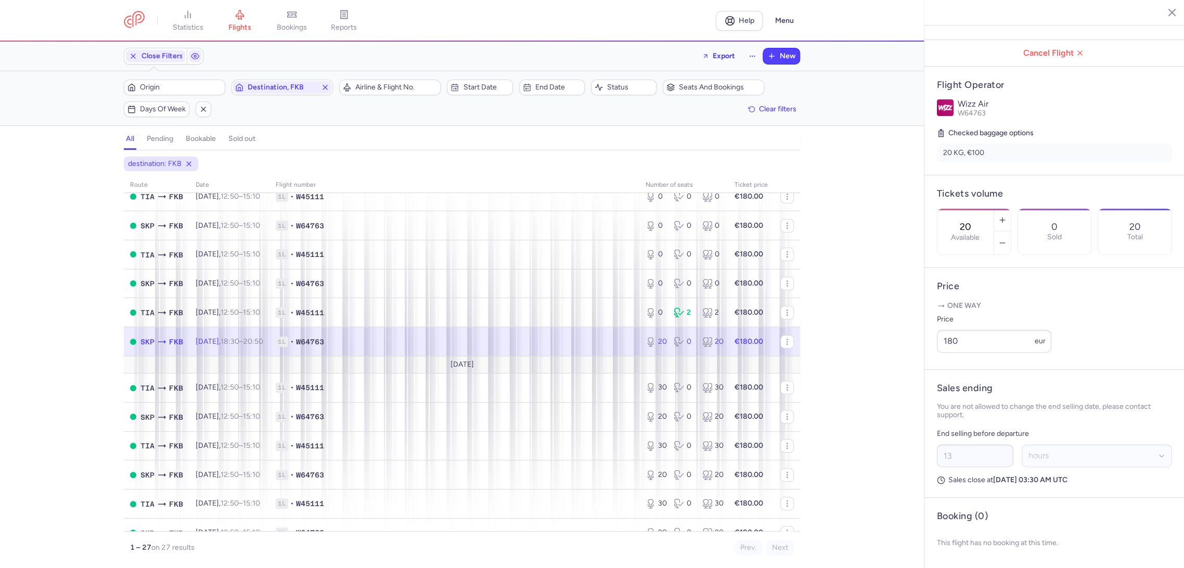
click at [982, 209] on div "20 Available" at bounding box center [965, 232] width 56 height 46
drag, startPoint x: 957, startPoint y: 551, endPoint x: 876, endPoint y: 510, distance: 90.5
click at [956, 551] on span "Save changes" at bounding box center [970, 547] width 51 height 9
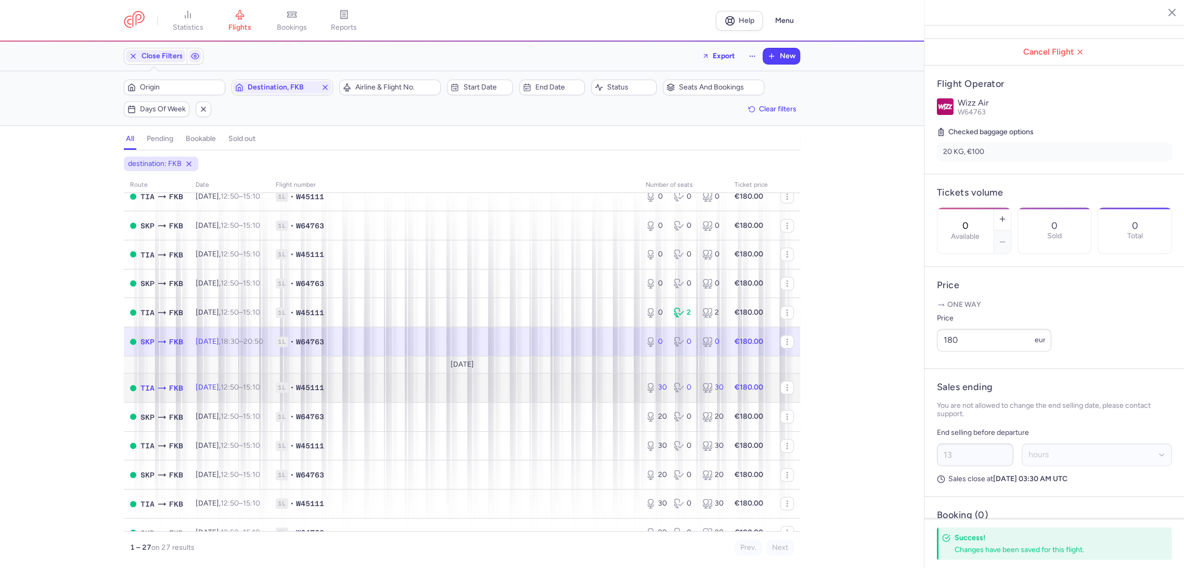
click at [583, 385] on span "1L • W45111" at bounding box center [454, 387] width 357 height 10
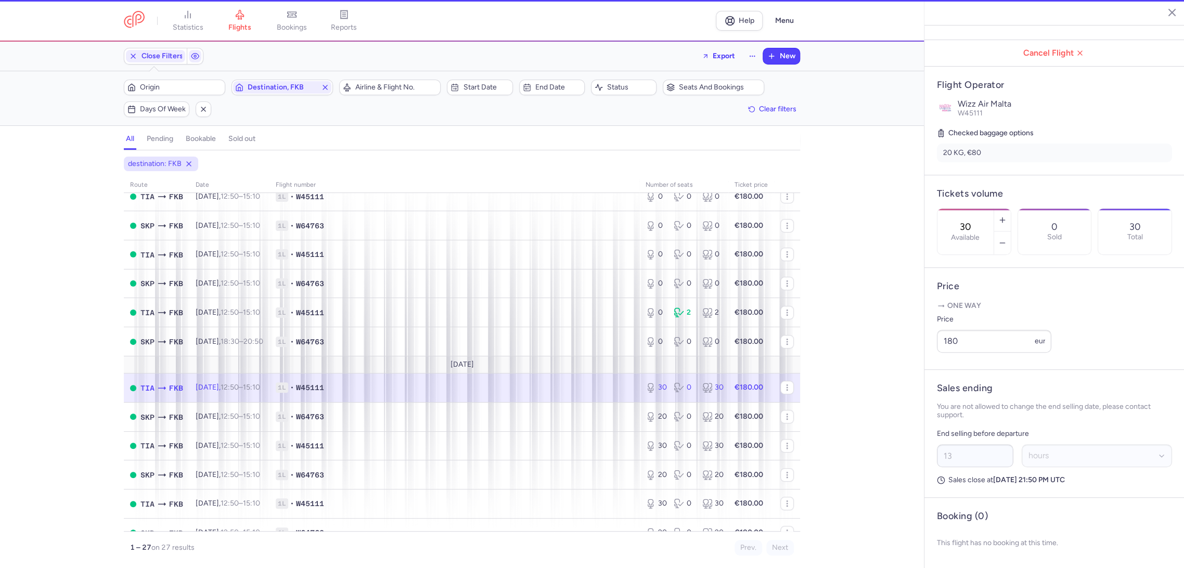
click at [969, 209] on div "30 Available" at bounding box center [965, 232] width 56 height 46
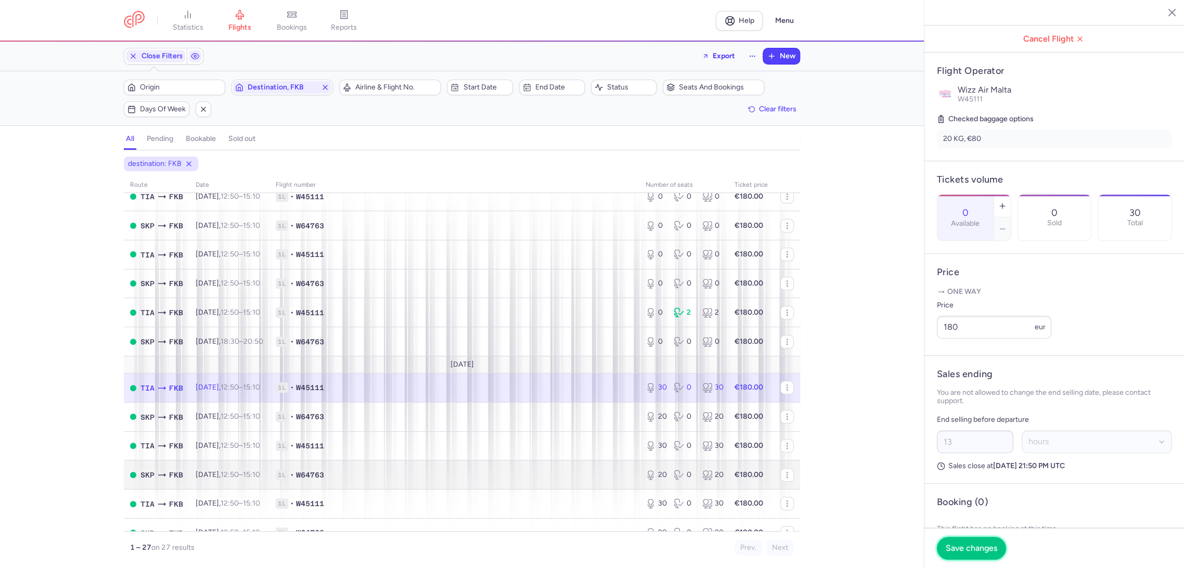
drag, startPoint x: 964, startPoint y: 548, endPoint x: 661, endPoint y: 461, distance: 314.5
click at [963, 548] on span "Save changes" at bounding box center [970, 547] width 51 height 9
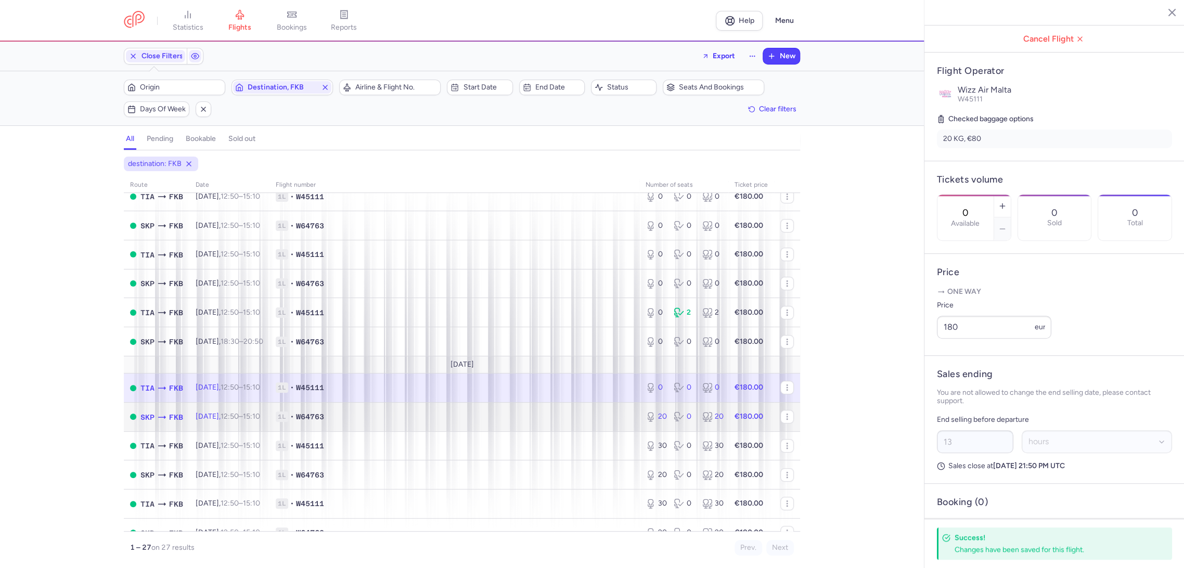
drag, startPoint x: 577, startPoint y: 413, endPoint x: 686, endPoint y: 382, distance: 113.7
click at [577, 413] on span "1L • W64763" at bounding box center [454, 416] width 357 height 10
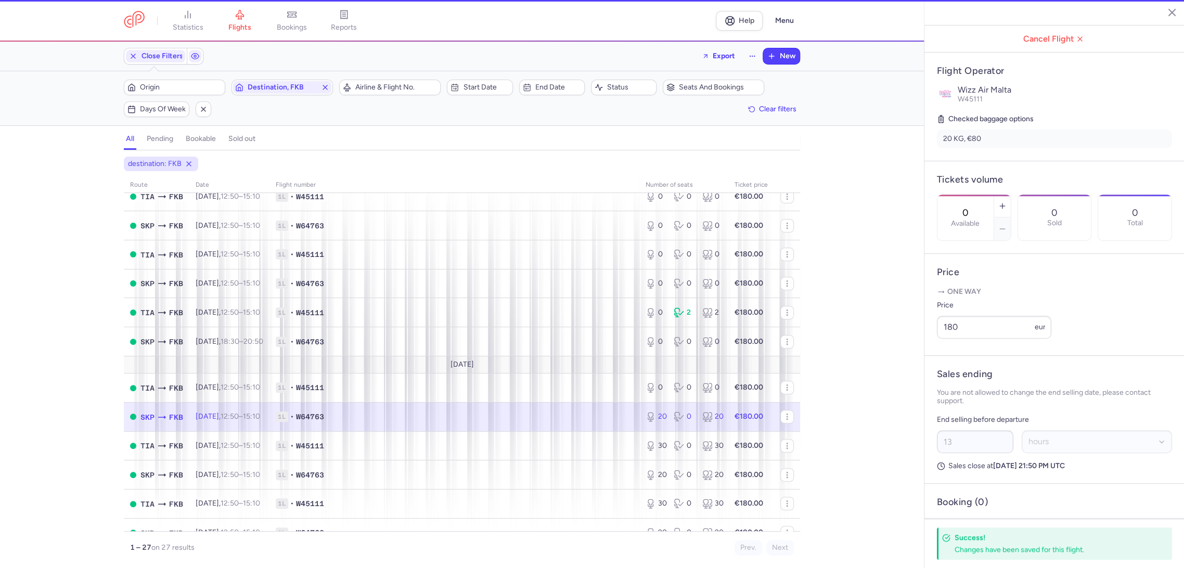
type input "20"
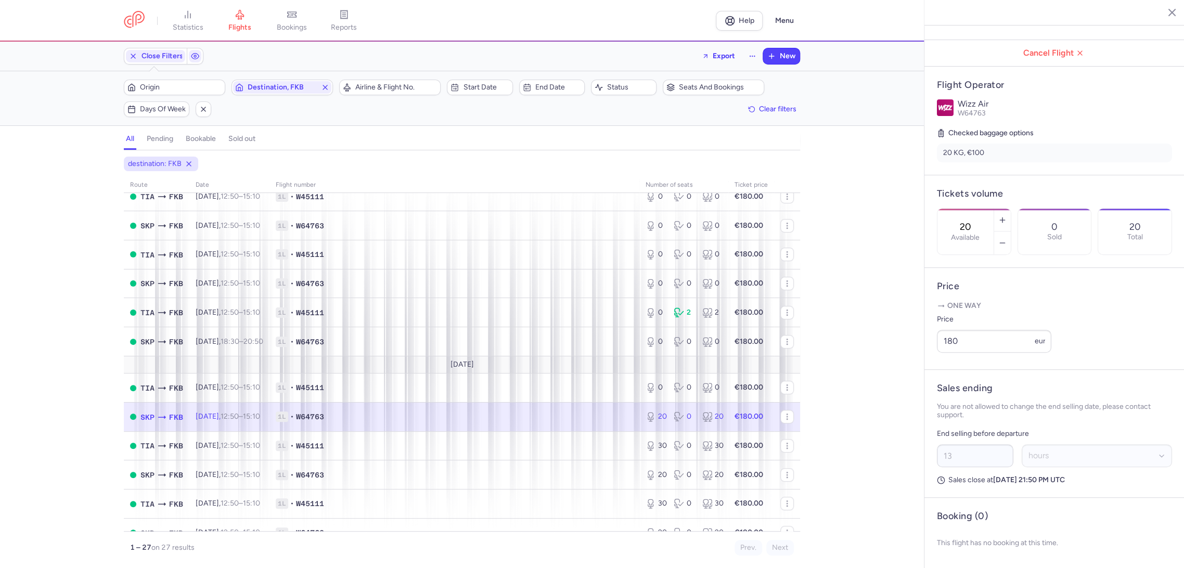
click at [978, 221] on input "20" at bounding box center [965, 226] width 25 height 11
click at [841, 297] on div "destination: FKB route date Flight number number of seats Ticket price [DATE] T…" at bounding box center [462, 362] width 924 height 411
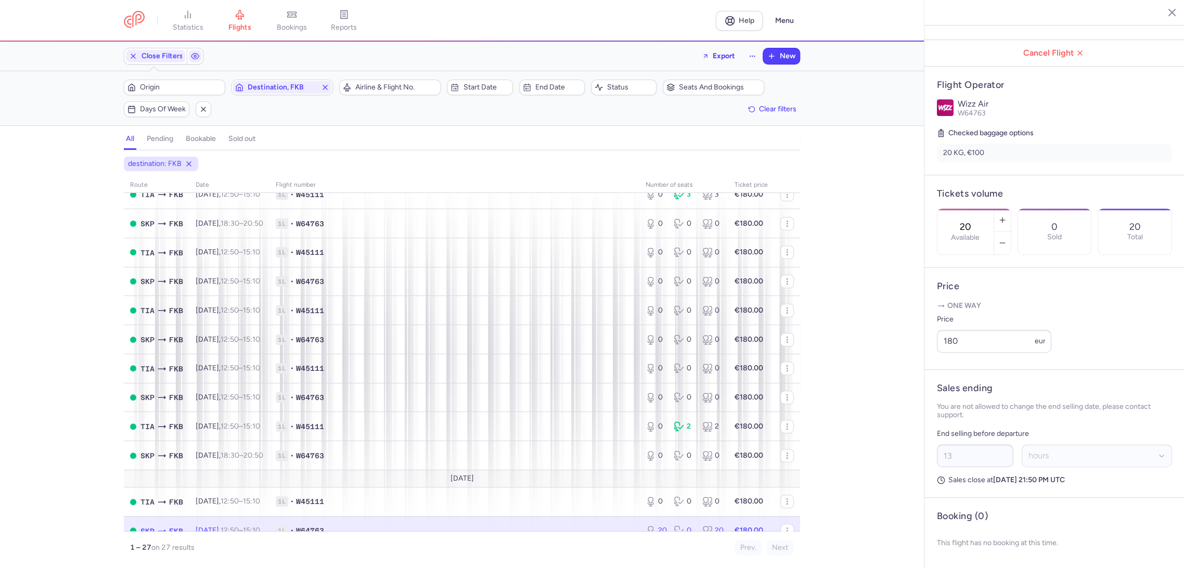
scroll to position [173, 0]
click at [323, 86] on icon "button" at bounding box center [325, 87] width 8 height 8
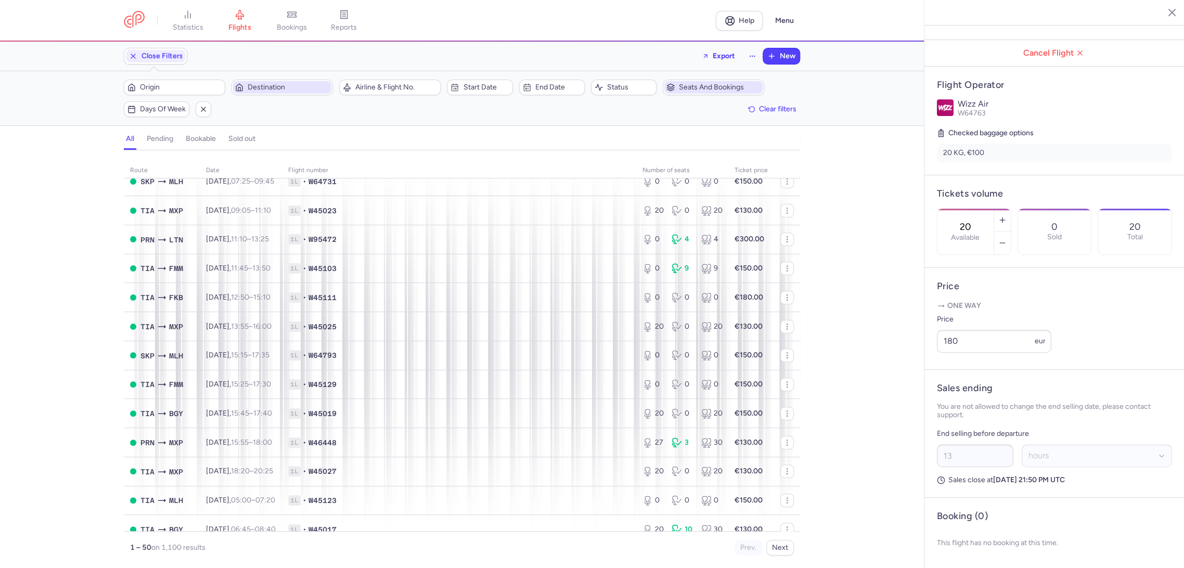
click at [709, 87] on span "Seats and bookings" at bounding box center [720, 87] width 82 height 8
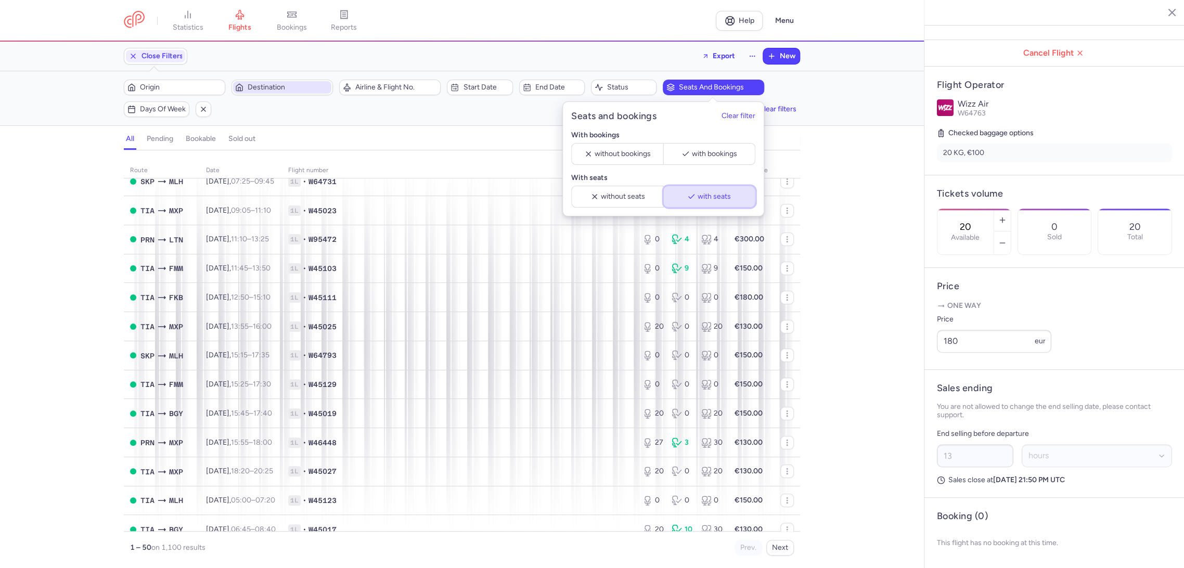
click at [699, 200] on span "with seats" at bounding box center [713, 196] width 33 height 8
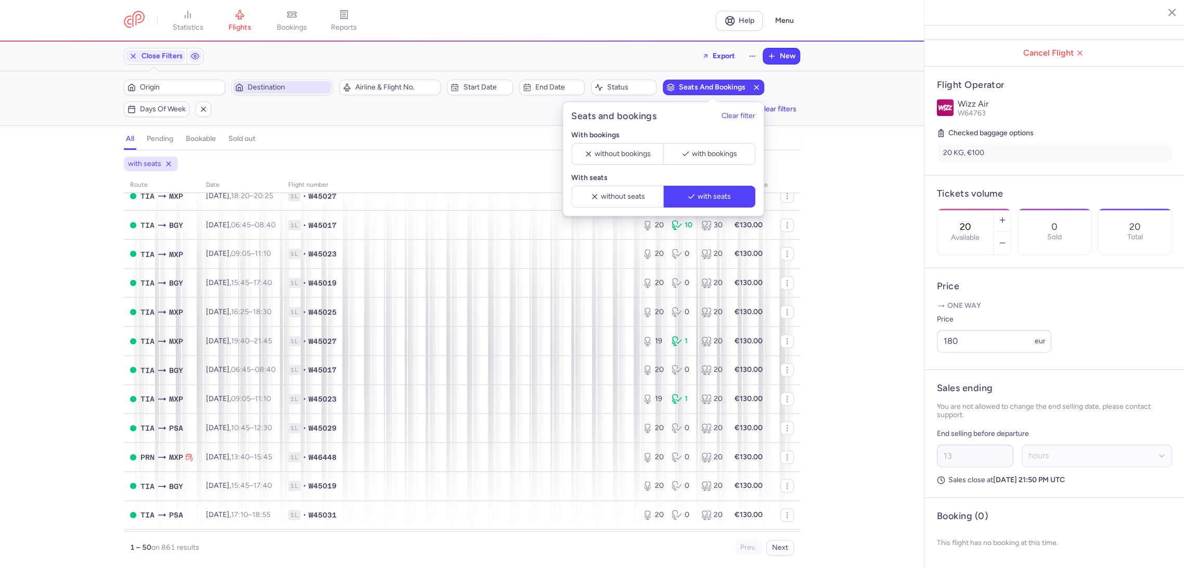
click at [57, 360] on div "with seats route date Flight number number of seats Ticket price [DATE] TIA BGY…" at bounding box center [462, 362] width 924 height 411
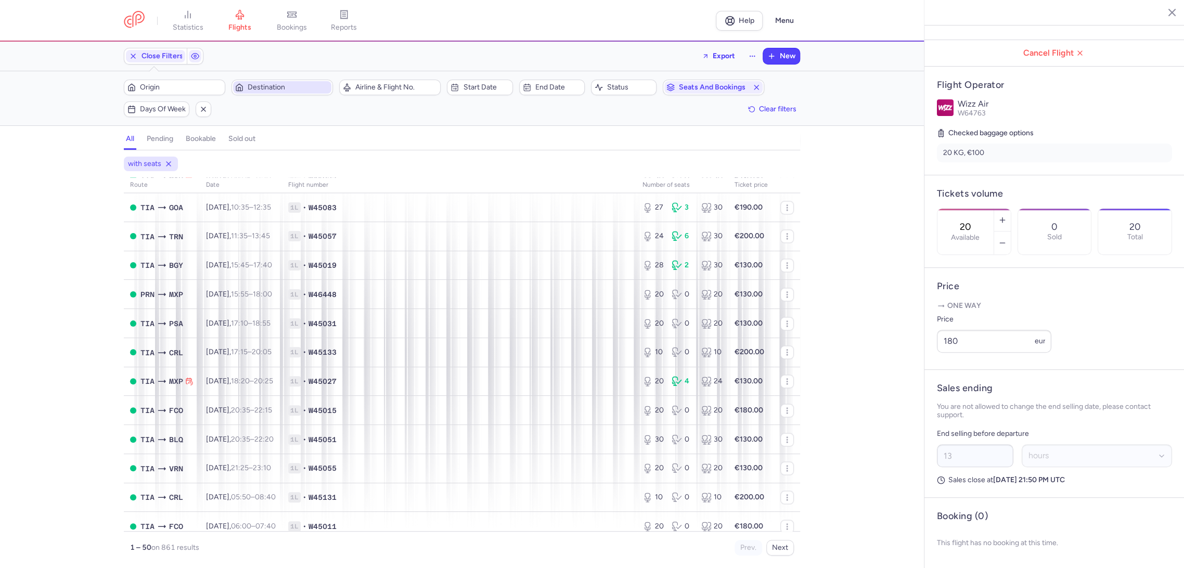
scroll to position [1128, 0]
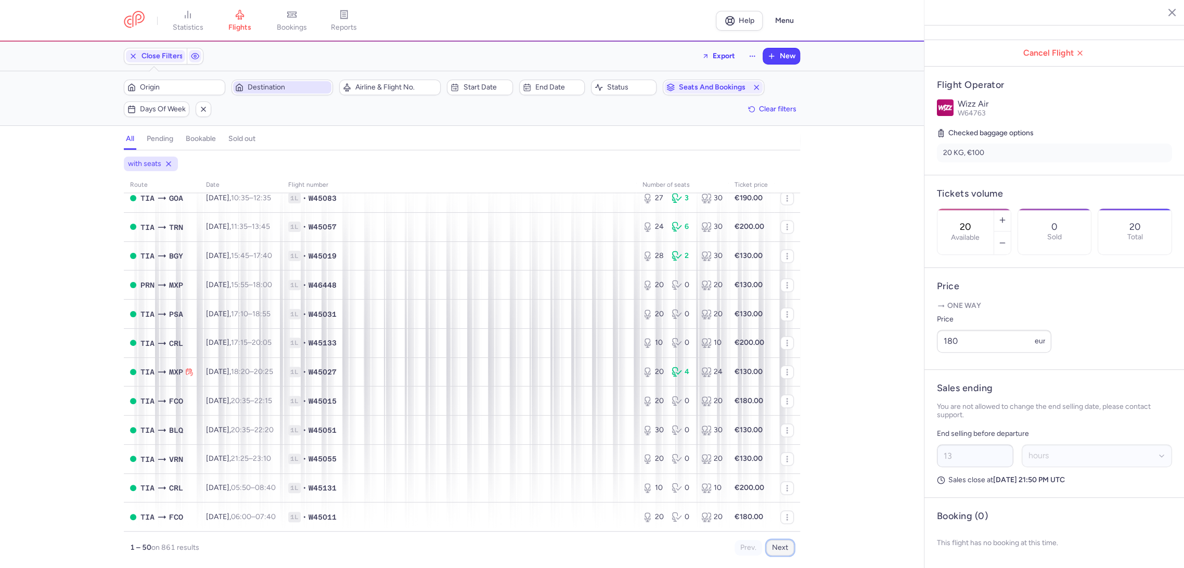
click at [771, 544] on button "Next" at bounding box center [780, 548] width 28 height 16
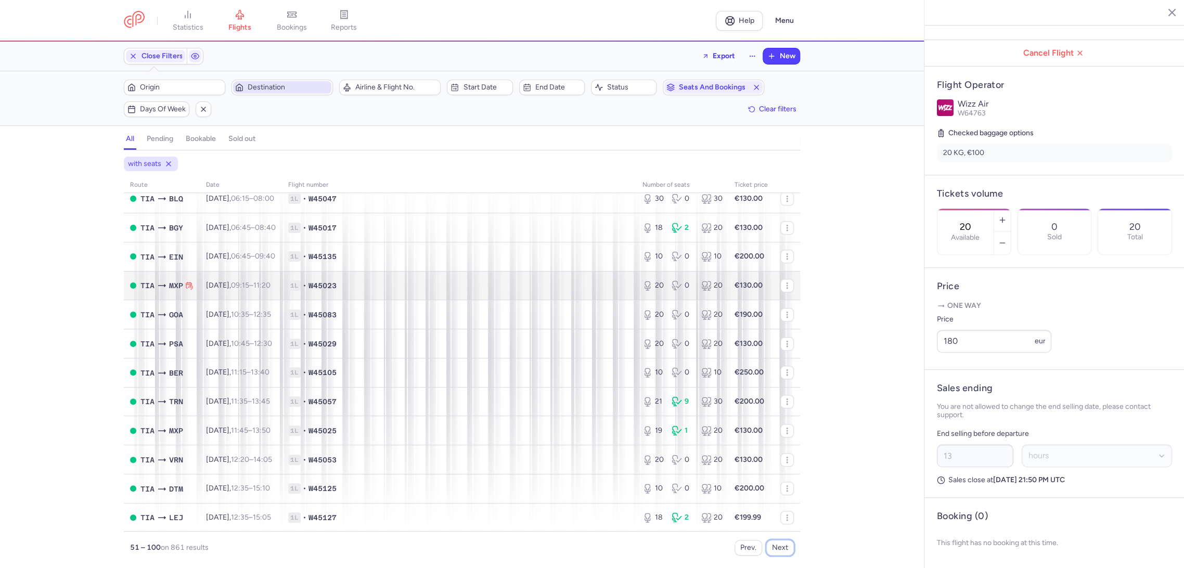
scroll to position [520, 0]
click at [263, 90] on span "Destination" at bounding box center [289, 87] width 82 height 8
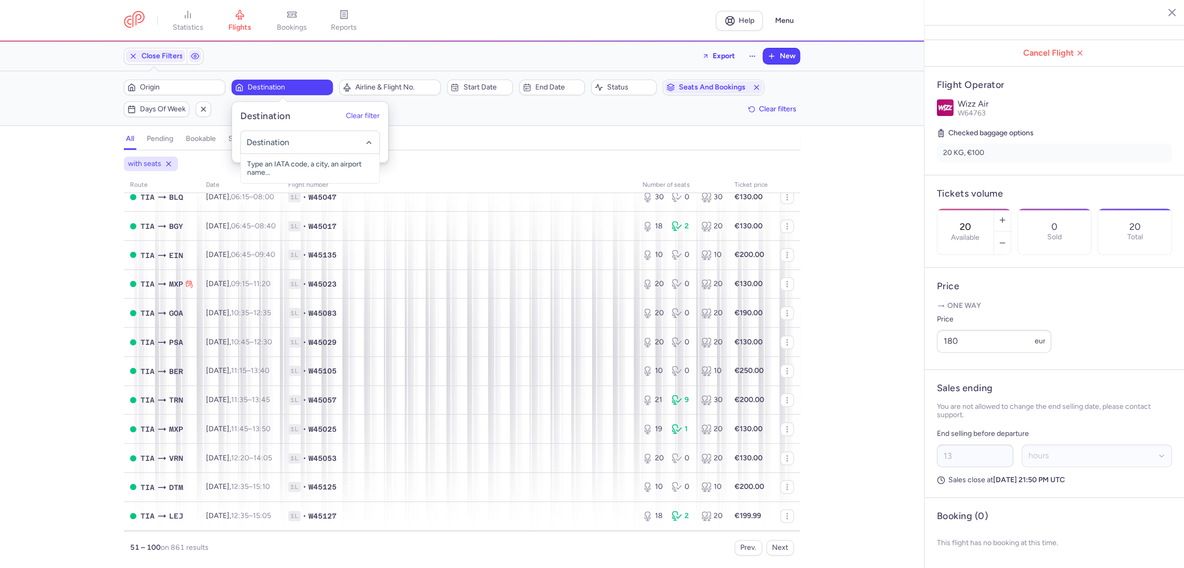
click at [296, 142] on input "-searchbox" at bounding box center [309, 141] width 127 height 11
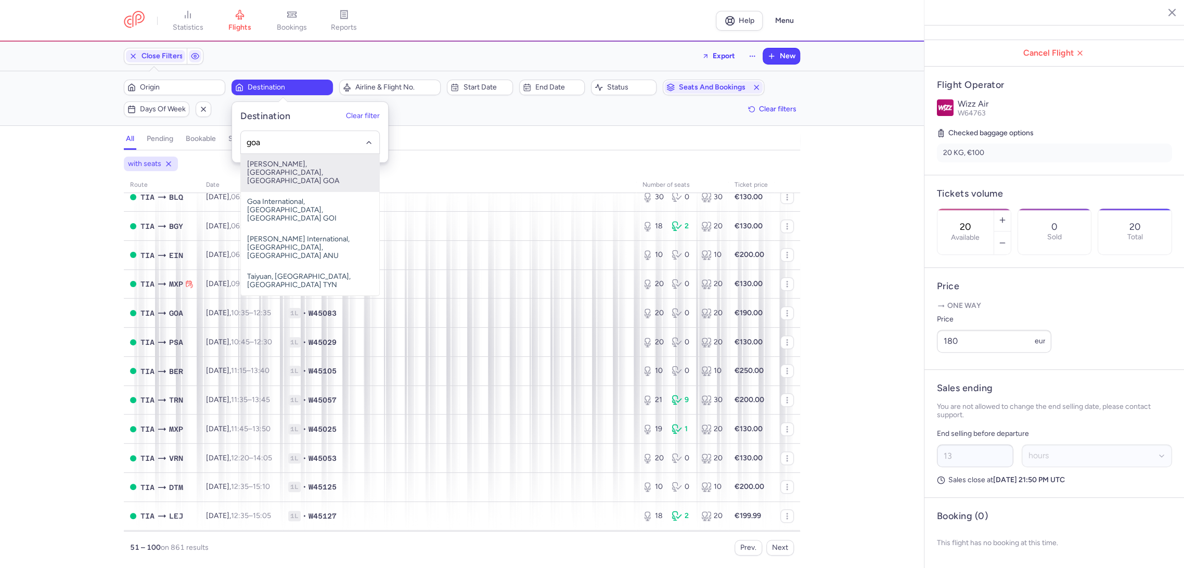
click at [323, 167] on span "[PERSON_NAME], [GEOGRAPHIC_DATA], [GEOGRAPHIC_DATA] GOA" at bounding box center [310, 172] width 138 height 37
type input "goa"
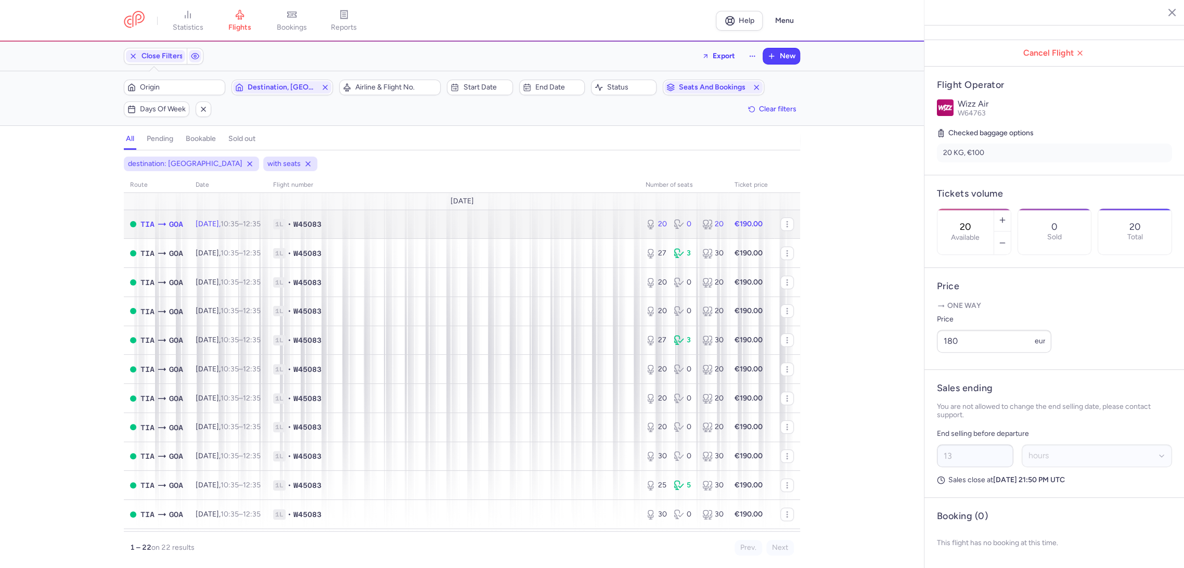
click at [566, 224] on span "1L • W45083" at bounding box center [453, 224] width 360 height 10
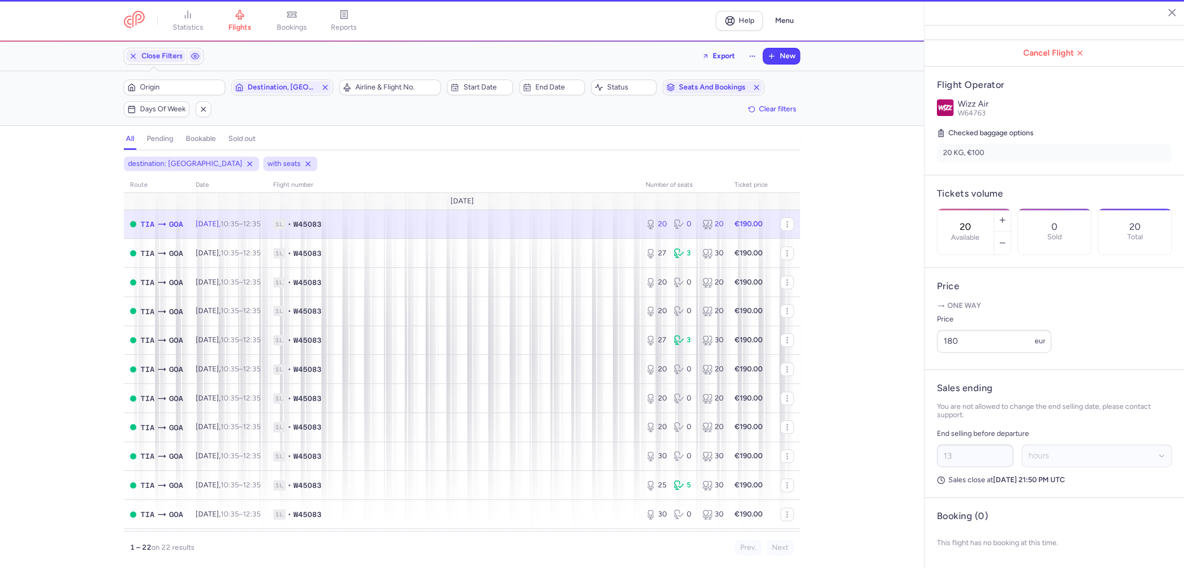
type input "3"
select select "days"
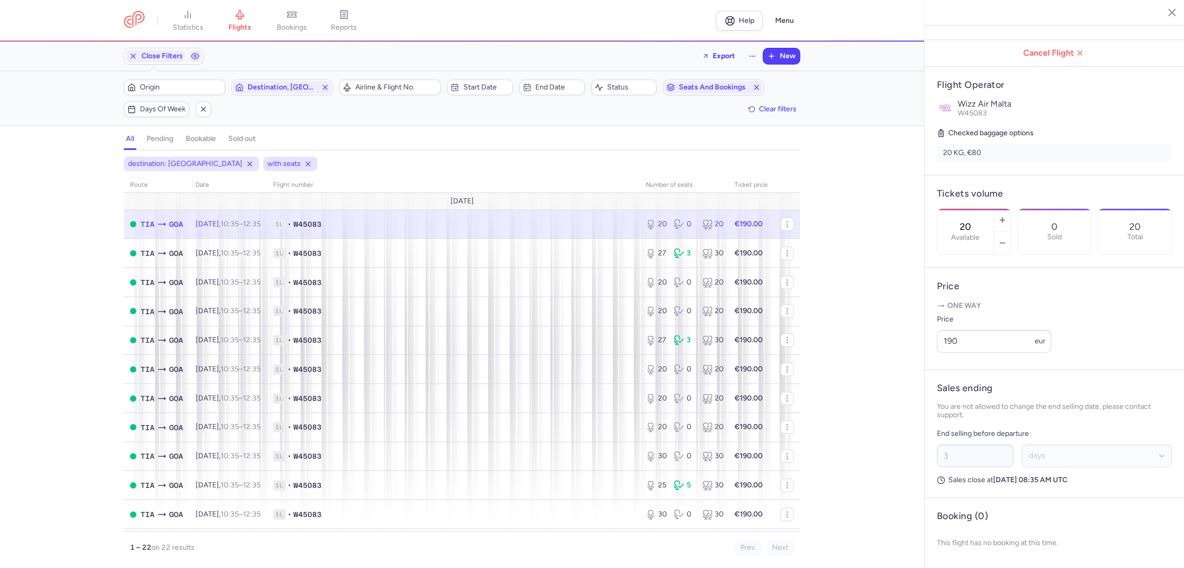
click at [976, 221] on input "20" at bounding box center [965, 226] width 25 height 11
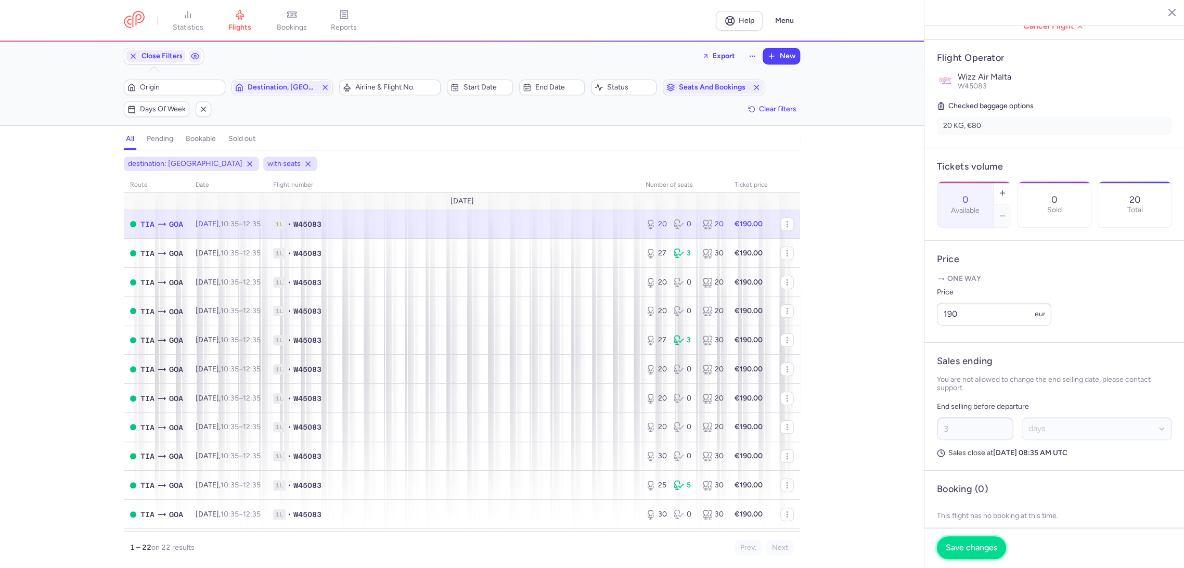
drag, startPoint x: 976, startPoint y: 557, endPoint x: 963, endPoint y: 548, distance: 16.0
click at [970, 553] on button "Save changes" at bounding box center [971, 547] width 69 height 23
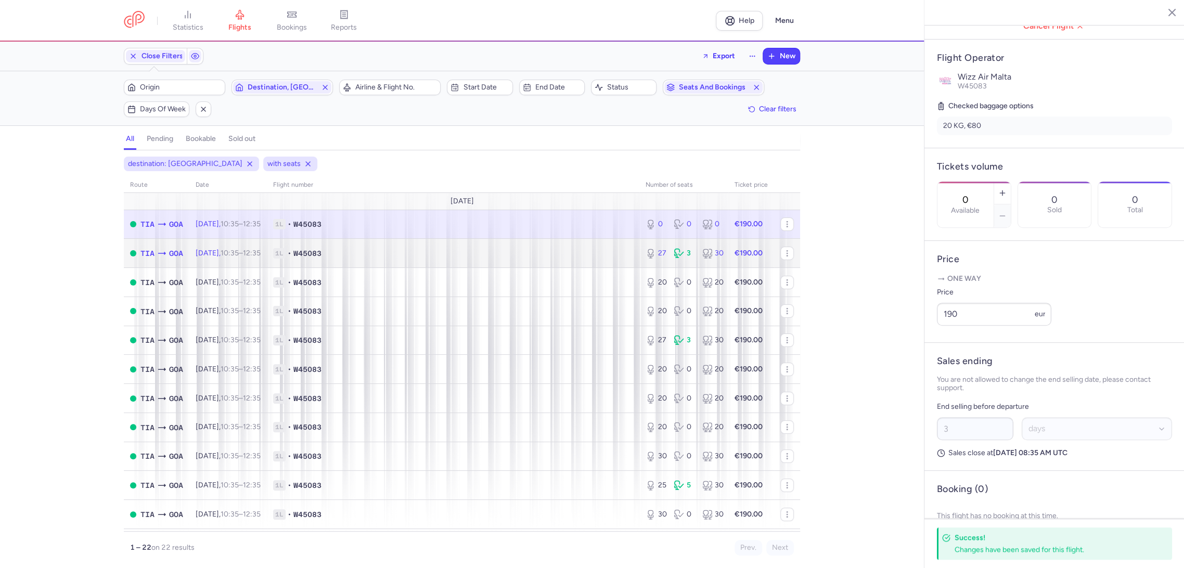
click at [590, 259] on td "1L • W45083" at bounding box center [453, 253] width 372 height 29
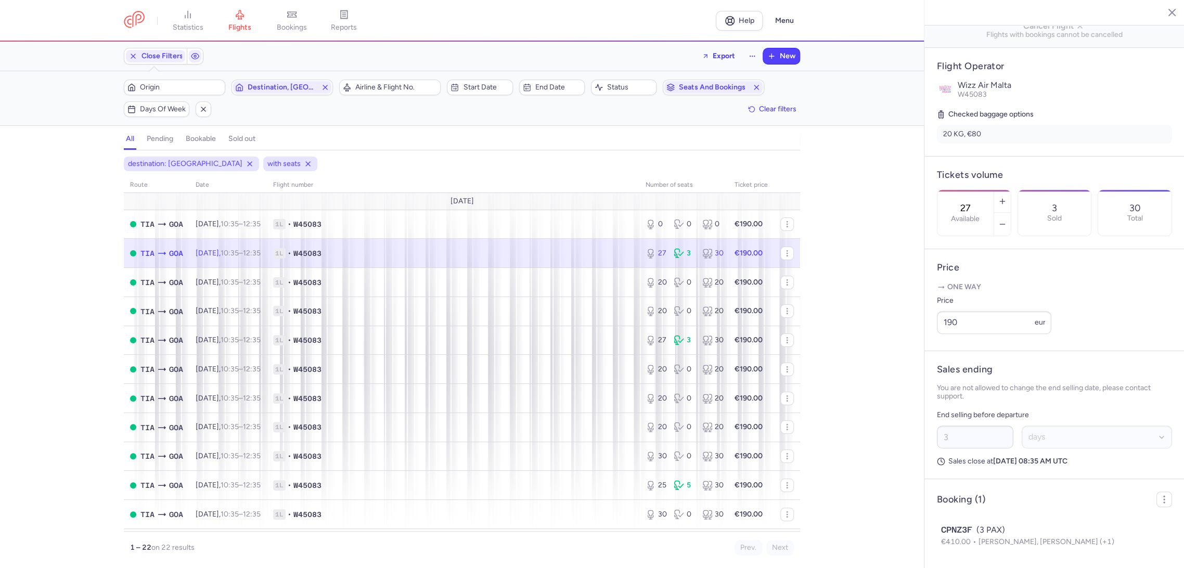
click at [978, 202] on input "27" at bounding box center [965, 207] width 25 height 11
drag, startPoint x: 961, startPoint y: 548, endPoint x: 859, endPoint y: 429, distance: 156.8
click at [958, 546] on span "Save changes" at bounding box center [970, 547] width 51 height 9
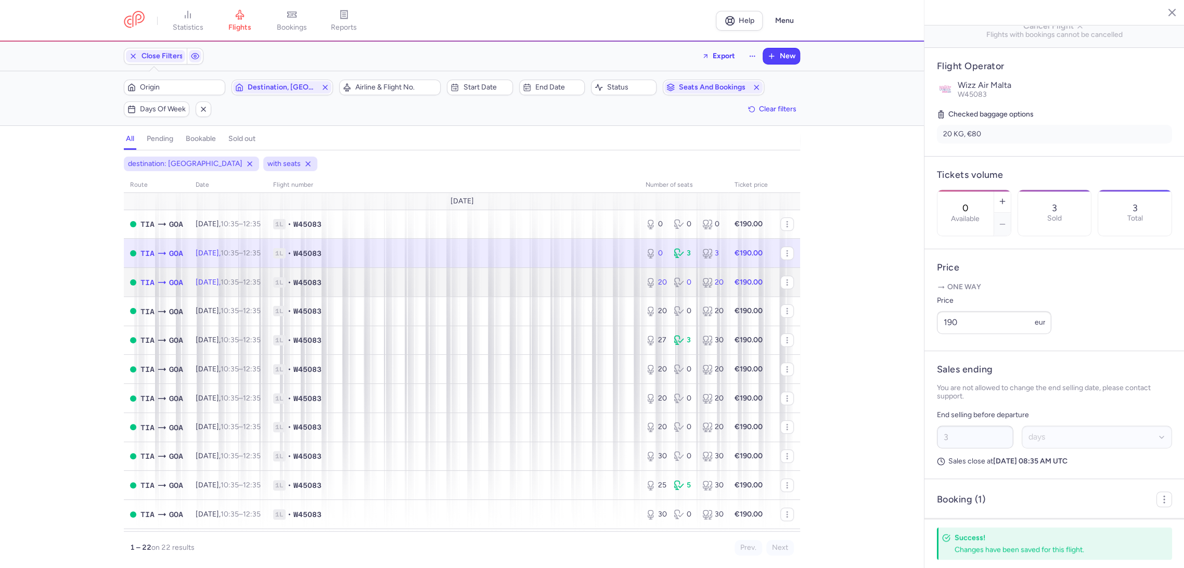
click at [607, 271] on td "1L • W45083" at bounding box center [453, 282] width 372 height 29
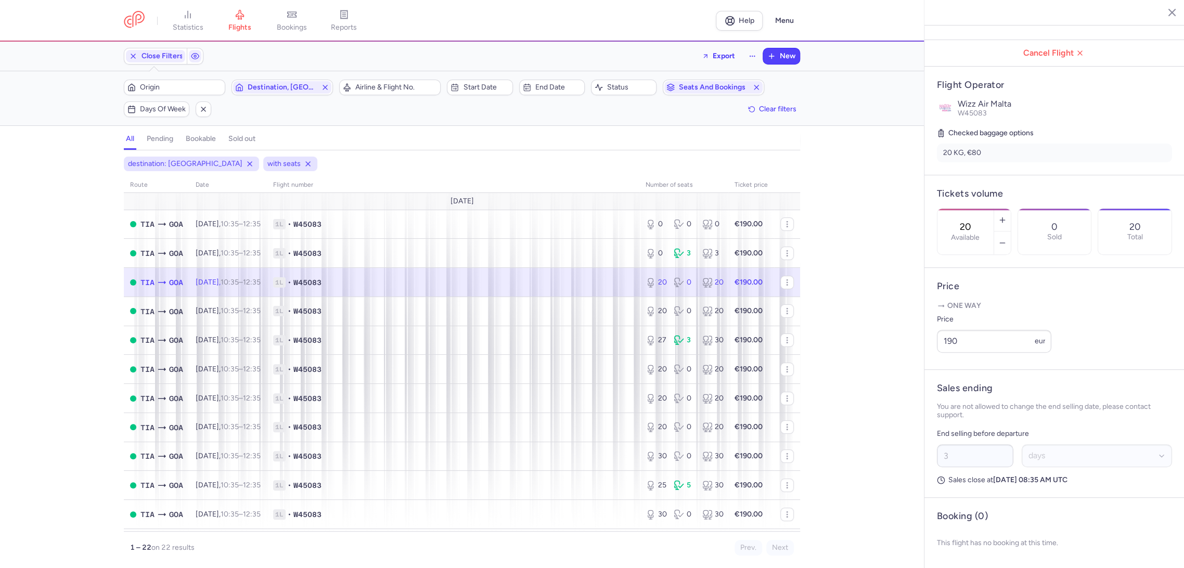
click at [978, 233] on label "Available" at bounding box center [965, 237] width 29 height 8
click at [978, 221] on input "20" at bounding box center [965, 226] width 25 height 11
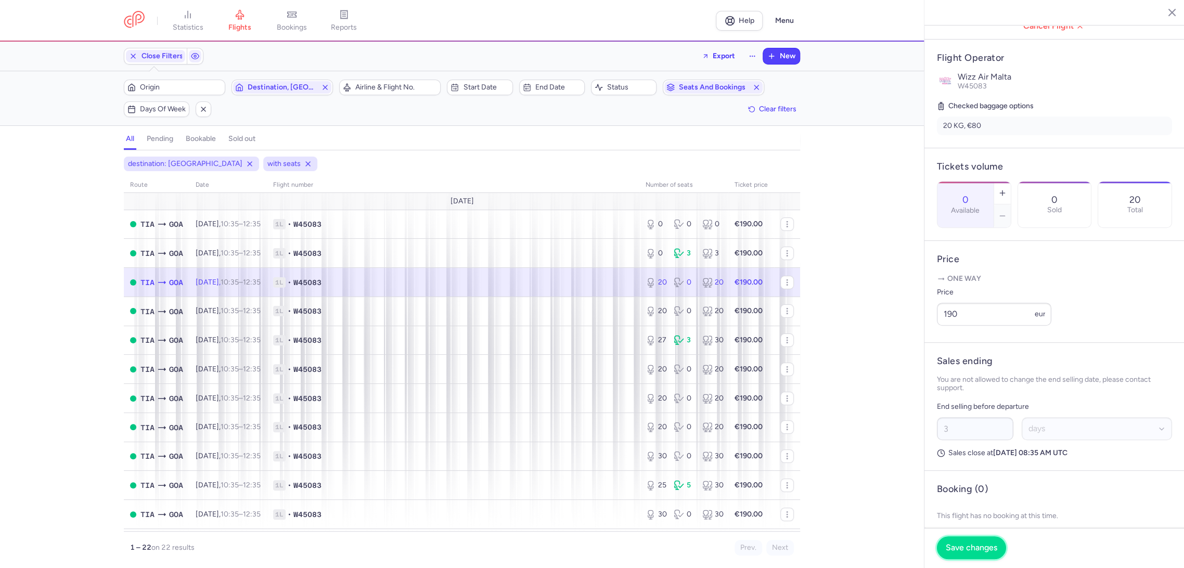
drag, startPoint x: 963, startPoint y: 548, endPoint x: 820, endPoint y: 439, distance: 179.3
click at [961, 547] on span "Save changes" at bounding box center [970, 547] width 51 height 9
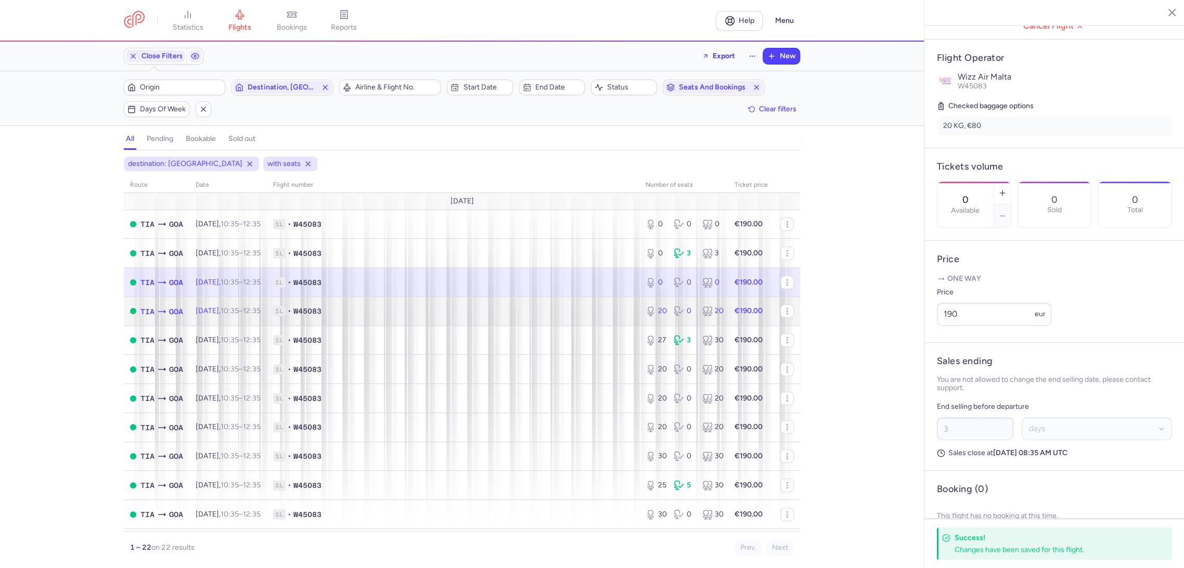
click at [587, 309] on span "1L • W45083" at bounding box center [453, 311] width 360 height 10
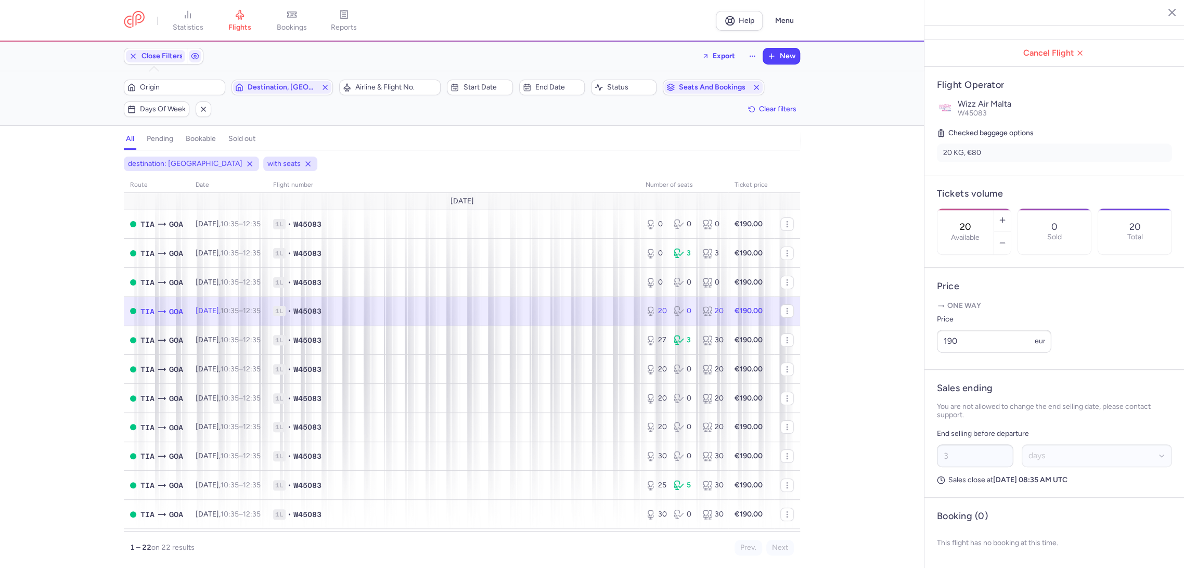
click at [978, 221] on input "20" at bounding box center [965, 226] width 25 height 11
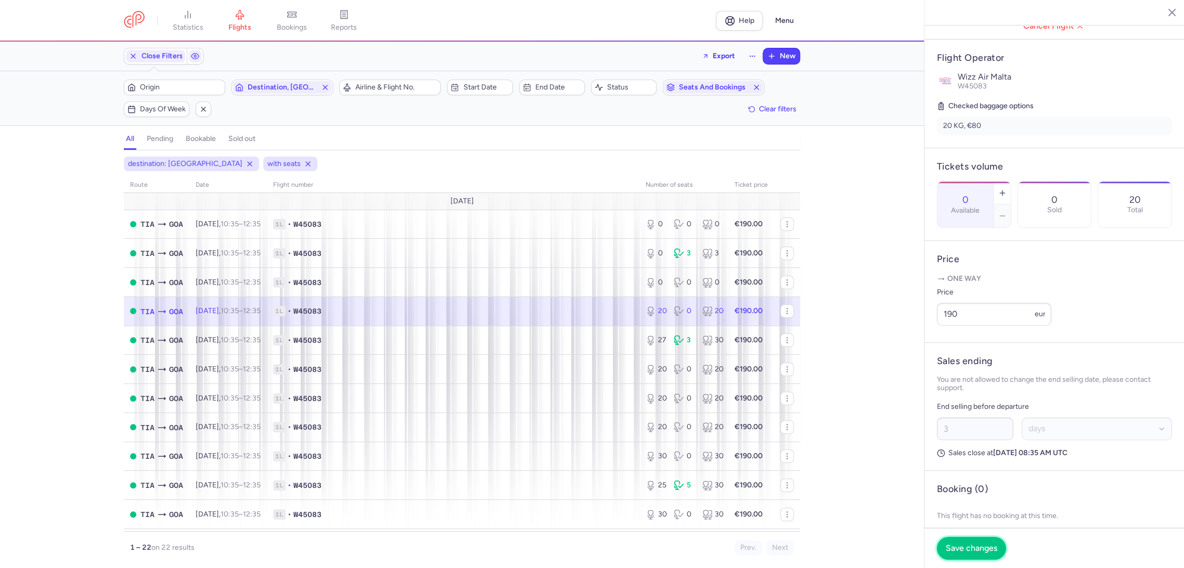
drag, startPoint x: 957, startPoint y: 555, endPoint x: 900, endPoint y: 515, distance: 69.8
click at [954, 554] on button "Save changes" at bounding box center [971, 548] width 69 height 23
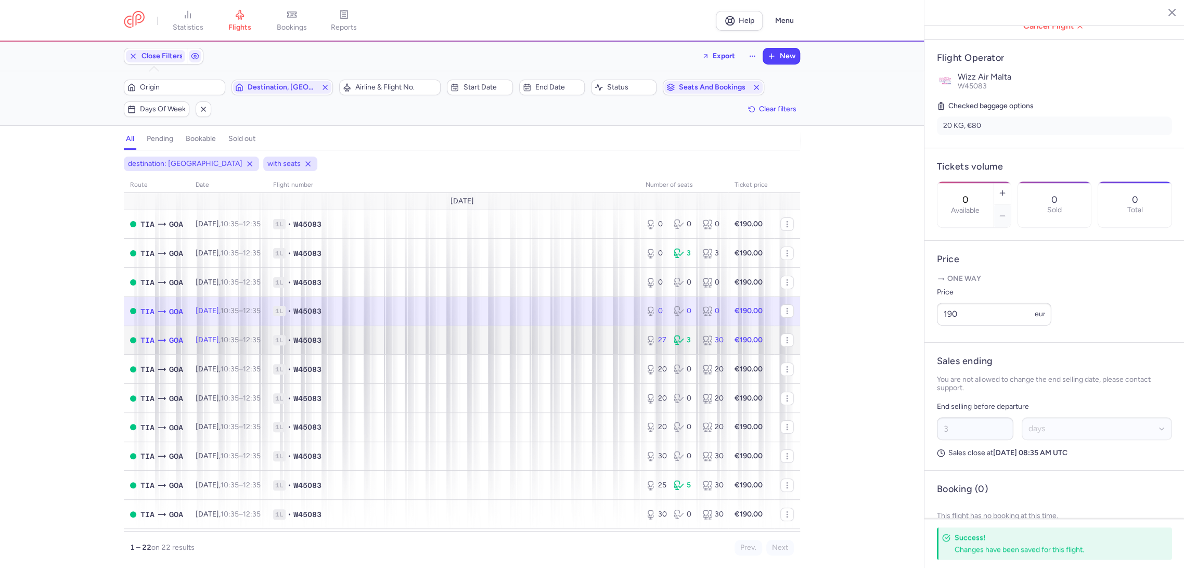
click at [568, 340] on span "1L • W45083" at bounding box center [453, 340] width 360 height 10
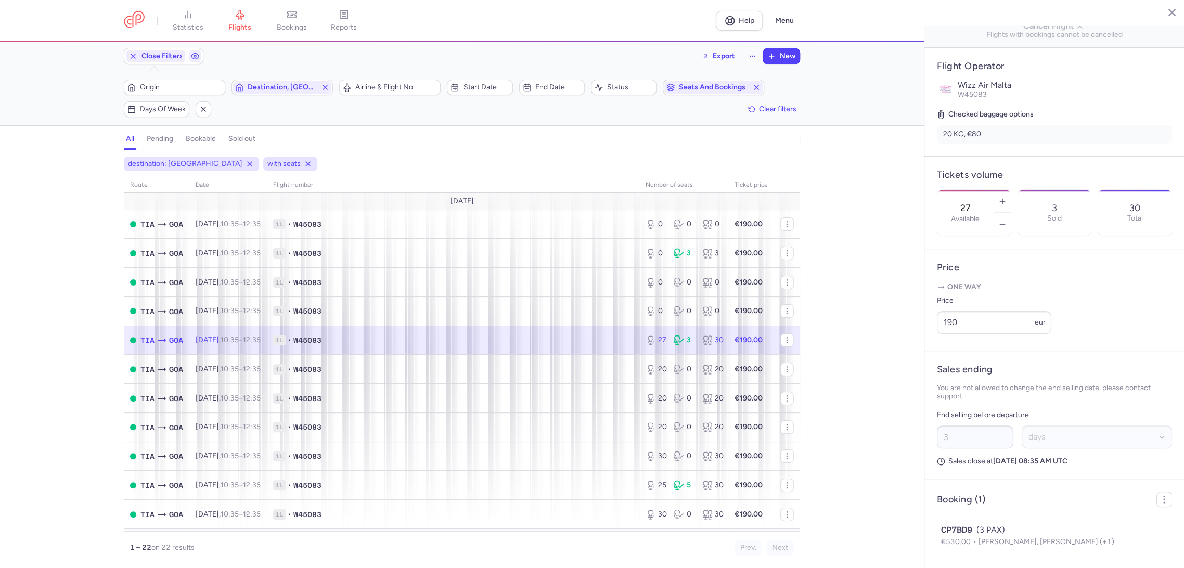
click at [993, 190] on div "27 Available" at bounding box center [965, 213] width 56 height 46
drag, startPoint x: 969, startPoint y: 545, endPoint x: 773, endPoint y: 439, distance: 223.4
click at [969, 545] on span "Save changes" at bounding box center [970, 547] width 51 height 9
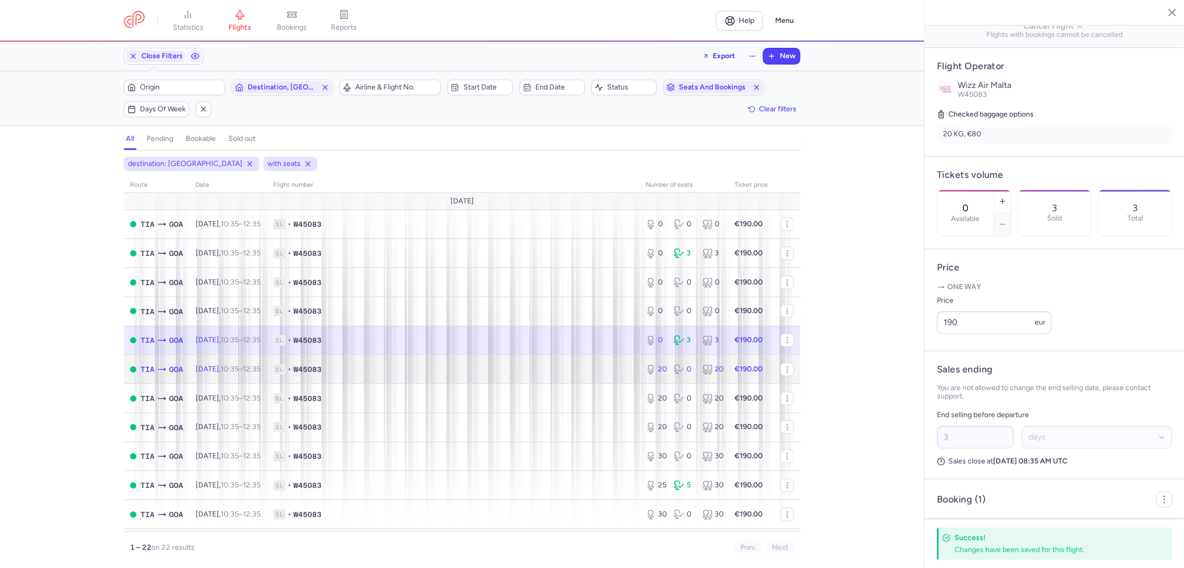
click at [584, 367] on span "1L • W45083" at bounding box center [453, 369] width 360 height 10
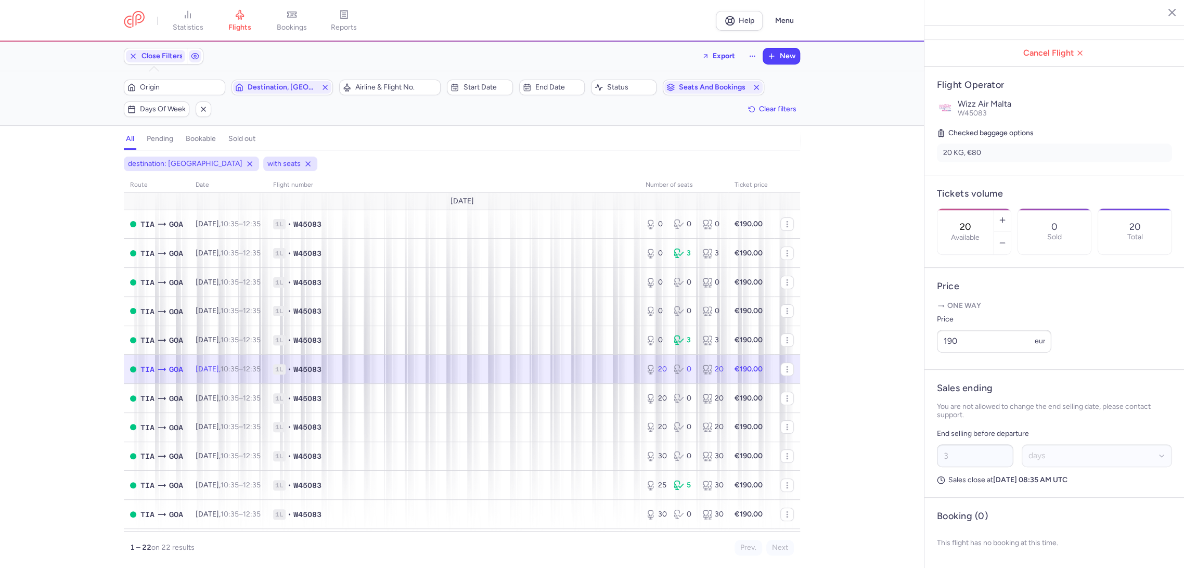
click at [992, 209] on div "20 Available" at bounding box center [965, 232] width 56 height 46
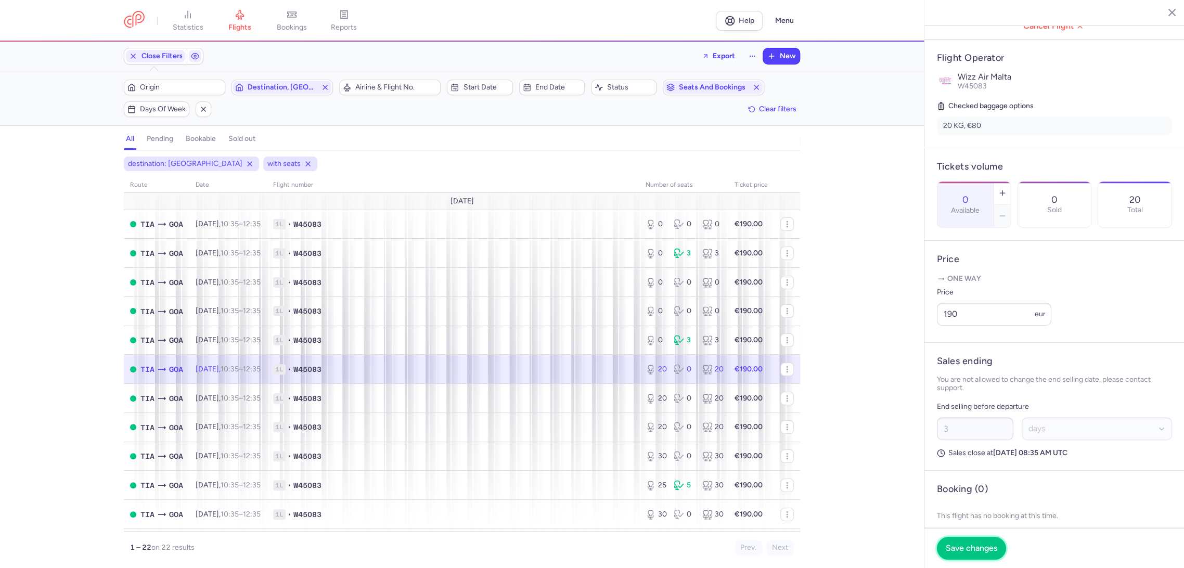
click at [964, 544] on span "Save changes" at bounding box center [970, 547] width 51 height 9
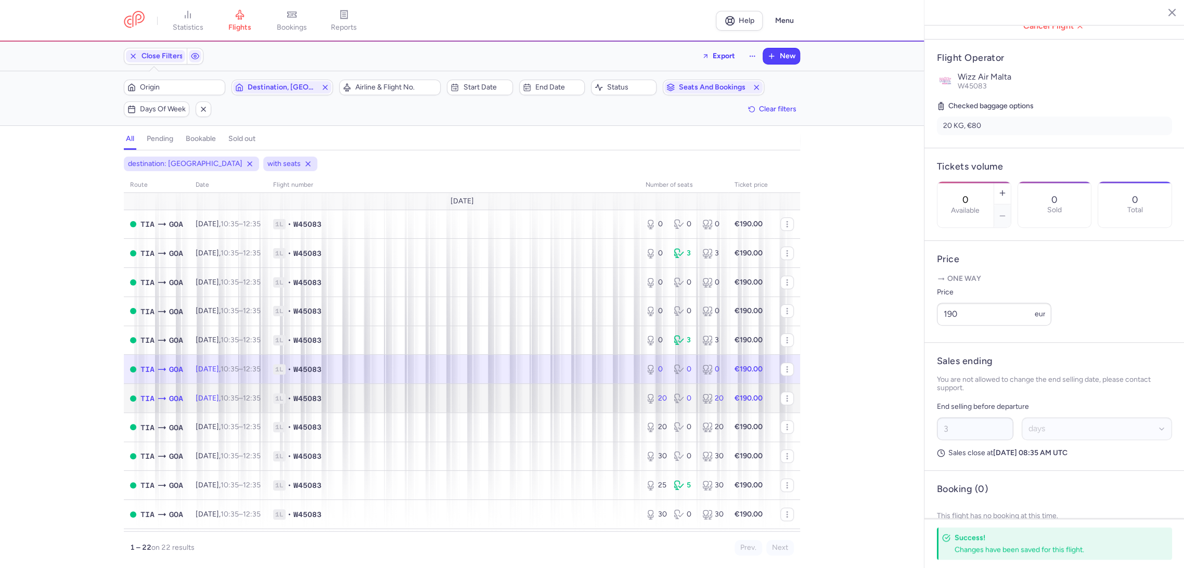
click at [568, 407] on td "1L • W45083" at bounding box center [453, 398] width 372 height 29
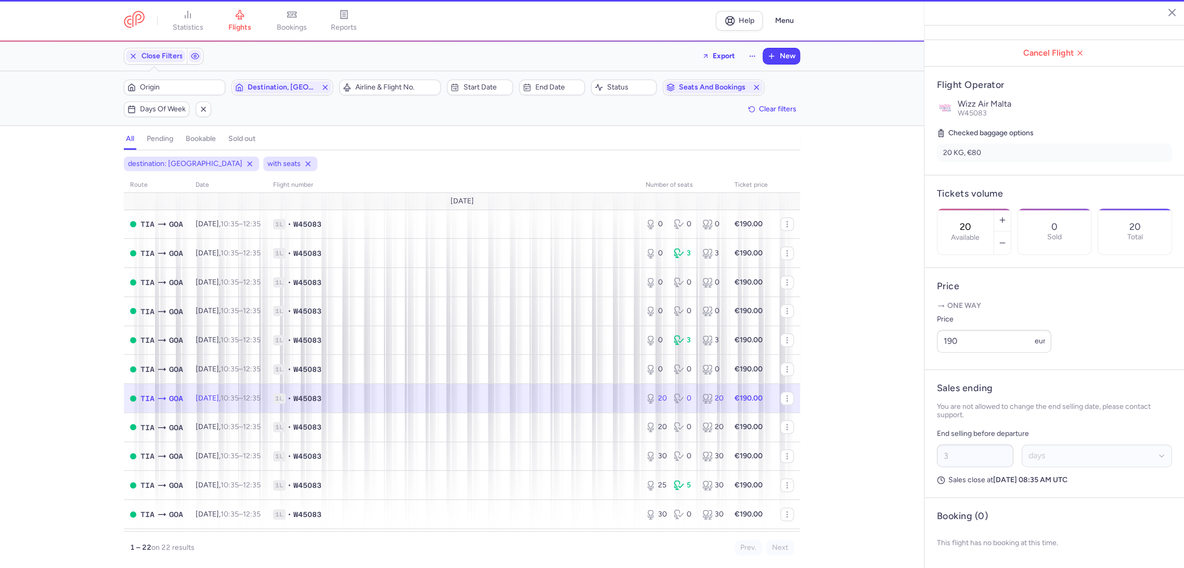
click at [978, 221] on input "20" at bounding box center [965, 226] width 25 height 11
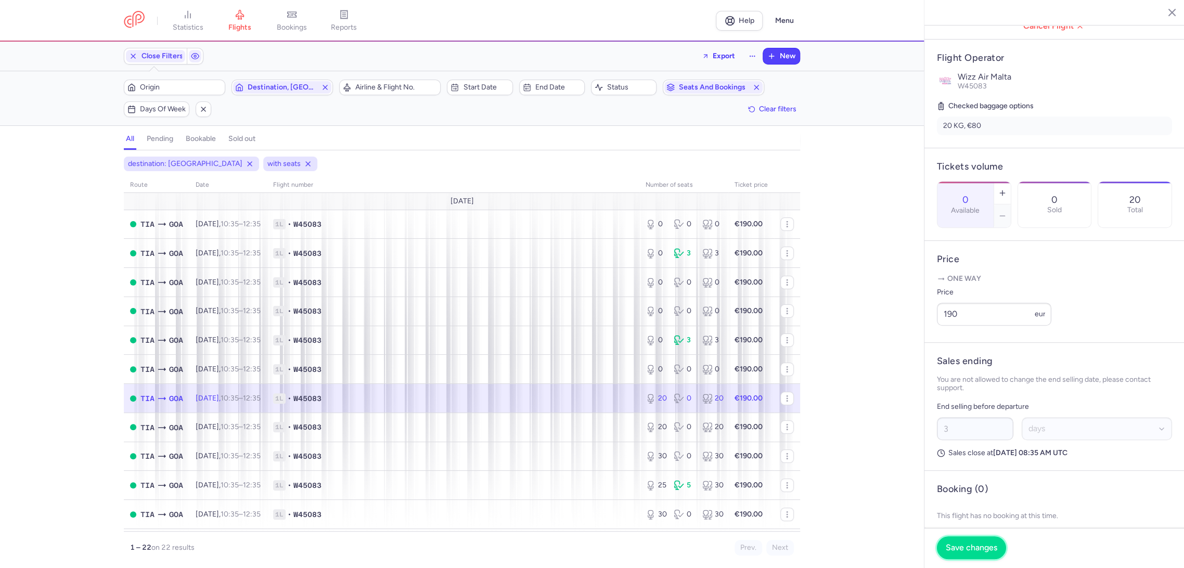
click at [963, 540] on button "Save changes" at bounding box center [971, 547] width 69 height 23
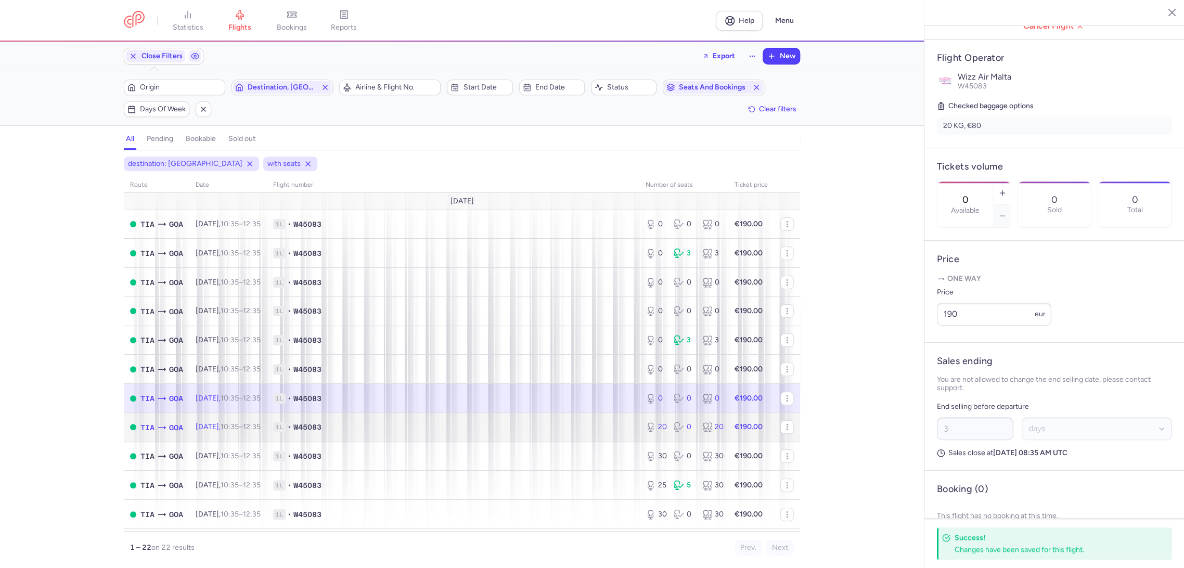
click at [549, 423] on span "1L • W45083" at bounding box center [453, 427] width 360 height 10
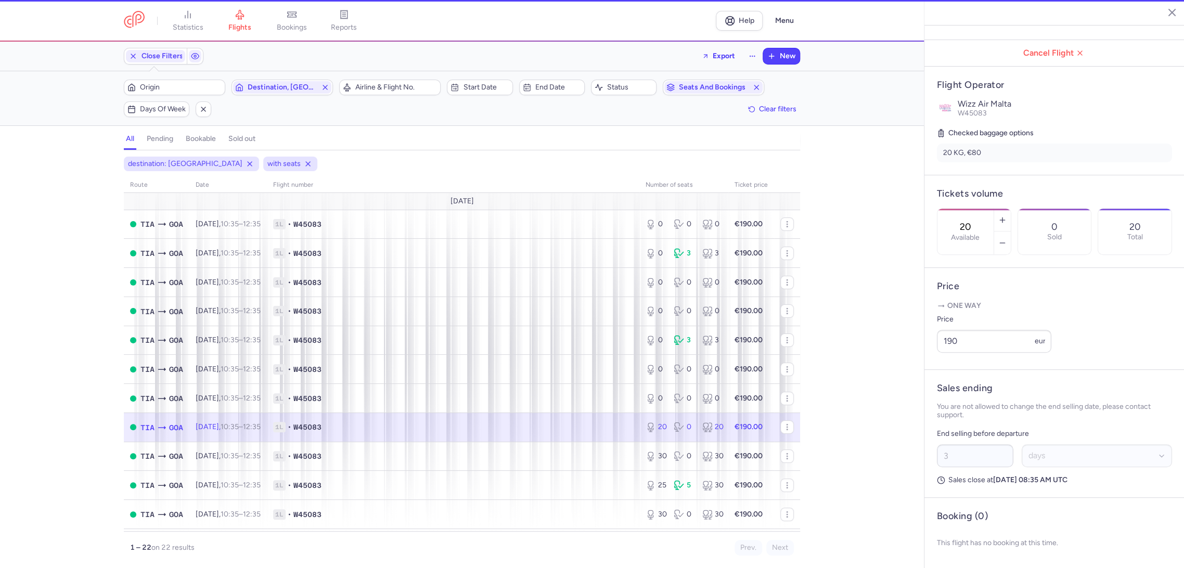
click at [978, 221] on input "20" at bounding box center [965, 226] width 25 height 11
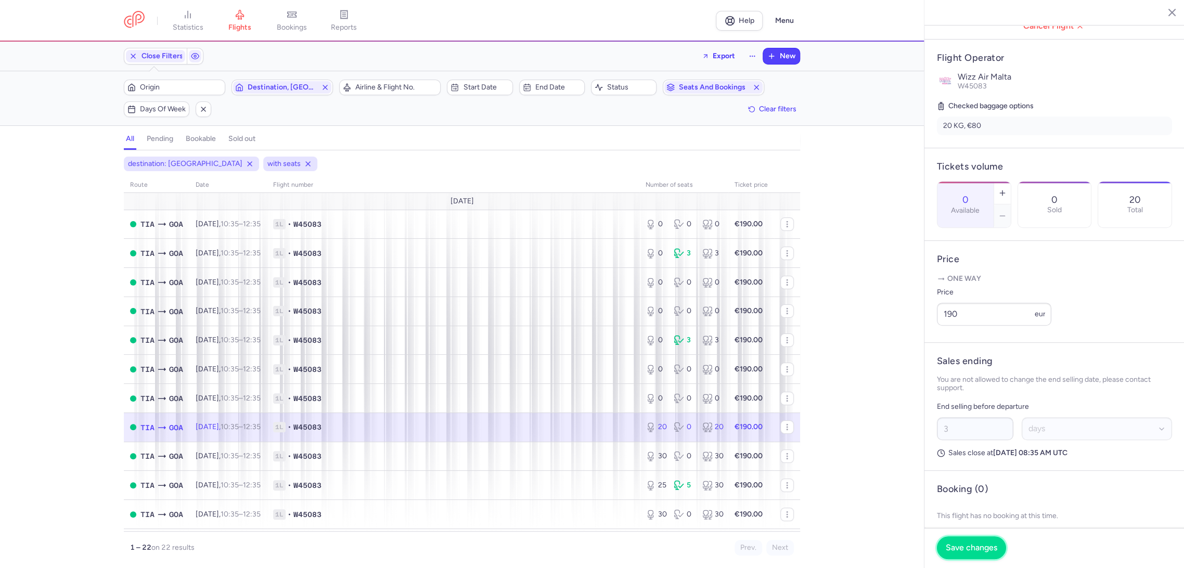
click at [957, 540] on button "Save changes" at bounding box center [971, 547] width 69 height 23
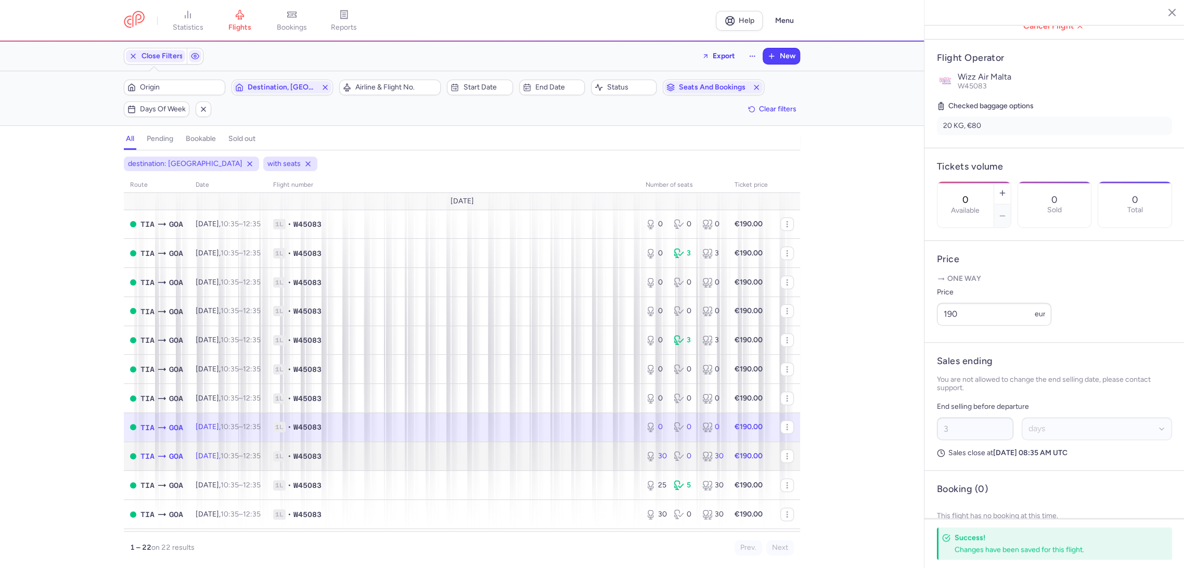
click at [592, 469] on td "1L • W45083" at bounding box center [453, 456] width 372 height 29
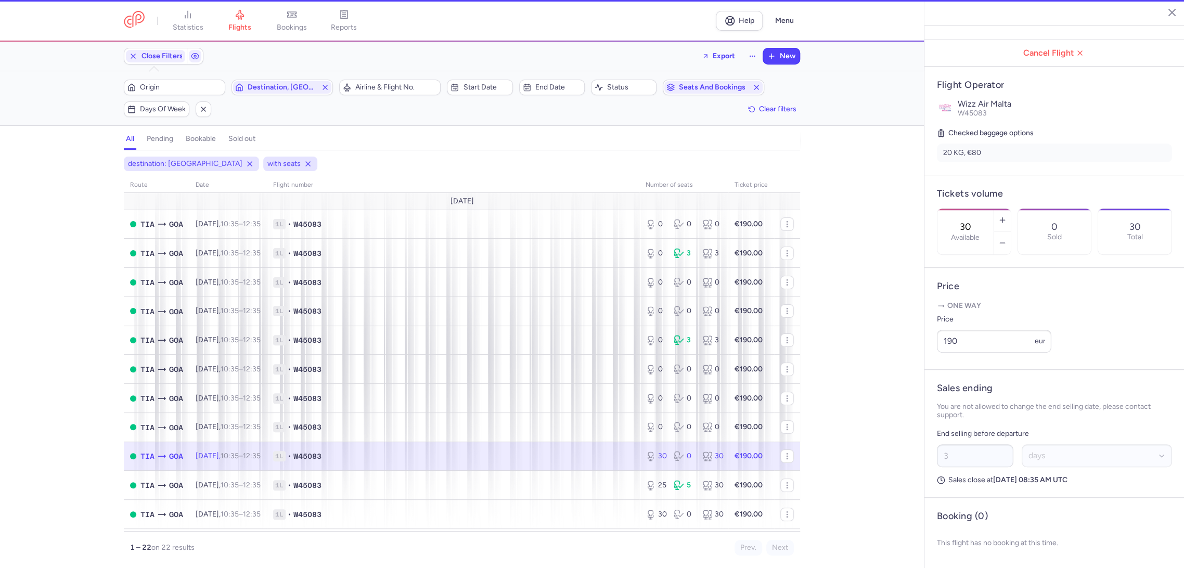
click at [1008, 208] on div "30 Available" at bounding box center [974, 231] width 74 height 47
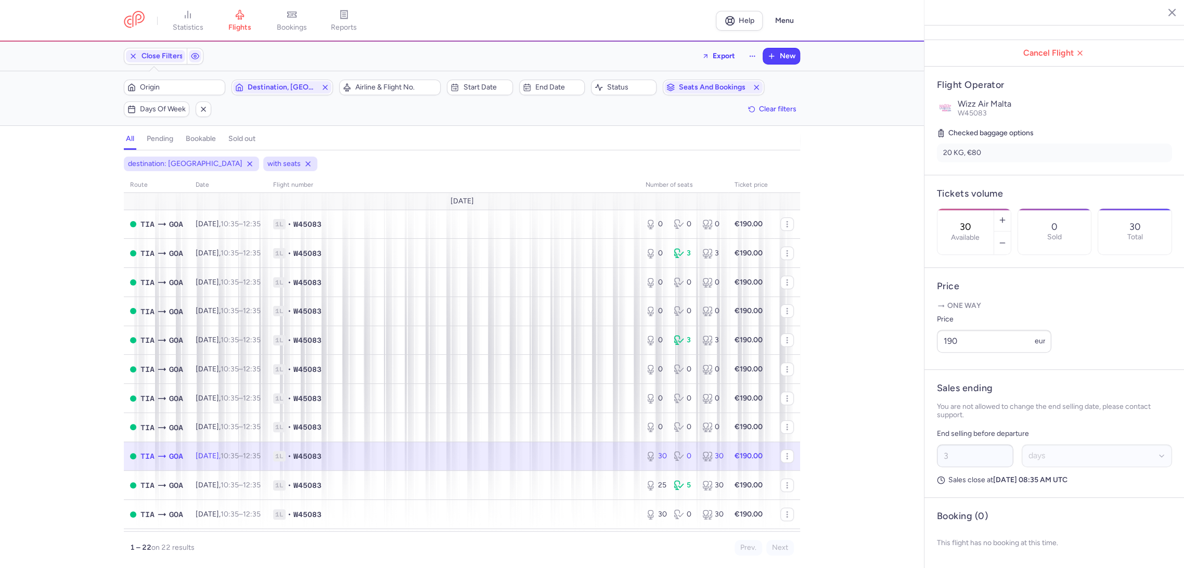
click at [978, 221] on input "30" at bounding box center [965, 226] width 25 height 11
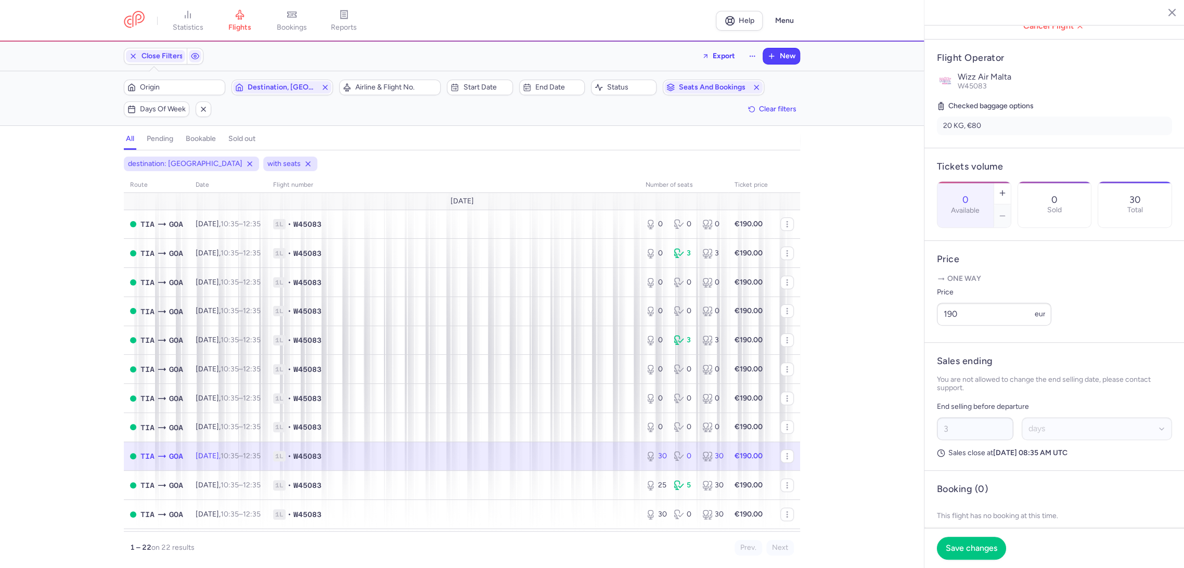
drag, startPoint x: 961, startPoint y: 536, endPoint x: 959, endPoint y: 543, distance: 8.1
click at [960, 536] on footer "Save changes" at bounding box center [1054, 548] width 260 height 40
drag, startPoint x: 959, startPoint y: 543, endPoint x: 758, endPoint y: 523, distance: 202.3
click at [958, 543] on span "Save changes" at bounding box center [970, 547] width 51 height 9
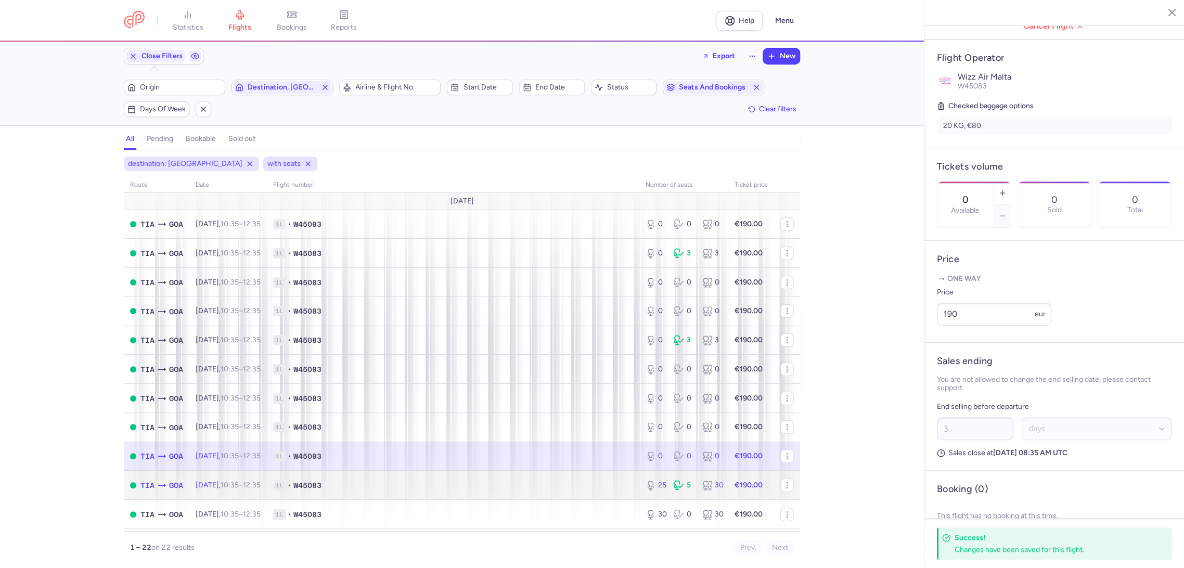
click at [613, 496] on td "1L • W45083" at bounding box center [453, 485] width 372 height 29
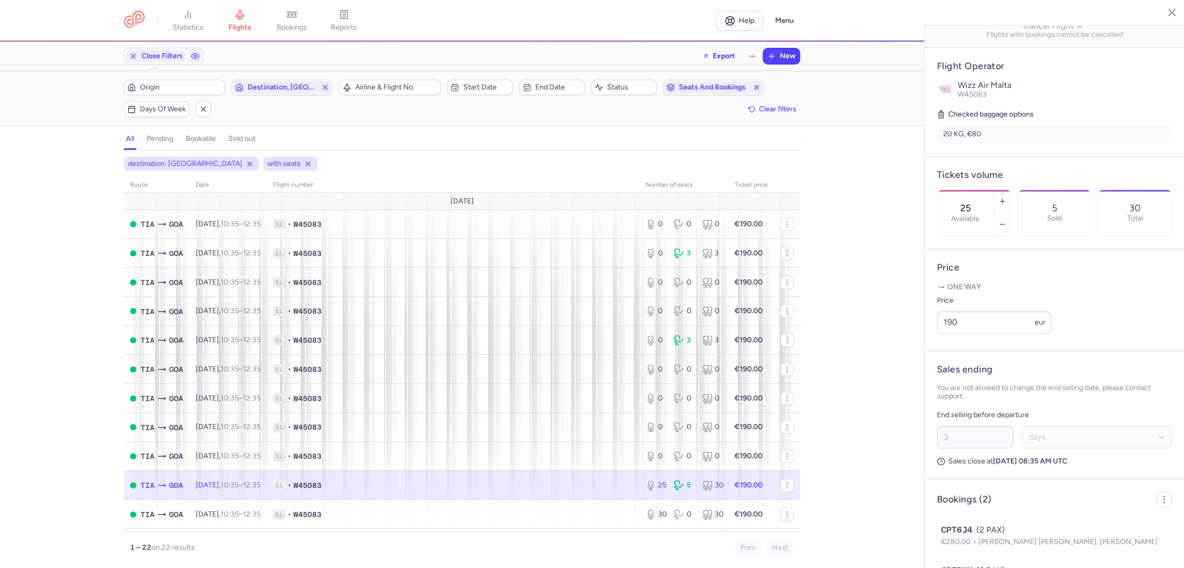
click at [971, 202] on input "25" at bounding box center [965, 207] width 25 height 11
drag, startPoint x: 970, startPoint y: 543, endPoint x: 953, endPoint y: 537, distance: 18.3
click at [970, 544] on span "Save changes" at bounding box center [970, 547] width 51 height 9
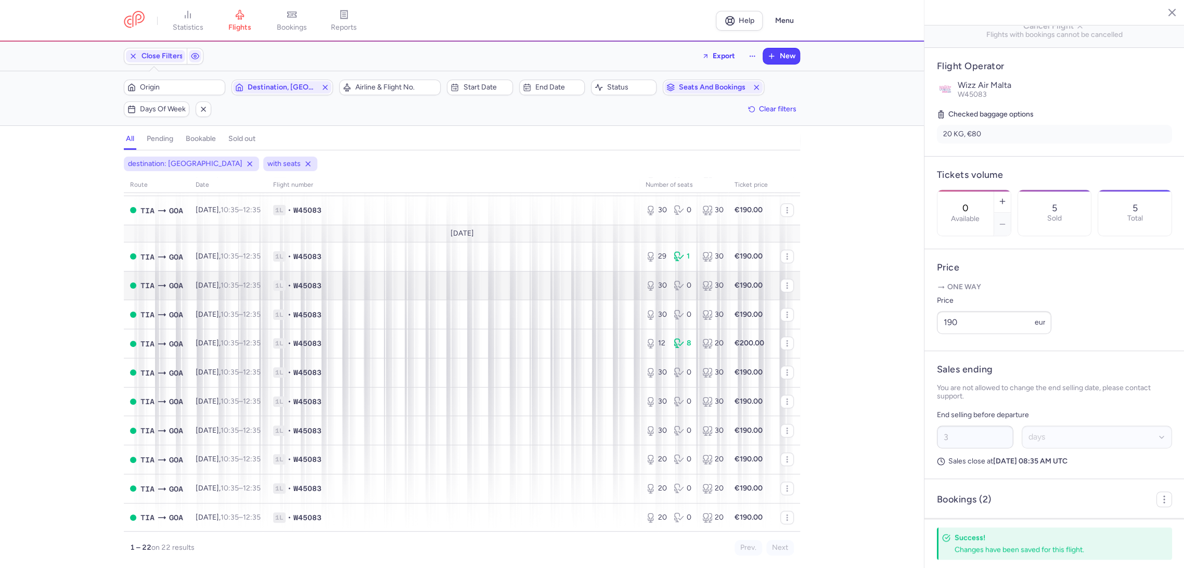
scroll to position [217, 0]
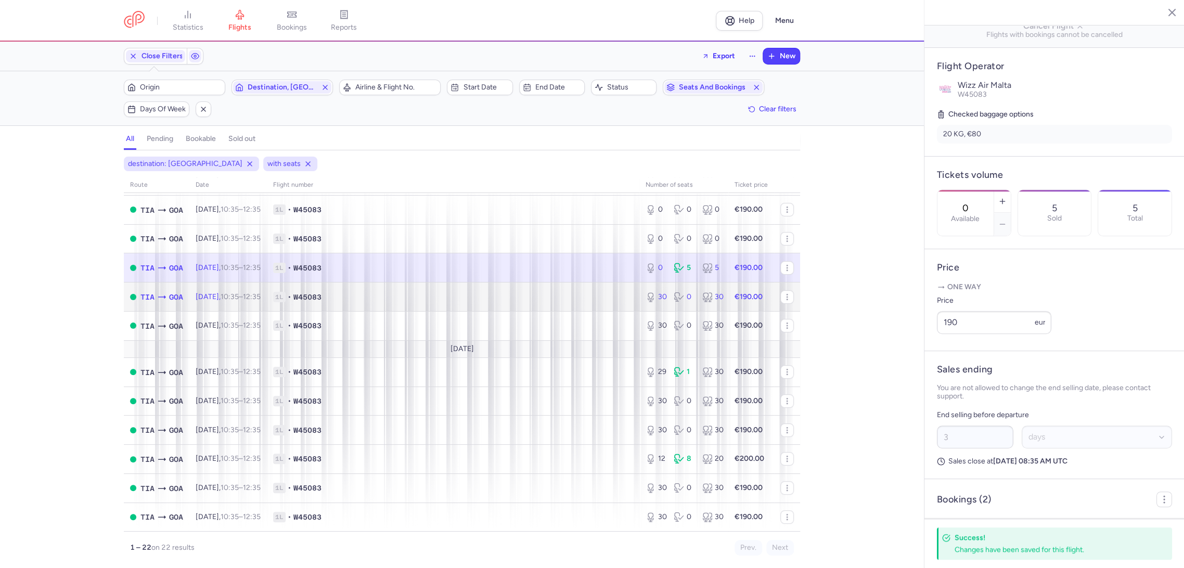
click at [604, 300] on span "1L • W45083" at bounding box center [453, 297] width 360 height 10
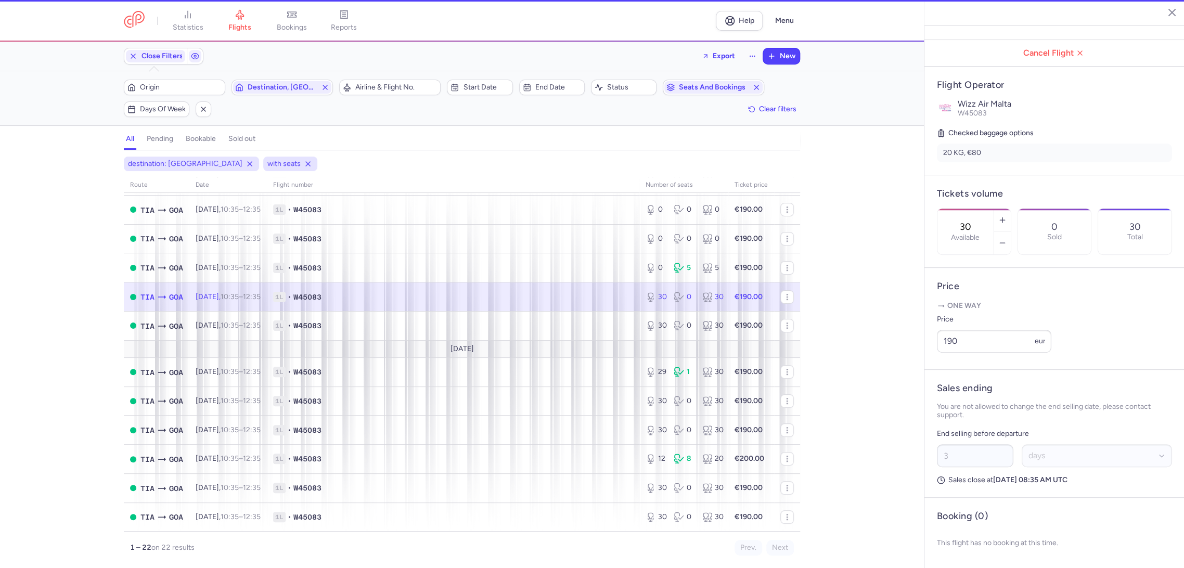
click at [965, 209] on div "30 Available" at bounding box center [965, 232] width 56 height 46
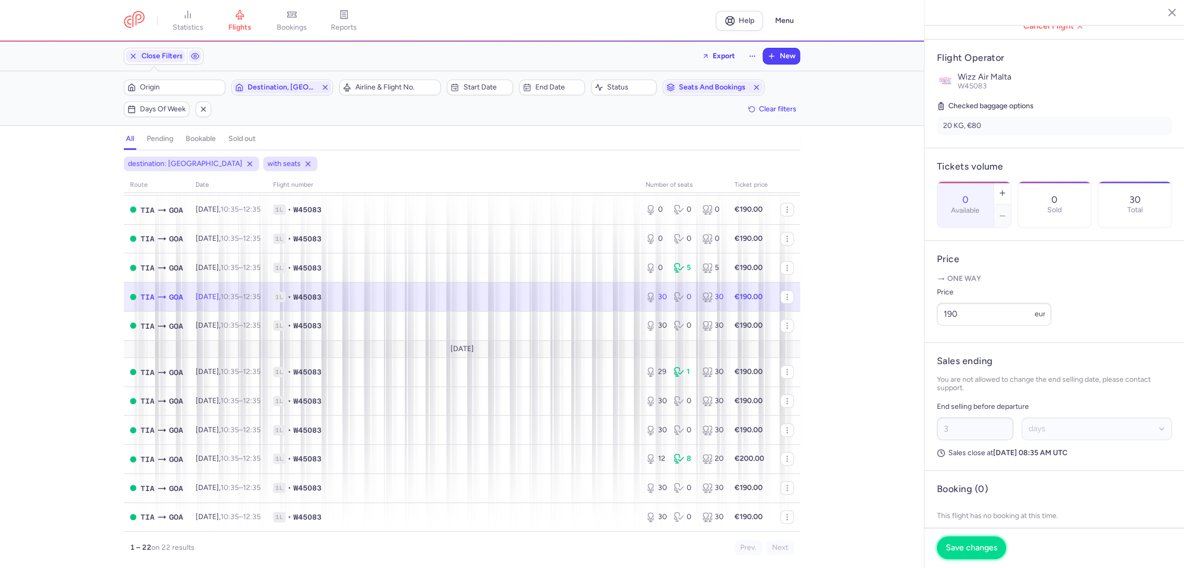
drag, startPoint x: 952, startPoint y: 554, endPoint x: 944, endPoint y: 548, distance: 9.7
click at [951, 553] on button "Save changes" at bounding box center [971, 547] width 69 height 23
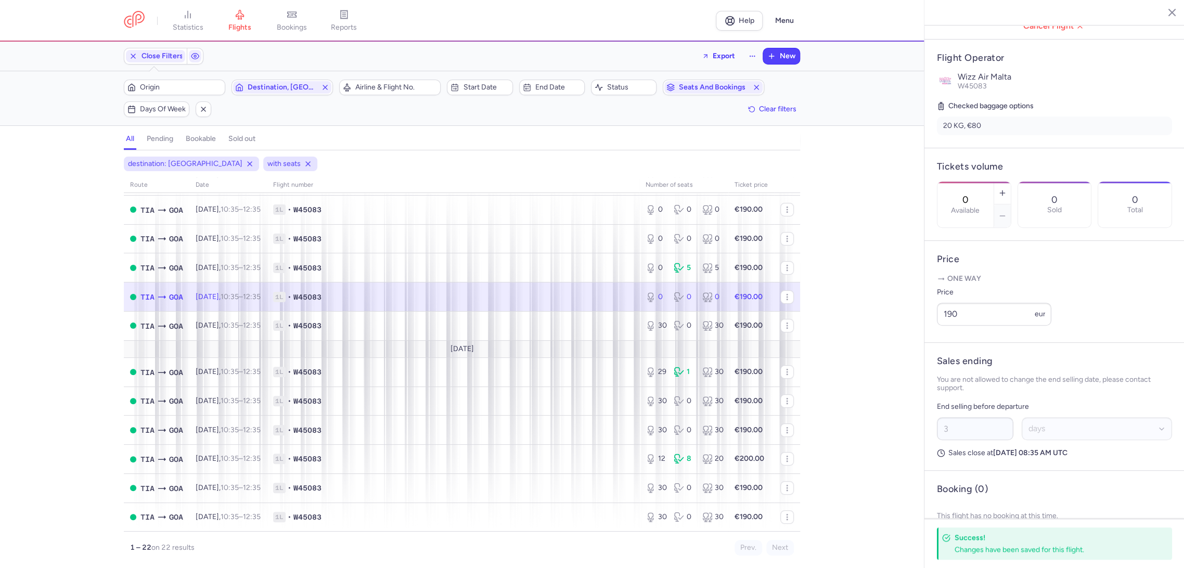
click at [728, 309] on td "1L • W45083" at bounding box center [751, 296] width 46 height 29
click at [578, 325] on span "1L • W45083" at bounding box center [453, 325] width 360 height 10
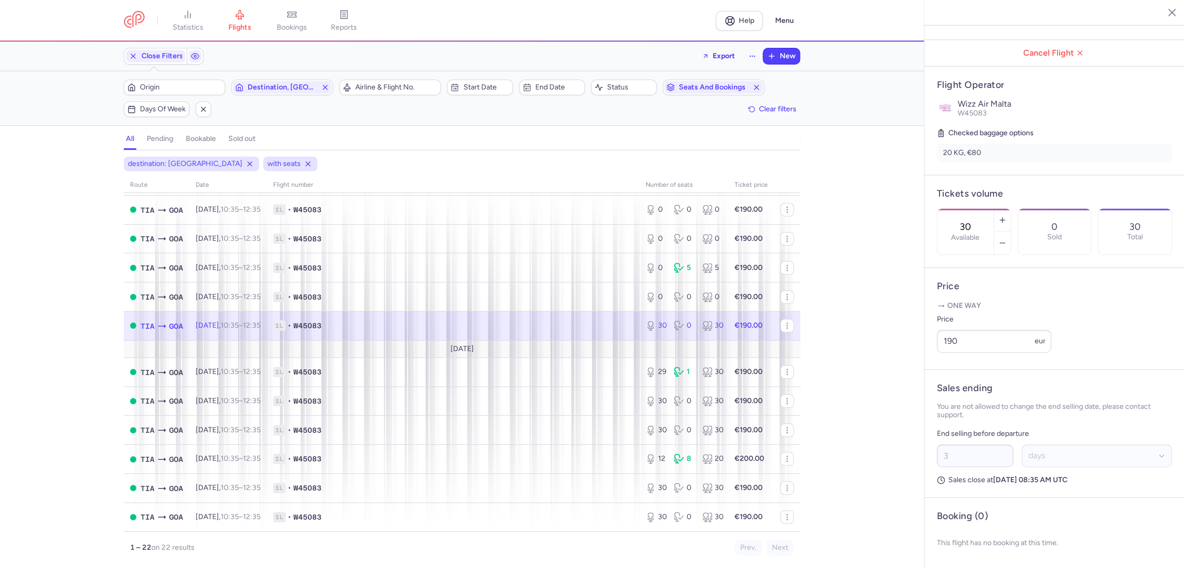
drag, startPoint x: 995, startPoint y: 176, endPoint x: 995, endPoint y: 186, distance: 10.4
click at [993, 209] on div "30 Available" at bounding box center [965, 232] width 56 height 46
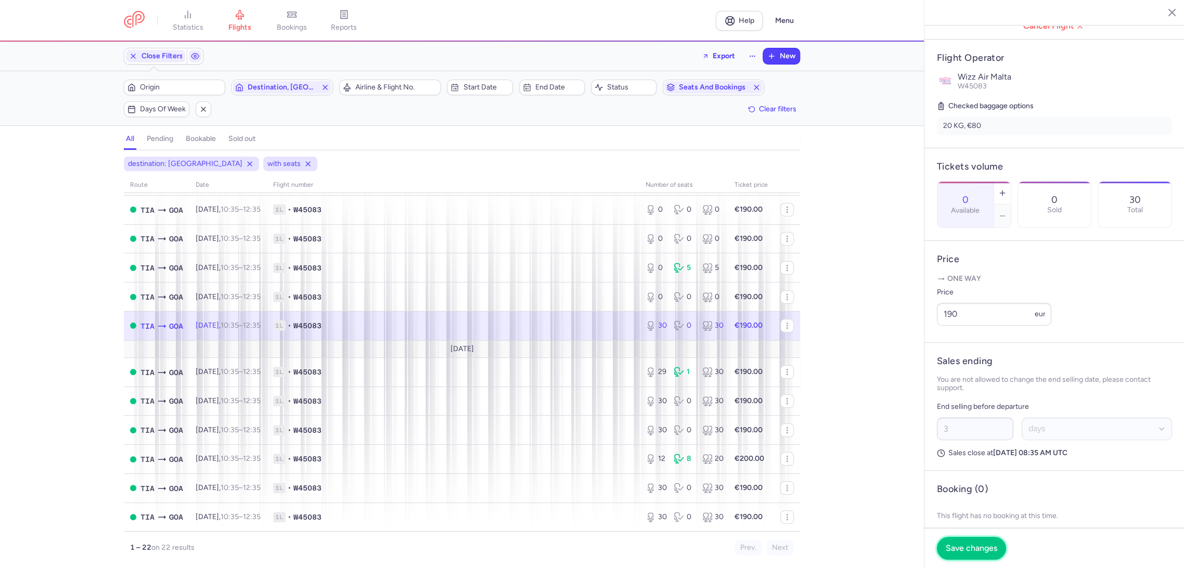
drag, startPoint x: 963, startPoint y: 551, endPoint x: 928, endPoint y: 527, distance: 41.8
click at [961, 550] on span "Save changes" at bounding box center [970, 547] width 51 height 9
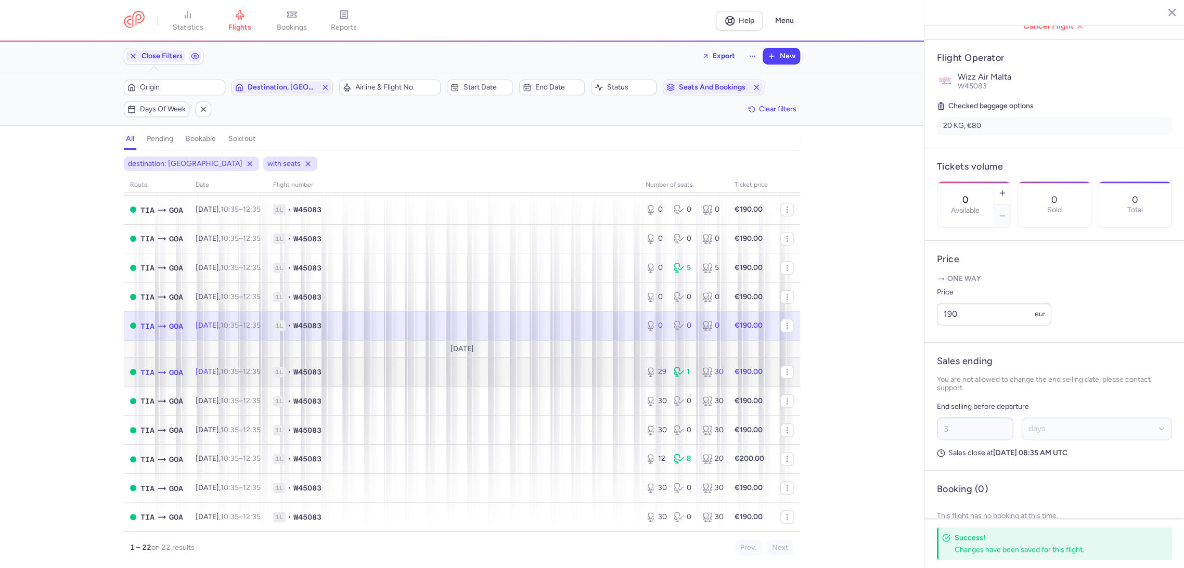
click at [577, 379] on td "1L • W45083" at bounding box center [453, 371] width 372 height 29
type input "29"
type input "13"
select select "hours"
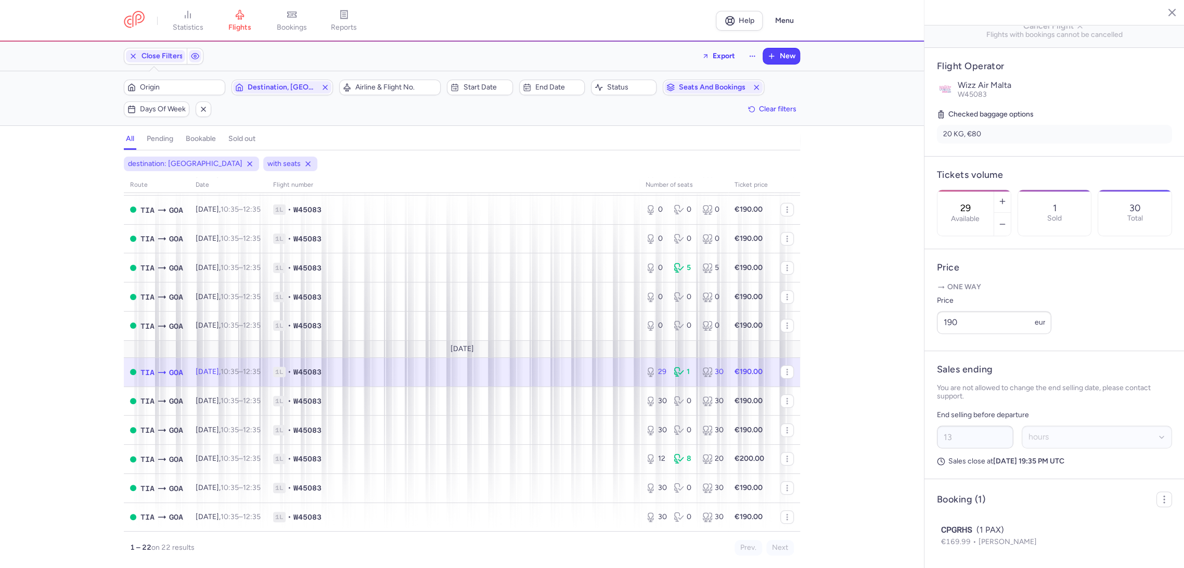
click at [979, 215] on label "Available" at bounding box center [965, 219] width 29 height 8
click at [978, 202] on input "29" at bounding box center [965, 207] width 25 height 11
click at [946, 546] on span "Save changes" at bounding box center [970, 547] width 51 height 9
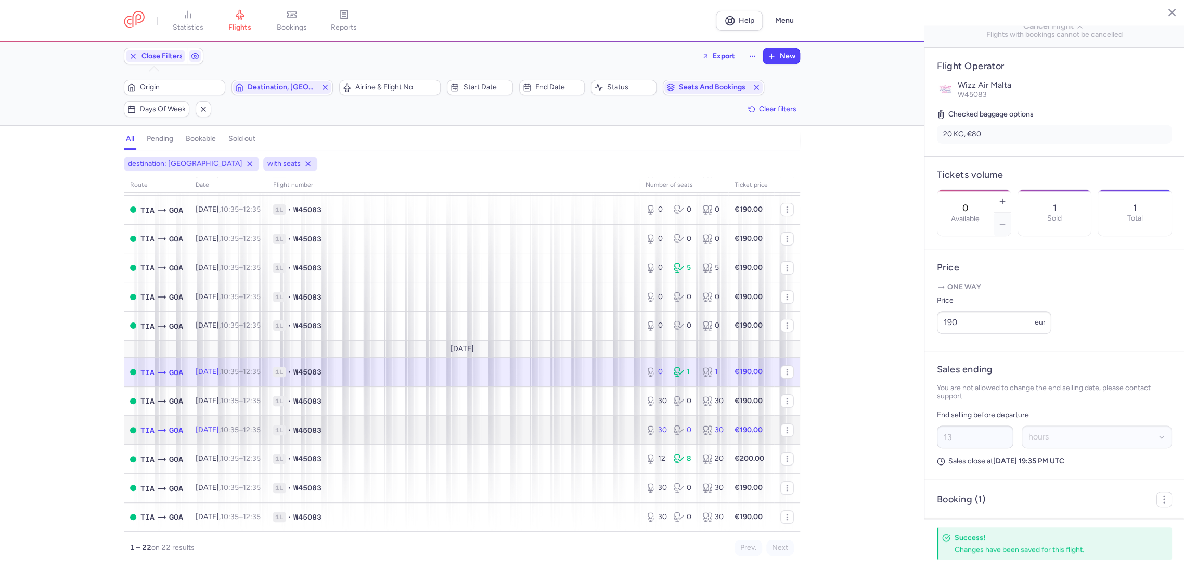
click at [612, 419] on td "1L • W45083" at bounding box center [453, 430] width 372 height 29
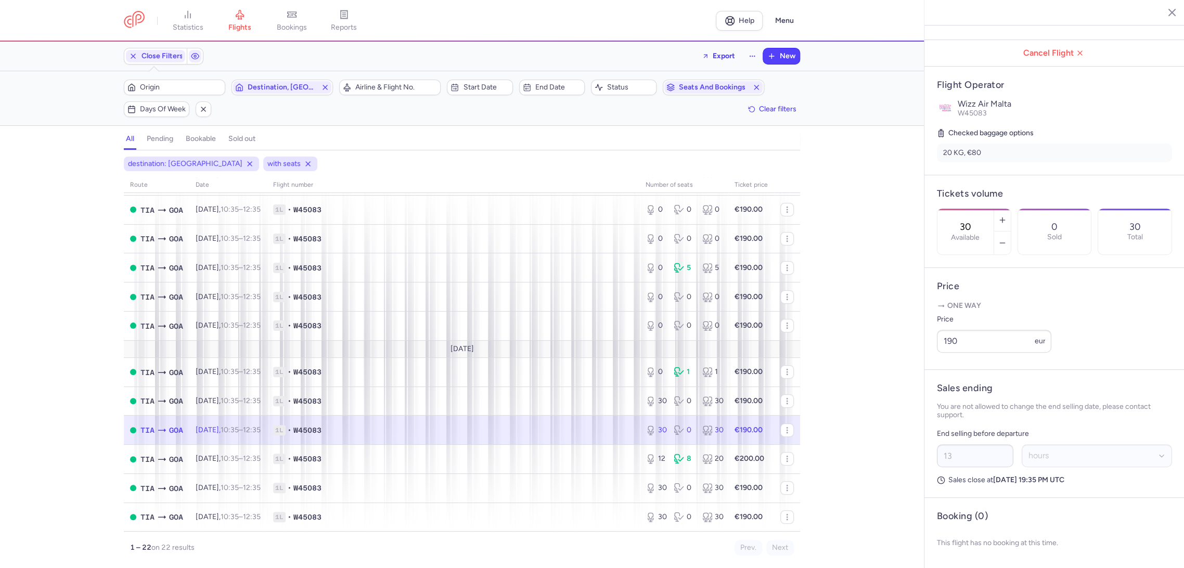
click at [978, 209] on div "30 Available" at bounding box center [965, 232] width 56 height 46
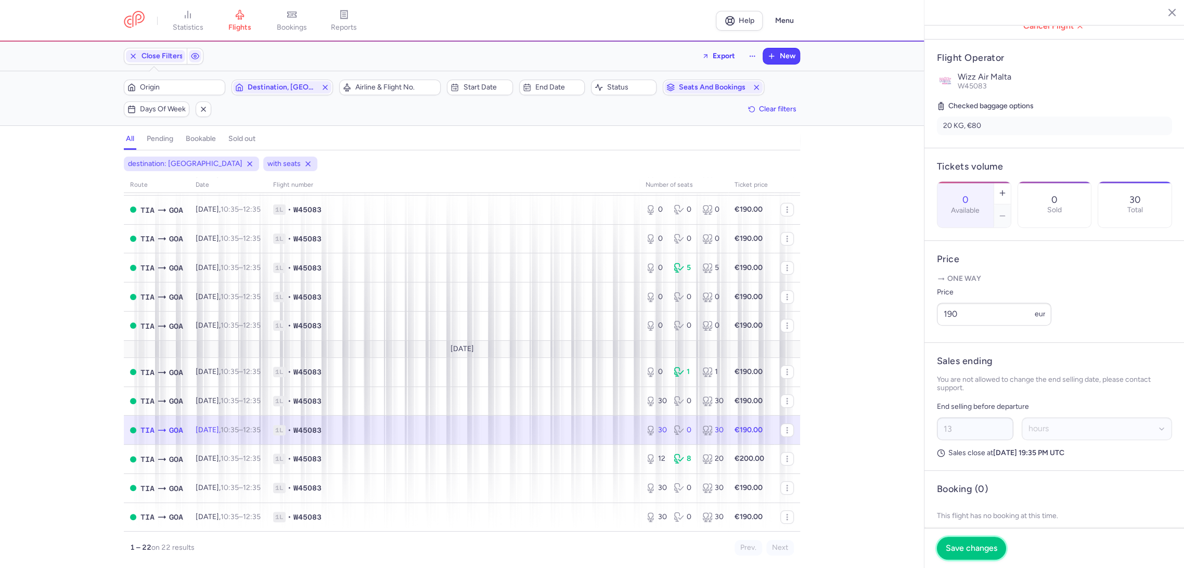
drag, startPoint x: 969, startPoint y: 540, endPoint x: 912, endPoint y: 515, distance: 62.4
click at [965, 539] on button "Save changes" at bounding box center [971, 548] width 69 height 23
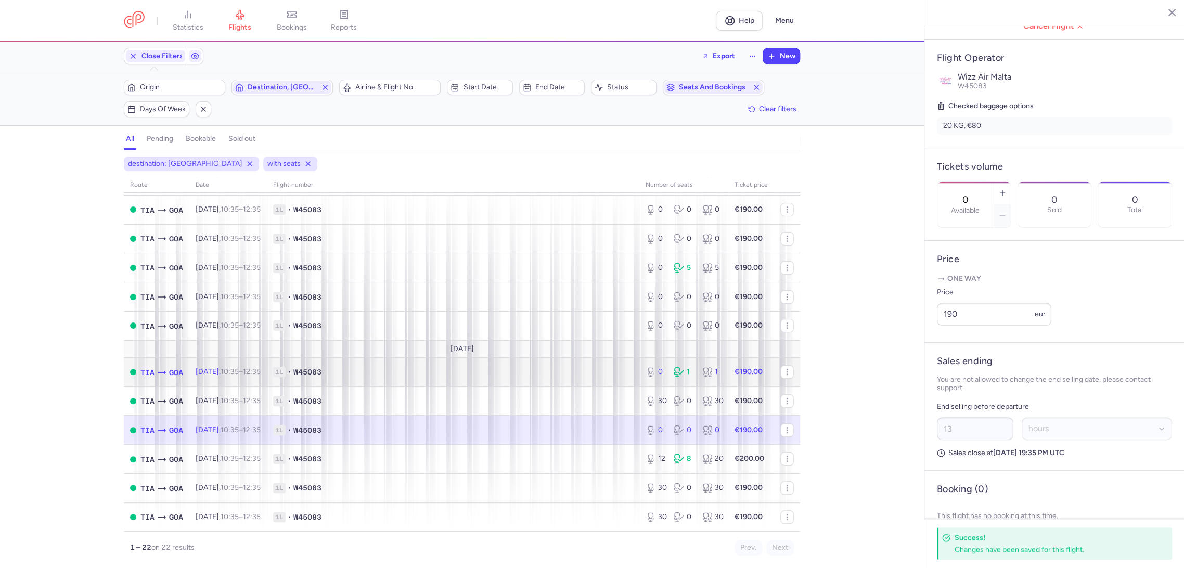
click at [591, 383] on td "1L • W45083" at bounding box center [453, 371] width 372 height 29
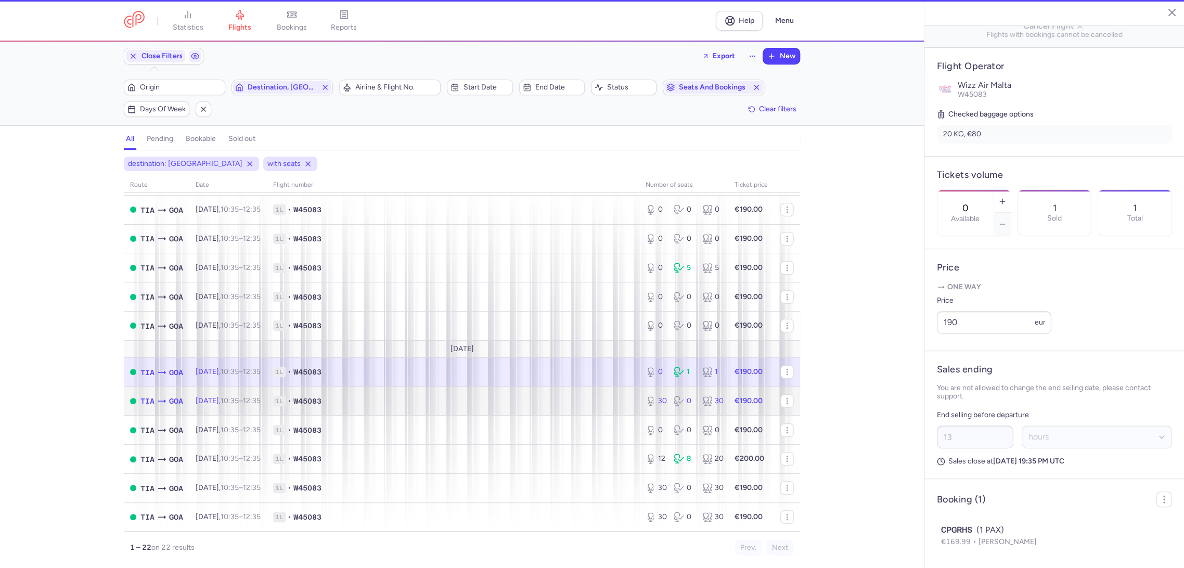
click at [592, 399] on span "1L • W45083" at bounding box center [453, 401] width 360 height 10
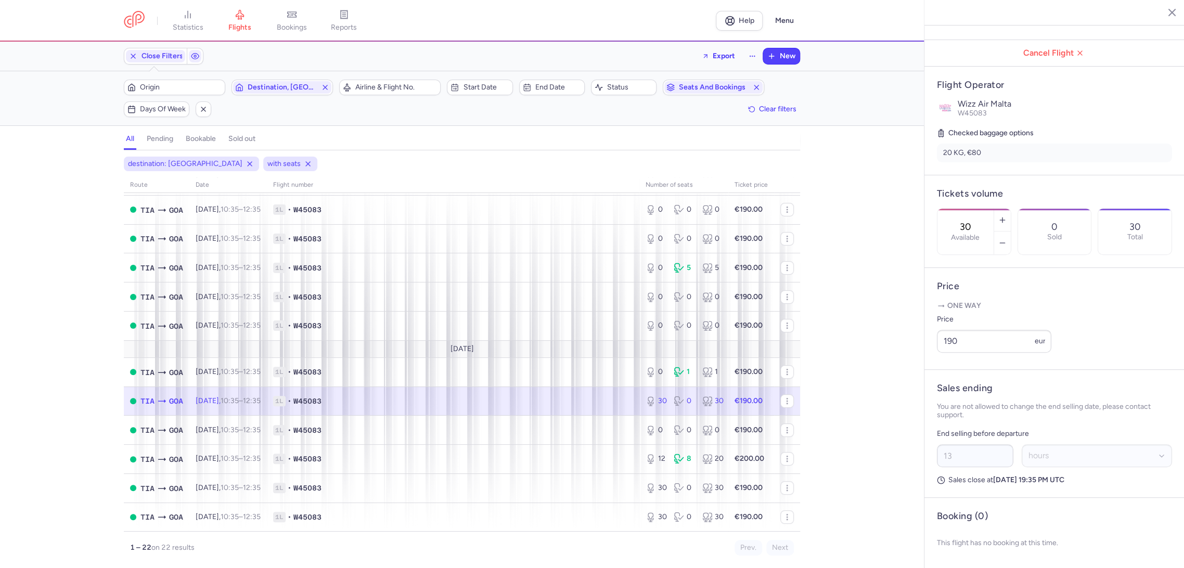
click at [978, 221] on input "30" at bounding box center [965, 226] width 25 height 11
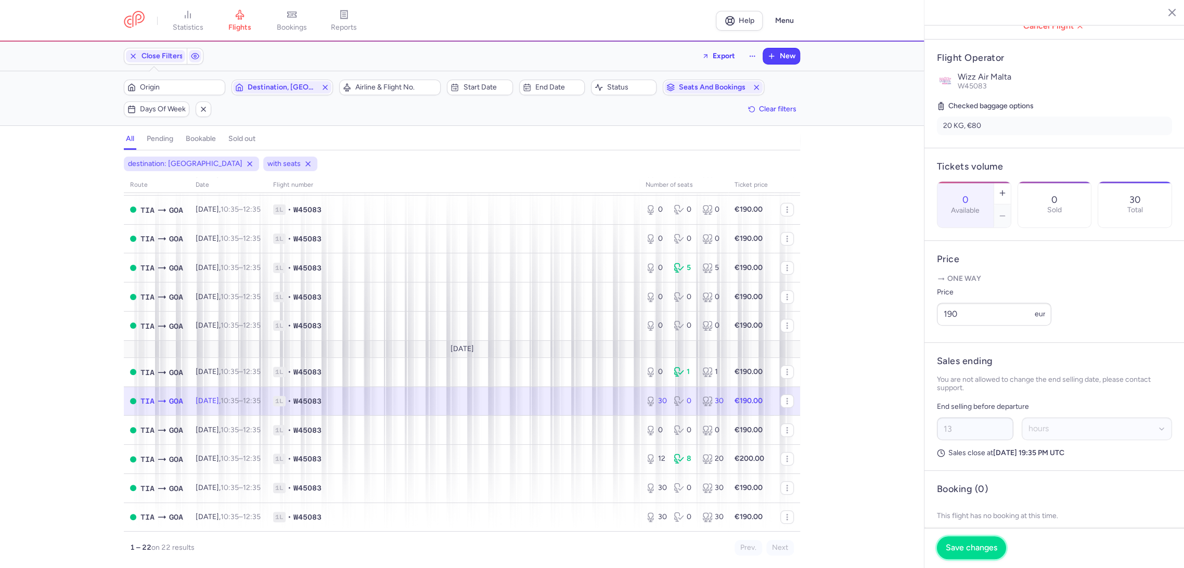
drag, startPoint x: 953, startPoint y: 544, endPoint x: 785, endPoint y: 473, distance: 182.5
click at [953, 543] on span "Save changes" at bounding box center [970, 547] width 51 height 9
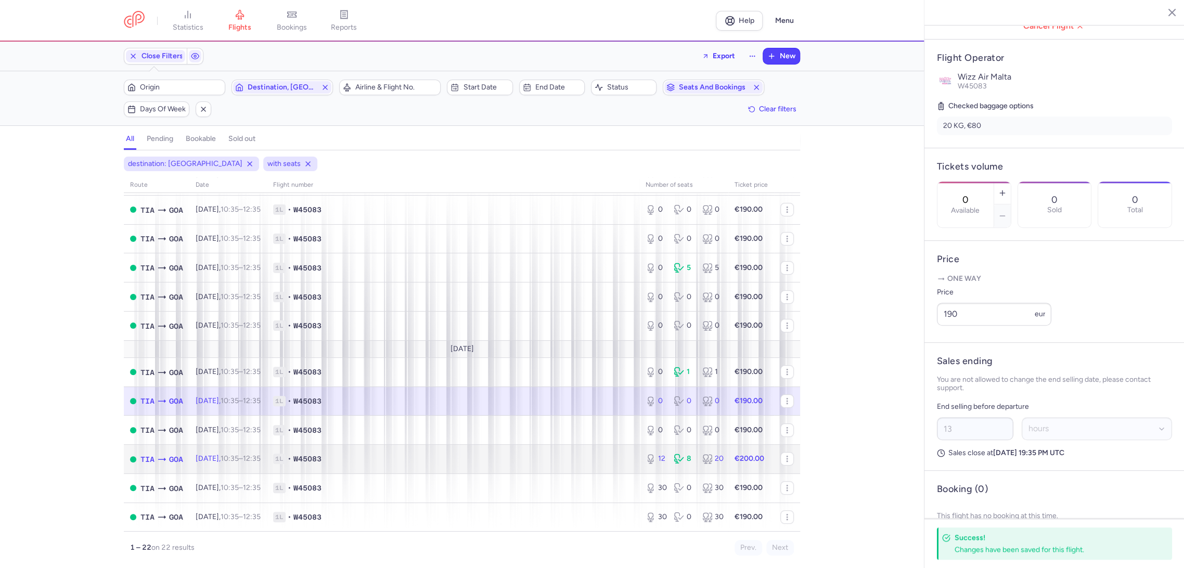
click at [602, 448] on td "1L • W45083" at bounding box center [453, 459] width 372 height 29
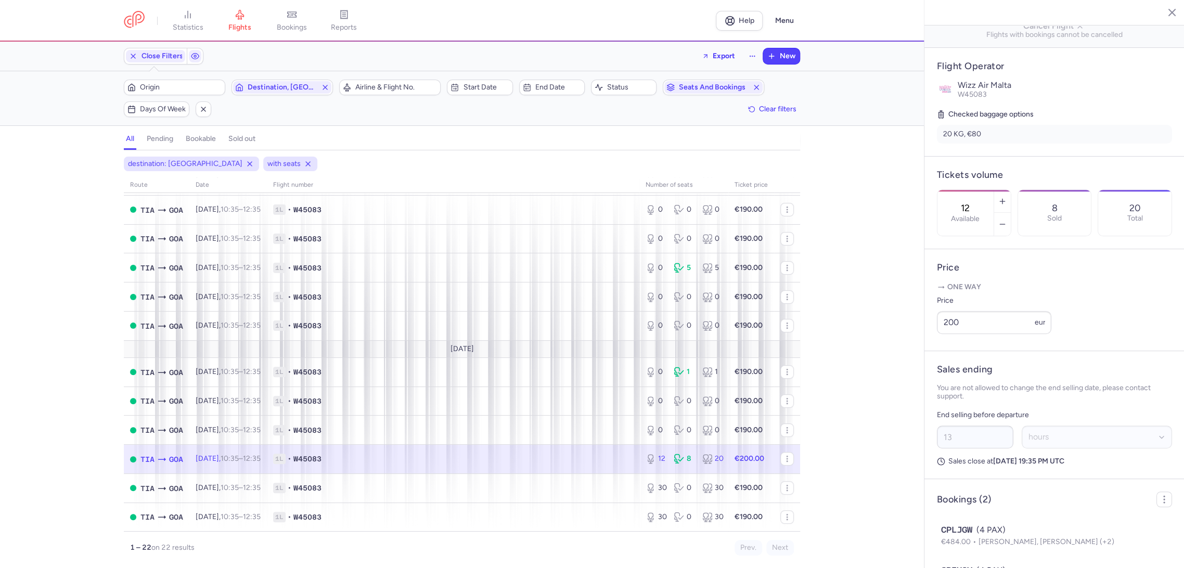
click at [957, 190] on div "12 Available" at bounding box center [965, 213] width 56 height 46
drag, startPoint x: 957, startPoint y: 559, endPoint x: 952, endPoint y: 556, distance: 5.4
click at [955, 557] on button "Save changes" at bounding box center [971, 547] width 69 height 23
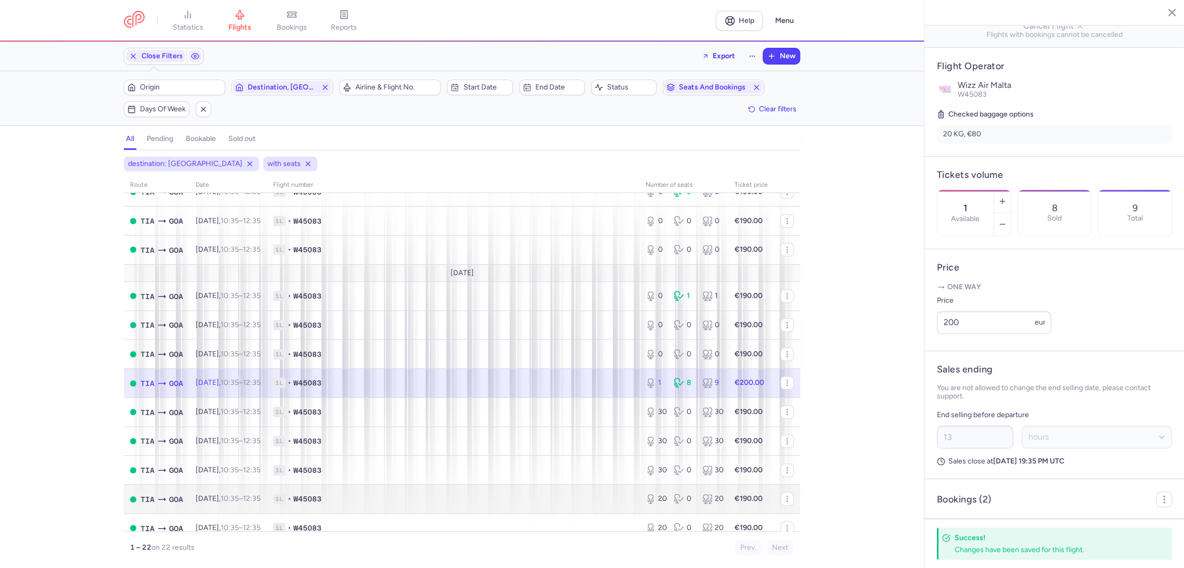
scroll to position [333, 0]
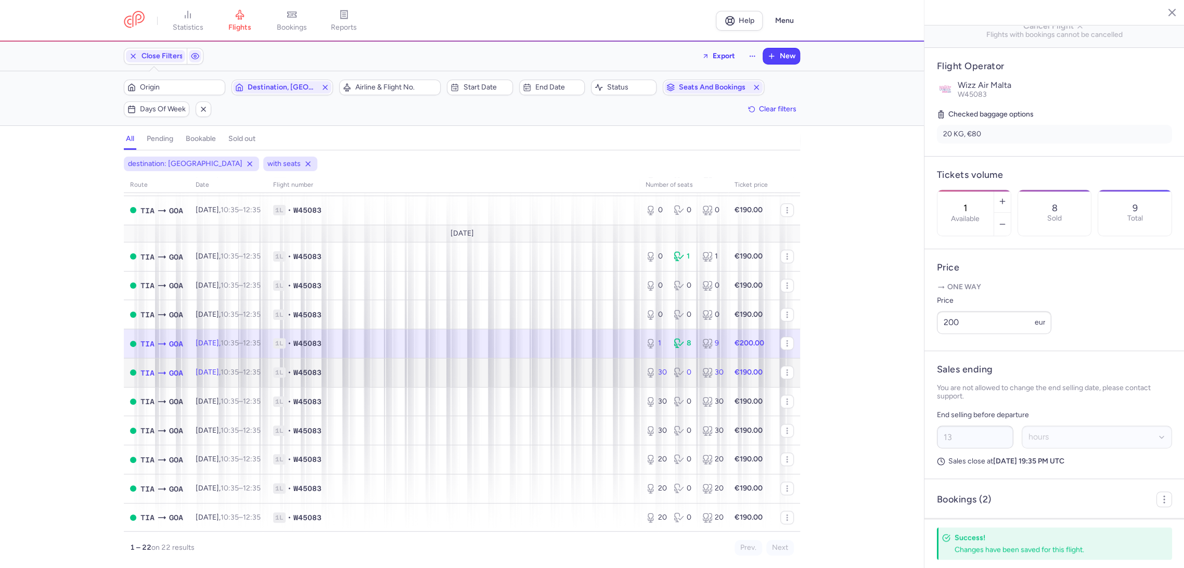
click at [612, 382] on td "1L • W45083" at bounding box center [453, 372] width 372 height 29
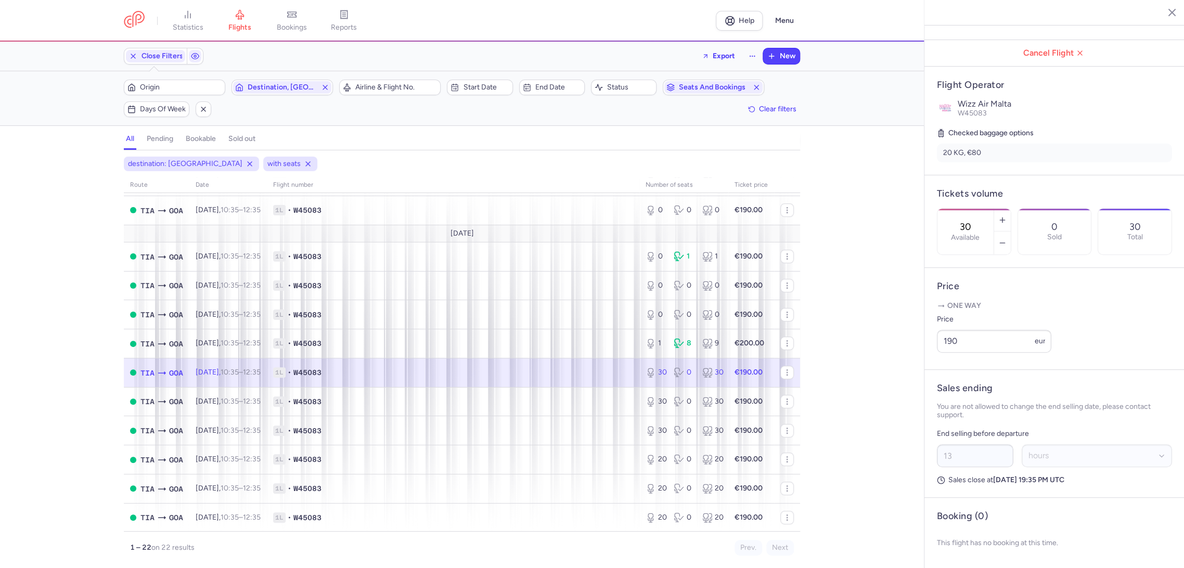
click at [993, 209] on div "30 Available" at bounding box center [965, 232] width 56 height 46
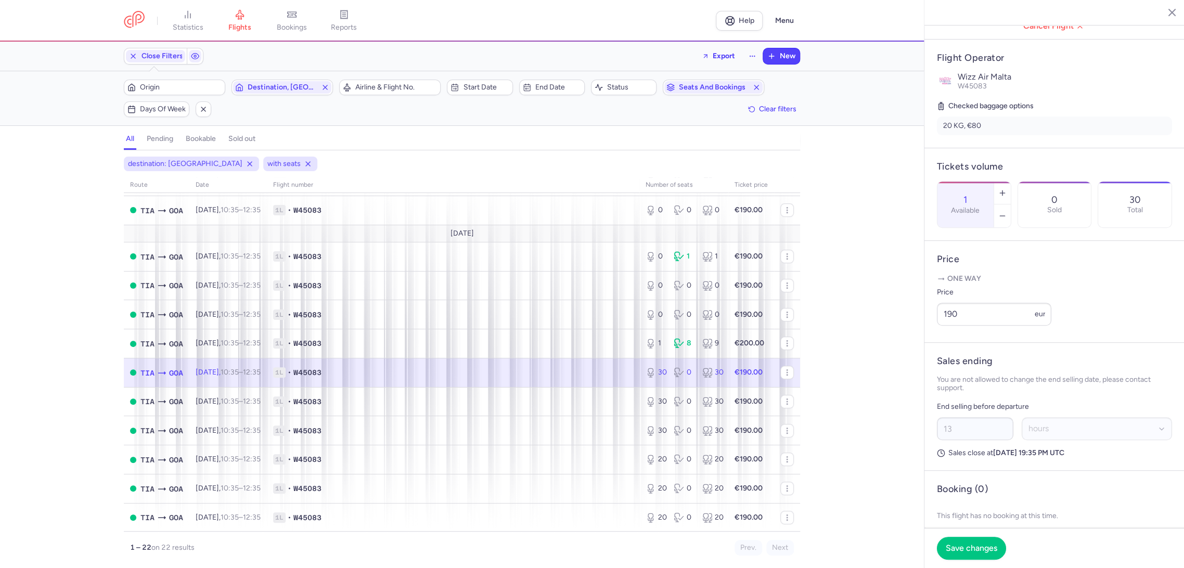
drag, startPoint x: 989, startPoint y: 175, endPoint x: 948, endPoint y: 177, distance: 41.6
click at [955, 181] on div "1 Available" at bounding box center [965, 204] width 56 height 46
drag, startPoint x: 958, startPoint y: 545, endPoint x: 706, endPoint y: 379, distance: 302.6
click at [953, 543] on span "Save changes" at bounding box center [970, 547] width 51 height 9
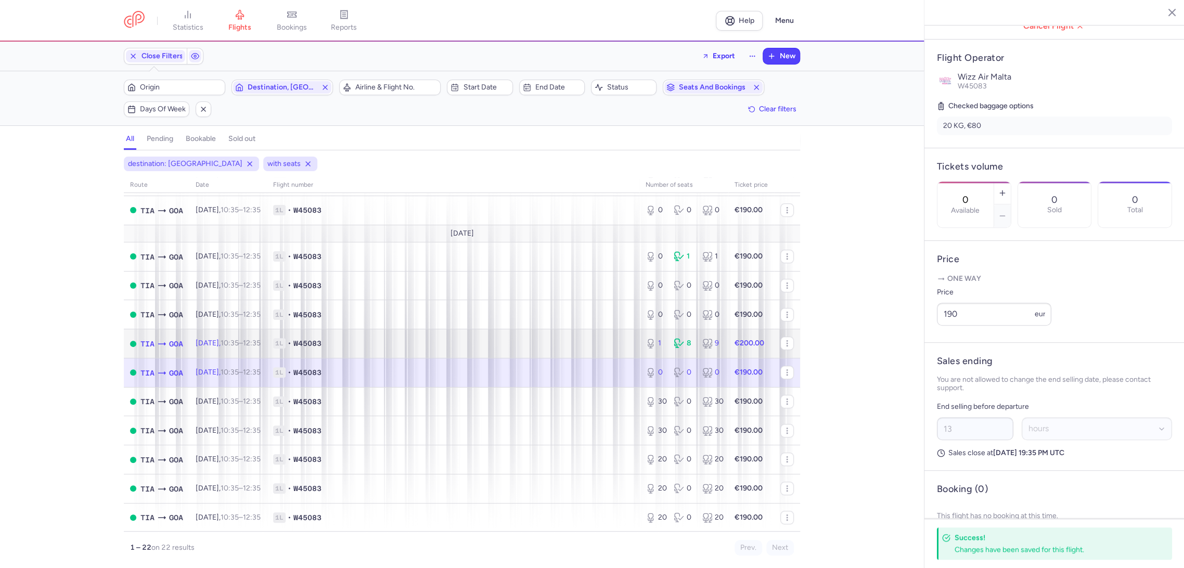
click at [589, 335] on td "1L • W45083" at bounding box center [453, 343] width 372 height 29
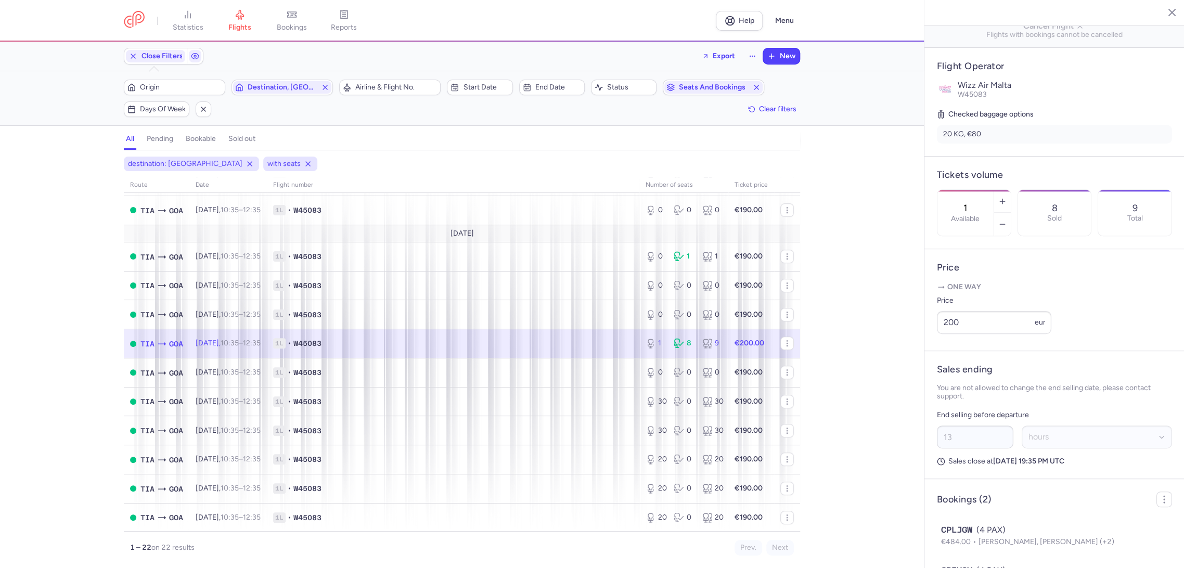
click at [993, 193] on div "1 Available" at bounding box center [965, 213] width 56 height 46
drag, startPoint x: 953, startPoint y: 549, endPoint x: 878, endPoint y: 490, distance: 95.3
click at [953, 548] on span "Save changes" at bounding box center [970, 547] width 51 height 9
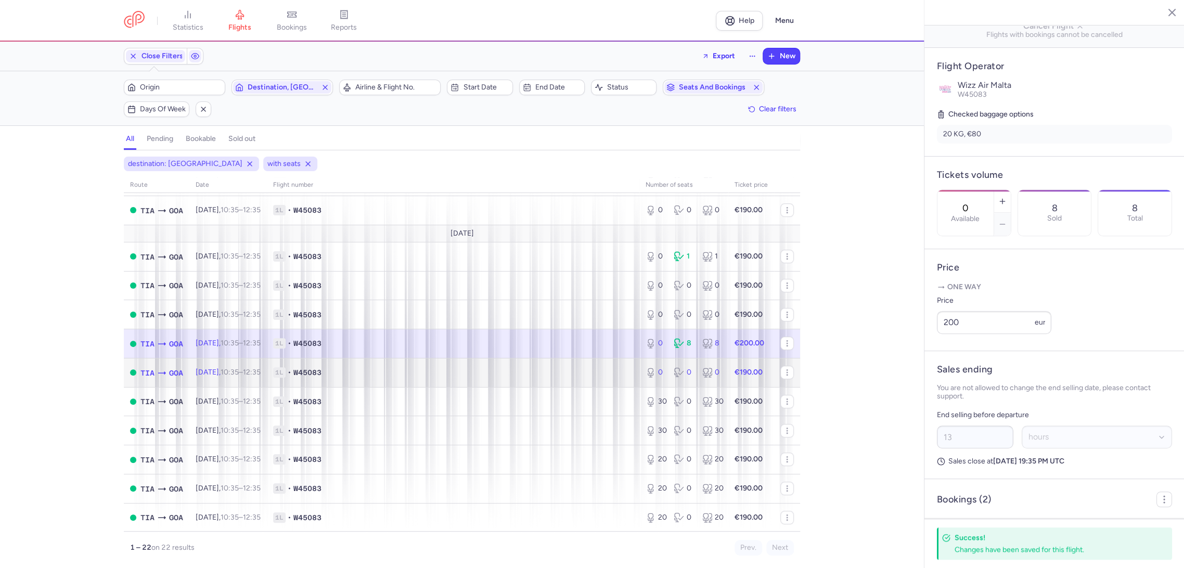
click at [616, 367] on span "1L • W45083" at bounding box center [453, 372] width 360 height 10
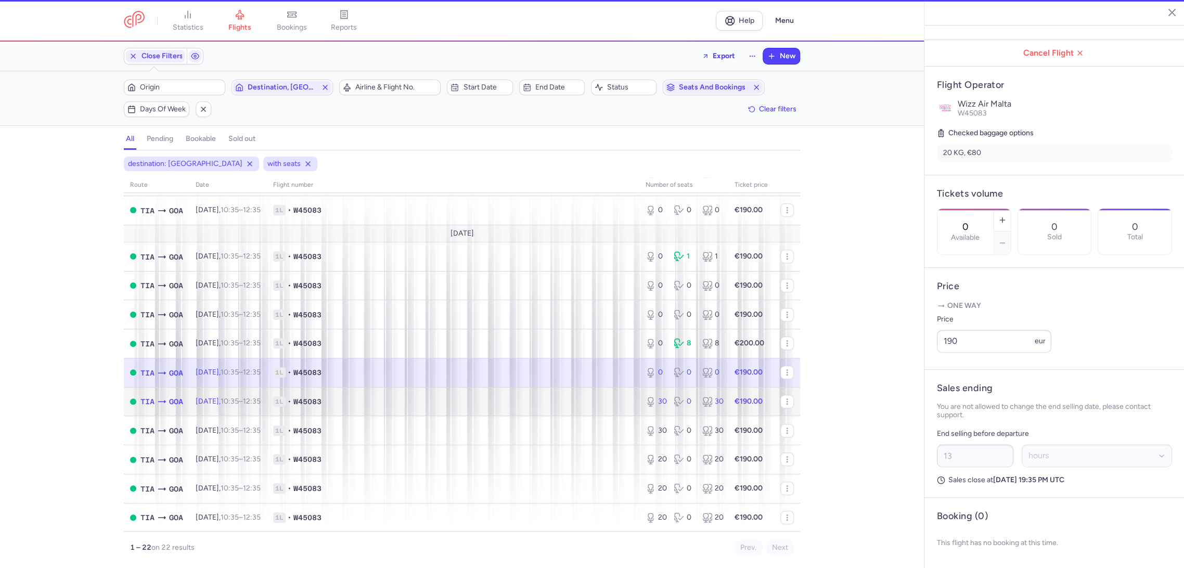
click at [612, 403] on span "1L • W45083" at bounding box center [453, 401] width 360 height 10
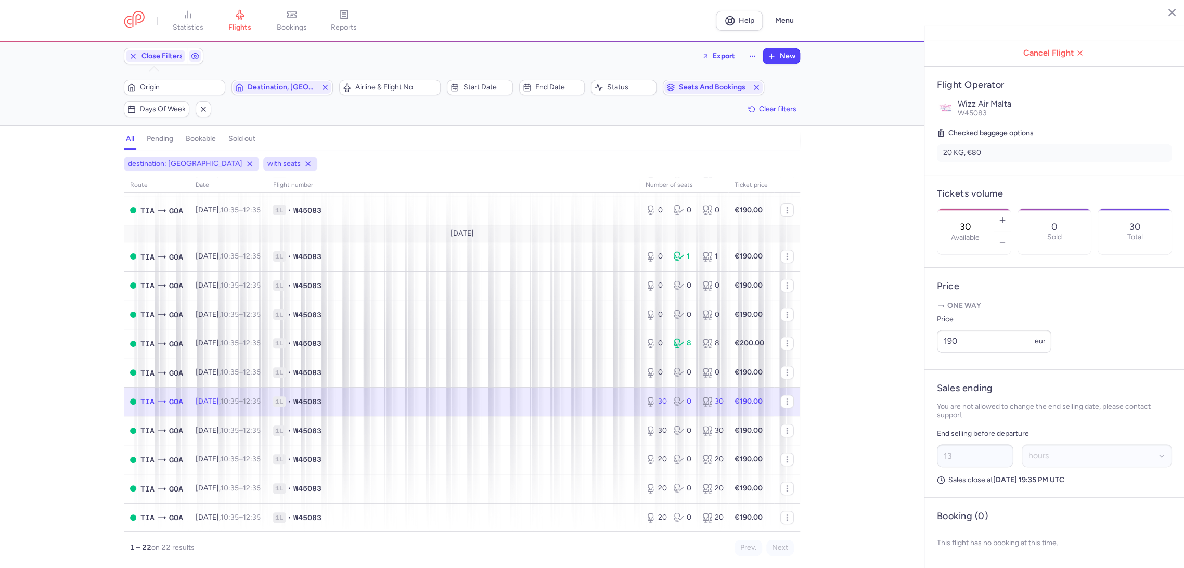
click at [979, 233] on label "Available" at bounding box center [965, 237] width 29 height 8
click at [978, 221] on input "30" at bounding box center [965, 226] width 25 height 11
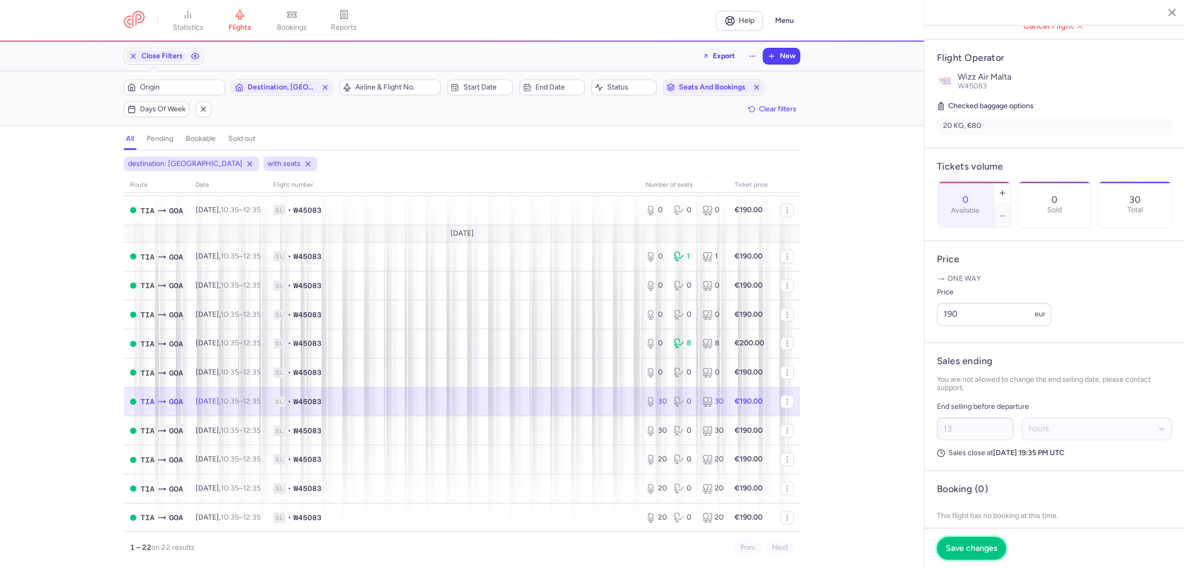
click at [953, 540] on button "Save changes" at bounding box center [971, 548] width 69 height 23
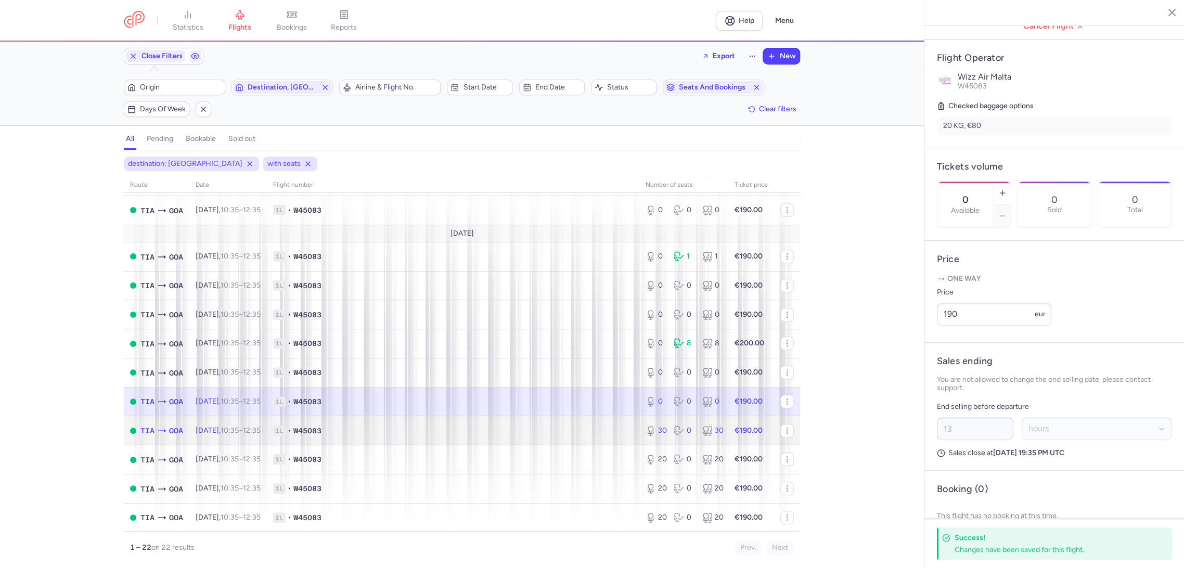
click at [613, 435] on td "1L • W45083" at bounding box center [453, 430] width 372 height 29
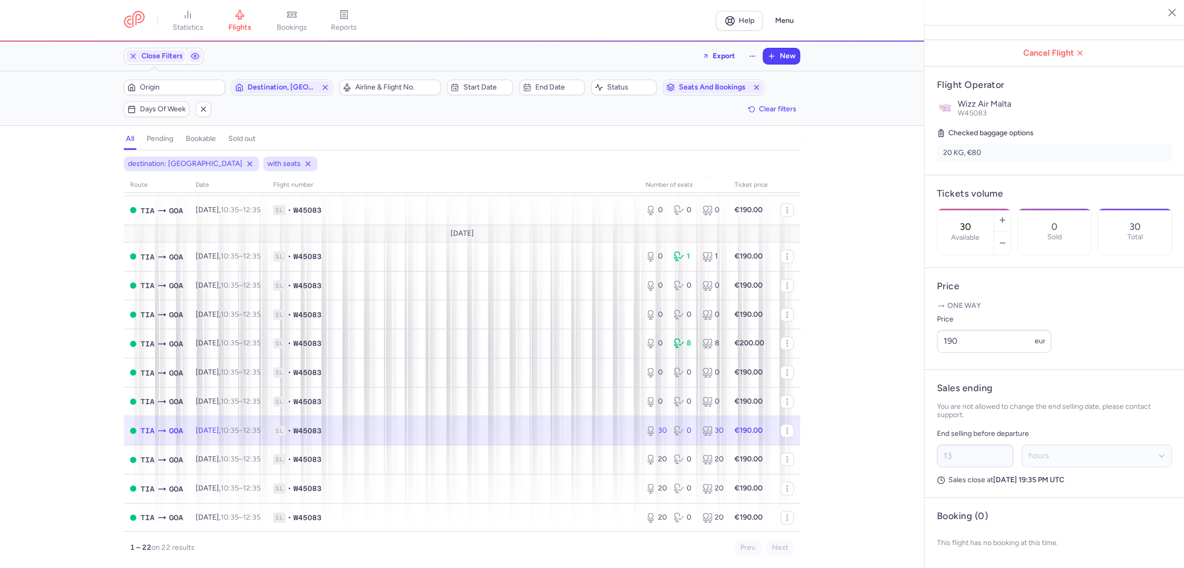
click at [978, 221] on input "30" at bounding box center [965, 226] width 25 height 11
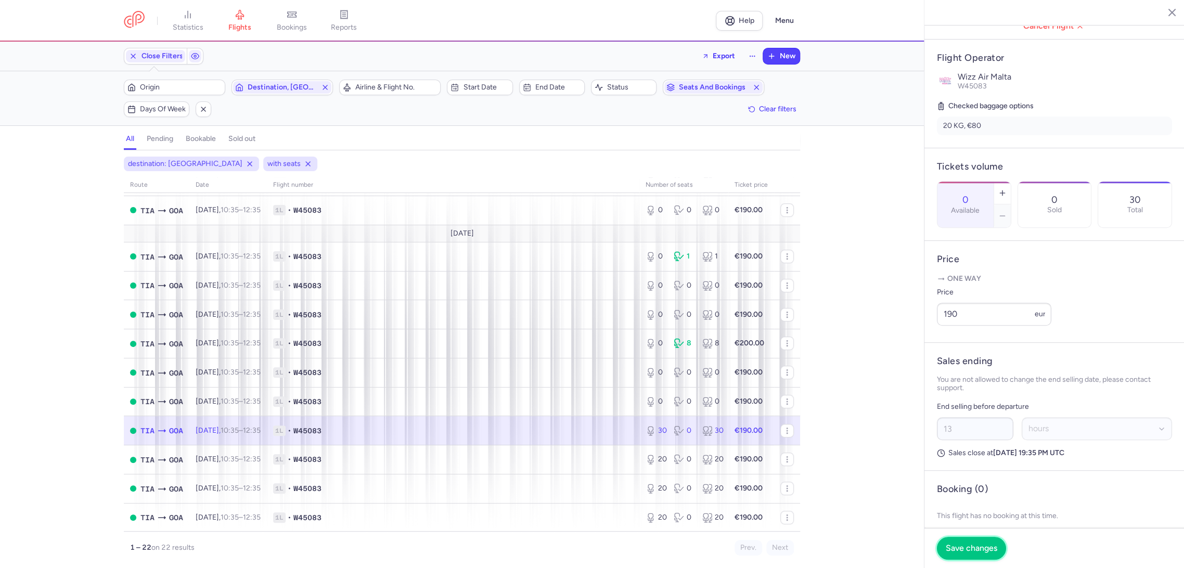
drag, startPoint x: 969, startPoint y: 540, endPoint x: 812, endPoint y: 509, distance: 160.6
click at [965, 540] on button "Save changes" at bounding box center [971, 548] width 69 height 23
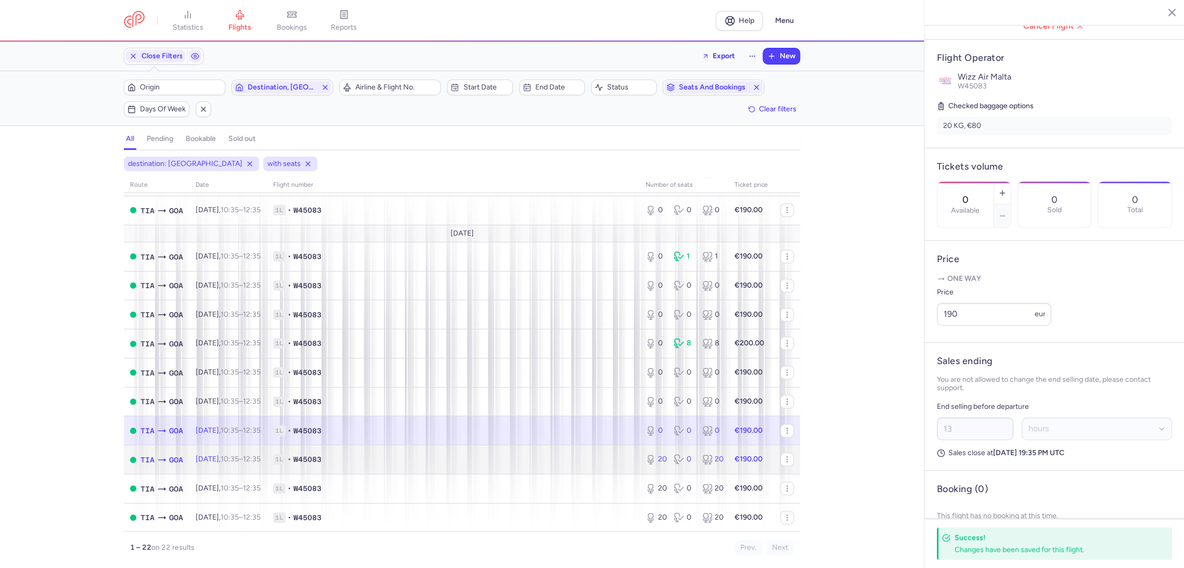
click at [585, 456] on span "1L • W45083" at bounding box center [453, 459] width 360 height 10
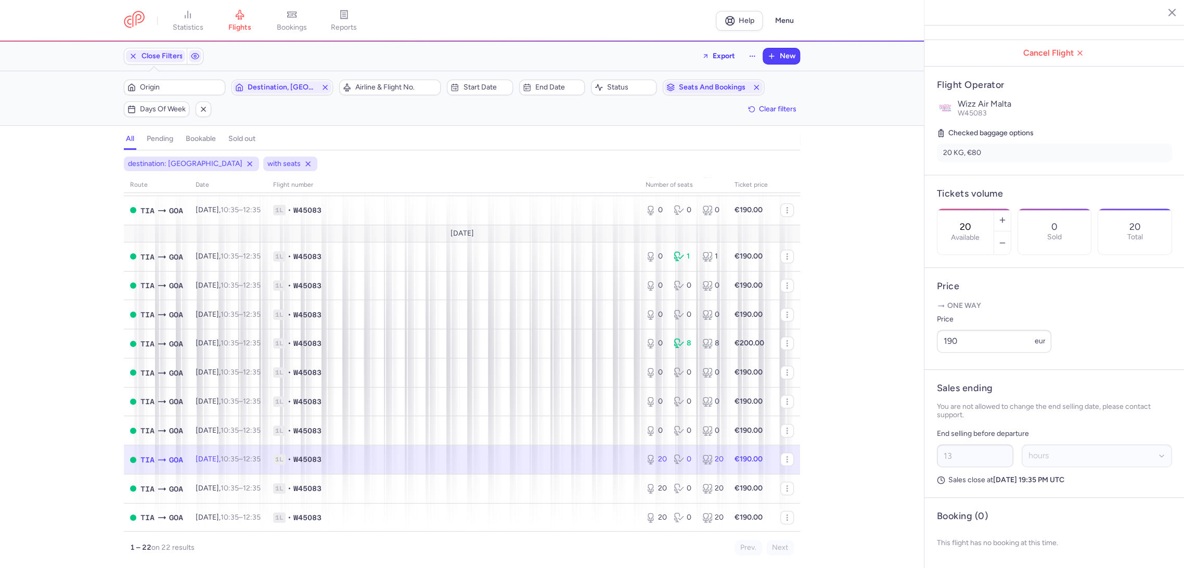
click at [971, 221] on input "20" at bounding box center [965, 226] width 25 height 11
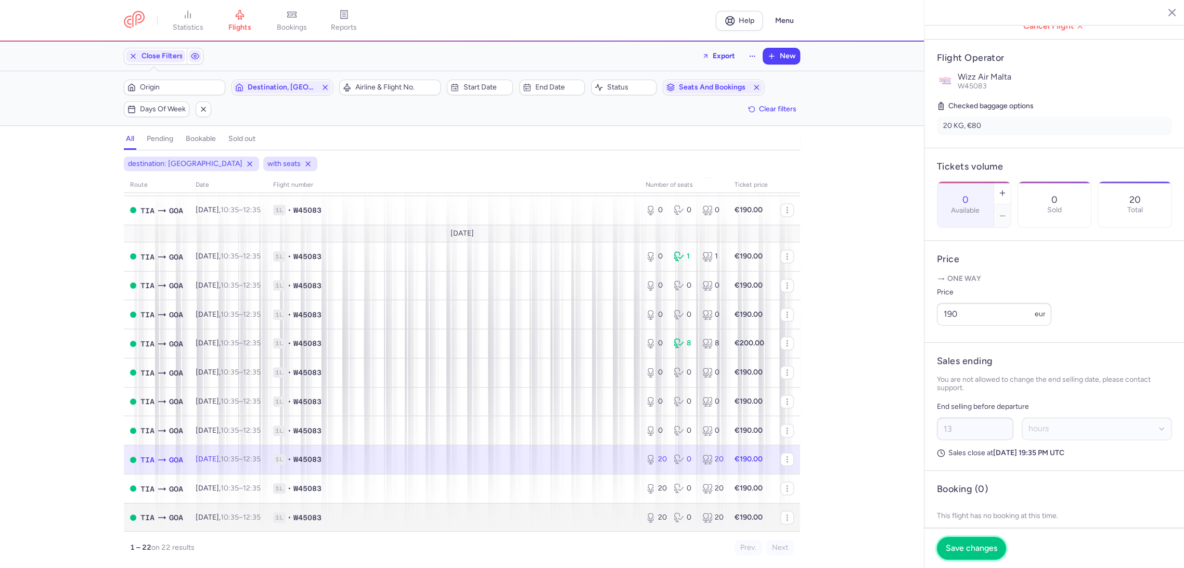
drag, startPoint x: 950, startPoint y: 540, endPoint x: 763, endPoint y: 509, distance: 189.8
click at [945, 538] on button "Save changes" at bounding box center [971, 548] width 69 height 23
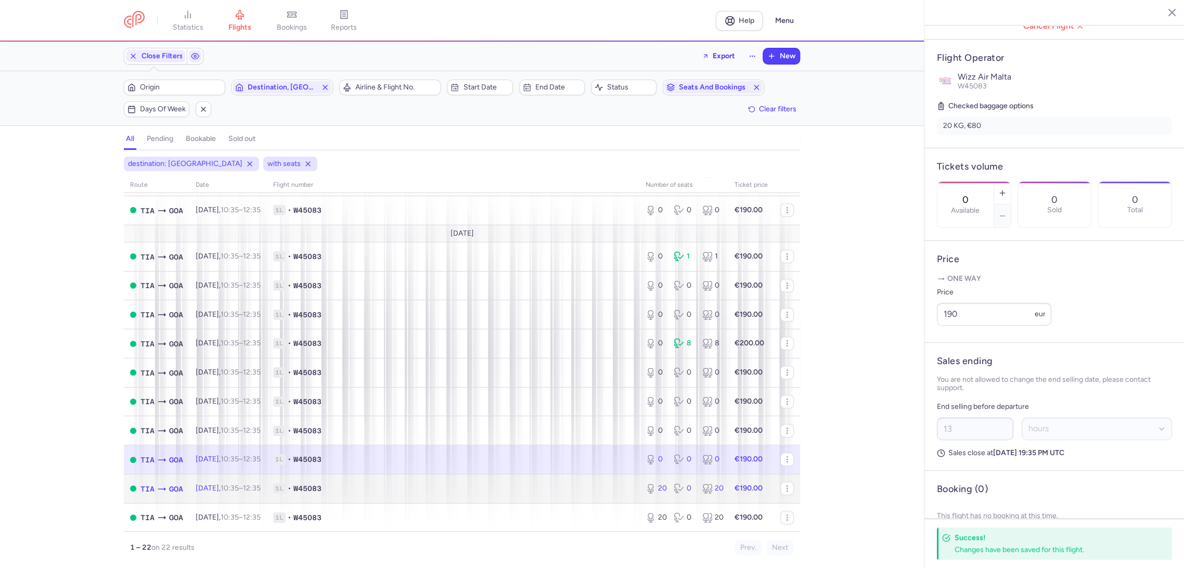
click at [604, 493] on span "1L • W45083" at bounding box center [453, 488] width 360 height 10
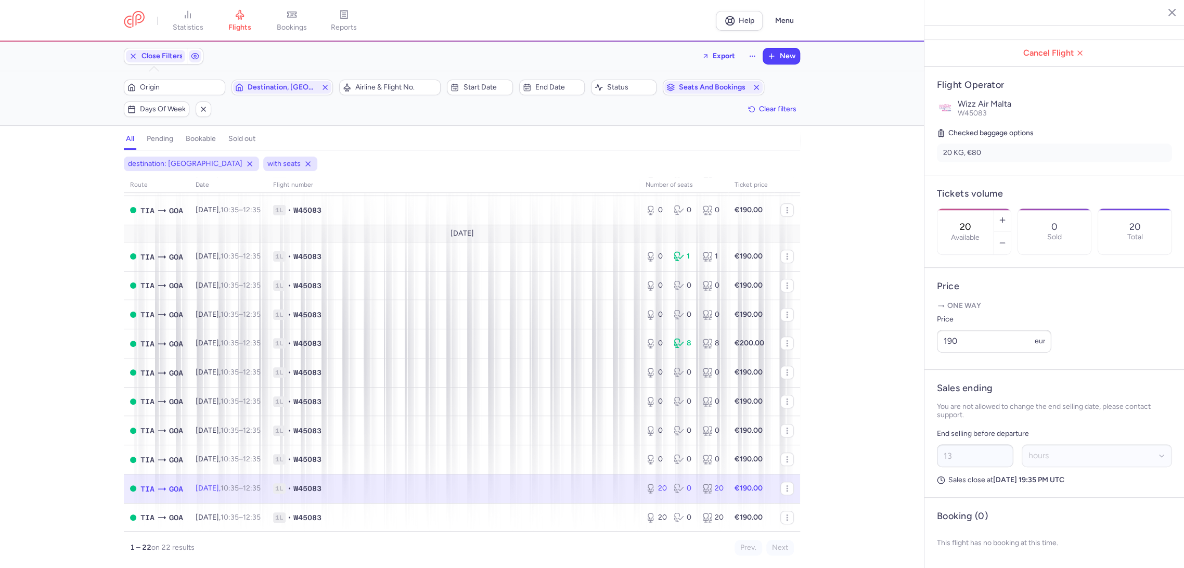
click at [971, 221] on input "20" at bounding box center [965, 226] width 25 height 11
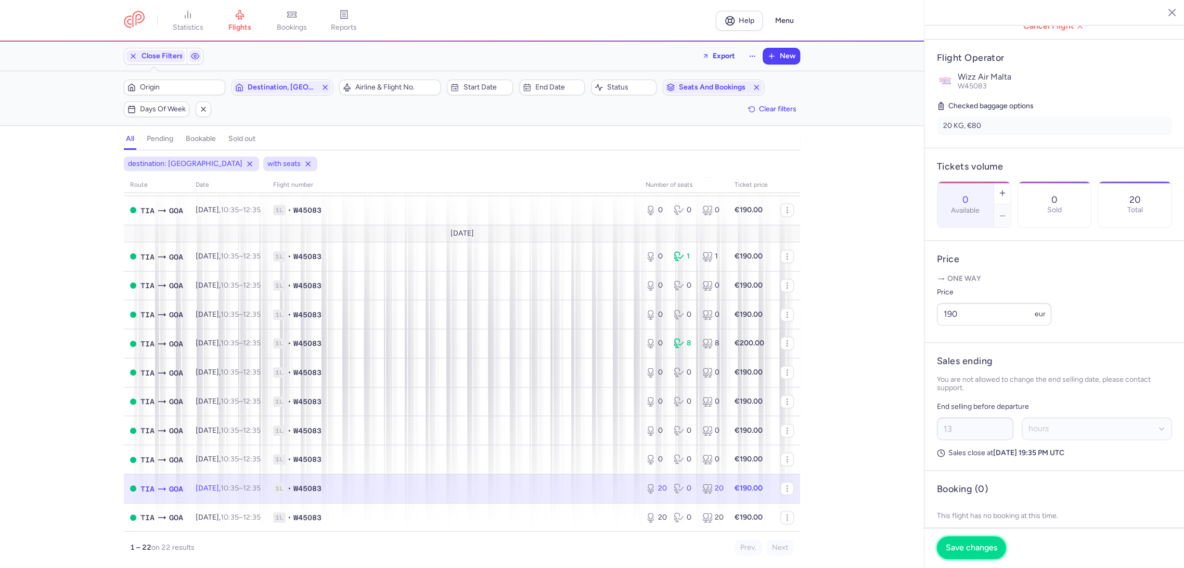
drag, startPoint x: 971, startPoint y: 542, endPoint x: 755, endPoint y: 523, distance: 216.6
click at [969, 541] on button "Save changes" at bounding box center [971, 547] width 69 height 23
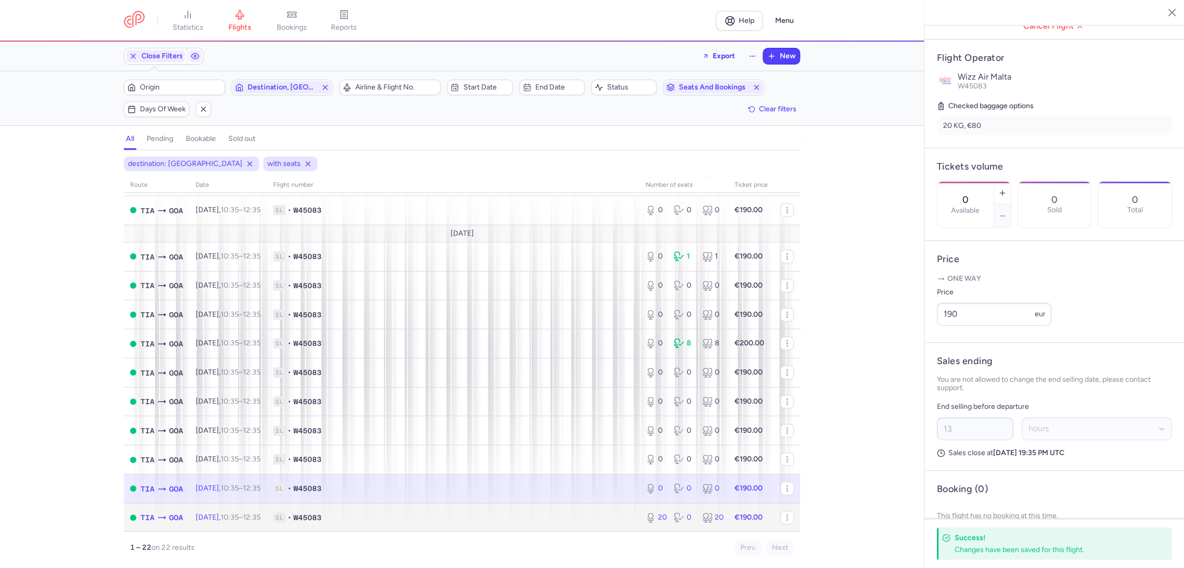
click at [591, 520] on span "1L • W45083" at bounding box center [453, 517] width 360 height 10
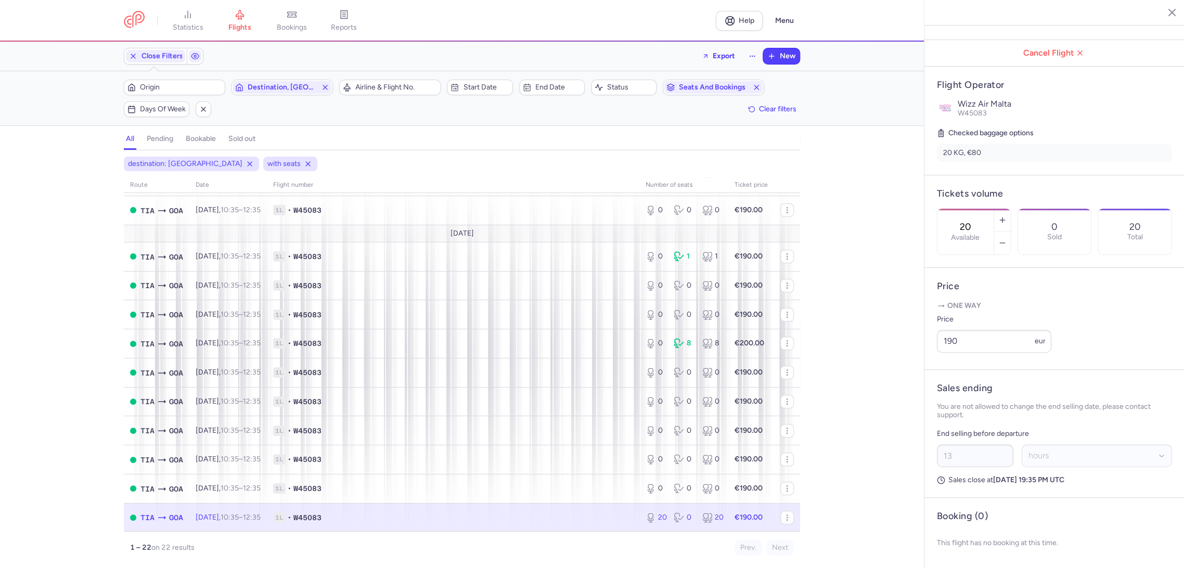
click at [978, 221] on input "20" at bounding box center [965, 226] width 25 height 11
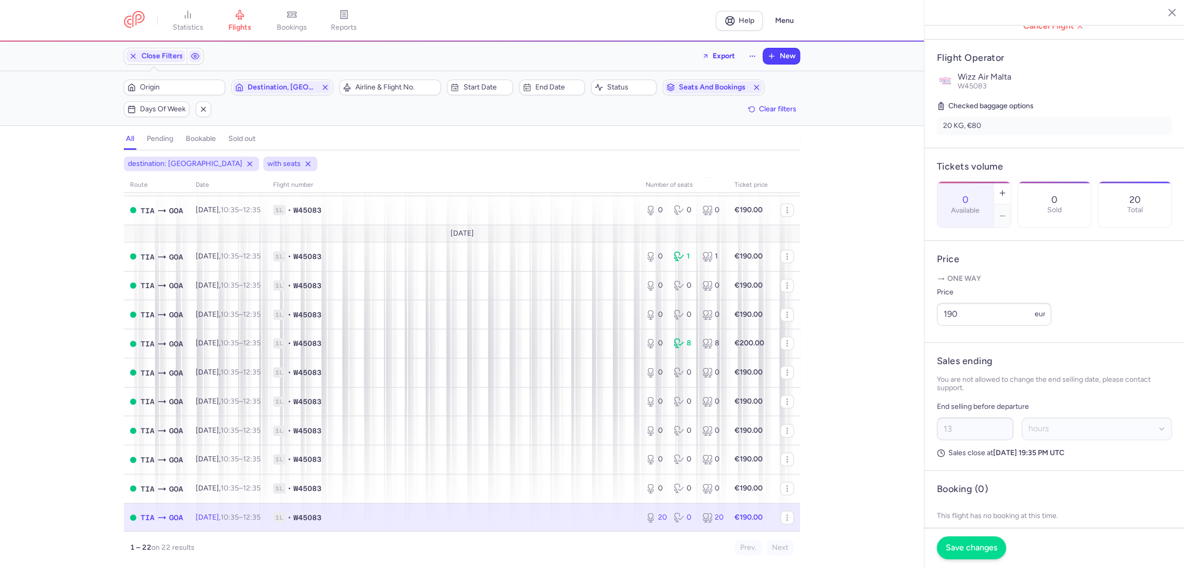
type input "0"
drag, startPoint x: 976, startPoint y: 548, endPoint x: 903, endPoint y: 528, distance: 75.9
click at [975, 548] on span "Save changes" at bounding box center [970, 547] width 51 height 9
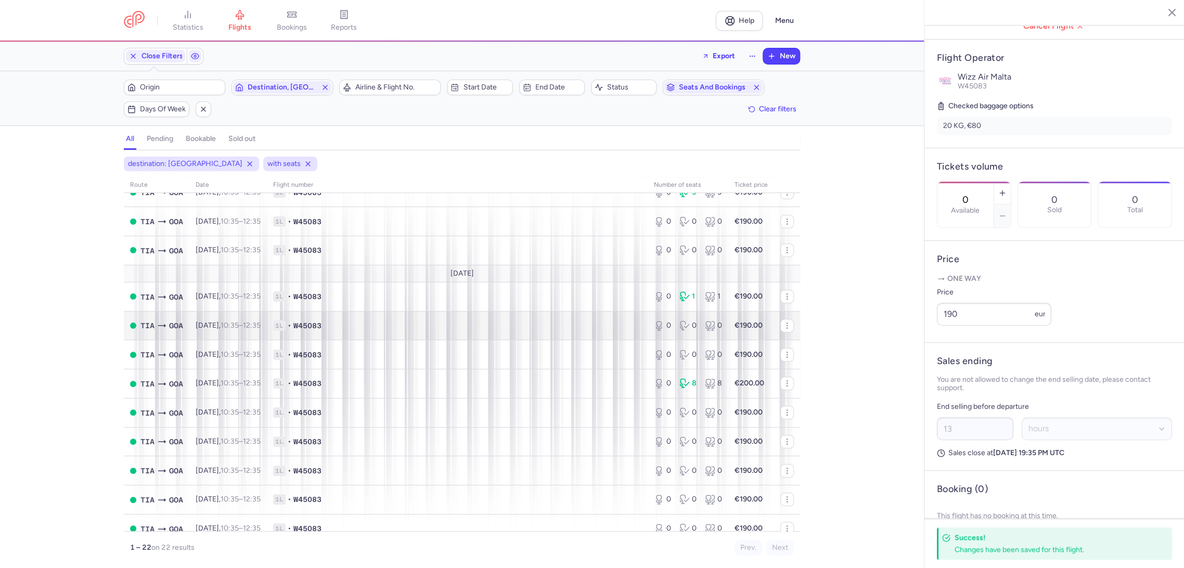
scroll to position [333, 0]
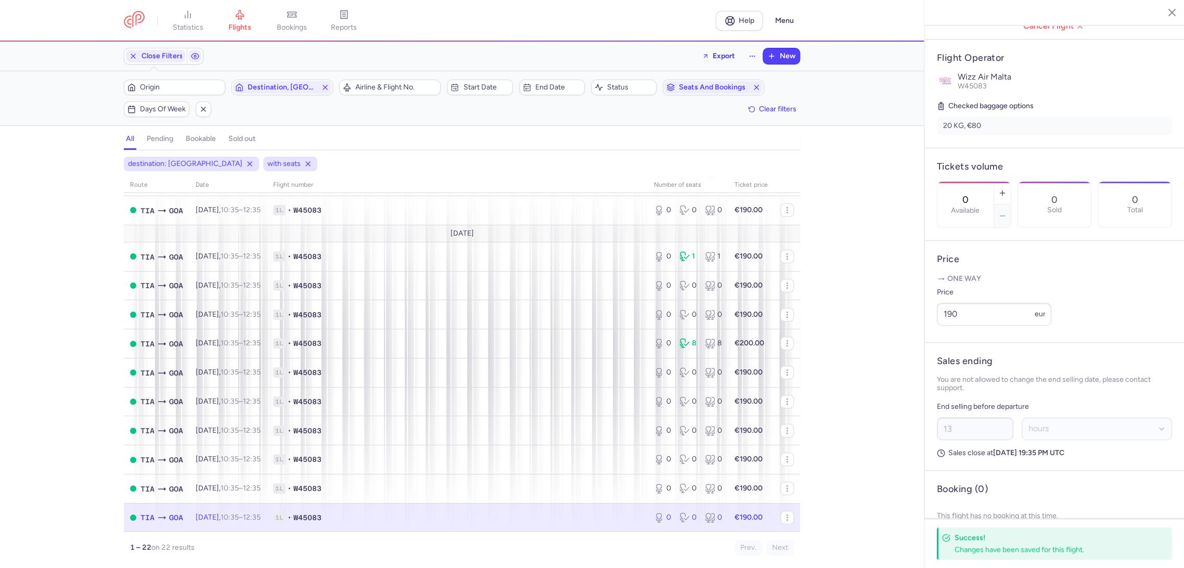
click at [273, 76] on div "Origin Destination, [GEOGRAPHIC_DATA]" at bounding box center [228, 87] width 215 height 22
click at [278, 85] on span "Destination, [GEOGRAPHIC_DATA]" at bounding box center [282, 87] width 69 height 8
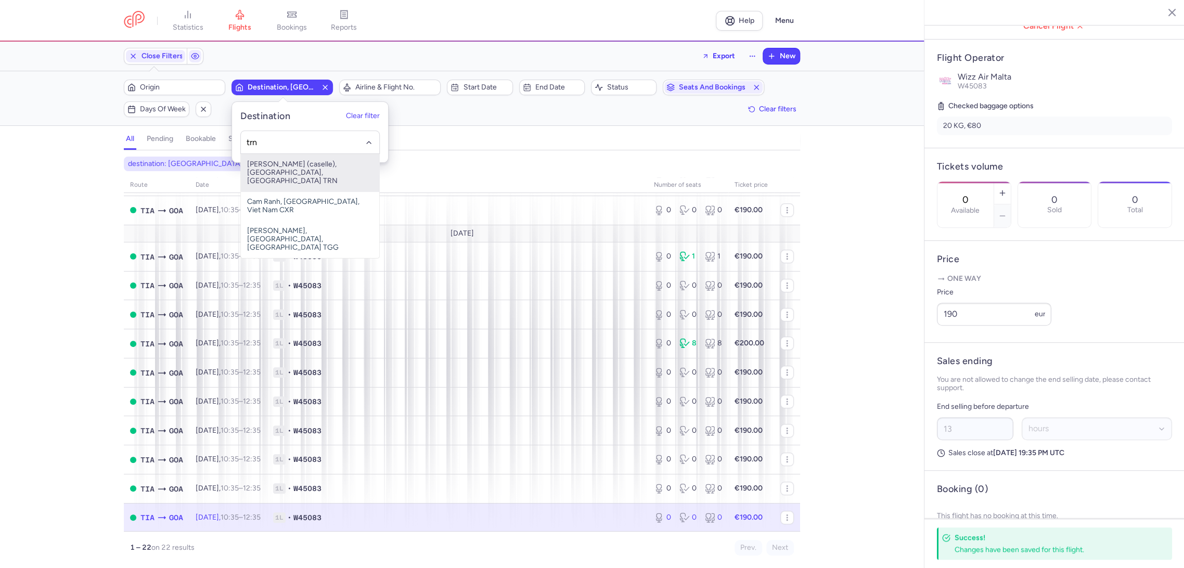
click at [293, 168] on span "[PERSON_NAME] (caselle), [GEOGRAPHIC_DATA], [GEOGRAPHIC_DATA] TRN" at bounding box center [310, 172] width 138 height 37
type input "trn"
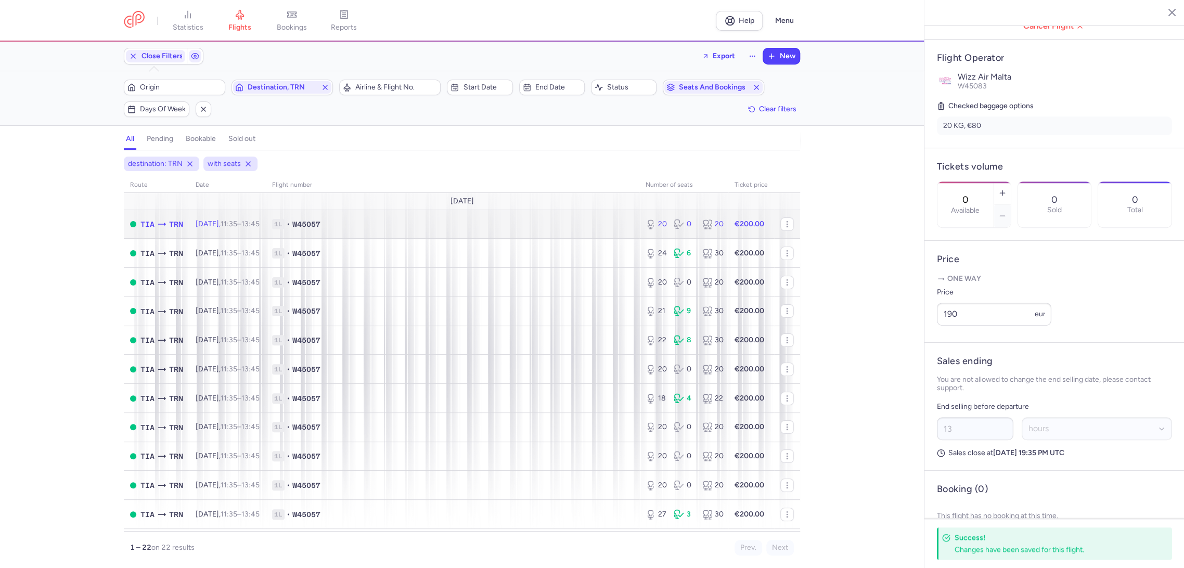
click at [582, 228] on span "1L • W45057" at bounding box center [452, 224] width 361 height 10
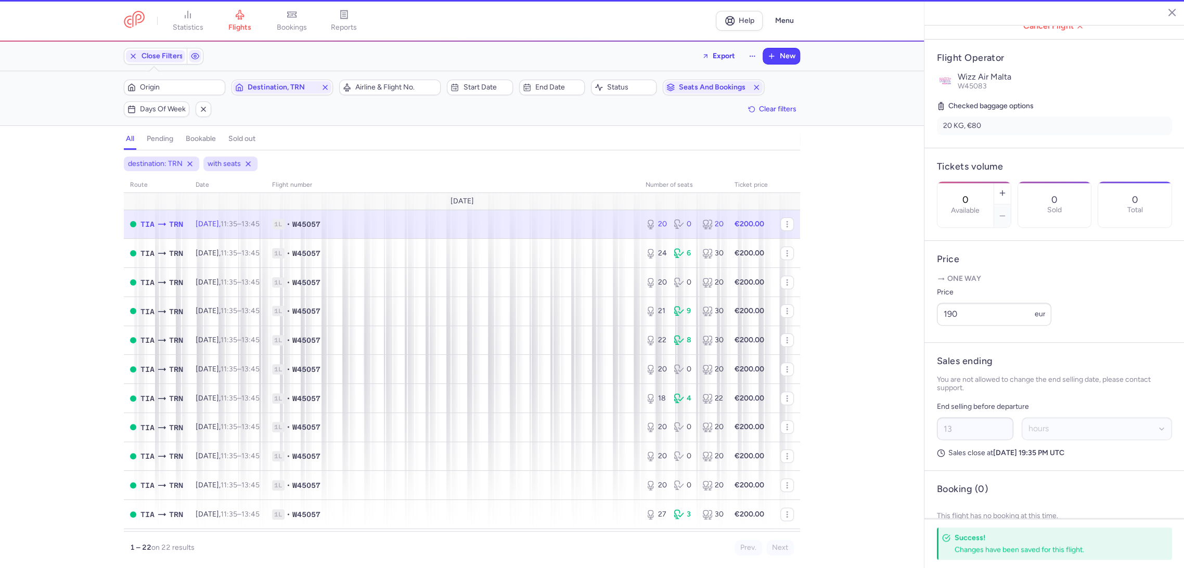
type input "20"
type input "3"
select select "days"
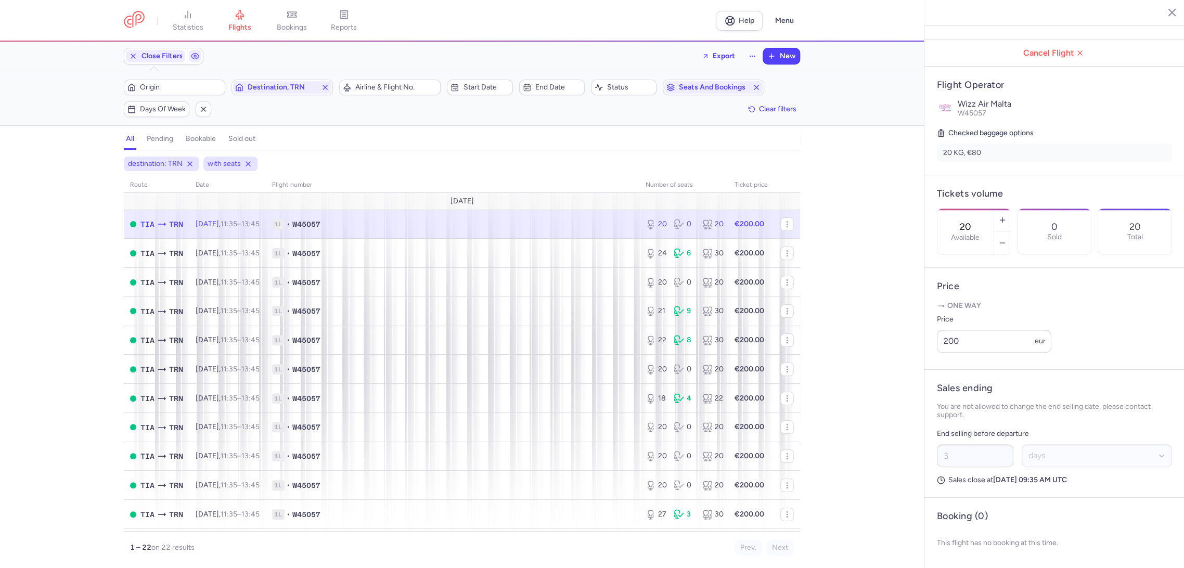
click at [993, 209] on div "20 Available" at bounding box center [965, 232] width 56 height 46
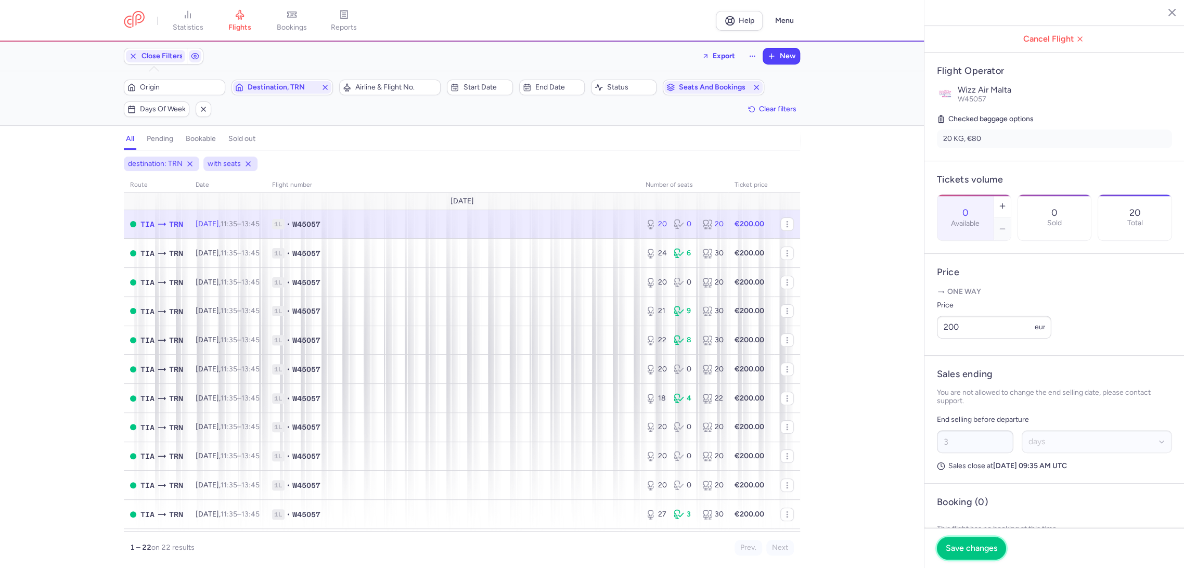
drag, startPoint x: 957, startPoint y: 539, endPoint x: 843, endPoint y: 437, distance: 153.2
click at [957, 540] on button "Save changes" at bounding box center [971, 548] width 69 height 23
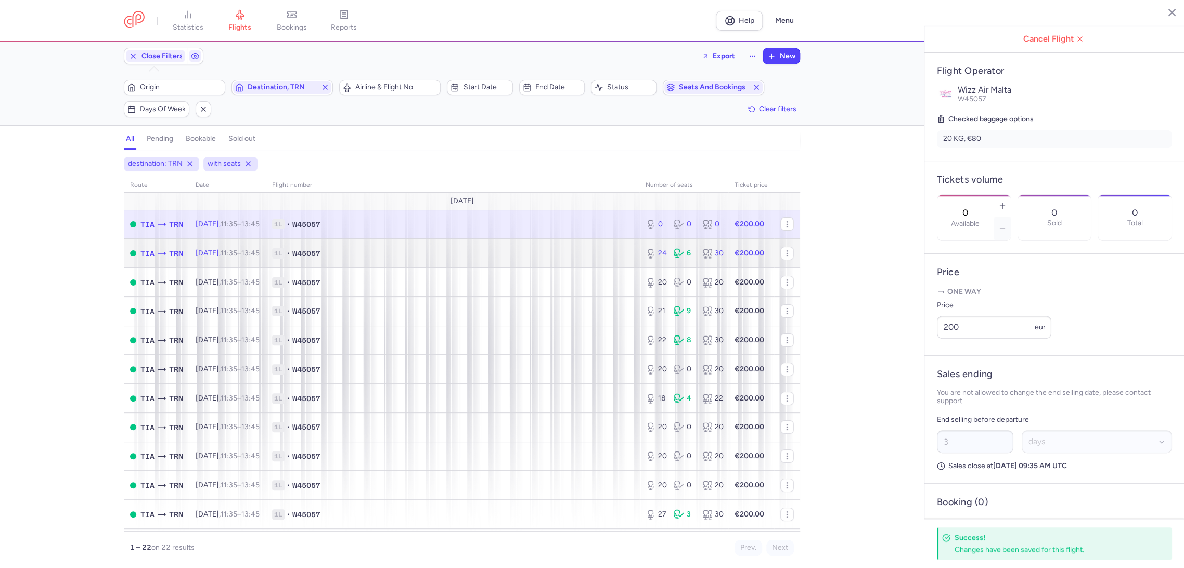
click at [626, 245] on td "1L • W45057" at bounding box center [452, 253] width 373 height 29
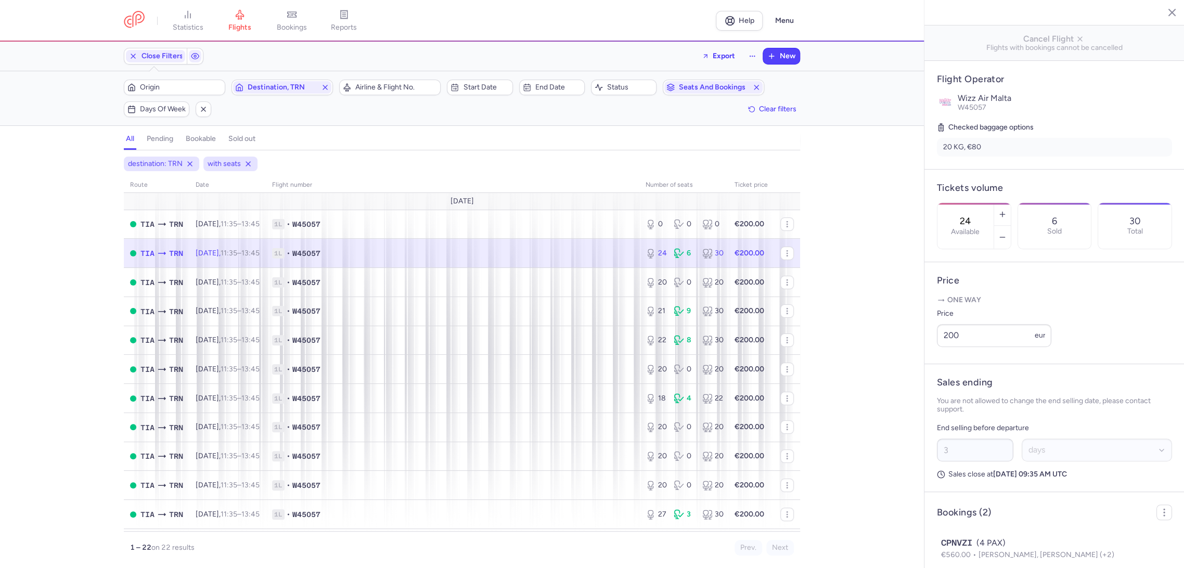
click at [978, 215] on input "24" at bounding box center [965, 220] width 25 height 11
click at [952, 548] on span "Save changes" at bounding box center [970, 547] width 51 height 9
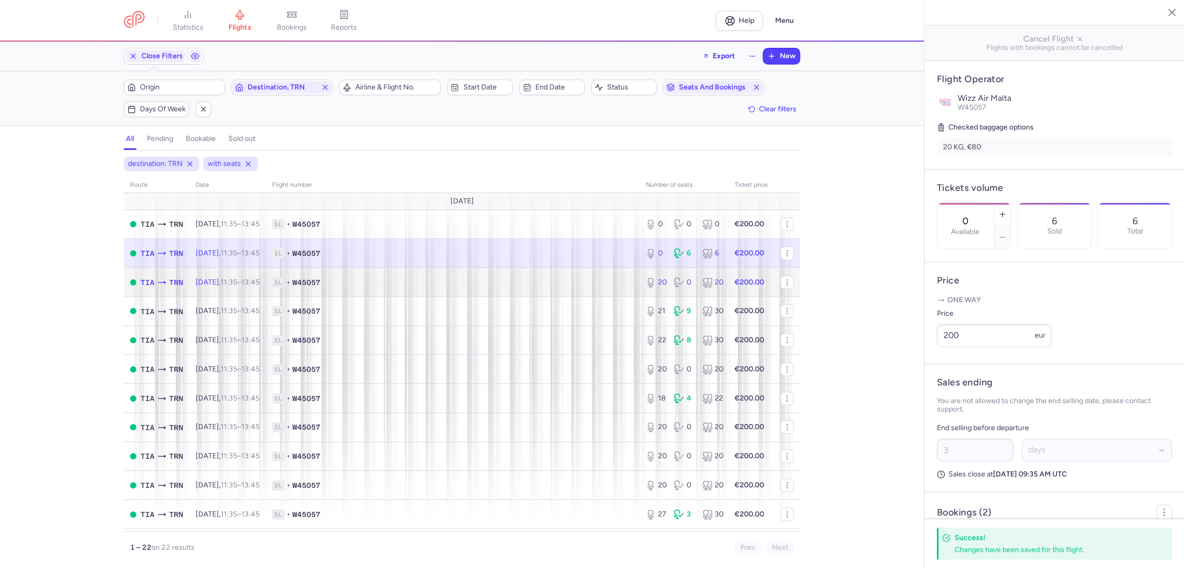
click at [593, 278] on span "1L • W45057" at bounding box center [452, 282] width 361 height 10
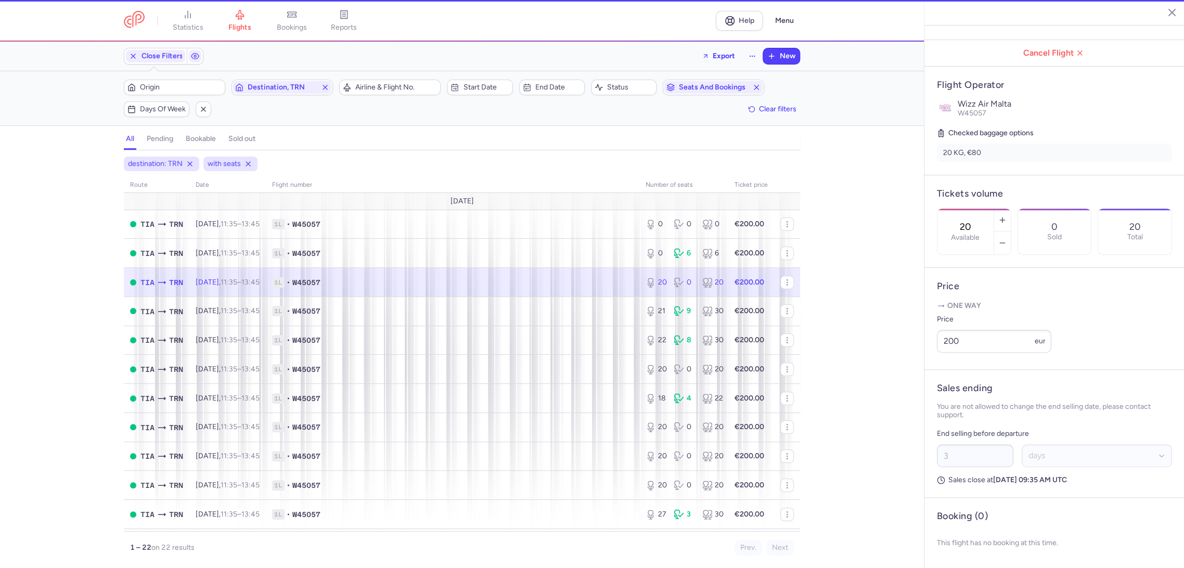
click at [993, 209] on div "20 Available" at bounding box center [965, 232] width 56 height 46
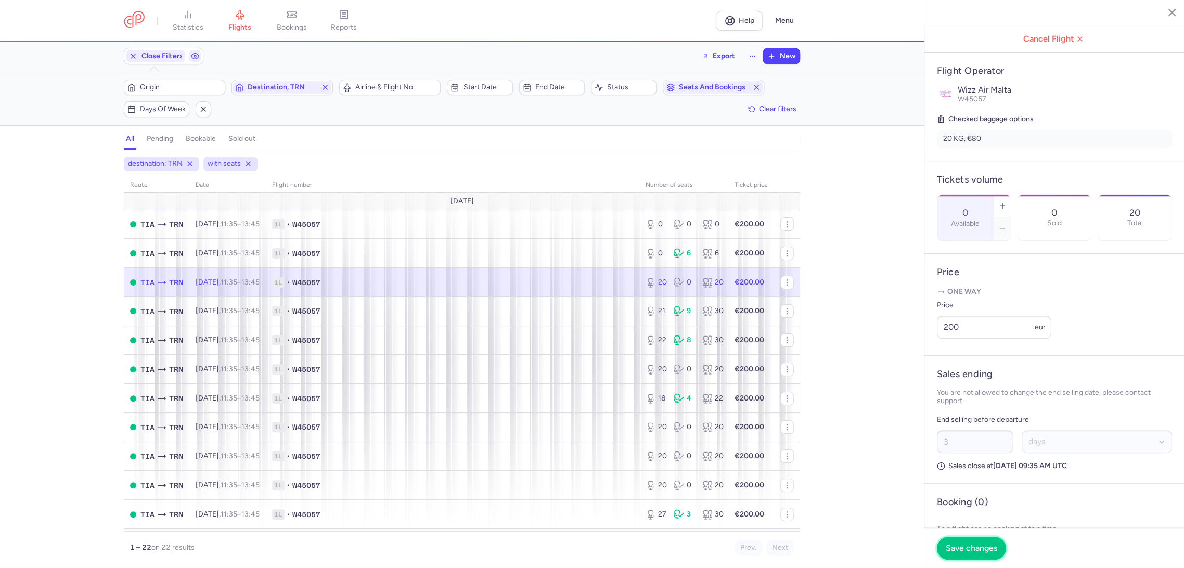
drag, startPoint x: 957, startPoint y: 547, endPoint x: 911, endPoint y: 512, distance: 57.5
click at [953, 544] on span "Save changes" at bounding box center [970, 547] width 51 height 9
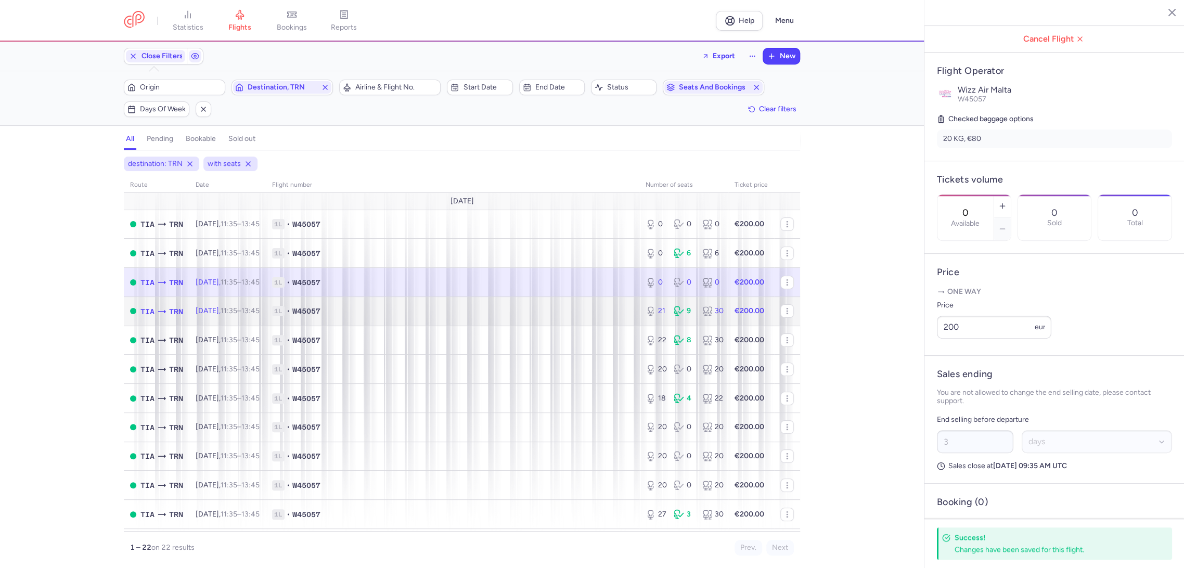
click at [590, 305] on td "1L • W45057" at bounding box center [452, 310] width 373 height 29
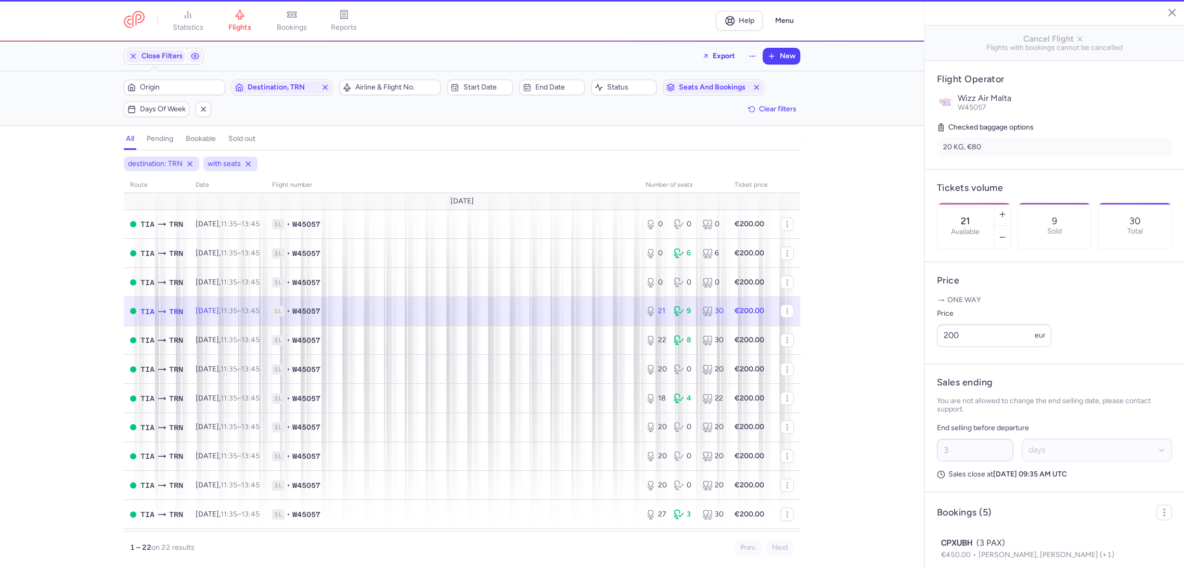
click at [978, 215] on input "21" at bounding box center [965, 220] width 25 height 11
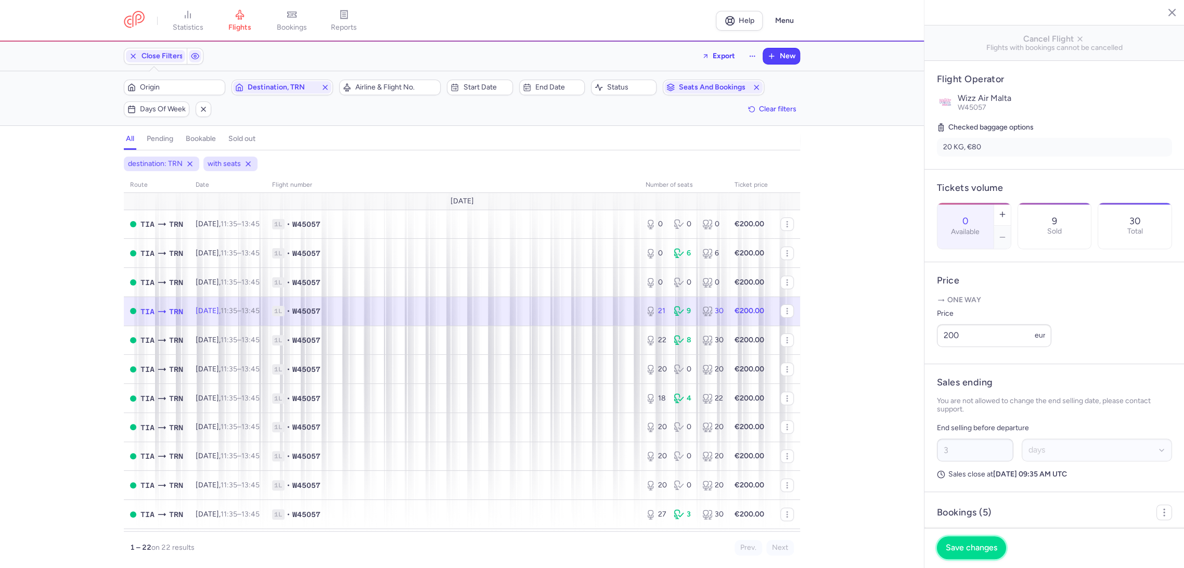
click at [960, 541] on button "Save changes" at bounding box center [971, 547] width 69 height 23
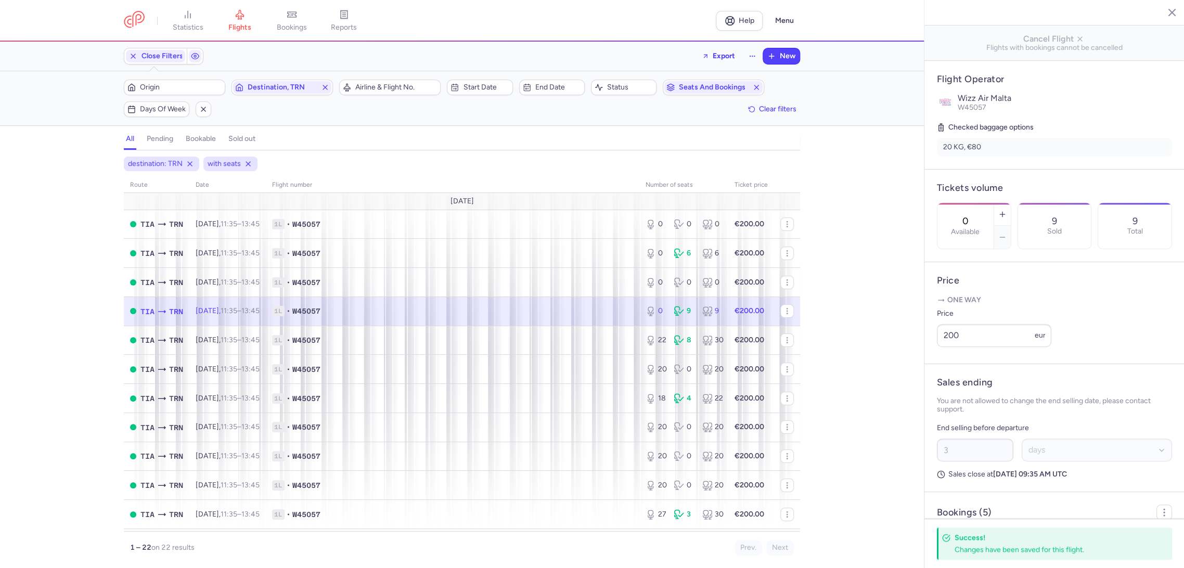
click at [728, 320] on td "1L • W45057" at bounding box center [751, 310] width 46 height 29
click at [570, 341] on span "1L • W45057" at bounding box center [452, 340] width 361 height 10
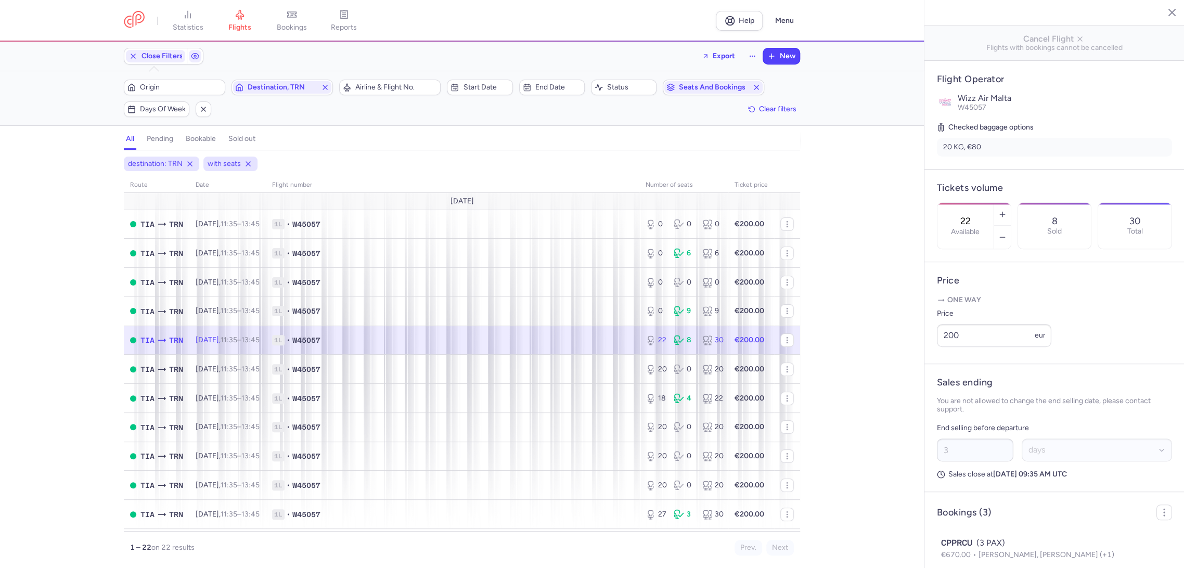
click at [975, 215] on input "22" at bounding box center [965, 220] width 25 height 11
drag, startPoint x: 961, startPoint y: 541, endPoint x: 893, endPoint y: 505, distance: 77.0
click at [957, 539] on button "Save changes" at bounding box center [971, 548] width 69 height 23
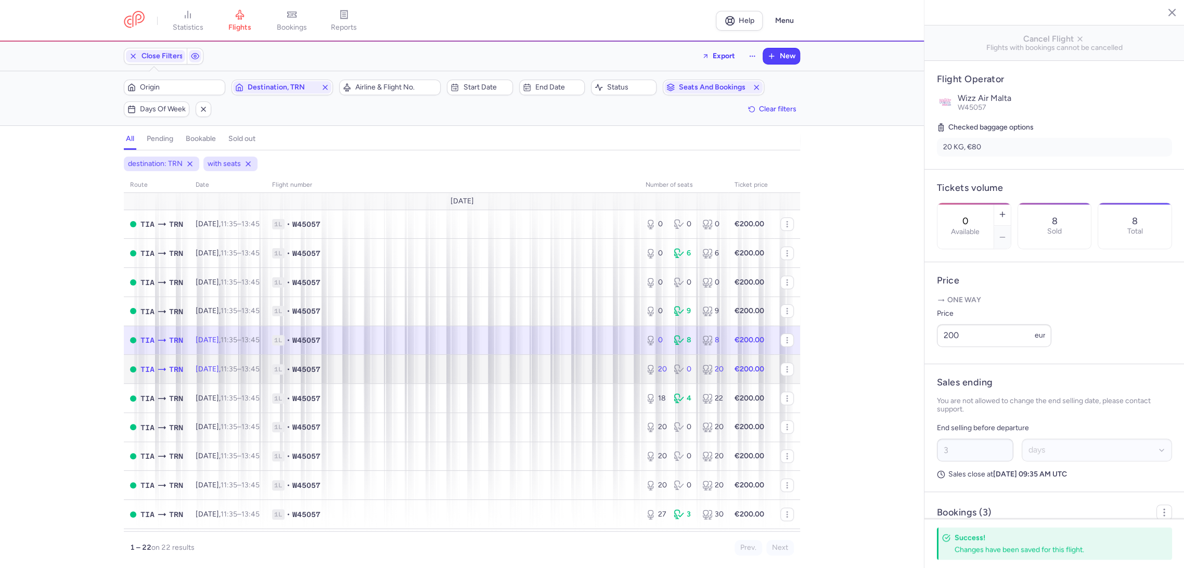
click at [583, 366] on span "1L • W45057" at bounding box center [452, 369] width 361 height 10
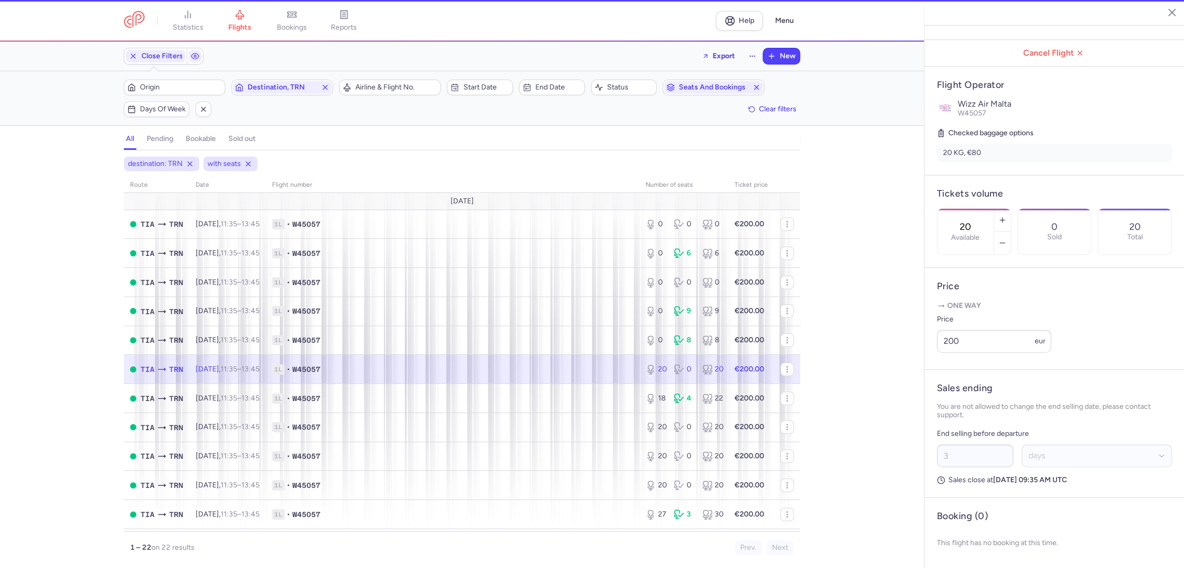
click at [971, 233] on label "Available" at bounding box center [965, 237] width 29 height 8
click at [971, 221] on input "20" at bounding box center [965, 226] width 25 height 11
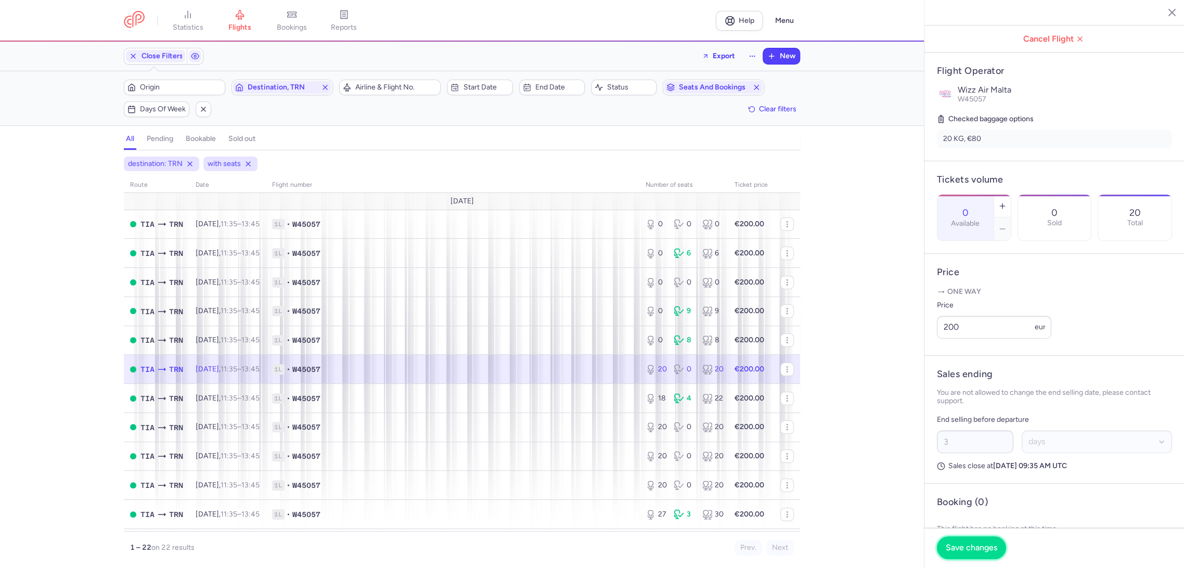
click at [957, 538] on button "Save changes" at bounding box center [971, 547] width 69 height 23
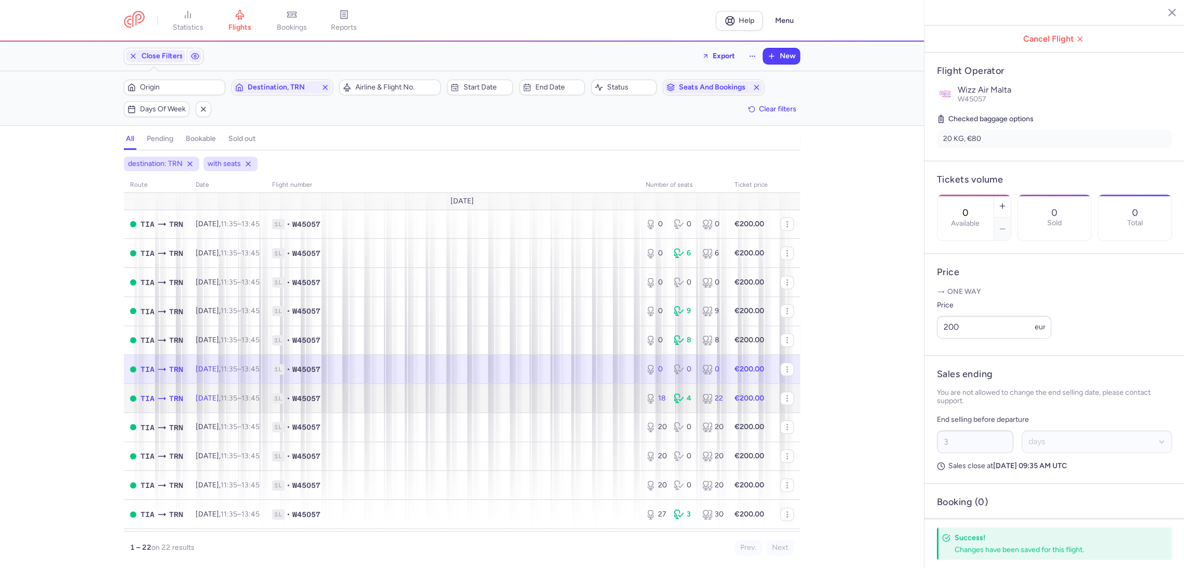
click at [580, 396] on span "1L • W45057" at bounding box center [452, 398] width 361 height 10
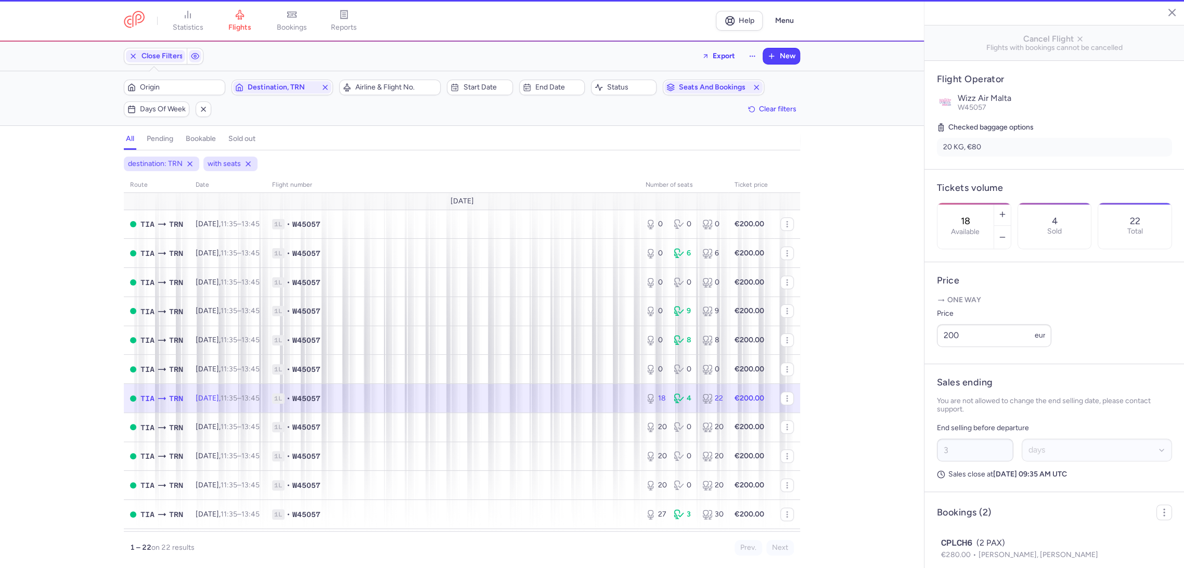
click at [978, 215] on input "18" at bounding box center [965, 220] width 25 height 11
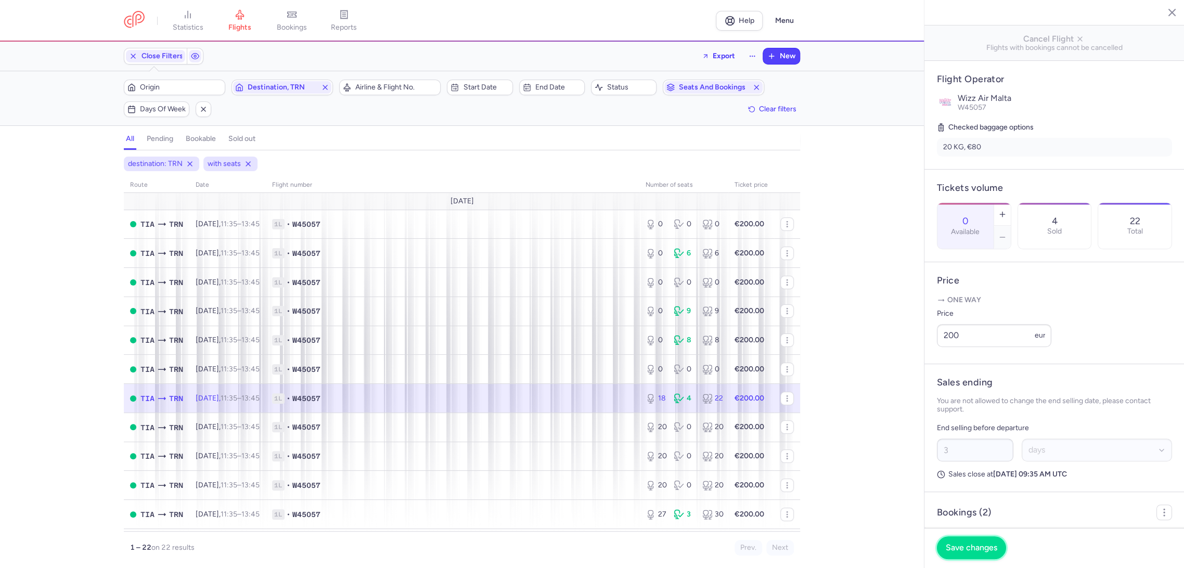
drag, startPoint x: 981, startPoint y: 550, endPoint x: 968, endPoint y: 540, distance: 16.3
click at [979, 549] on span "Save changes" at bounding box center [970, 547] width 51 height 9
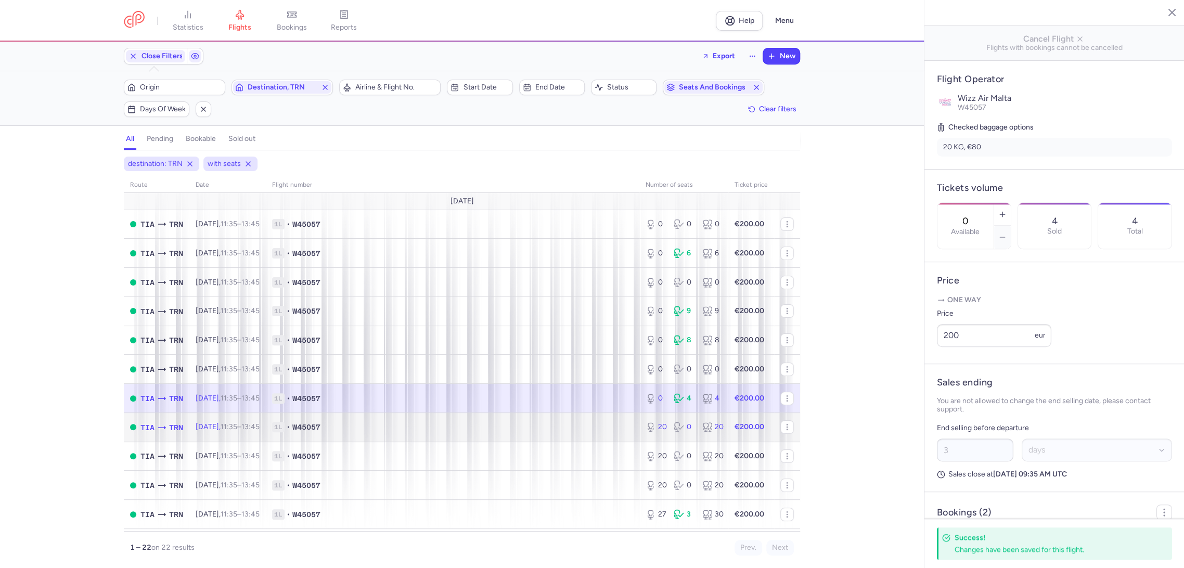
click at [614, 437] on td "1L • W45057" at bounding box center [452, 426] width 373 height 29
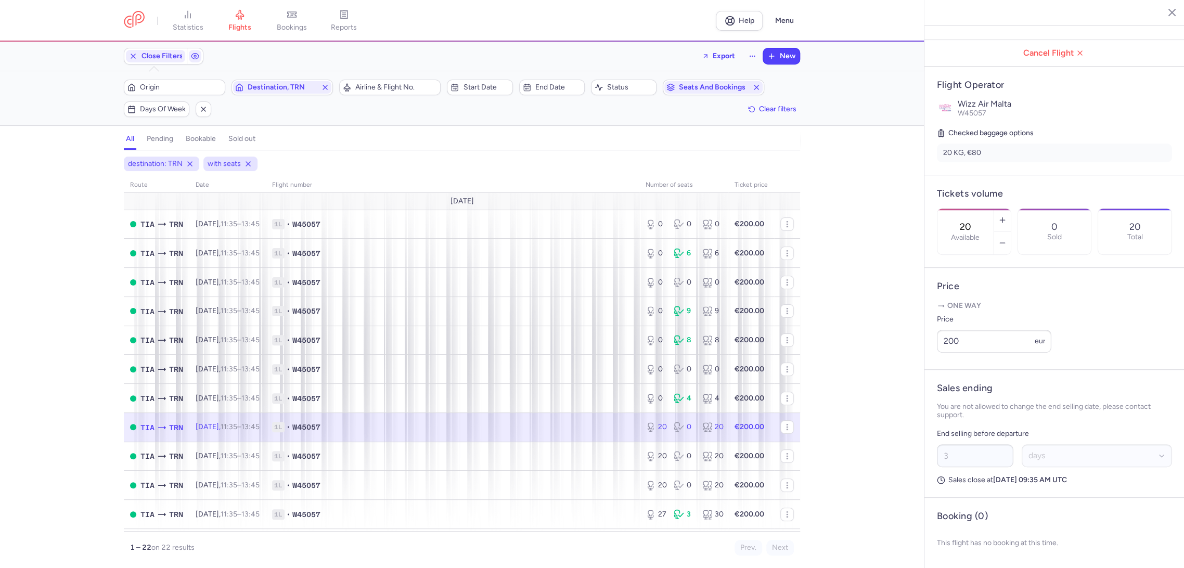
click at [993, 209] on div "20 Available" at bounding box center [965, 232] width 56 height 46
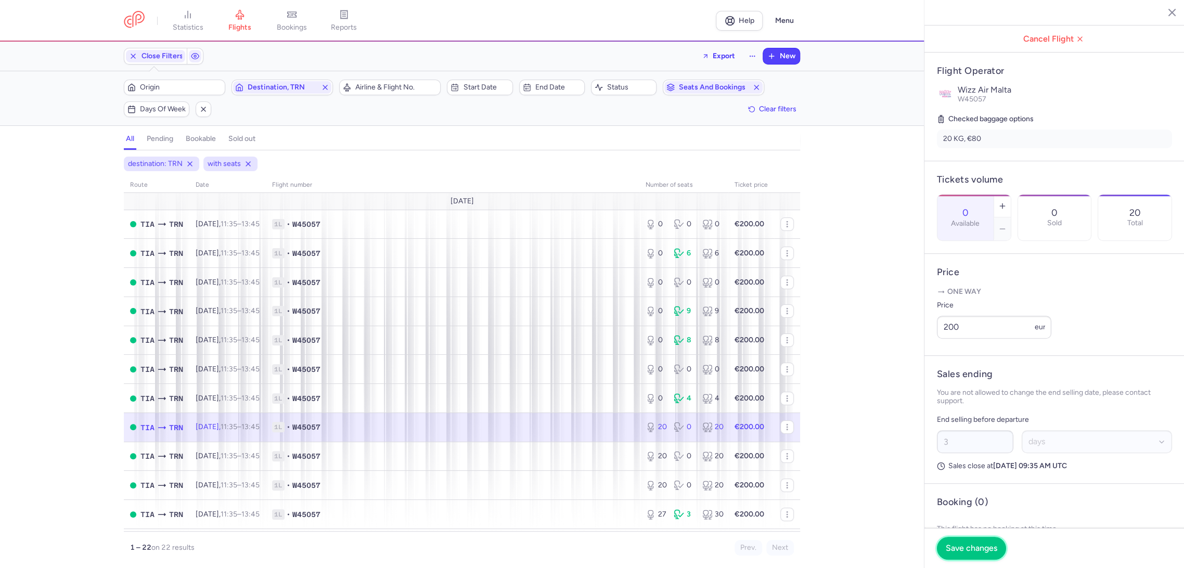
drag, startPoint x: 974, startPoint y: 551, endPoint x: 816, endPoint y: 485, distance: 171.1
click at [969, 550] on span "Save changes" at bounding box center [970, 547] width 51 height 9
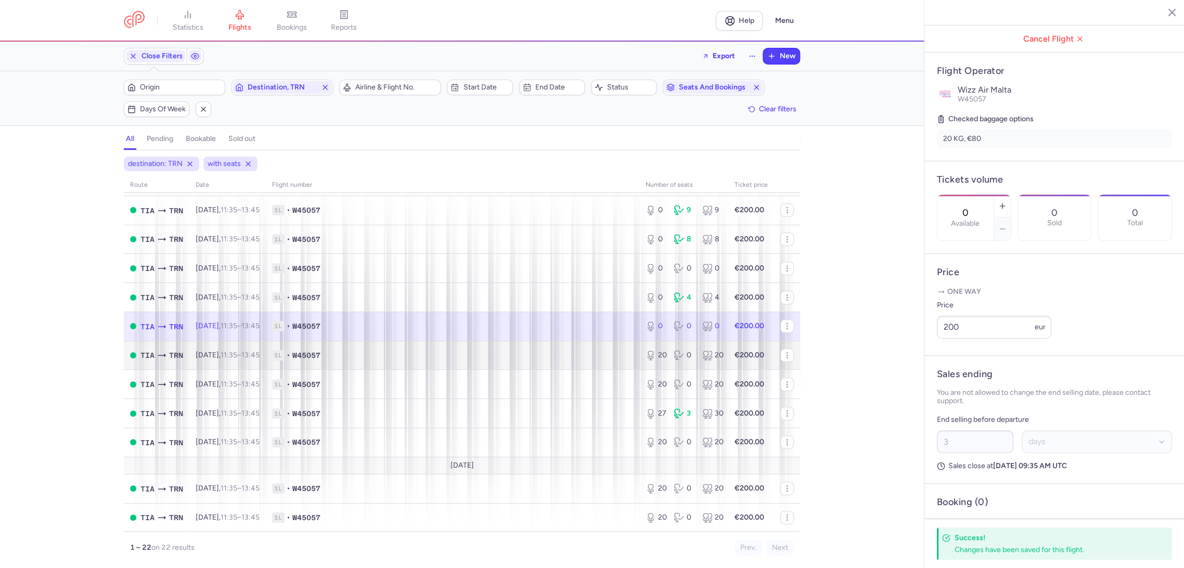
scroll to position [115, 0]
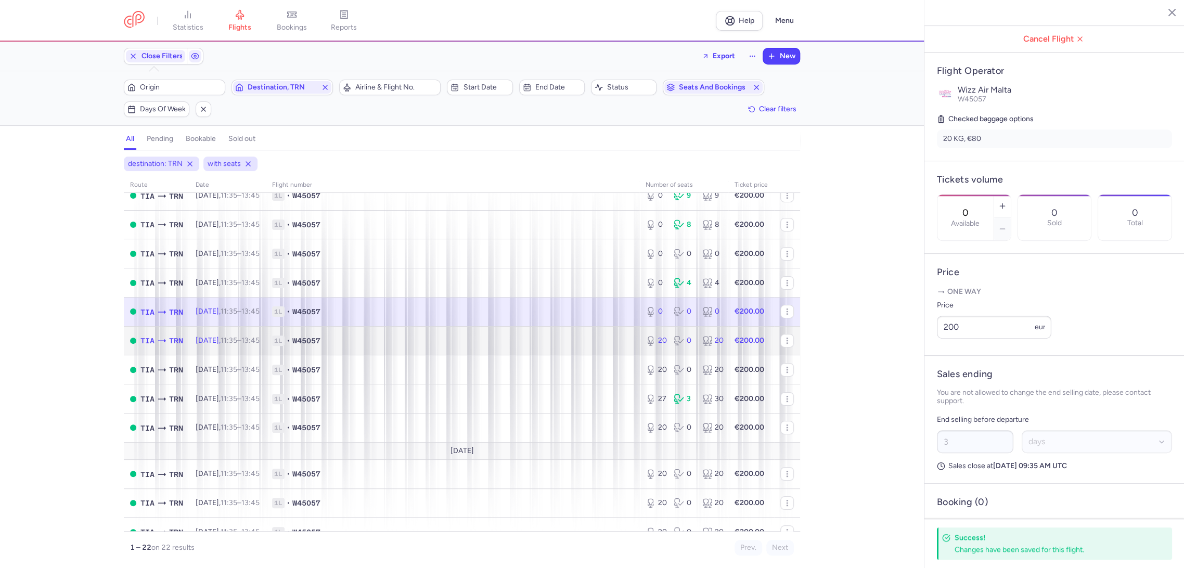
click at [559, 351] on td "1L • W45057" at bounding box center [452, 340] width 373 height 29
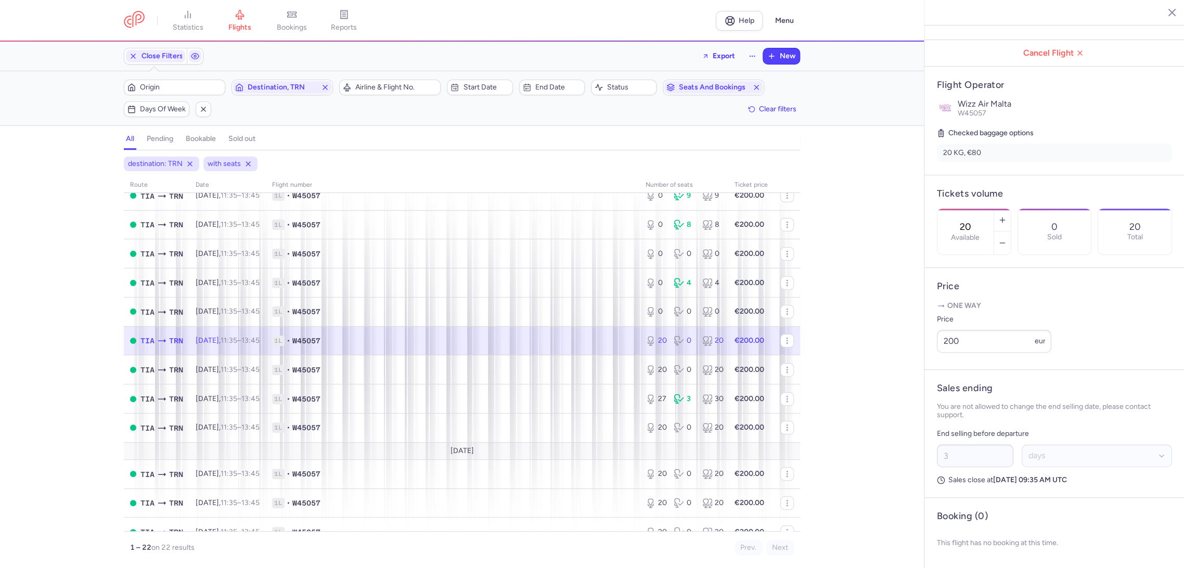
click at [966, 209] on div "20 Available" at bounding box center [965, 232] width 56 height 46
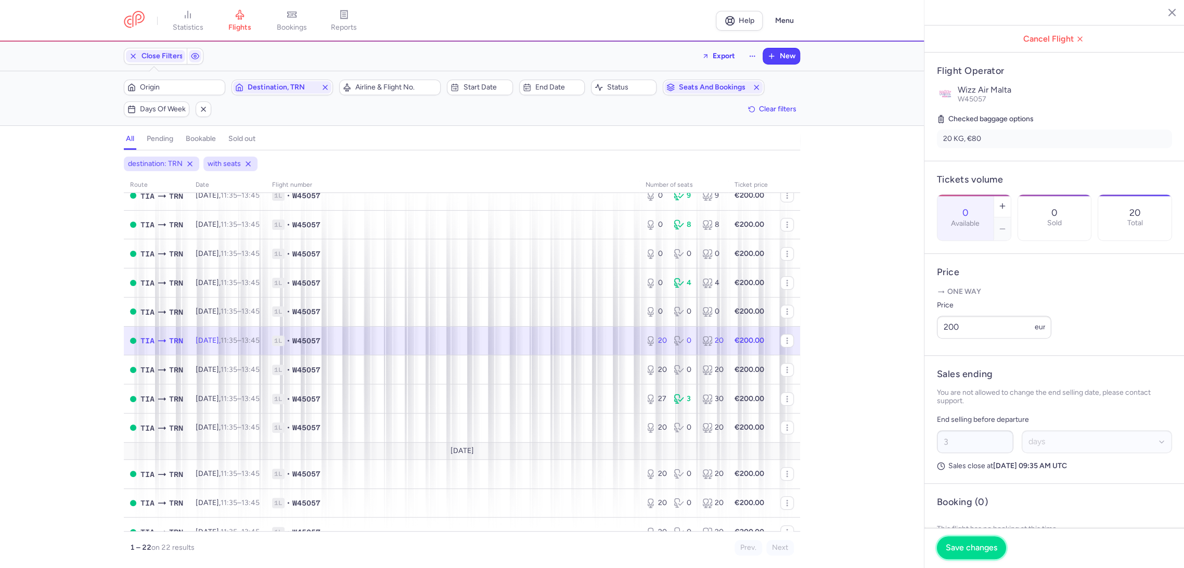
click at [953, 544] on span "Save changes" at bounding box center [970, 547] width 51 height 9
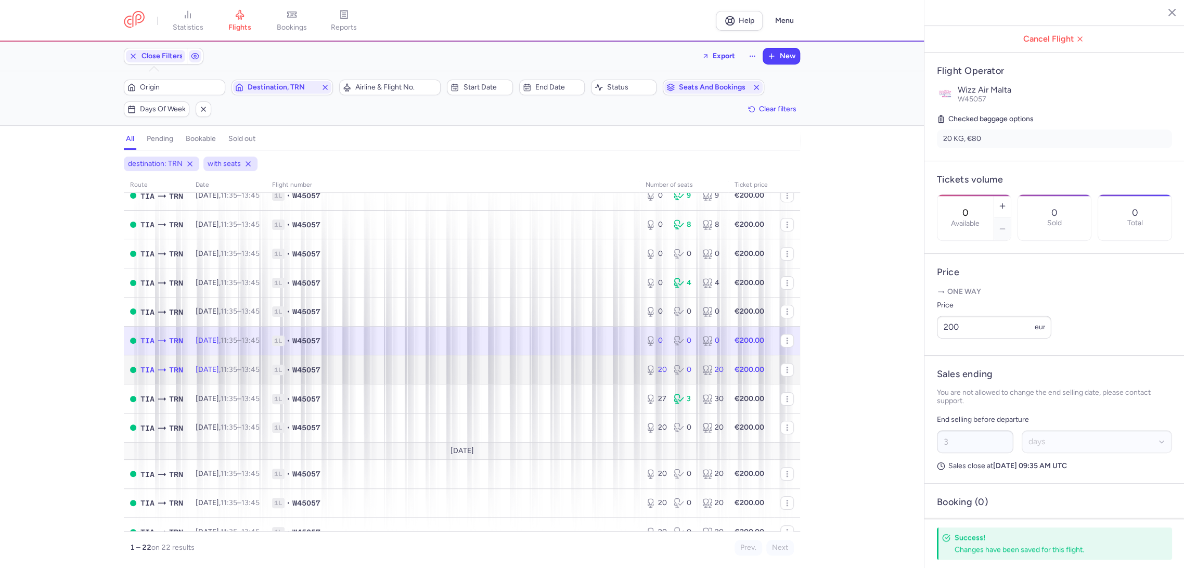
click at [596, 370] on span "1L • W45057" at bounding box center [452, 370] width 361 height 10
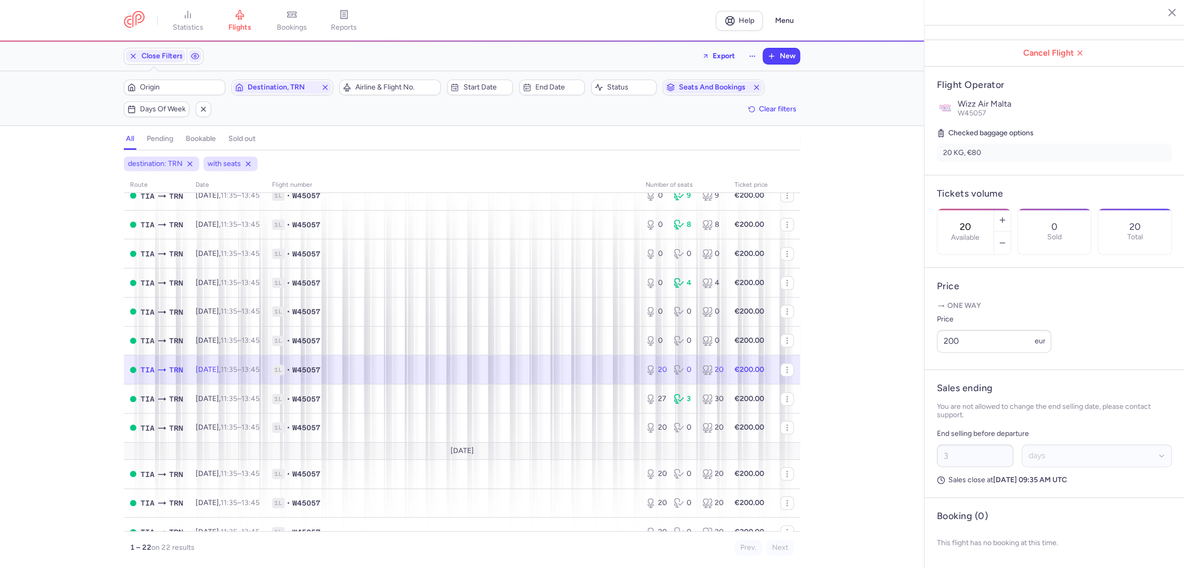
click at [978, 221] on input "20" at bounding box center [965, 226] width 25 height 11
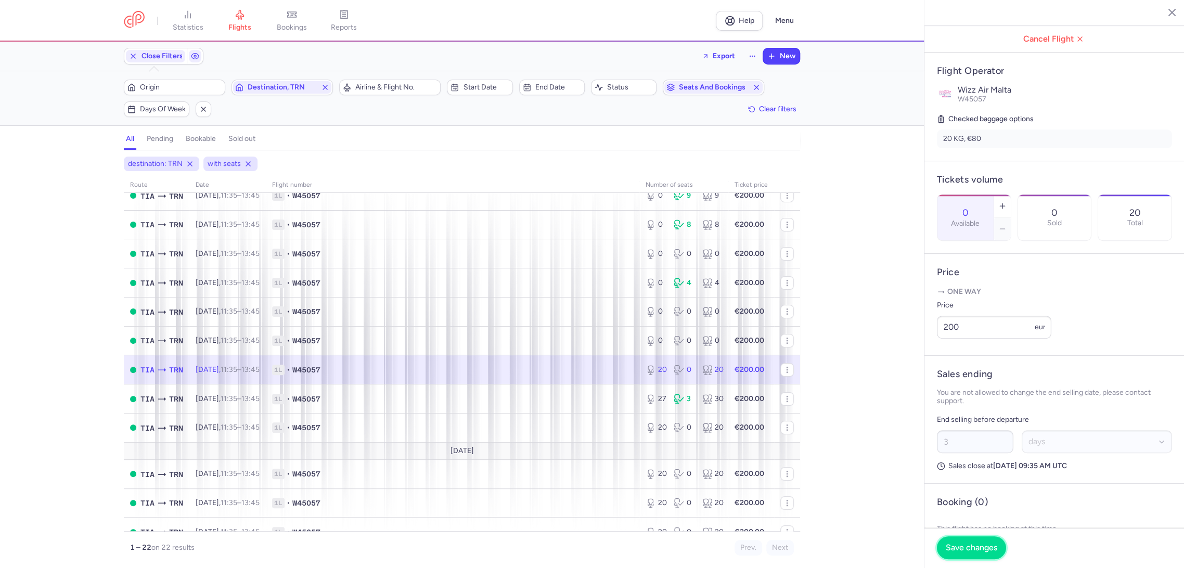
drag, startPoint x: 957, startPoint y: 544, endPoint x: 803, endPoint y: 458, distance: 176.0
click at [956, 544] on span "Save changes" at bounding box center [970, 547] width 51 height 9
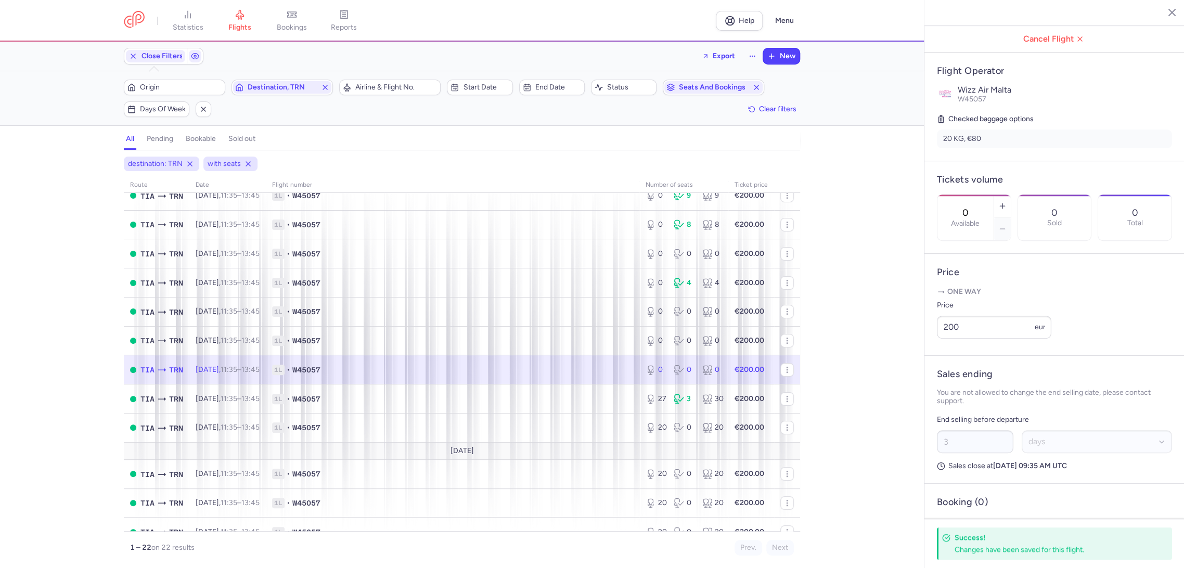
click at [728, 381] on td "1L • W45057" at bounding box center [751, 369] width 46 height 29
click at [605, 400] on span "1L • W45057" at bounding box center [452, 399] width 361 height 10
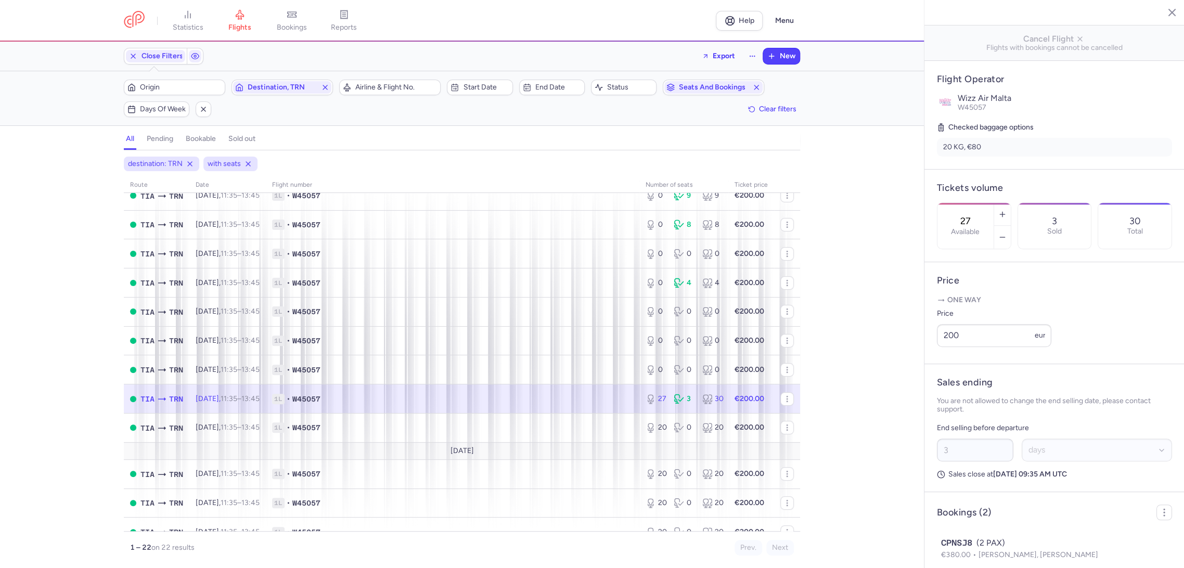
click at [979, 228] on label "Available" at bounding box center [965, 232] width 29 height 8
click at [978, 215] on input "27" at bounding box center [965, 220] width 25 height 11
click at [962, 539] on button "Save changes" at bounding box center [971, 547] width 69 height 23
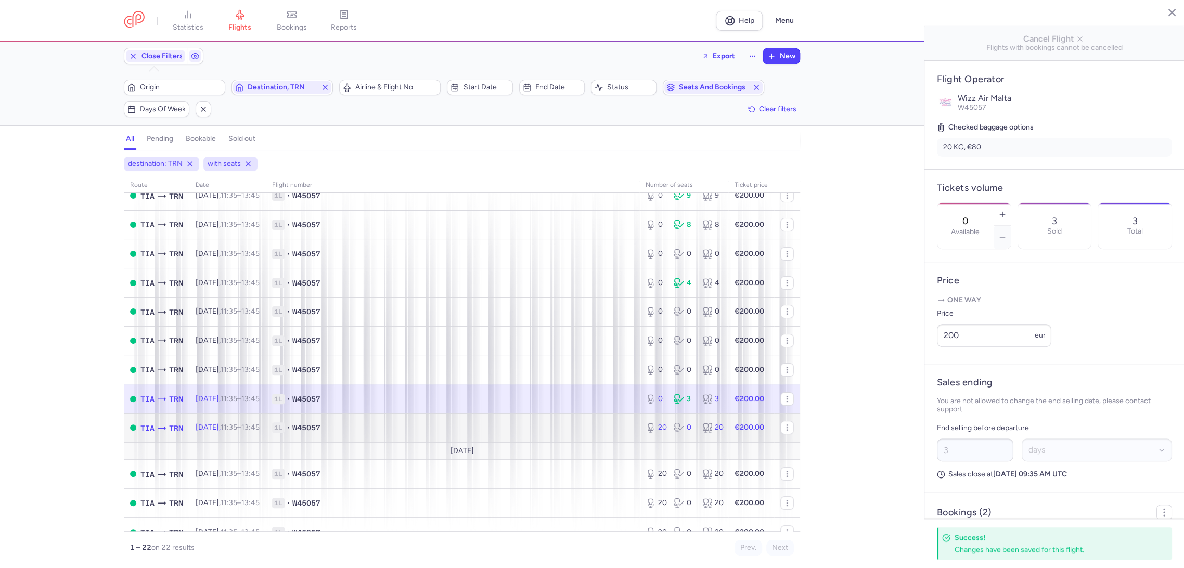
click at [583, 429] on span "1L • W45057" at bounding box center [452, 427] width 361 height 10
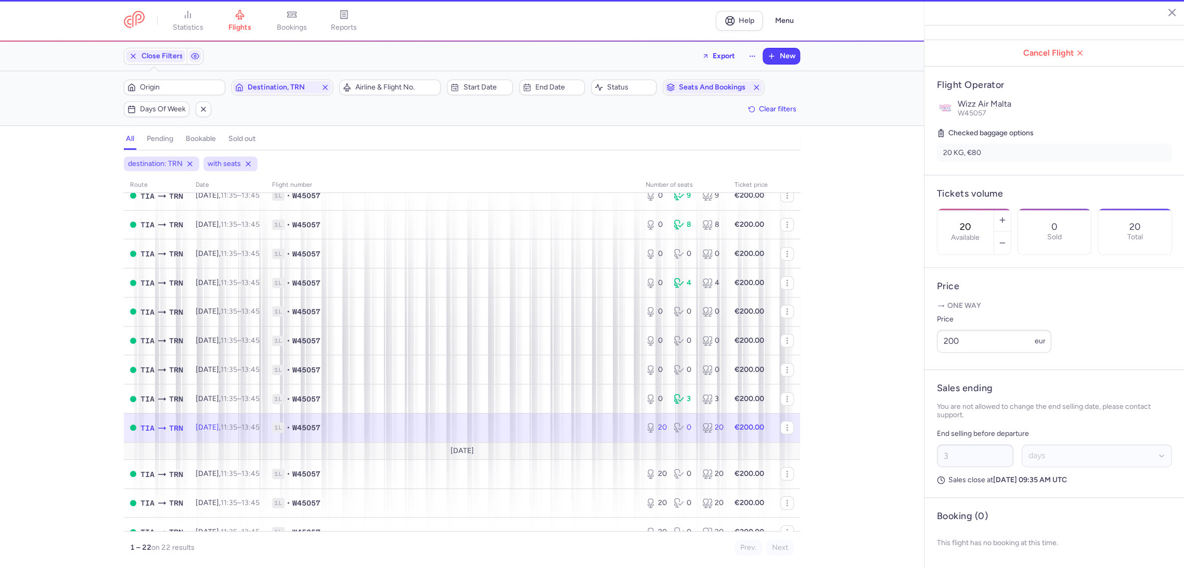
click at [966, 209] on div "20 Available" at bounding box center [965, 232] width 56 height 46
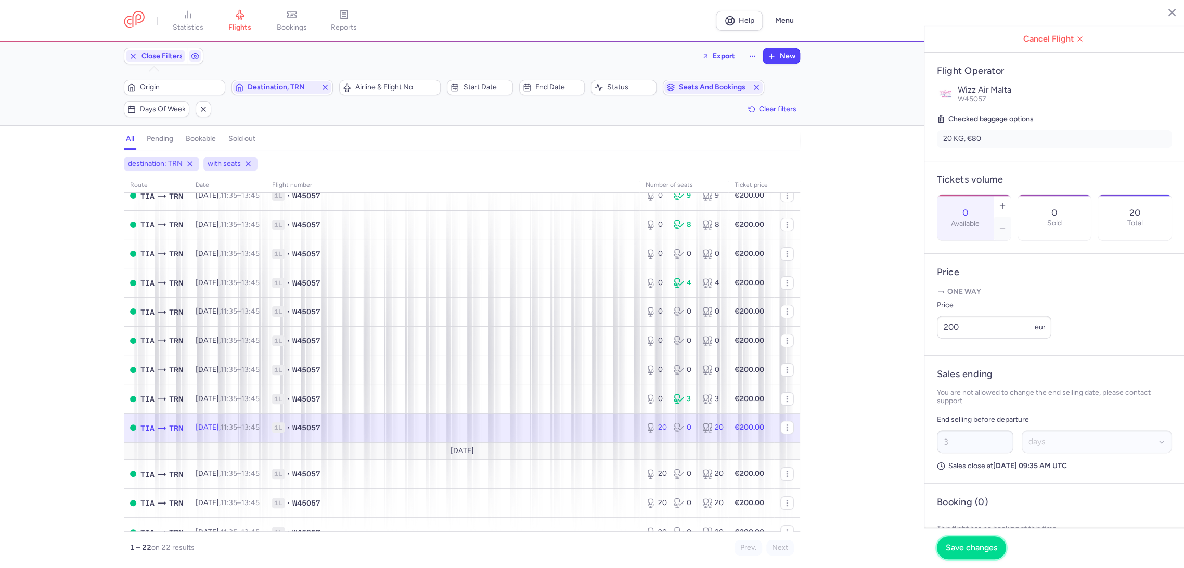
click at [954, 550] on span "Save changes" at bounding box center [970, 547] width 51 height 9
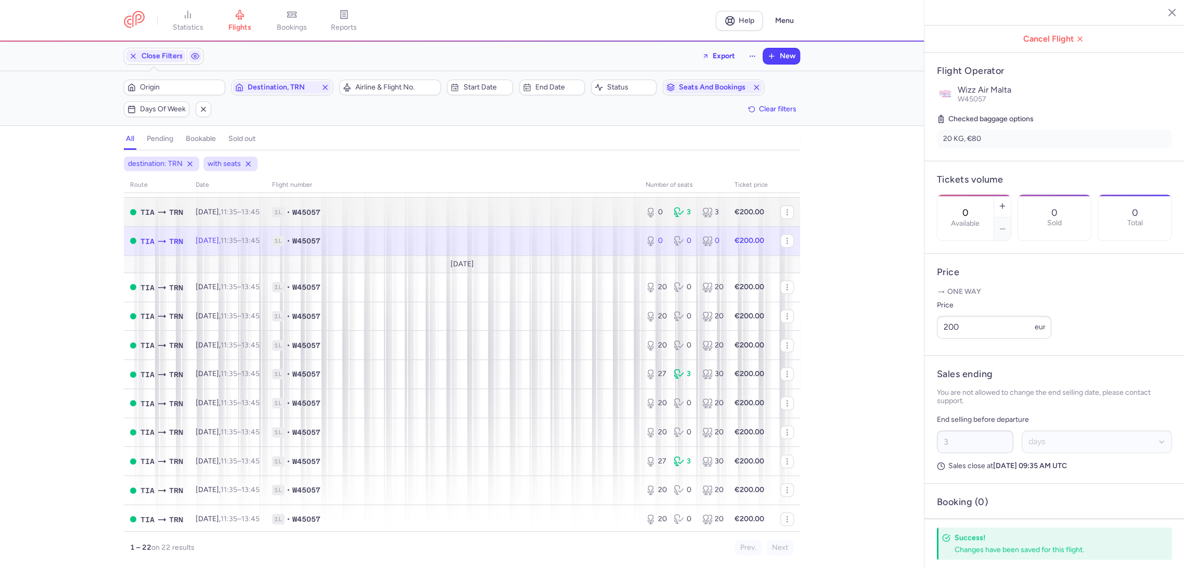
scroll to position [333, 0]
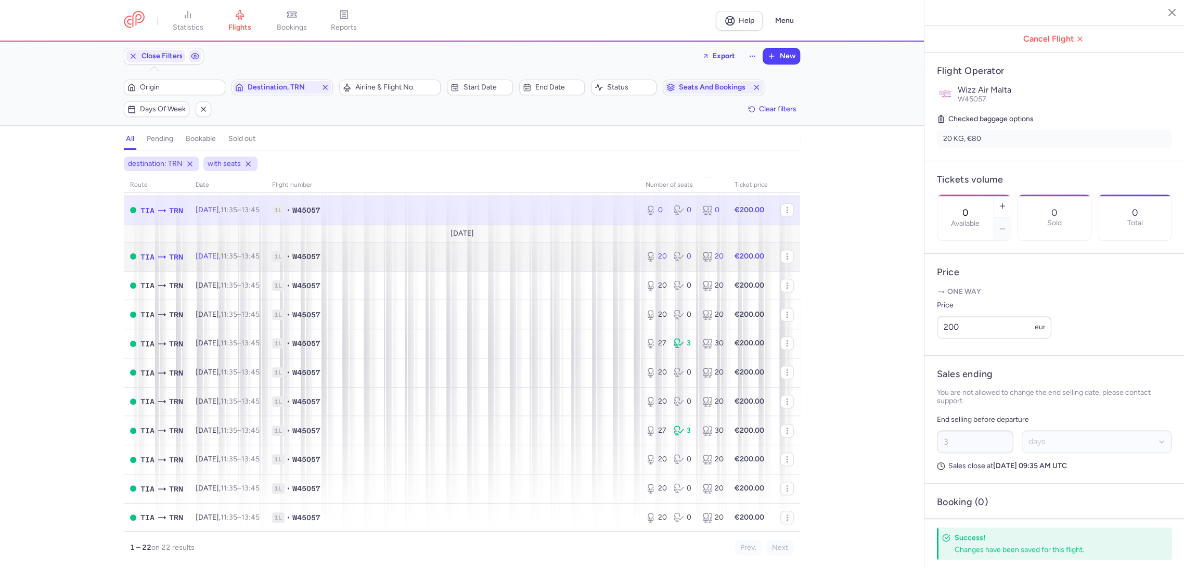
click at [606, 261] on td "1L • W45057" at bounding box center [452, 256] width 373 height 29
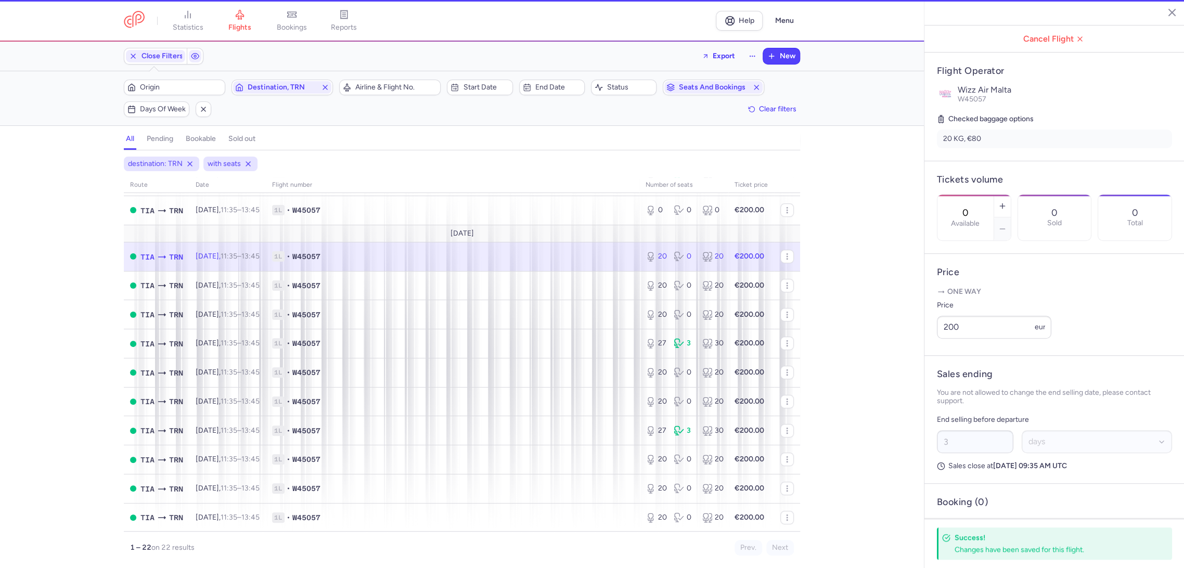
type input "20"
type input "13"
select select "hours"
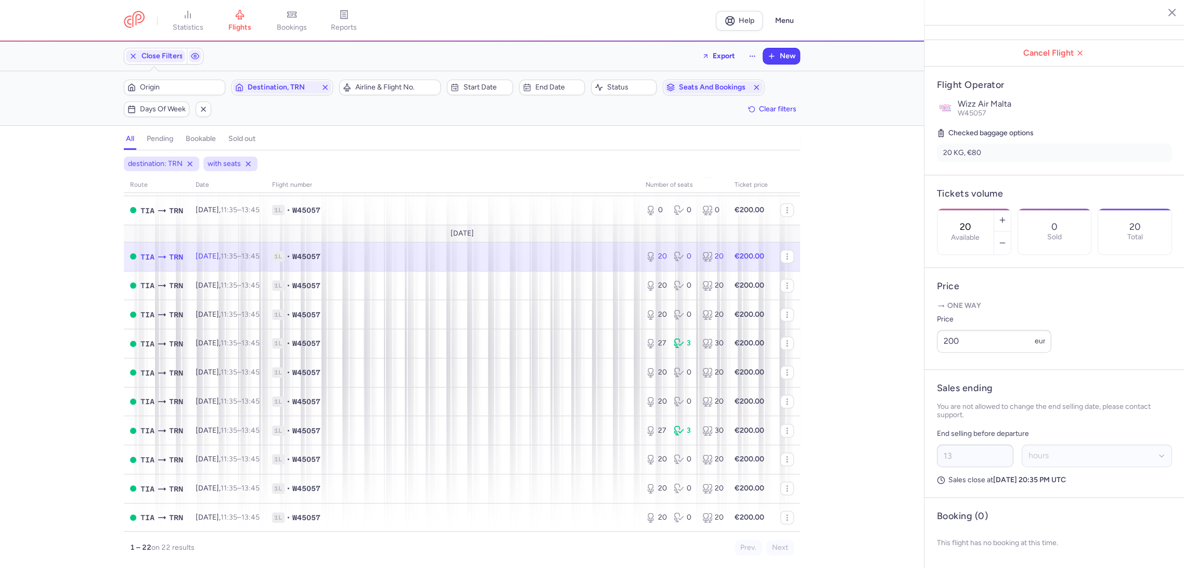
click at [978, 221] on input "20" at bounding box center [965, 226] width 25 height 11
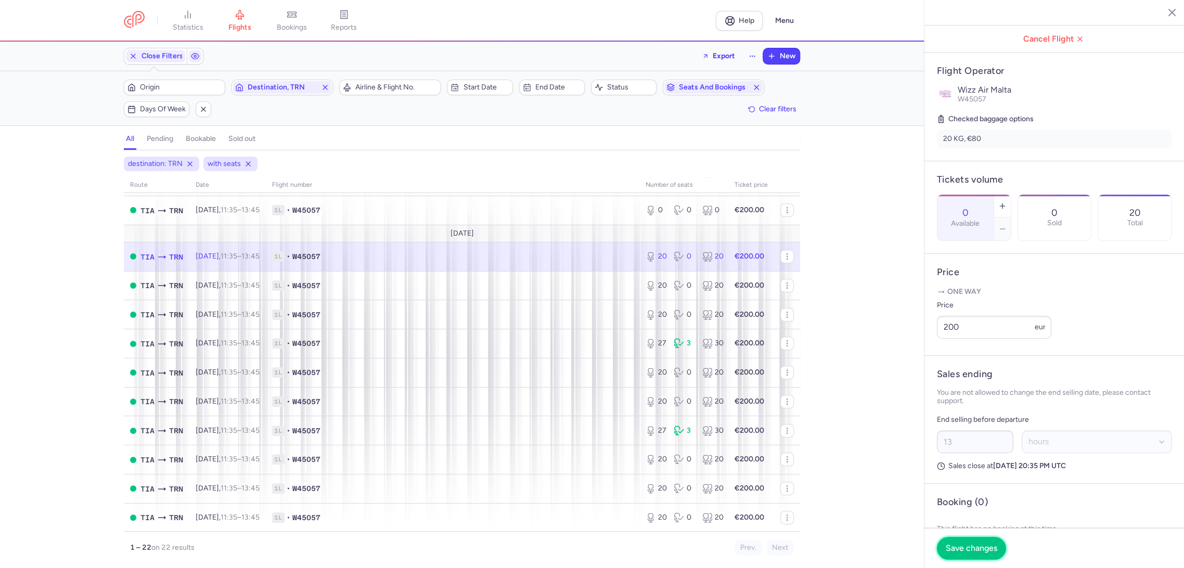
drag, startPoint x: 953, startPoint y: 551, endPoint x: 908, endPoint y: 517, distance: 56.1
click at [950, 548] on span "Save changes" at bounding box center [970, 547] width 51 height 9
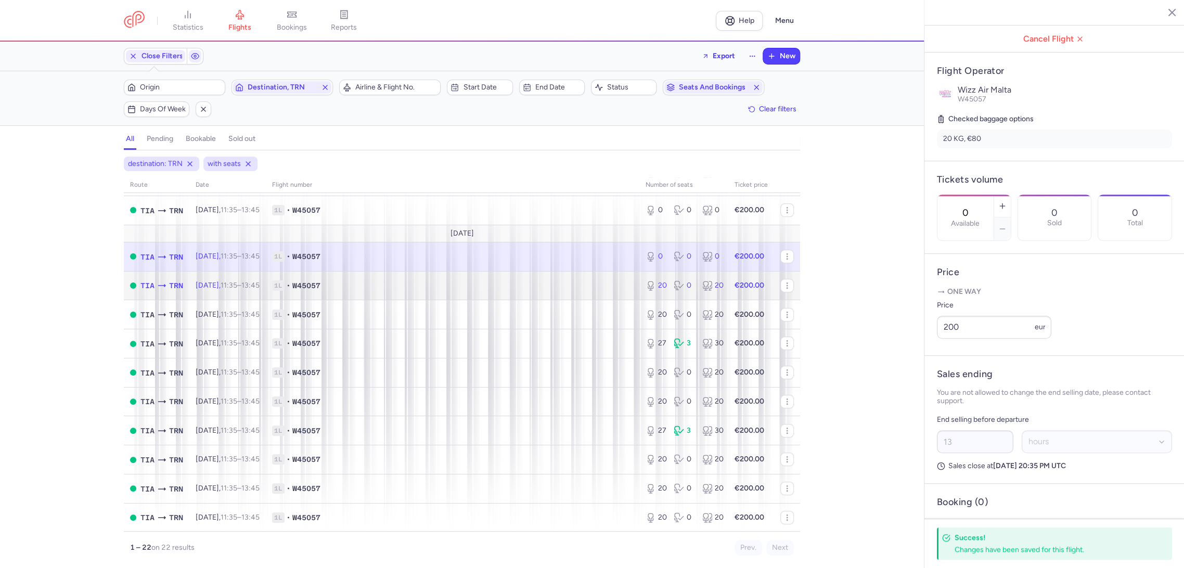
click at [606, 271] on td "1L • W45057" at bounding box center [452, 285] width 373 height 29
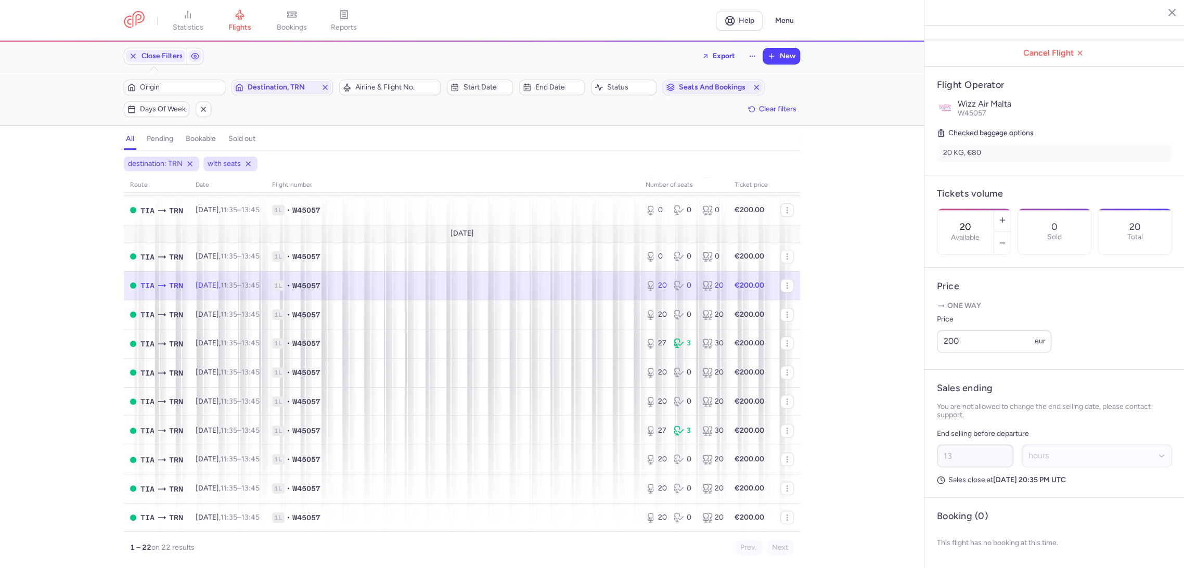
click at [993, 209] on div "20 Available" at bounding box center [965, 232] width 56 height 46
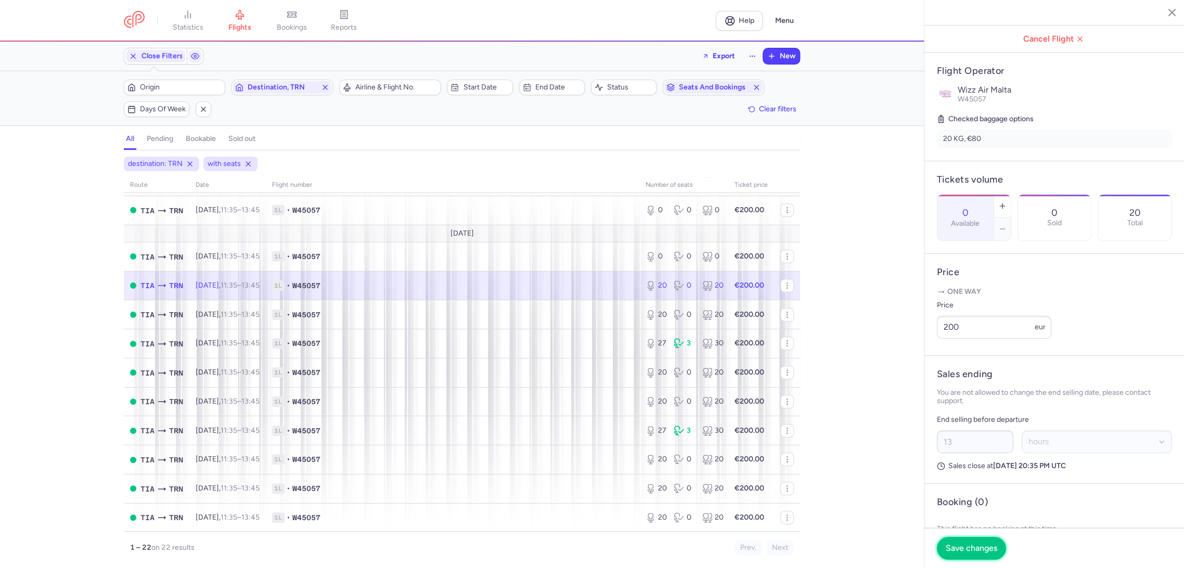
drag, startPoint x: 969, startPoint y: 541, endPoint x: 794, endPoint y: 419, distance: 213.8
click at [968, 540] on button "Save changes" at bounding box center [971, 548] width 69 height 23
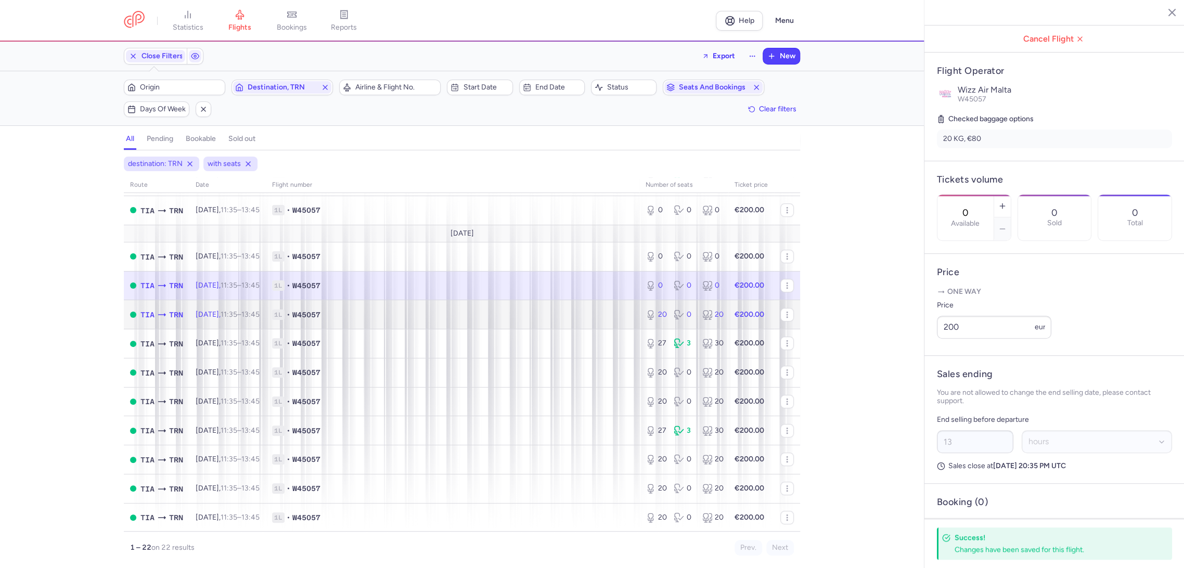
click at [618, 320] on td "1L • W45057" at bounding box center [452, 314] width 373 height 29
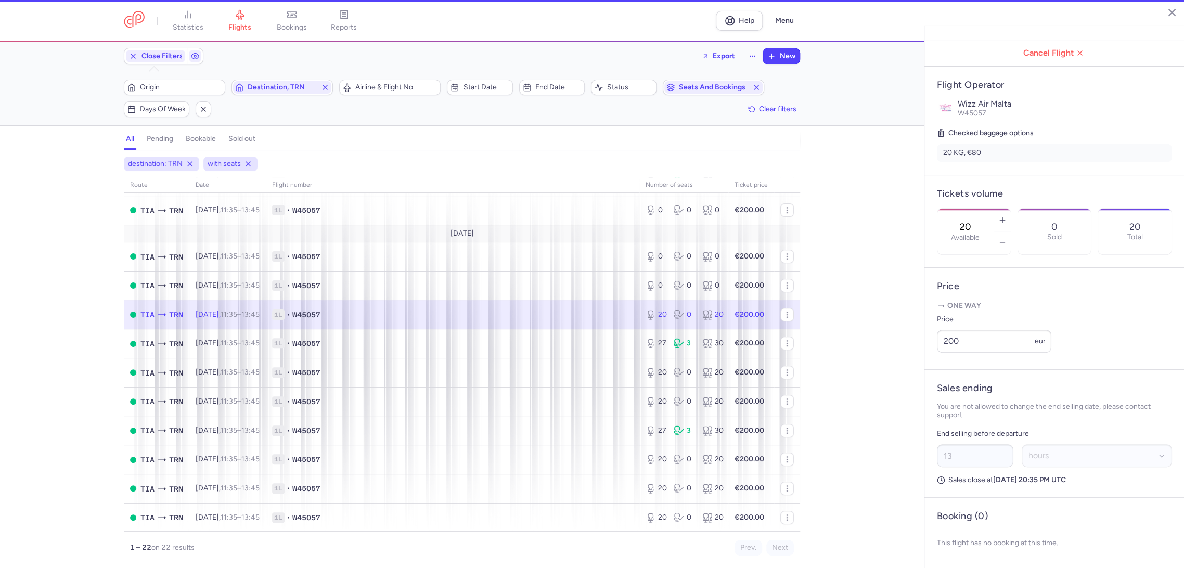
click at [993, 209] on div "20 Available" at bounding box center [965, 232] width 56 height 46
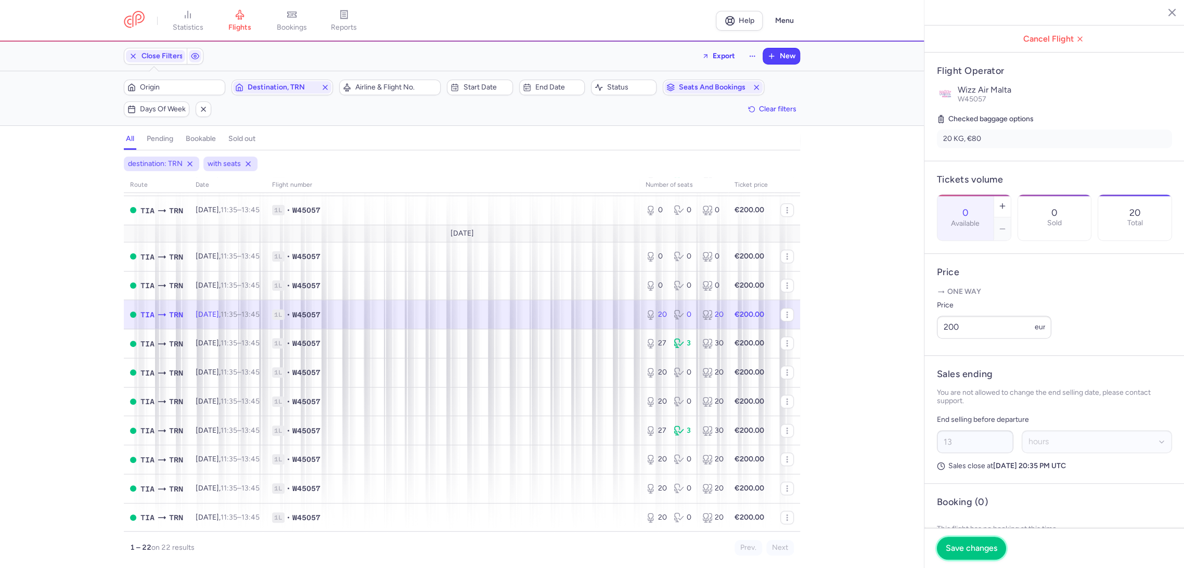
drag, startPoint x: 956, startPoint y: 540, endPoint x: 919, endPoint y: 512, distance: 46.1
click at [956, 538] on button "Save changes" at bounding box center [971, 548] width 69 height 23
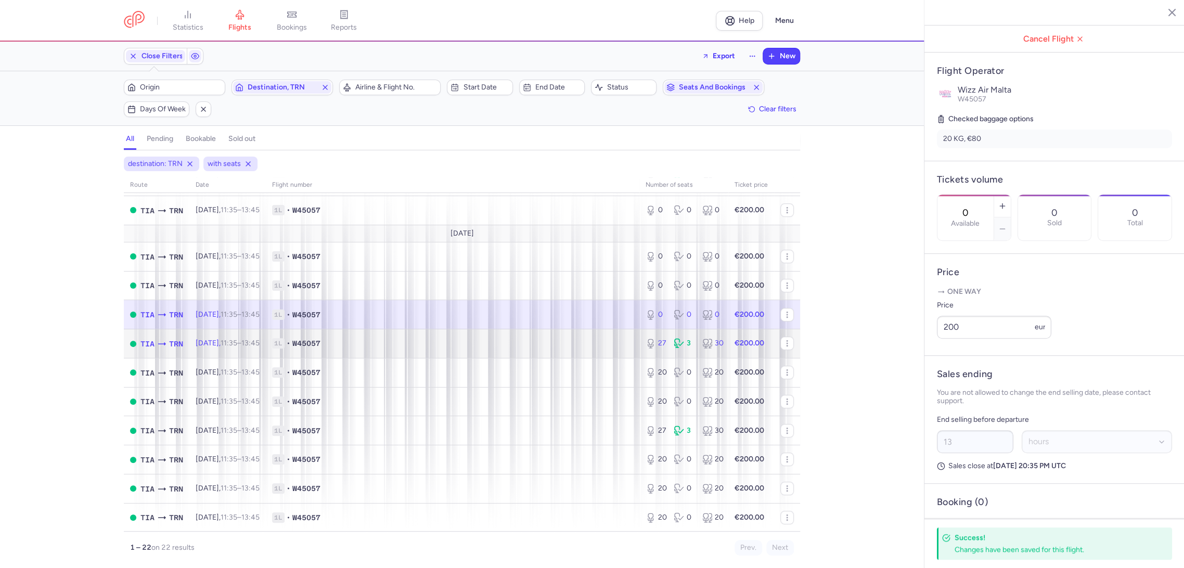
click at [656, 340] on div "27" at bounding box center [655, 343] width 20 height 10
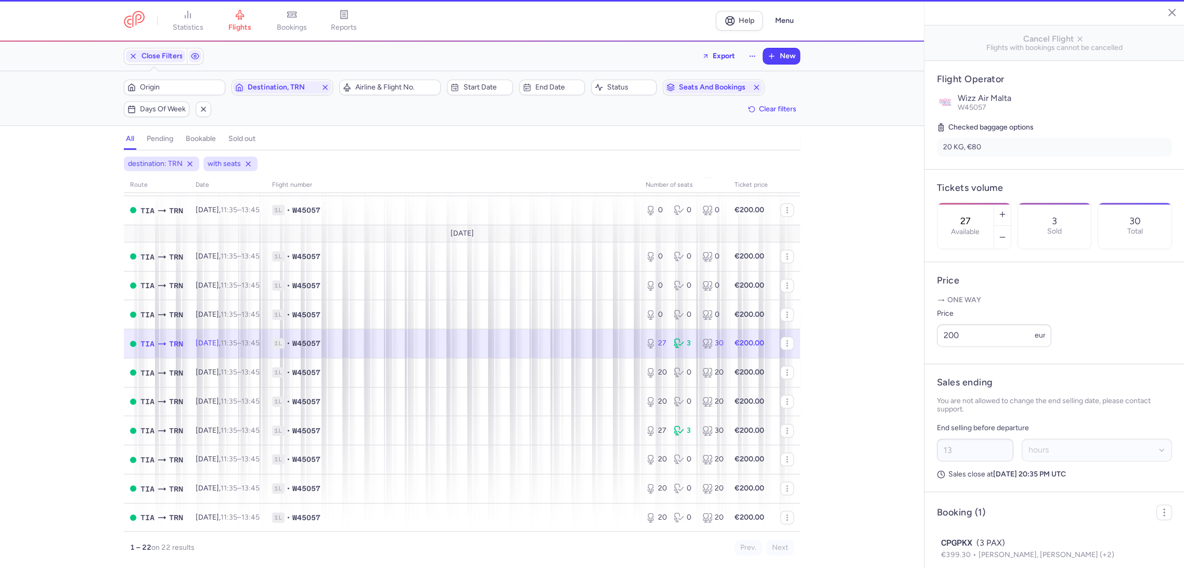
click at [978, 215] on input "27" at bounding box center [965, 220] width 25 height 11
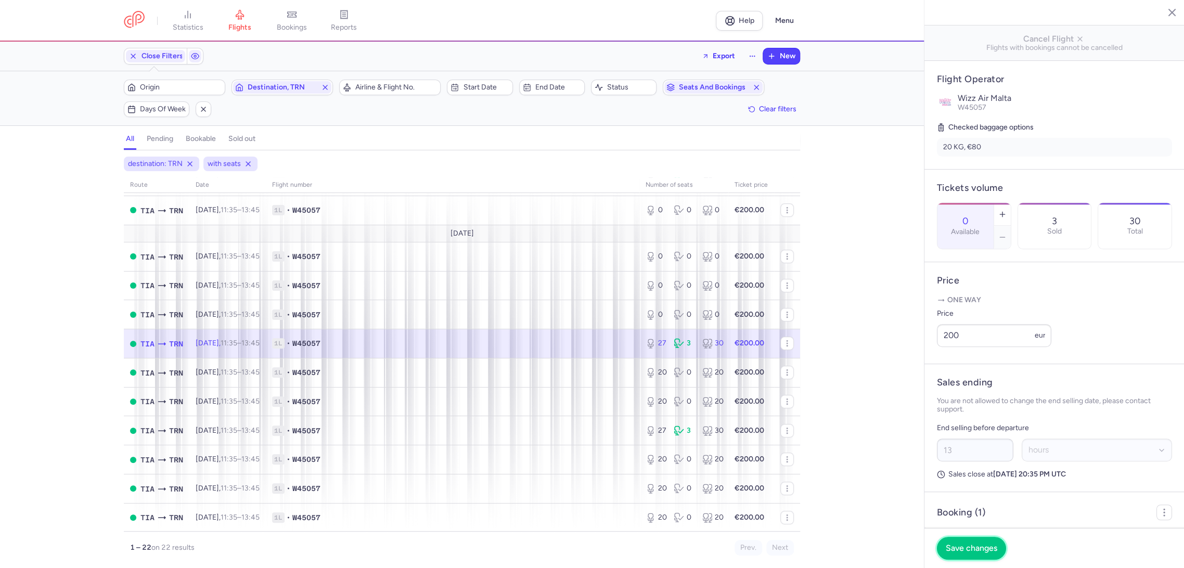
click at [967, 544] on span "Save changes" at bounding box center [970, 547] width 51 height 9
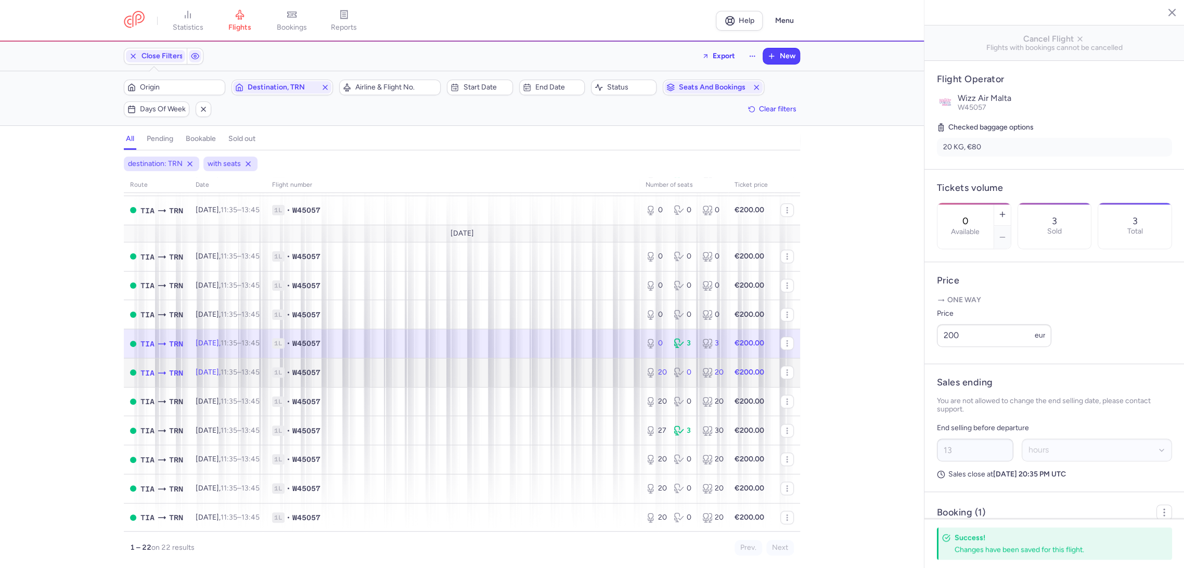
click at [605, 363] on td "1L • W45057" at bounding box center [452, 372] width 373 height 29
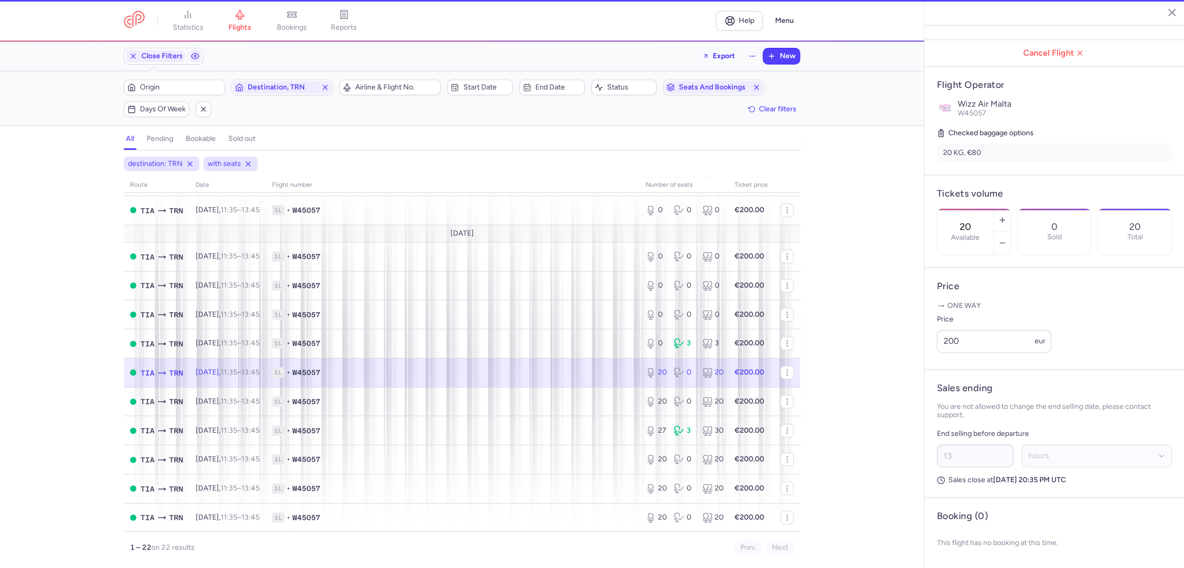
click at [971, 221] on input "20" at bounding box center [965, 226] width 25 height 11
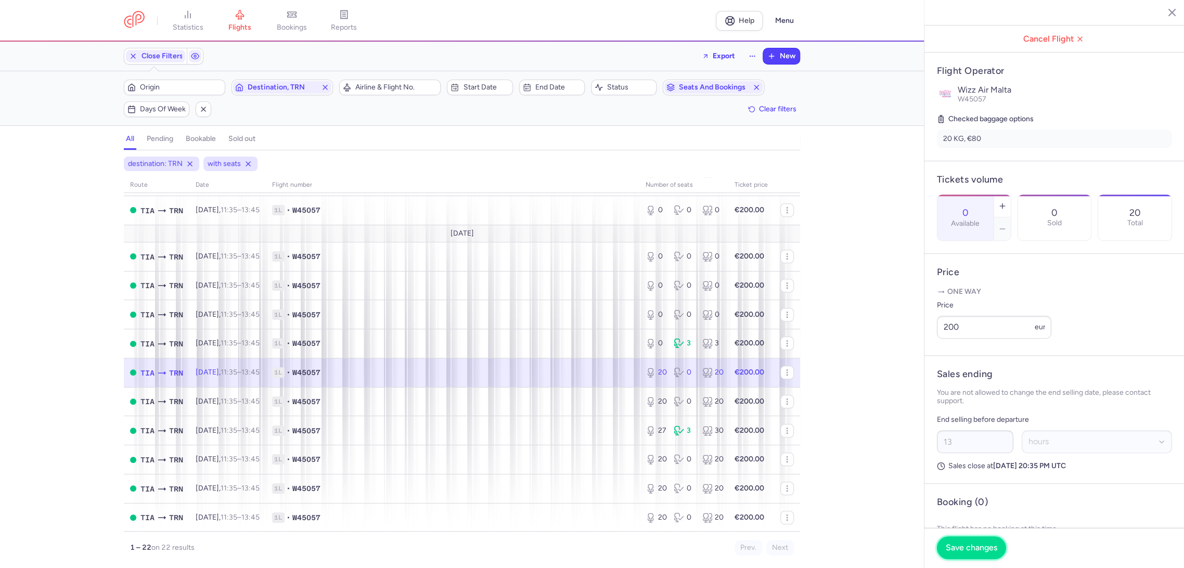
drag, startPoint x: 948, startPoint y: 552, endPoint x: 936, endPoint y: 547, distance: 12.6
click at [946, 552] on span "Save changes" at bounding box center [970, 547] width 51 height 9
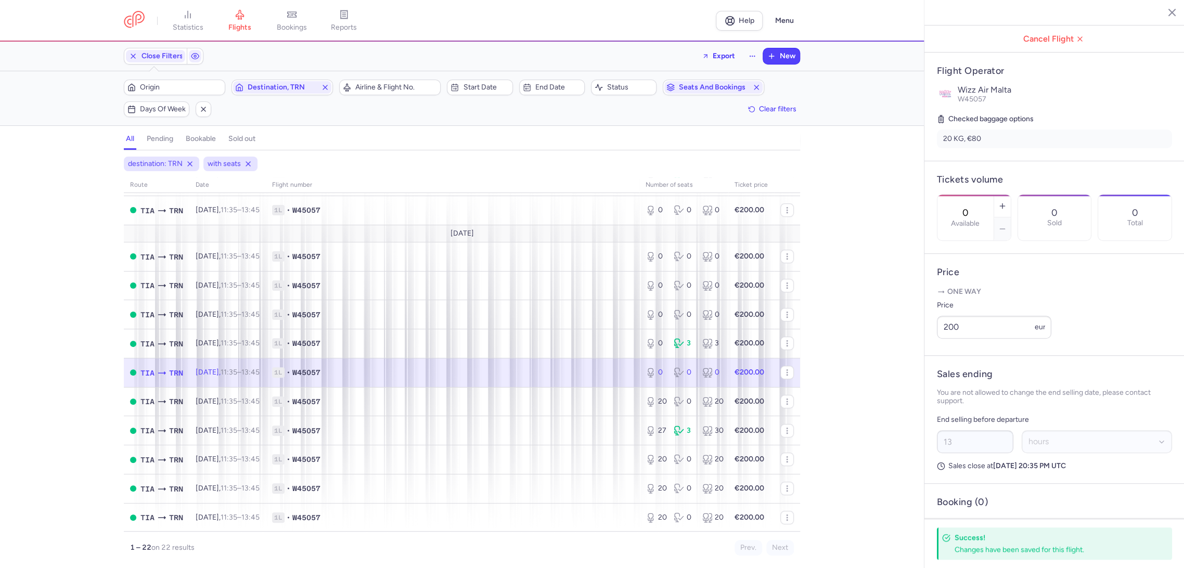
click at [728, 380] on td "1L • W45057" at bounding box center [751, 372] width 46 height 29
click at [603, 409] on td "1L • W45057" at bounding box center [452, 401] width 373 height 29
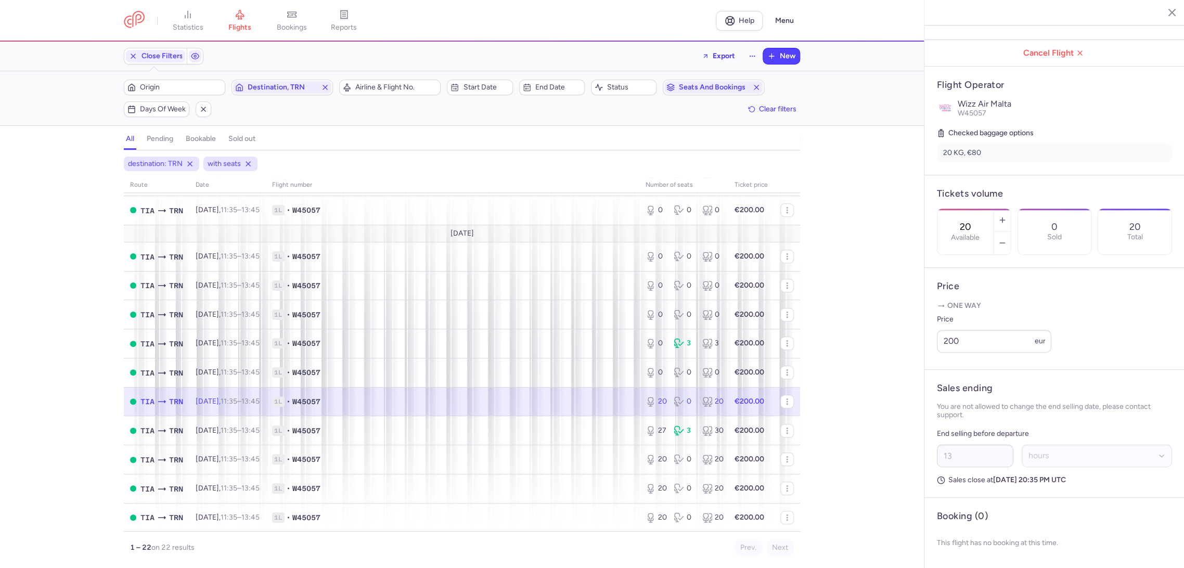
click at [974, 233] on label "Available" at bounding box center [965, 237] width 29 height 8
click at [974, 221] on input "20" at bounding box center [965, 226] width 25 height 11
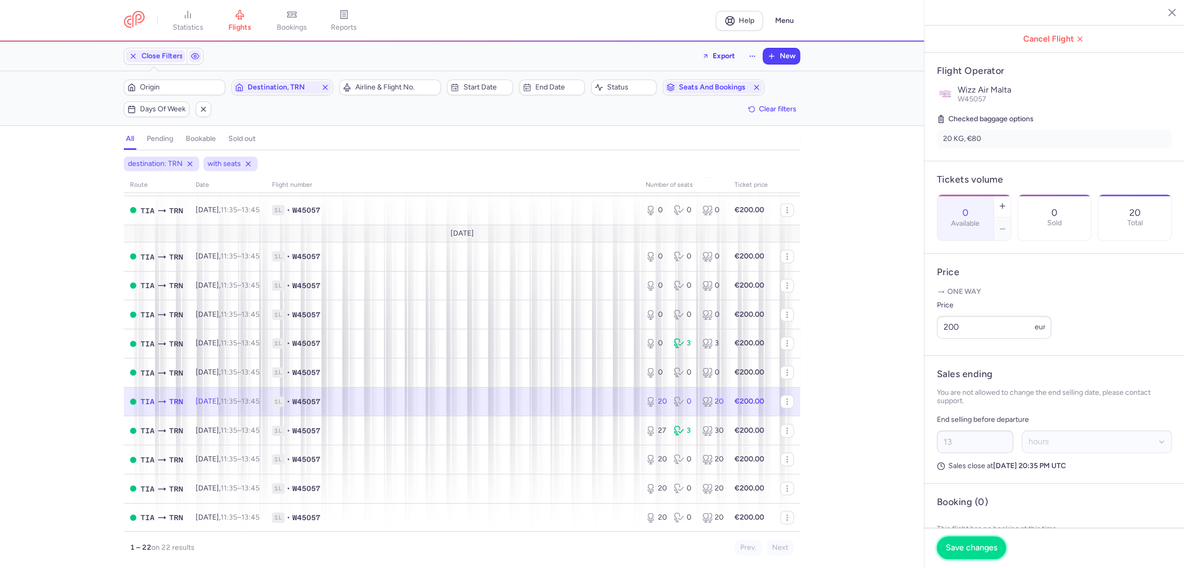
click at [963, 539] on button "Save changes" at bounding box center [971, 547] width 69 height 23
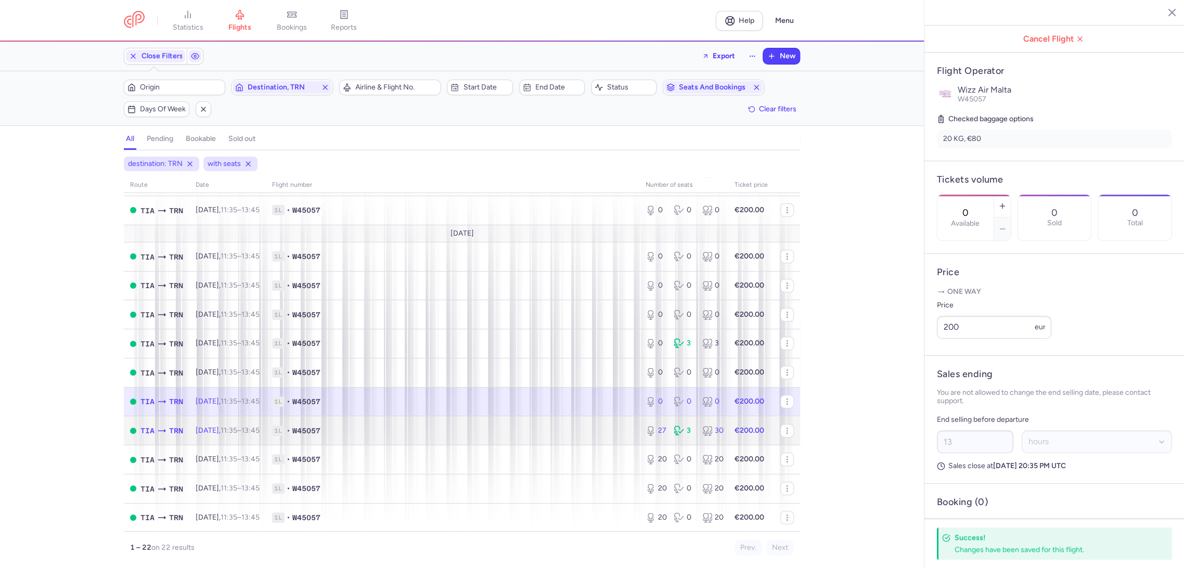
click at [646, 440] on td "27 3 30" at bounding box center [683, 430] width 89 height 29
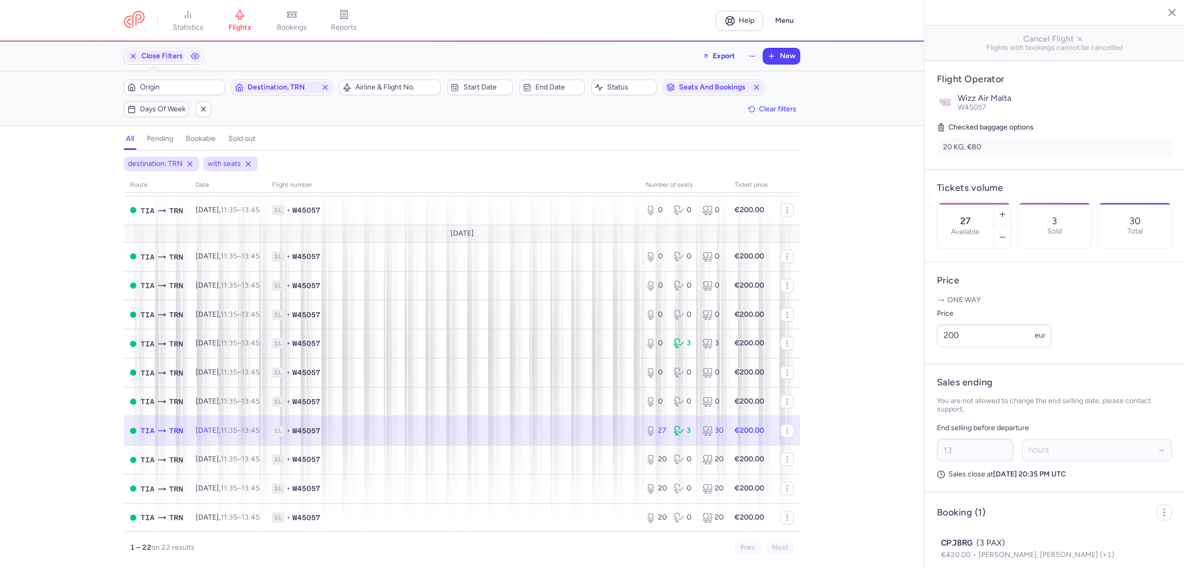
click at [990, 203] on div "27 Available" at bounding box center [965, 226] width 56 height 46
drag, startPoint x: 961, startPoint y: 549, endPoint x: 837, endPoint y: 504, distance: 131.6
click at [961, 548] on span "Save changes" at bounding box center [970, 547] width 51 height 9
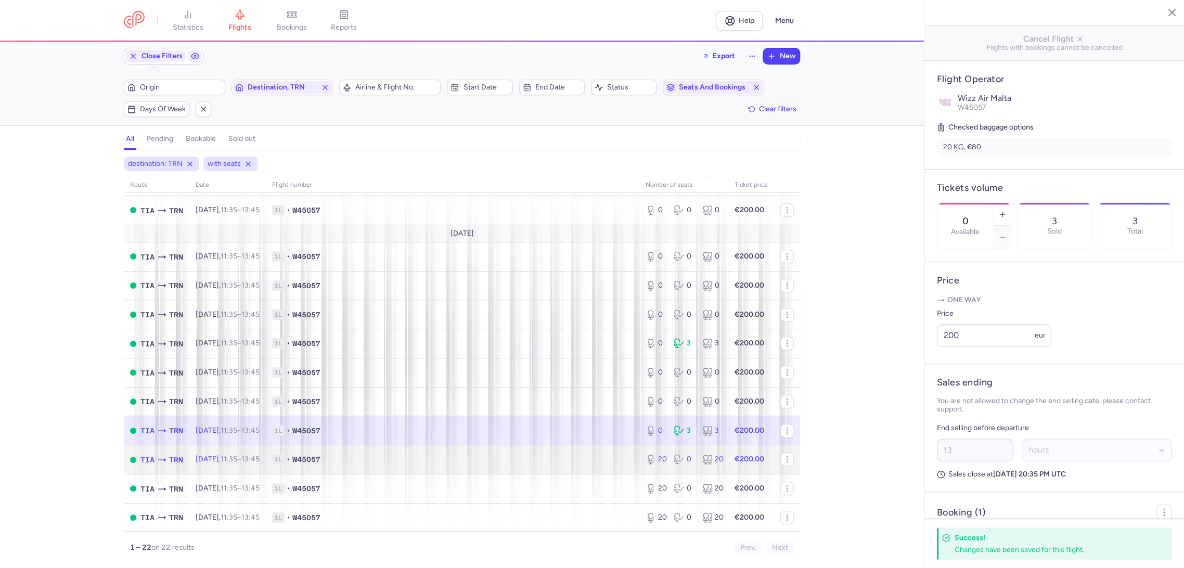
click at [580, 465] on td "1L • W45057" at bounding box center [452, 459] width 373 height 29
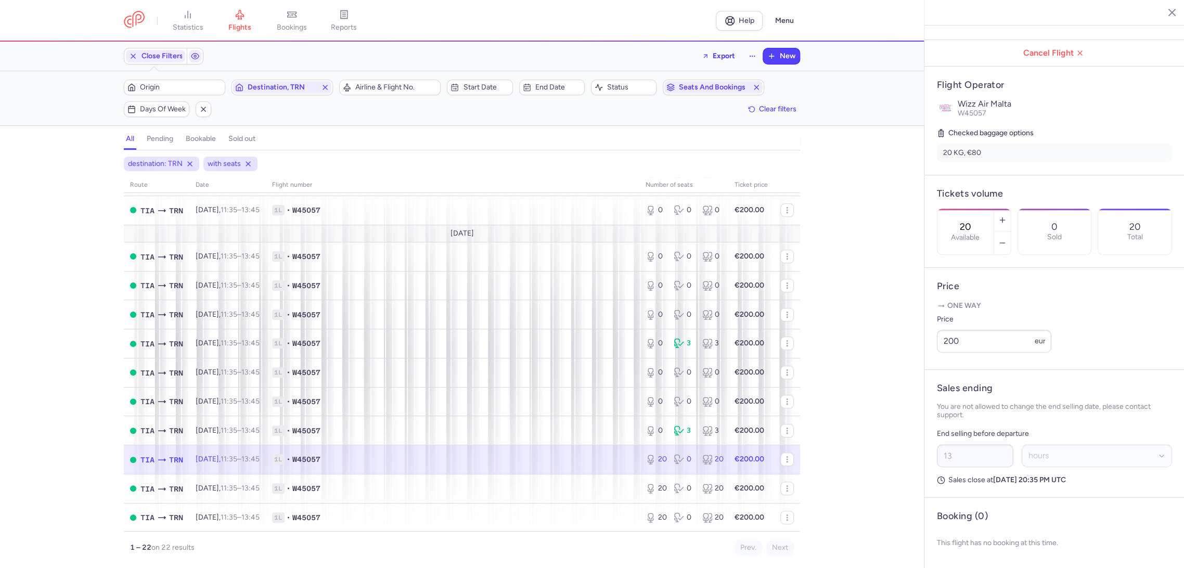
click at [978, 221] on input "20" at bounding box center [965, 226] width 25 height 11
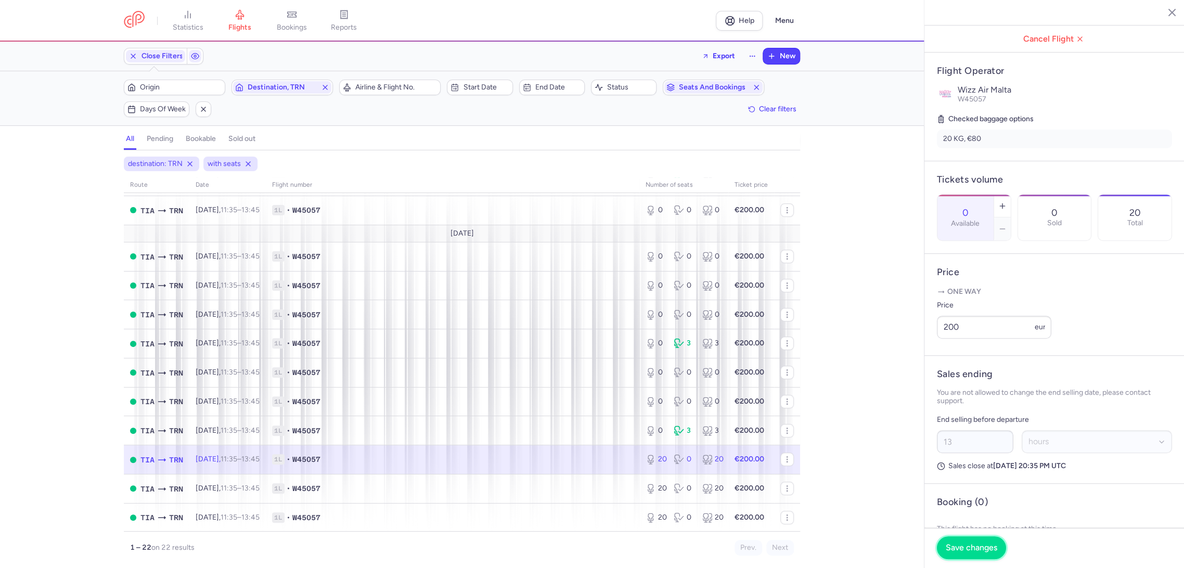
click at [965, 546] on span "Save changes" at bounding box center [970, 547] width 51 height 9
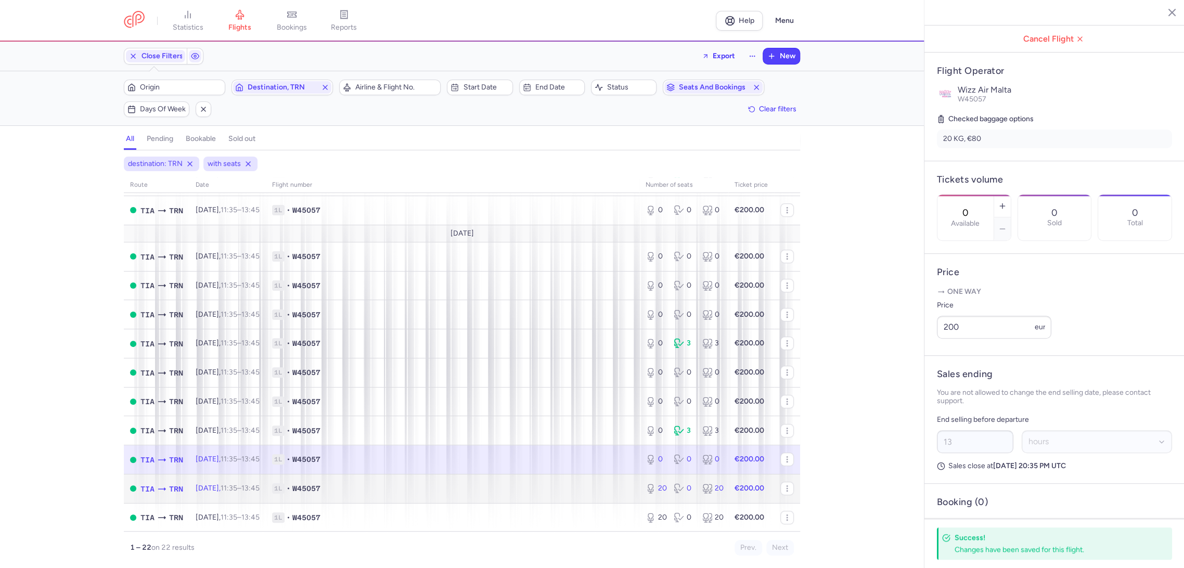
click at [641, 495] on div "20 0 20" at bounding box center [683, 488] width 85 height 19
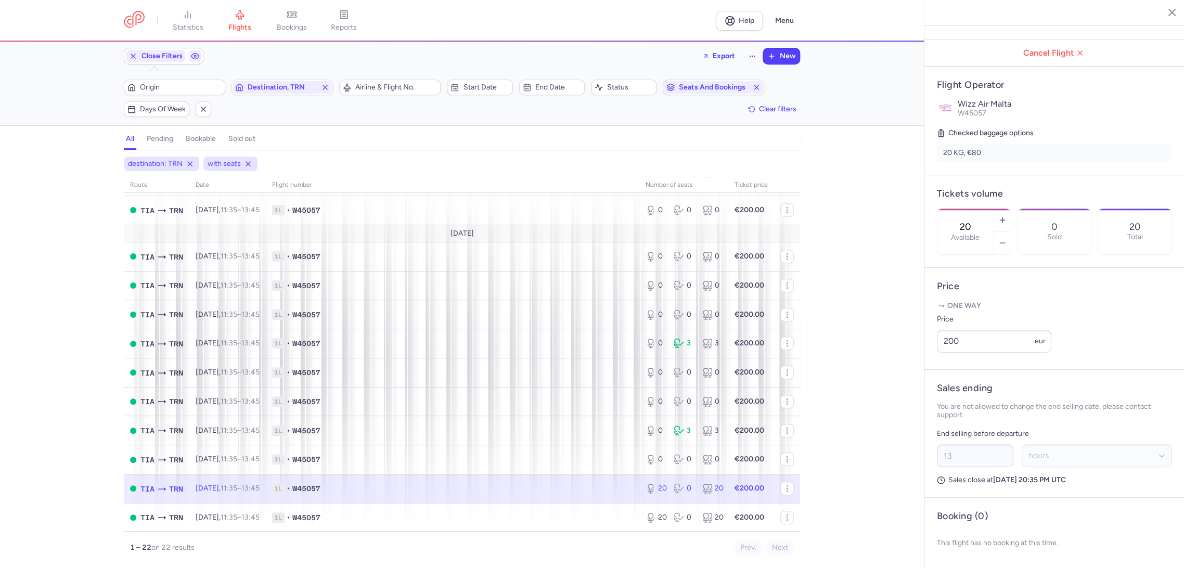
drag, startPoint x: 984, startPoint y: 165, endPoint x: 985, endPoint y: 174, distance: 9.4
click at [986, 209] on div "20 Available" at bounding box center [965, 232] width 56 height 46
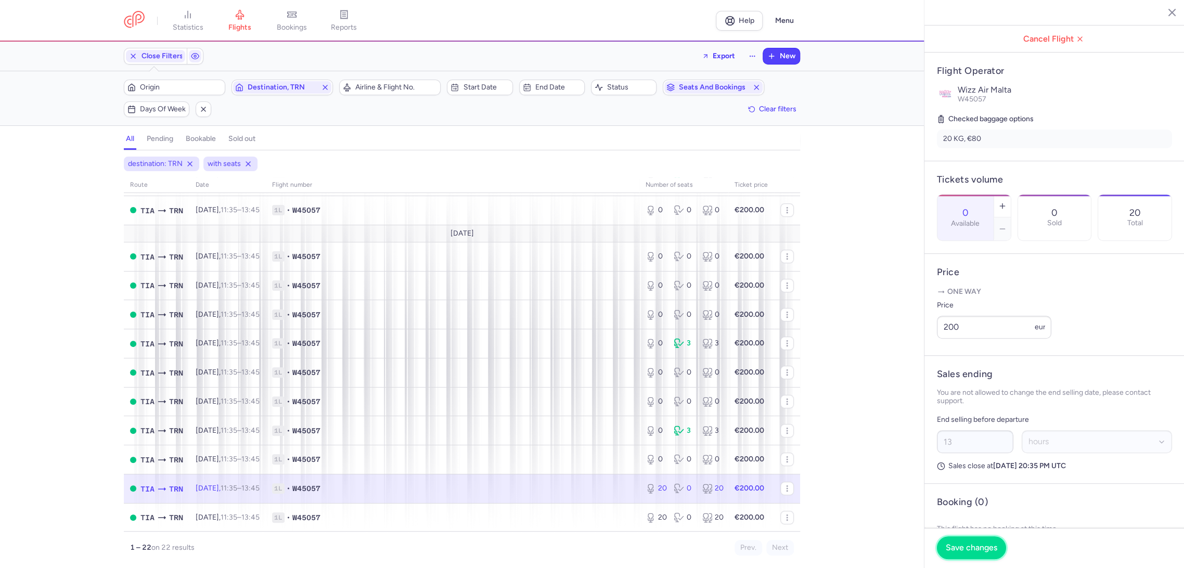
drag, startPoint x: 967, startPoint y: 546, endPoint x: 810, endPoint y: 507, distance: 161.4
click at [966, 546] on span "Save changes" at bounding box center [970, 547] width 51 height 9
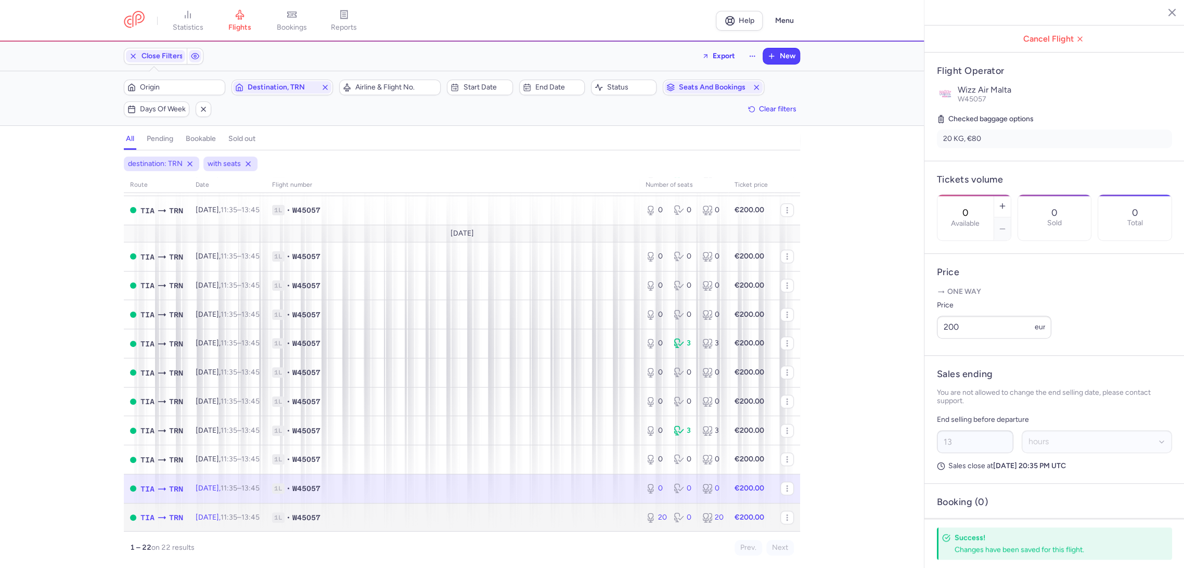
click at [602, 514] on span "1L • W45057" at bounding box center [452, 517] width 361 height 10
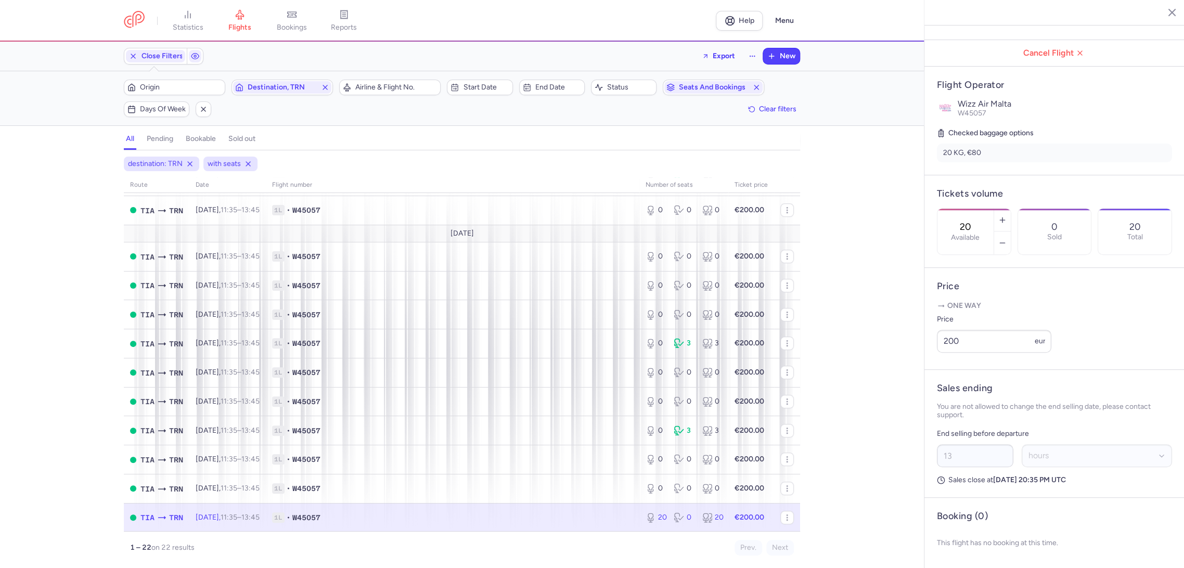
click at [978, 221] on input "20" at bounding box center [965, 226] width 25 height 11
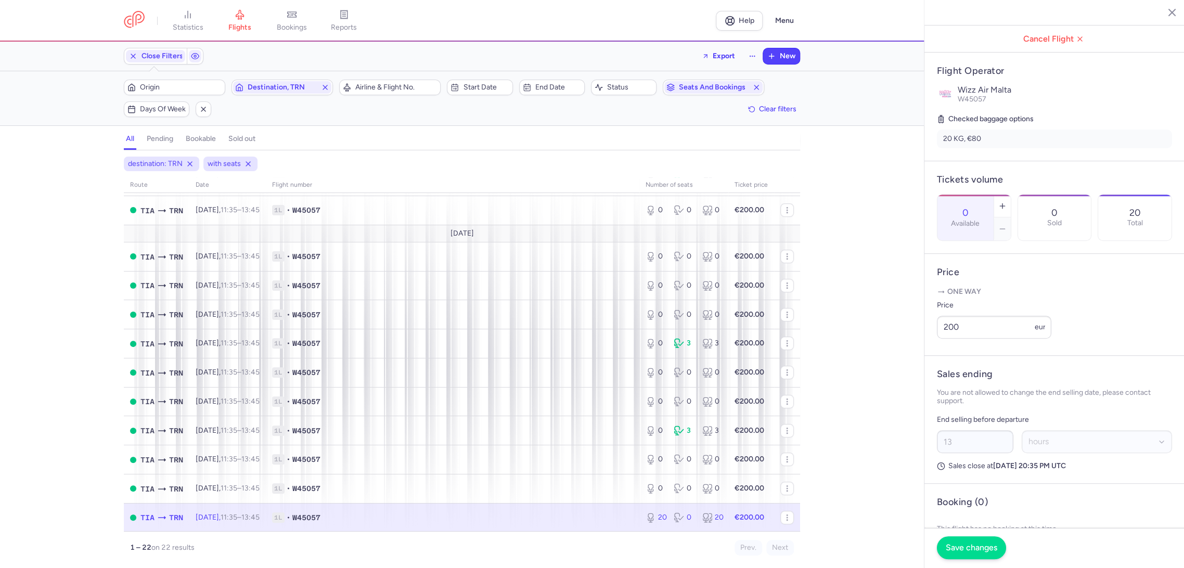
type input "0"
click at [959, 543] on span "Save changes" at bounding box center [970, 547] width 51 height 9
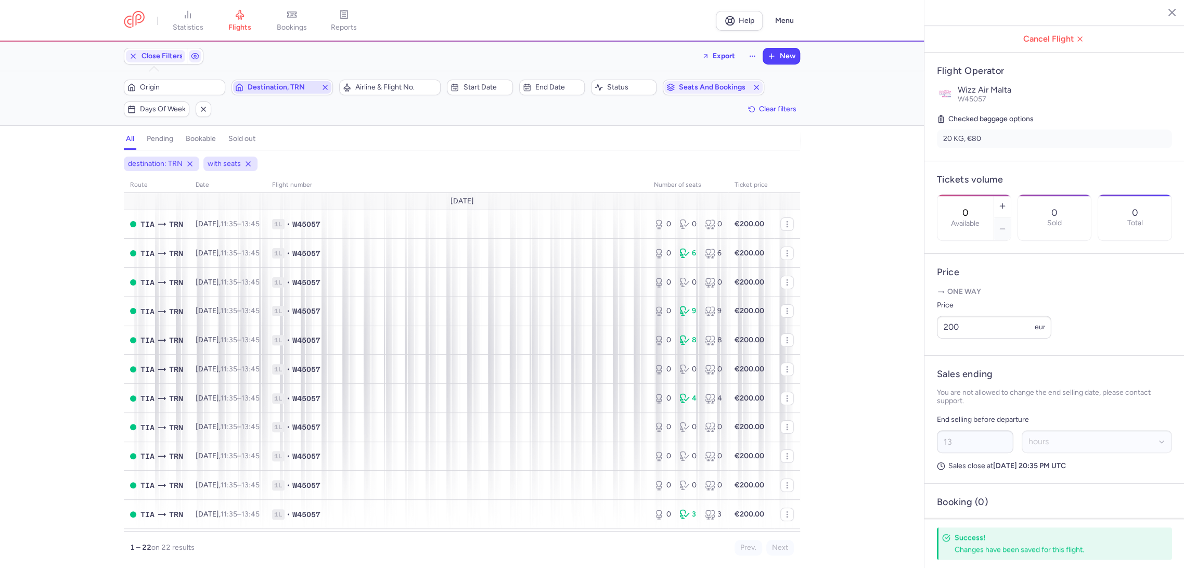
click at [322, 87] on icon "button" at bounding box center [325, 87] width 8 height 8
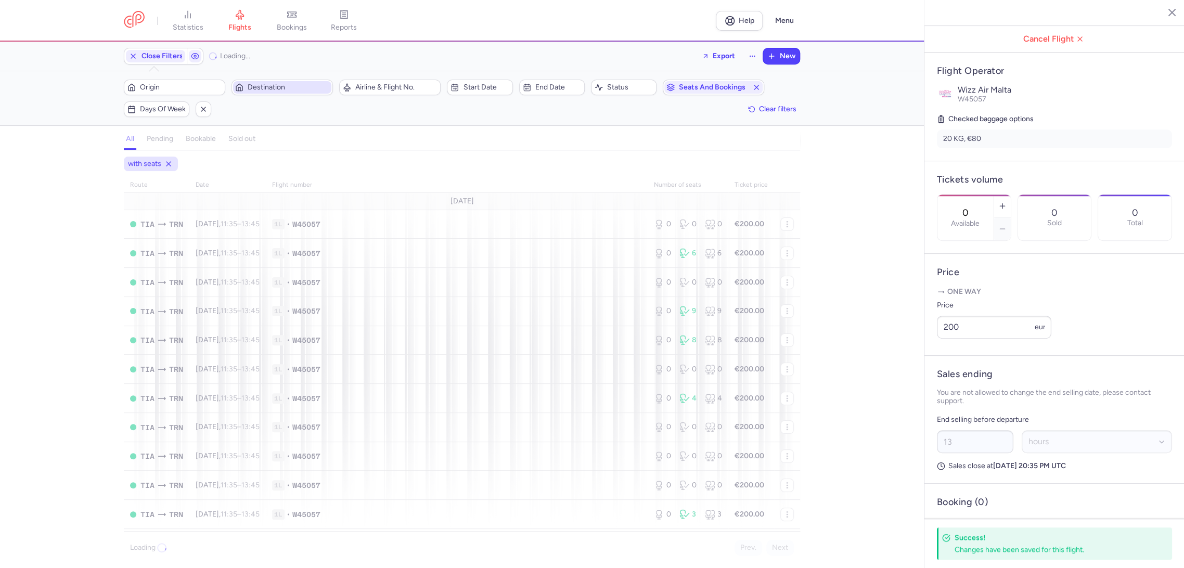
click at [275, 88] on span "Destination" at bounding box center [289, 87] width 82 height 8
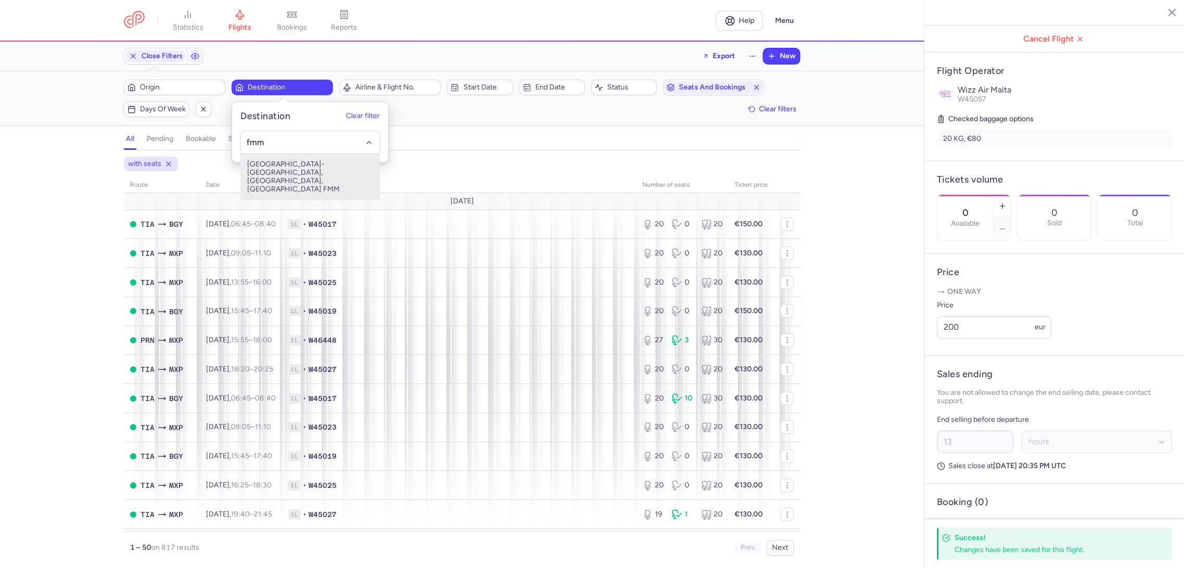
click at [326, 169] on span "[GEOGRAPHIC_DATA]-[GEOGRAPHIC_DATA], [GEOGRAPHIC_DATA], [GEOGRAPHIC_DATA] FMM" at bounding box center [310, 177] width 138 height 46
type input "fmm"
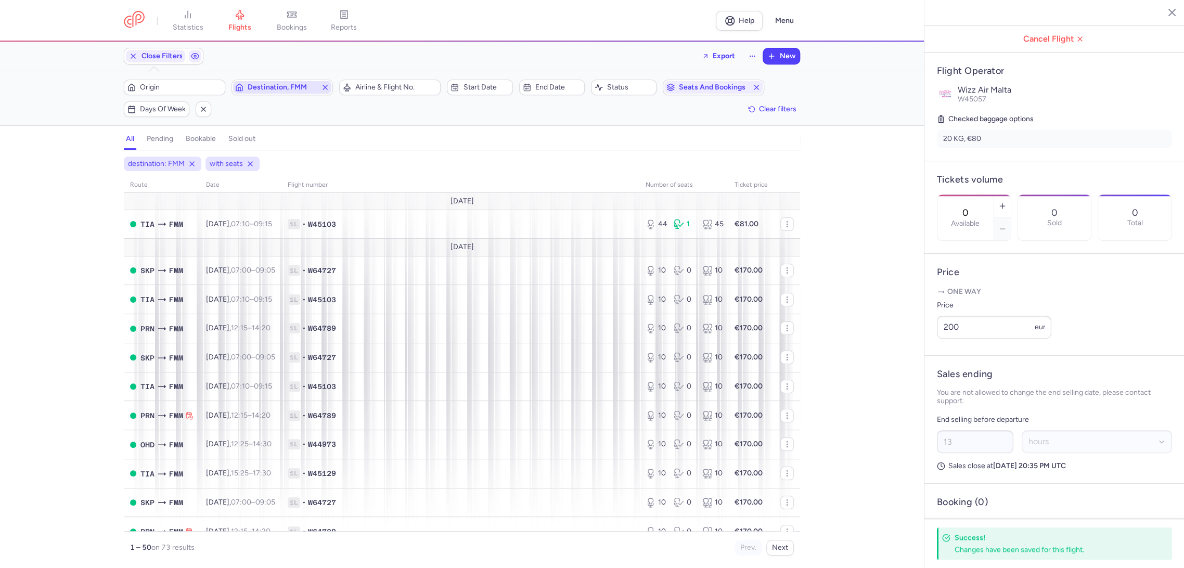
click at [282, 88] on span "Destination, FMM" at bounding box center [282, 87] width 69 height 8
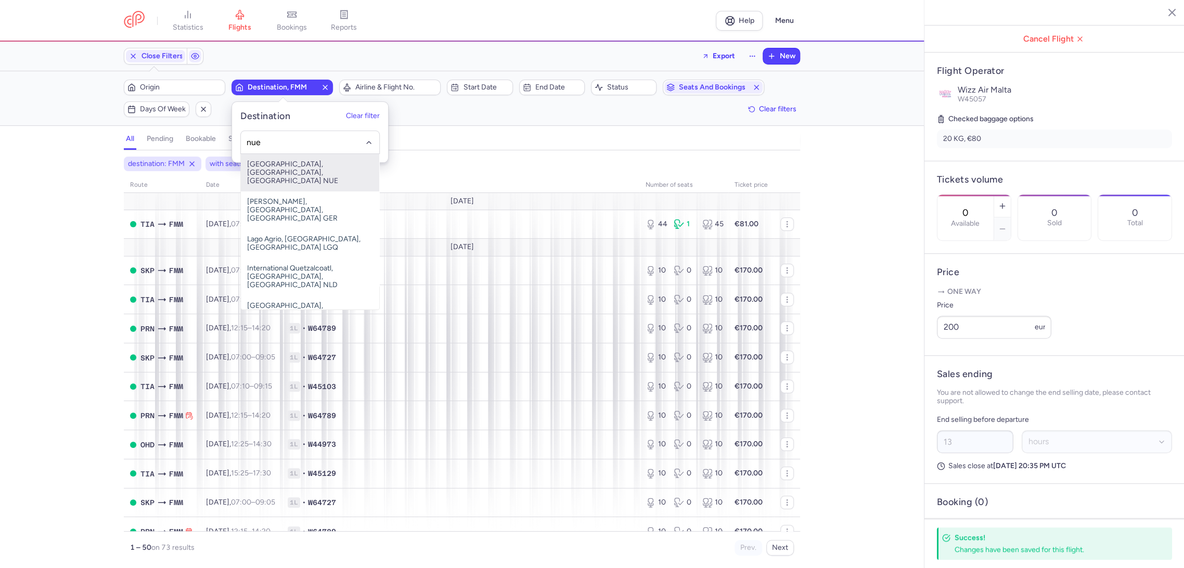
click at [303, 162] on span "[GEOGRAPHIC_DATA], [GEOGRAPHIC_DATA], [GEOGRAPHIC_DATA] NUE" at bounding box center [310, 172] width 138 height 37
type input "nue"
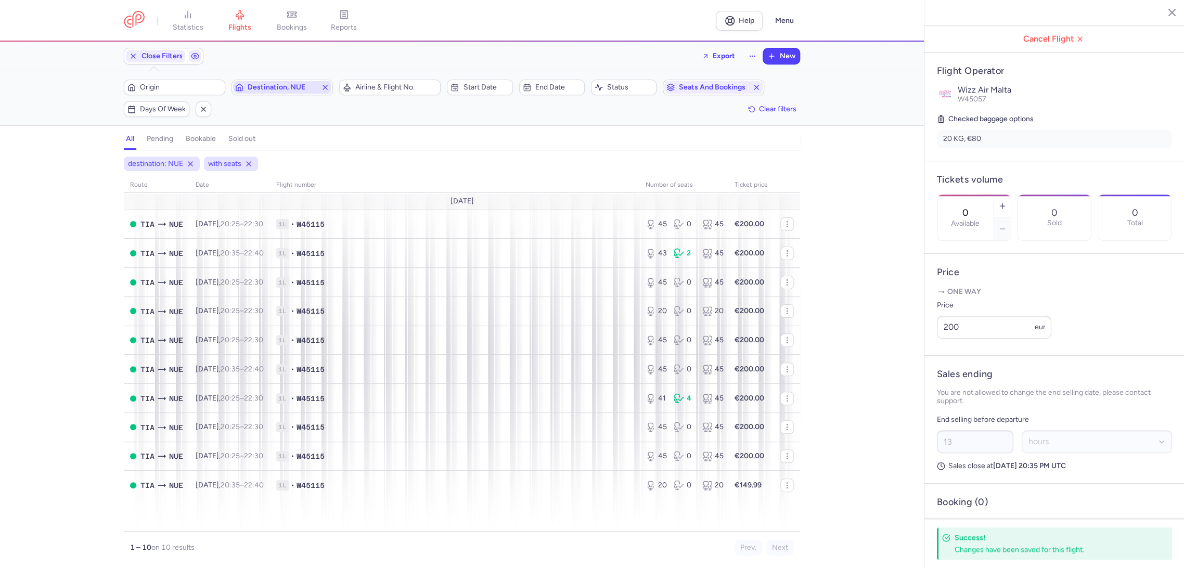
click at [279, 87] on span "Destination, NUE" at bounding box center [282, 87] width 69 height 8
click at [293, 138] on input "-searchbox" at bounding box center [309, 141] width 127 height 11
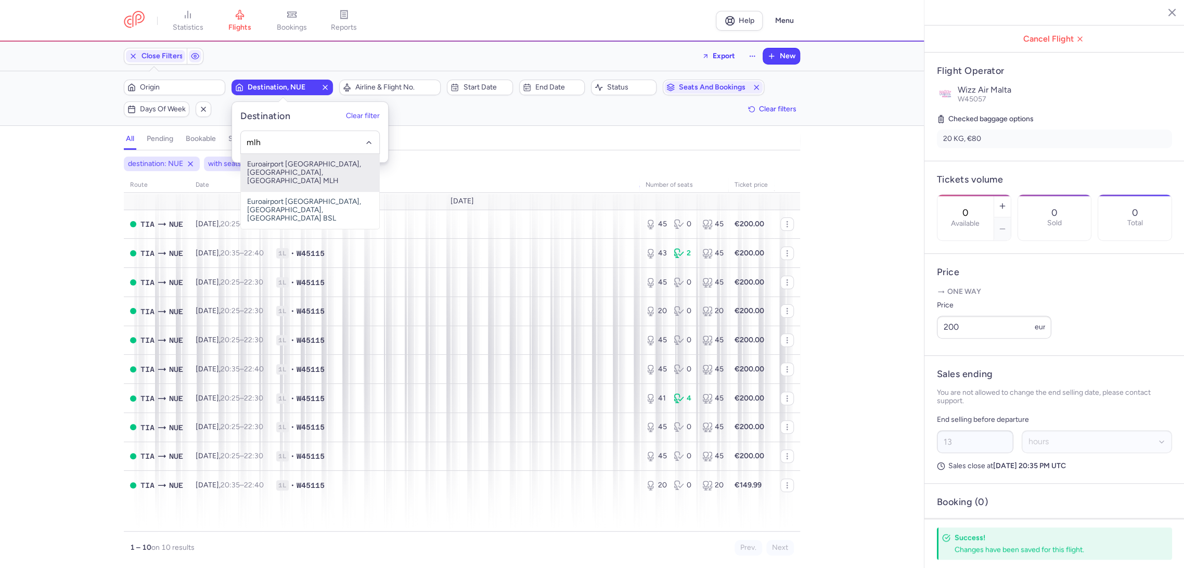
click at [307, 165] on span "Euroairport [GEOGRAPHIC_DATA], [GEOGRAPHIC_DATA], [GEOGRAPHIC_DATA] MLH" at bounding box center [310, 172] width 138 height 37
type input "mlh"
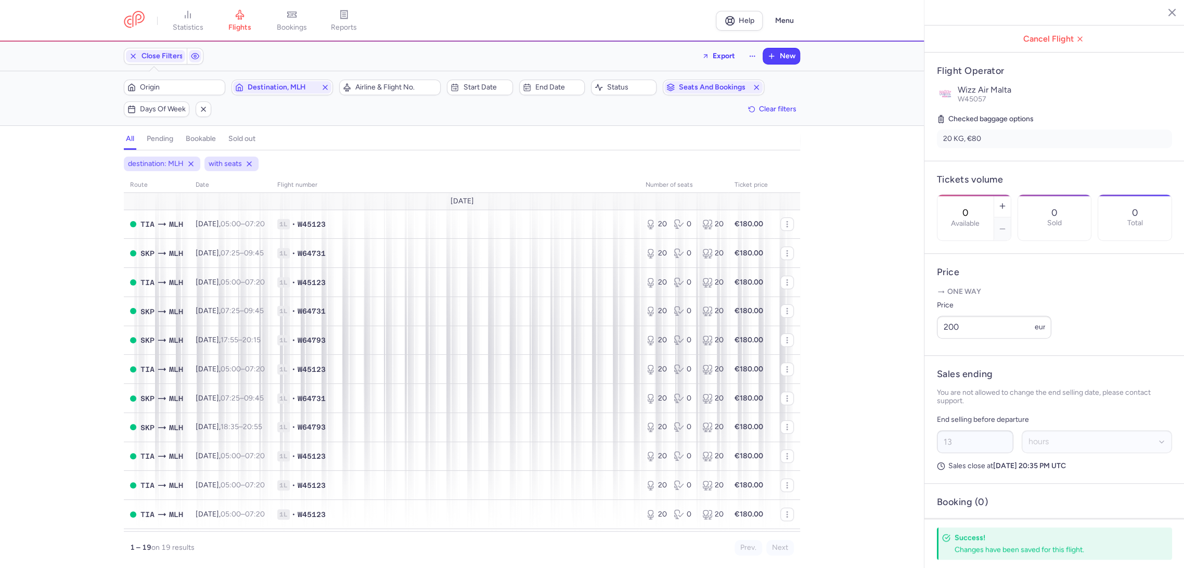
click at [291, 75] on div "Filters (2) – 19 results Origin Destination, MLH Airline & Flight No. Start dat…" at bounding box center [462, 98] width 924 height 54
click at [288, 87] on span "Destination, MLH" at bounding box center [282, 87] width 69 height 8
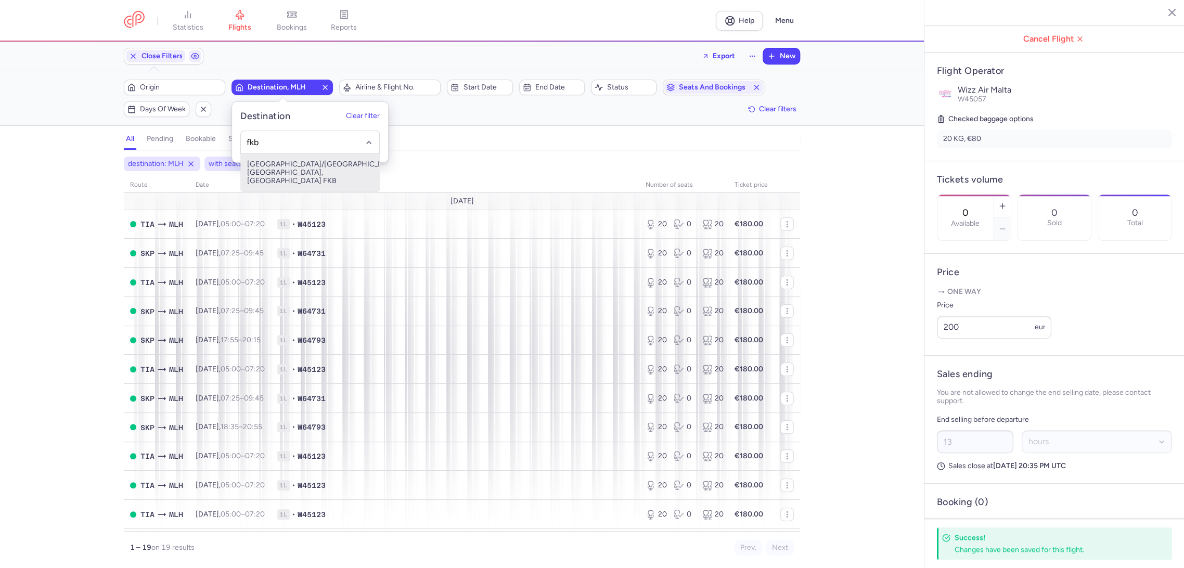
click at [308, 174] on span "[GEOGRAPHIC_DATA]/[GEOGRAPHIC_DATA], [GEOGRAPHIC_DATA], [GEOGRAPHIC_DATA] FKB" at bounding box center [310, 172] width 138 height 37
type input "fkb"
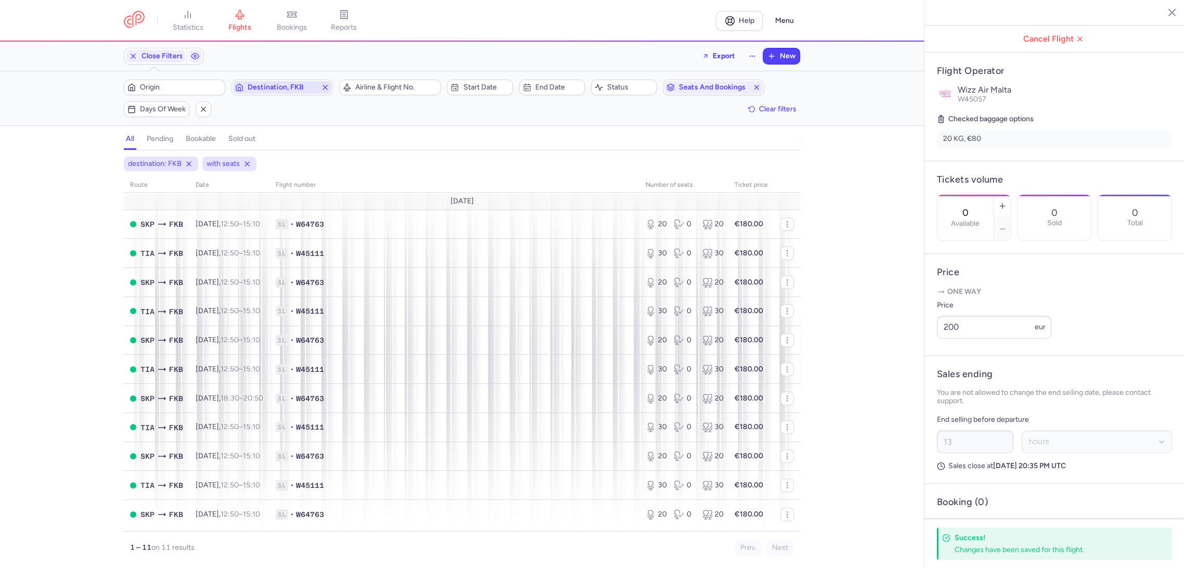
click at [275, 84] on span "Destination, FKB" at bounding box center [282, 87] width 69 height 8
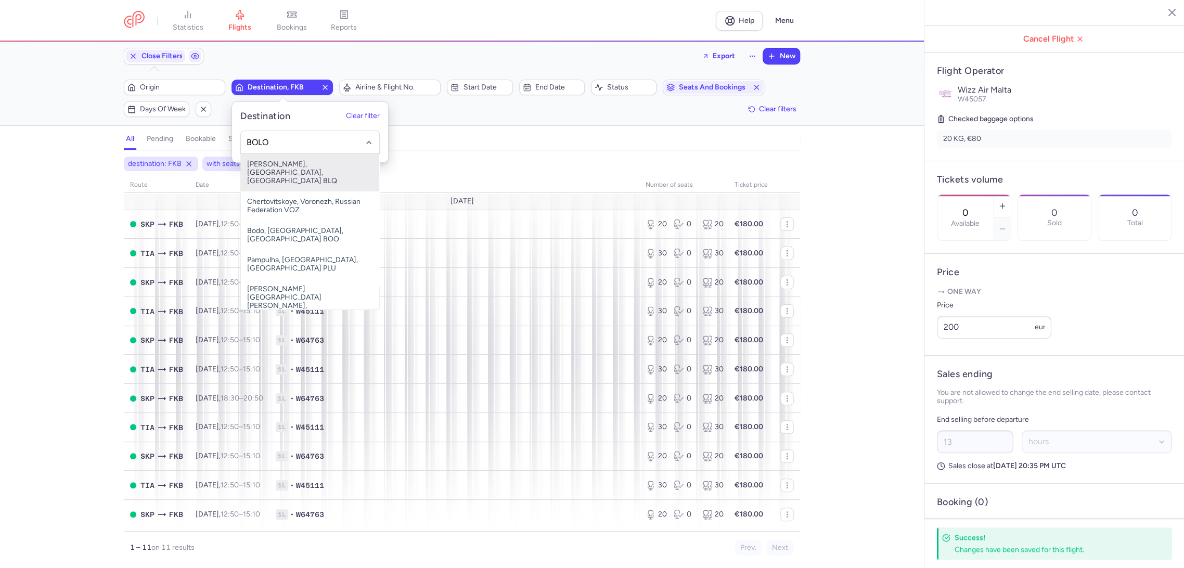
click at [294, 174] on span "[PERSON_NAME], [GEOGRAPHIC_DATA], [GEOGRAPHIC_DATA] BLQ" at bounding box center [310, 172] width 138 height 37
type input "BOLO"
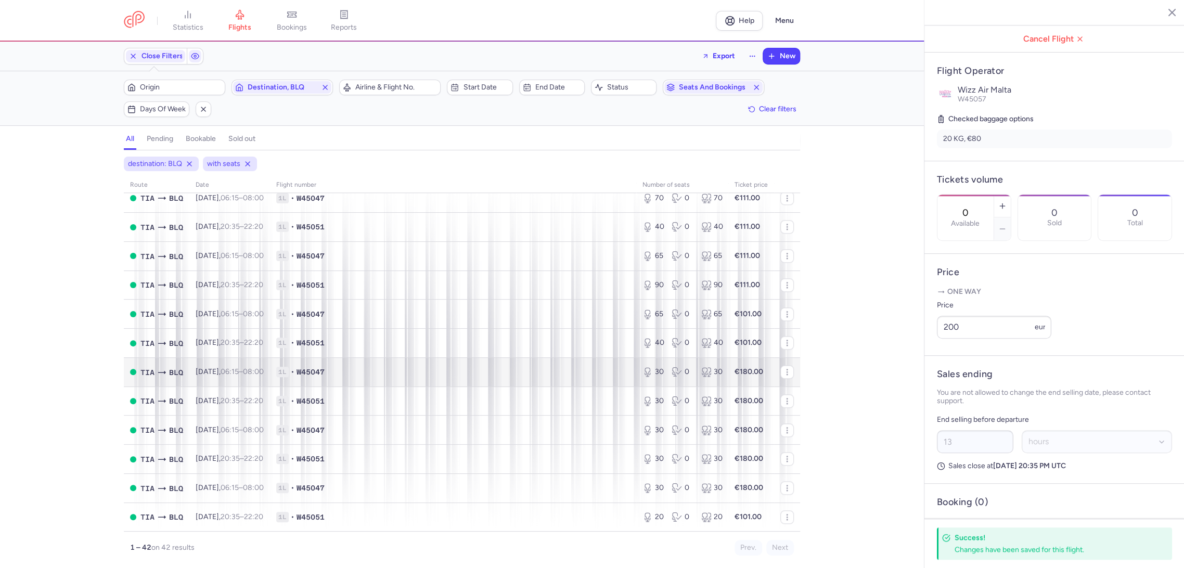
scroll to position [741, 0]
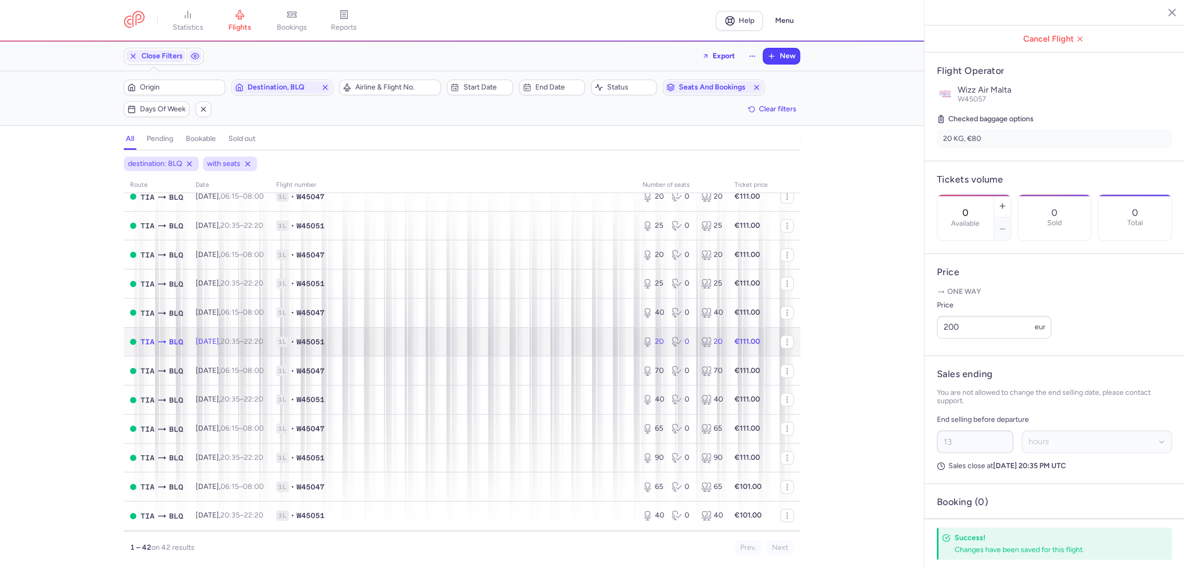
click at [386, 342] on span "1L • W45051" at bounding box center [453, 341] width 354 height 10
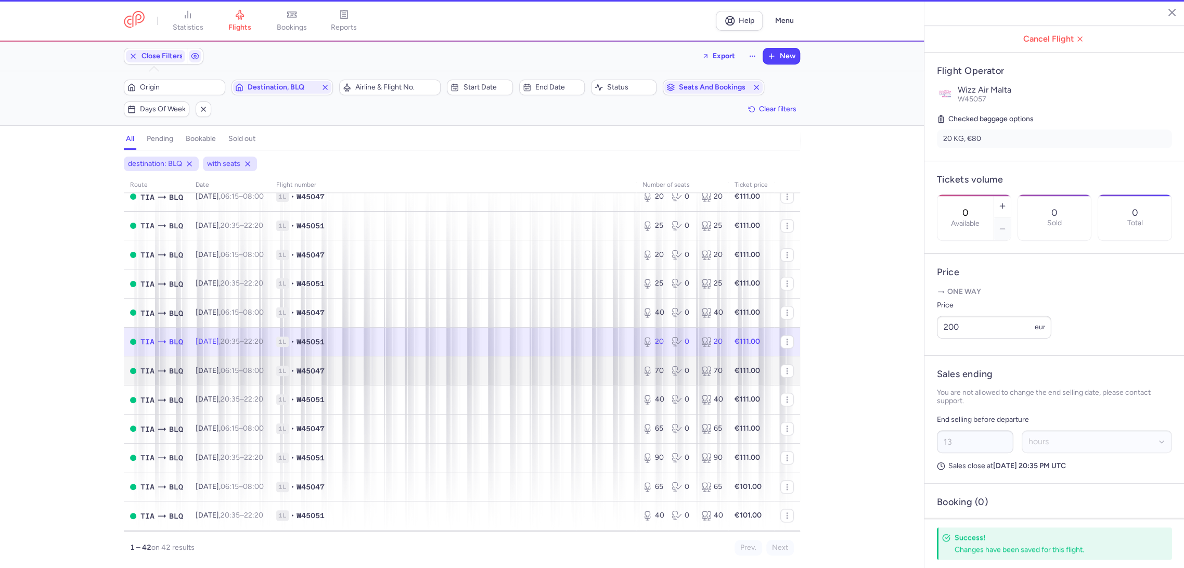
type input "20"
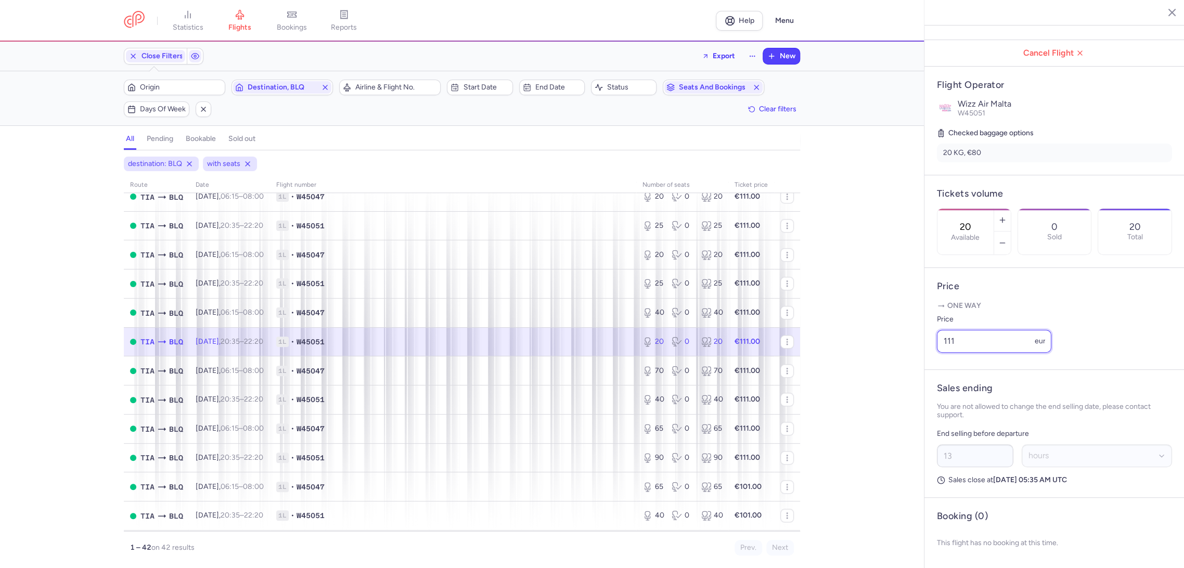
drag, startPoint x: 949, startPoint y: 335, endPoint x: 886, endPoint y: 342, distance: 63.3
click at [894, 343] on div "statistics flights bookings reports Help Menu Close Filters Export New Filters …" at bounding box center [592, 284] width 1184 height 568
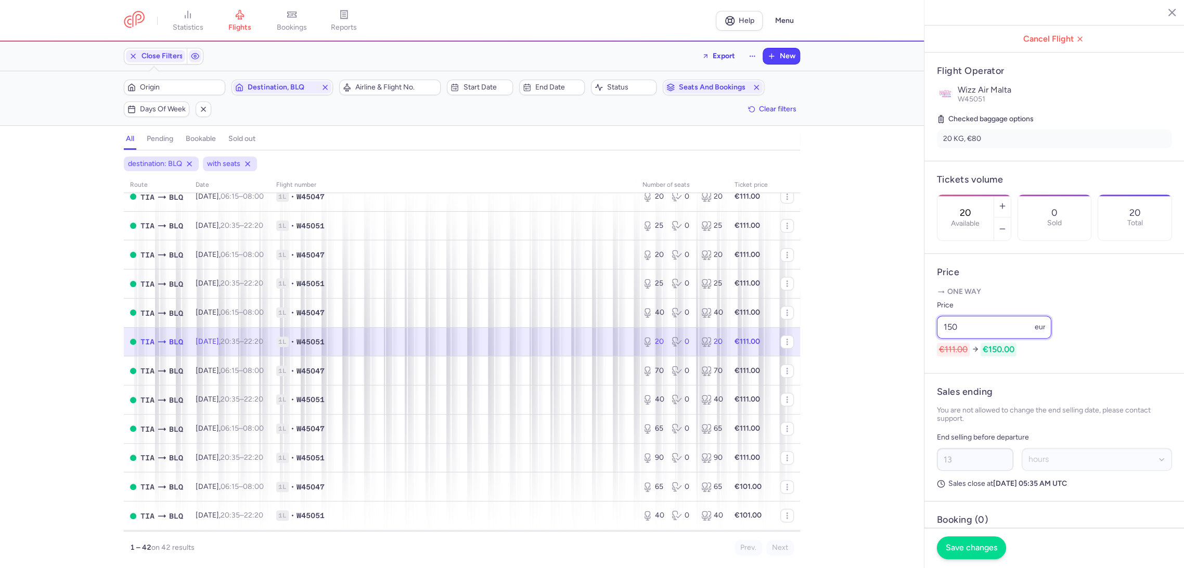
type input "150"
click at [965, 539] on button "Save changes" at bounding box center [971, 547] width 69 height 23
